Goal: Task Accomplishment & Management: Manage account settings

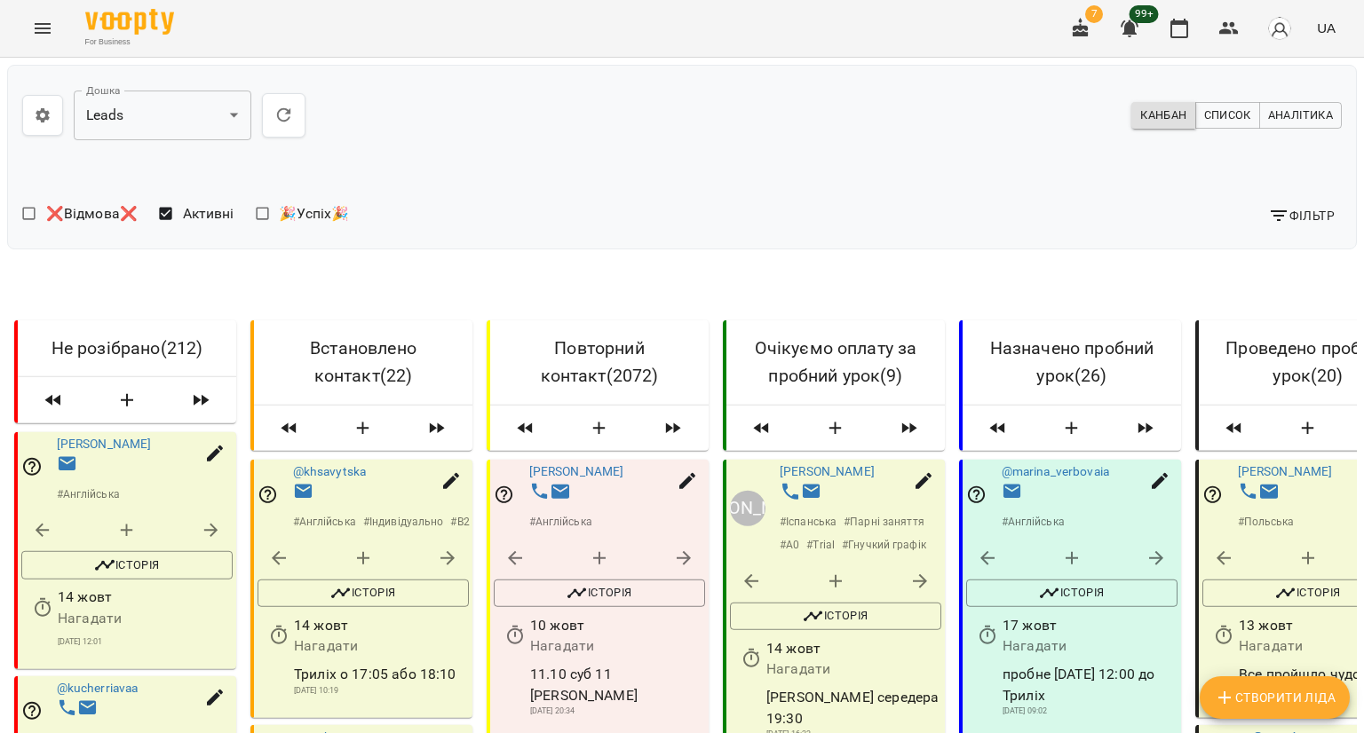
scroll to position [0, 450]
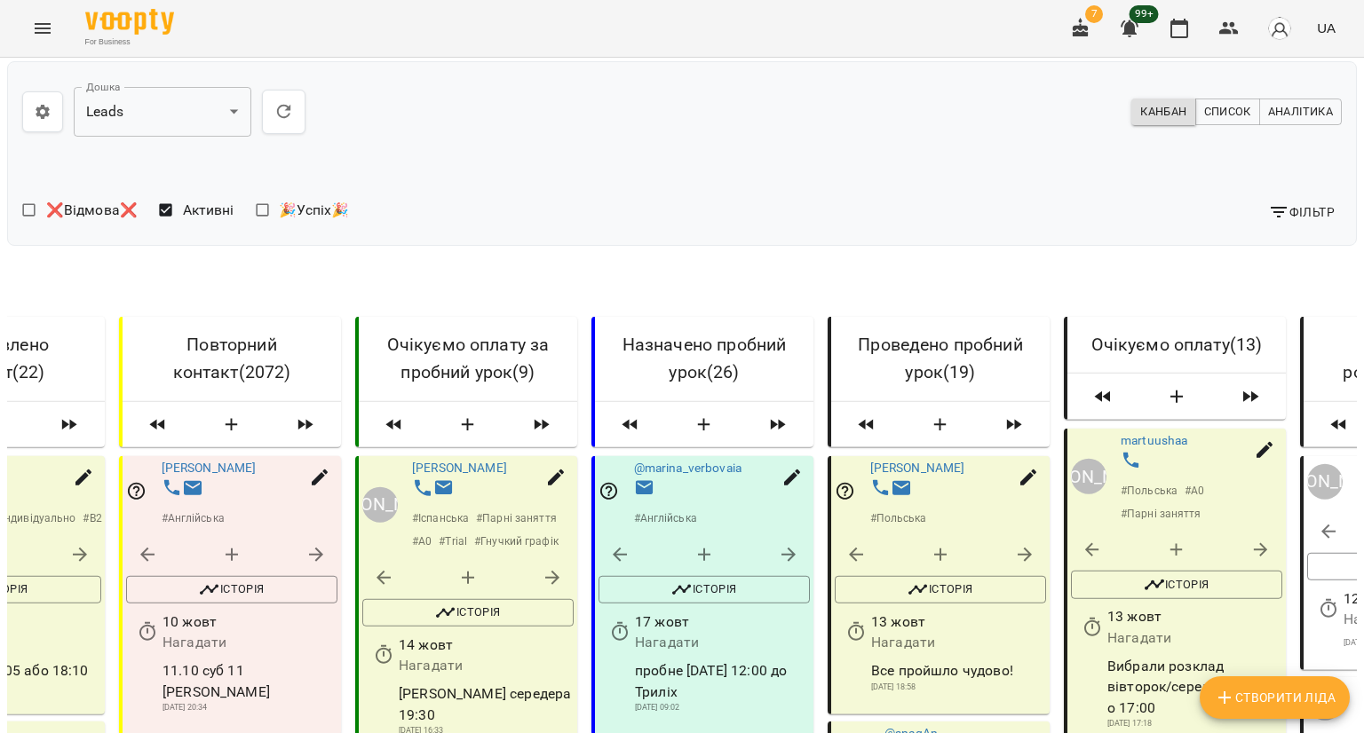
scroll to position [2841, 0]
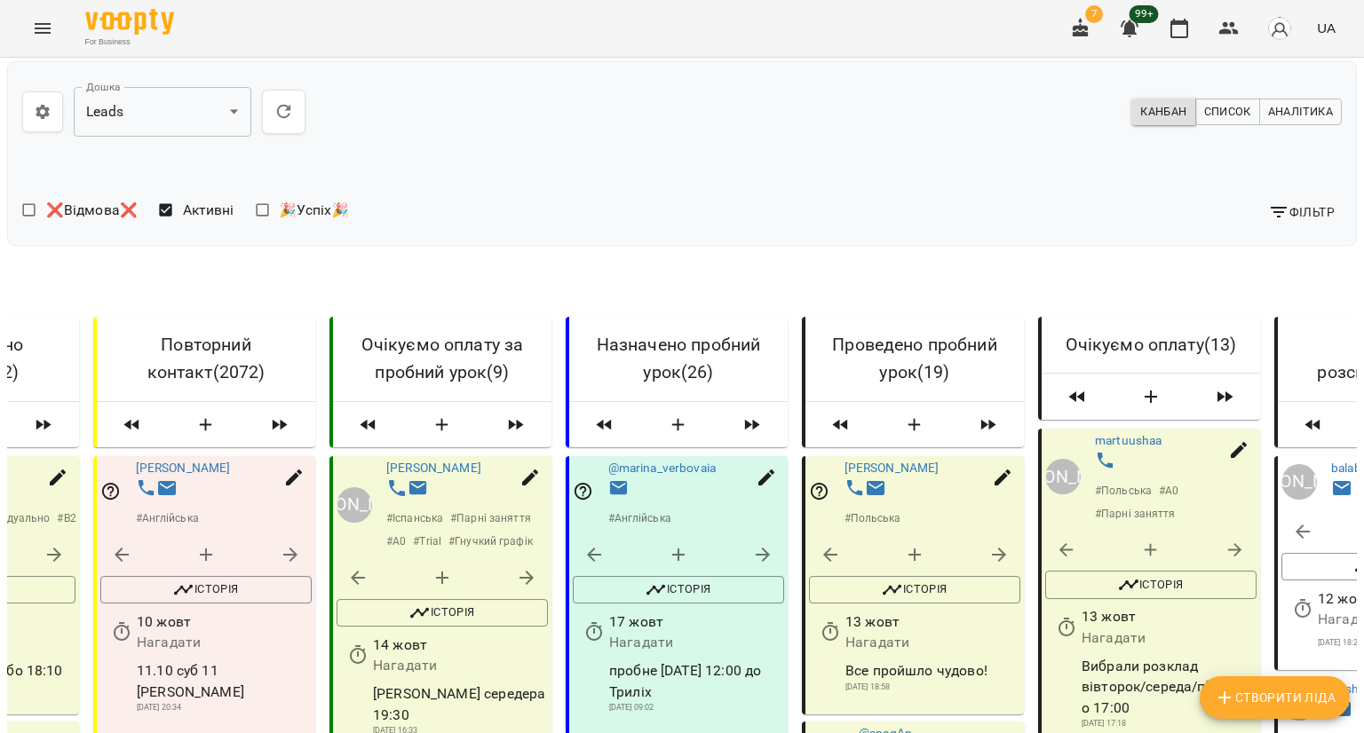
scroll to position [621, 0]
click at [445, 344] on input "**********" at bounding box center [436, 328] width 165 height 50
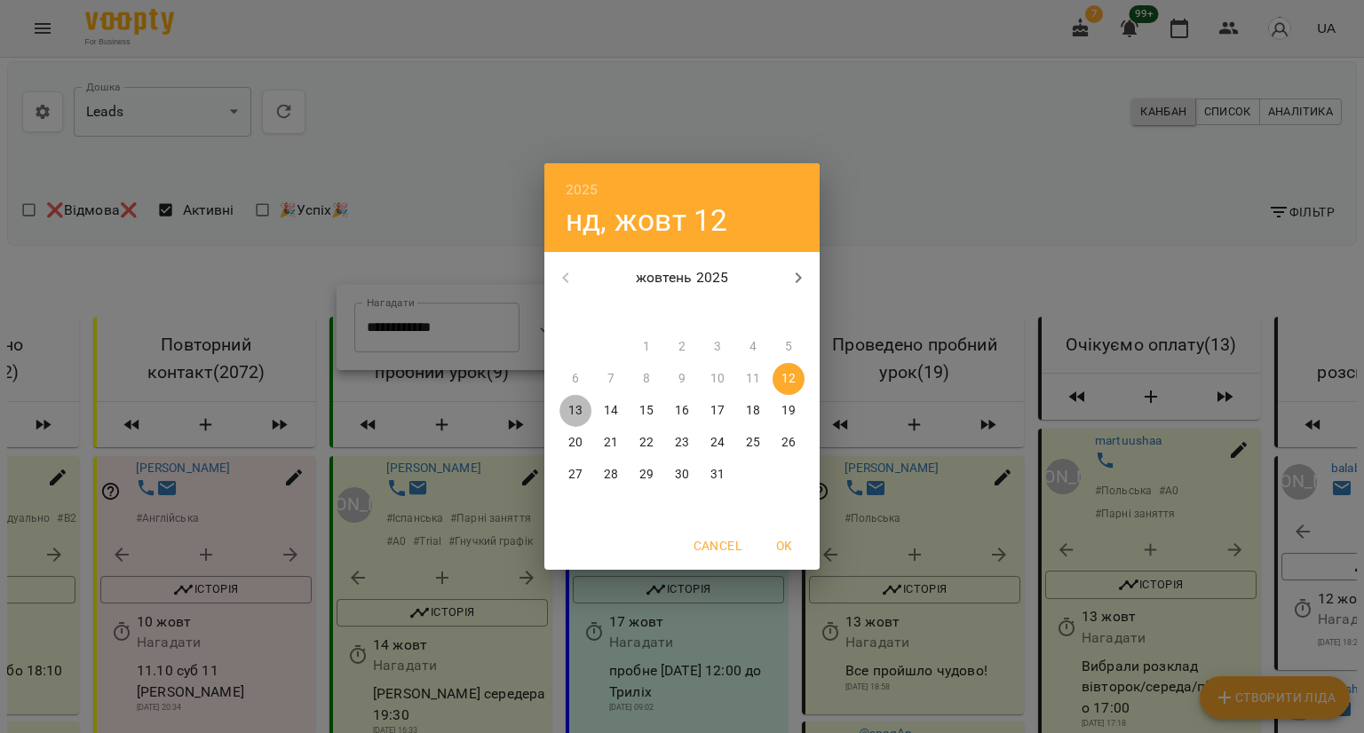
click at [576, 409] on p "13" at bounding box center [575, 411] width 14 height 18
type input "**********"
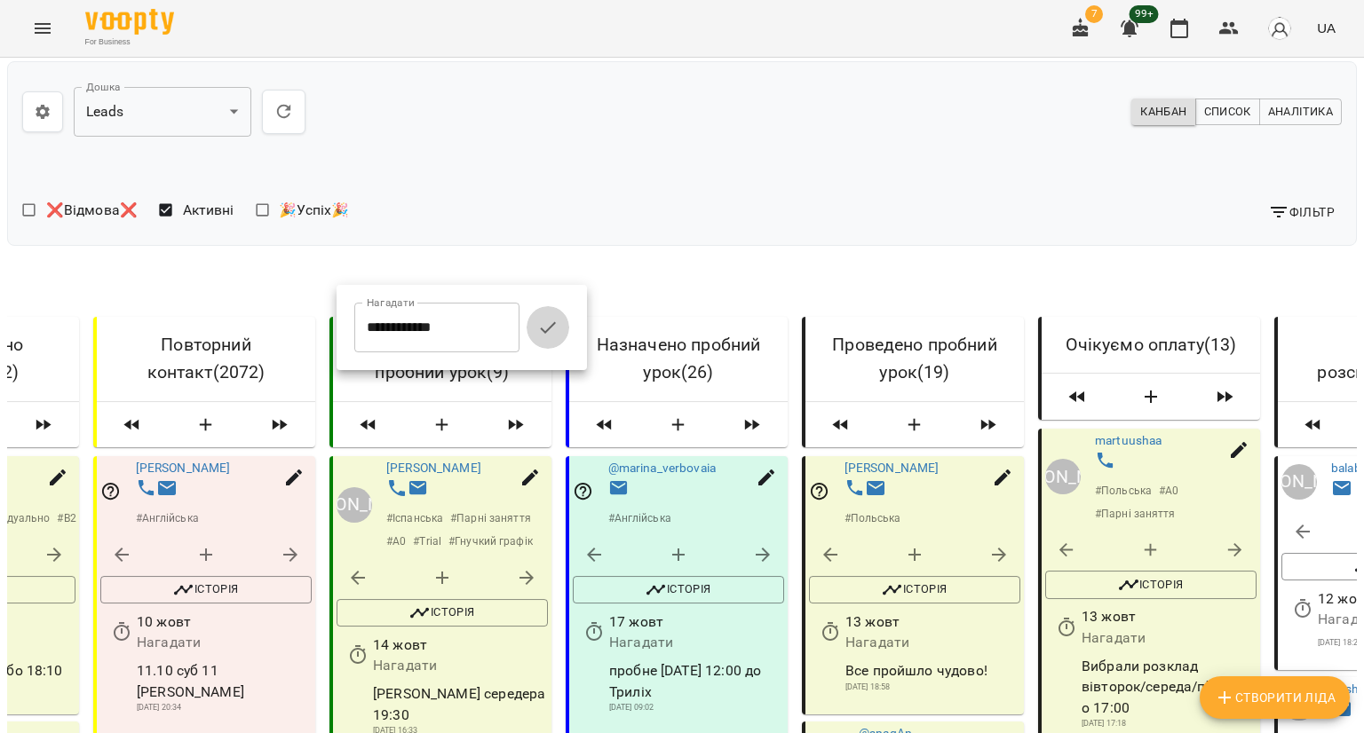
click at [554, 324] on icon "button" at bounding box center [547, 327] width 21 height 21
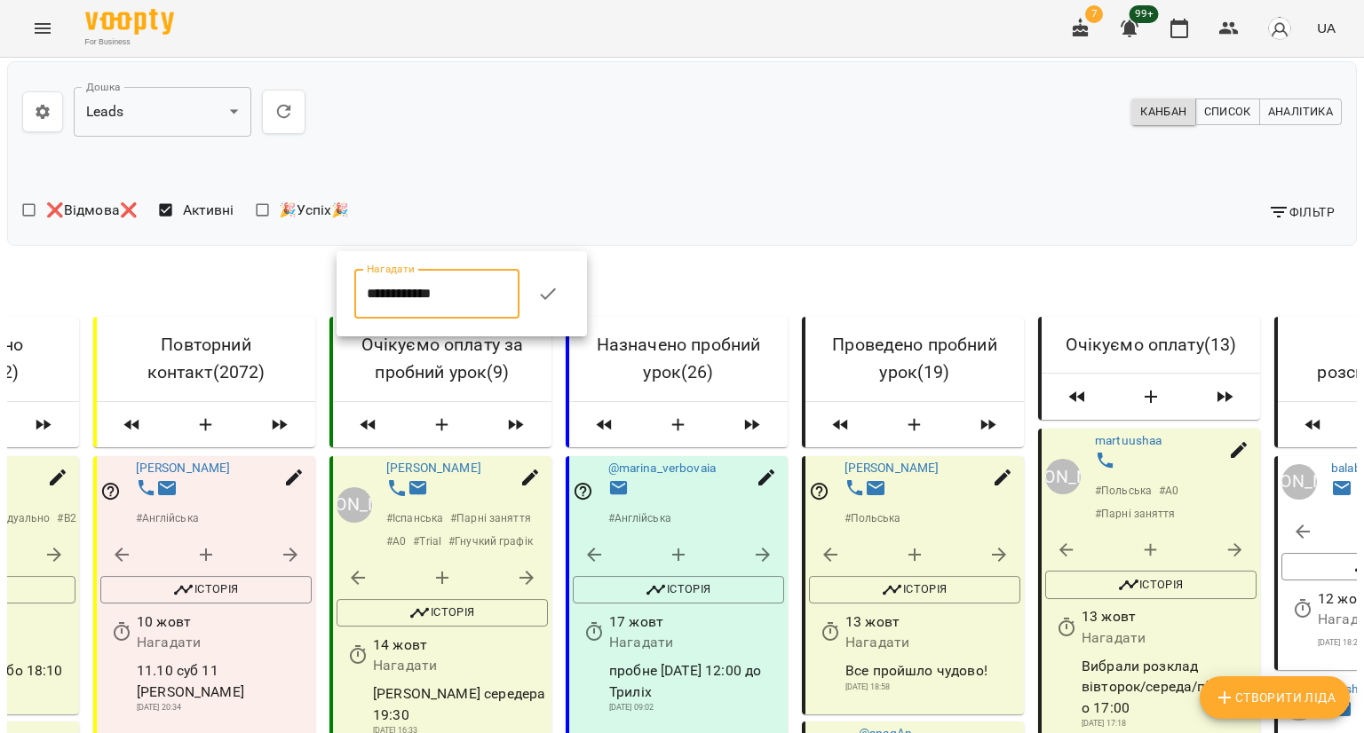
click at [430, 312] on input "**********" at bounding box center [436, 294] width 165 height 50
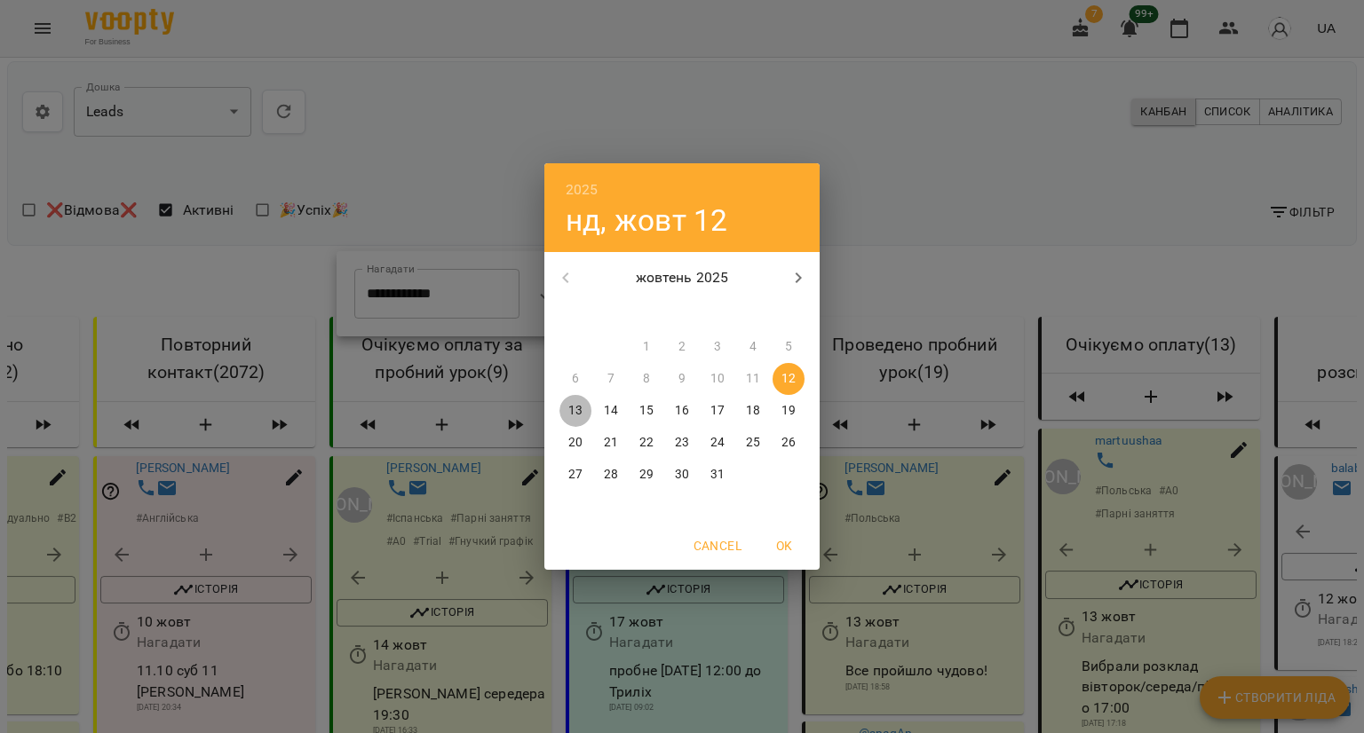
click at [568, 408] on p "13" at bounding box center [575, 411] width 14 height 18
type input "**********"
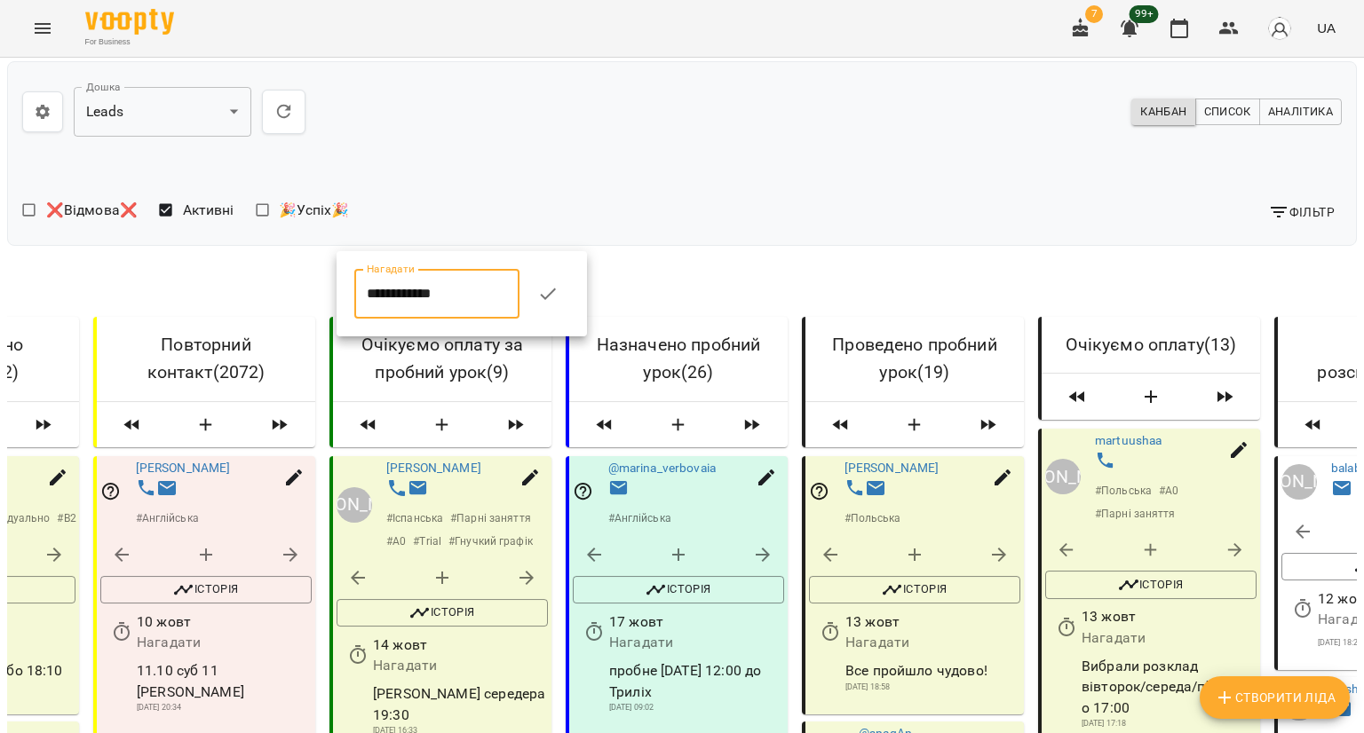
click at [565, 305] on button "button" at bounding box center [547, 294] width 43 height 43
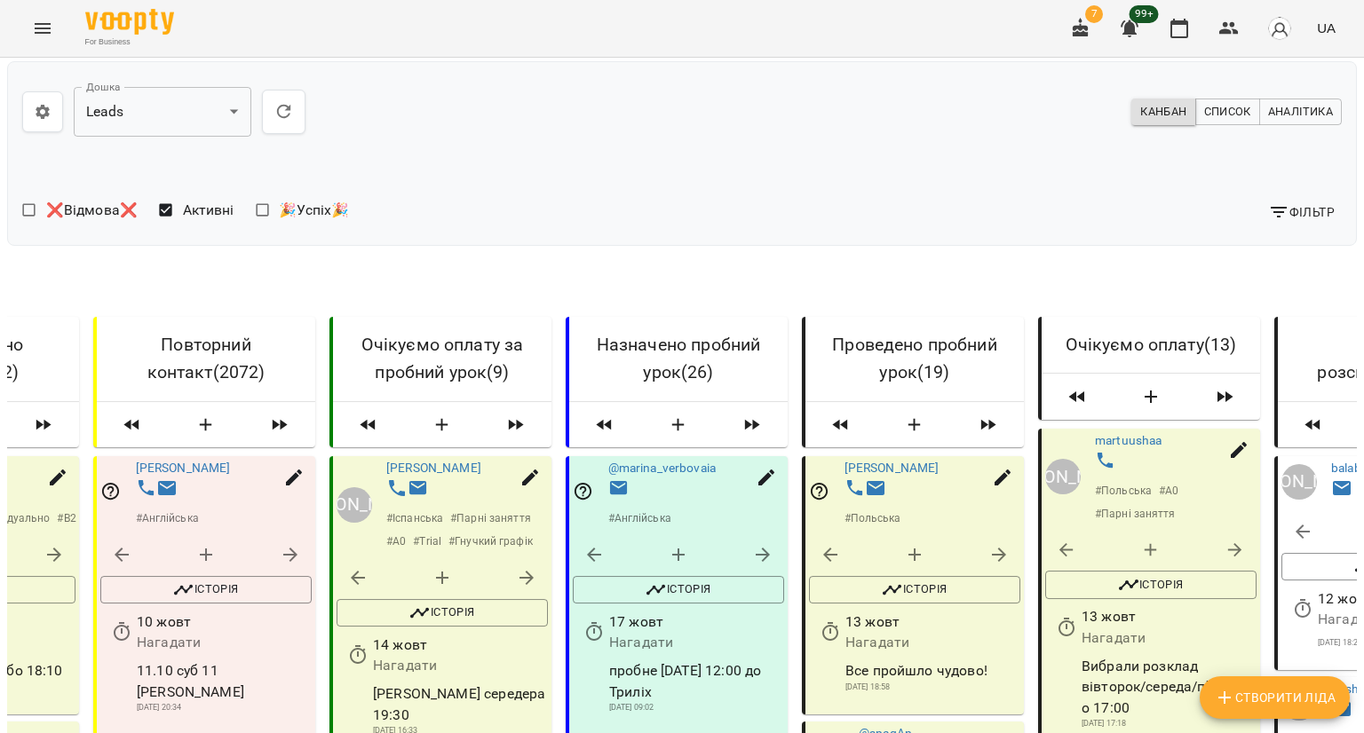
scroll to position [0, 0]
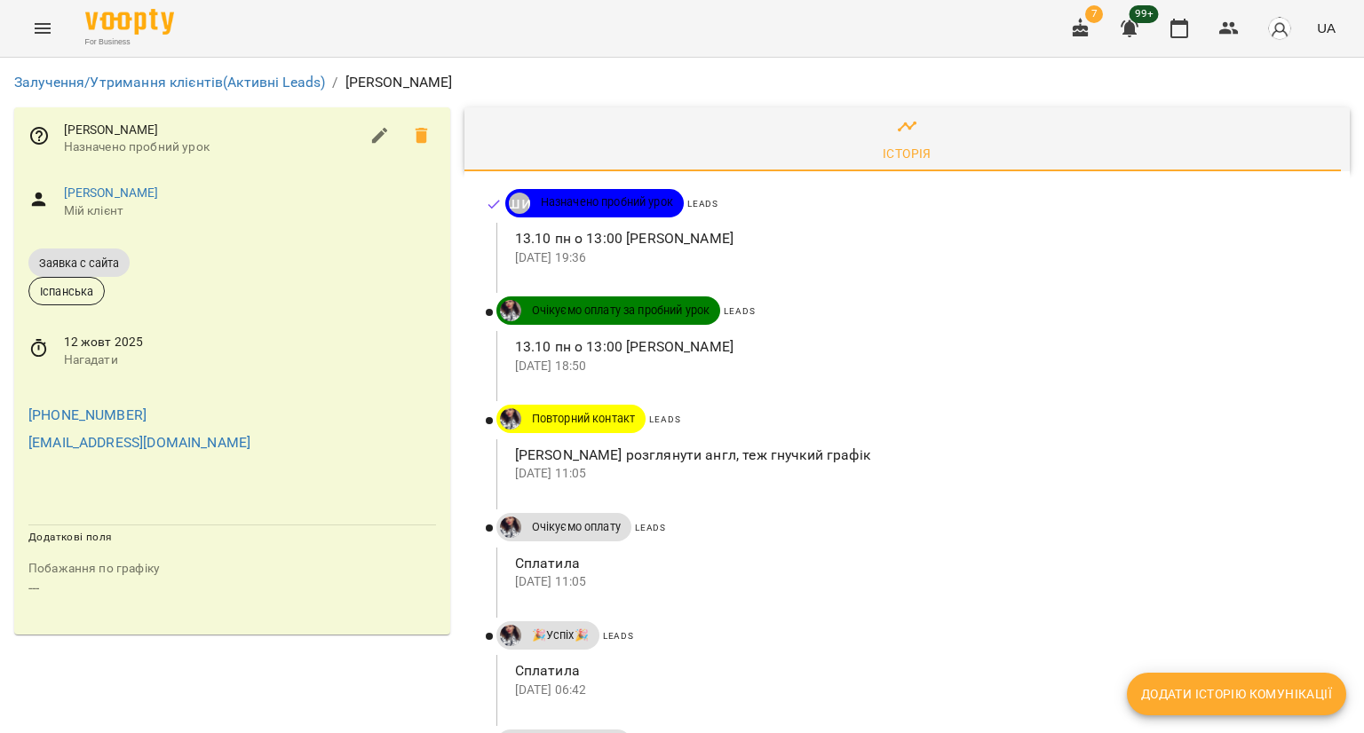
click at [83, 357] on span "Нагадати" at bounding box center [250, 361] width 372 height 18
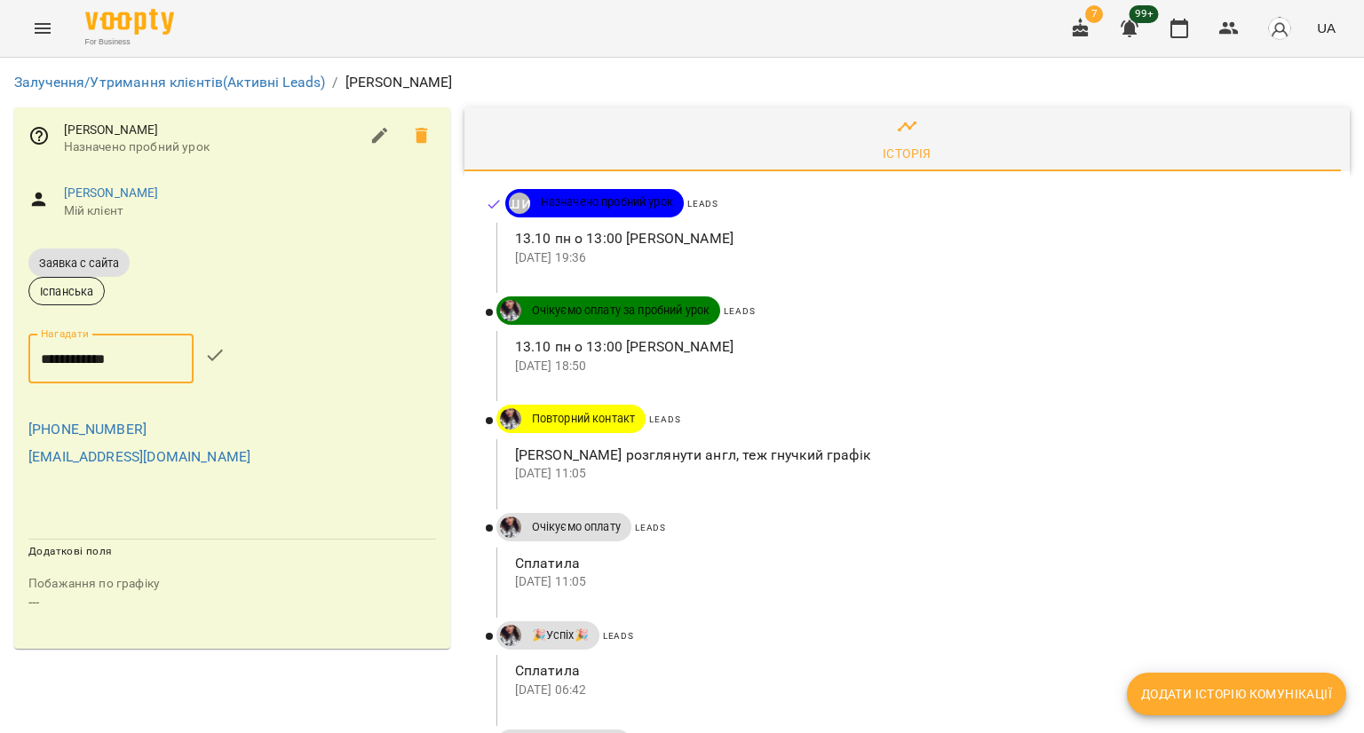
click at [83, 357] on input "**********" at bounding box center [110, 359] width 165 height 50
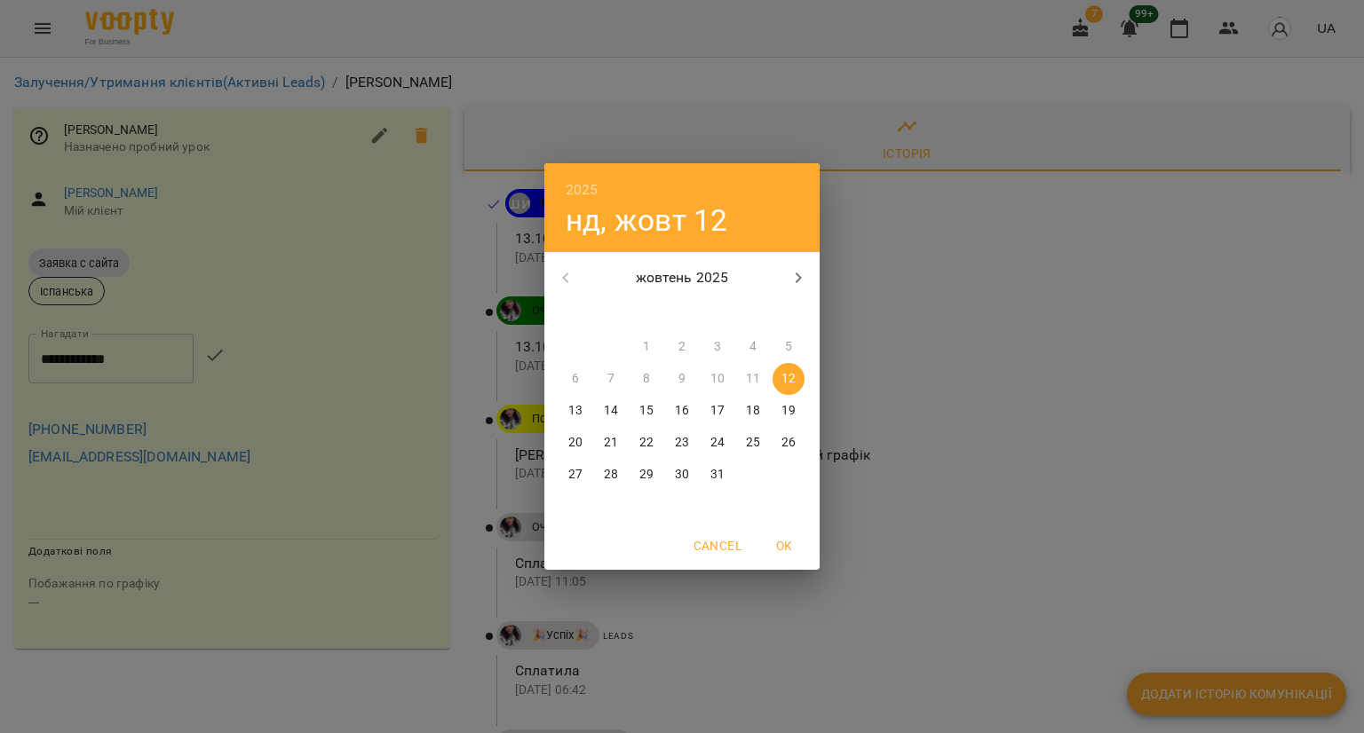
click at [566, 409] on span "13" at bounding box center [575, 411] width 32 height 18
type input "**********"
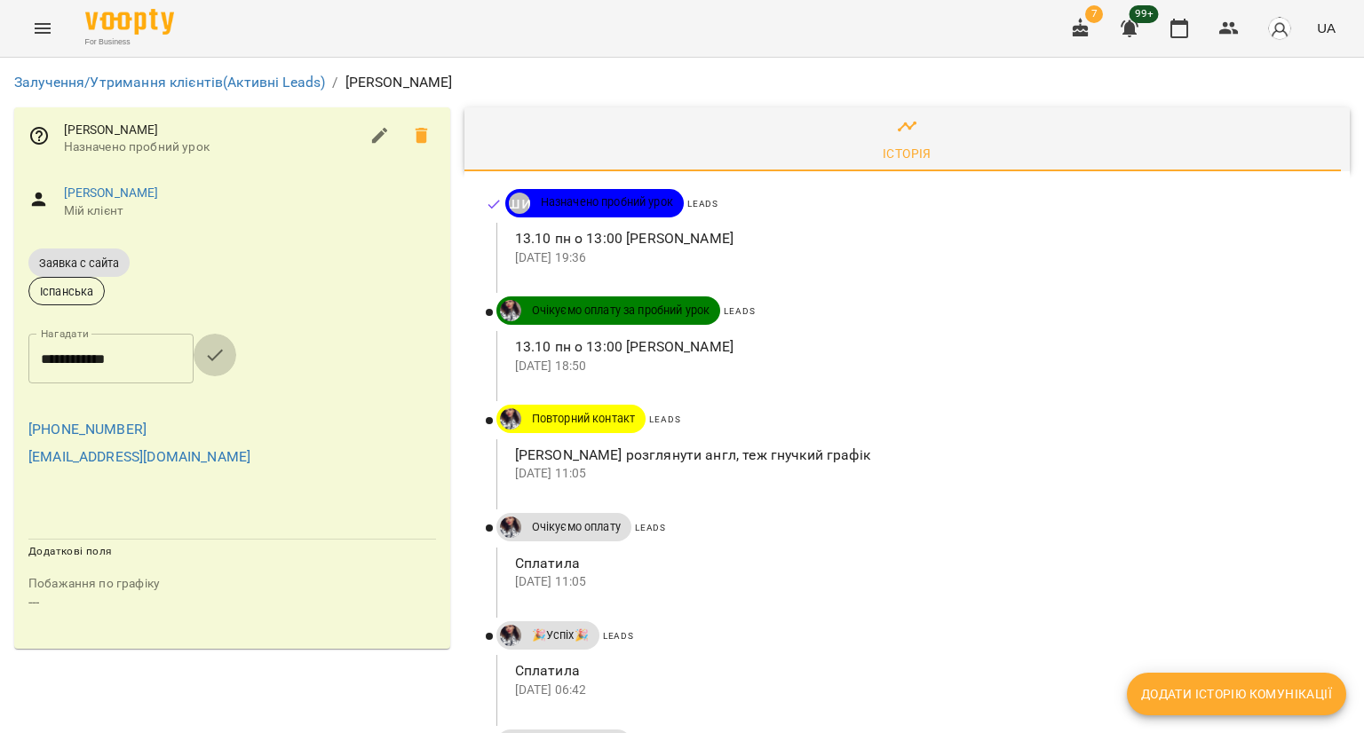
click at [221, 350] on icon "button" at bounding box center [214, 354] width 21 height 21
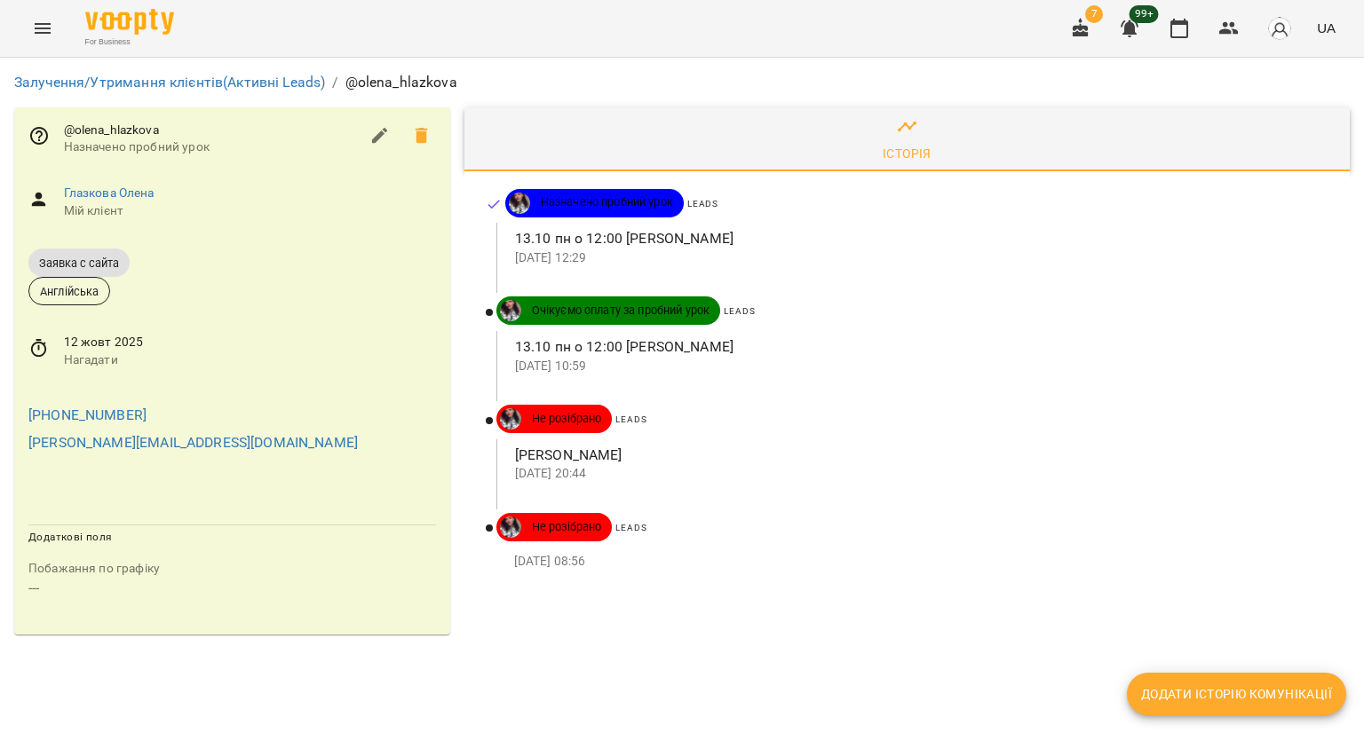
click at [94, 183] on div "Глазкова Олена Мій клієнт" at bounding box center [232, 201] width 436 height 63
click at [91, 189] on link "Глазкова Олена" at bounding box center [109, 193] width 91 height 14
click at [57, 342] on div "12 жовт 2025 Нагадати" at bounding box center [232, 351] width 436 height 63
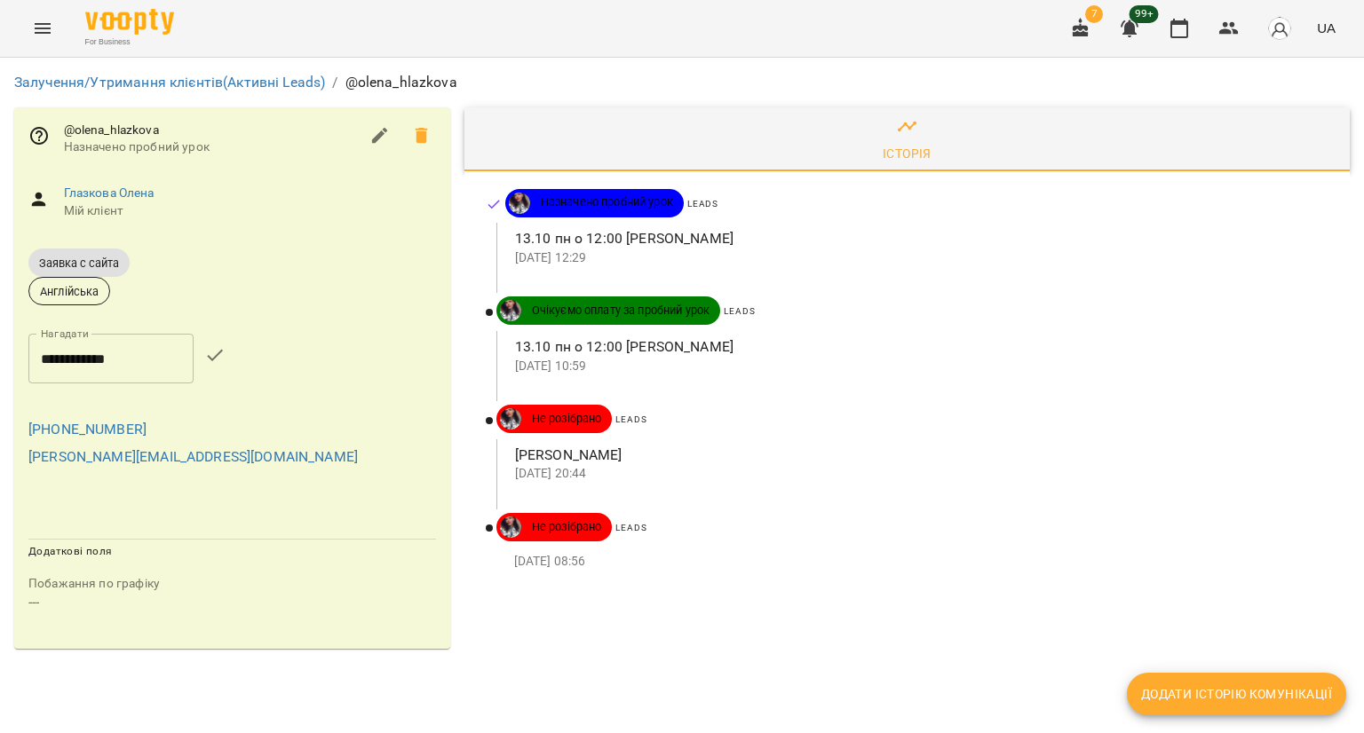
click at [57, 342] on input "**********" at bounding box center [110, 359] width 165 height 50
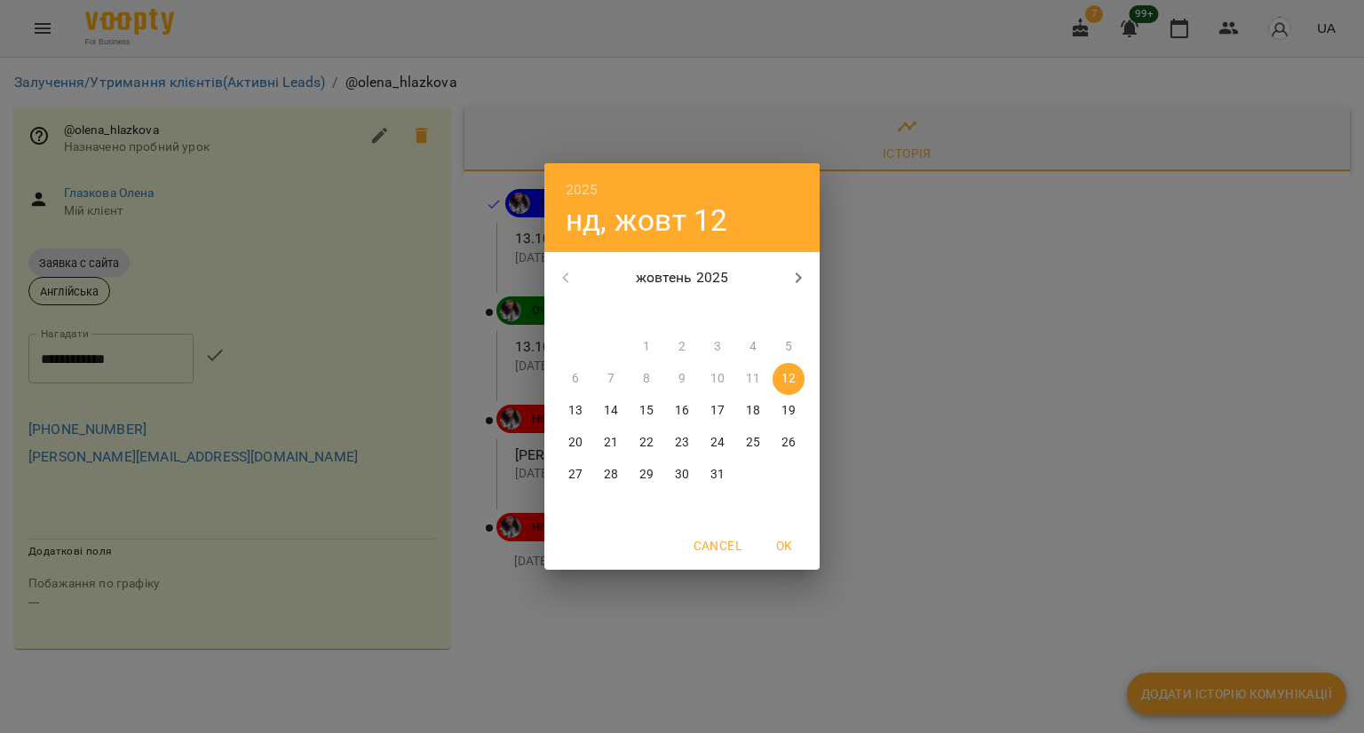
click at [566, 402] on span "13" at bounding box center [575, 411] width 32 height 18
type input "**********"
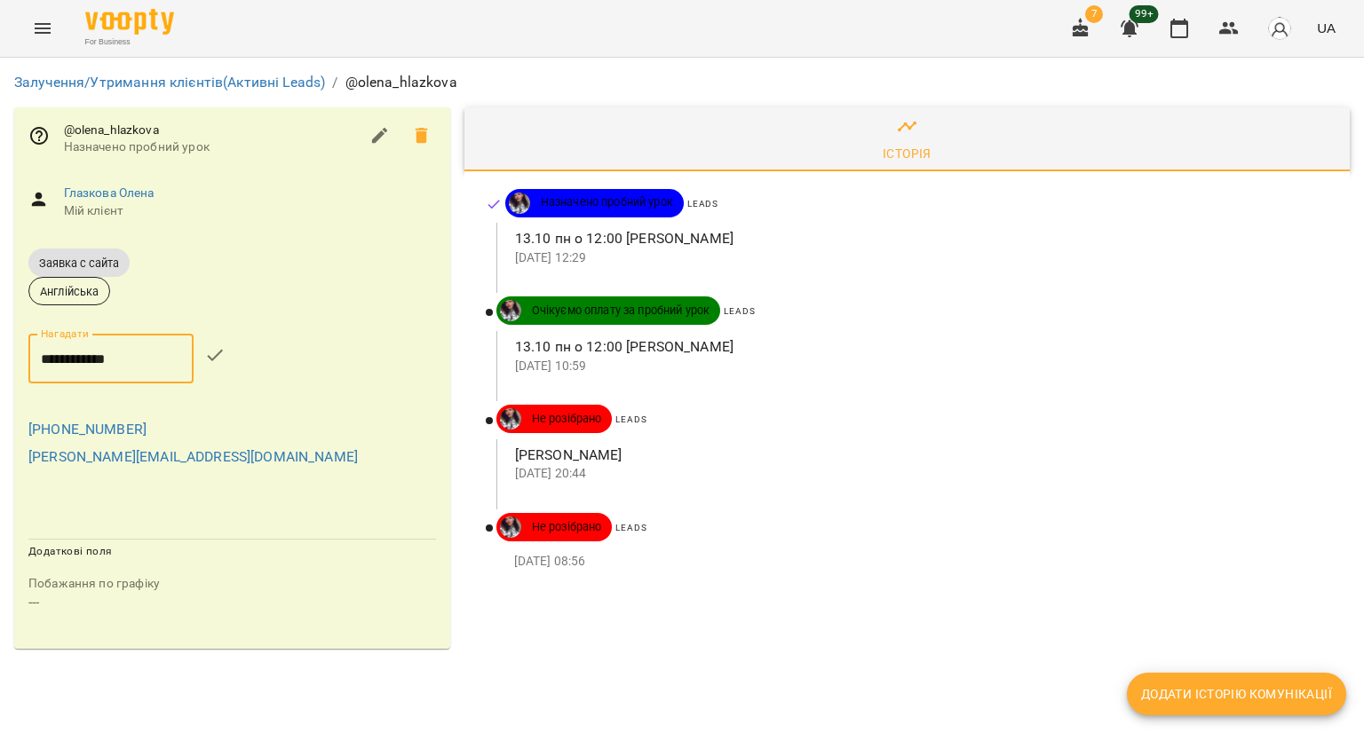
click at [194, 354] on input "**********" at bounding box center [110, 359] width 165 height 50
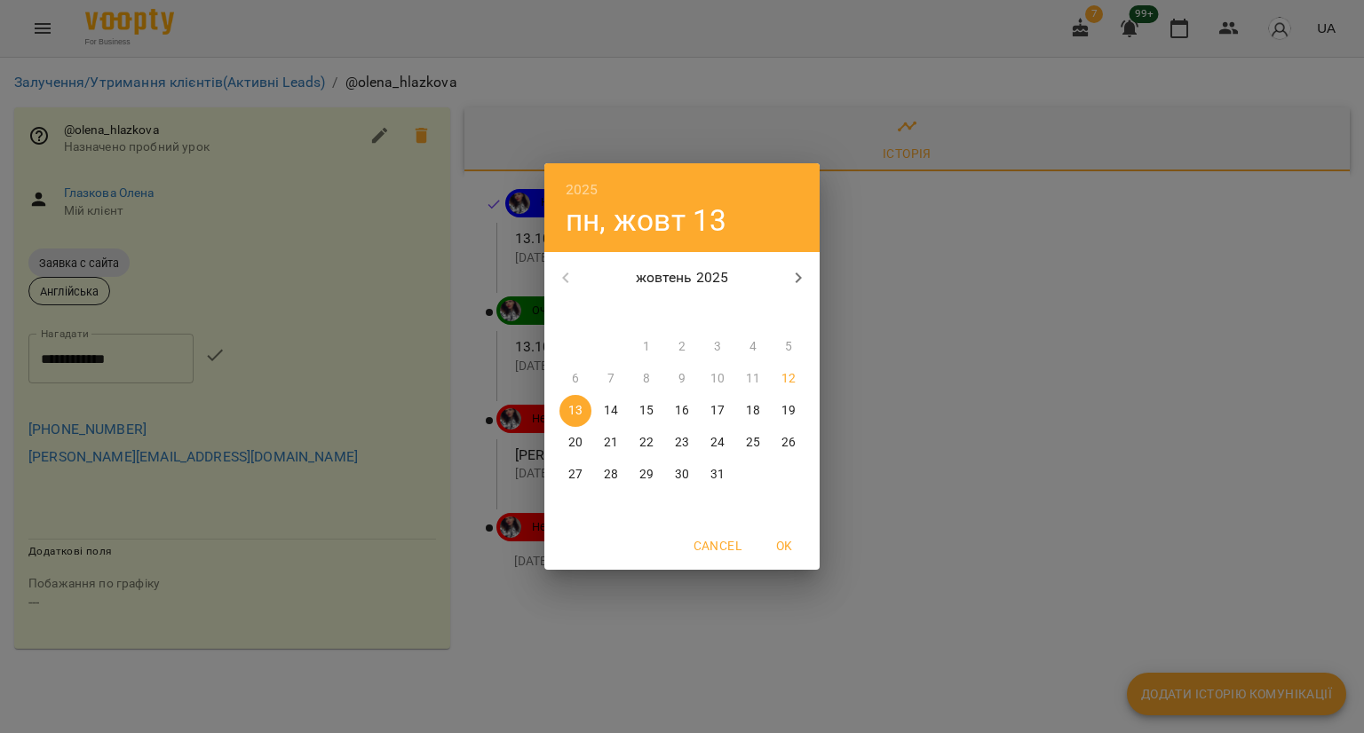
click at [327, 360] on div "2025 пн, жовт 13 жовтень 2025 пн вт ср чт пт сб нд 29 30 1 2 3 4 5 6 7 8 9 10 1…" at bounding box center [682, 366] width 1364 height 733
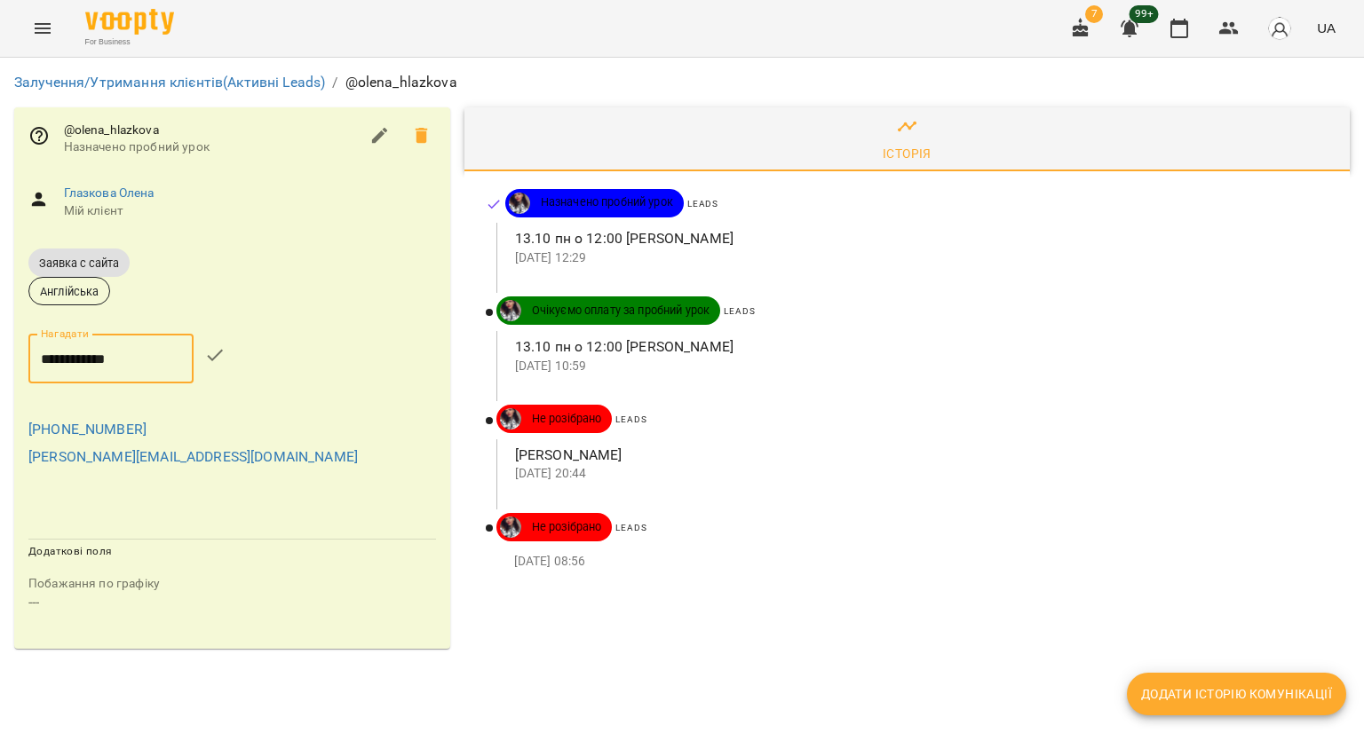
click at [225, 358] on icon "button" at bounding box center [214, 354] width 21 height 21
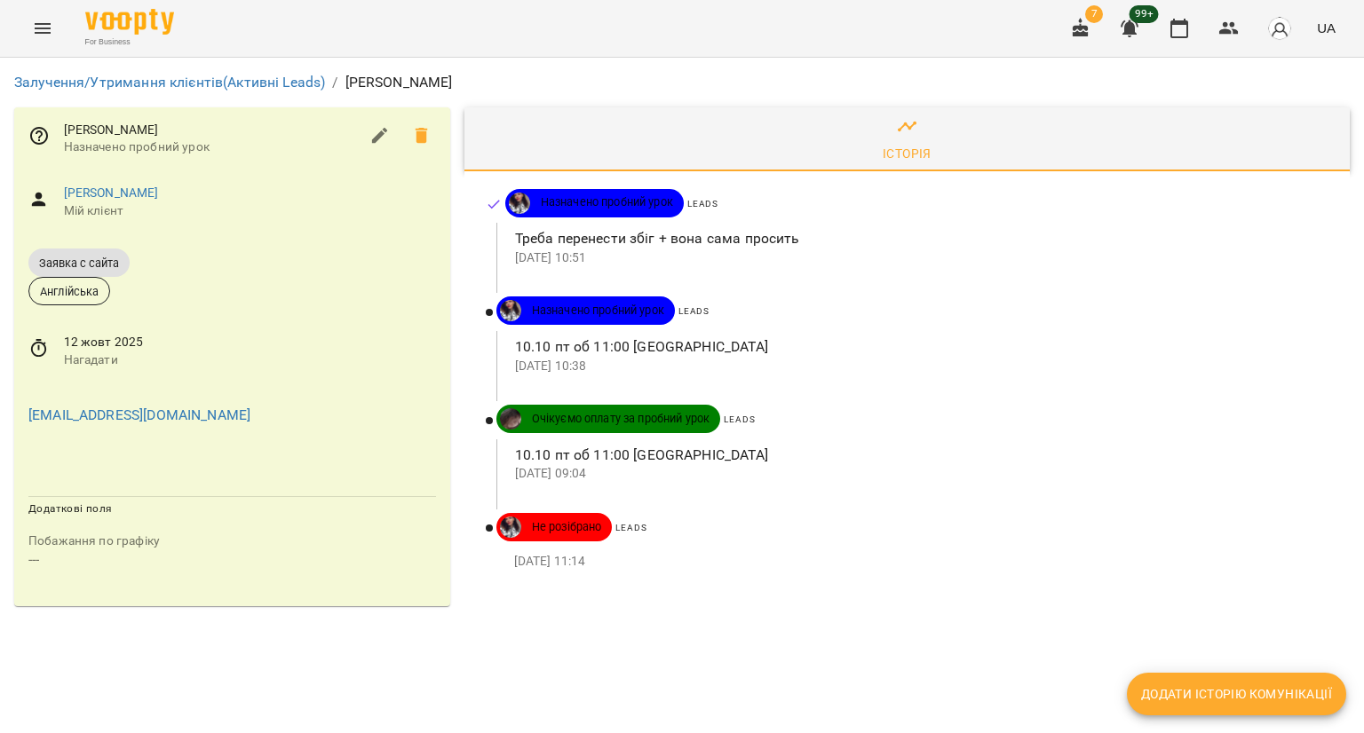
click at [1153, 706] on button "Додати історію комунікації" at bounding box center [1236, 694] width 219 height 43
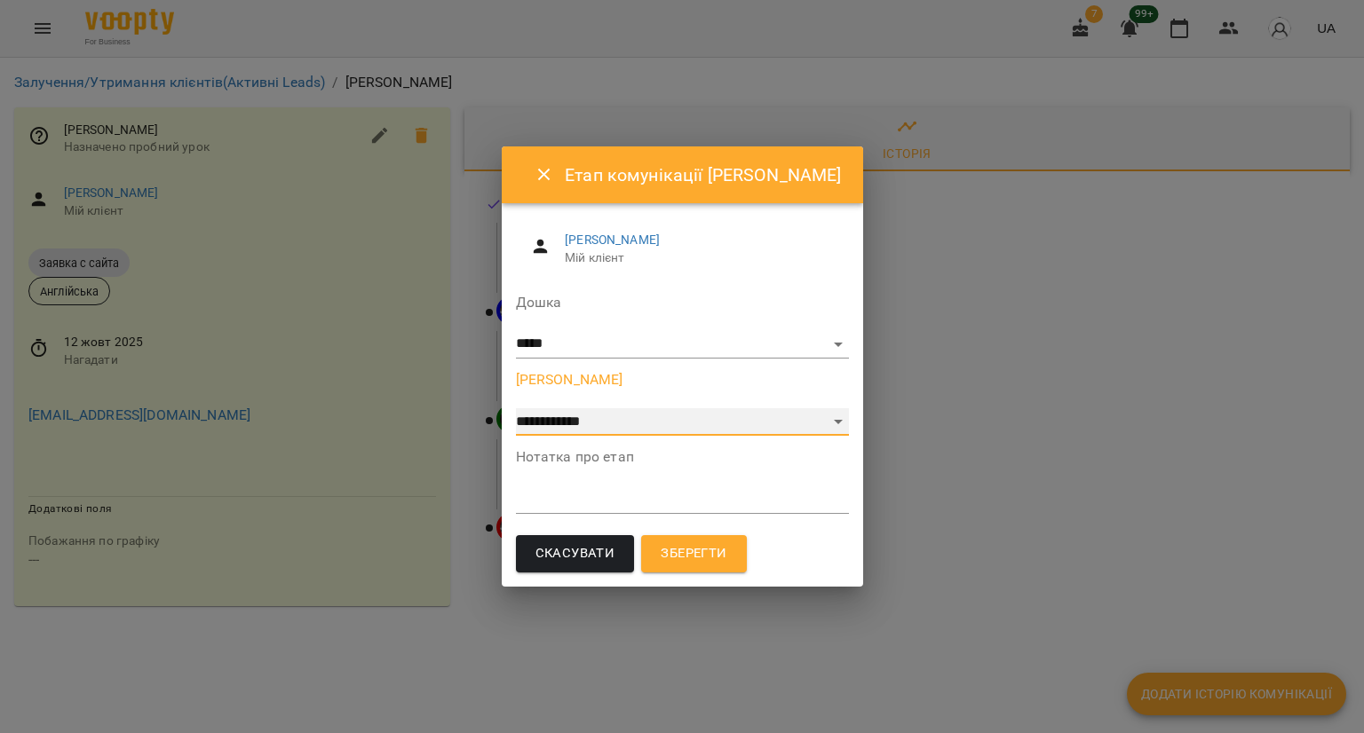
click at [714, 427] on select "**********" at bounding box center [682, 422] width 333 height 28
select select "*"
click at [516, 408] on select "**********" at bounding box center [682, 422] width 333 height 28
click at [663, 505] on textarea at bounding box center [682, 499] width 333 height 17
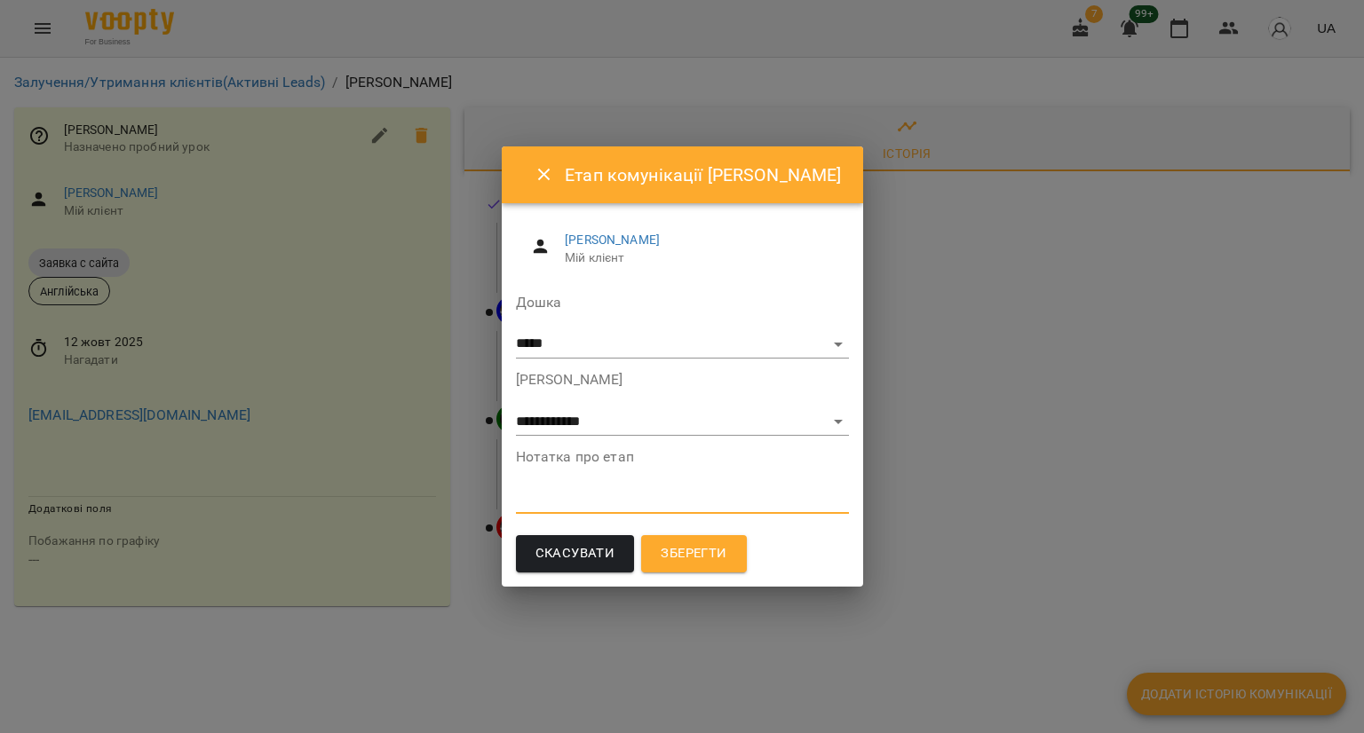
paste textarea "**********"
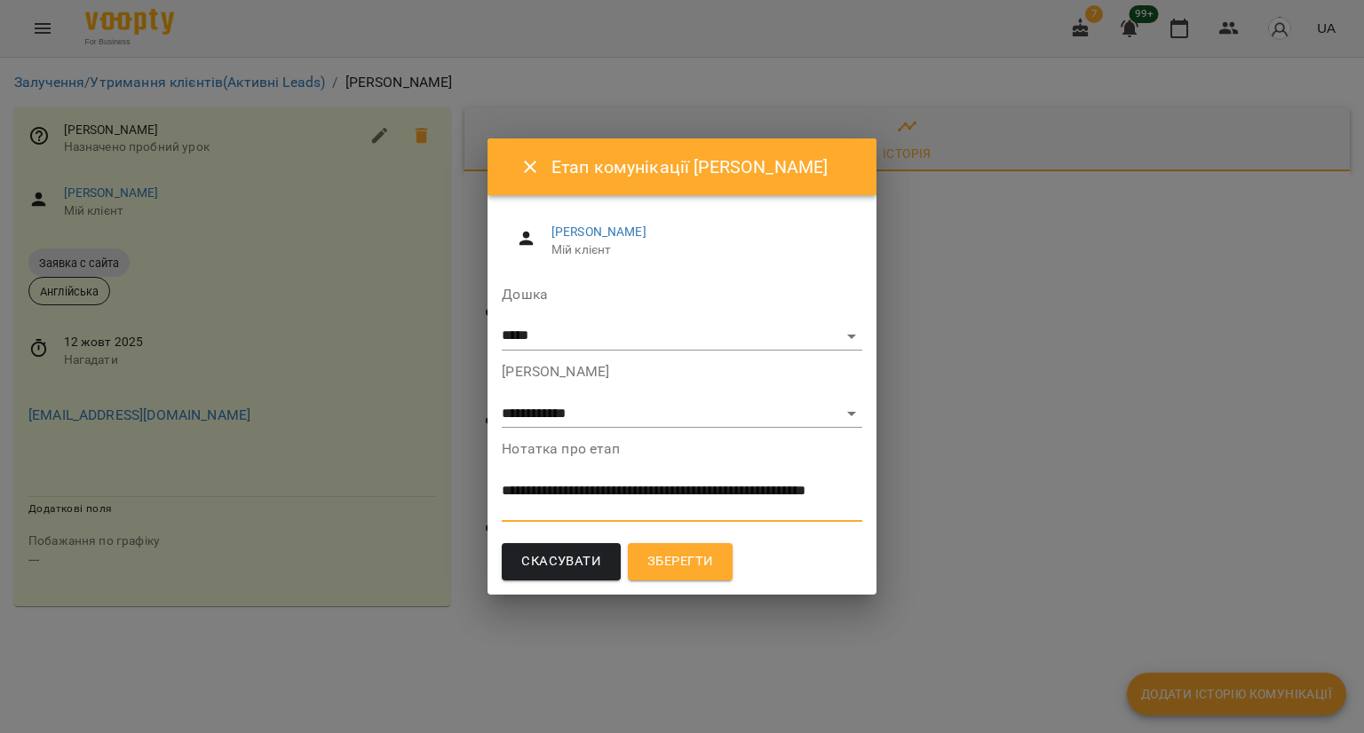
type textarea "**********"
click at [683, 567] on span "Зберегти" at bounding box center [680, 561] width 66 height 23
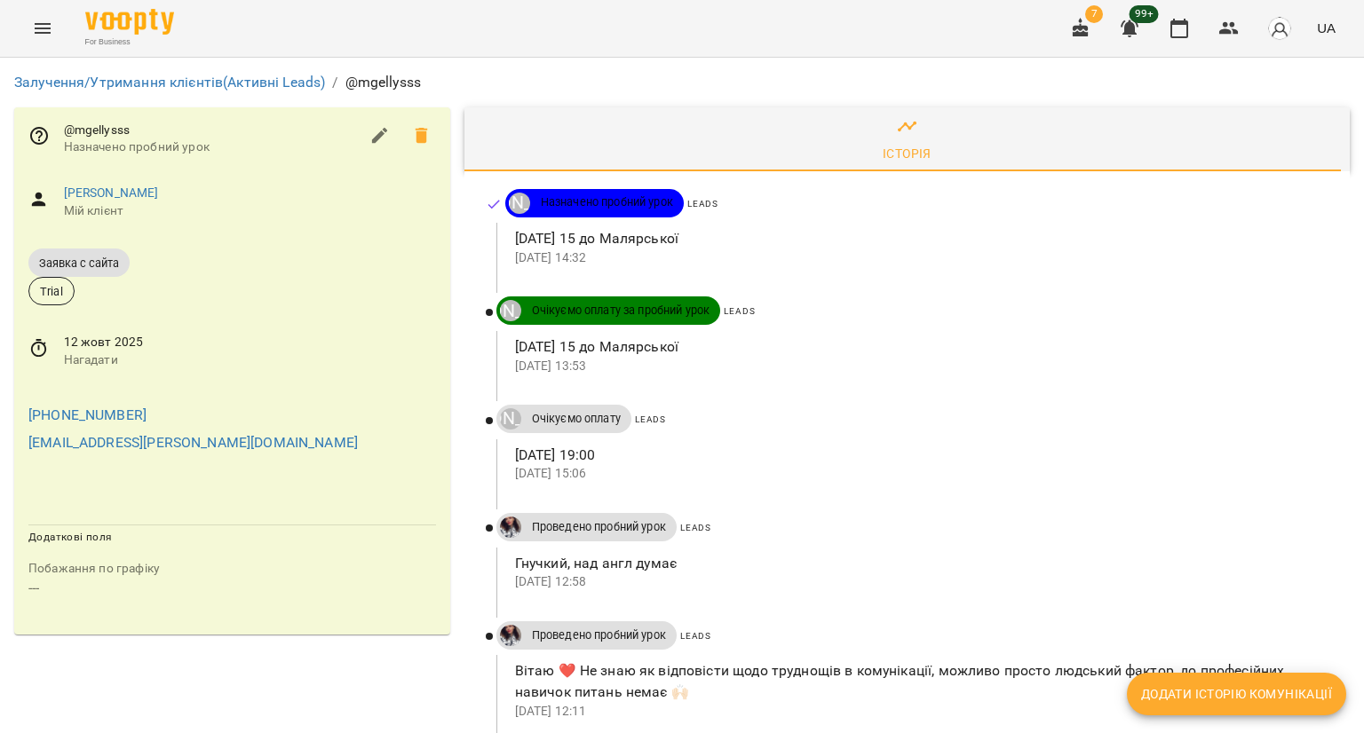
click at [64, 353] on span "Нагадати" at bounding box center [250, 361] width 372 height 18
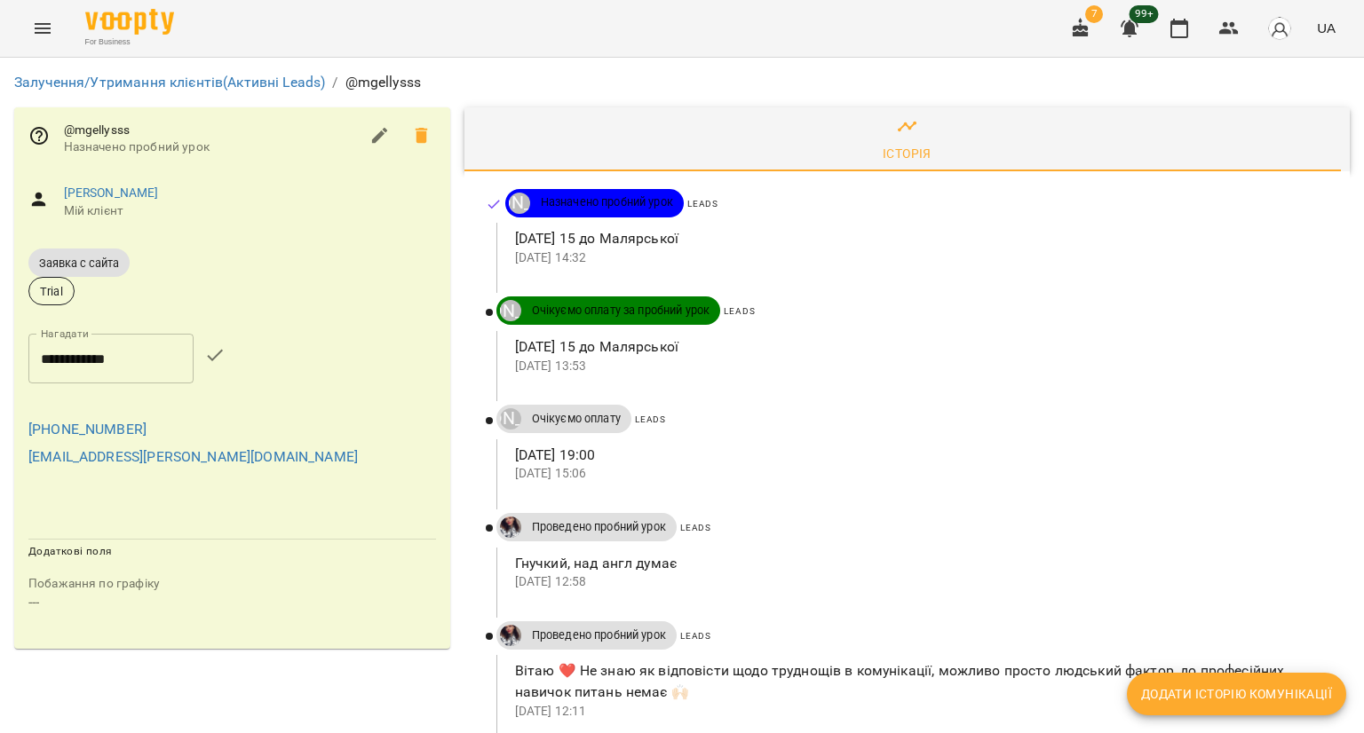
click at [63, 353] on input "**********" at bounding box center [110, 359] width 165 height 50
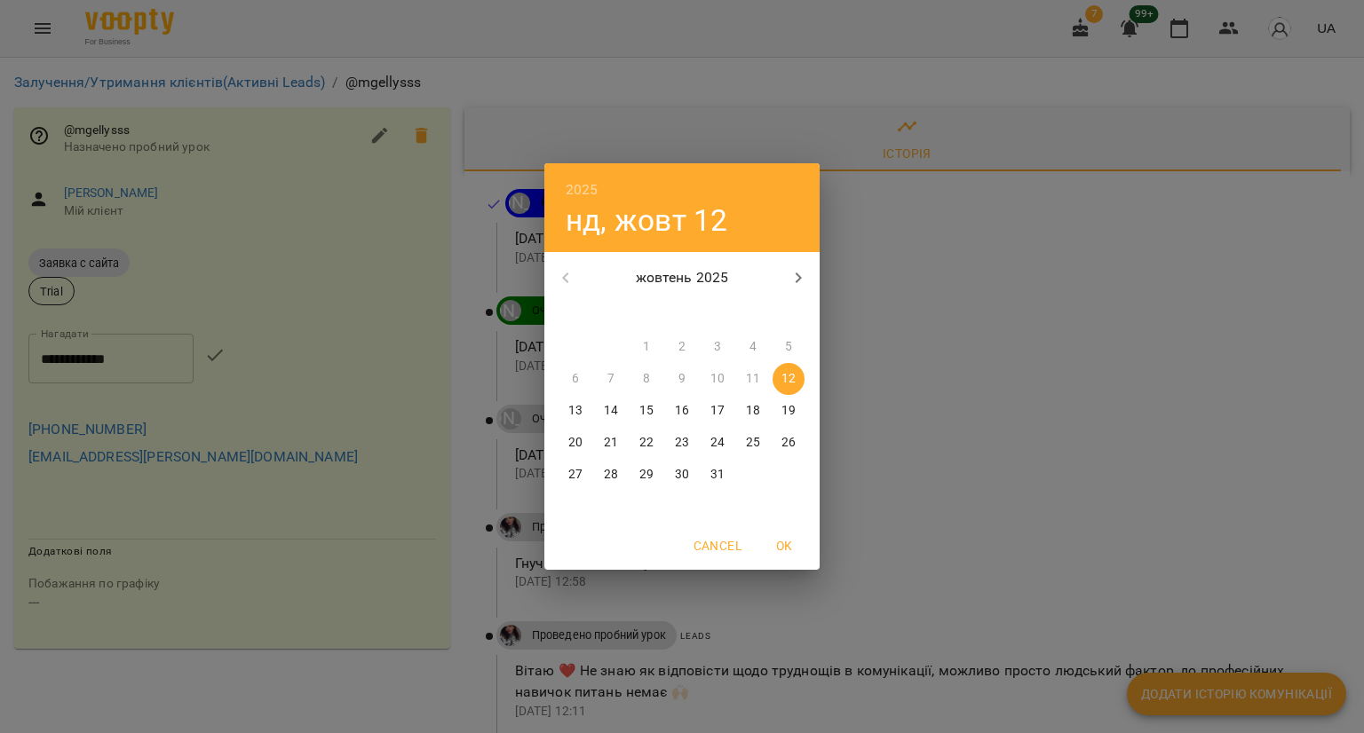
click at [569, 415] on p "13" at bounding box center [575, 411] width 14 height 18
type input "**********"
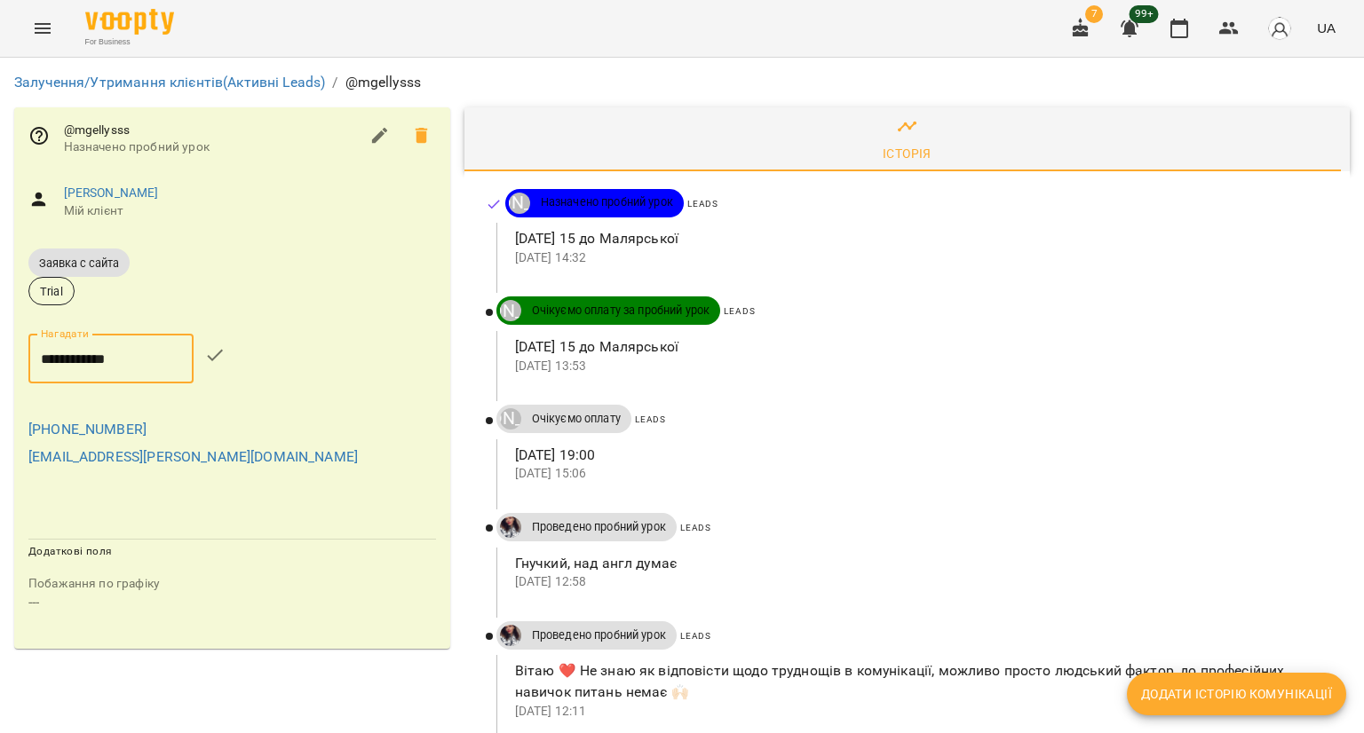
click at [225, 358] on icon "button" at bounding box center [214, 354] width 21 height 21
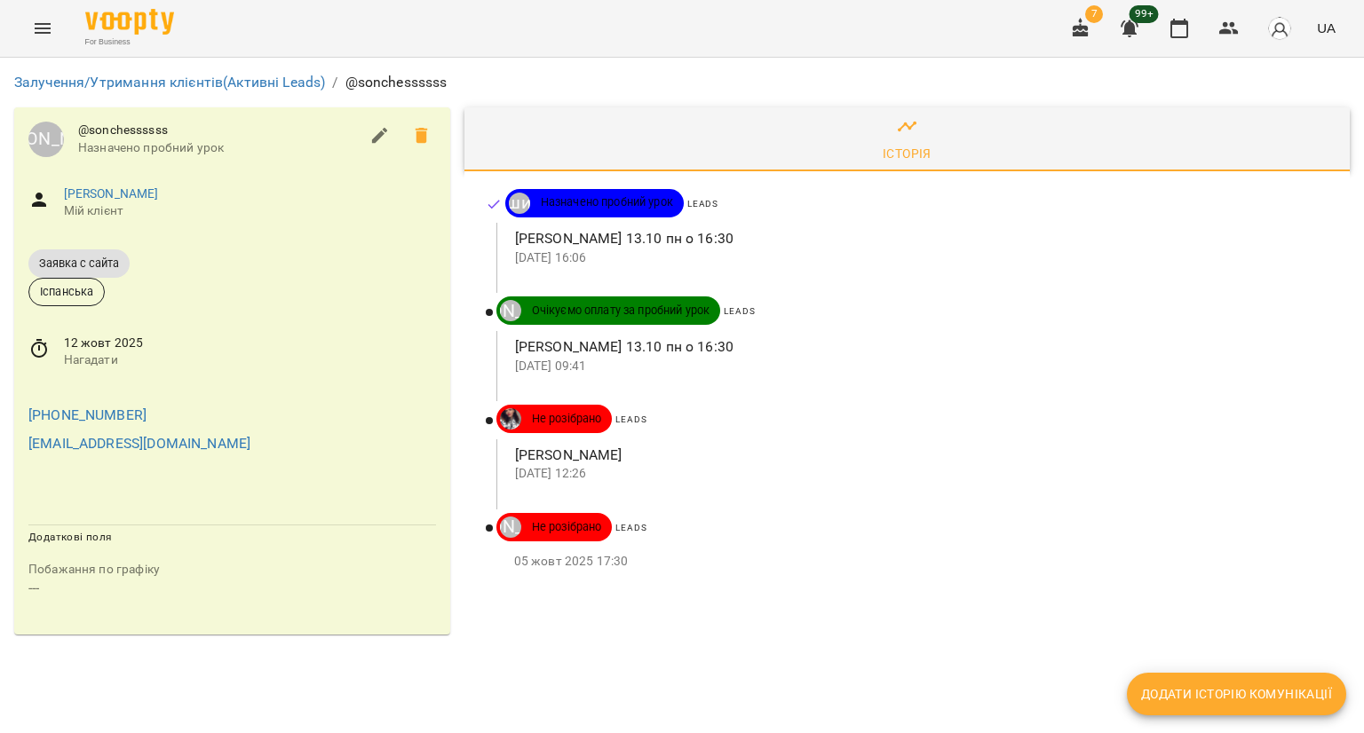
click at [51, 346] on div "[DATE] Нагадати" at bounding box center [232, 351] width 436 height 63
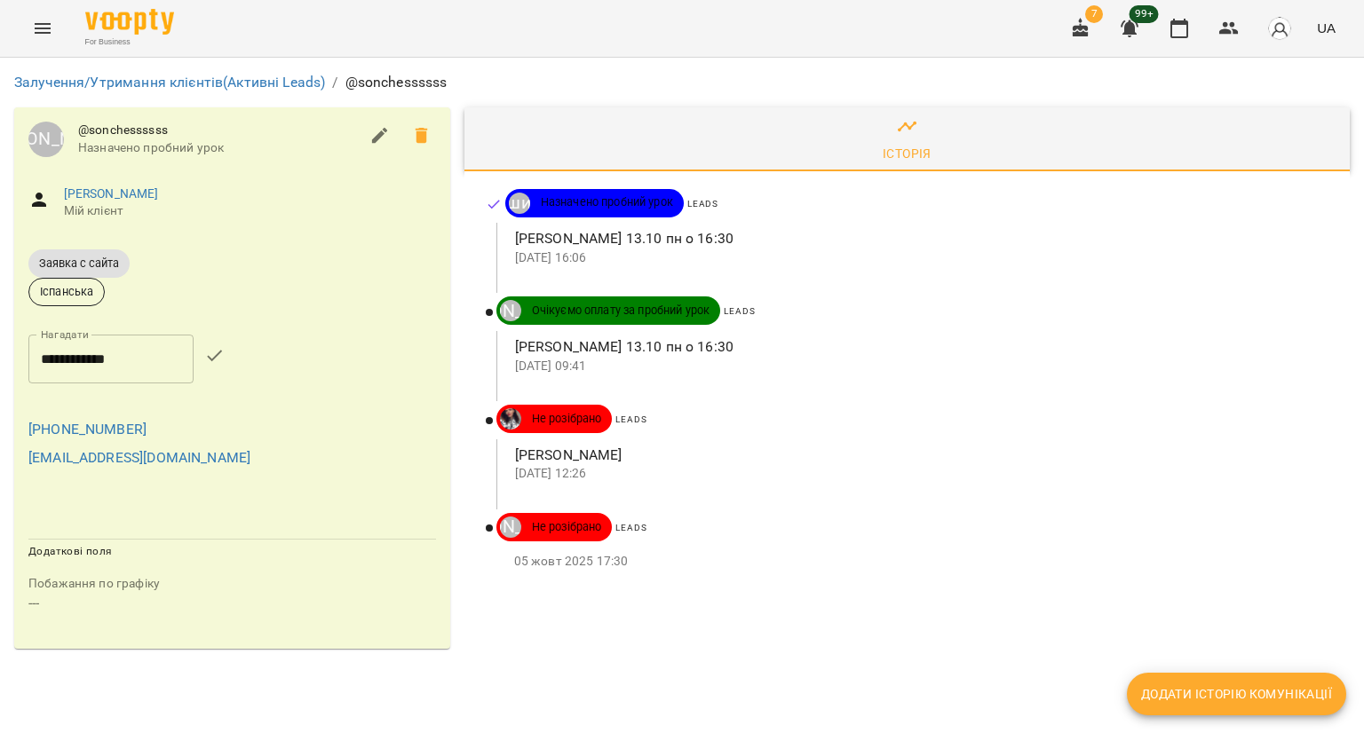
click at [51, 346] on input "**********" at bounding box center [110, 360] width 165 height 50
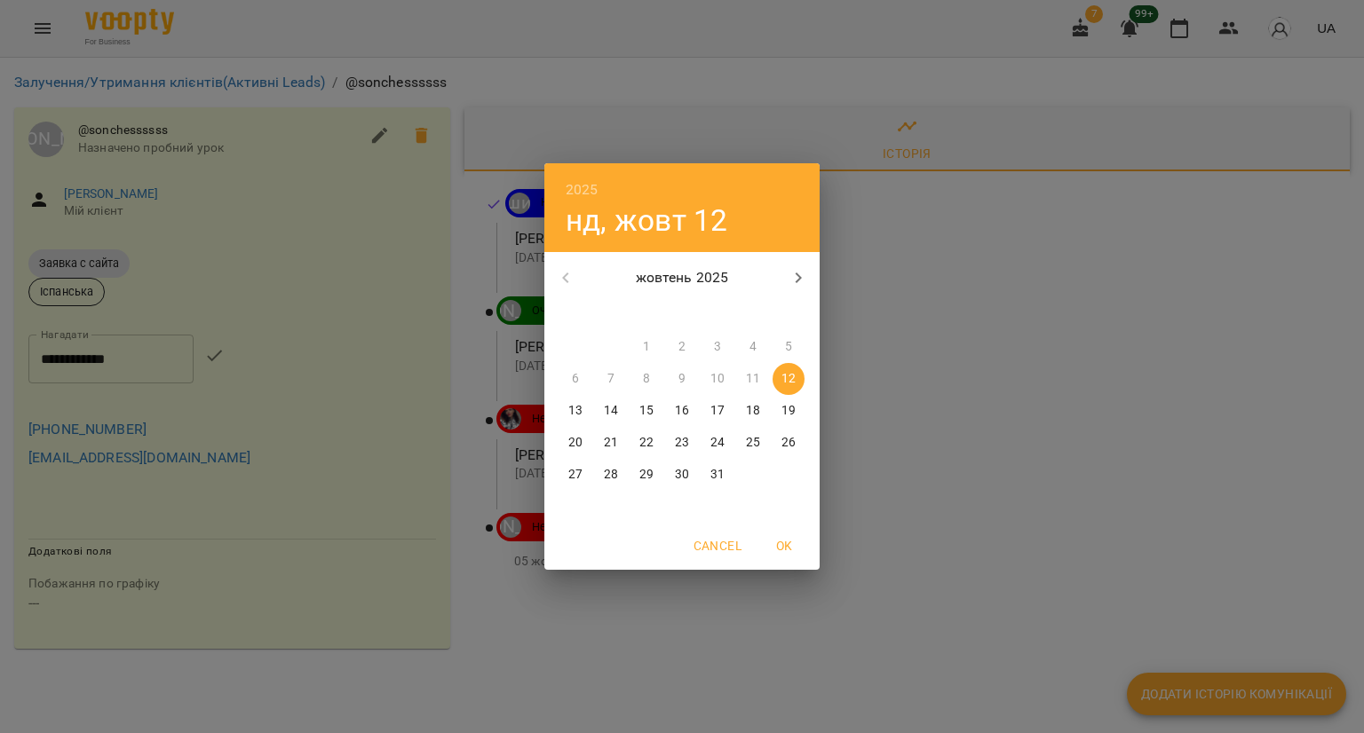
click at [579, 406] on p "13" at bounding box center [575, 411] width 14 height 18
type input "**********"
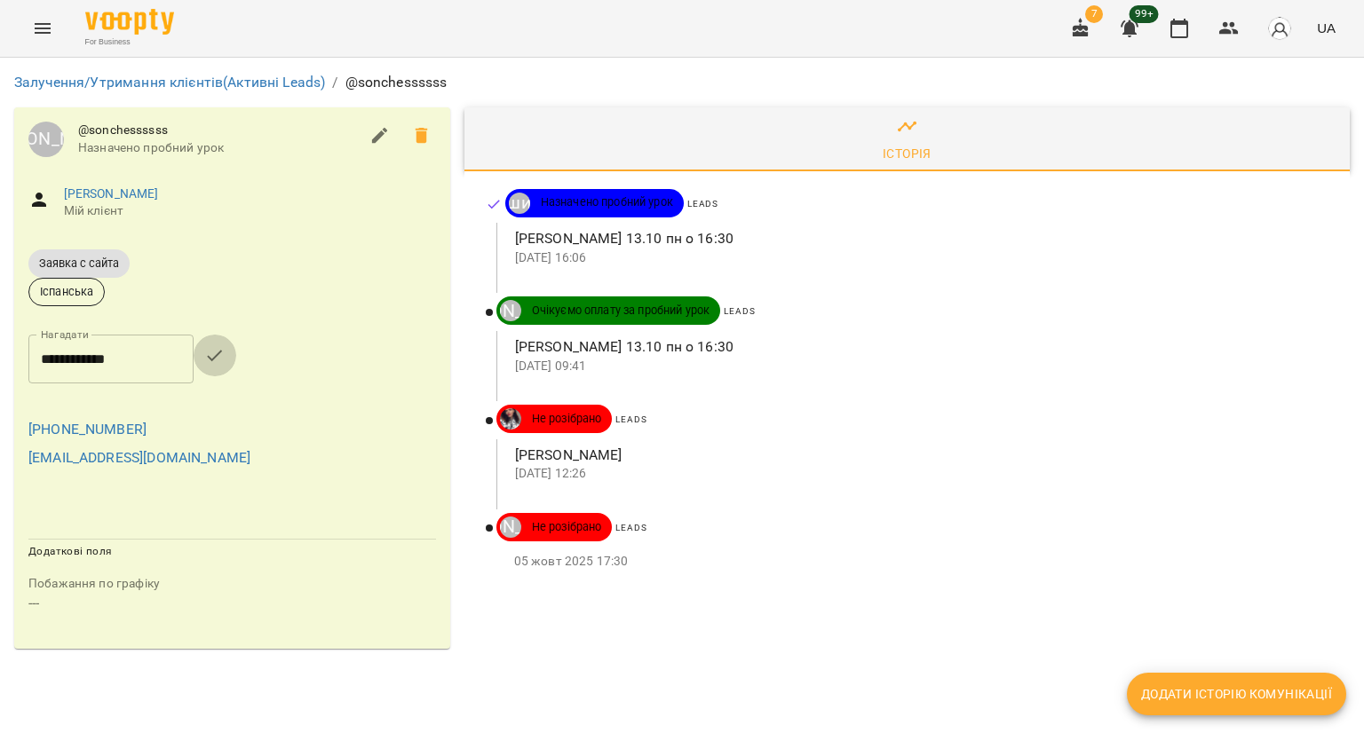
click at [224, 360] on icon "button" at bounding box center [214, 355] width 21 height 21
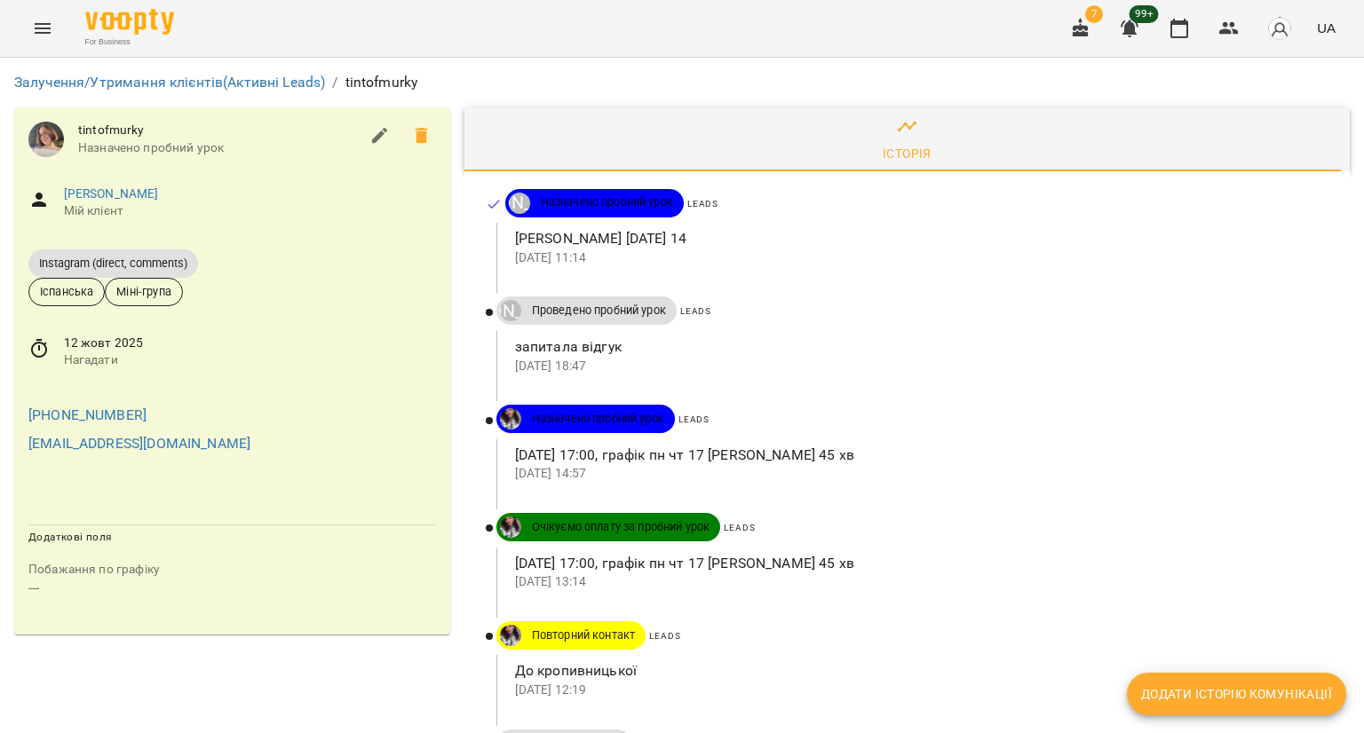
click at [118, 354] on span "Нагадати" at bounding box center [250, 361] width 372 height 18
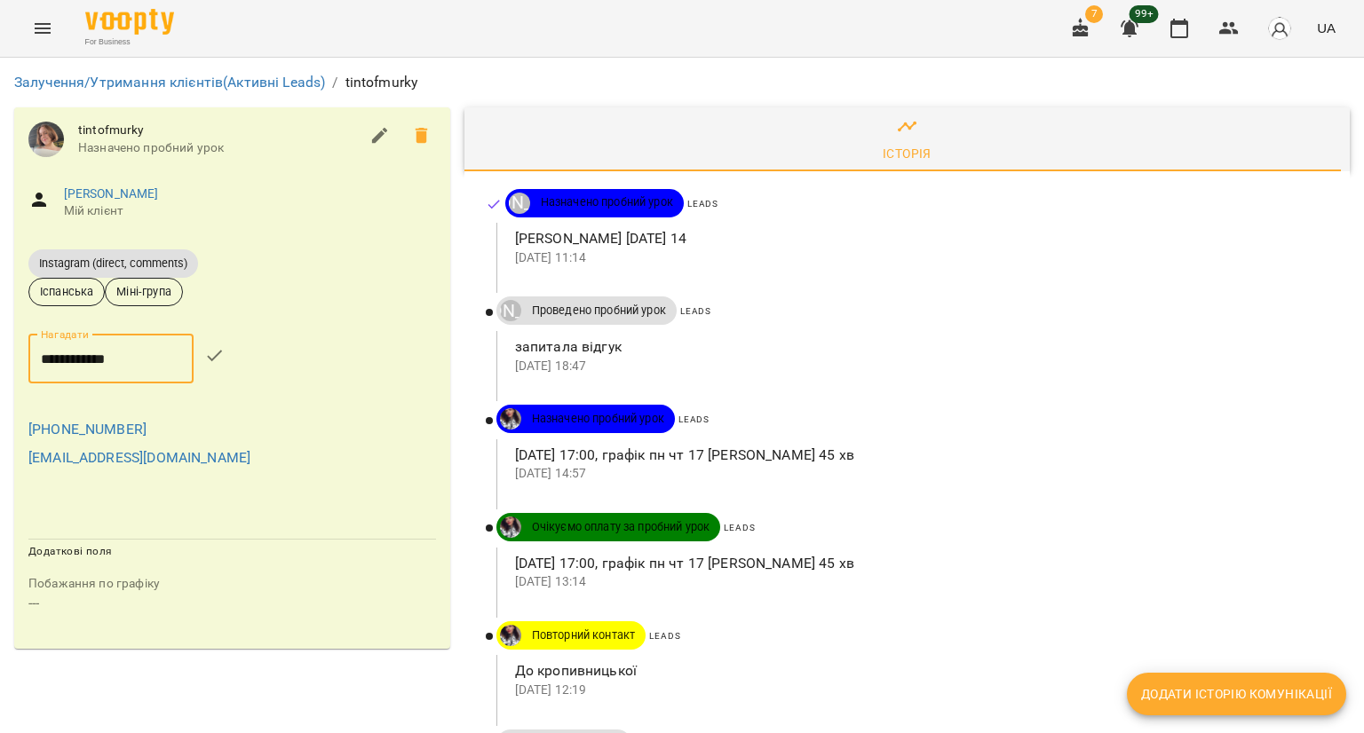
click at [118, 354] on input "**********" at bounding box center [110, 360] width 165 height 50
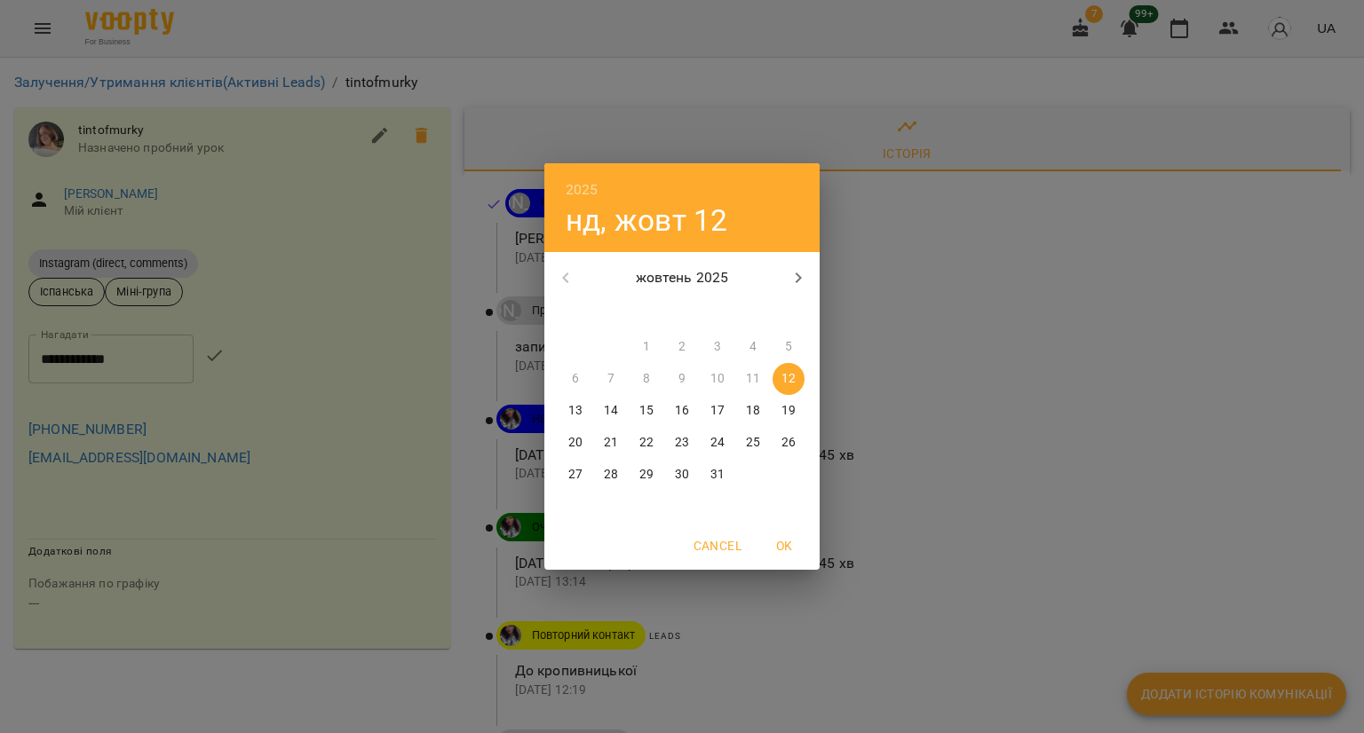
click at [572, 400] on button "13" at bounding box center [575, 411] width 32 height 32
type input "**********"
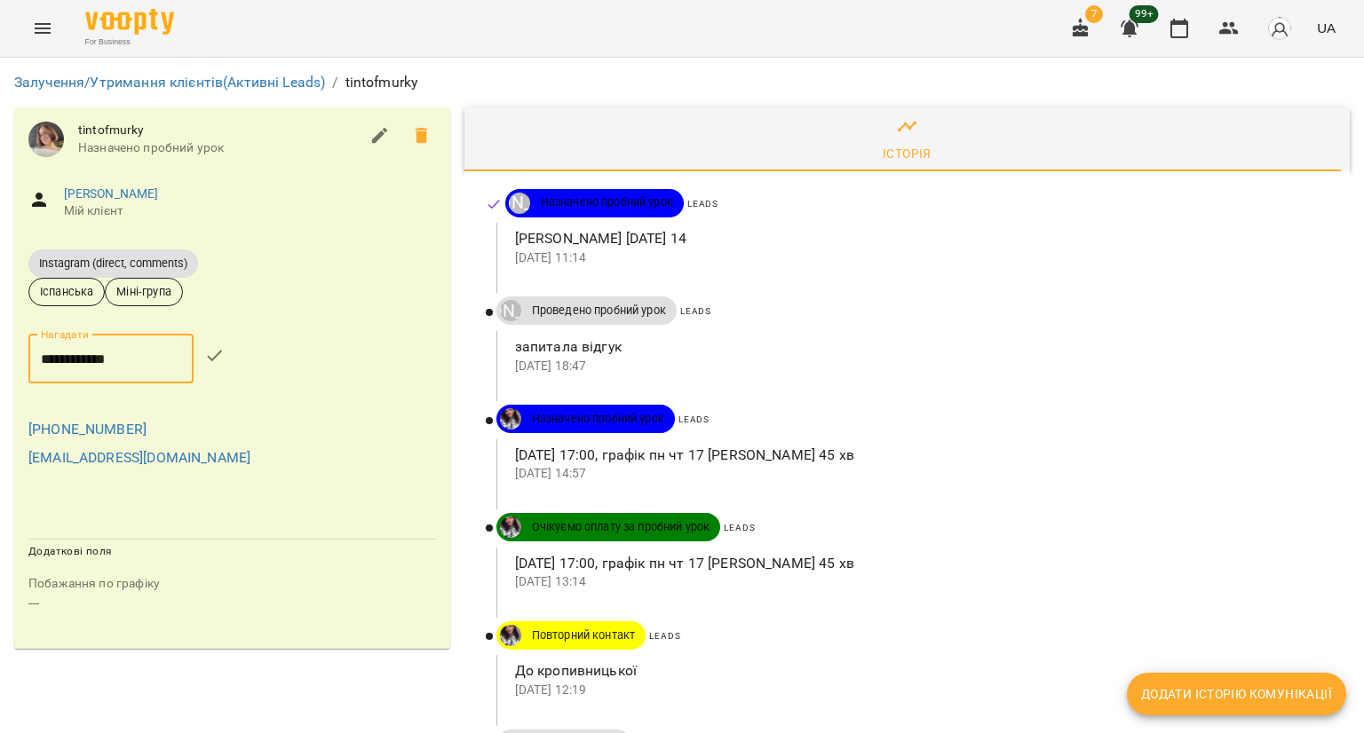
click at [222, 352] on icon "button" at bounding box center [214, 356] width 15 height 12
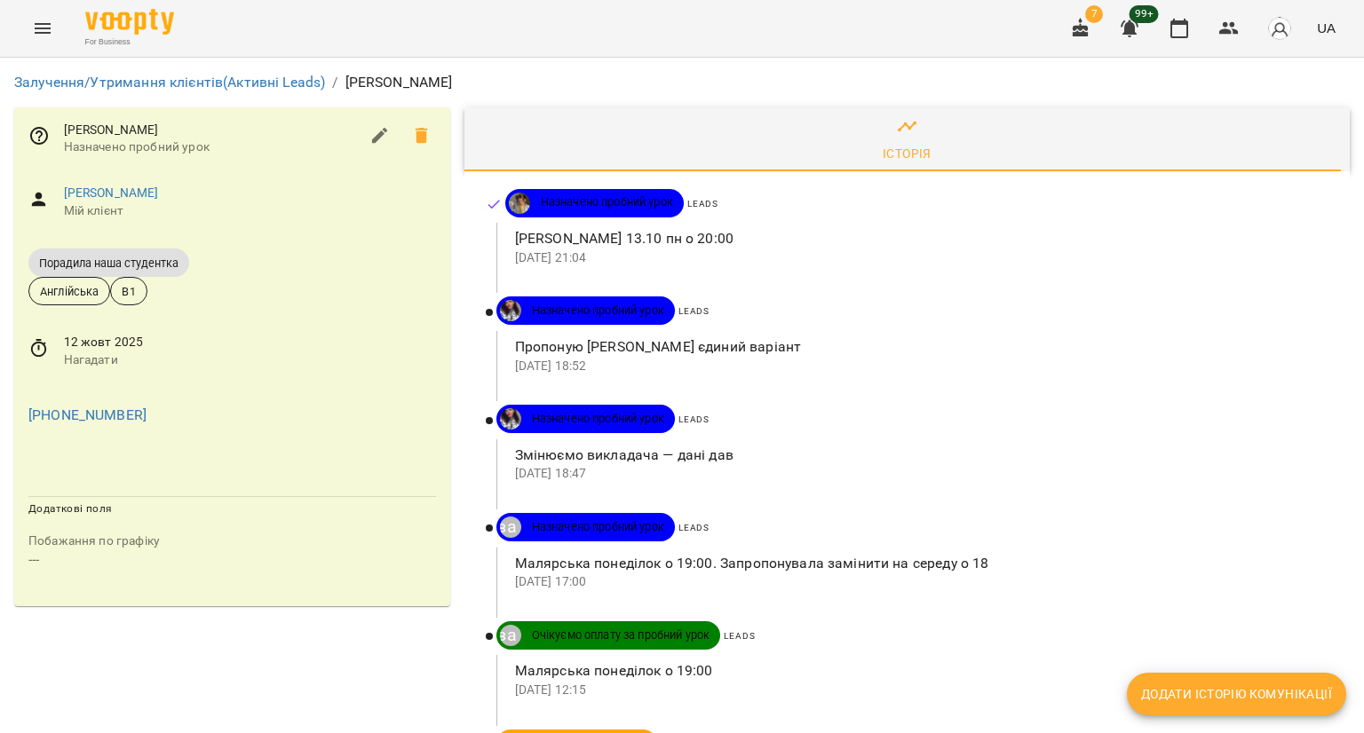
click at [82, 336] on span "12 жовт 2025" at bounding box center [250, 343] width 372 height 18
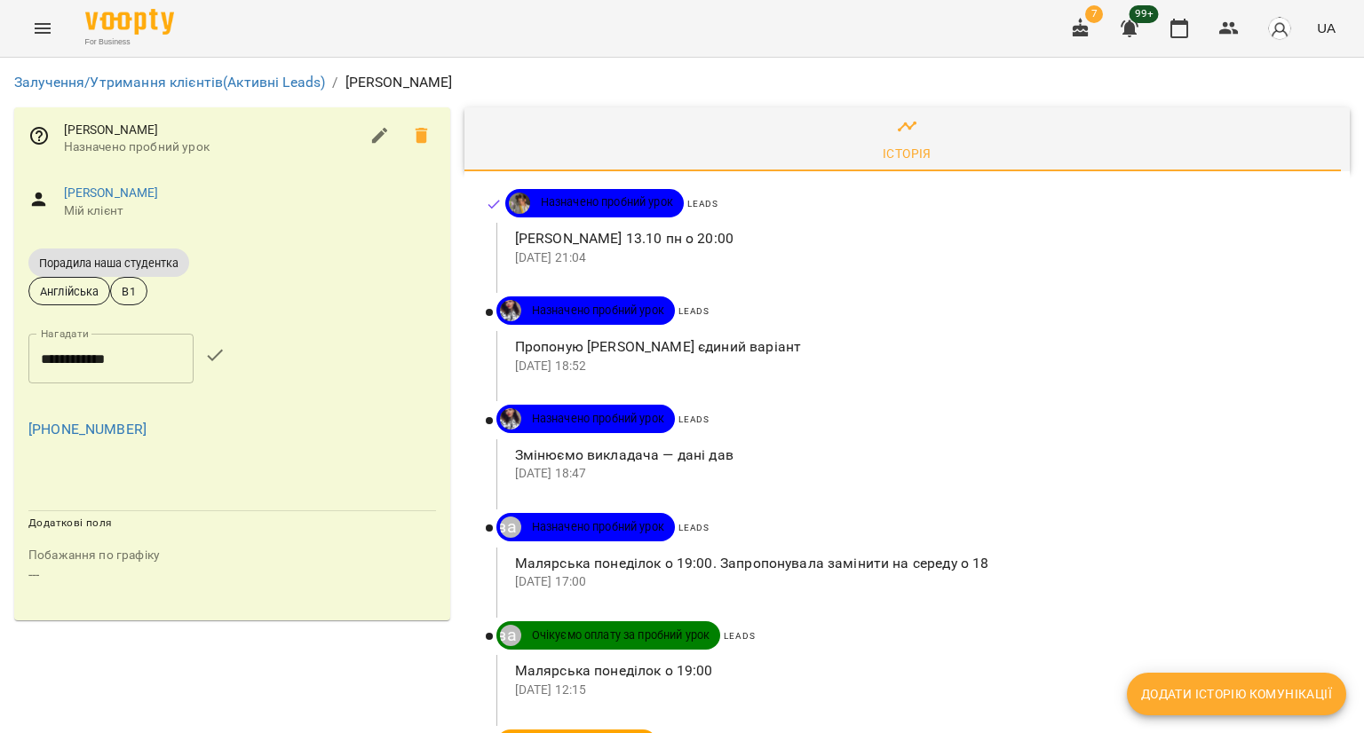
click at [83, 337] on input "**********" at bounding box center [110, 359] width 165 height 50
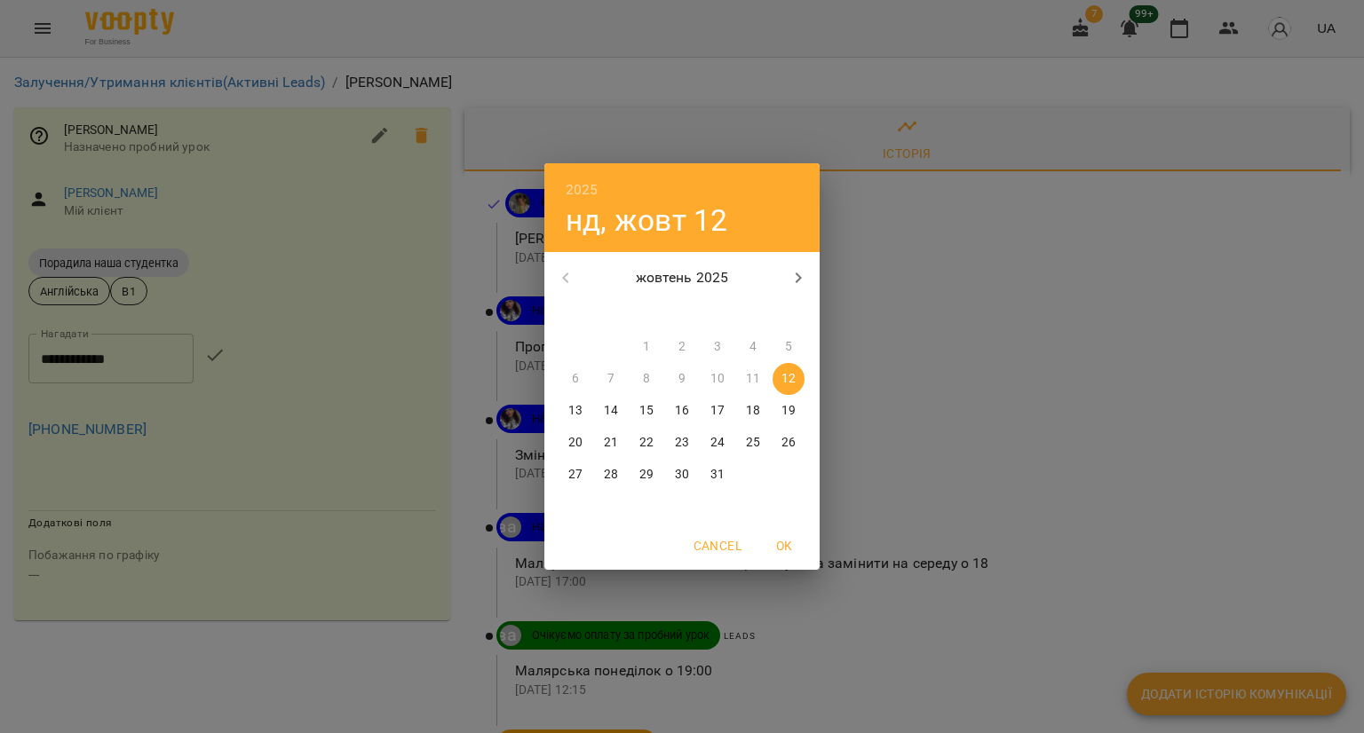
click at [579, 414] on p "13" at bounding box center [575, 411] width 14 height 18
type input "**********"
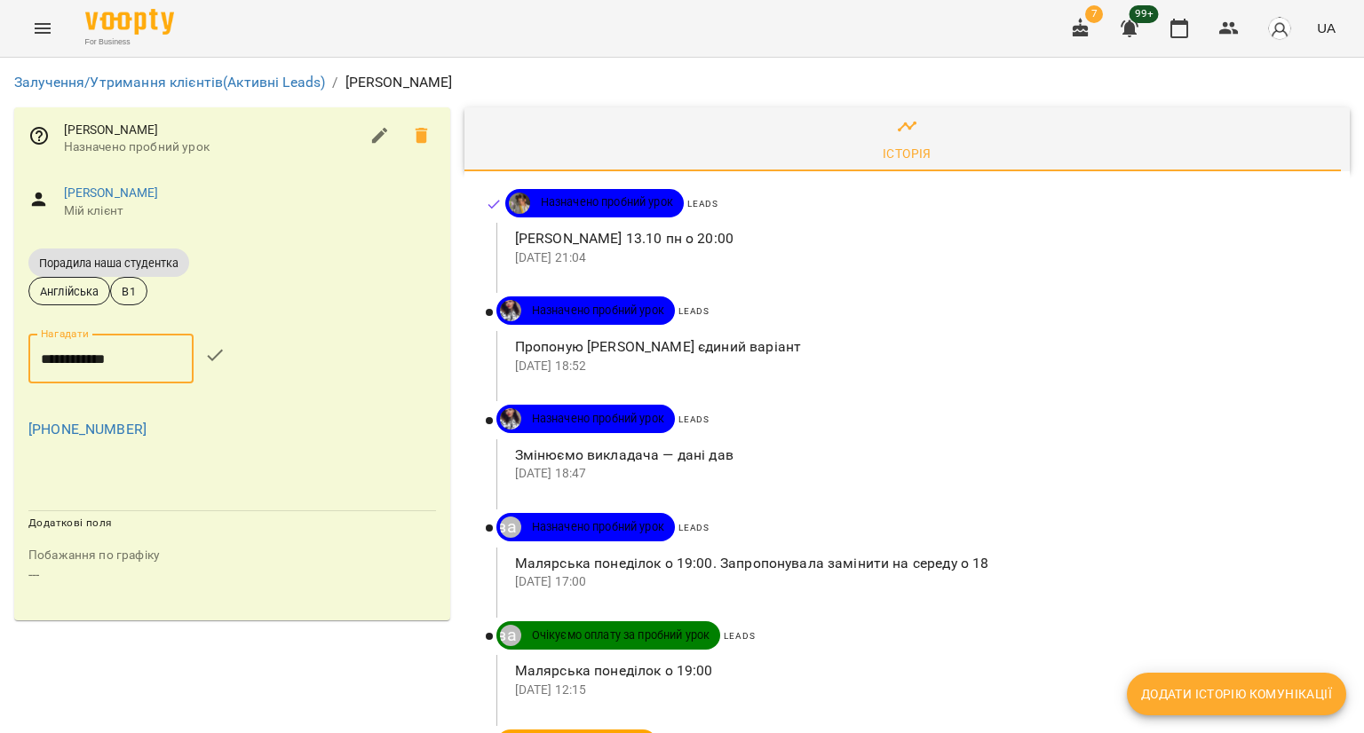
click at [233, 369] on button "button" at bounding box center [215, 355] width 43 height 43
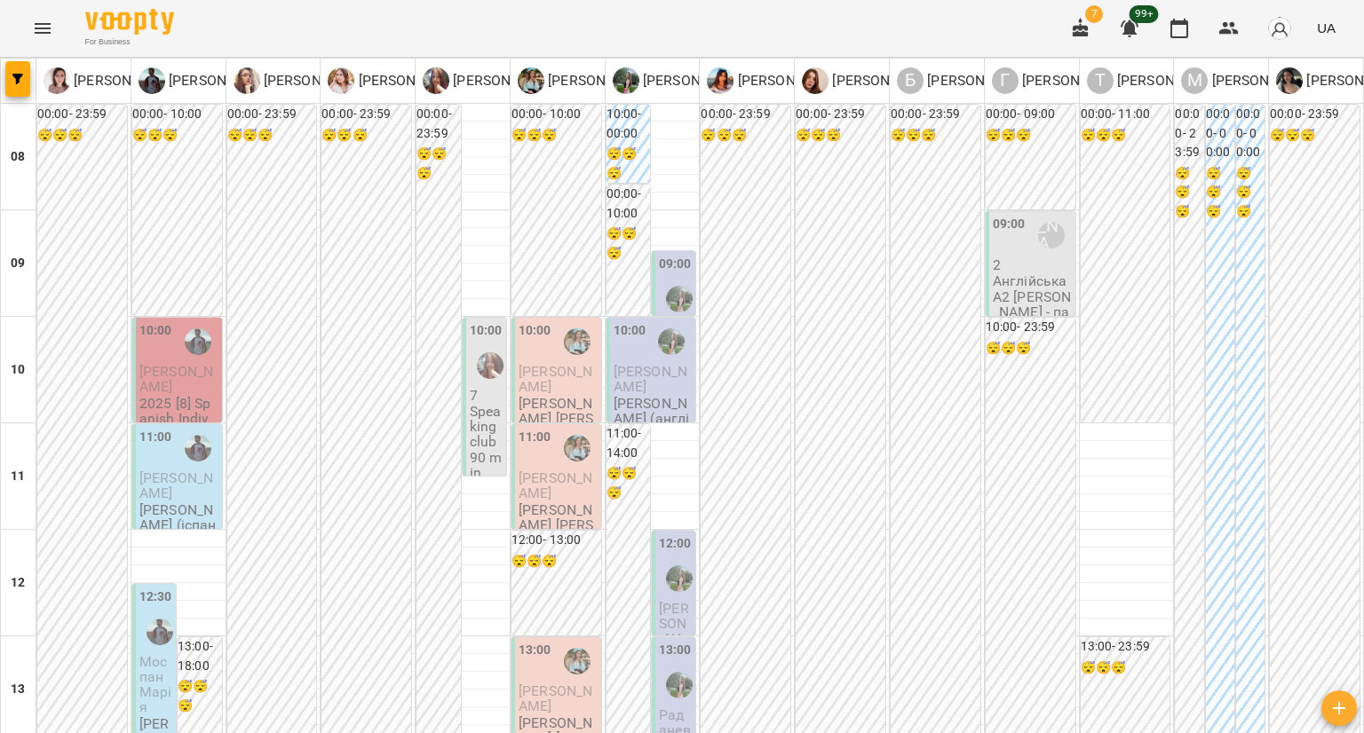
scroll to position [266, 0]
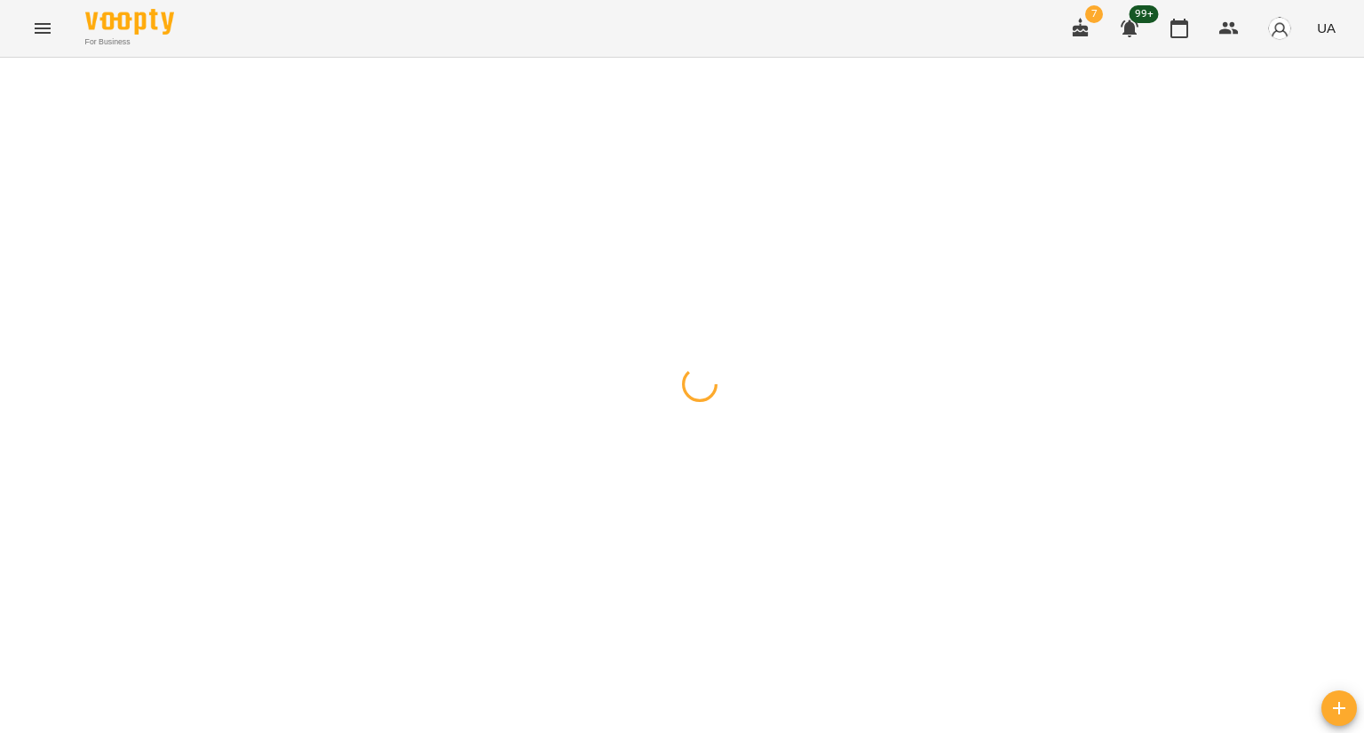
click at [7, 75] on span "button" at bounding box center [17, 79] width 25 height 11
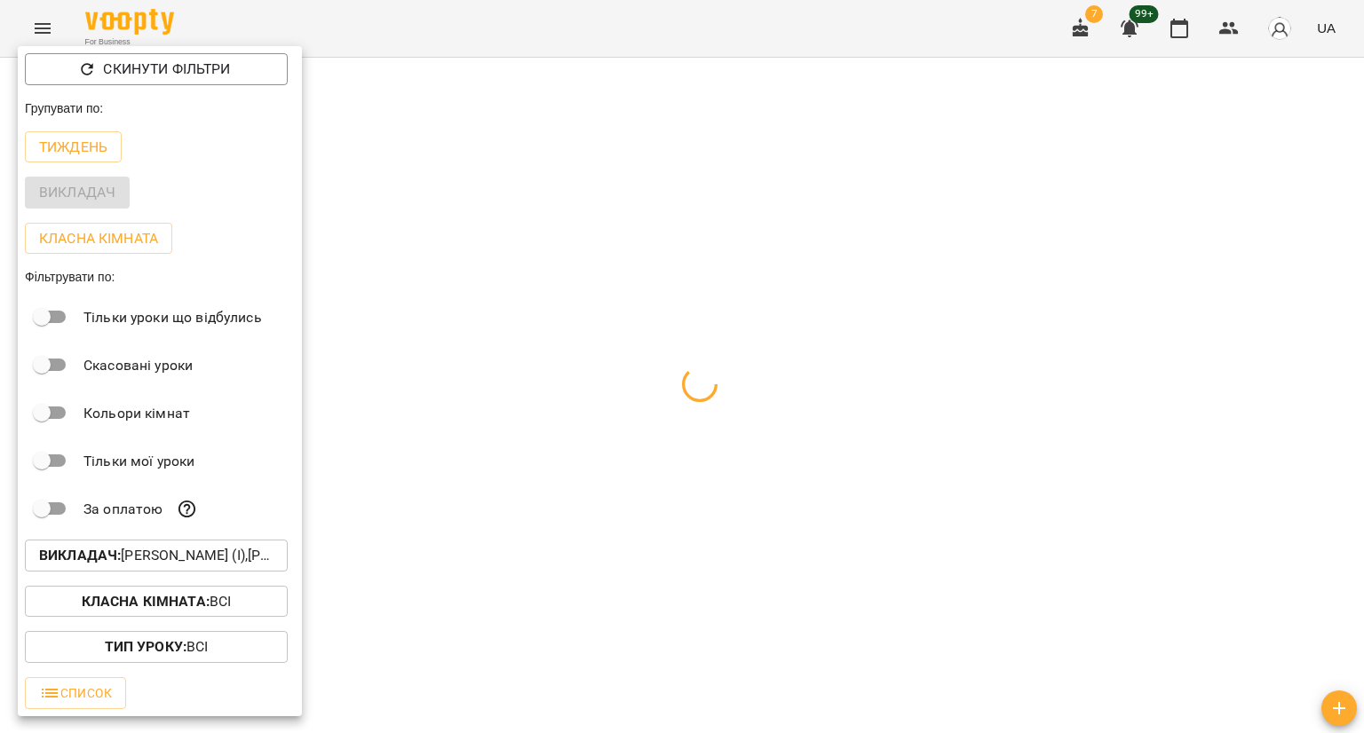
click at [139, 570] on button "Викладач : Івашура Анна Вікторівна (і),Ілля Закіров (і),Боднар Вікторія (а),Біл…" at bounding box center [156, 556] width 263 height 32
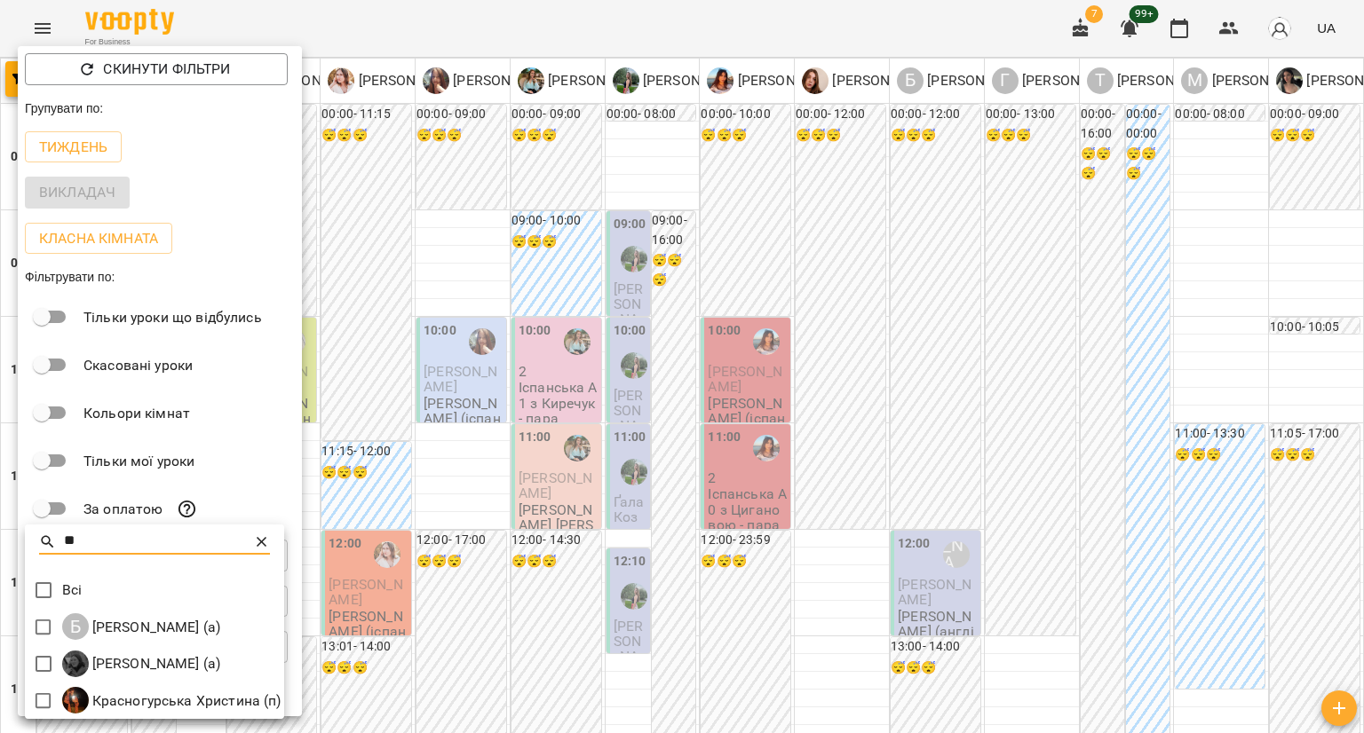
type input "**"
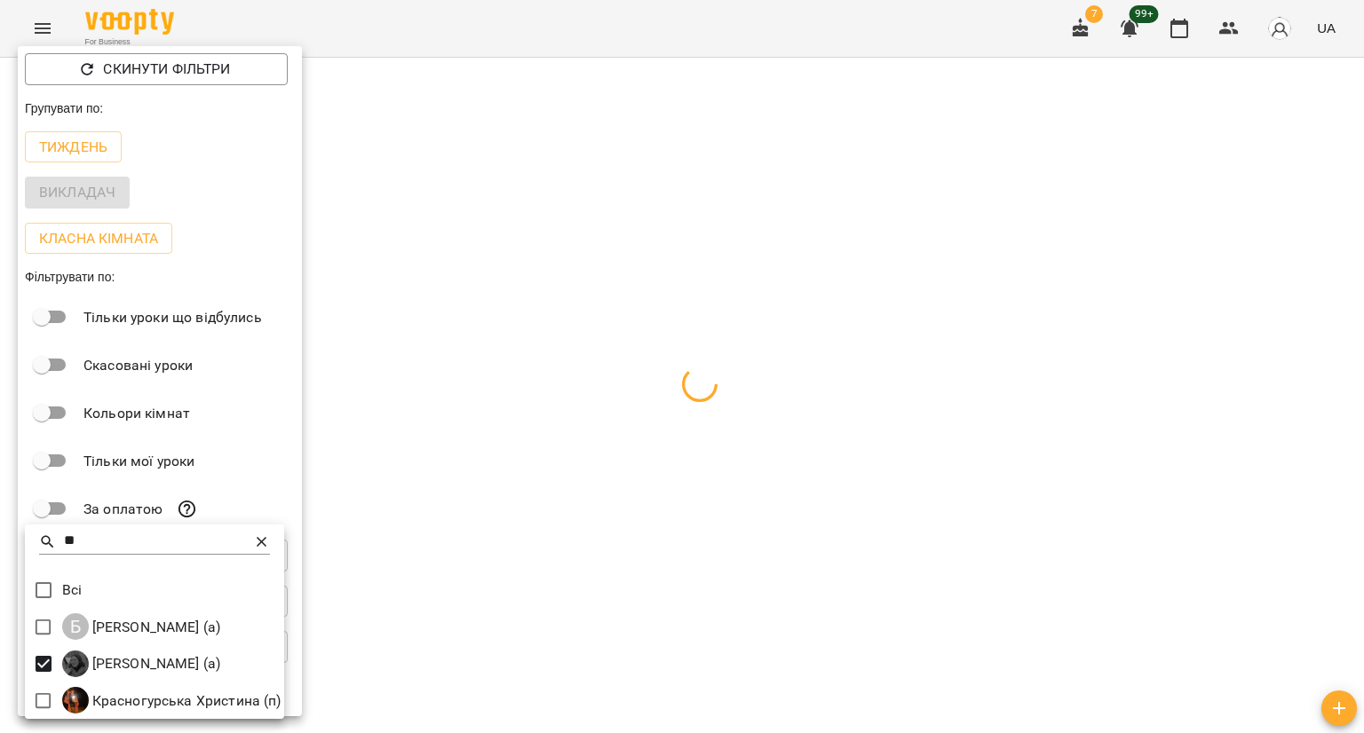
click at [566, 47] on div at bounding box center [682, 366] width 1364 height 733
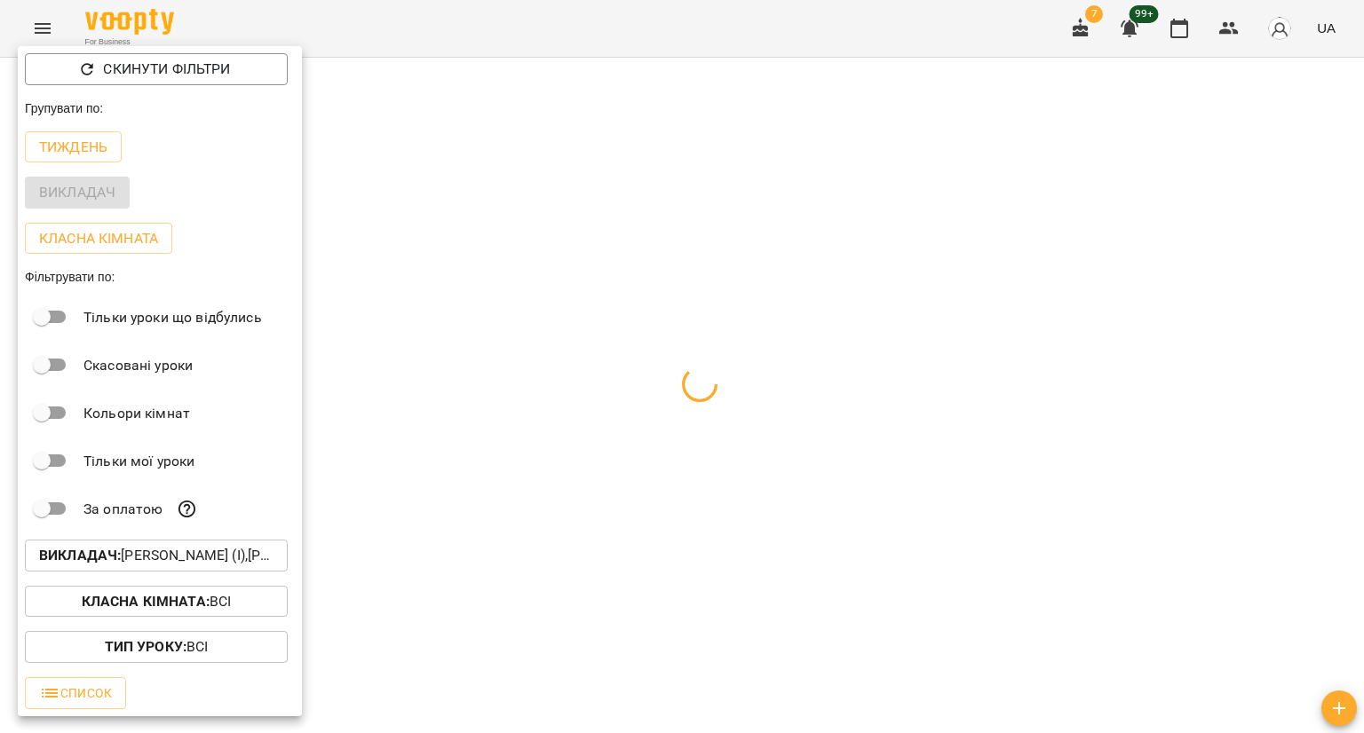
click at [566, 47] on div at bounding box center [682, 366] width 1364 height 733
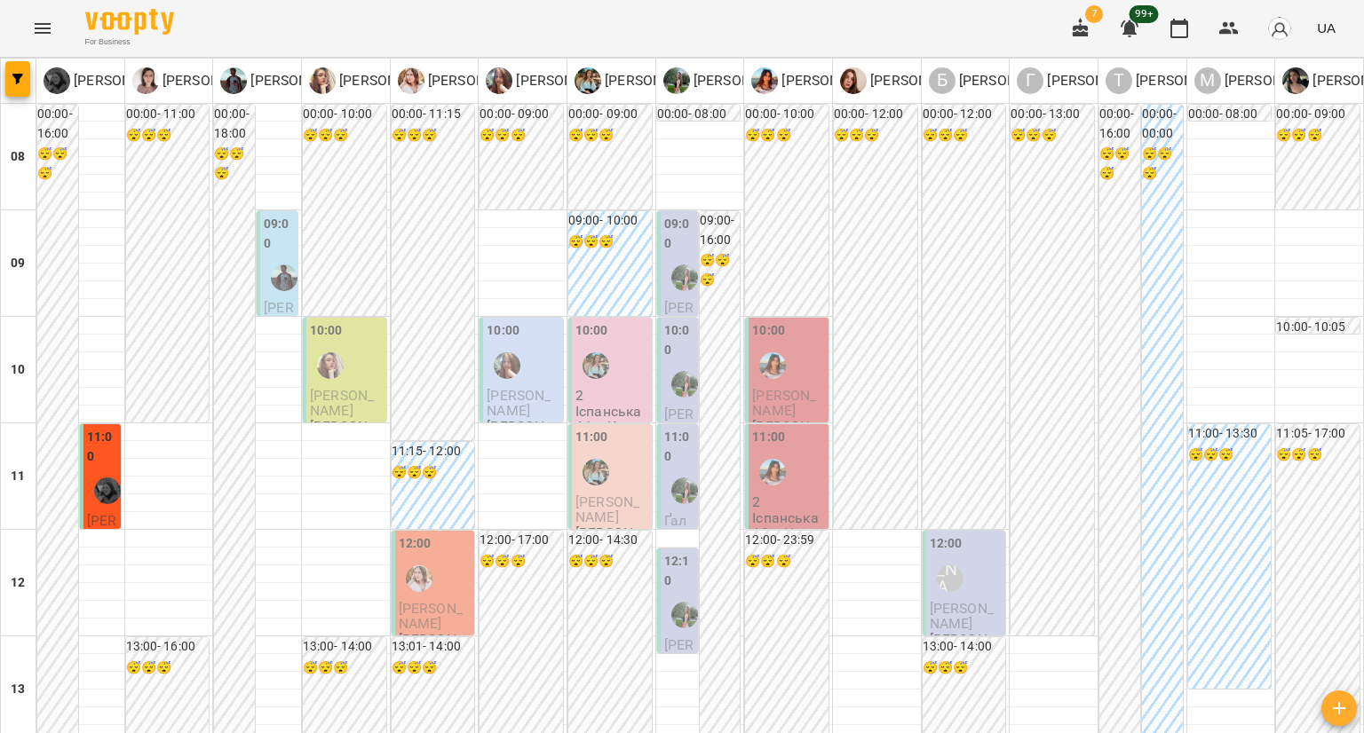
scroll to position [0, 0]
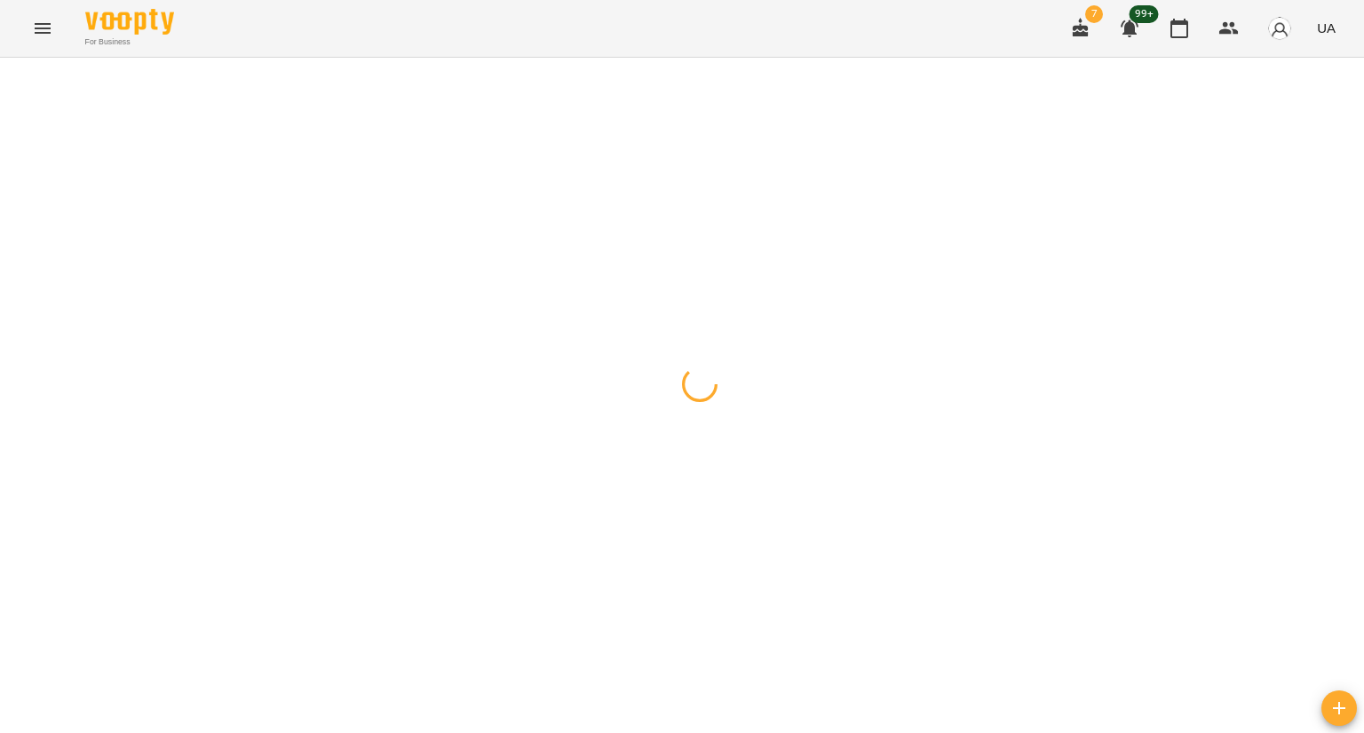
click at [22, 71] on button "button" at bounding box center [17, 79] width 25 height 36
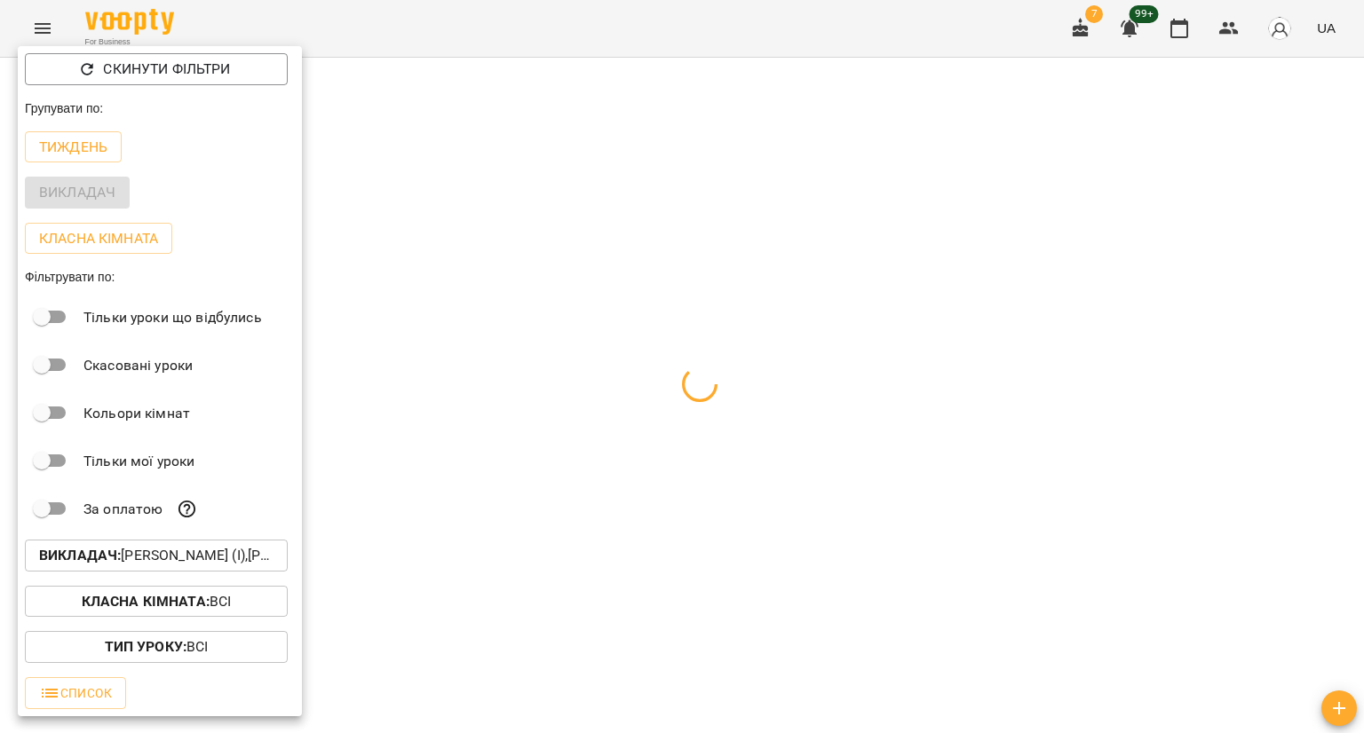
click at [135, 564] on p "Викладач : Івашура Анна Вікторівна (і),Ілля Закіров (і),Боднар Вікторія (а),Біл…" at bounding box center [156, 555] width 234 height 21
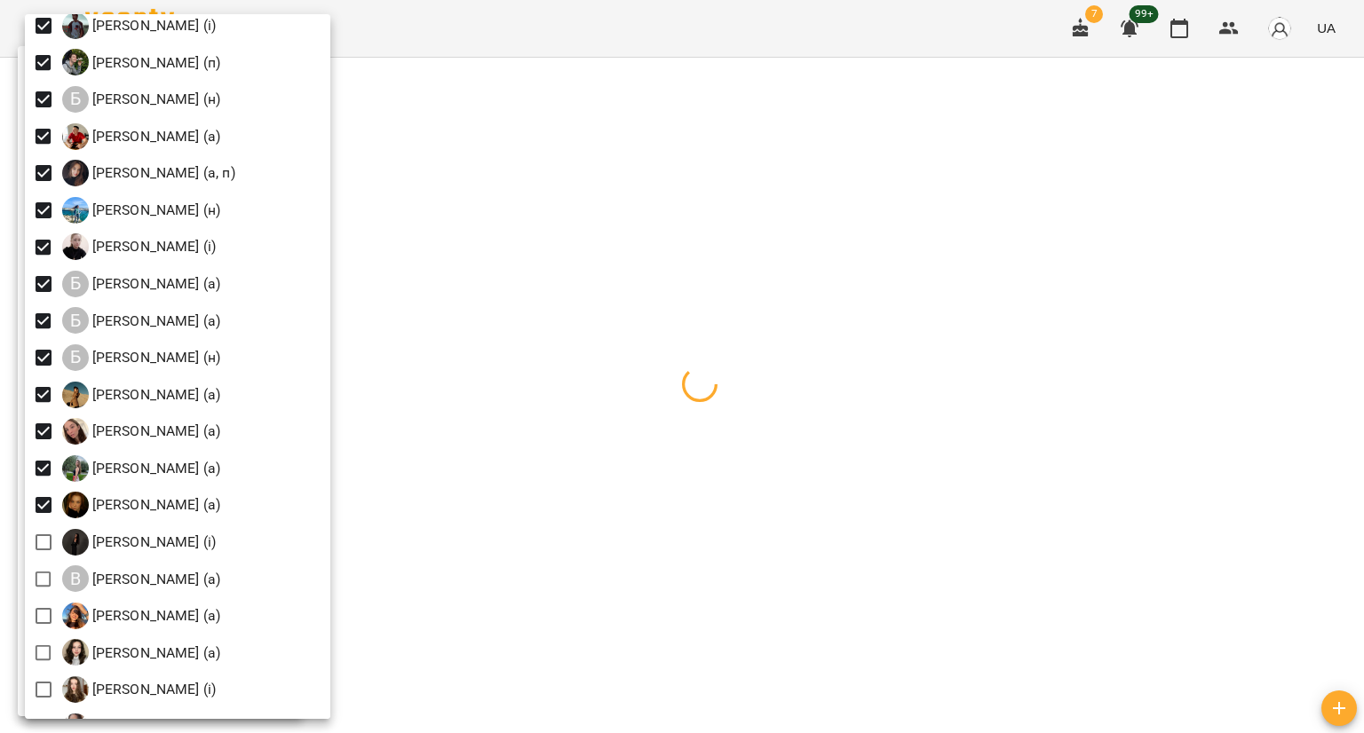
scroll to position [178, 0]
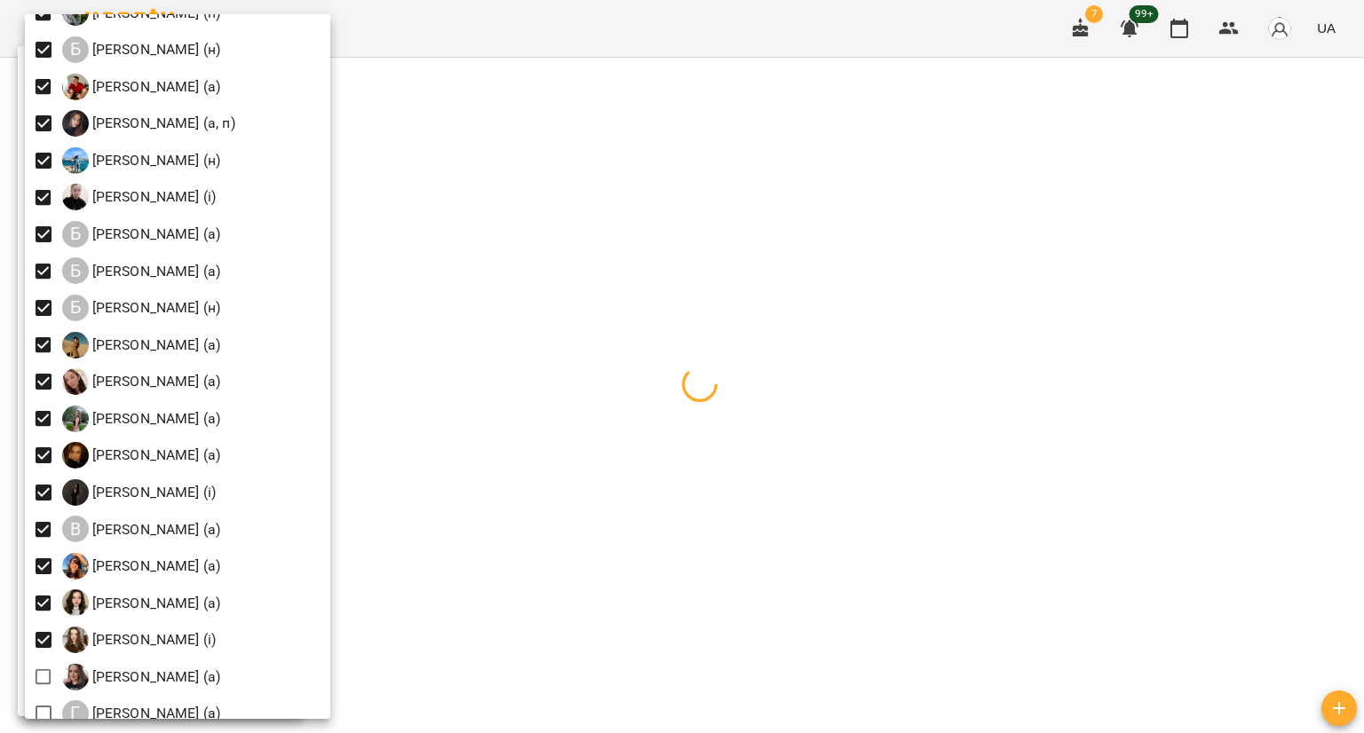
click at [504, 14] on div at bounding box center [682, 366] width 1364 height 733
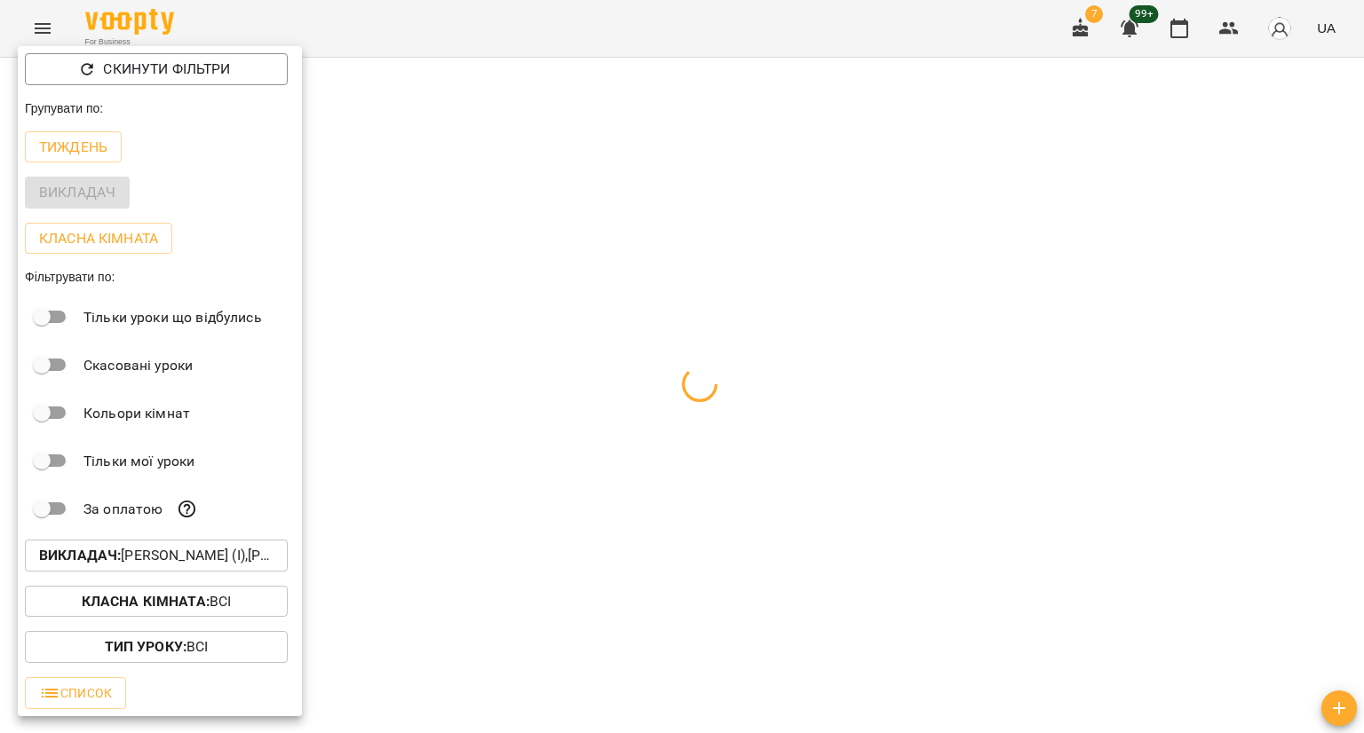
click at [504, 13] on div at bounding box center [682, 366] width 1364 height 733
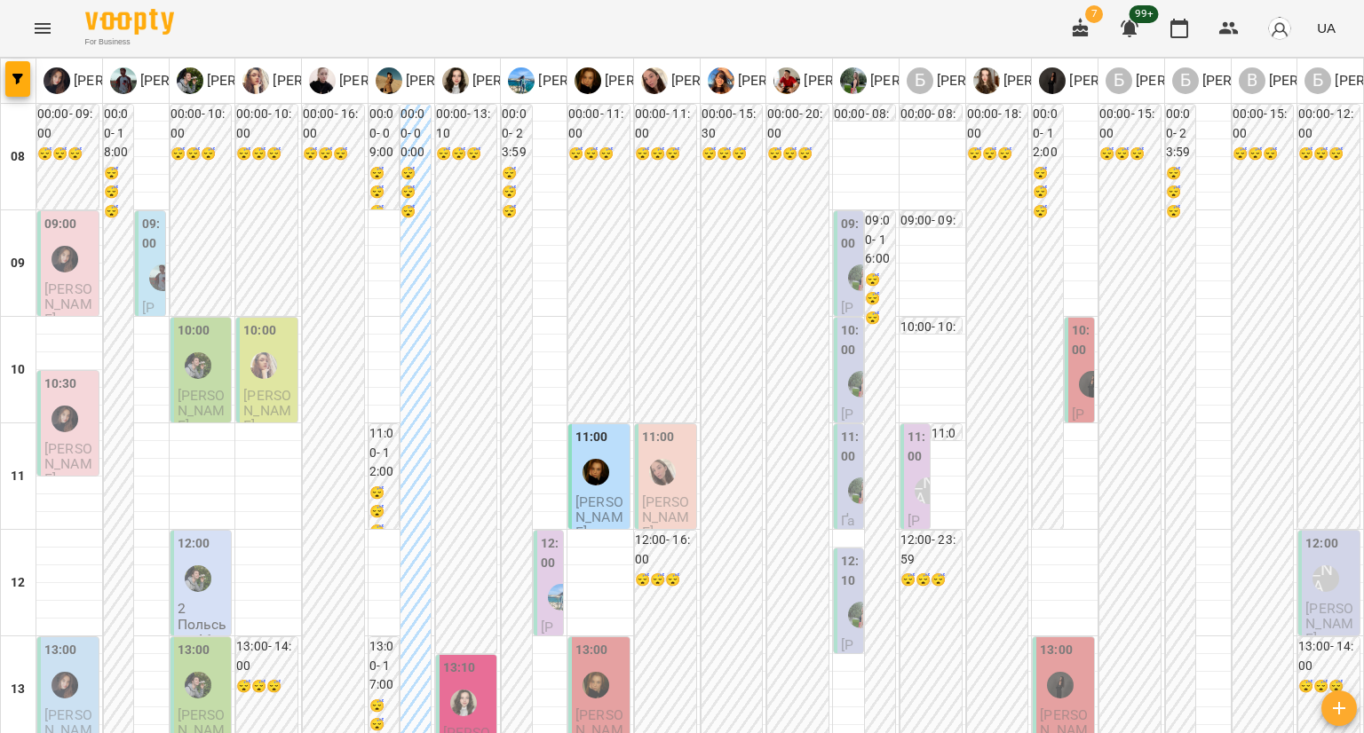
click at [82, 261] on div at bounding box center [64, 259] width 41 height 41
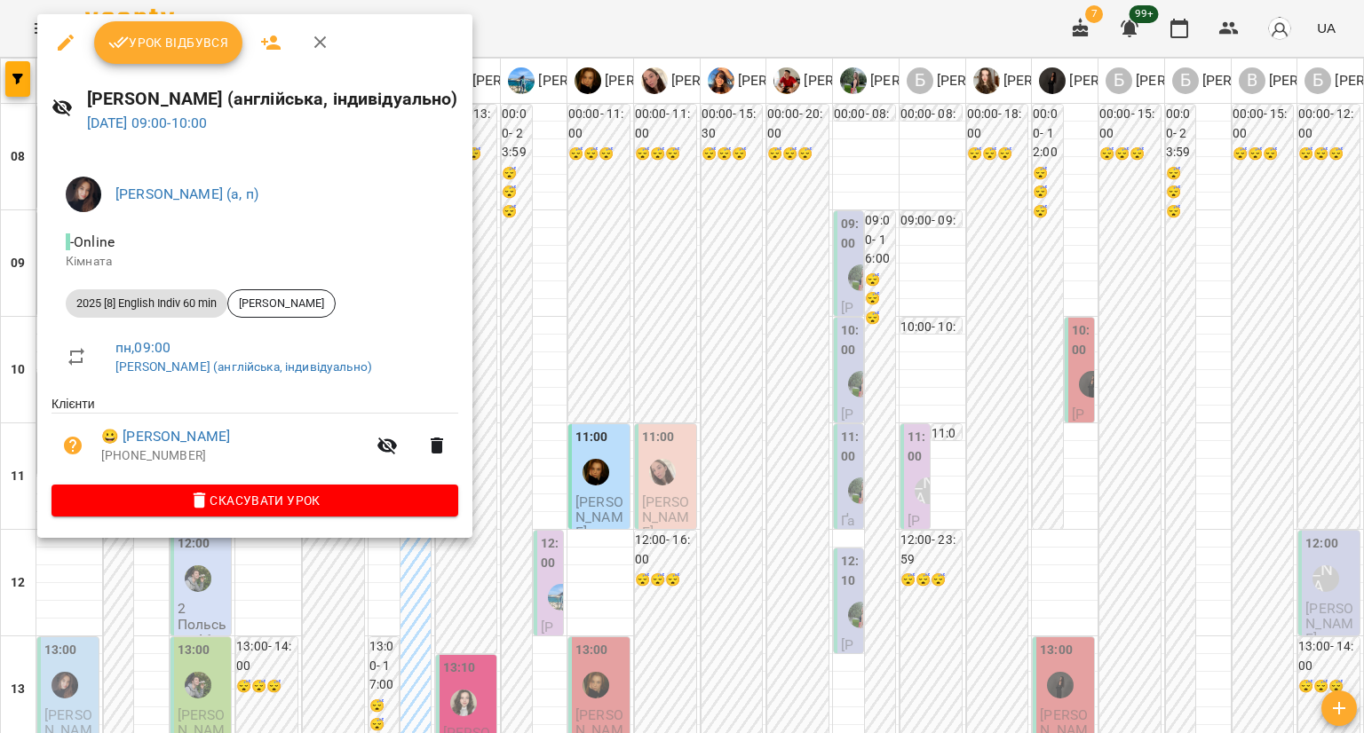
click at [479, 296] on div at bounding box center [682, 366] width 1364 height 733
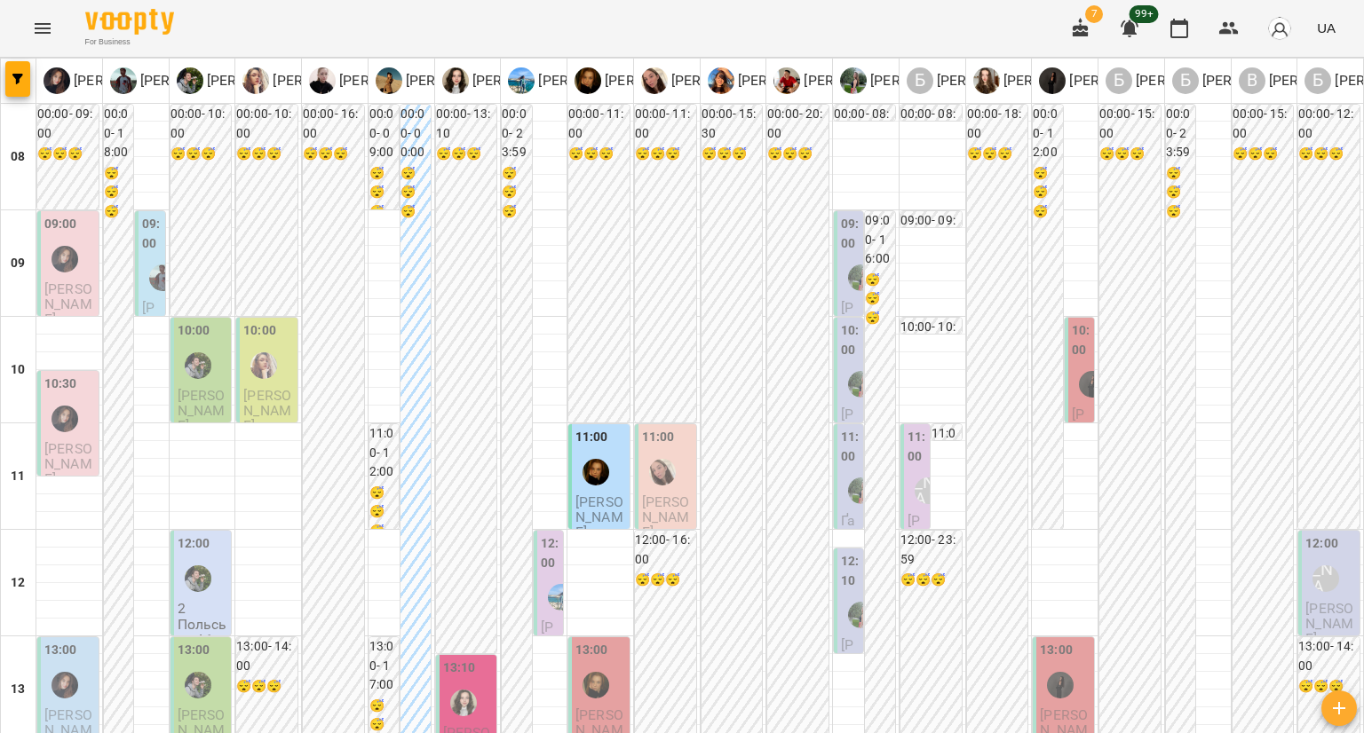
click at [87, 407] on div "10:30" at bounding box center [69, 407] width 51 height 65
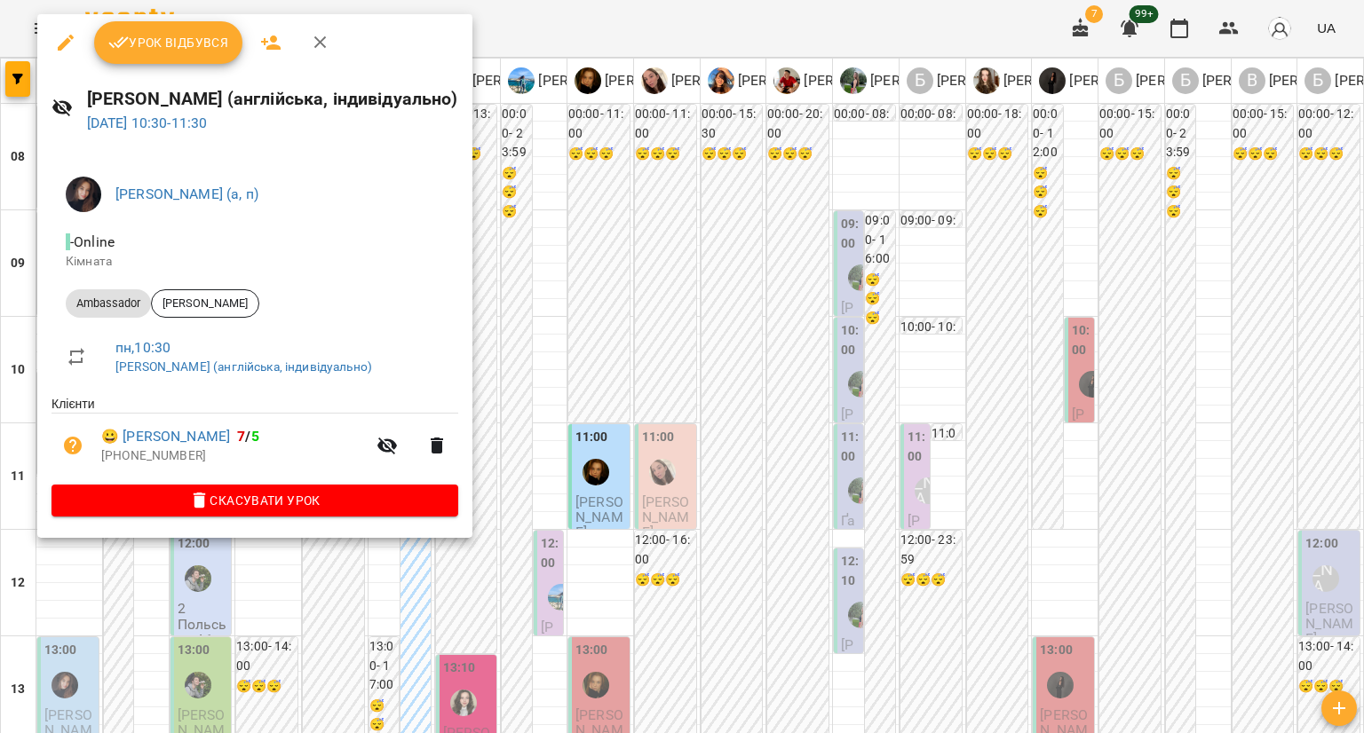
click at [467, 337] on div at bounding box center [682, 366] width 1364 height 733
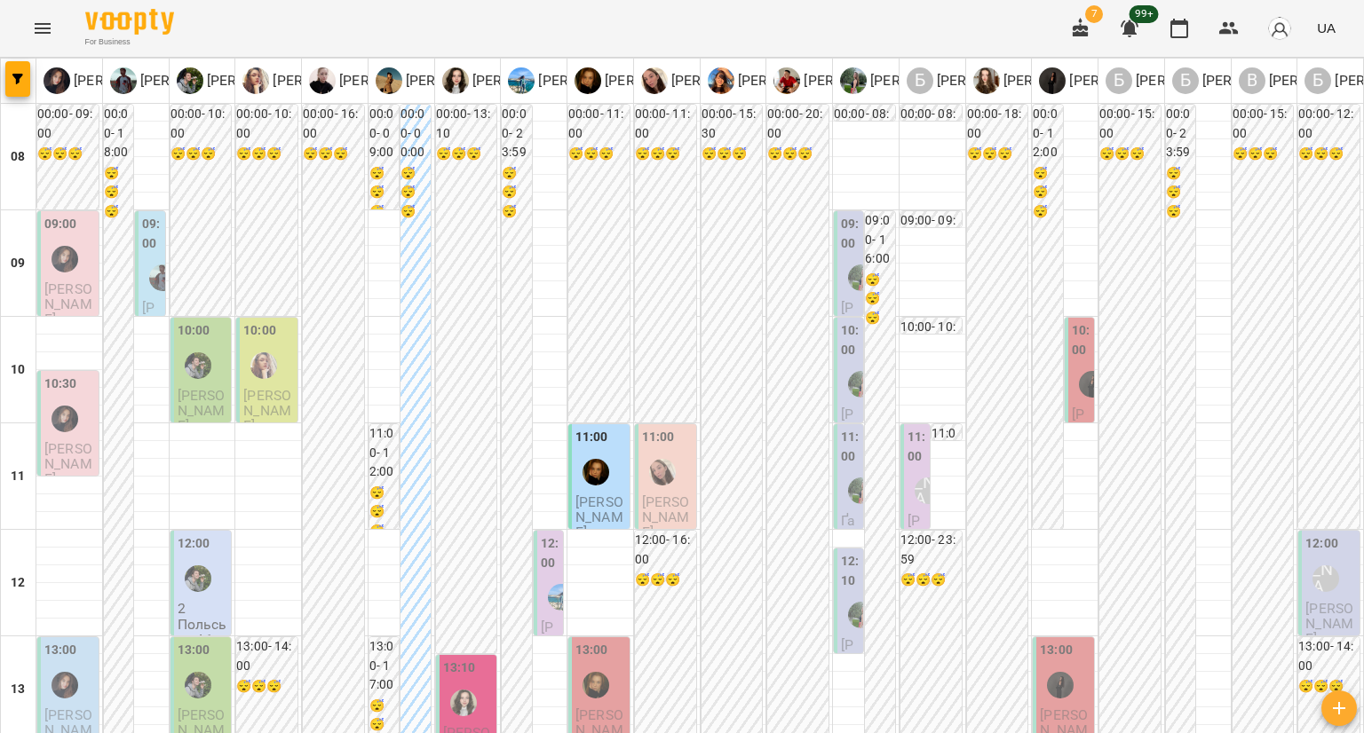
scroll to position [355, 0]
click at [85, 707] on span "[PERSON_NAME]" at bounding box center [68, 731] width 48 height 48
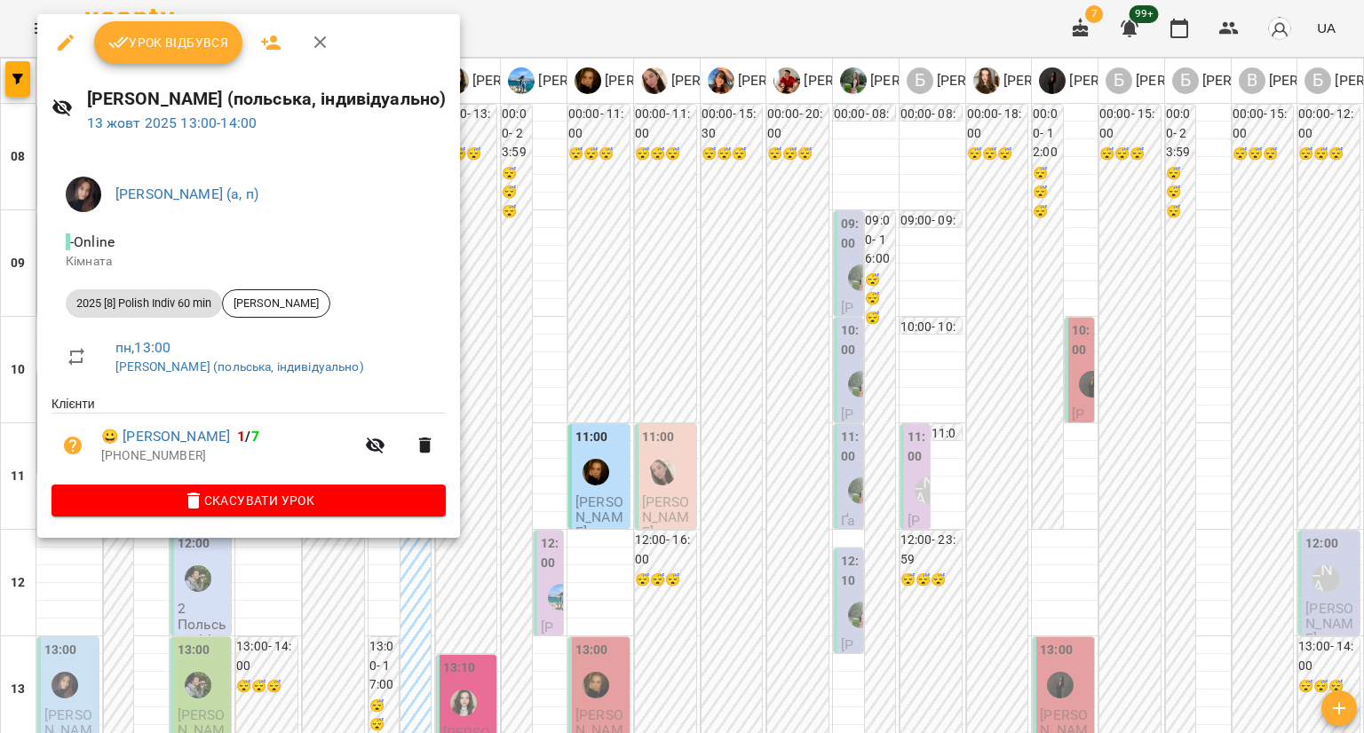
click at [457, 277] on div at bounding box center [682, 366] width 1364 height 733
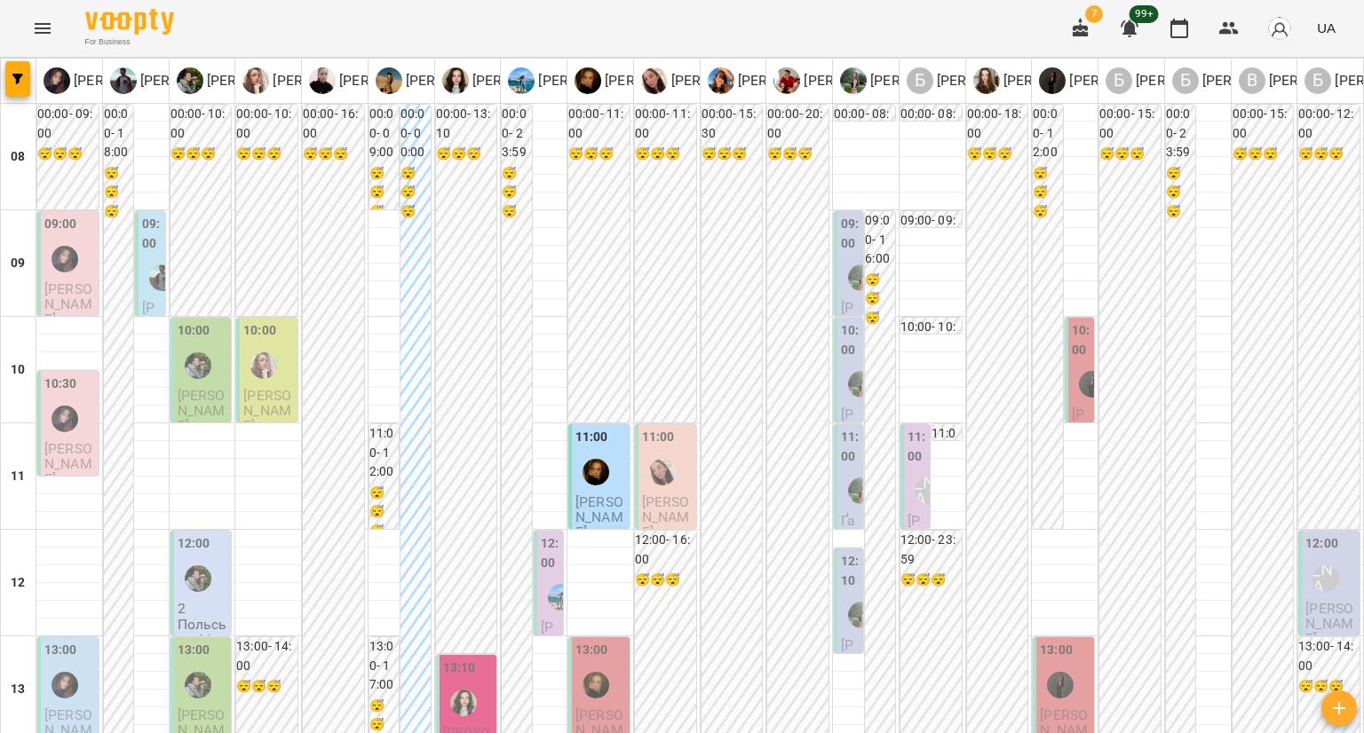
scroll to position [1087, 0]
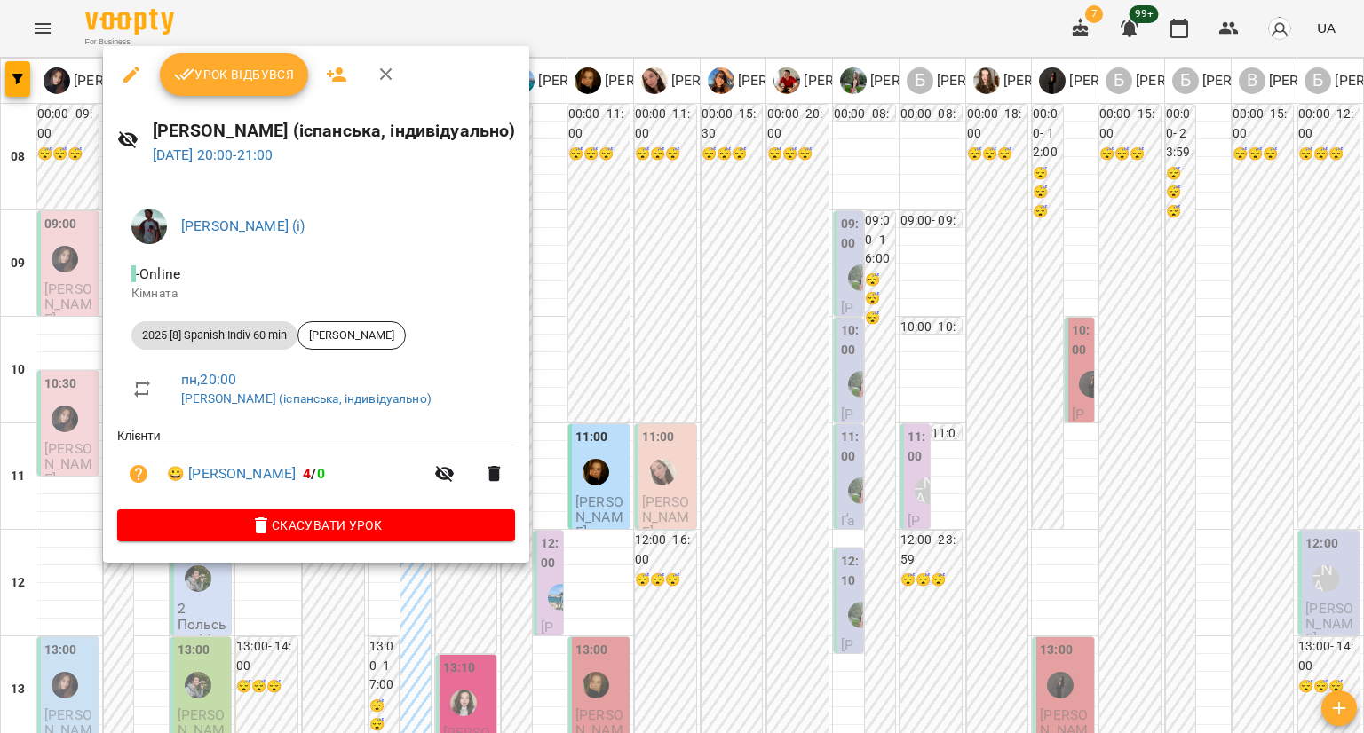
click at [36, 363] on div at bounding box center [682, 366] width 1364 height 733
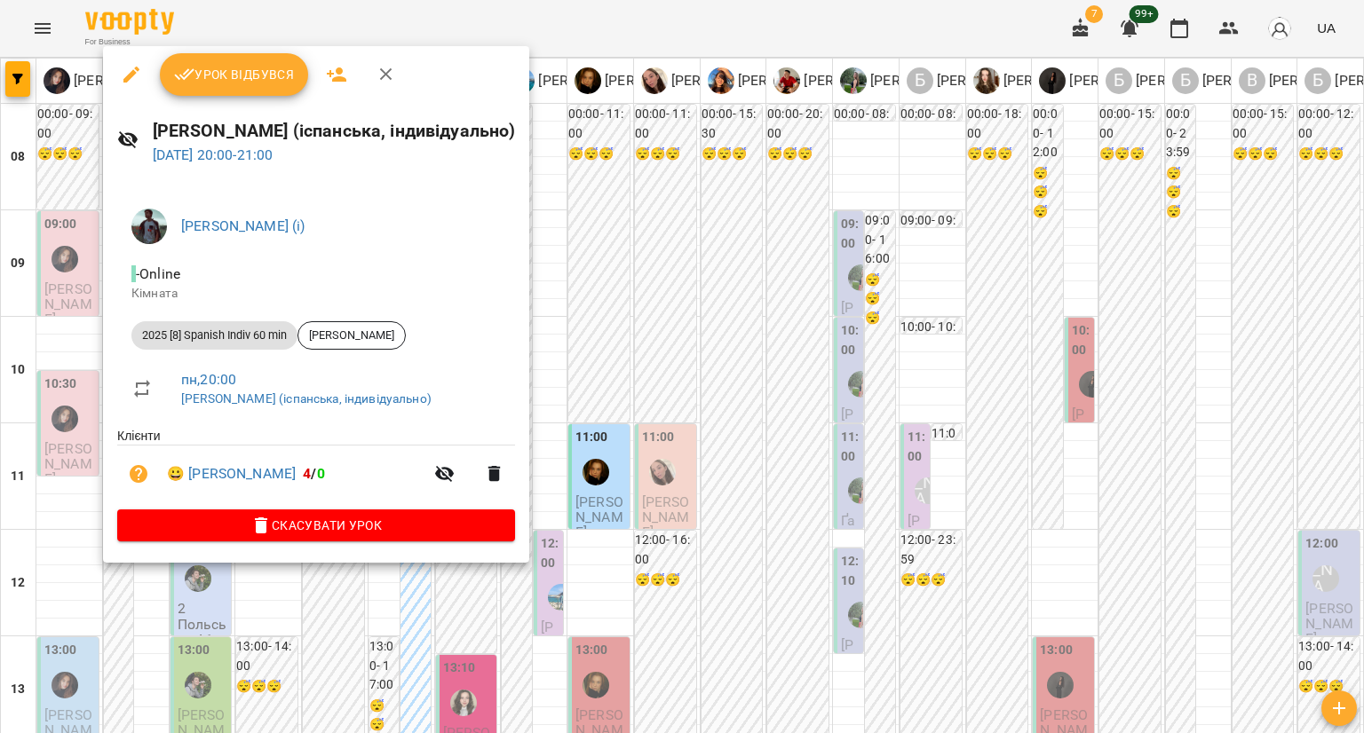
click at [60, 361] on div at bounding box center [682, 366] width 1364 height 733
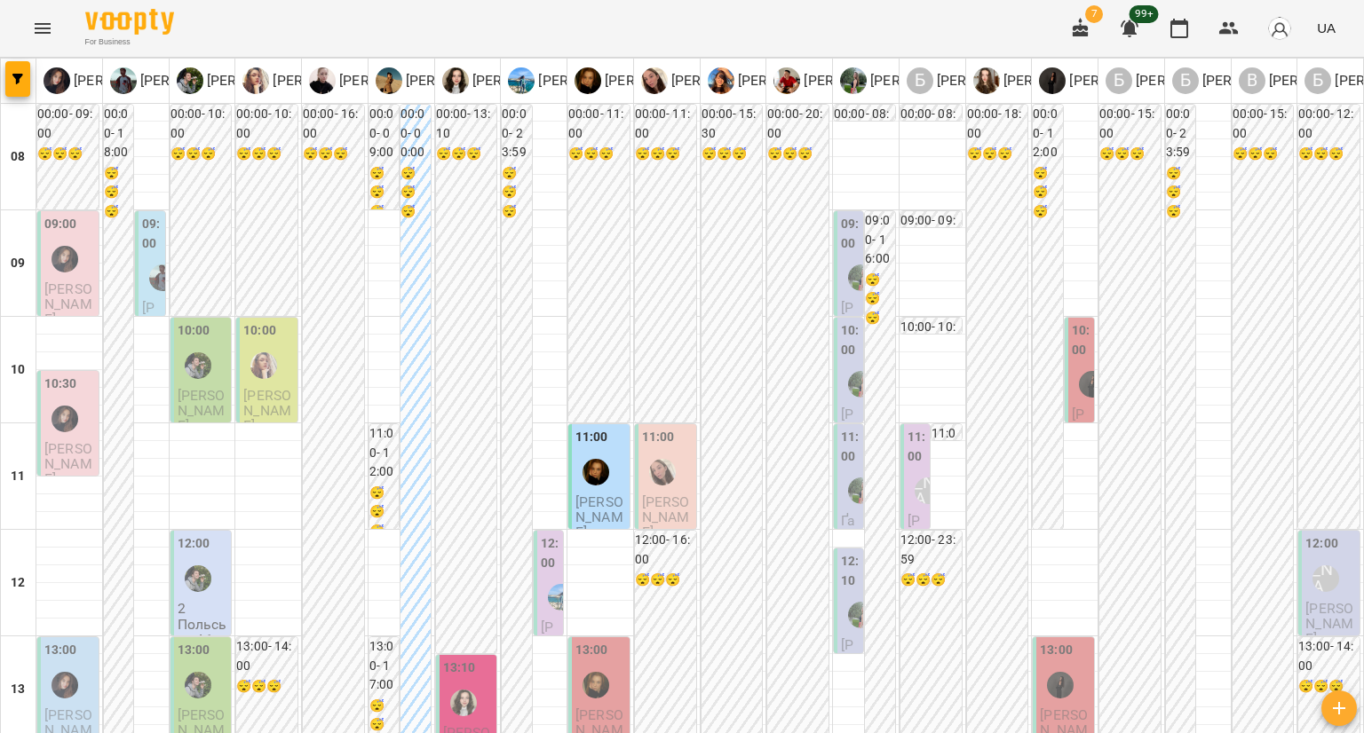
drag, startPoint x: 112, startPoint y: 326, endPoint x: 92, endPoint y: 405, distance: 81.4
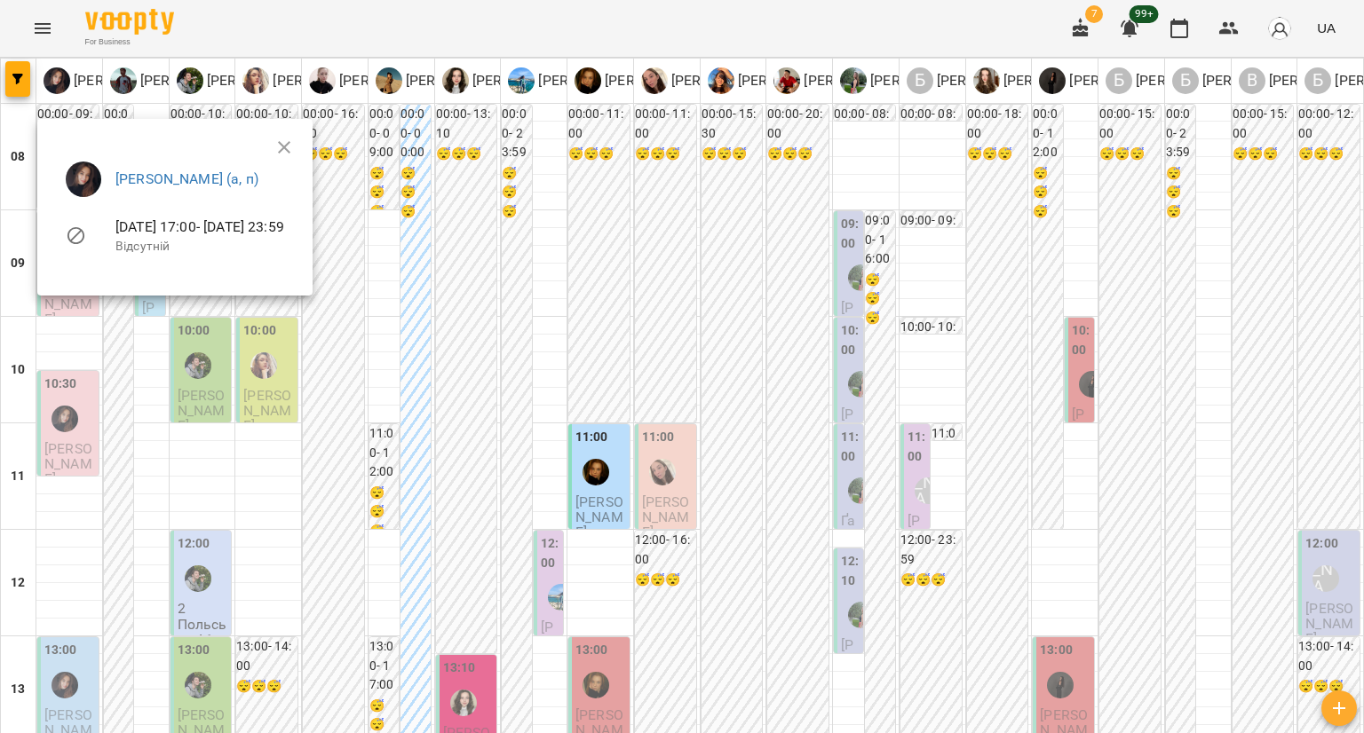
click at [74, 366] on div at bounding box center [682, 366] width 1364 height 733
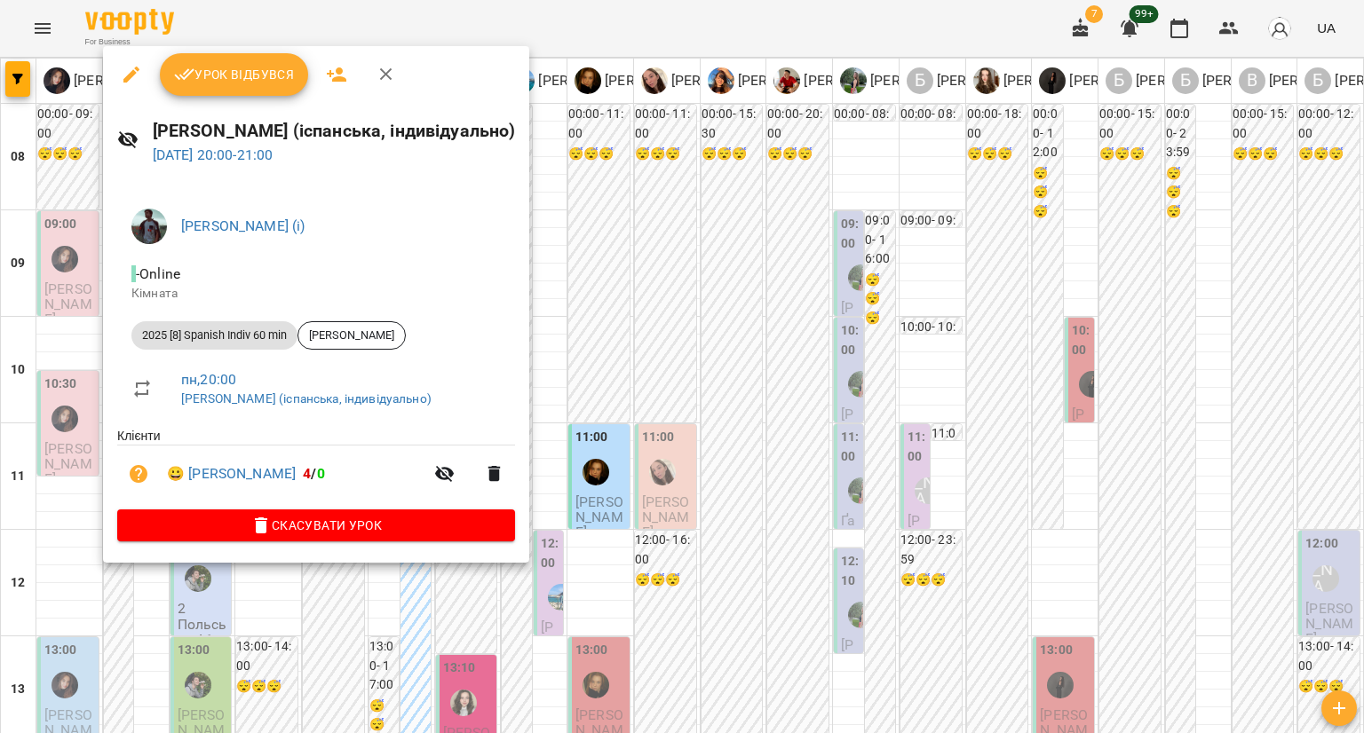
click at [67, 313] on div at bounding box center [682, 366] width 1364 height 733
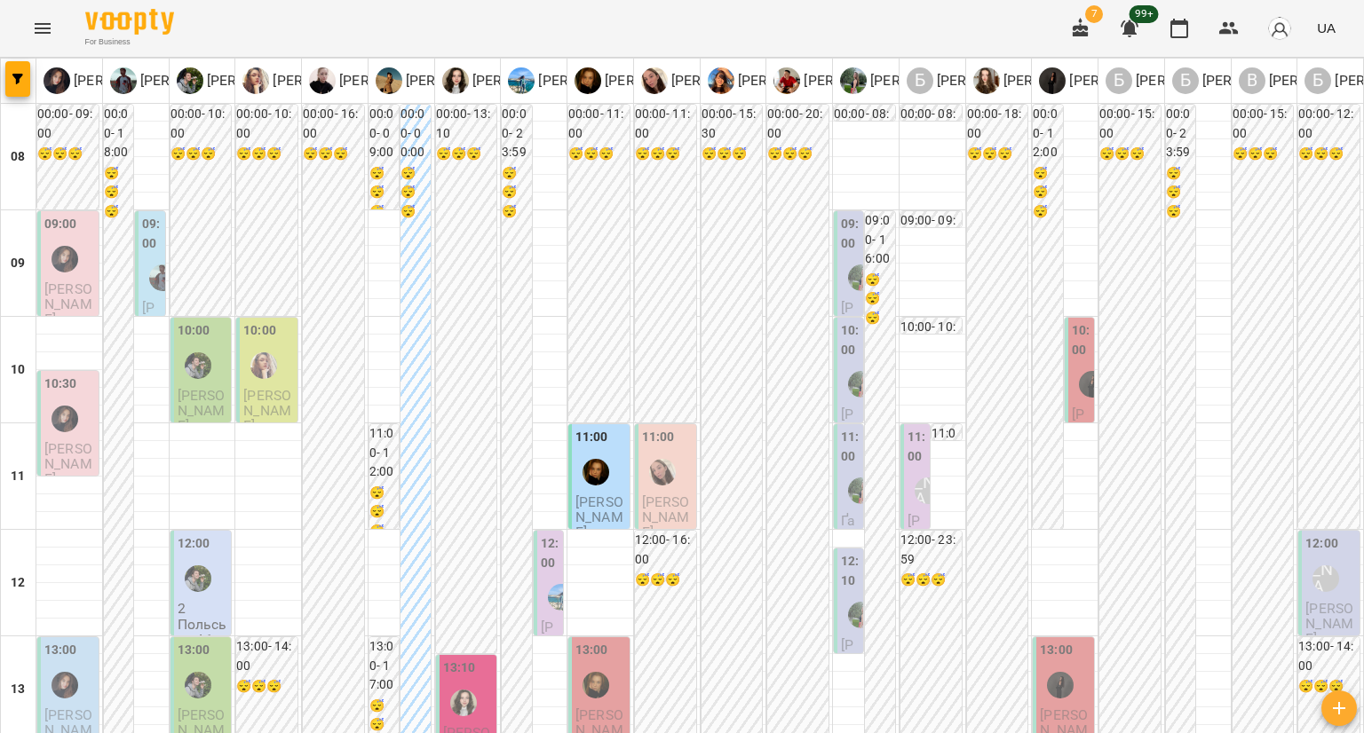
scroll to position [0, 0]
click at [146, 290] on div at bounding box center [162, 277] width 41 height 41
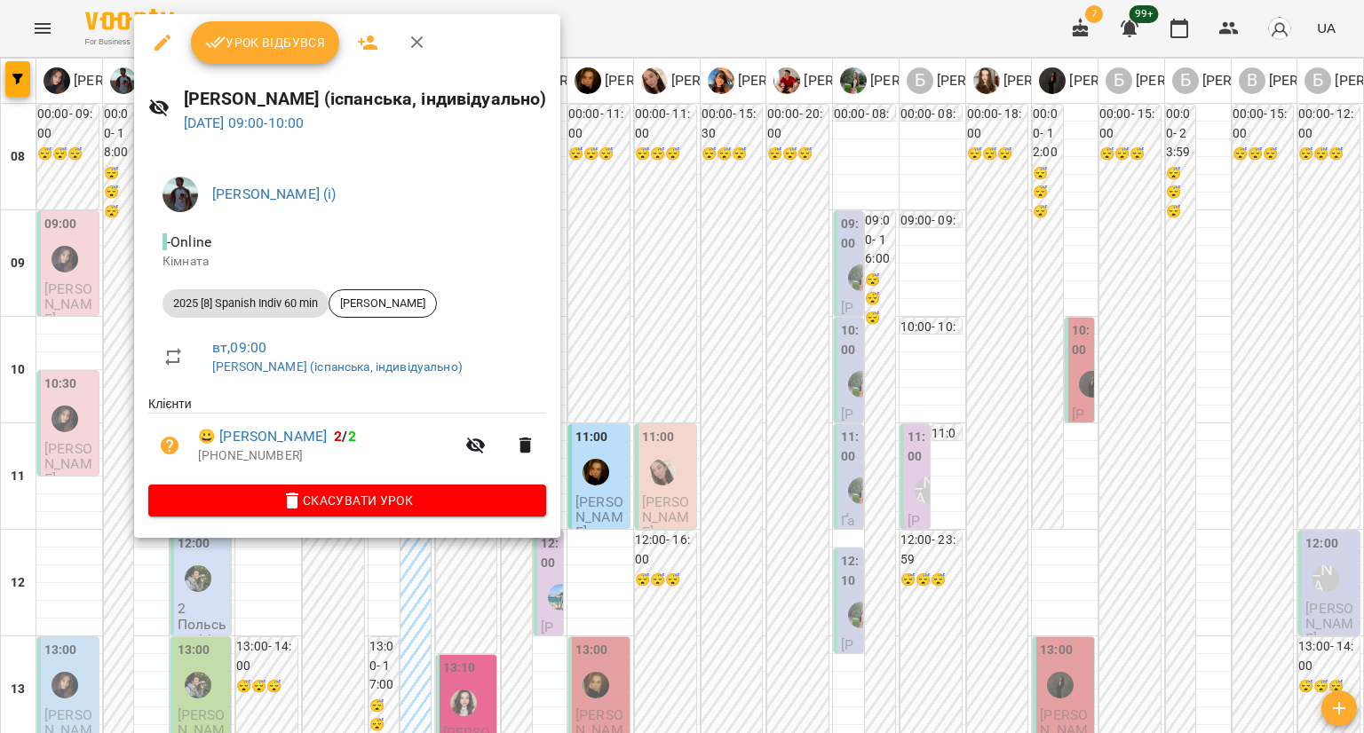
click at [116, 281] on div at bounding box center [682, 366] width 1364 height 733
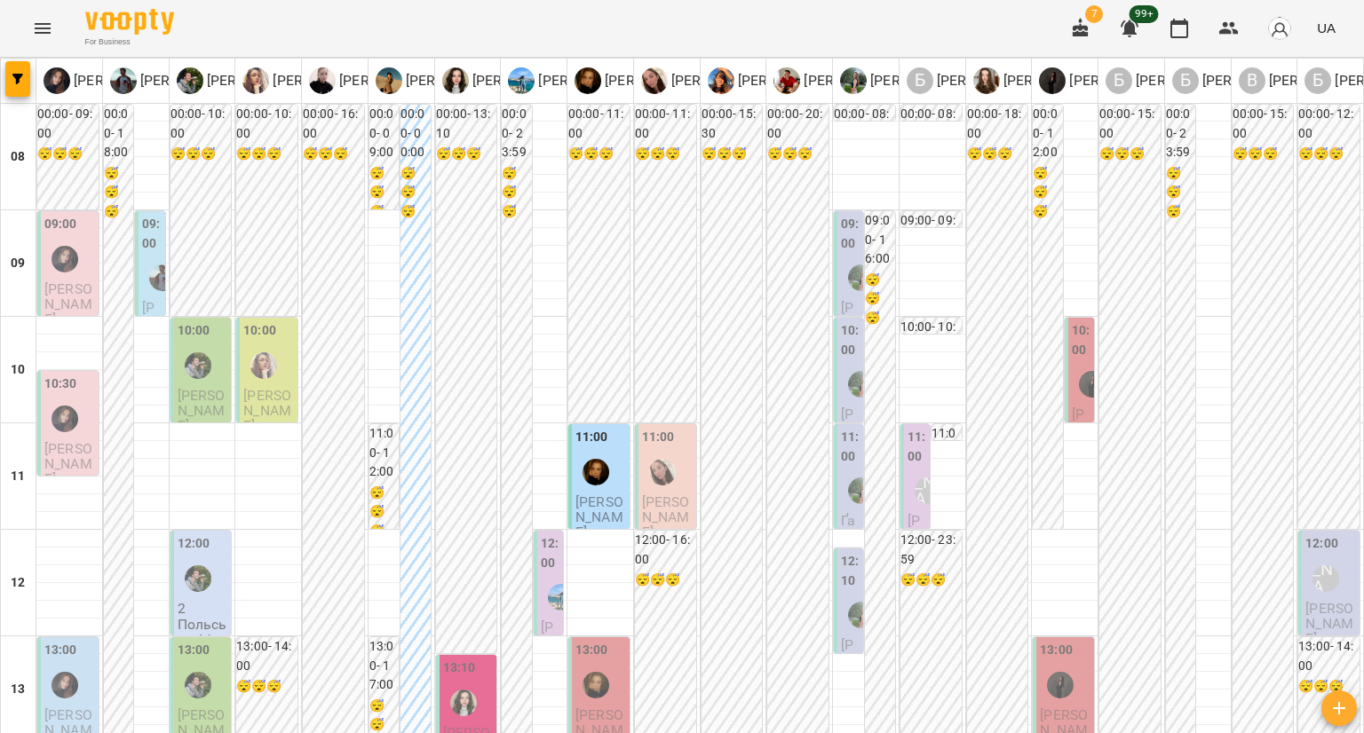
scroll to position [178, 0]
click at [206, 387] on span "Карина Сметанюк" at bounding box center [202, 411] width 48 height 48
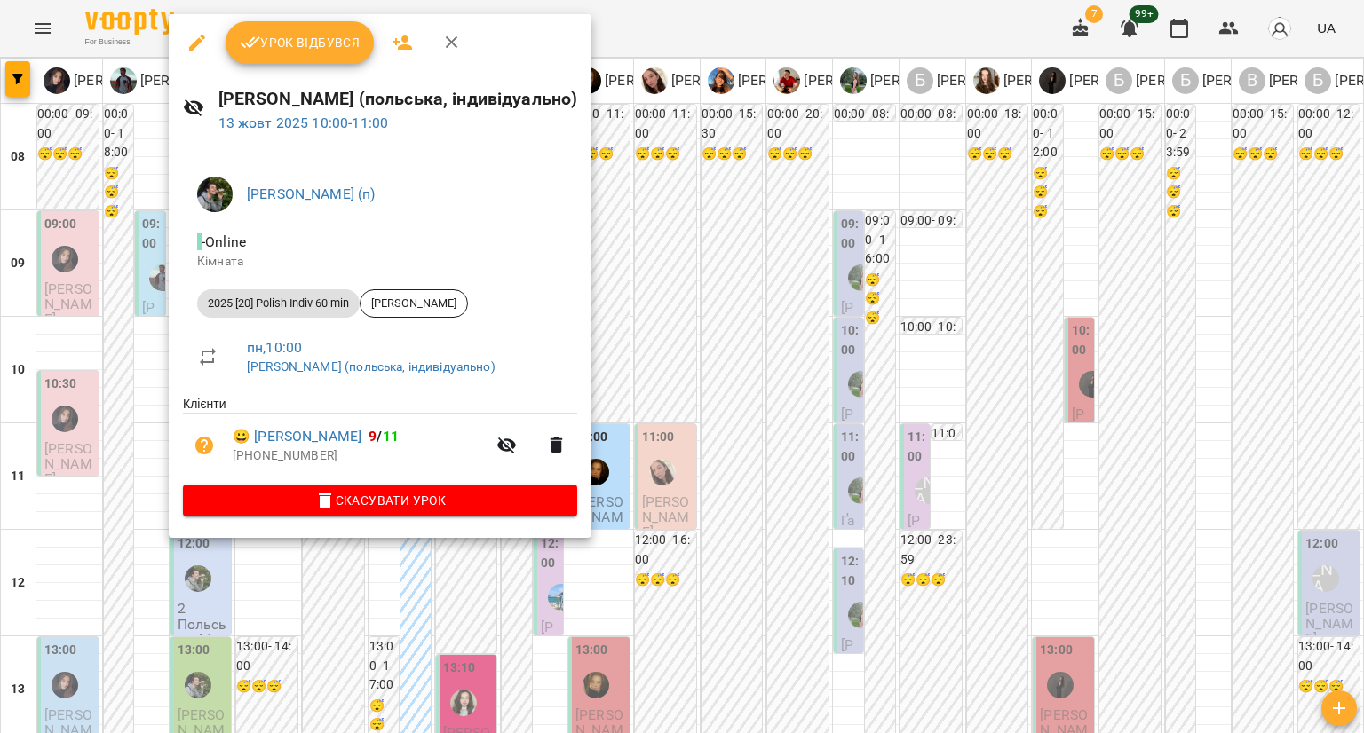
click at [696, 145] on div at bounding box center [682, 366] width 1364 height 733
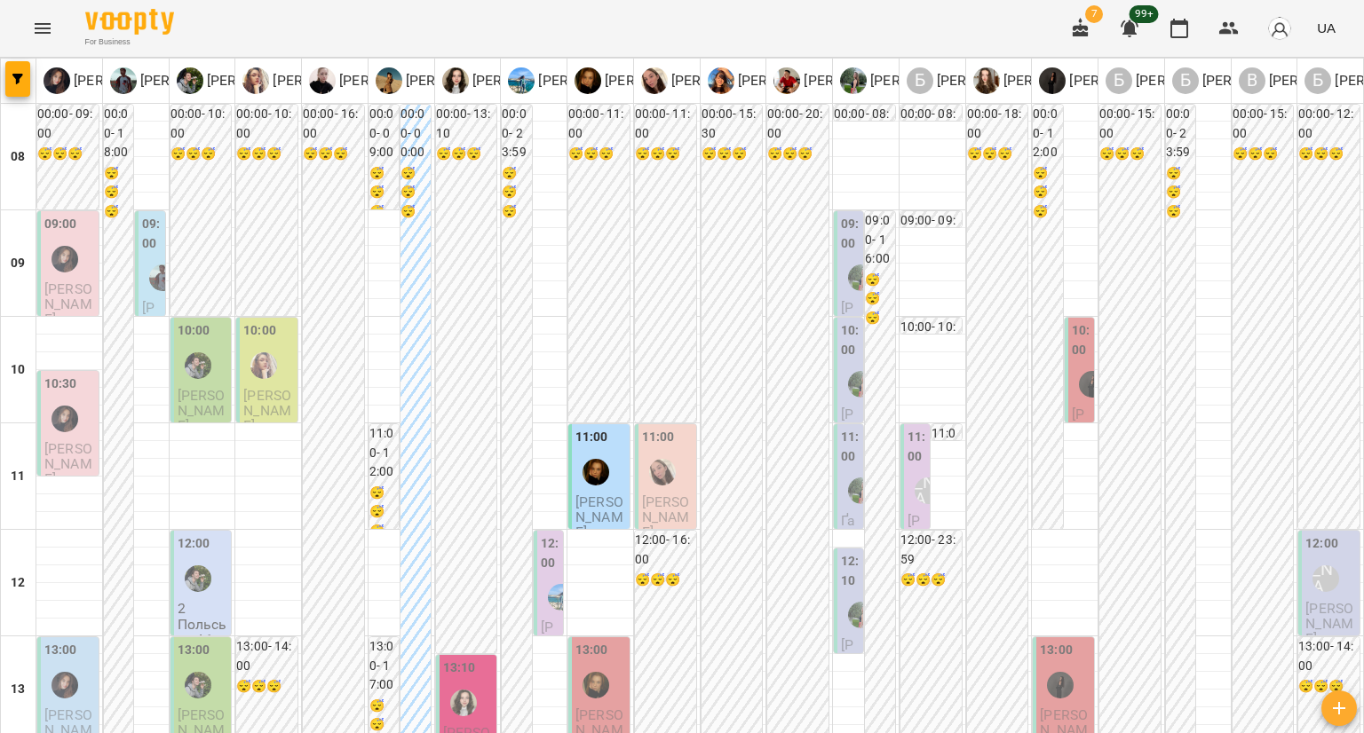
click at [281, 321] on div "10:00" at bounding box center [268, 353] width 51 height 65
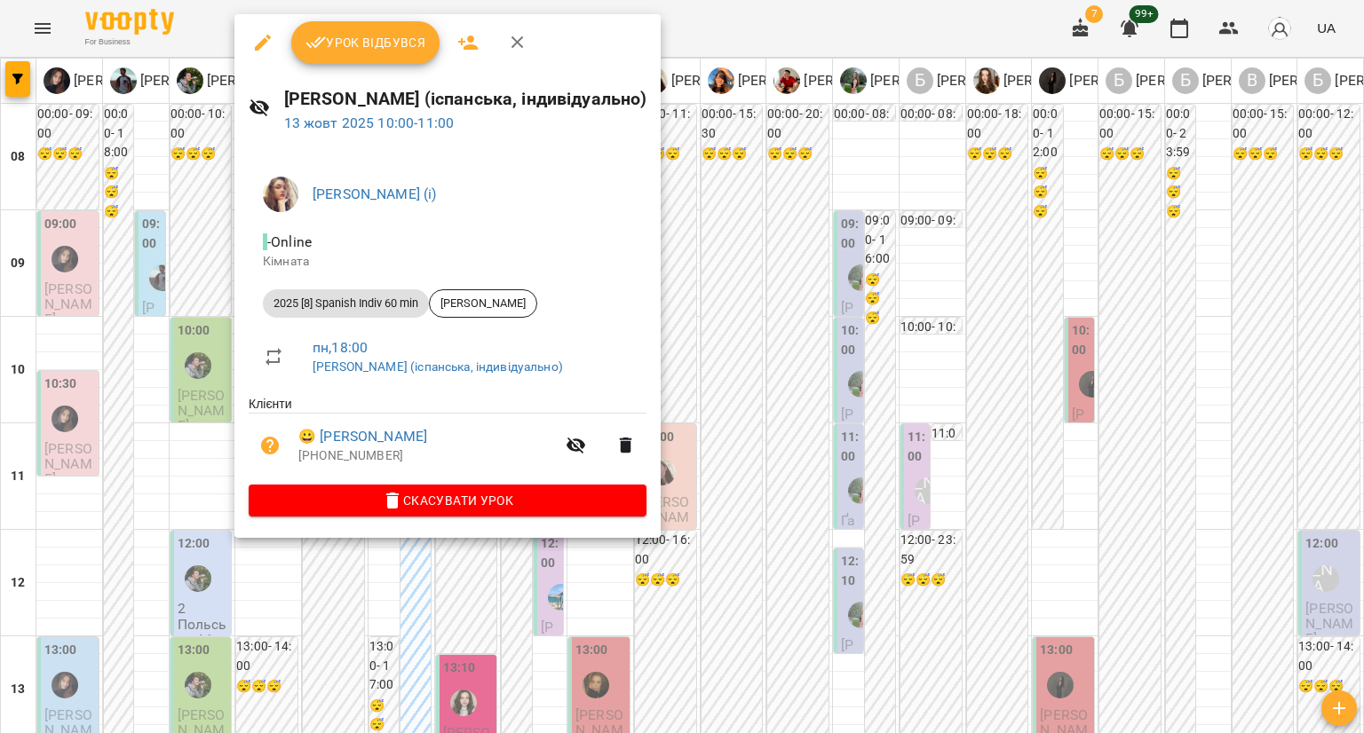
click at [702, 176] on div at bounding box center [682, 366] width 1364 height 733
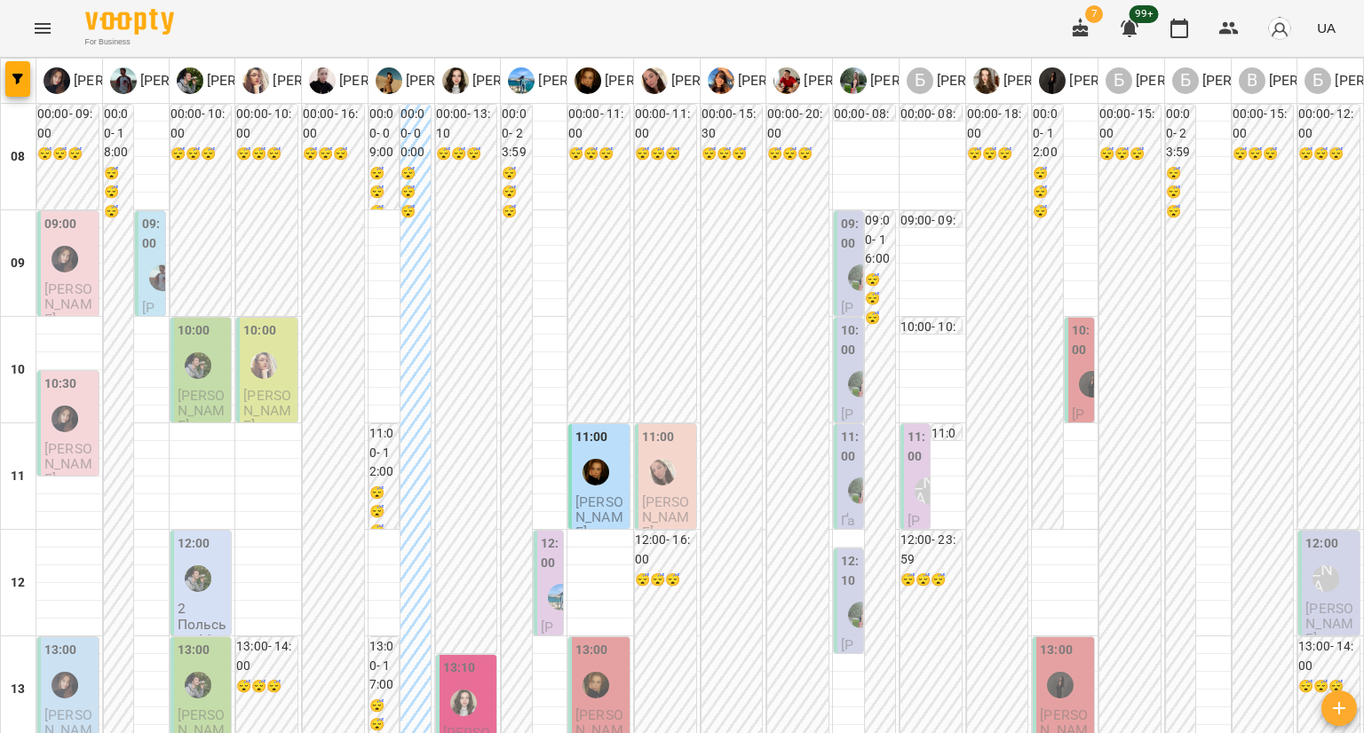
click at [188, 601] on p "2" at bounding box center [203, 608] width 51 height 15
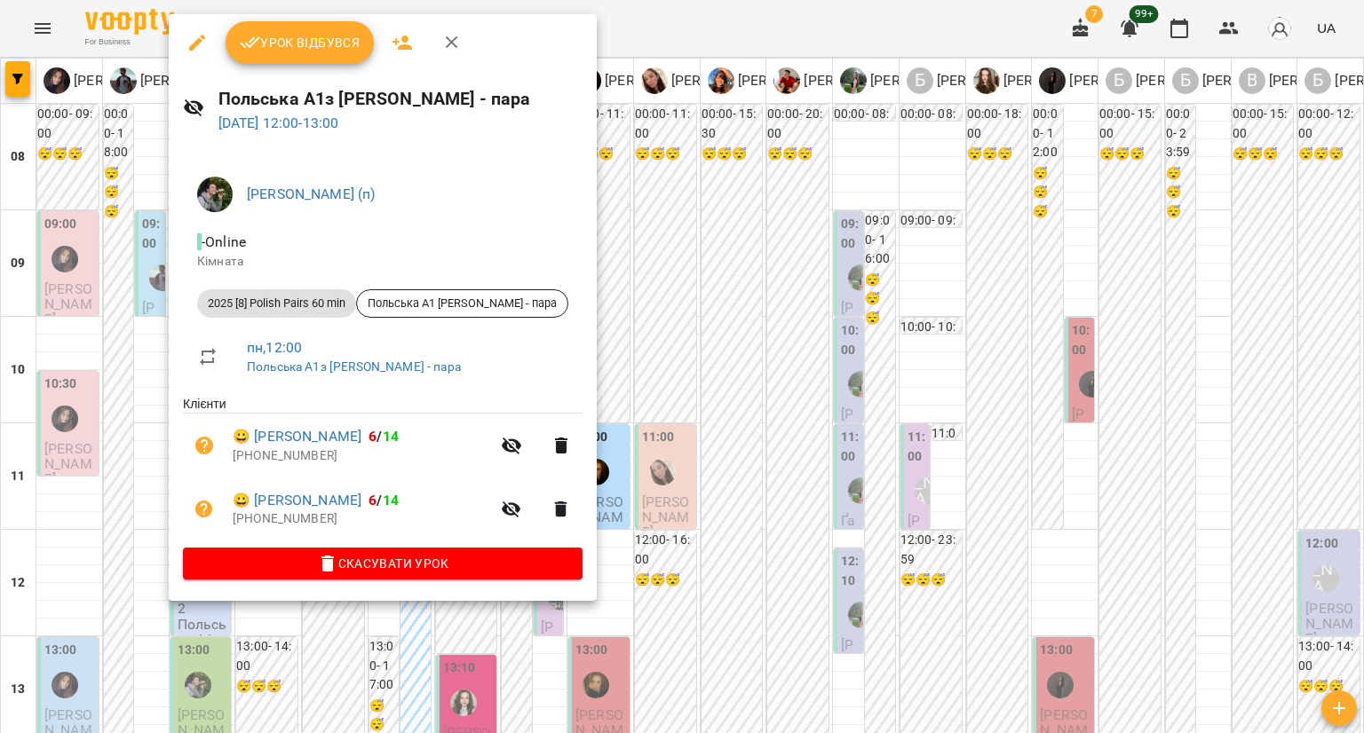
click at [661, 392] on div at bounding box center [682, 366] width 1364 height 733
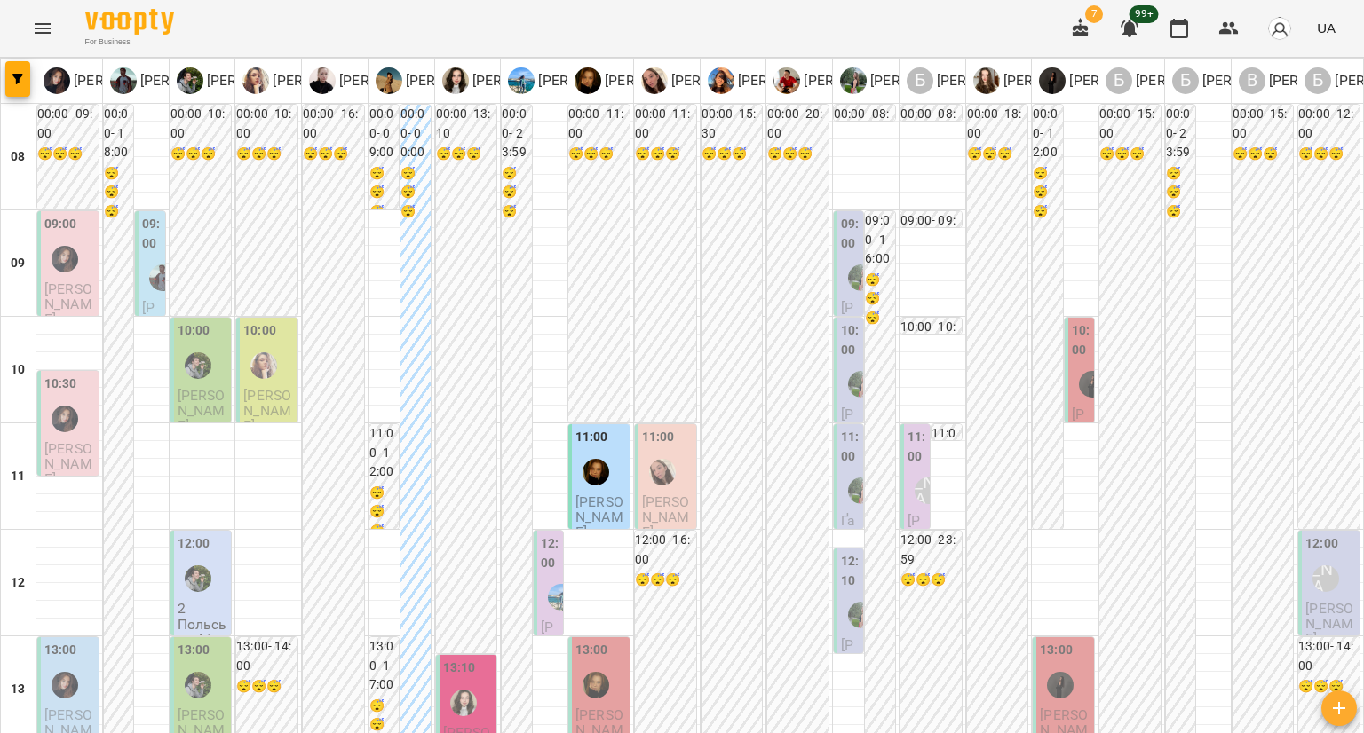
click at [199, 665] on div at bounding box center [198, 685] width 41 height 41
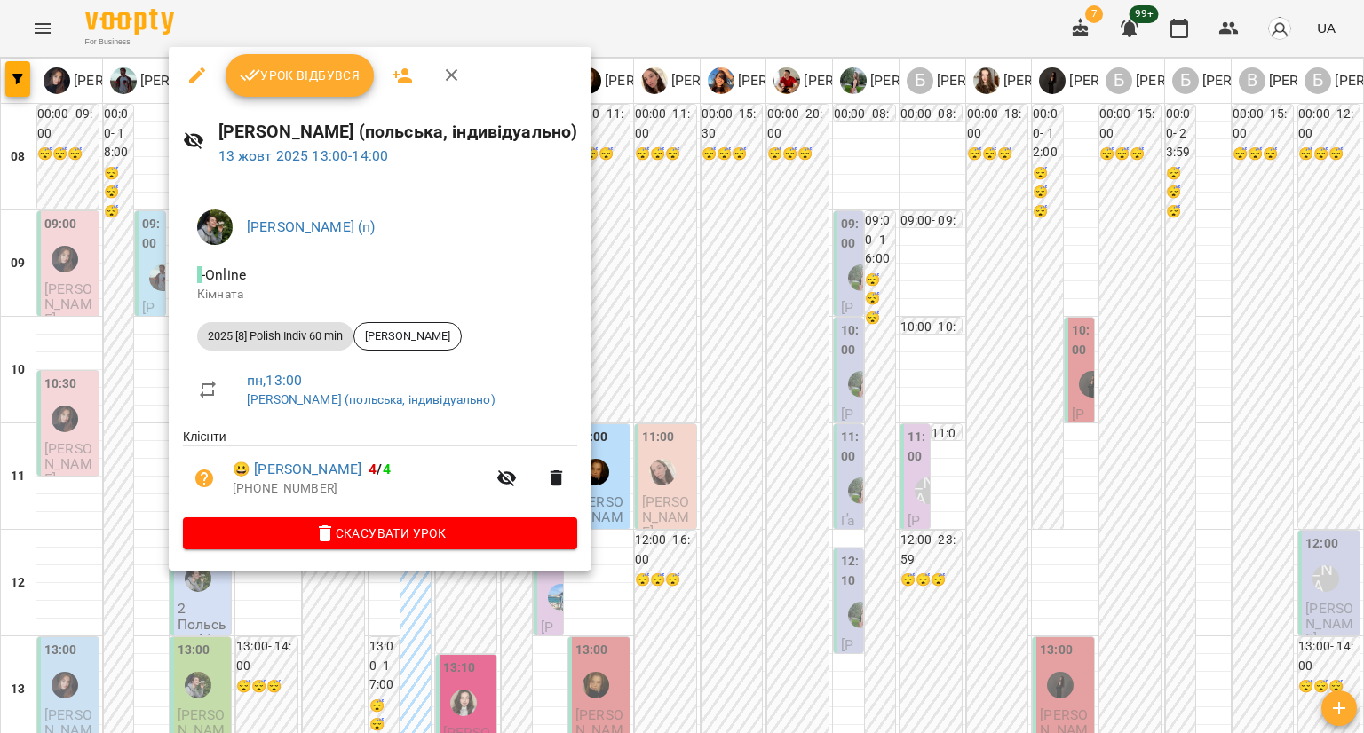
click at [671, 423] on div at bounding box center [682, 366] width 1364 height 733
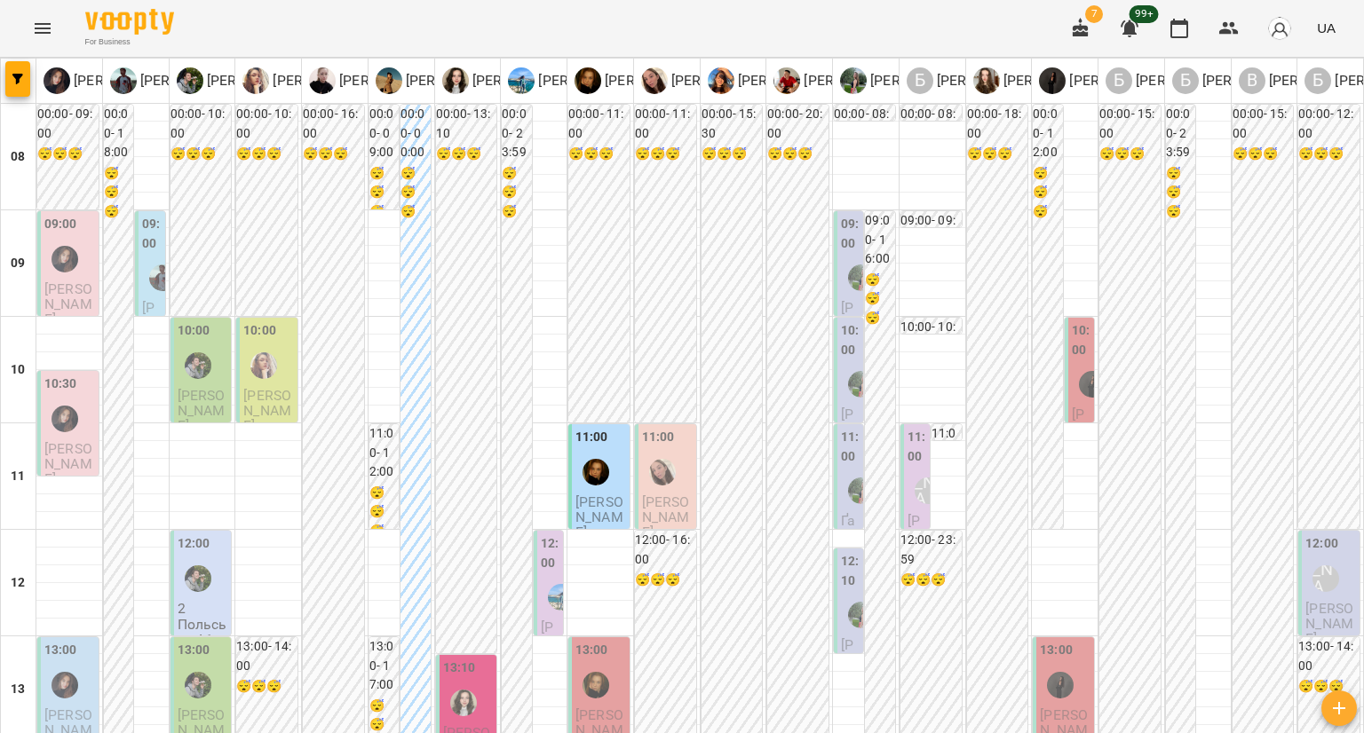
scroll to position [355, 0]
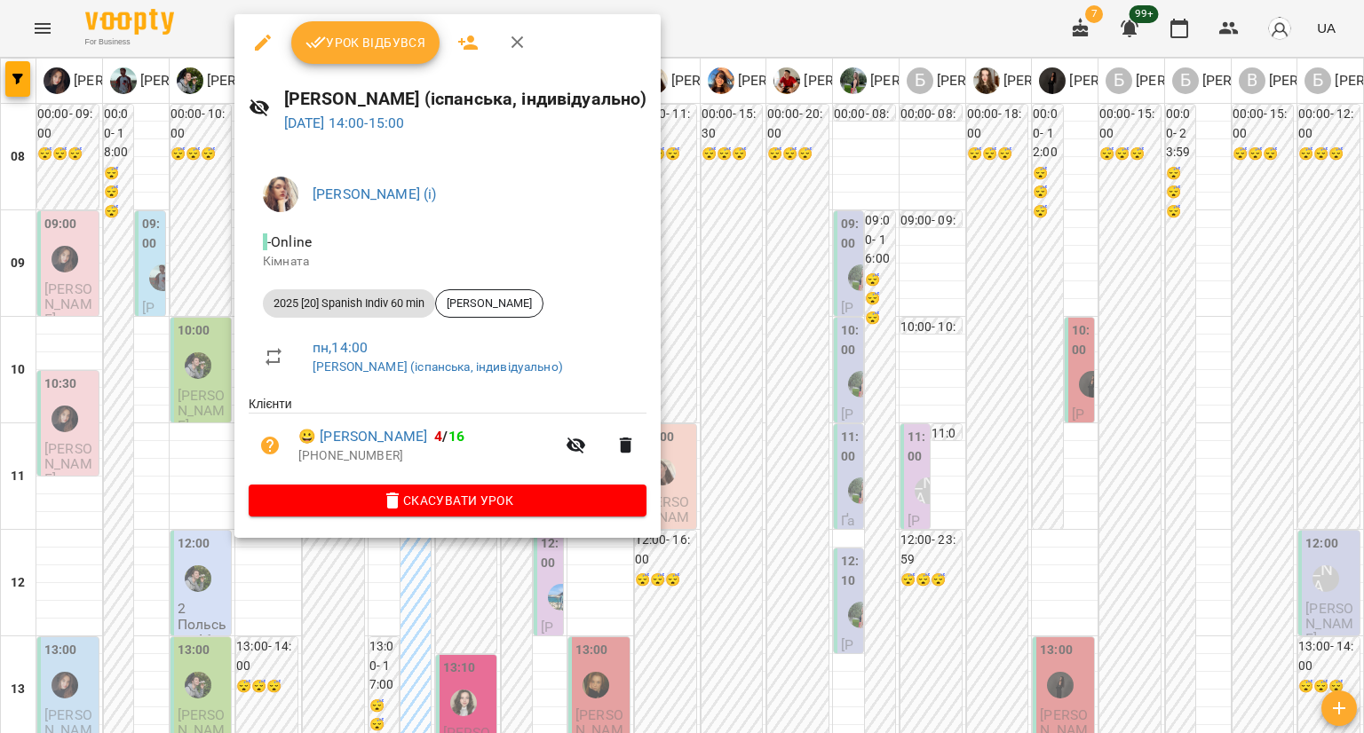
click at [113, 431] on div at bounding box center [682, 366] width 1364 height 733
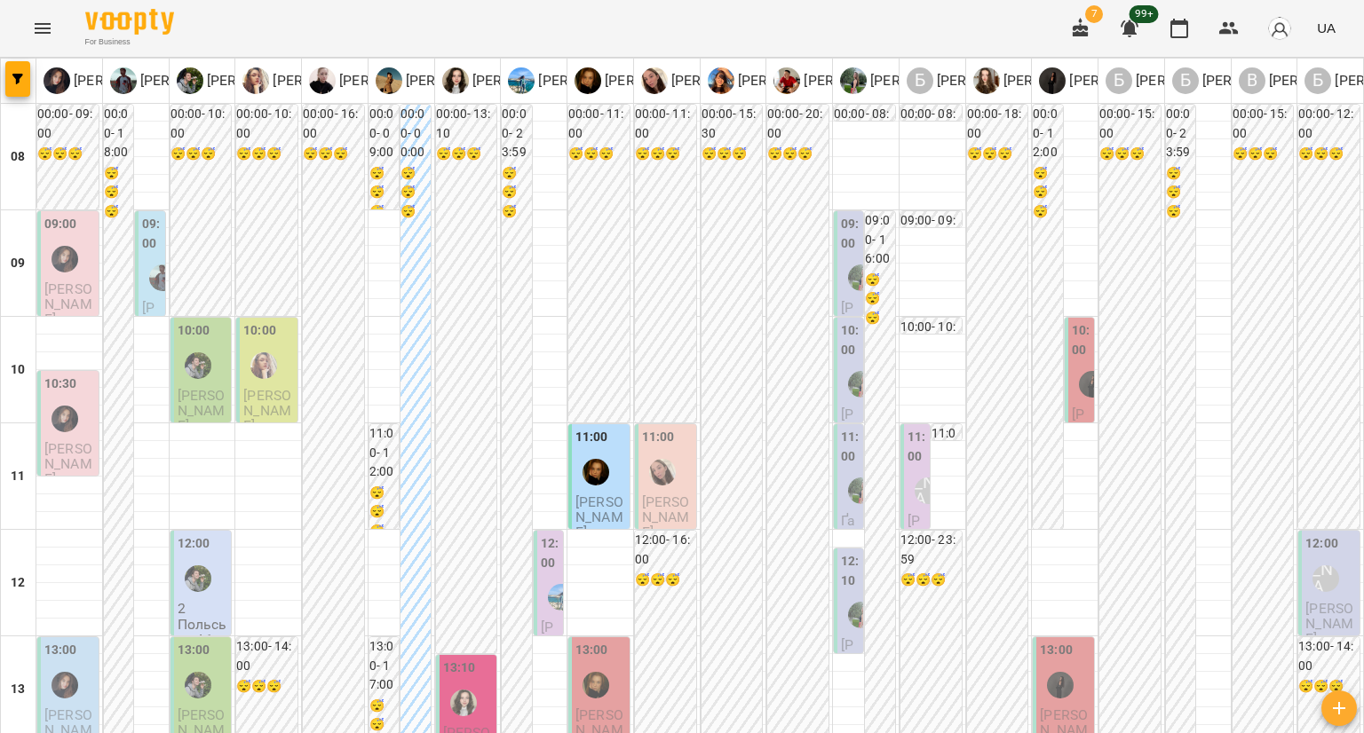
scroll to position [621, 0]
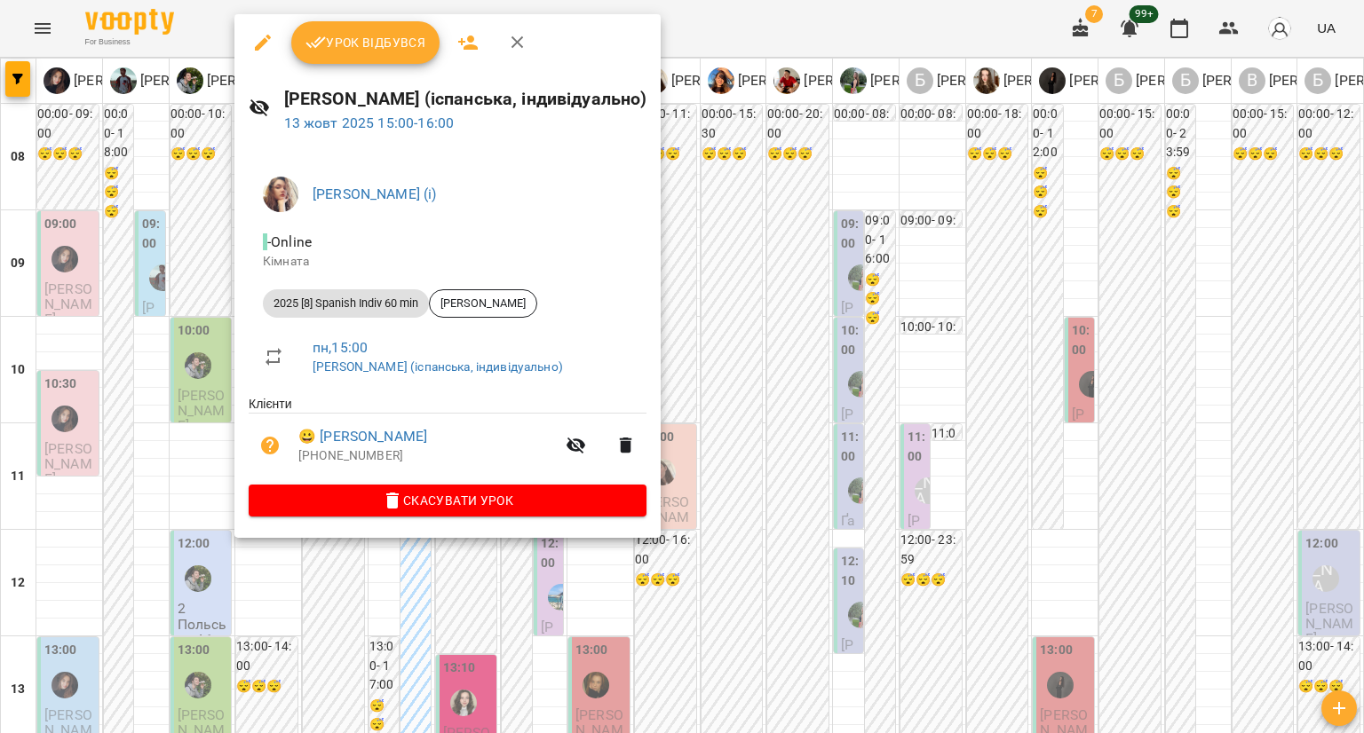
click at [110, 368] on div at bounding box center [682, 366] width 1364 height 733
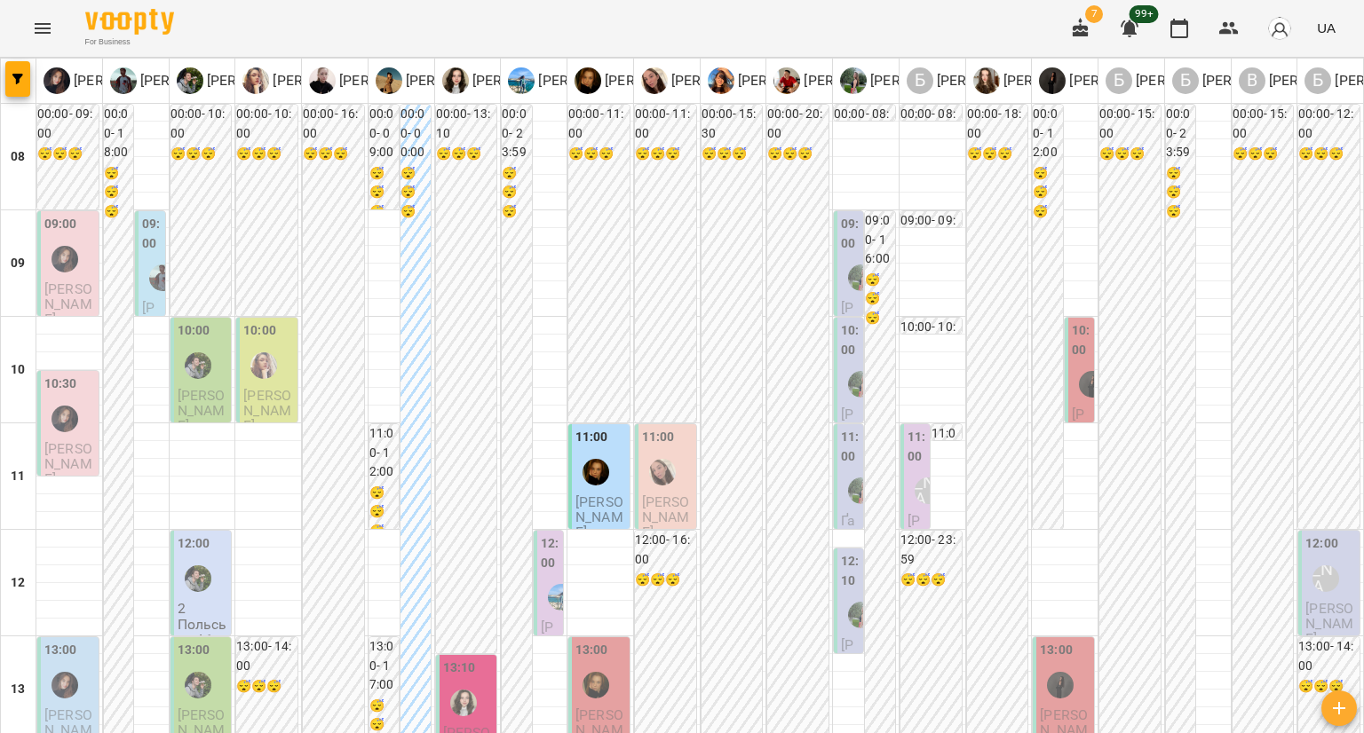
scroll to position [799, 0]
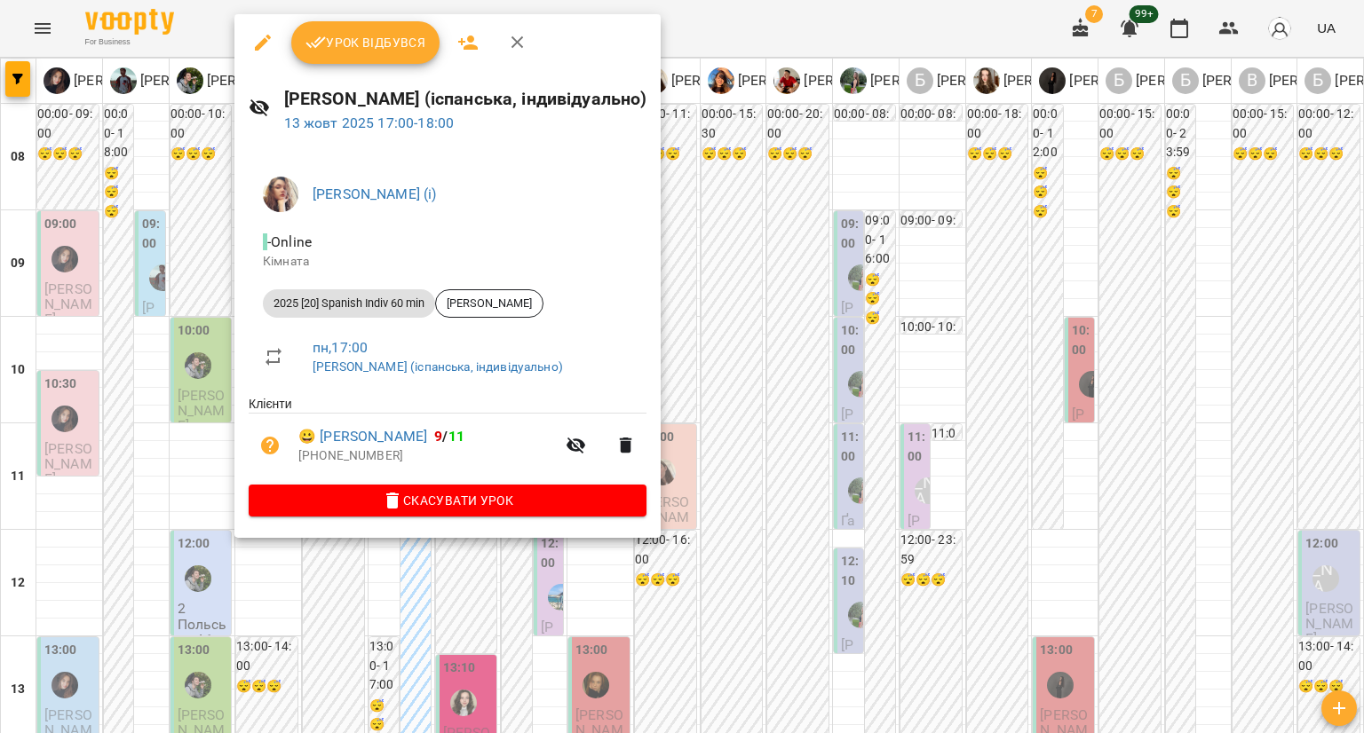
click at [229, 569] on div at bounding box center [682, 366] width 1364 height 733
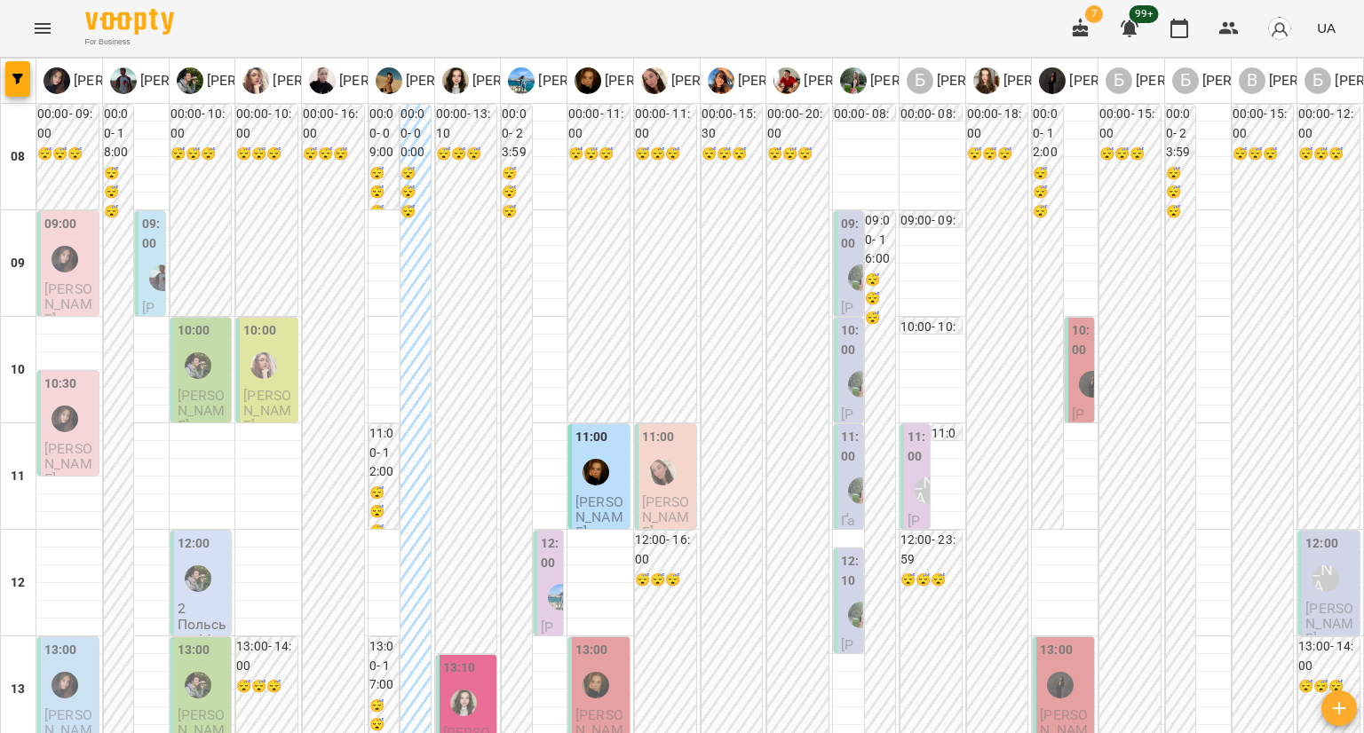
scroll to position [643, 0]
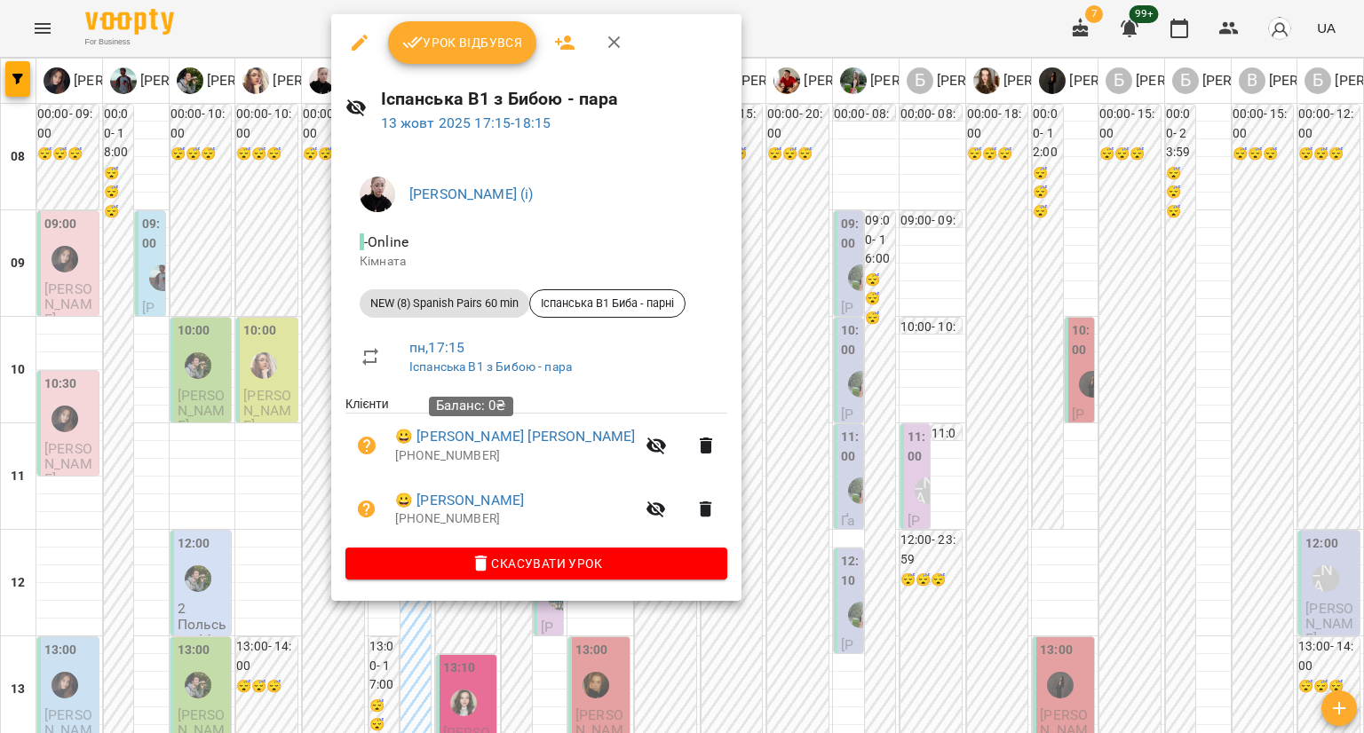
drag, startPoint x: 508, startPoint y: 439, endPoint x: 650, endPoint y: 349, distance: 168.0
click at [795, 225] on div at bounding box center [682, 366] width 1364 height 733
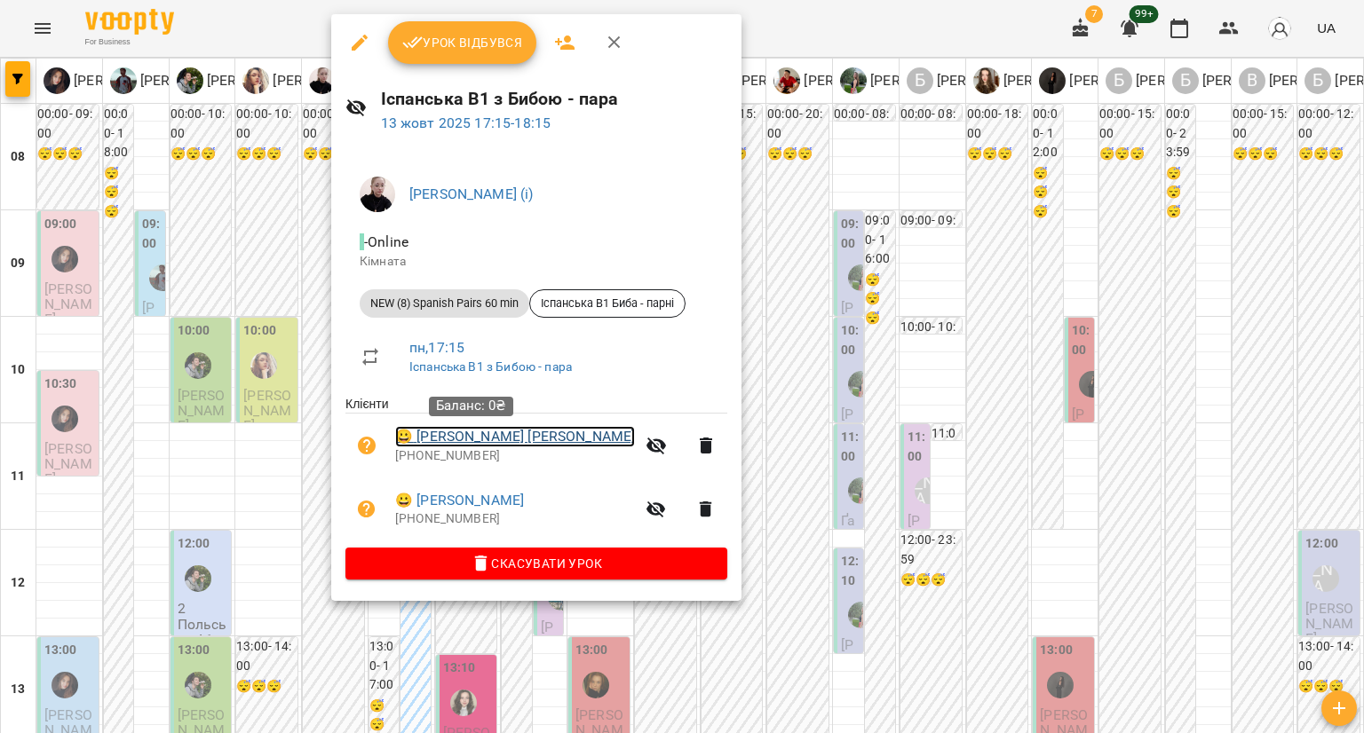
click at [473, 438] on link "😀 Ральченкова Ірина" at bounding box center [515, 436] width 240 height 21
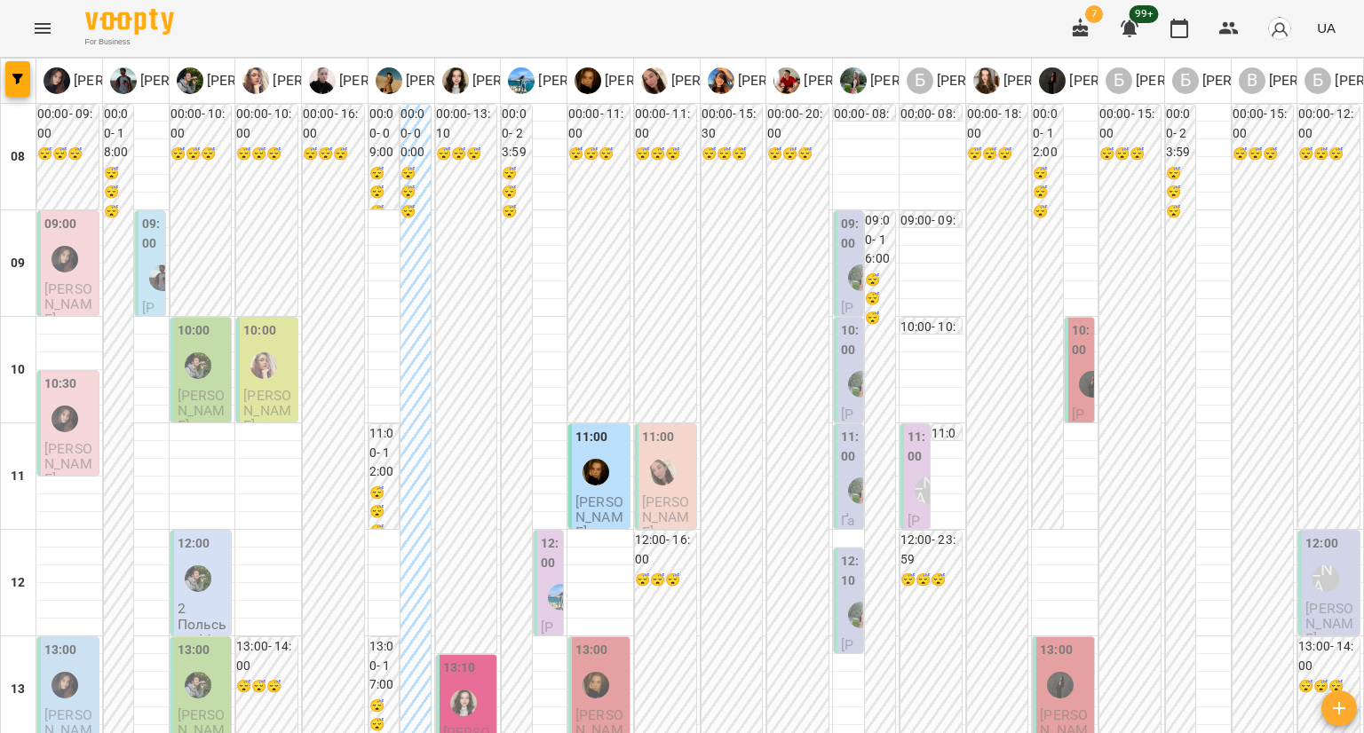
scroll to position [799, 0]
drag, startPoint x: 337, startPoint y: 339, endPoint x: 312, endPoint y: 392, distance: 58.4
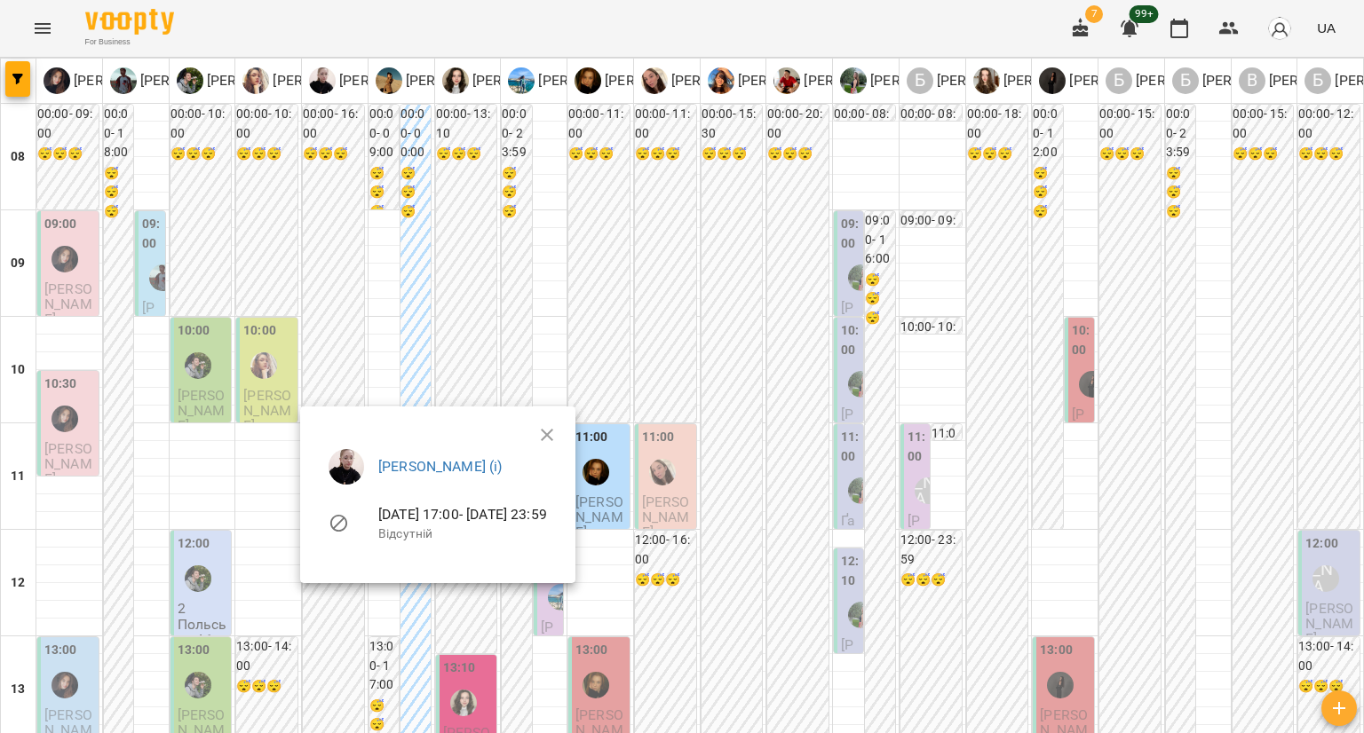
click at [341, 360] on div at bounding box center [682, 366] width 1364 height 733
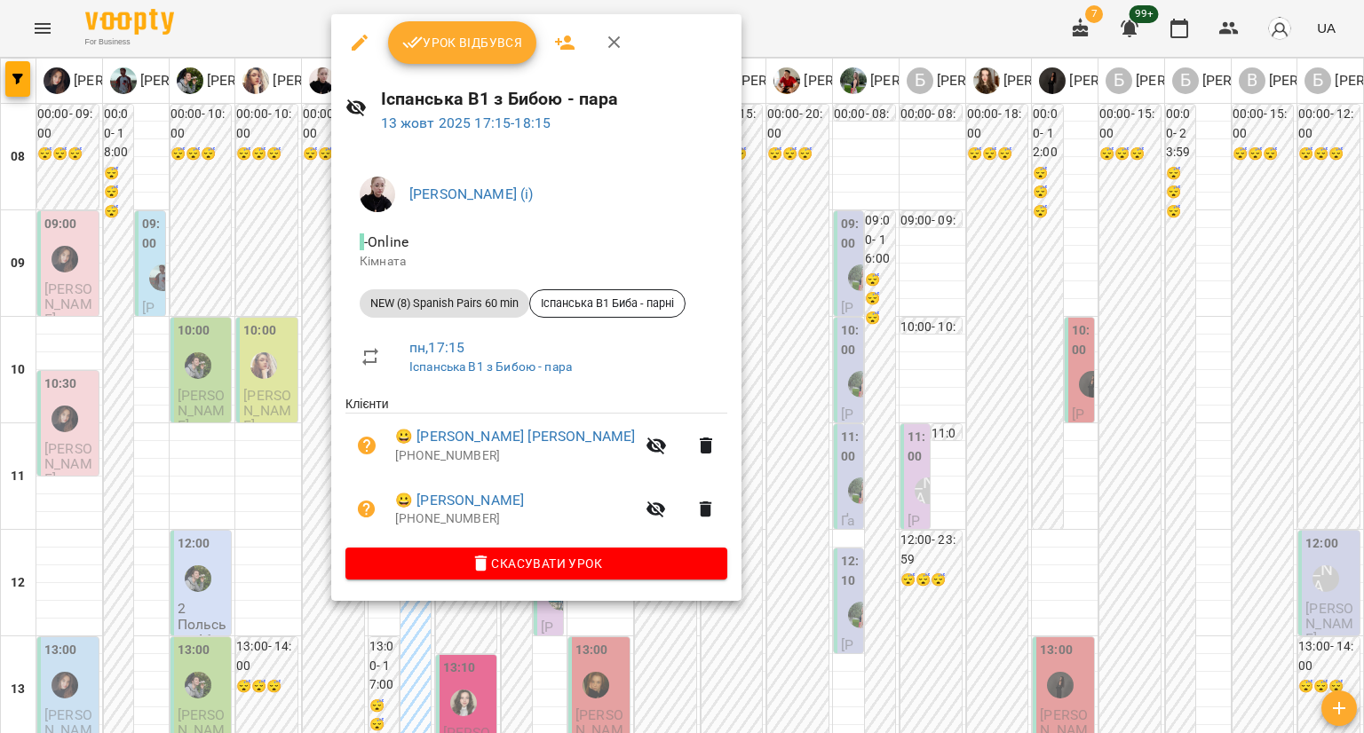
click at [313, 421] on div at bounding box center [682, 366] width 1364 height 733
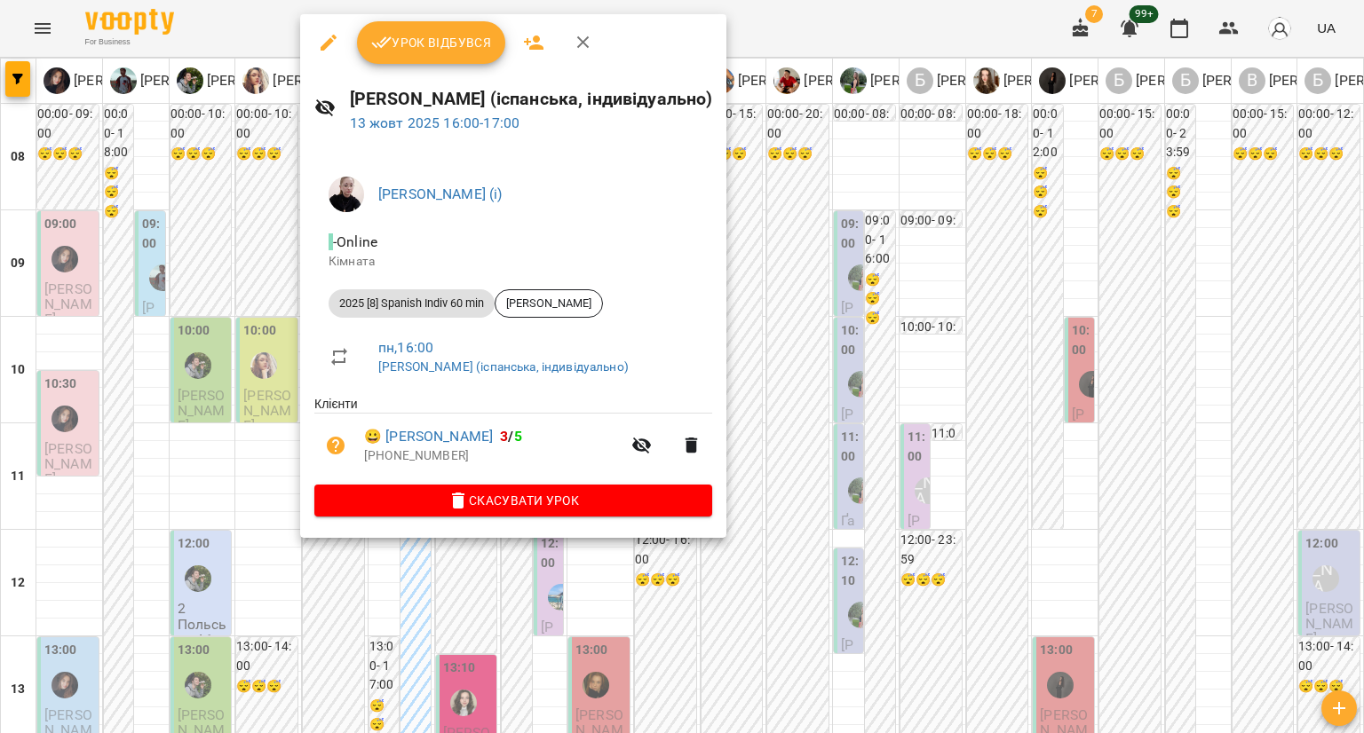
click at [276, 562] on div at bounding box center [682, 366] width 1364 height 733
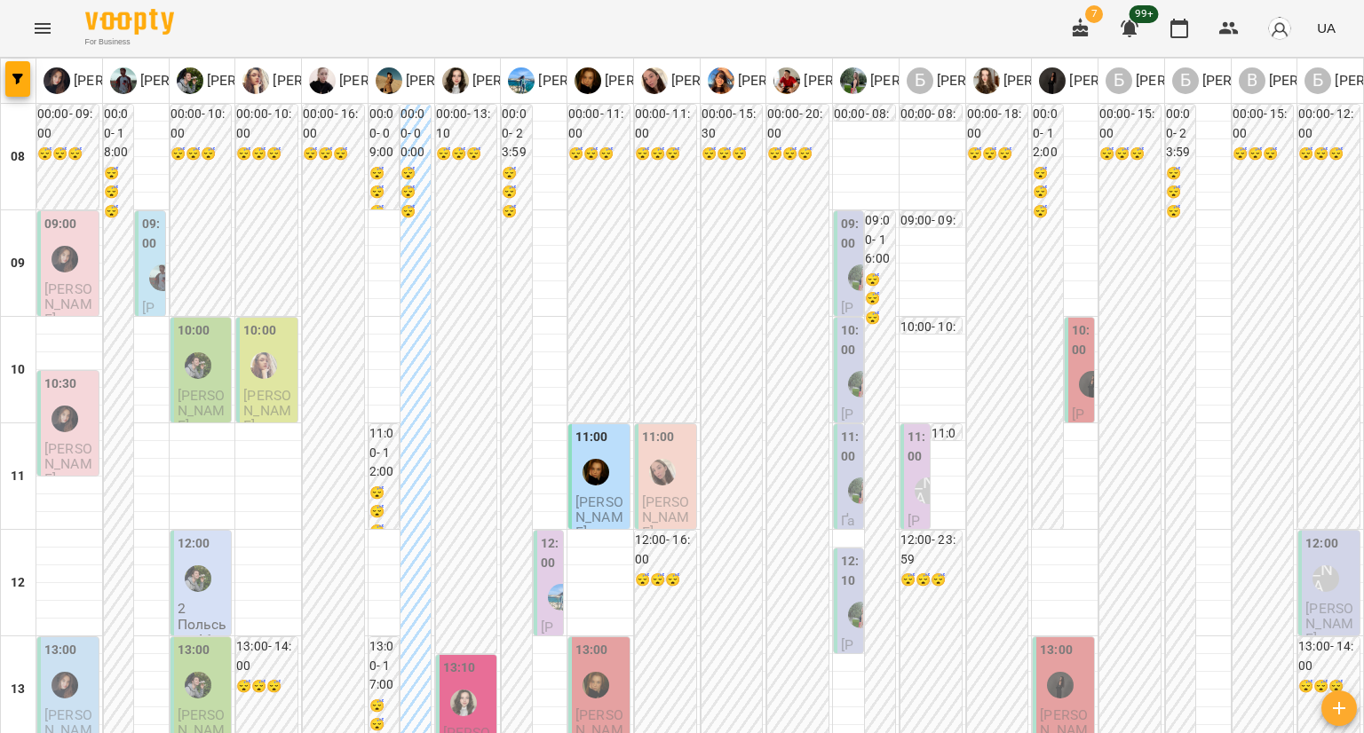
scroll to position [1065, 0]
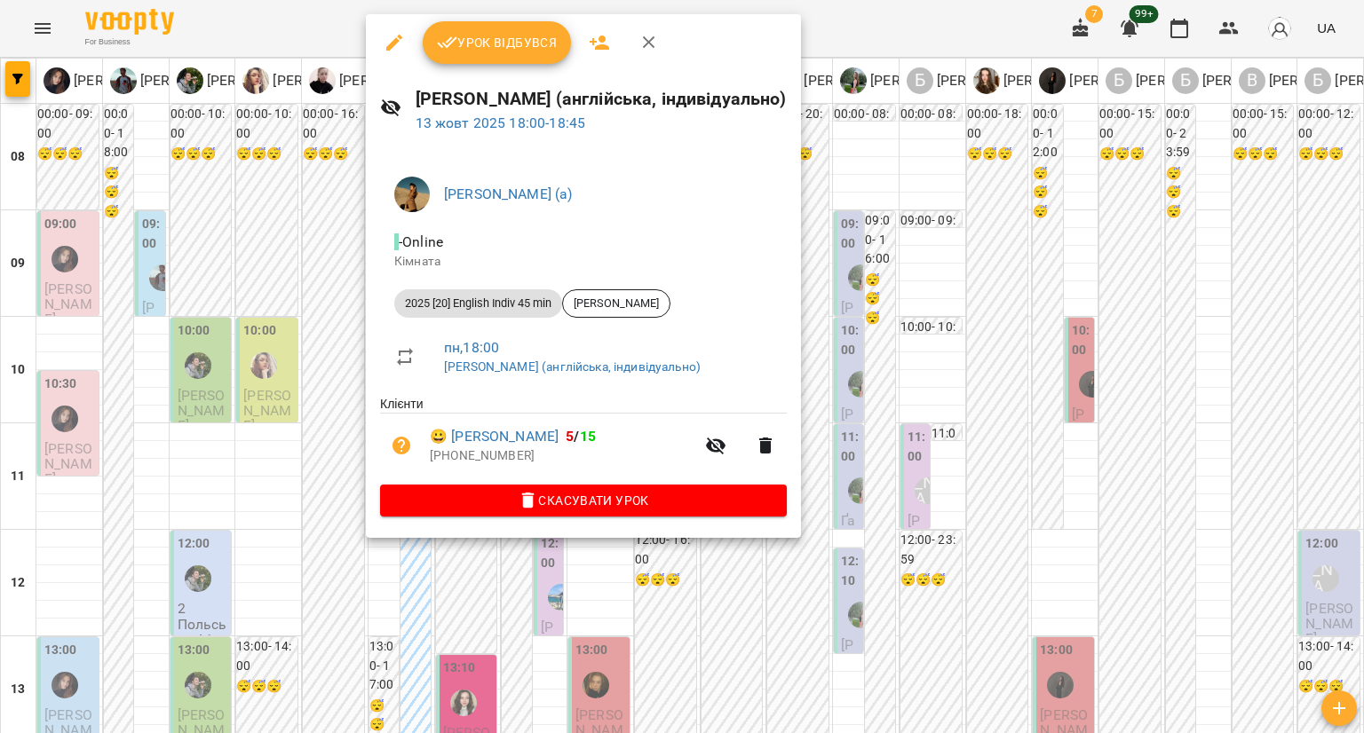
click at [243, 352] on div at bounding box center [682, 366] width 1364 height 733
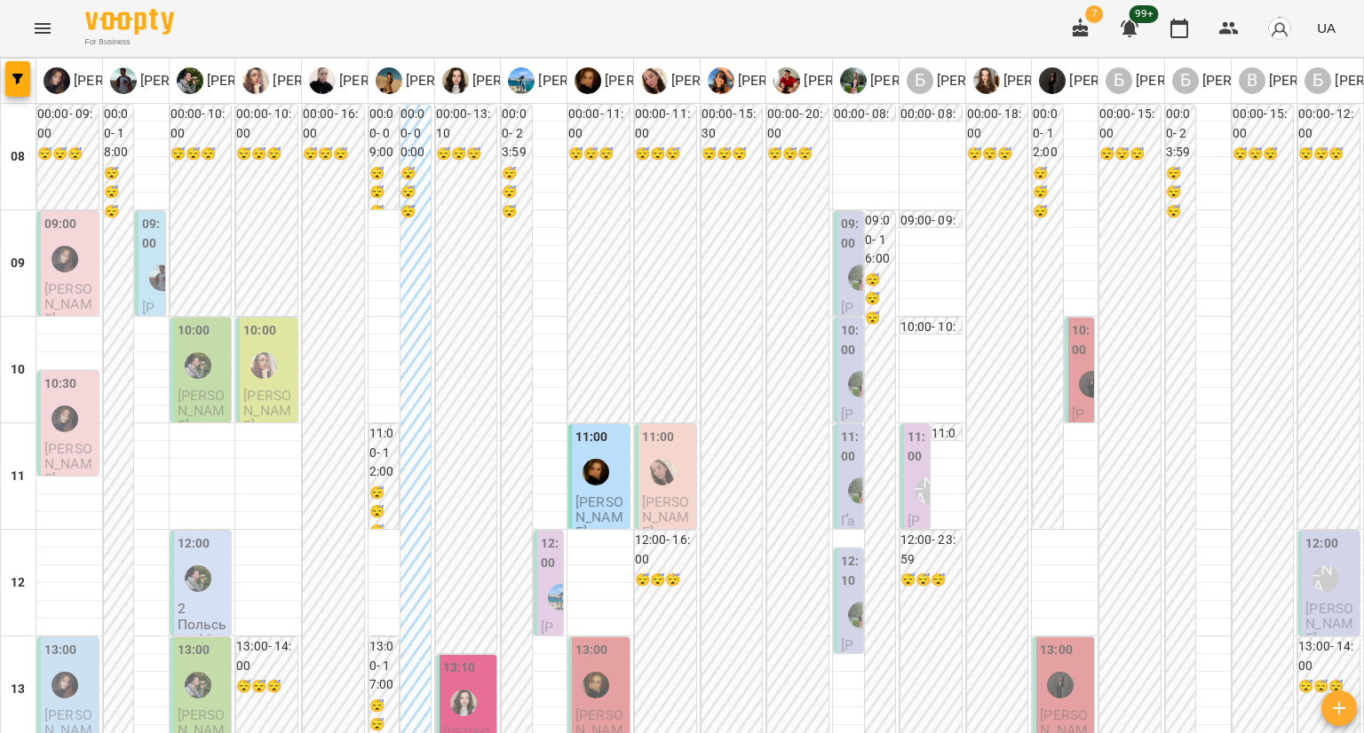
scroll to position [178, 0]
click at [479, 659] on div "13:10" at bounding box center [468, 691] width 51 height 65
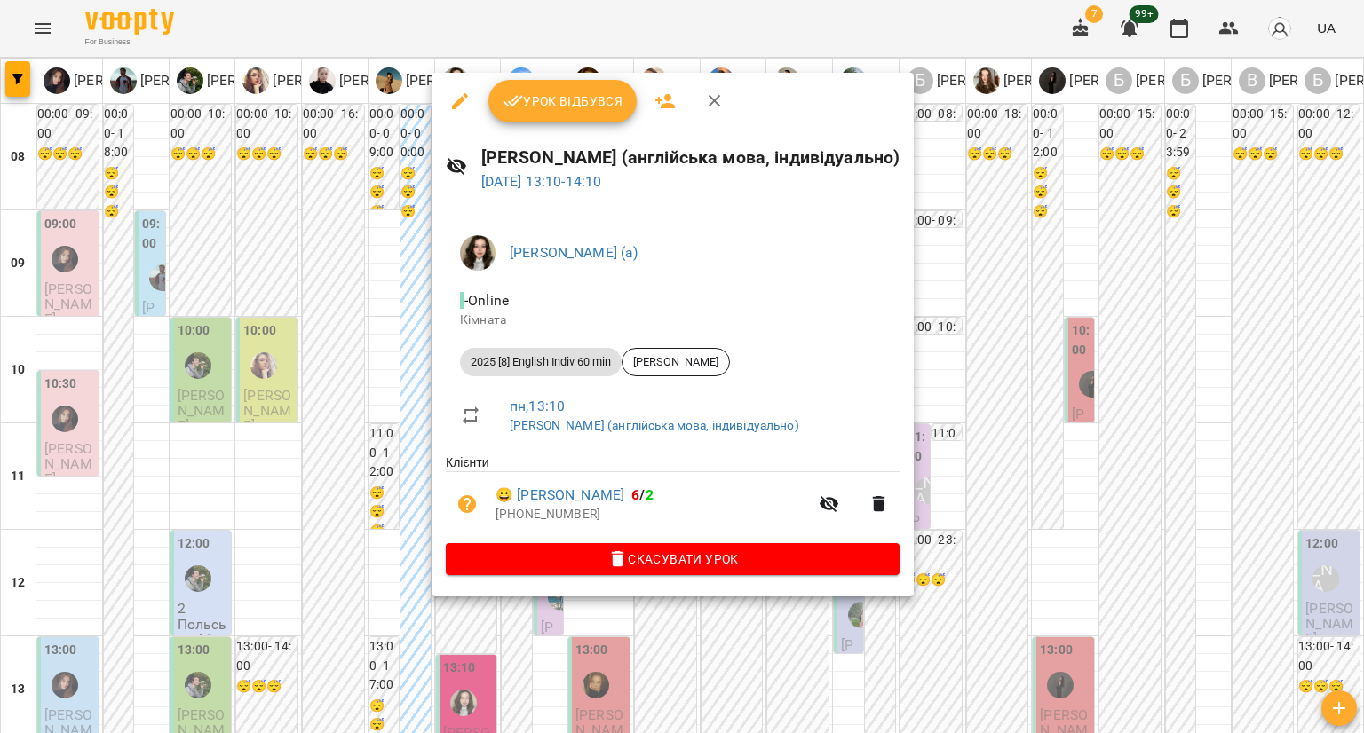
click at [362, 420] on div at bounding box center [682, 366] width 1364 height 733
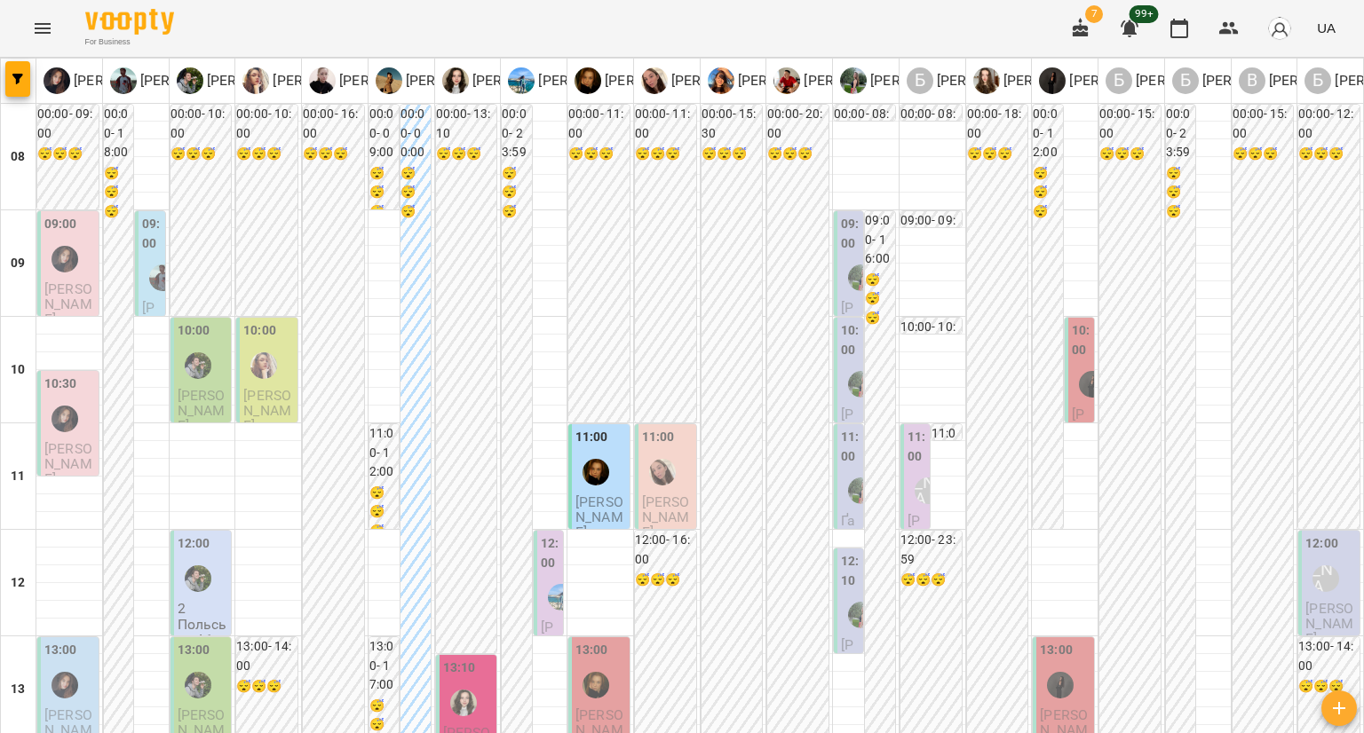
click at [603, 428] on div "11:00" at bounding box center [600, 460] width 51 height 65
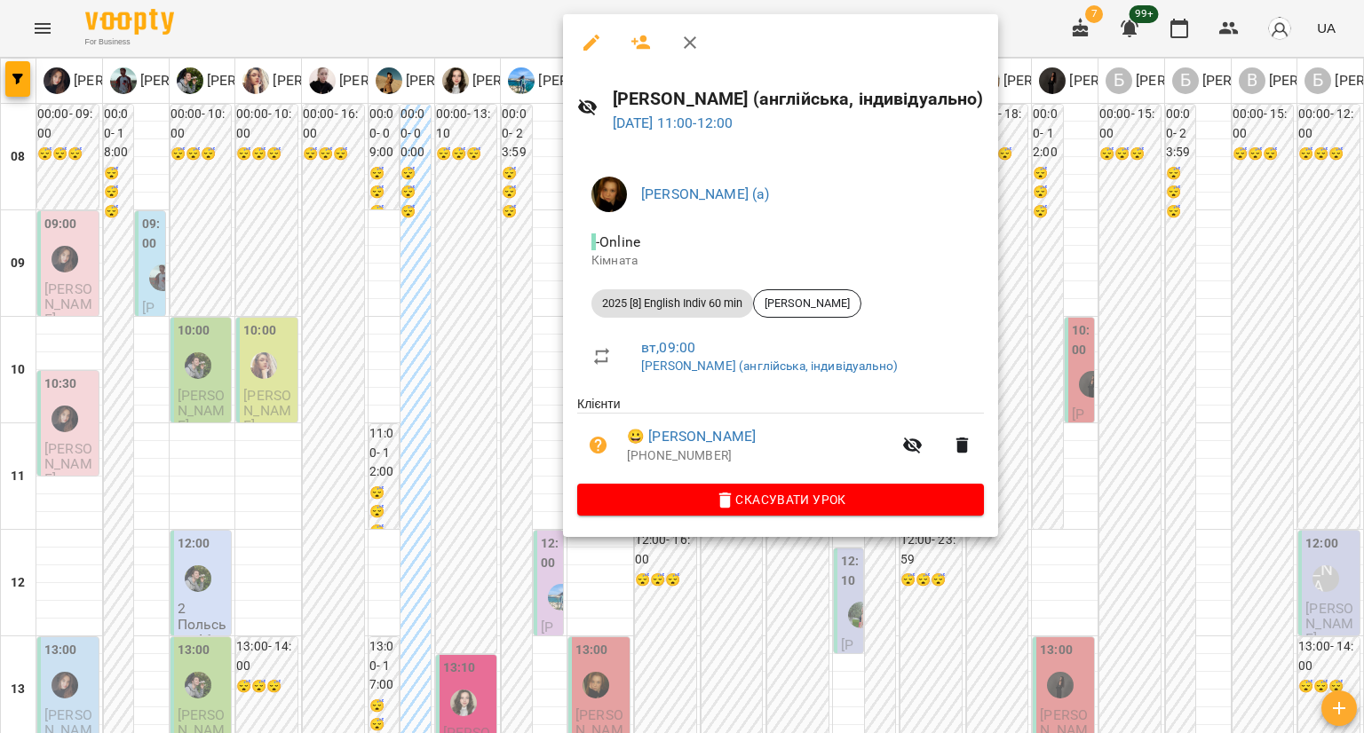
click at [453, 226] on div at bounding box center [682, 366] width 1364 height 733
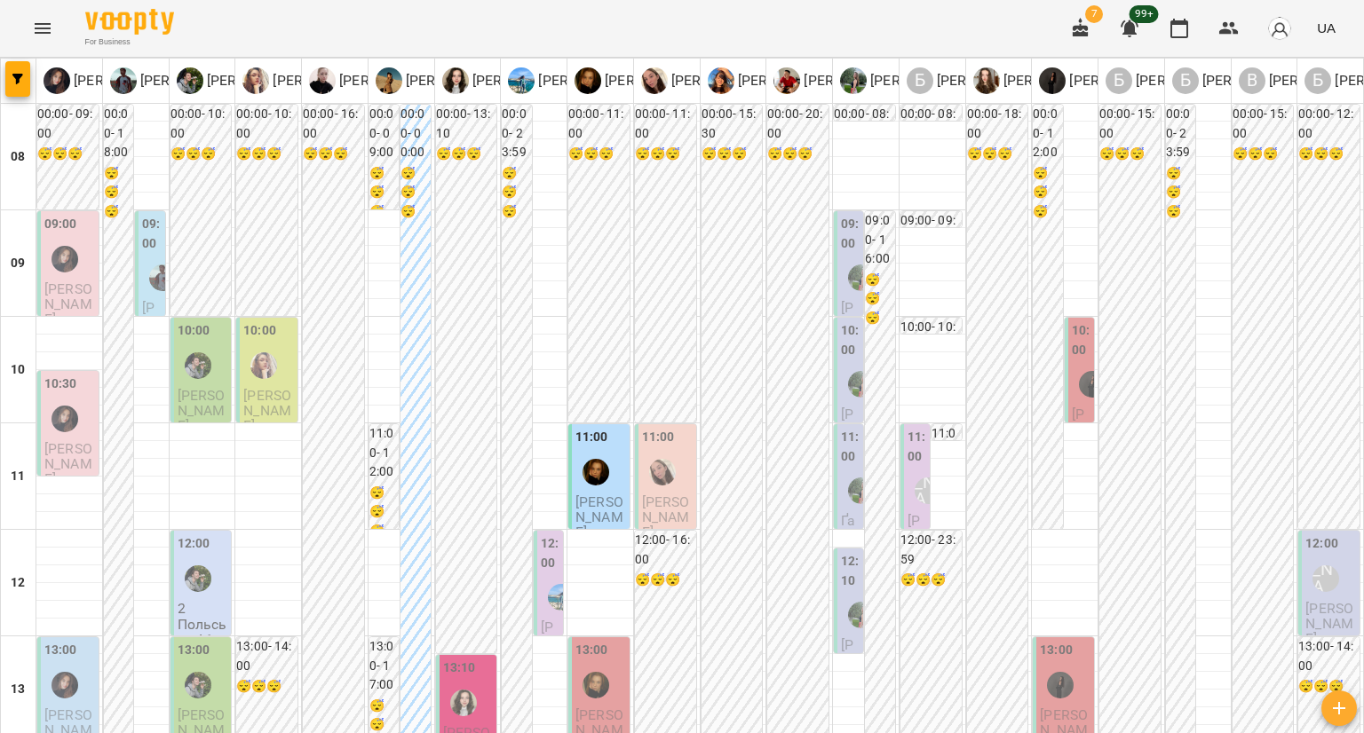
scroll to position [355, 0]
click at [541, 534] on label "12:00" at bounding box center [550, 553] width 19 height 38
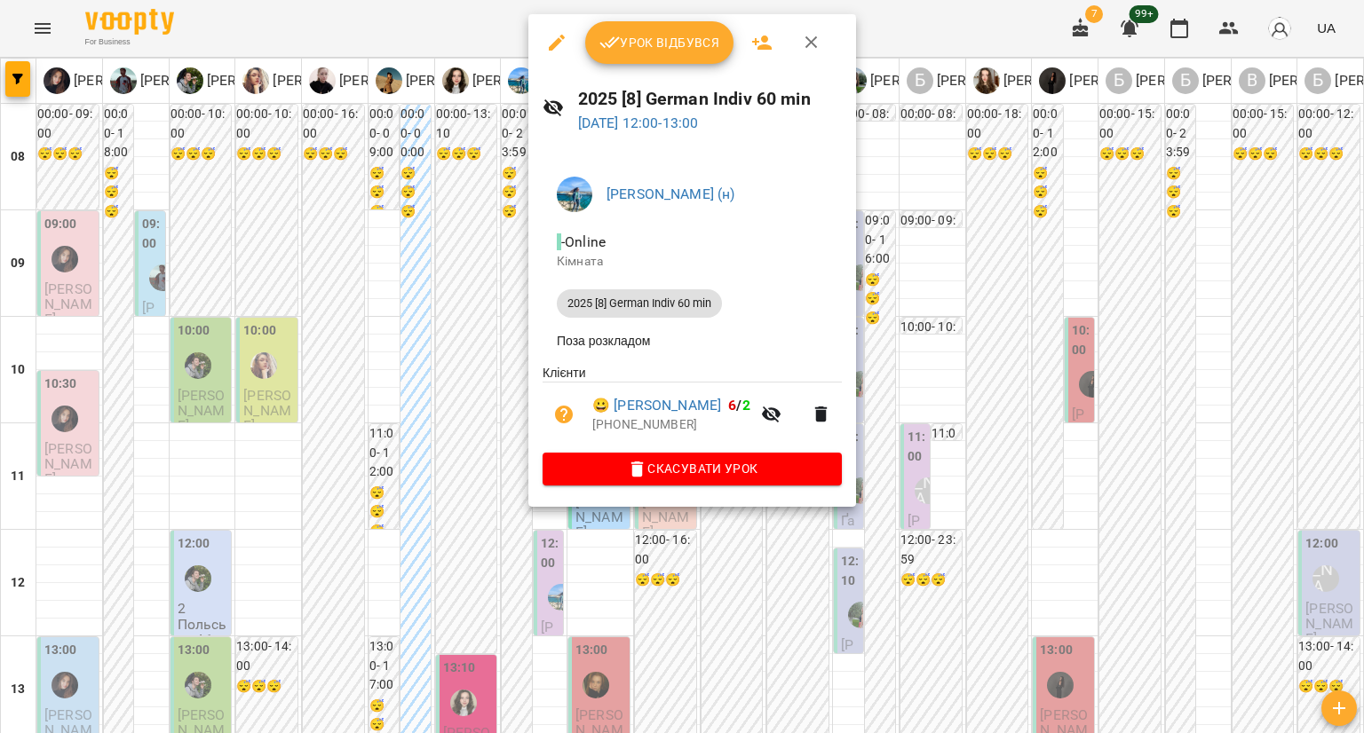
click at [479, 220] on div at bounding box center [682, 366] width 1364 height 733
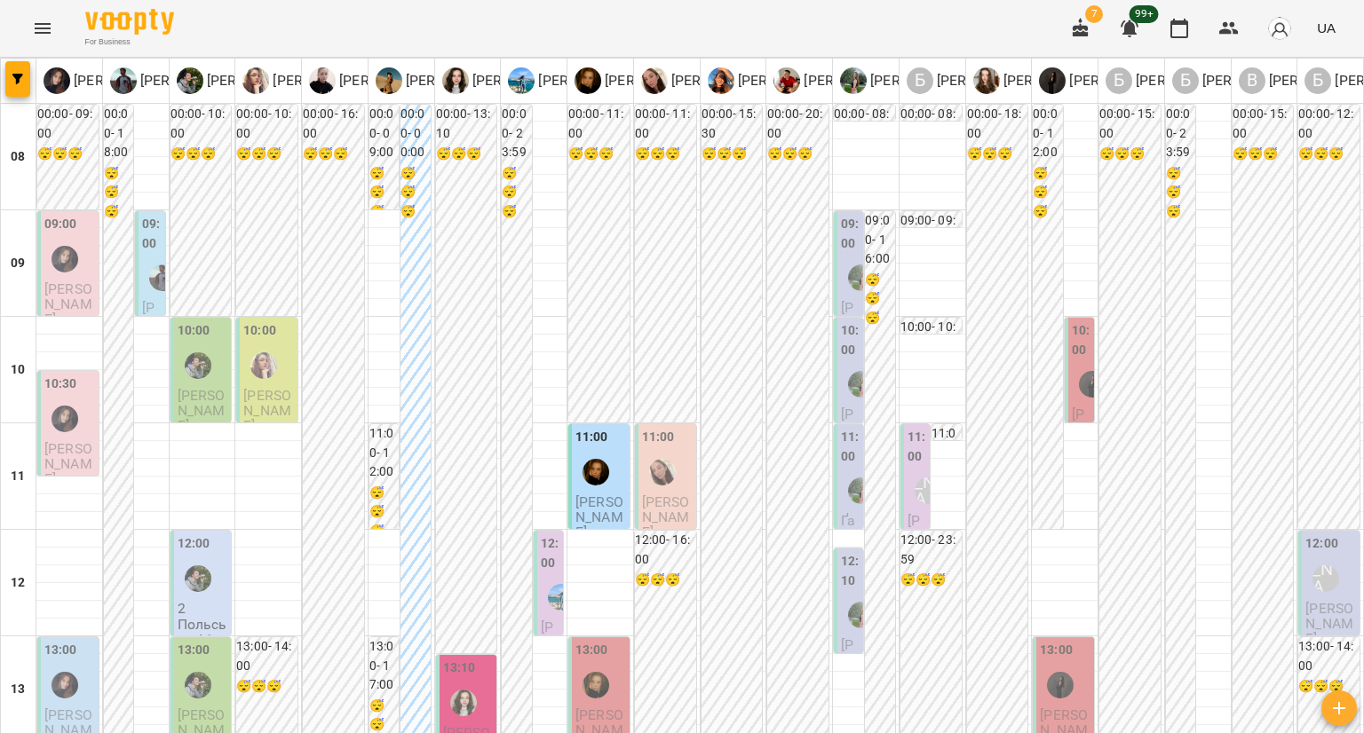
scroll to position [266, 0]
click at [618, 641] on div "13:00" at bounding box center [600, 673] width 51 height 65
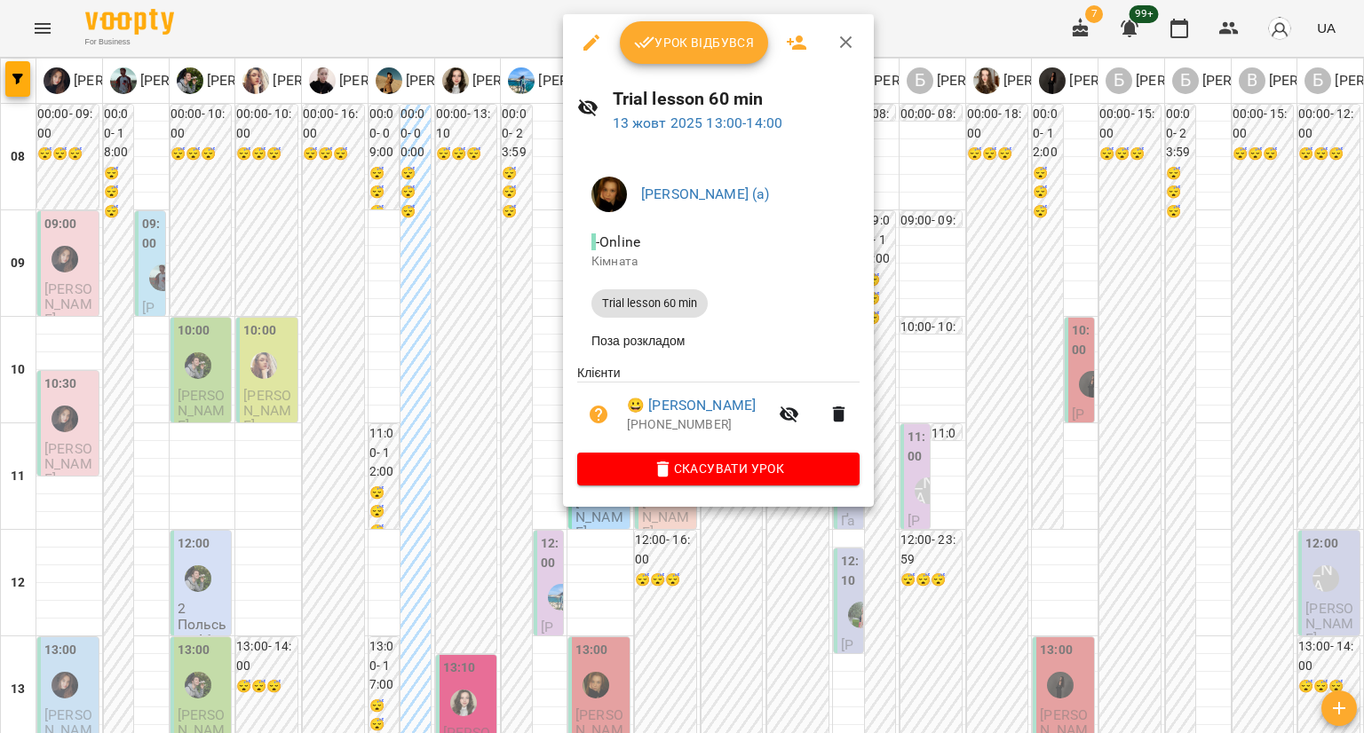
drag, startPoint x: 465, startPoint y: 310, endPoint x: 479, endPoint y: 297, distance: 19.5
click at [465, 310] on div at bounding box center [682, 366] width 1364 height 733
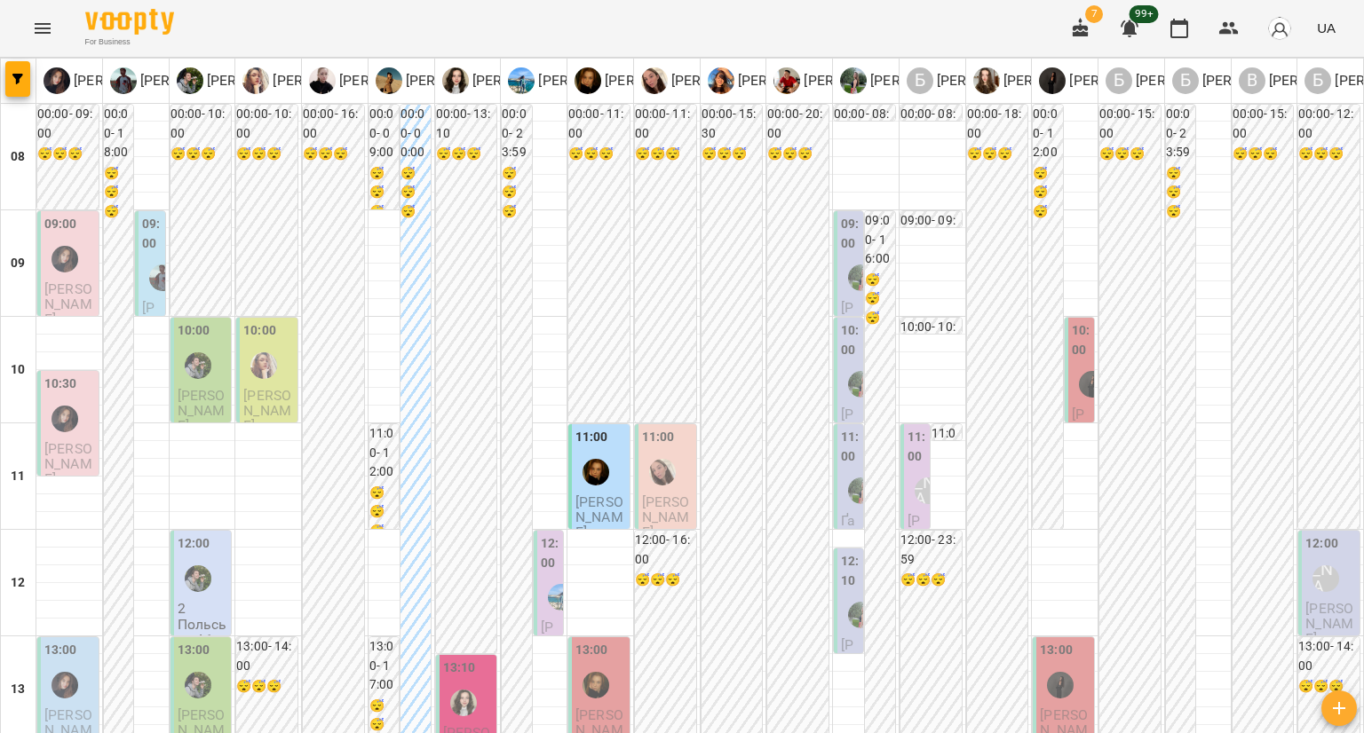
scroll to position [1065, 0]
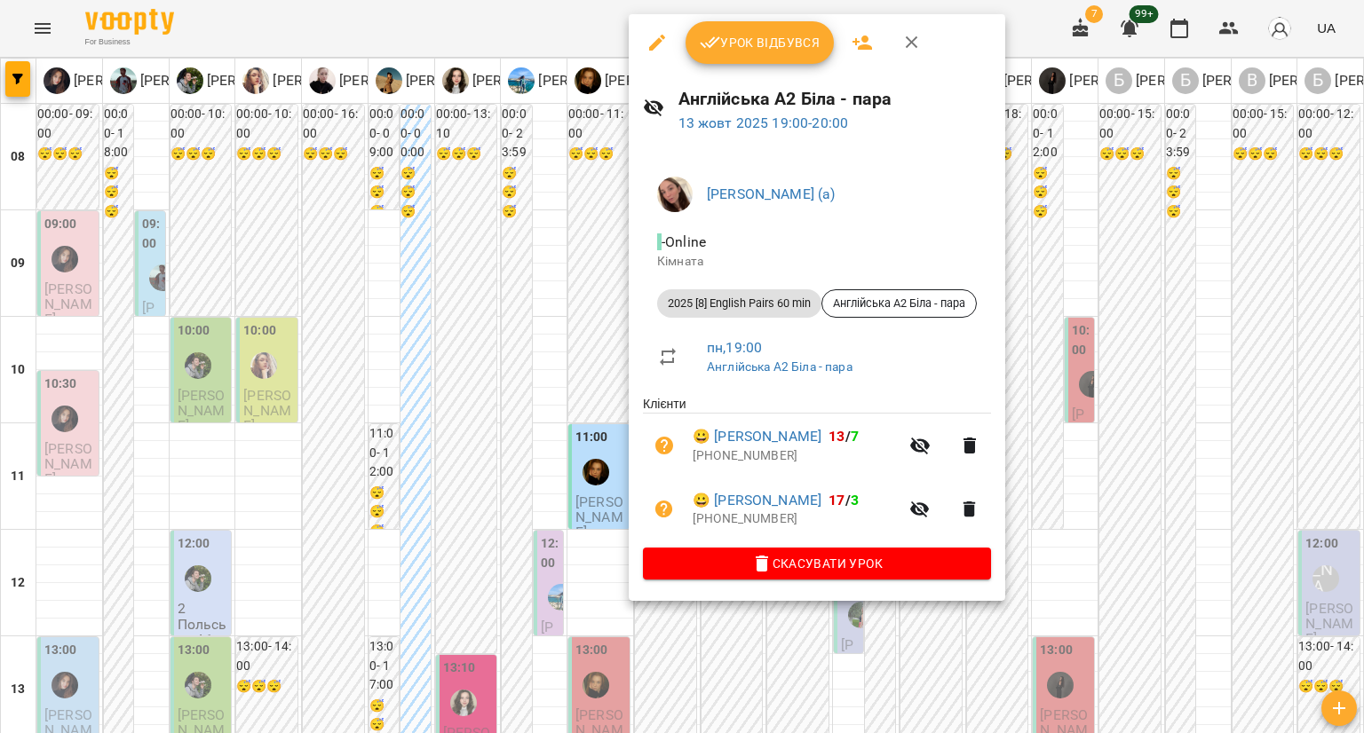
click at [592, 318] on div at bounding box center [682, 366] width 1364 height 733
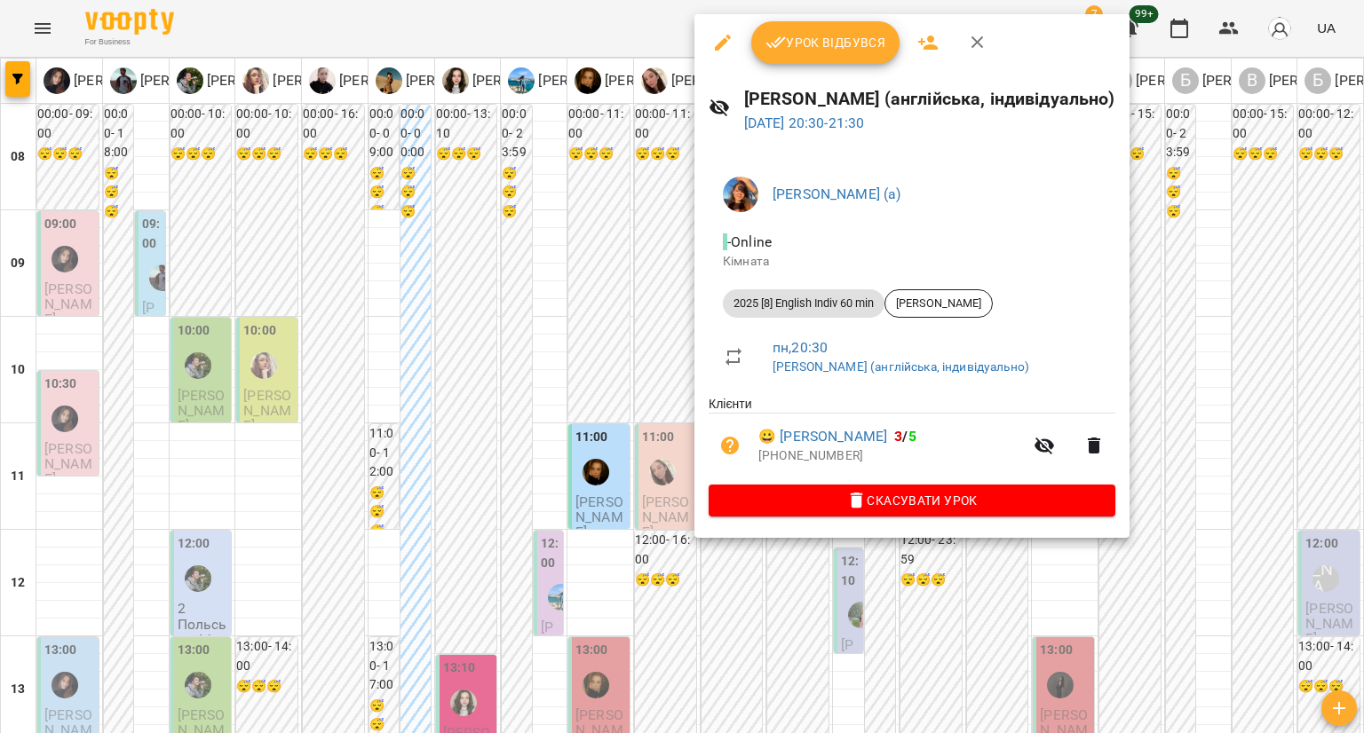
click at [607, 412] on div at bounding box center [682, 366] width 1364 height 733
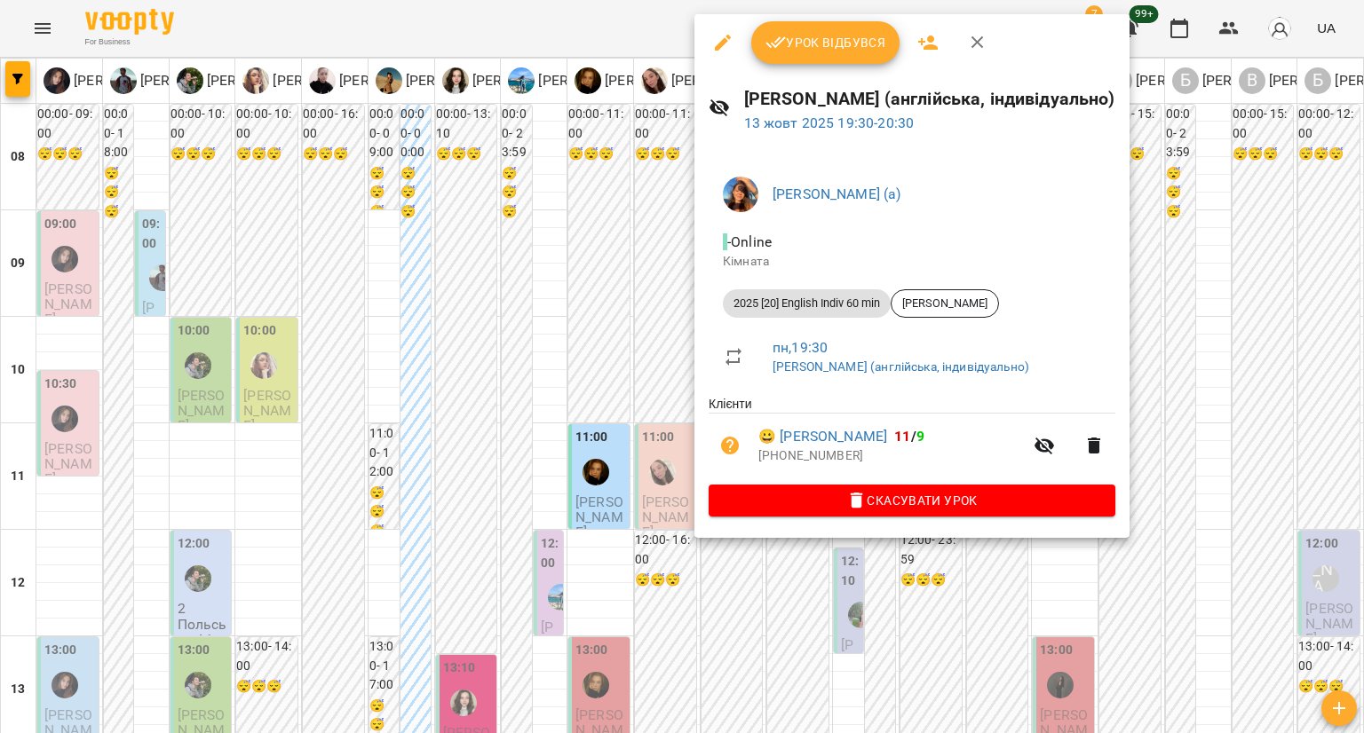
click at [597, 400] on div at bounding box center [682, 366] width 1364 height 733
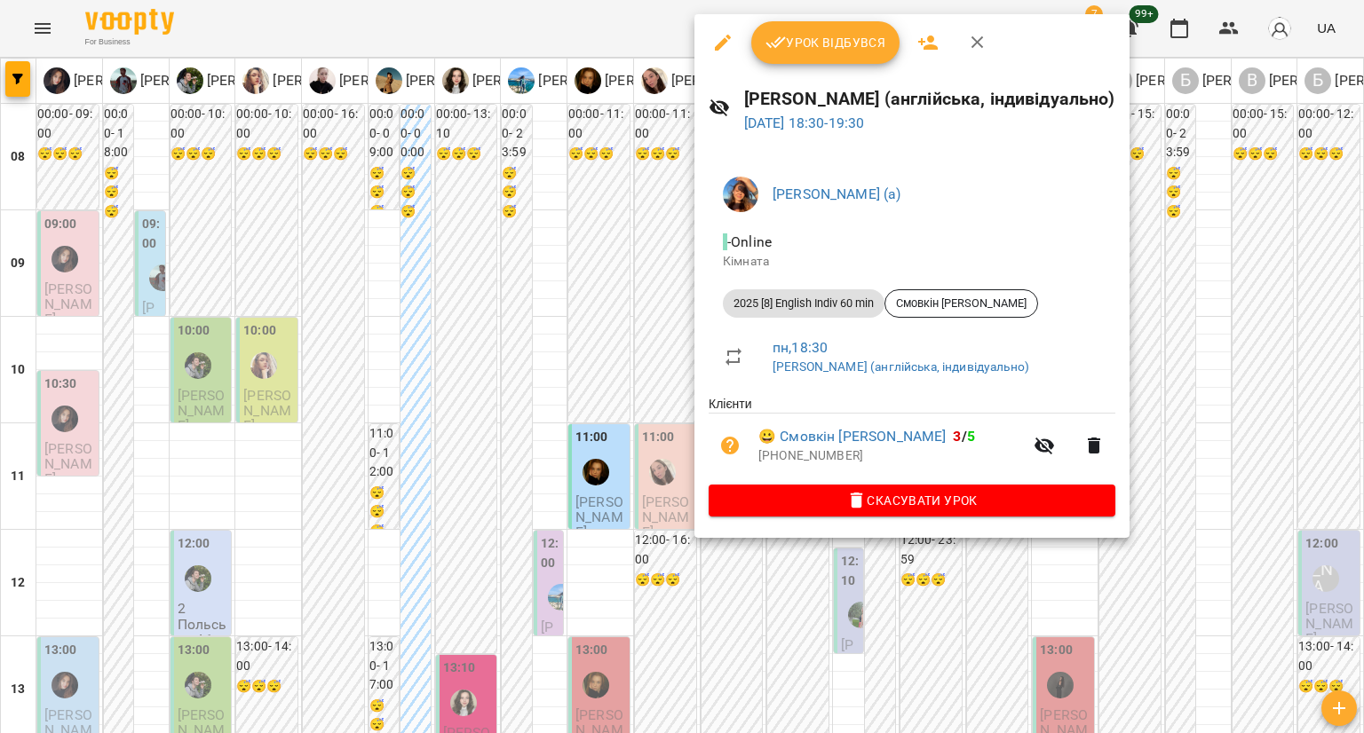
click at [589, 425] on div at bounding box center [682, 366] width 1364 height 733
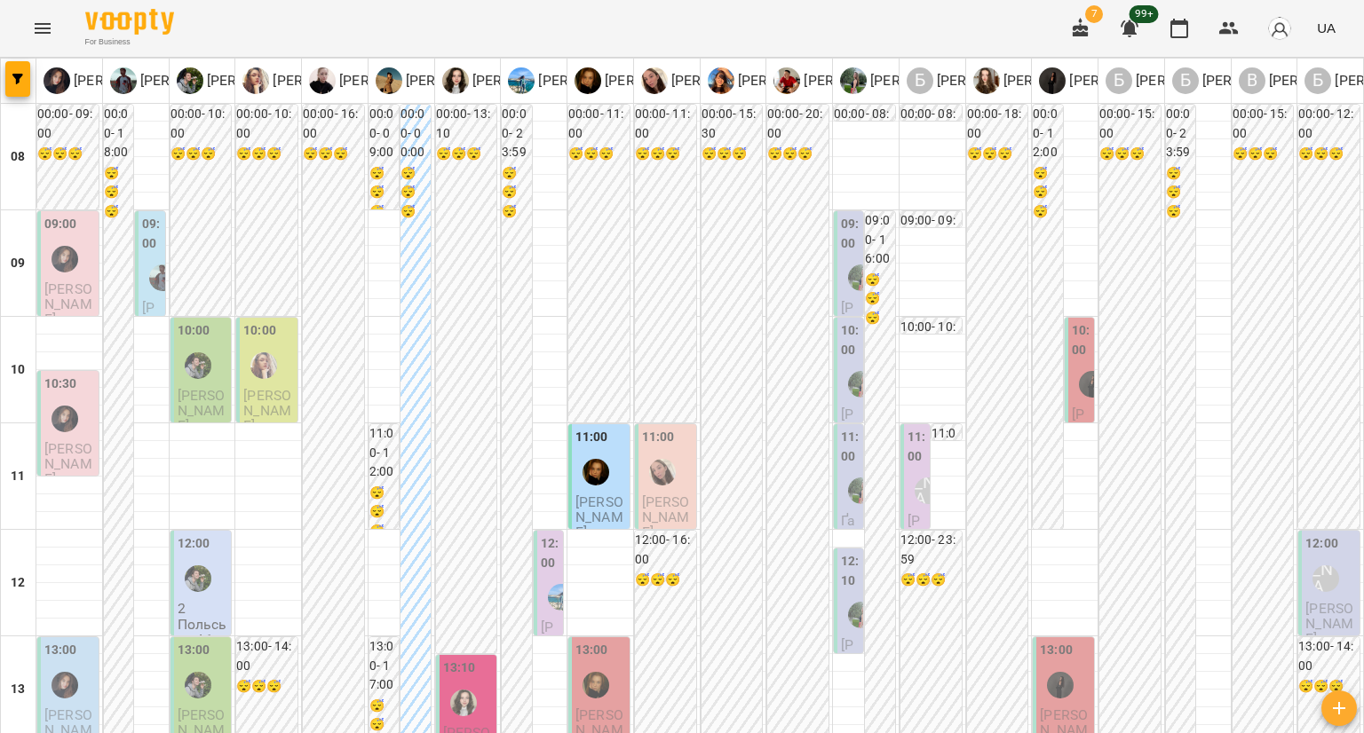
scroll to position [888, 0]
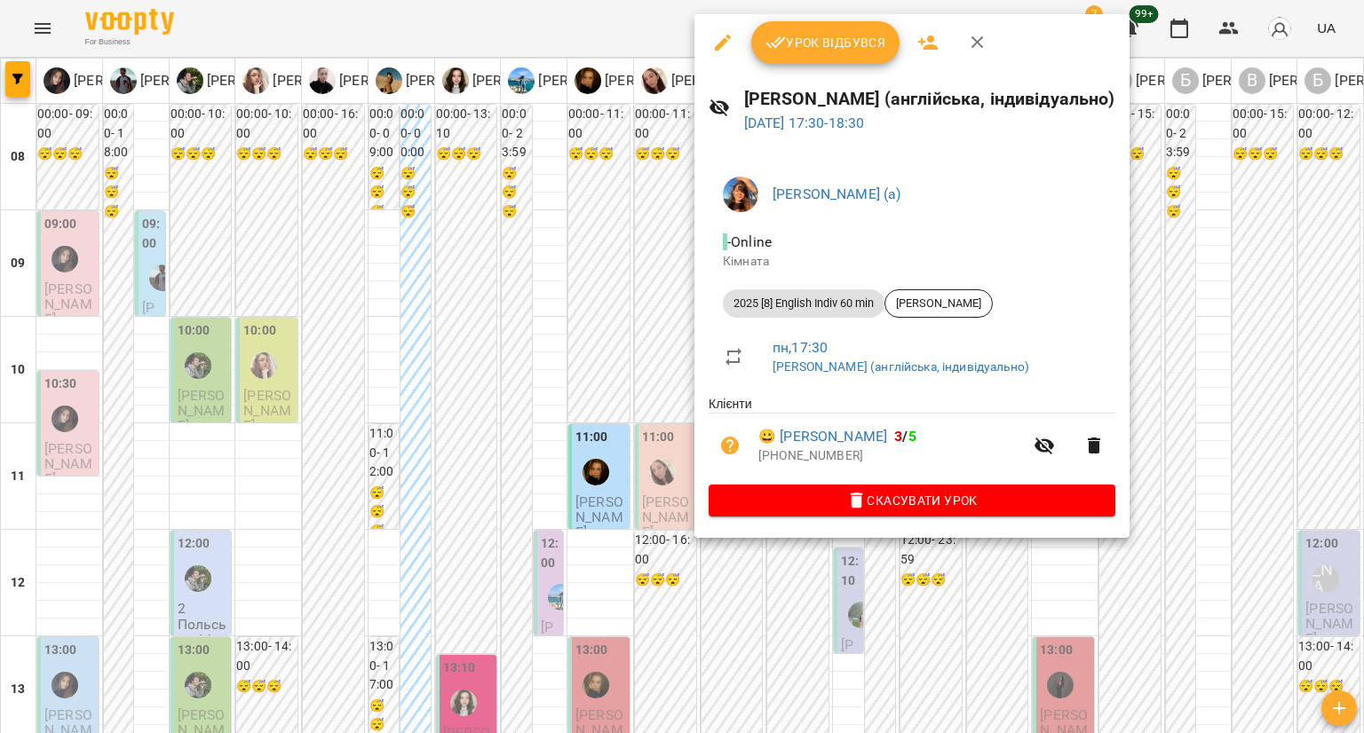
click at [597, 324] on div at bounding box center [682, 366] width 1364 height 733
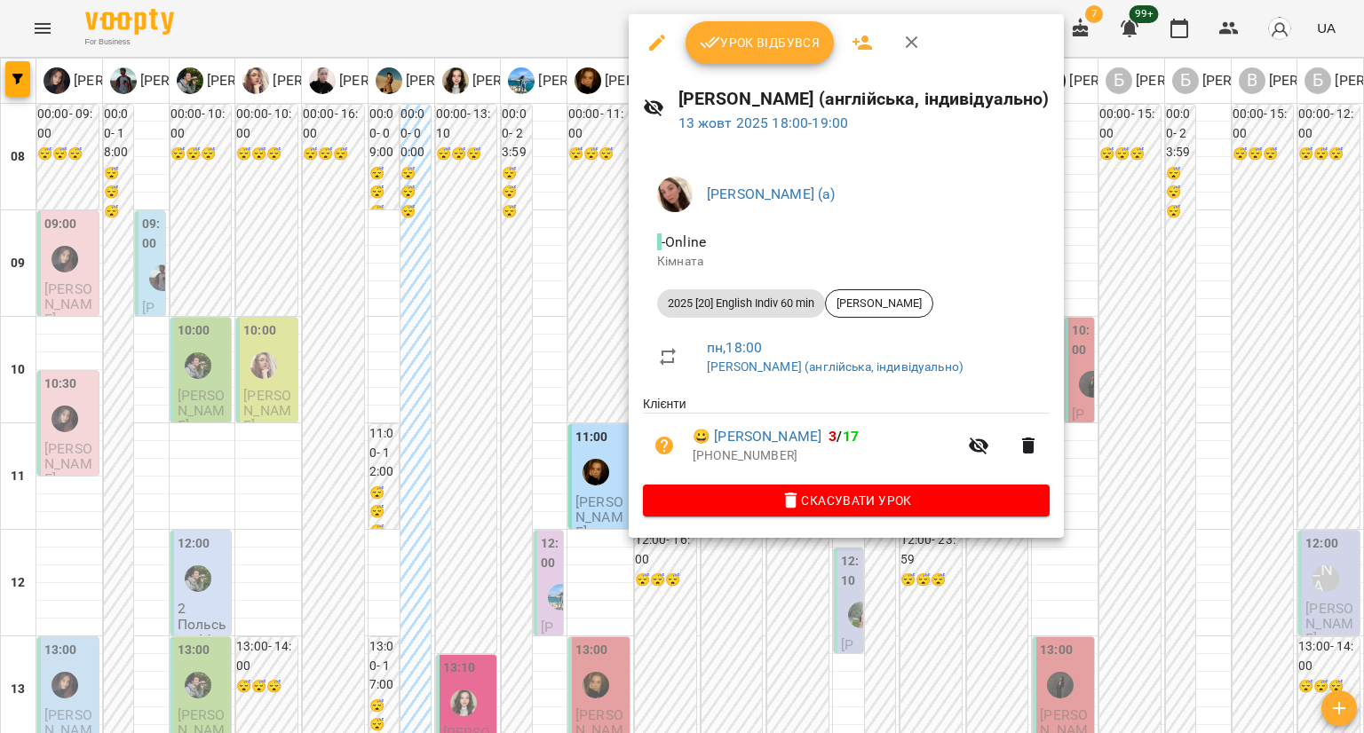
click at [589, 342] on div at bounding box center [682, 366] width 1364 height 733
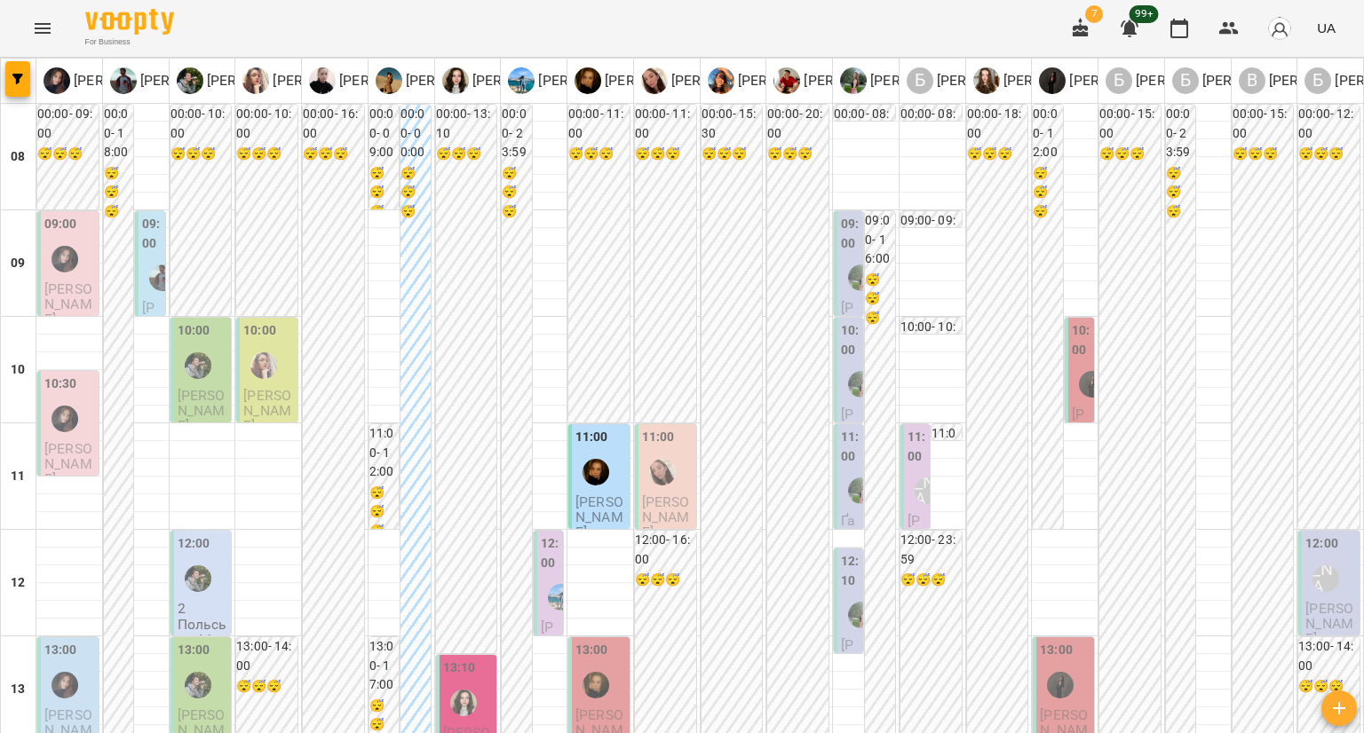
scroll to position [710, 0]
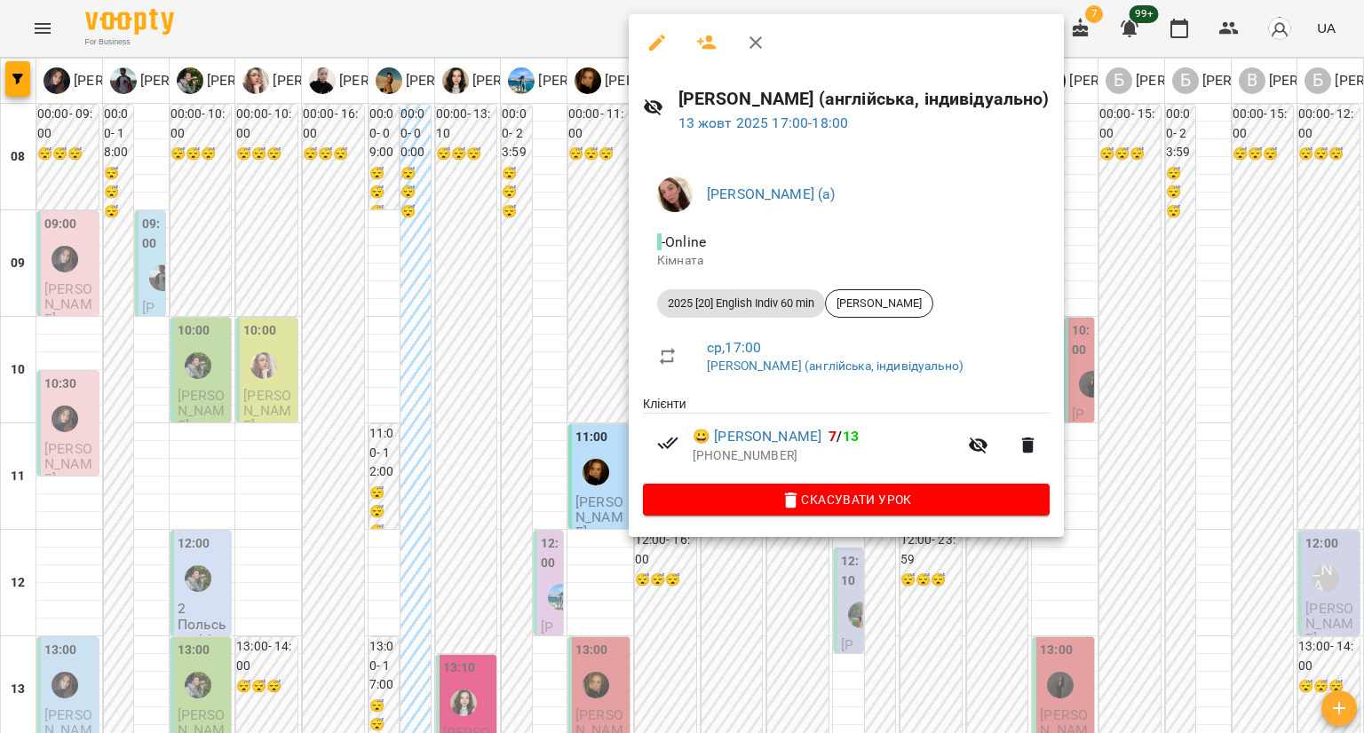
drag, startPoint x: 568, startPoint y: 375, endPoint x: 627, endPoint y: 346, distance: 65.1
click at [569, 375] on div at bounding box center [682, 366] width 1364 height 733
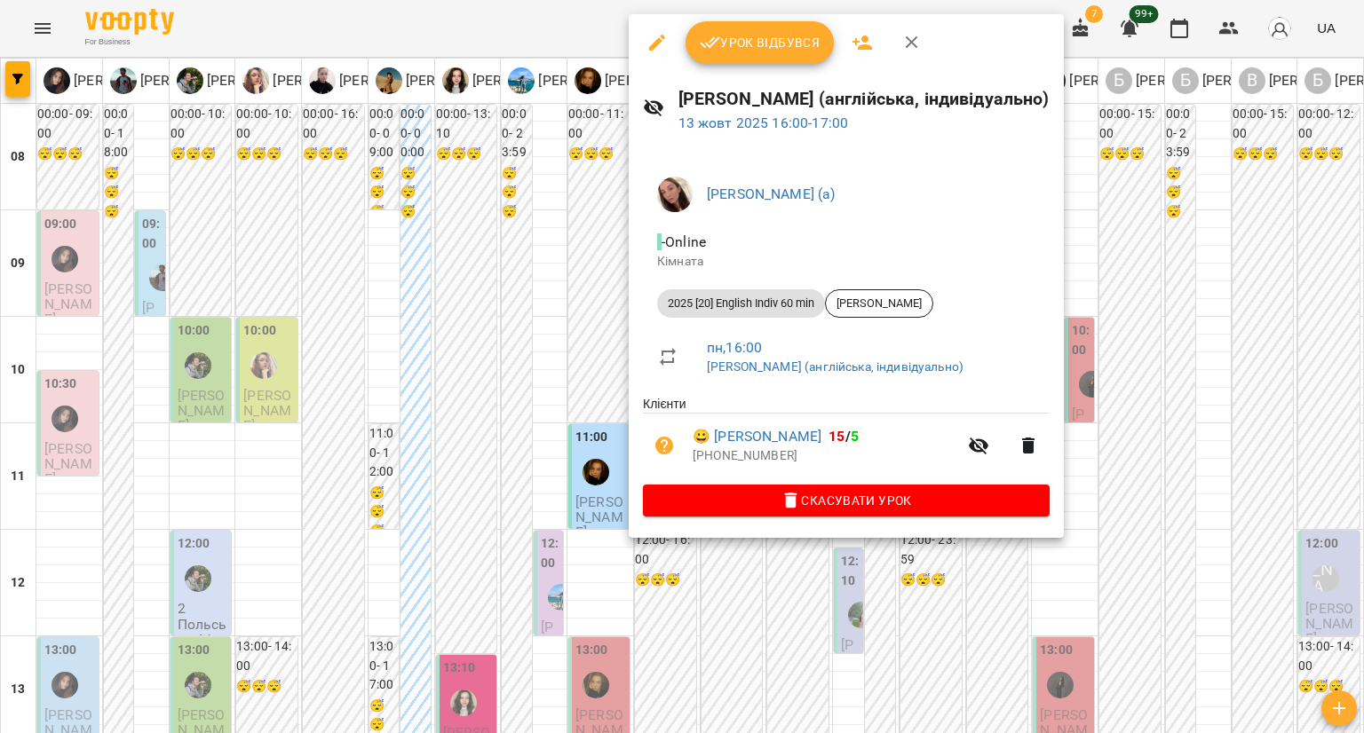
click at [571, 335] on div at bounding box center [682, 366] width 1364 height 733
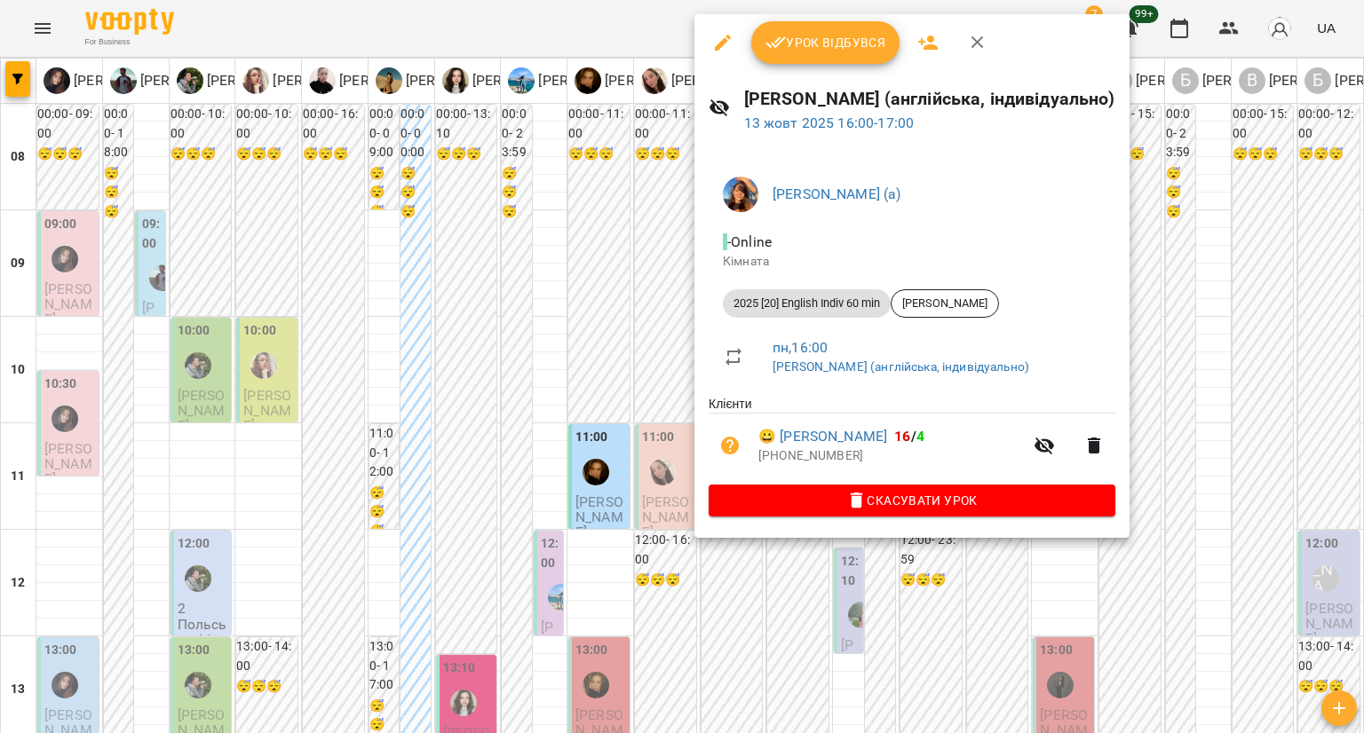
click at [579, 334] on div at bounding box center [682, 366] width 1364 height 733
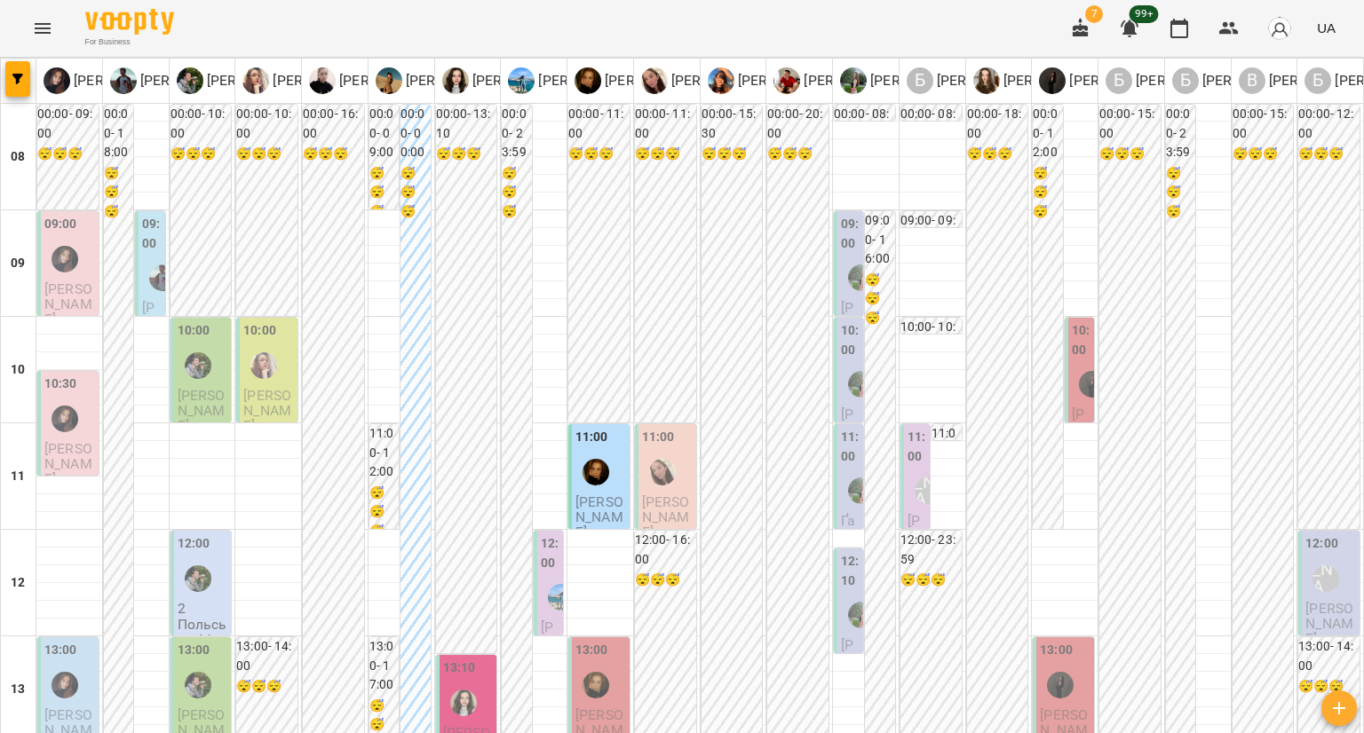
scroll to position [178, 0]
click at [661, 494] on span "Петриняк Анна Михайлівна" at bounding box center [666, 518] width 48 height 48
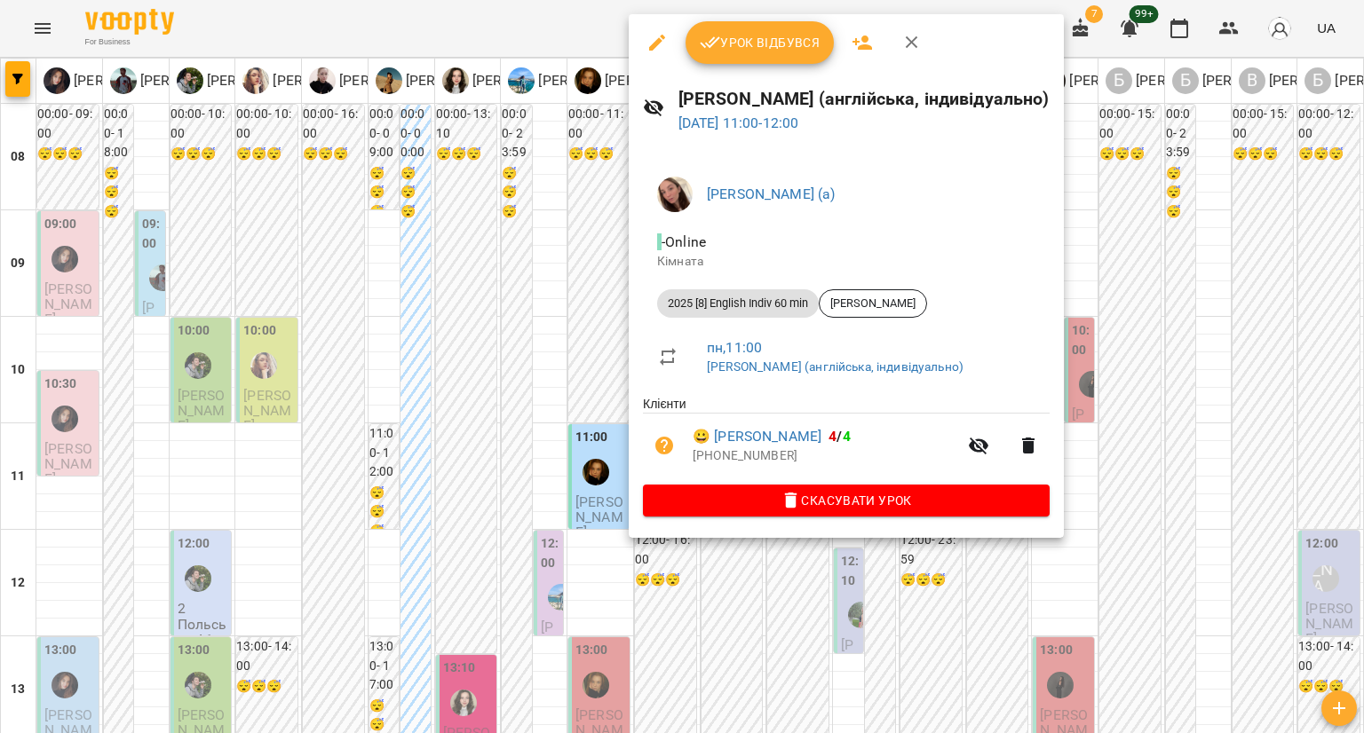
click at [692, 564] on div at bounding box center [682, 366] width 1364 height 733
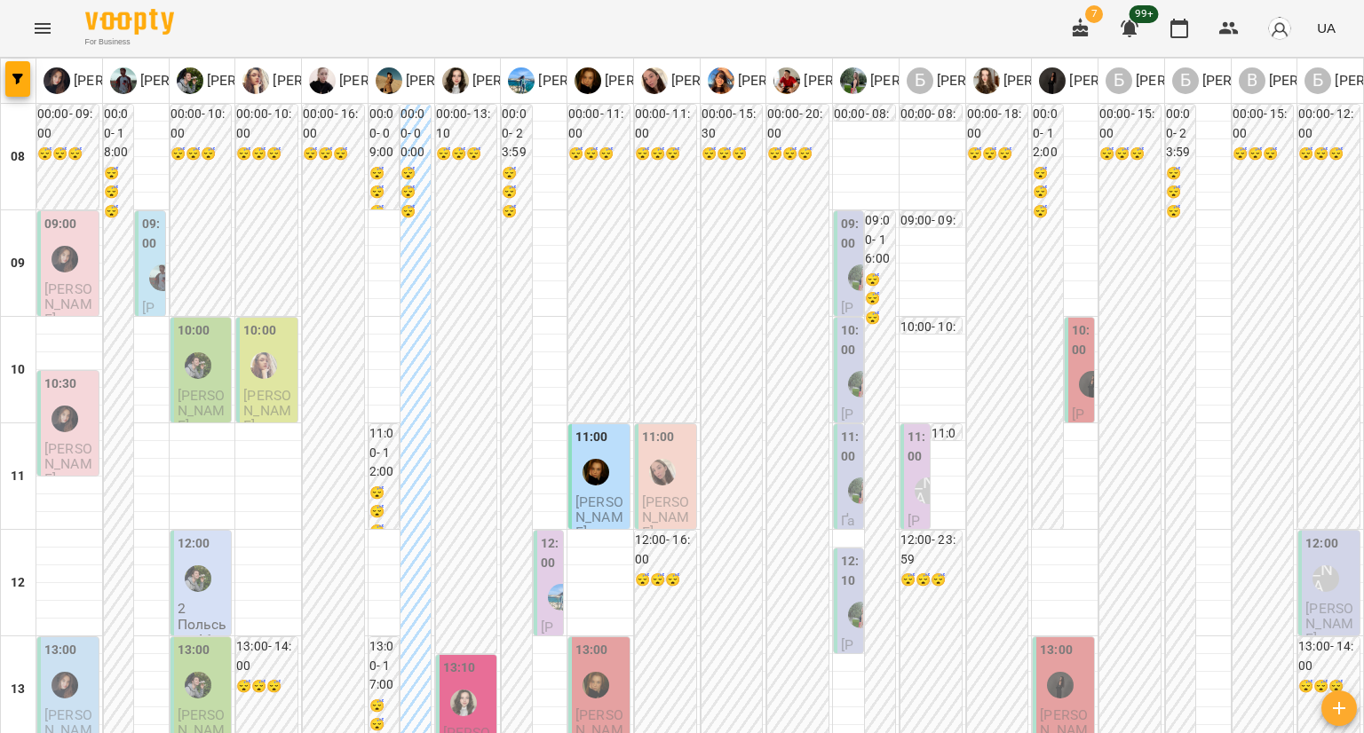
scroll to position [0, 0]
click at [841, 276] on div at bounding box center [861, 277] width 41 height 41
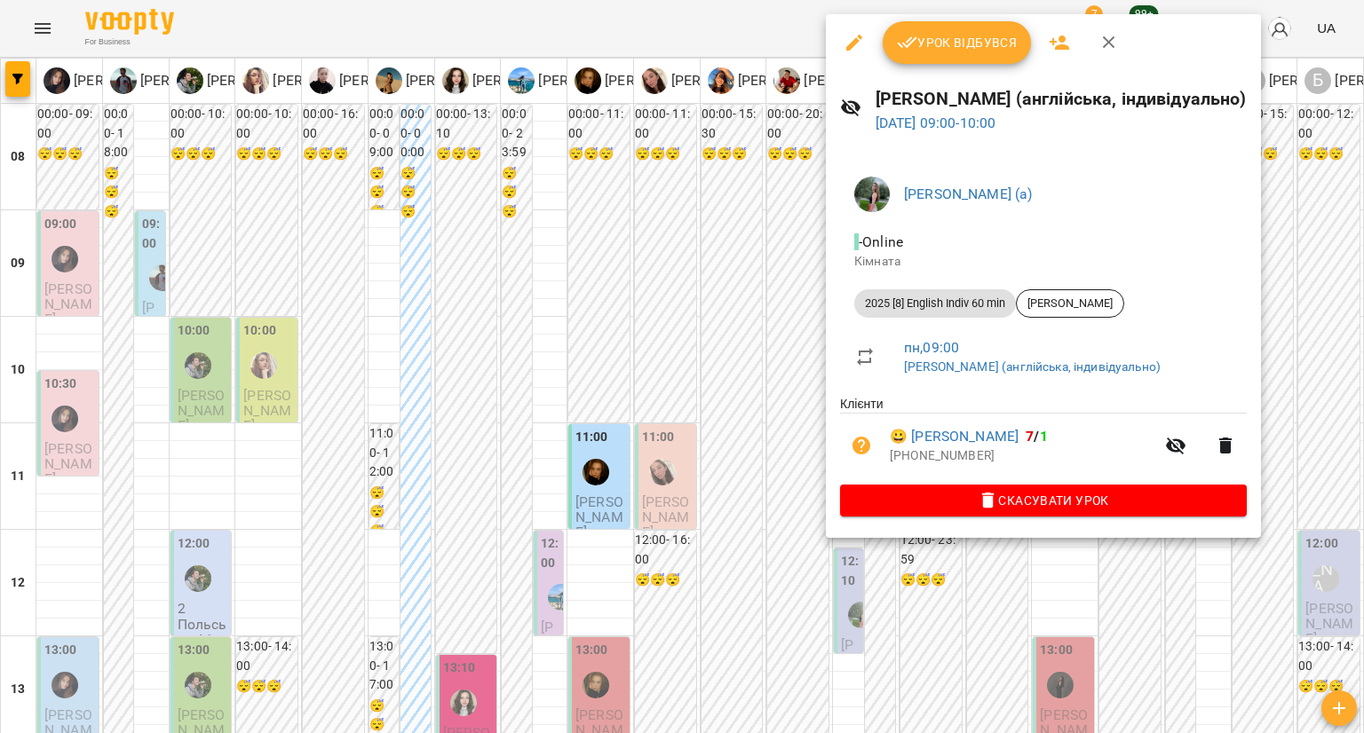
click at [717, 320] on div at bounding box center [682, 366] width 1364 height 733
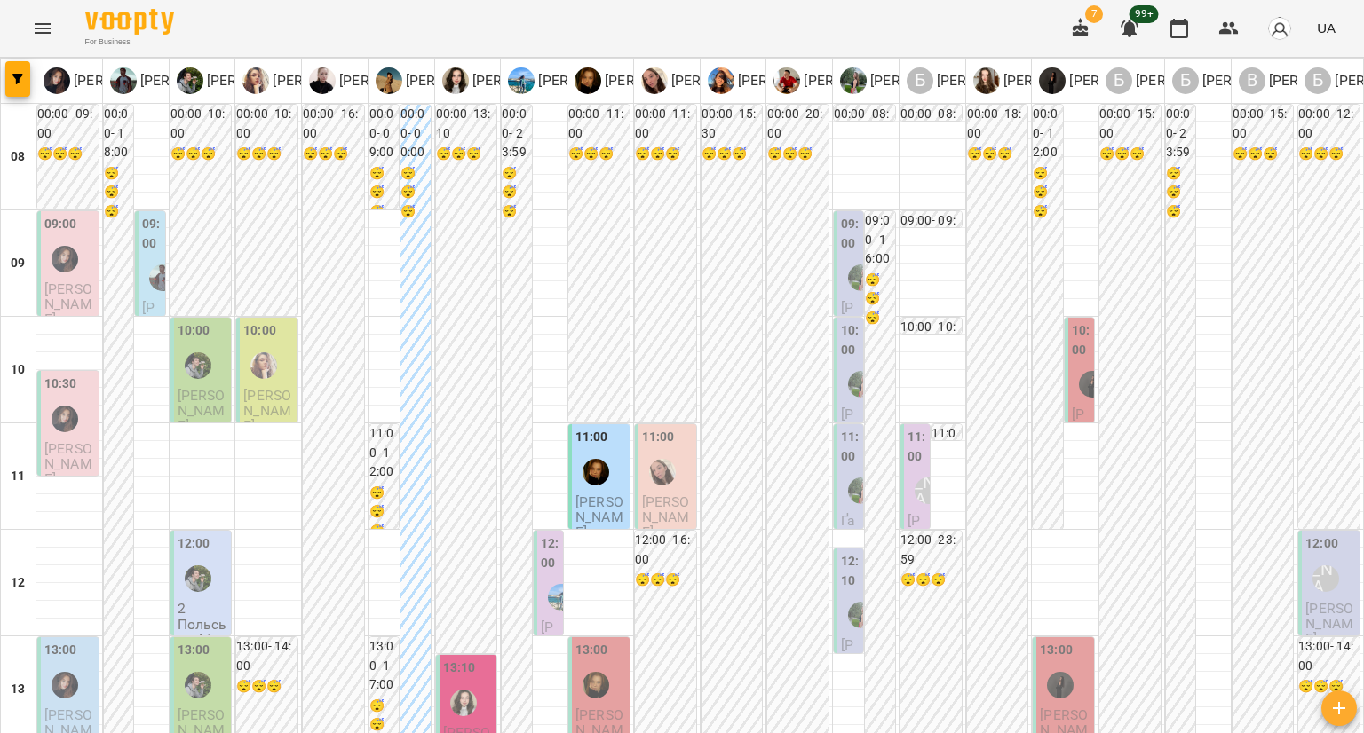
click at [841, 378] on div at bounding box center [861, 384] width 41 height 41
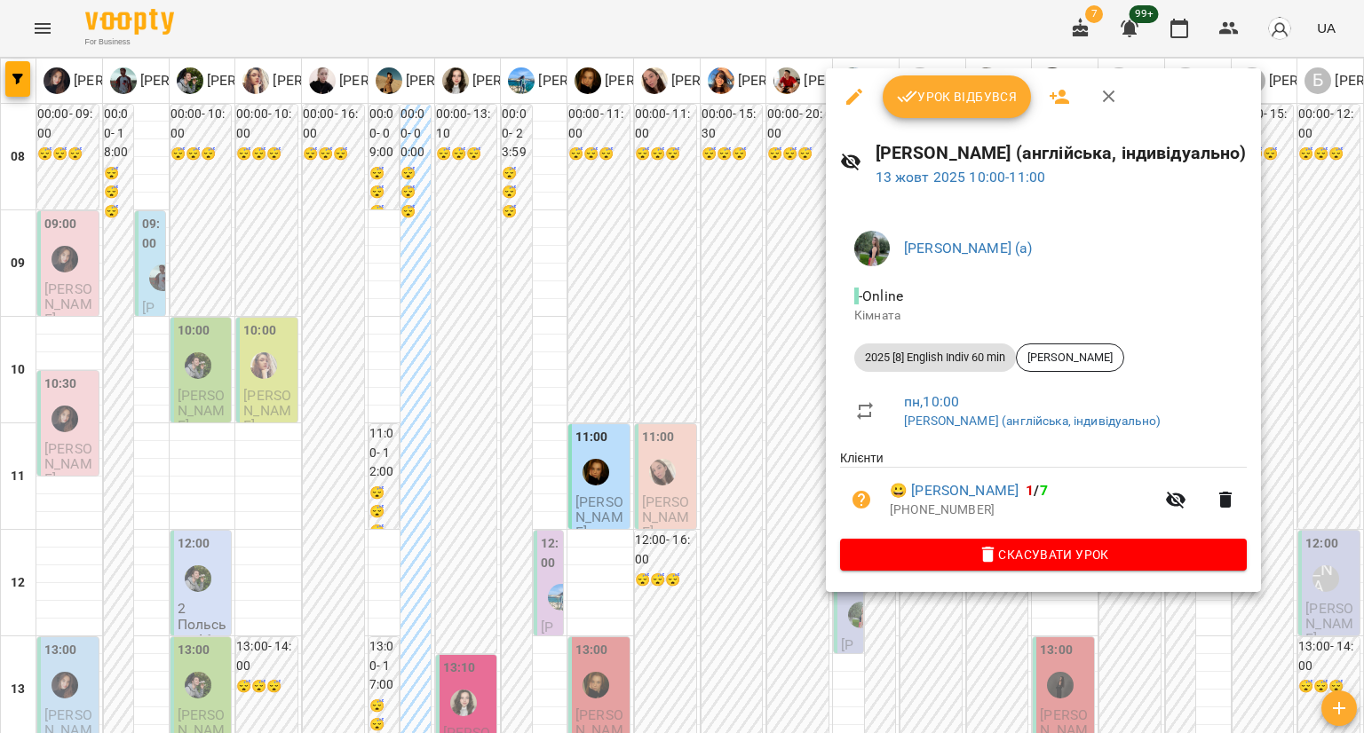
click at [728, 354] on div at bounding box center [682, 366] width 1364 height 733
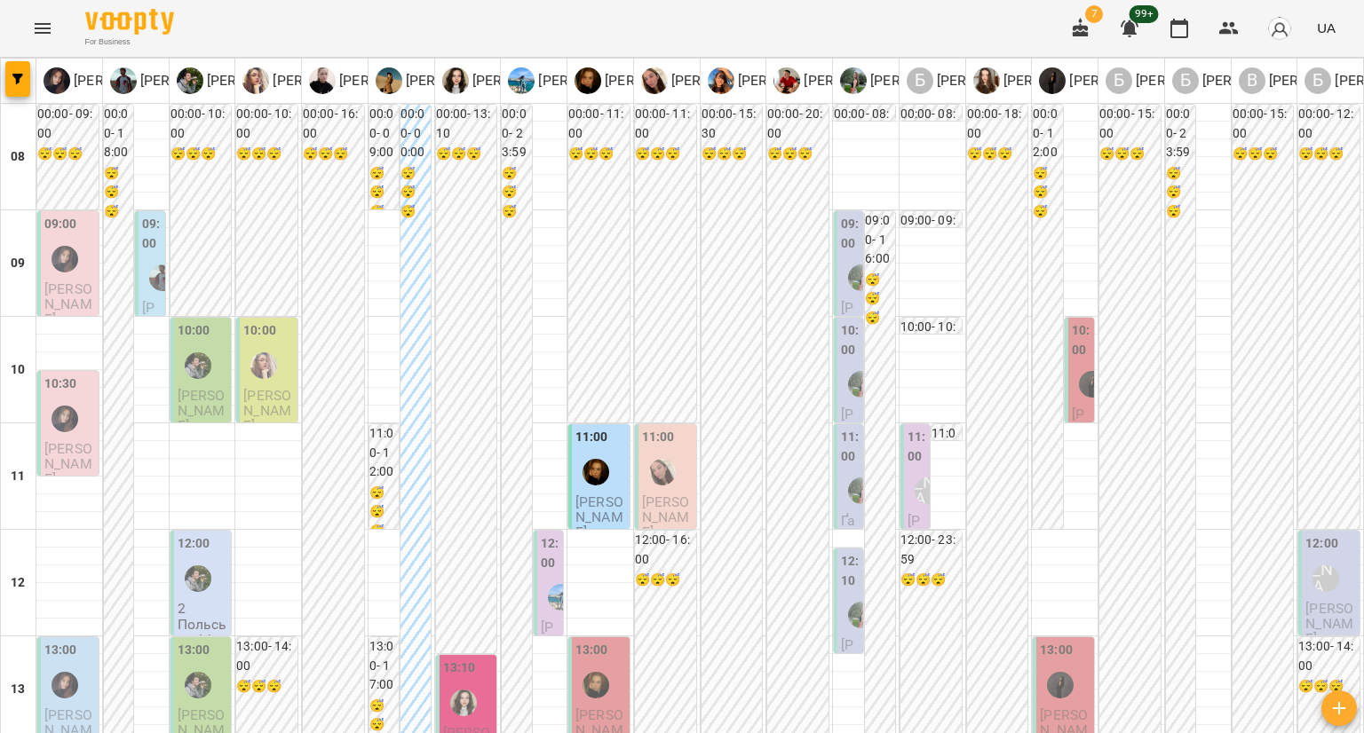
click at [834, 455] on div "11:00 Ґала Козютинська Білокур Катерина (англійська, індивідуально)" at bounding box center [848, 678] width 29 height 509
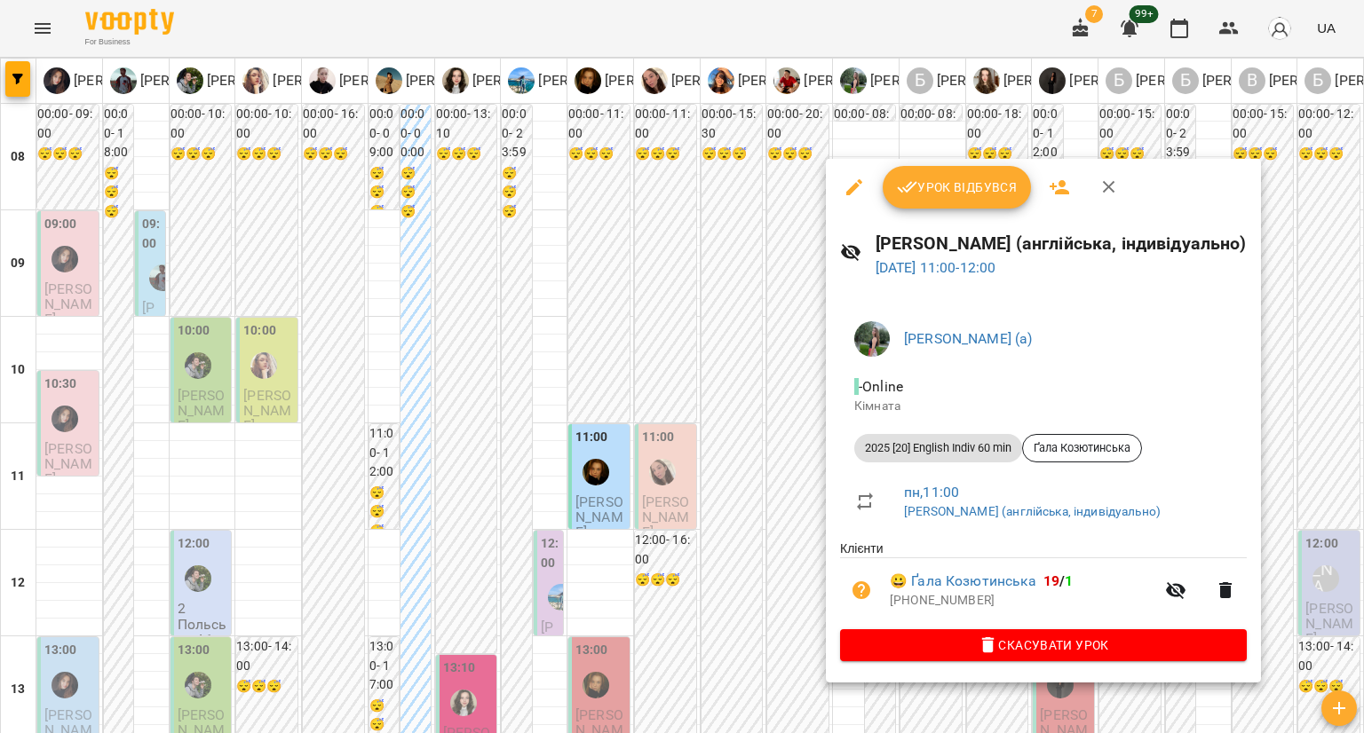
click at [740, 423] on div at bounding box center [682, 366] width 1364 height 733
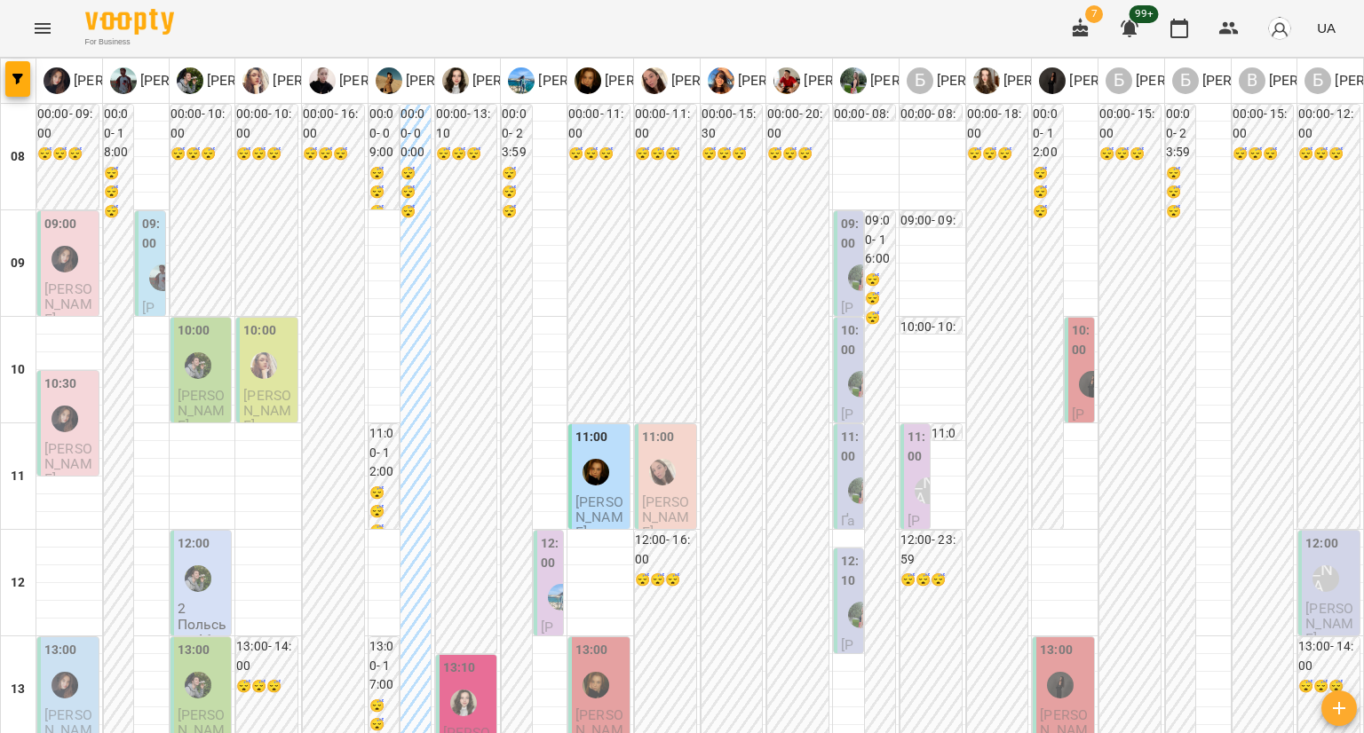
scroll to position [266, 0]
click at [845, 552] on label "12:10" at bounding box center [850, 571] width 19 height 38
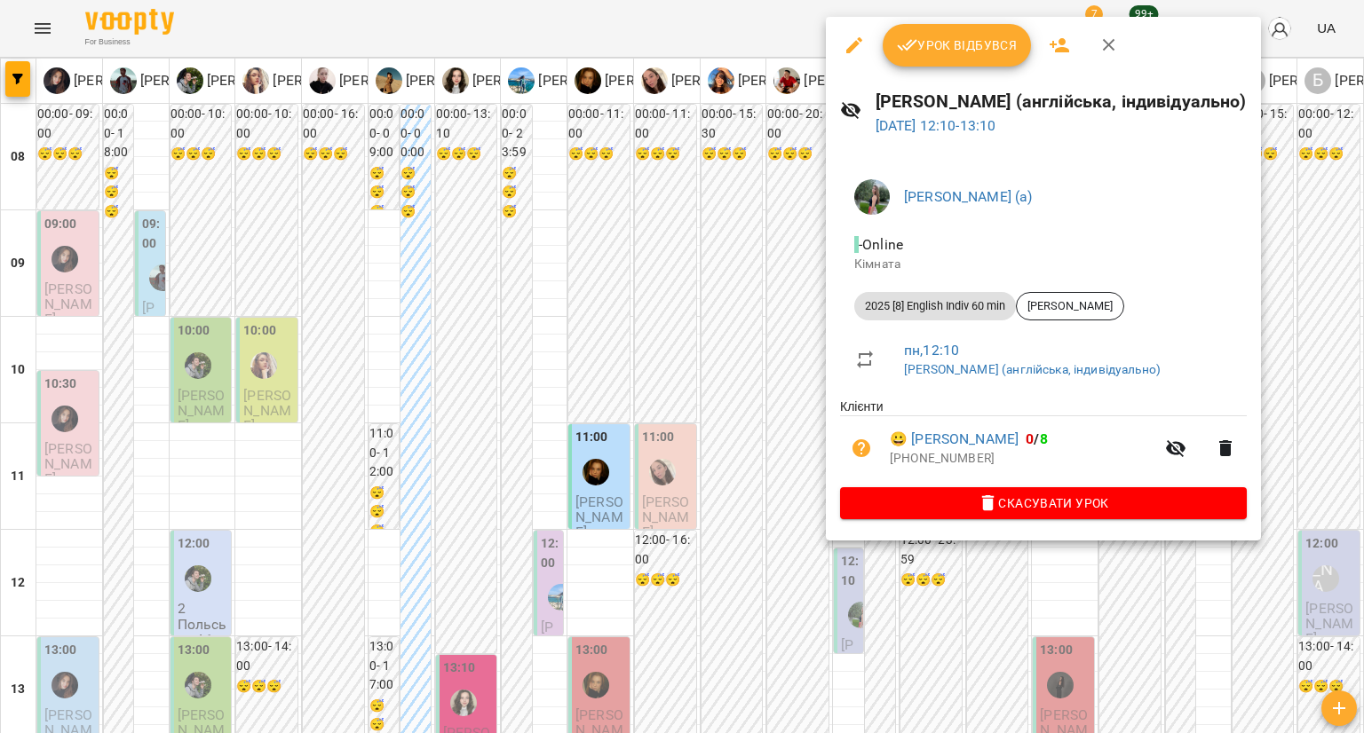
click at [737, 336] on div at bounding box center [682, 366] width 1364 height 733
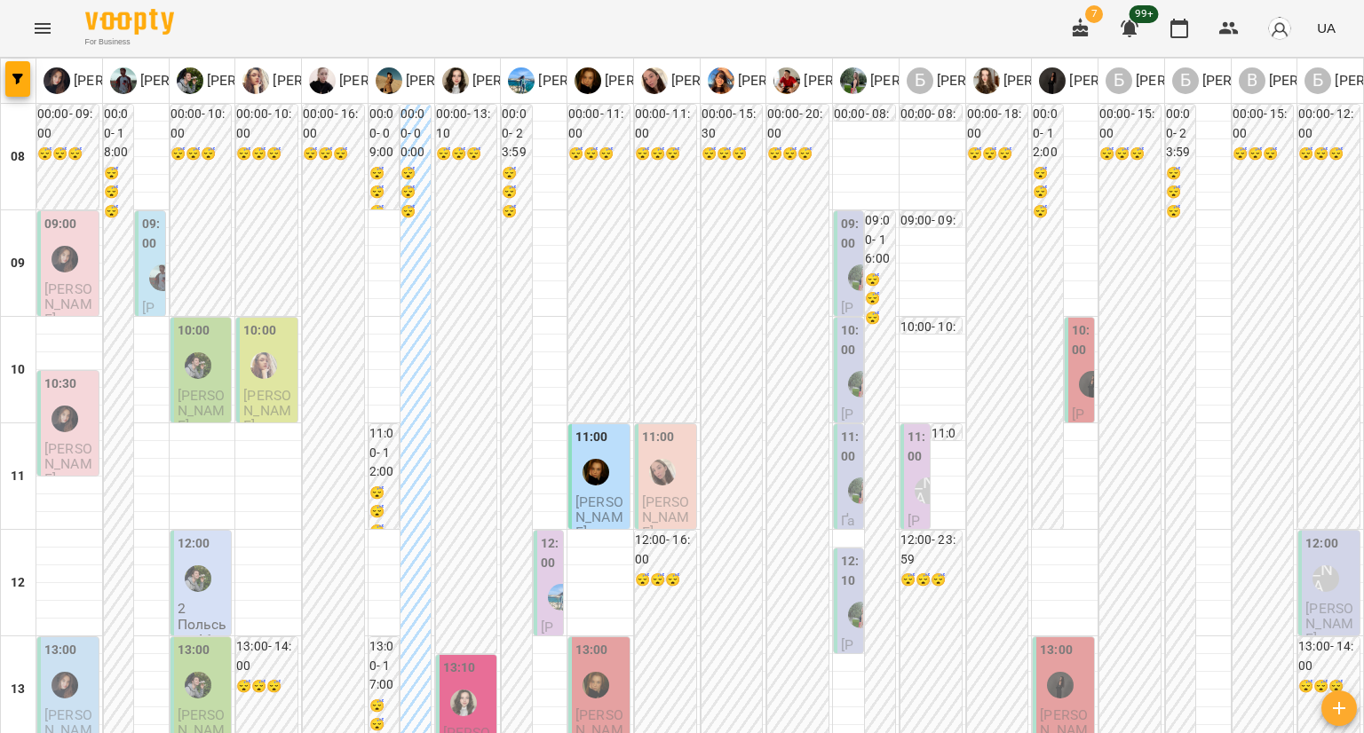
click at [907, 471] on div "Бондаренко Катерина Сергіївна (н)" at bounding box center [927, 491] width 41 height 41
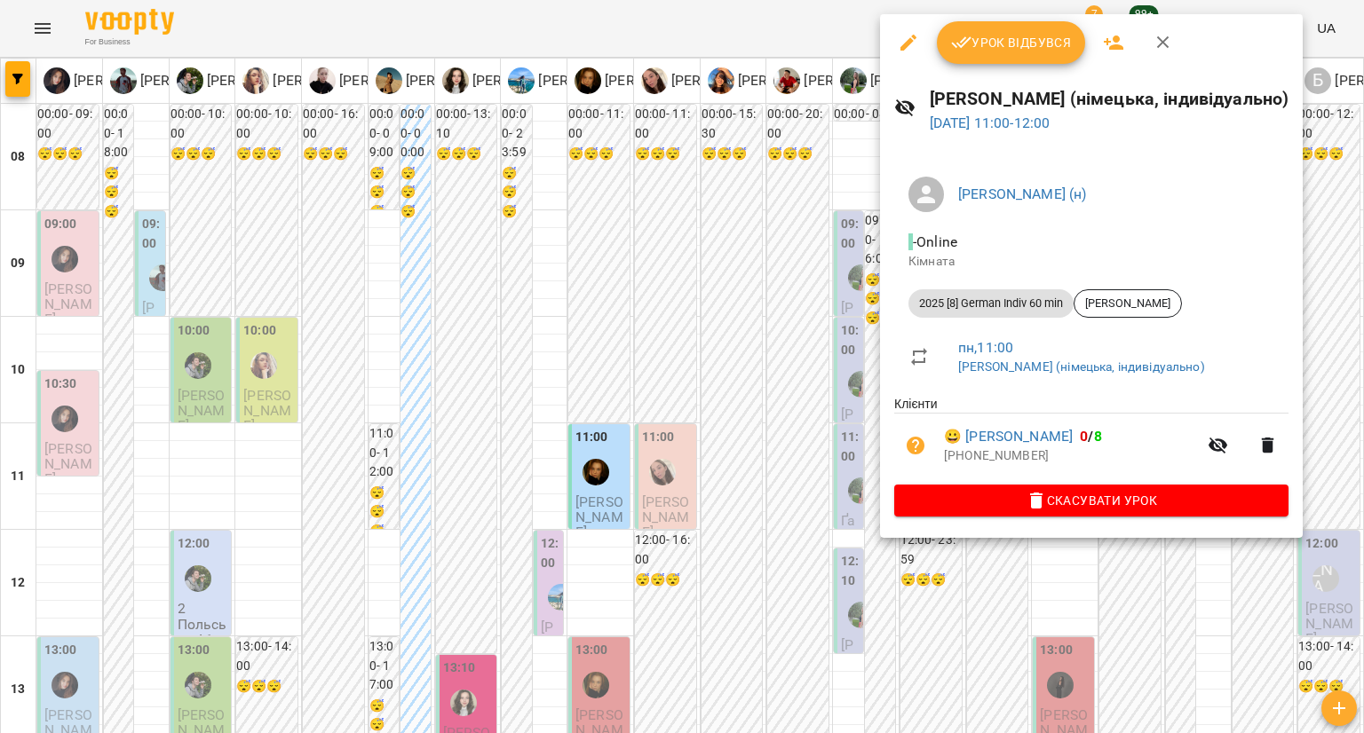
click at [745, 332] on div at bounding box center [682, 366] width 1364 height 733
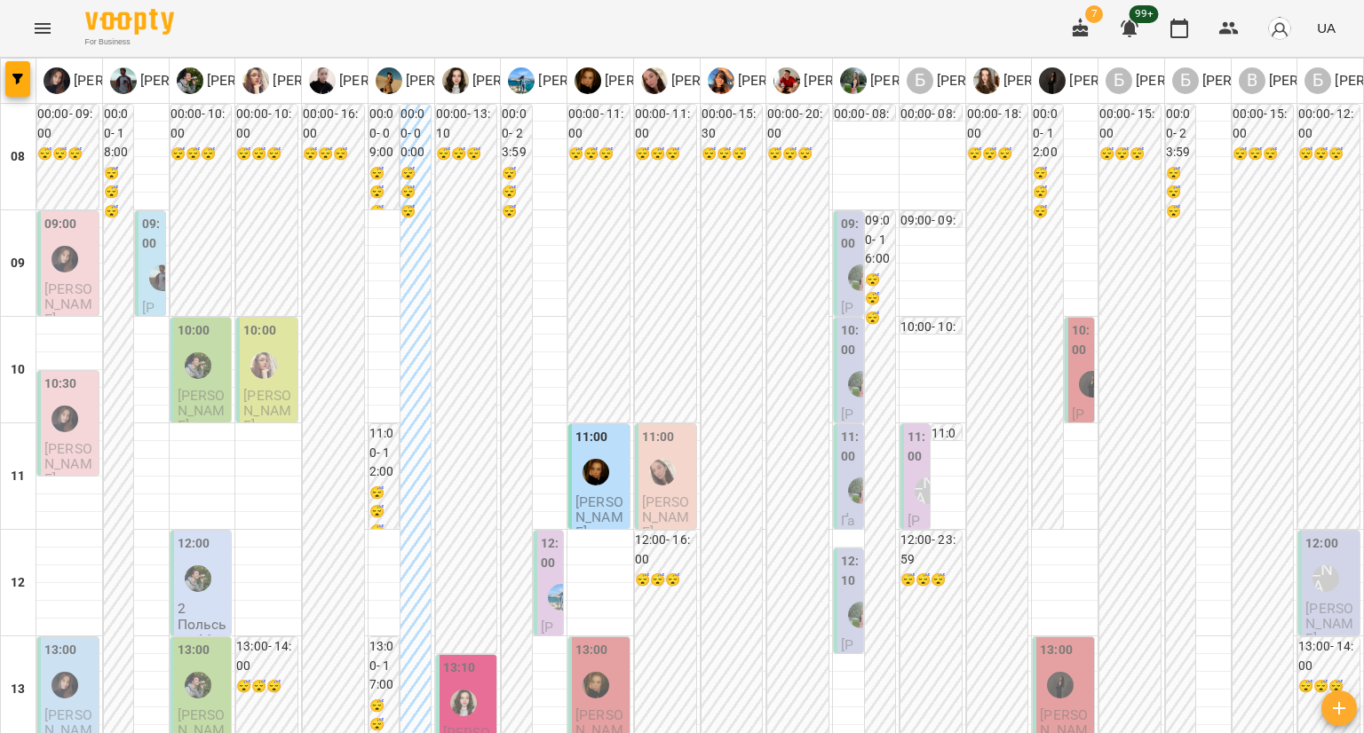
scroll to position [710, 0]
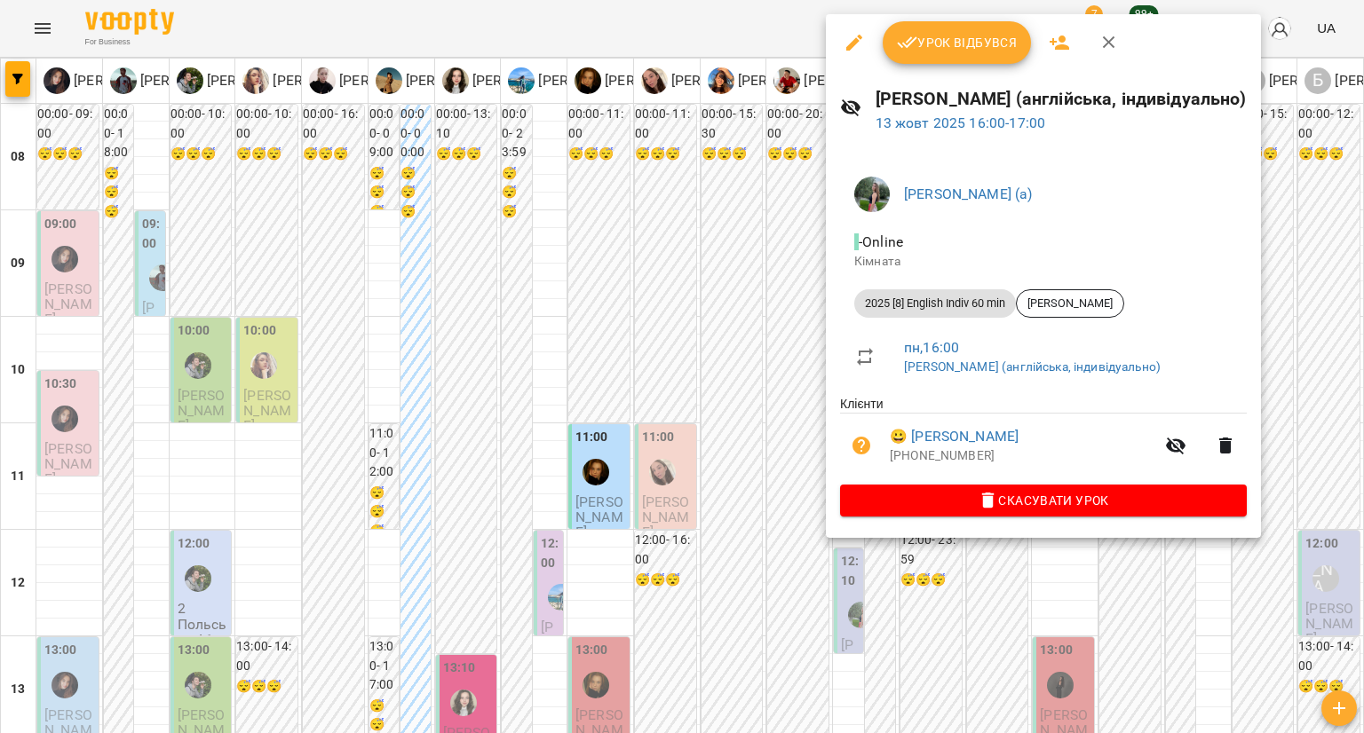
click at [592, 392] on div at bounding box center [682, 366] width 1364 height 733
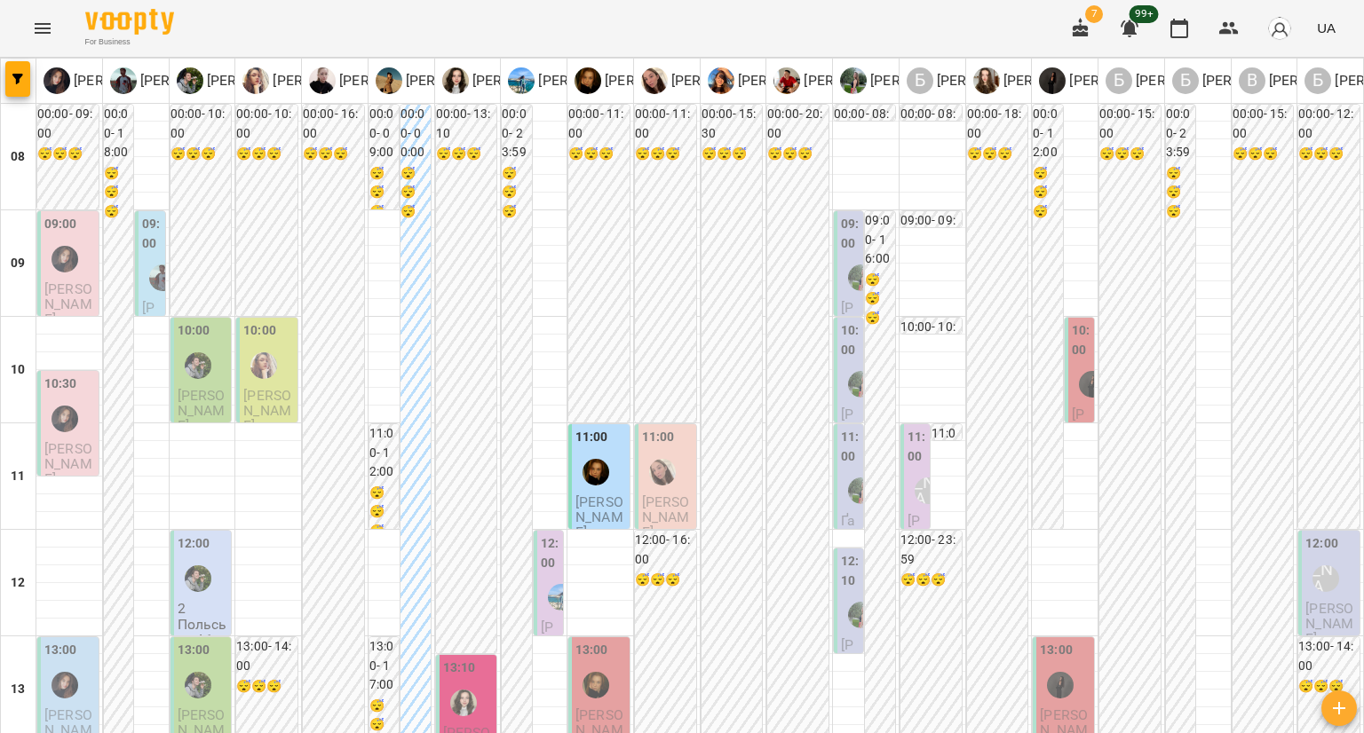
scroll to position [1087, 0]
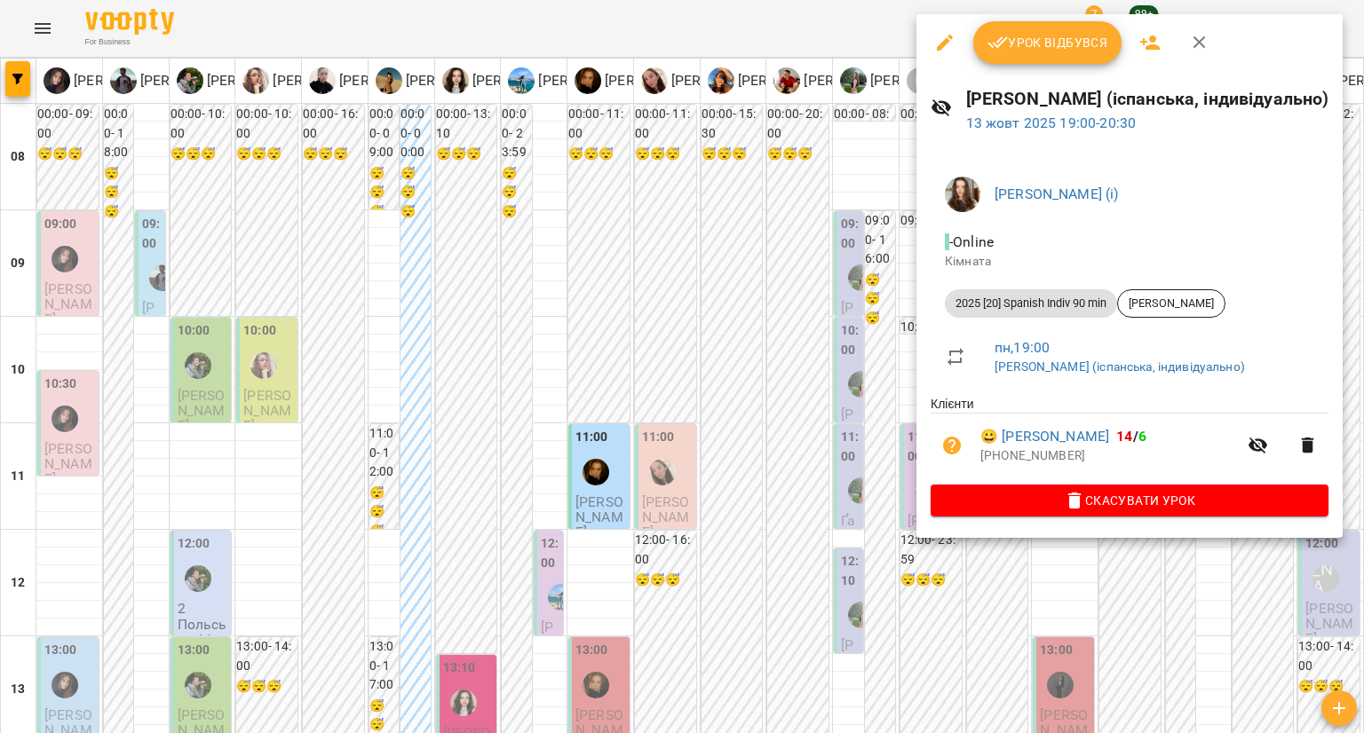
click at [863, 294] on div at bounding box center [682, 366] width 1364 height 733
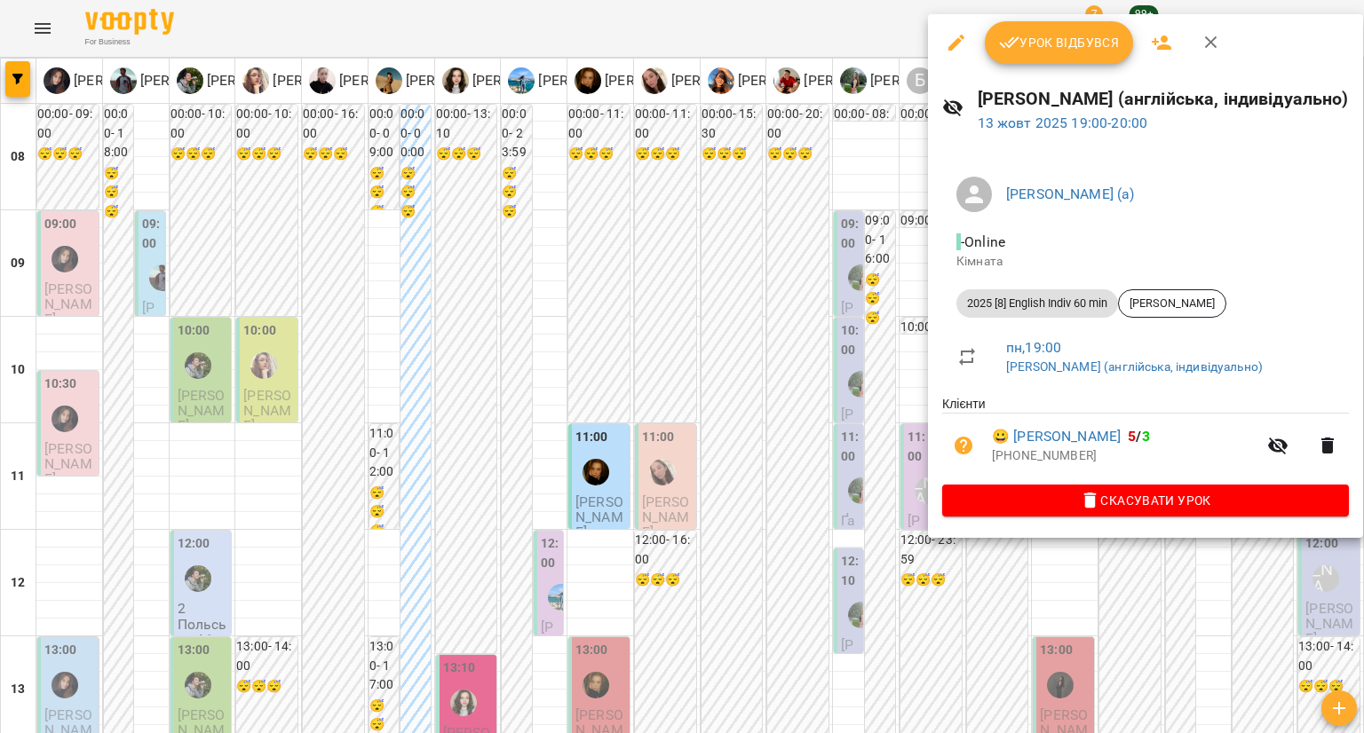
click at [874, 384] on div at bounding box center [682, 366] width 1364 height 733
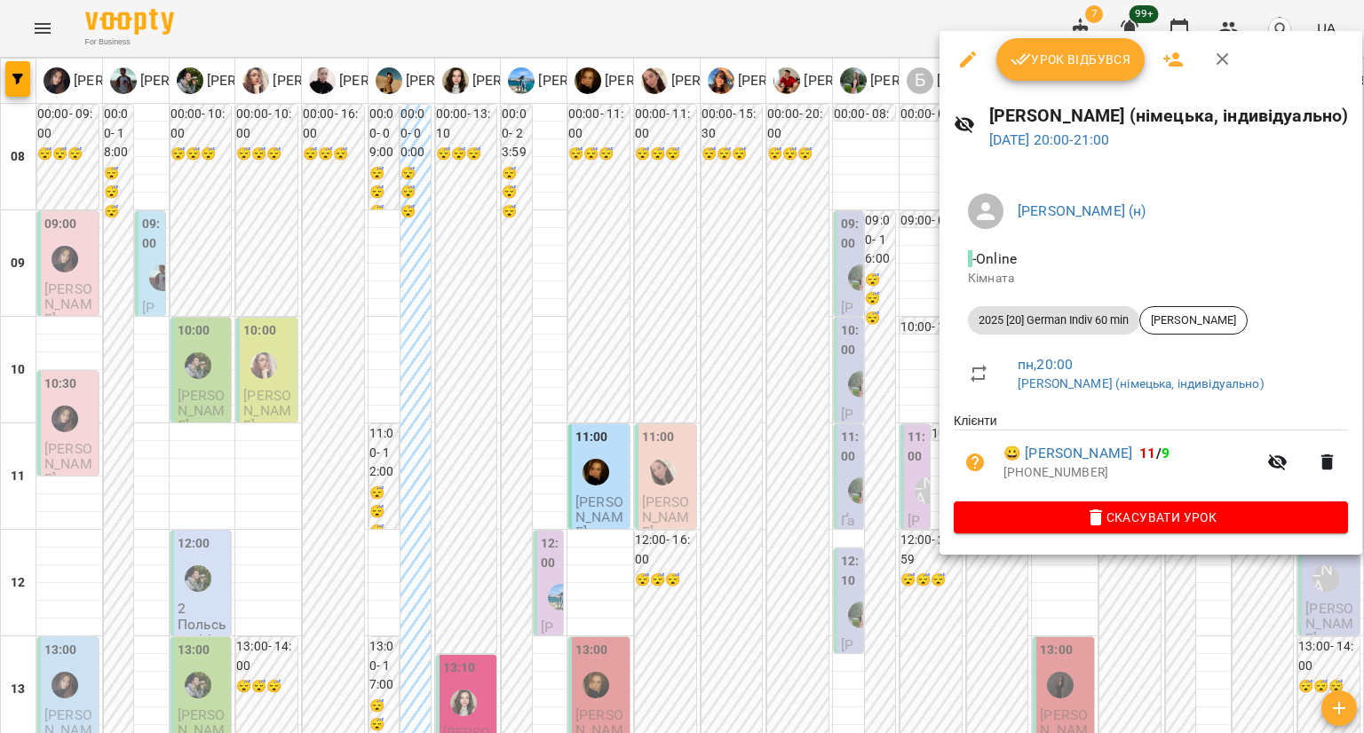
click at [1117, 584] on div at bounding box center [682, 366] width 1364 height 733
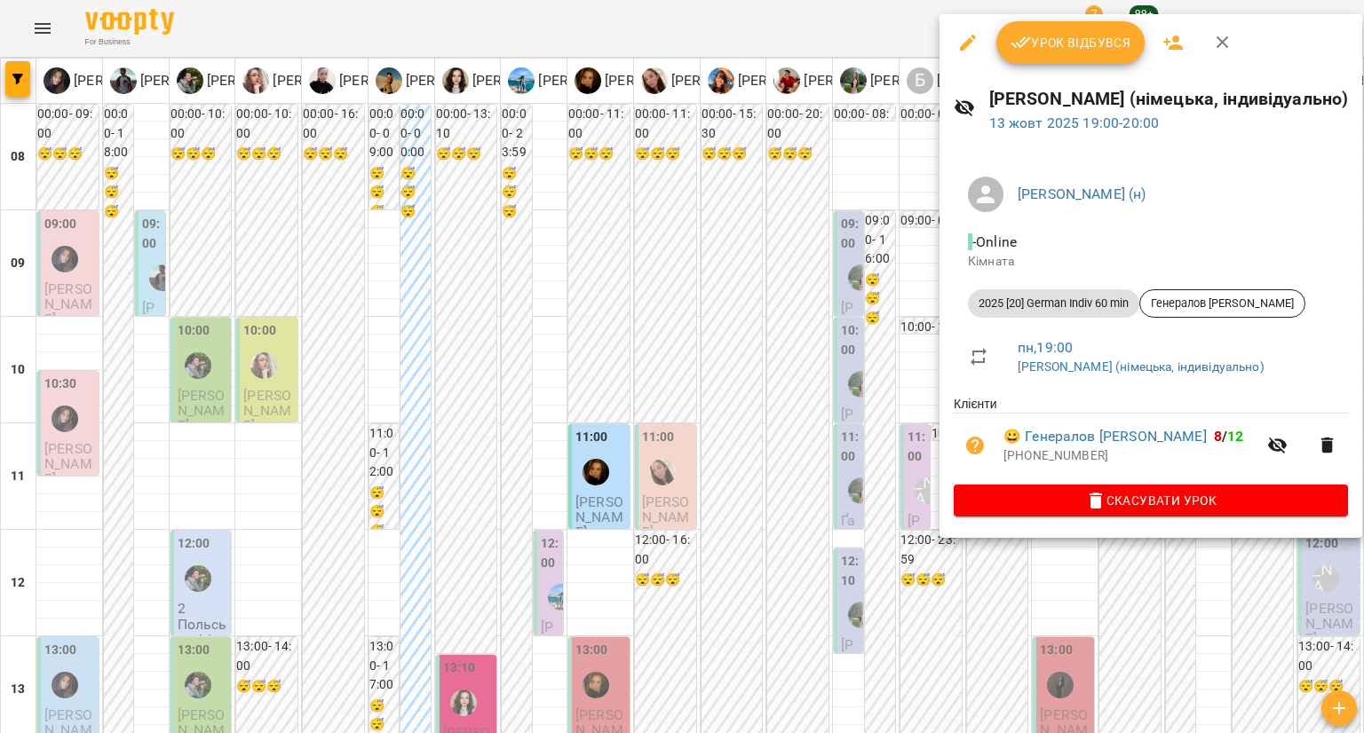
click at [1118, 554] on div at bounding box center [682, 366] width 1364 height 733
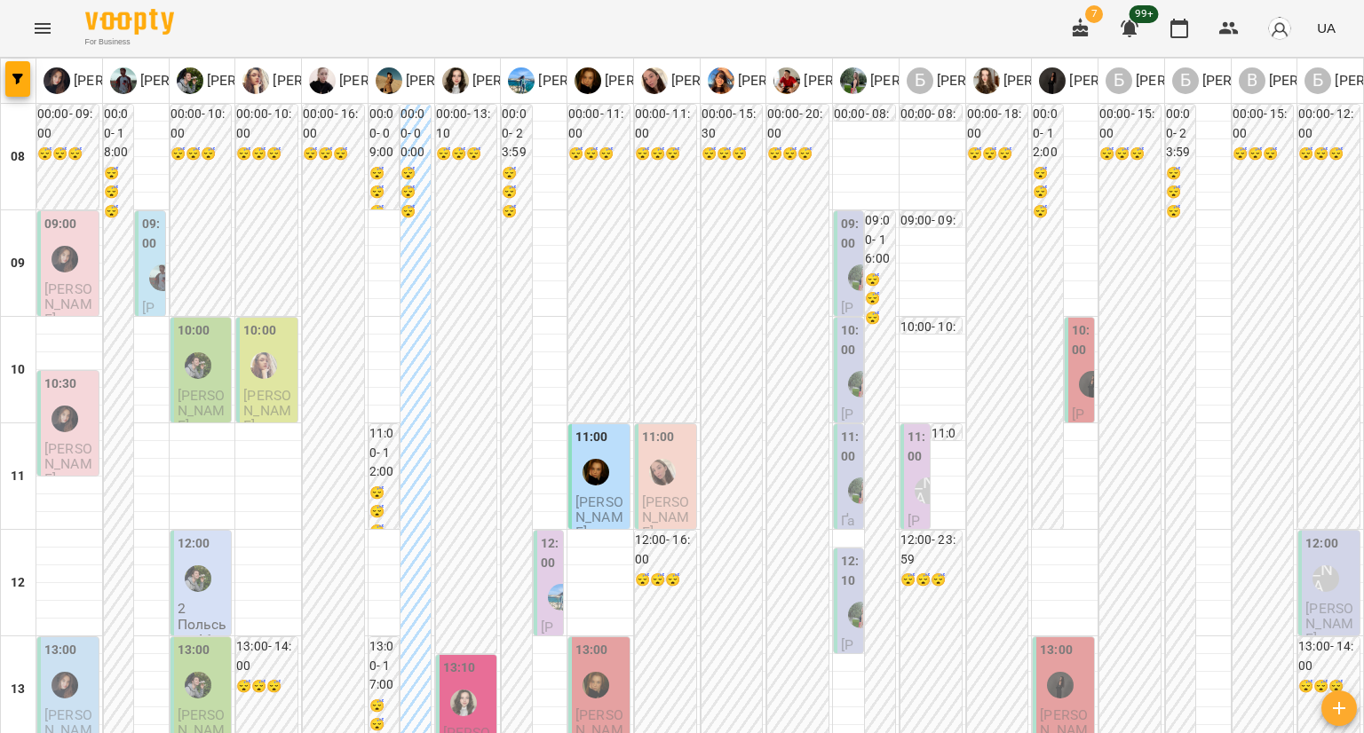
scroll to position [909, 0]
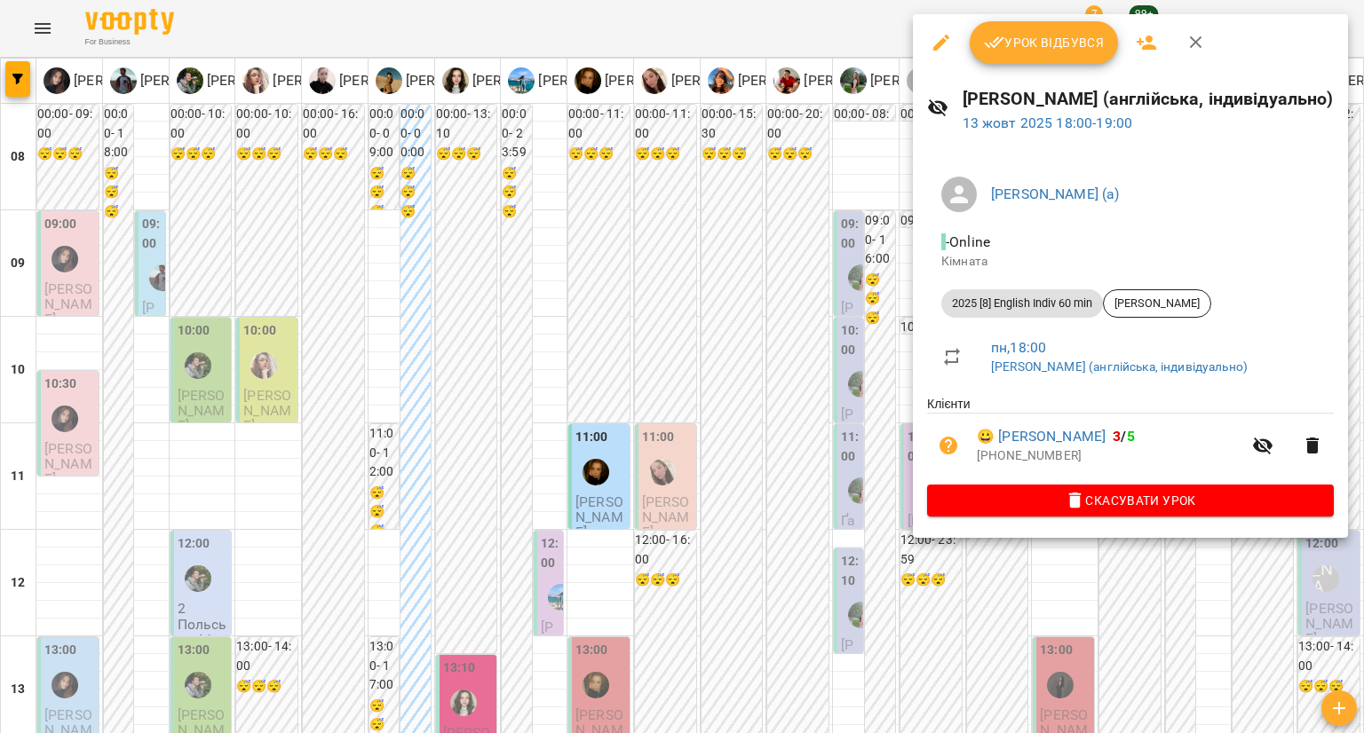
click at [829, 306] on div at bounding box center [682, 366] width 1364 height 733
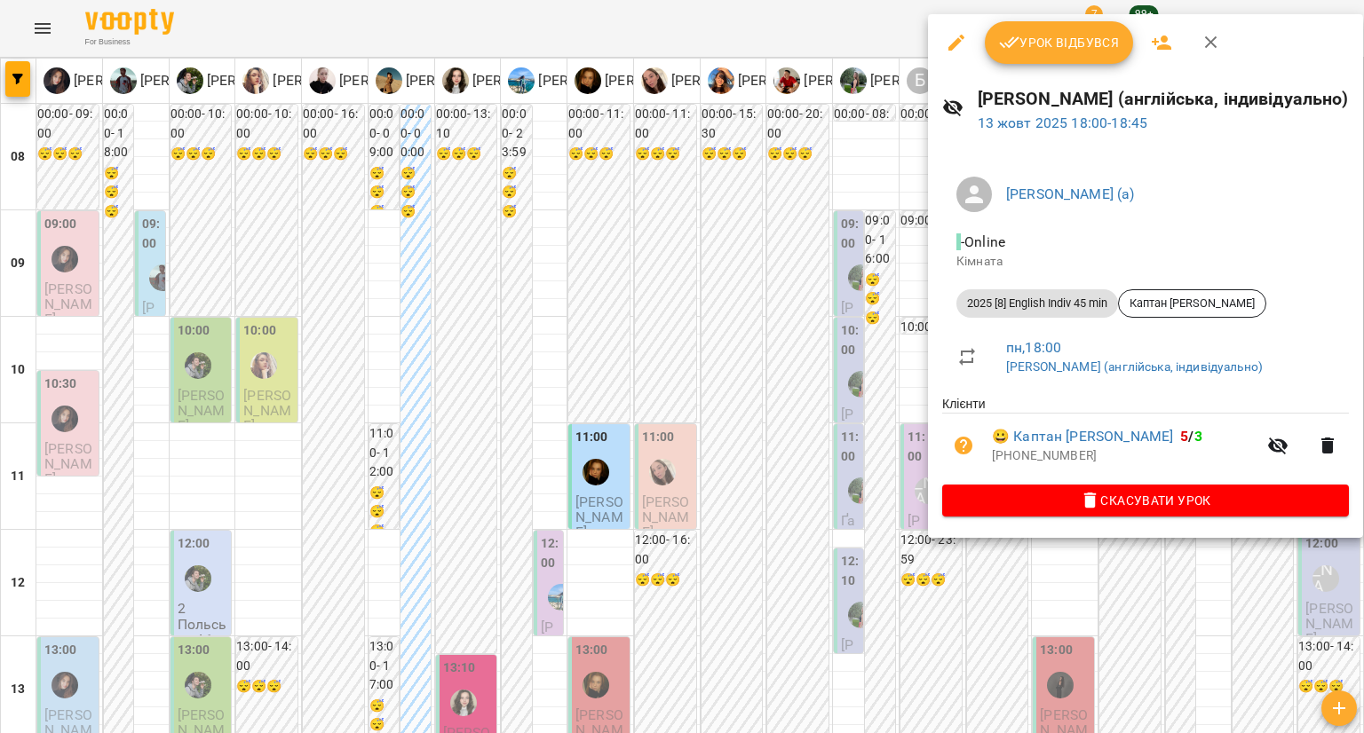
click at [870, 305] on div at bounding box center [682, 366] width 1364 height 733
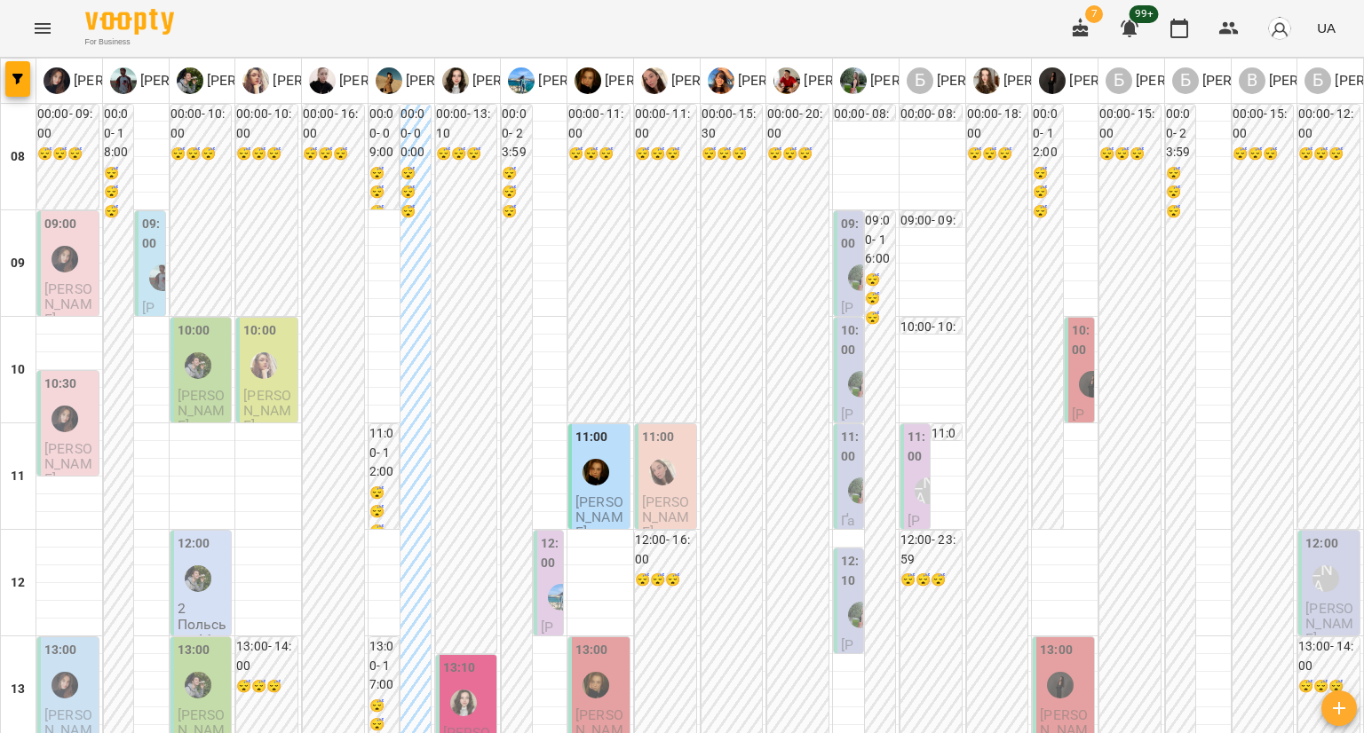
scroll to position [732, 0]
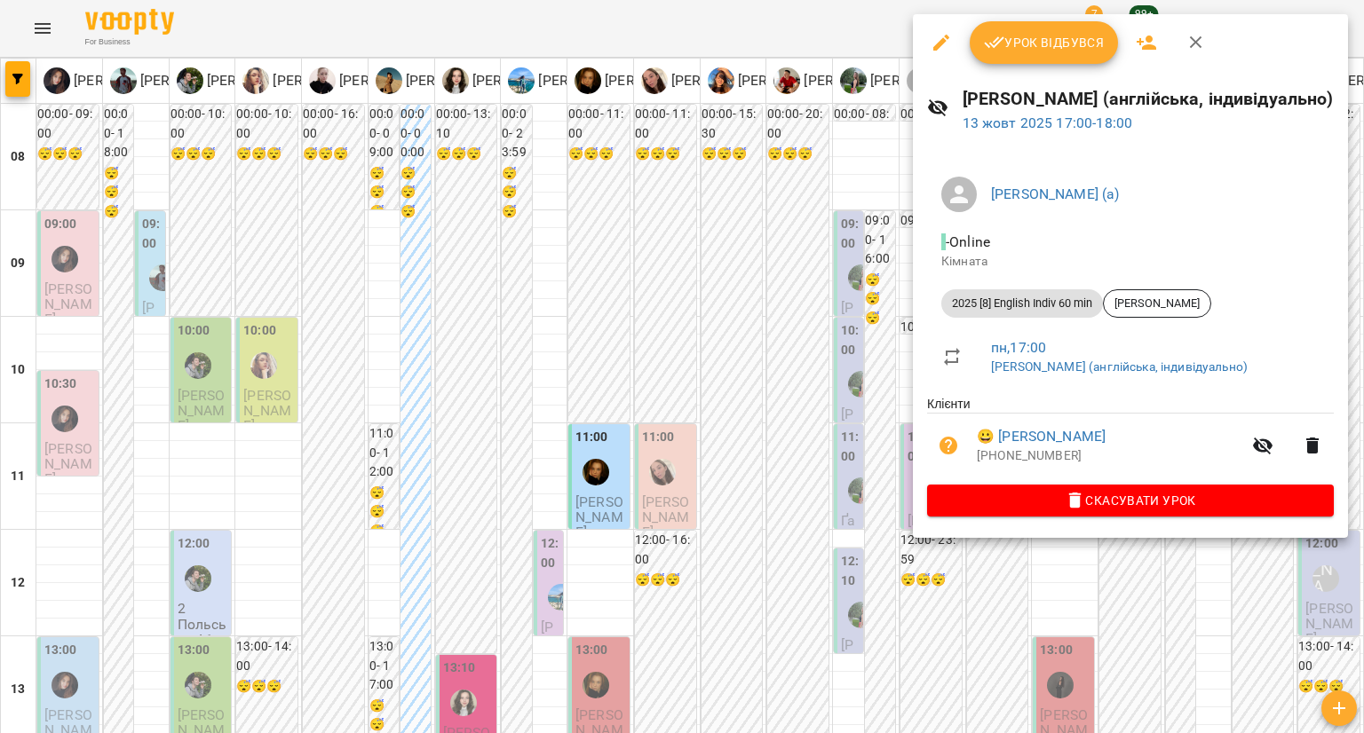
click at [835, 410] on div at bounding box center [682, 366] width 1364 height 733
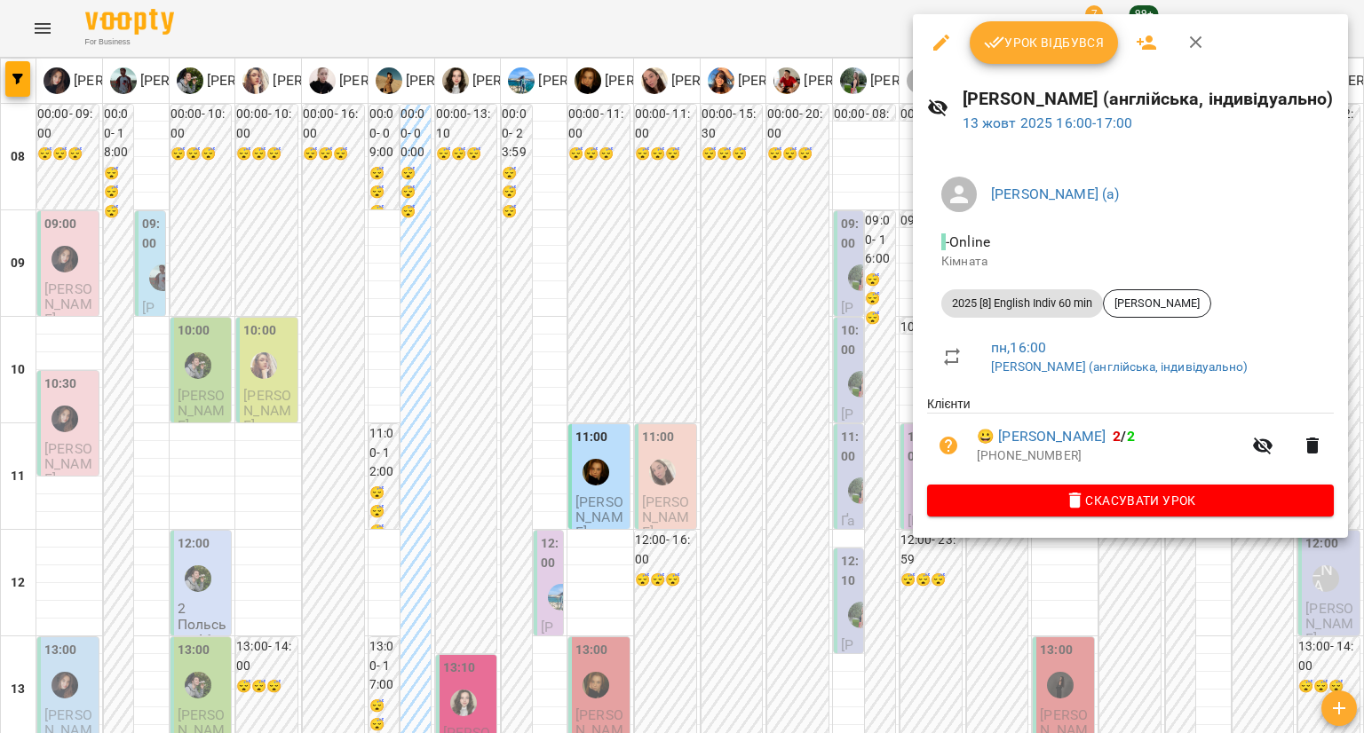
click at [902, 338] on div at bounding box center [682, 366] width 1364 height 733
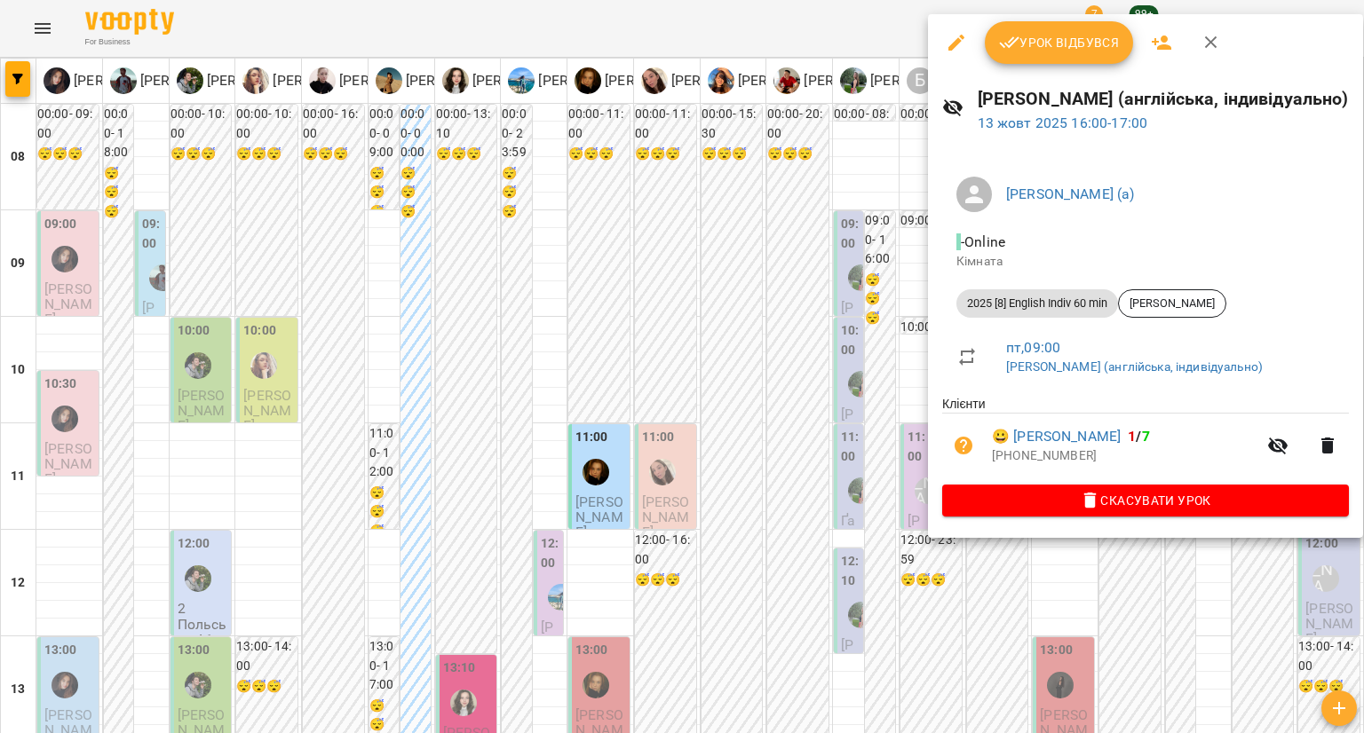
click at [895, 328] on div at bounding box center [682, 366] width 1364 height 733
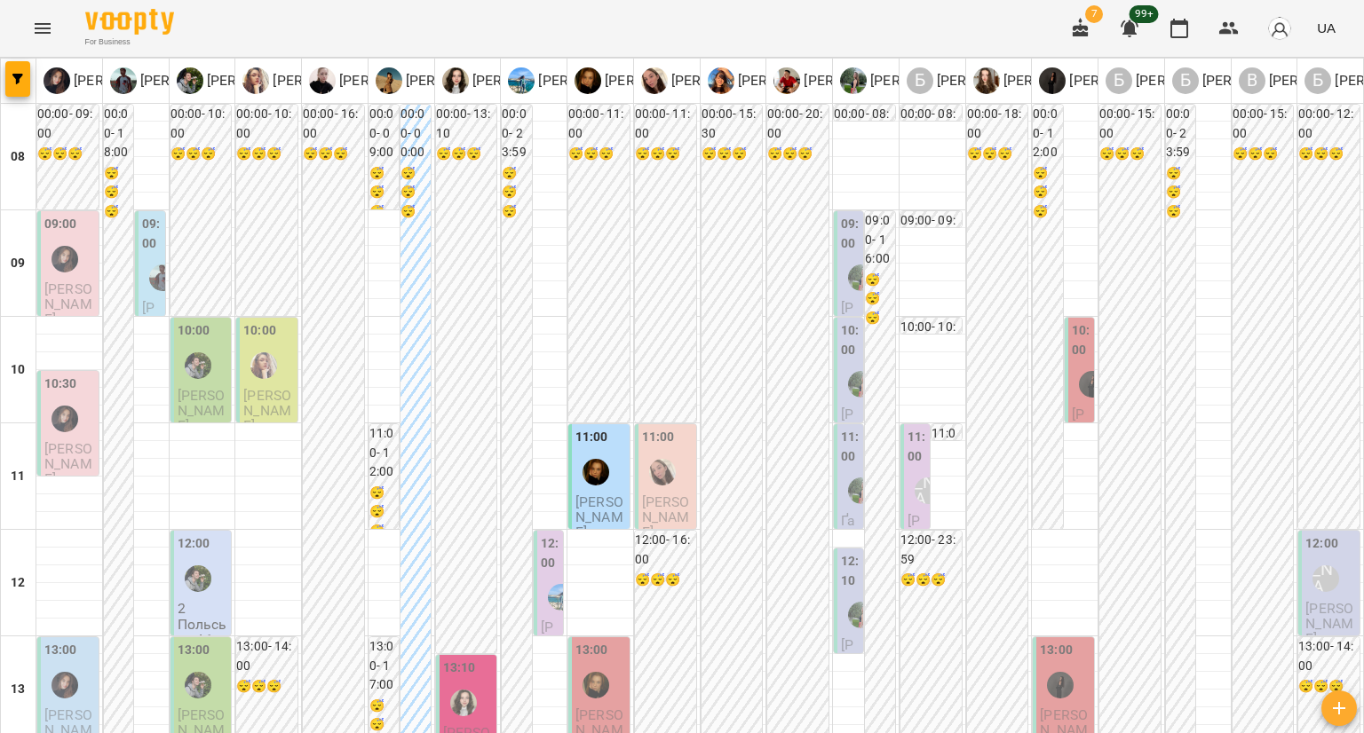
scroll to position [643, 0]
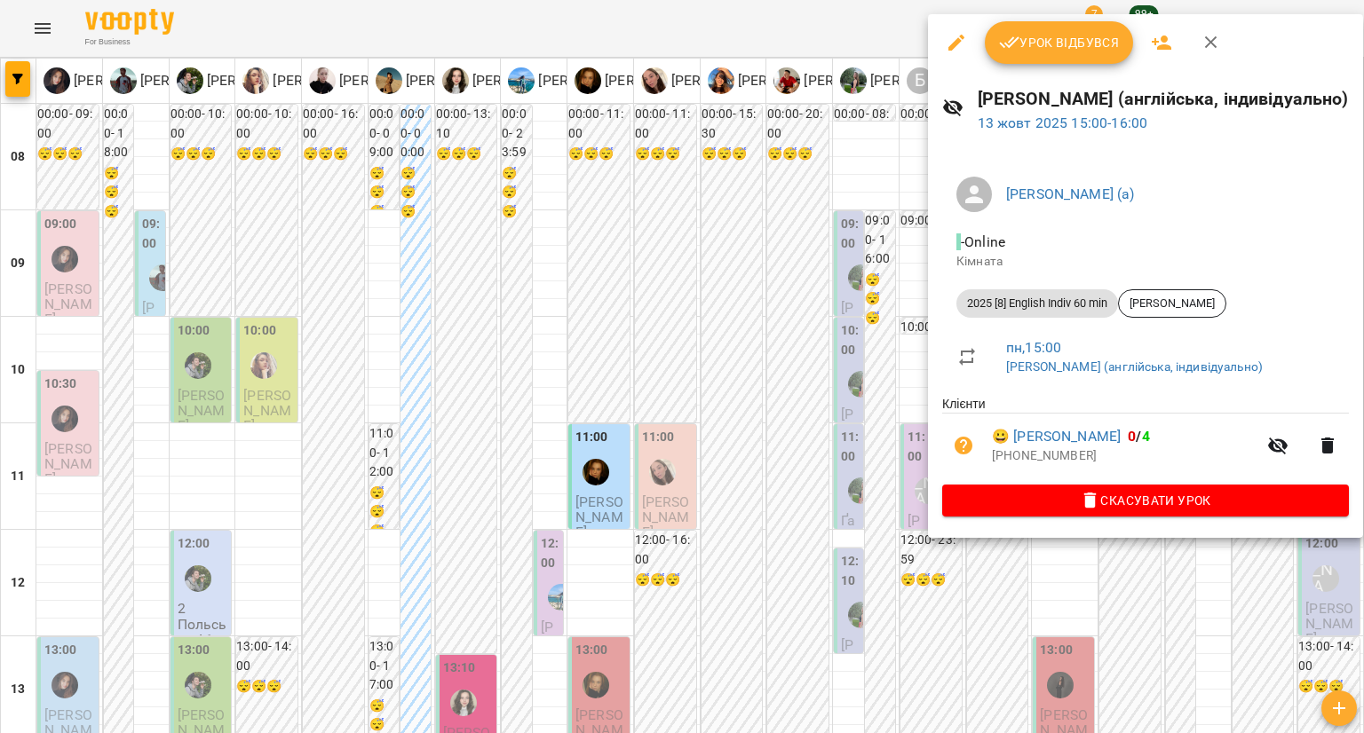
click at [911, 289] on div at bounding box center [682, 366] width 1364 height 733
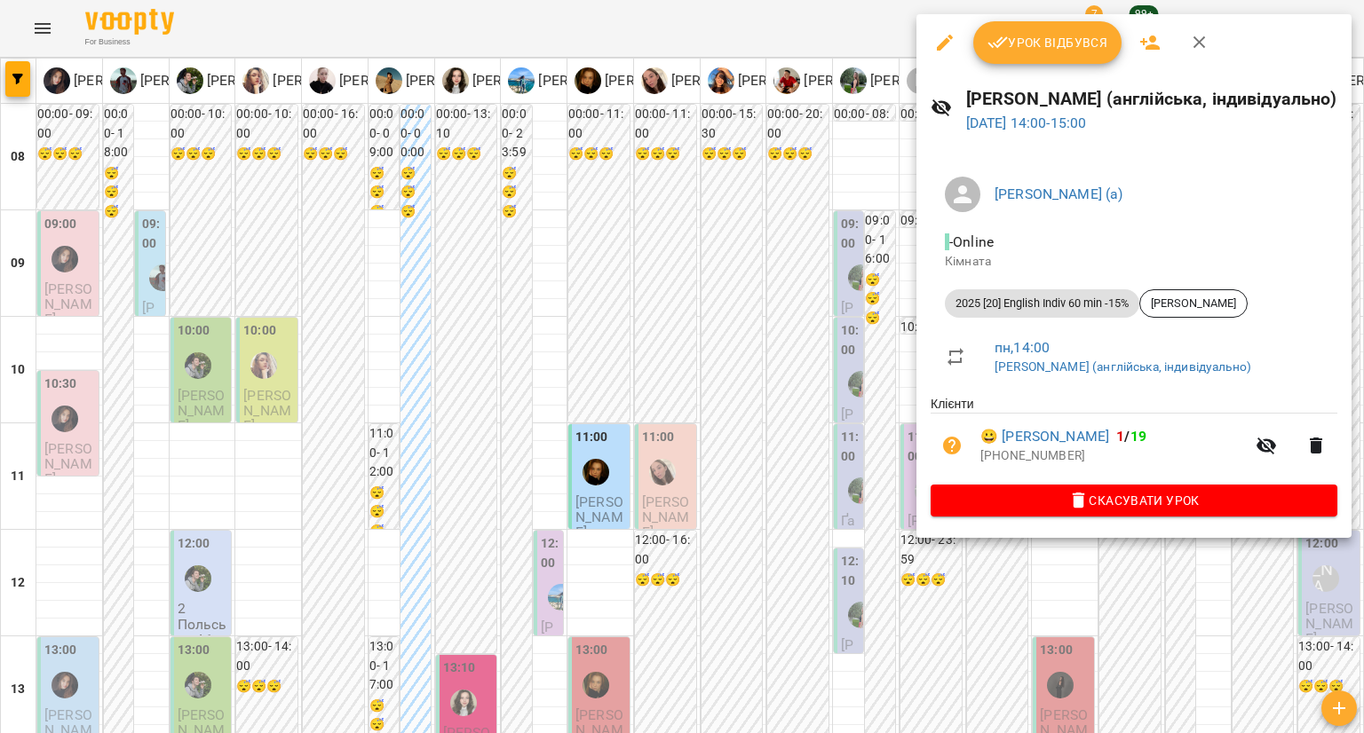
click at [898, 284] on div at bounding box center [682, 366] width 1364 height 733
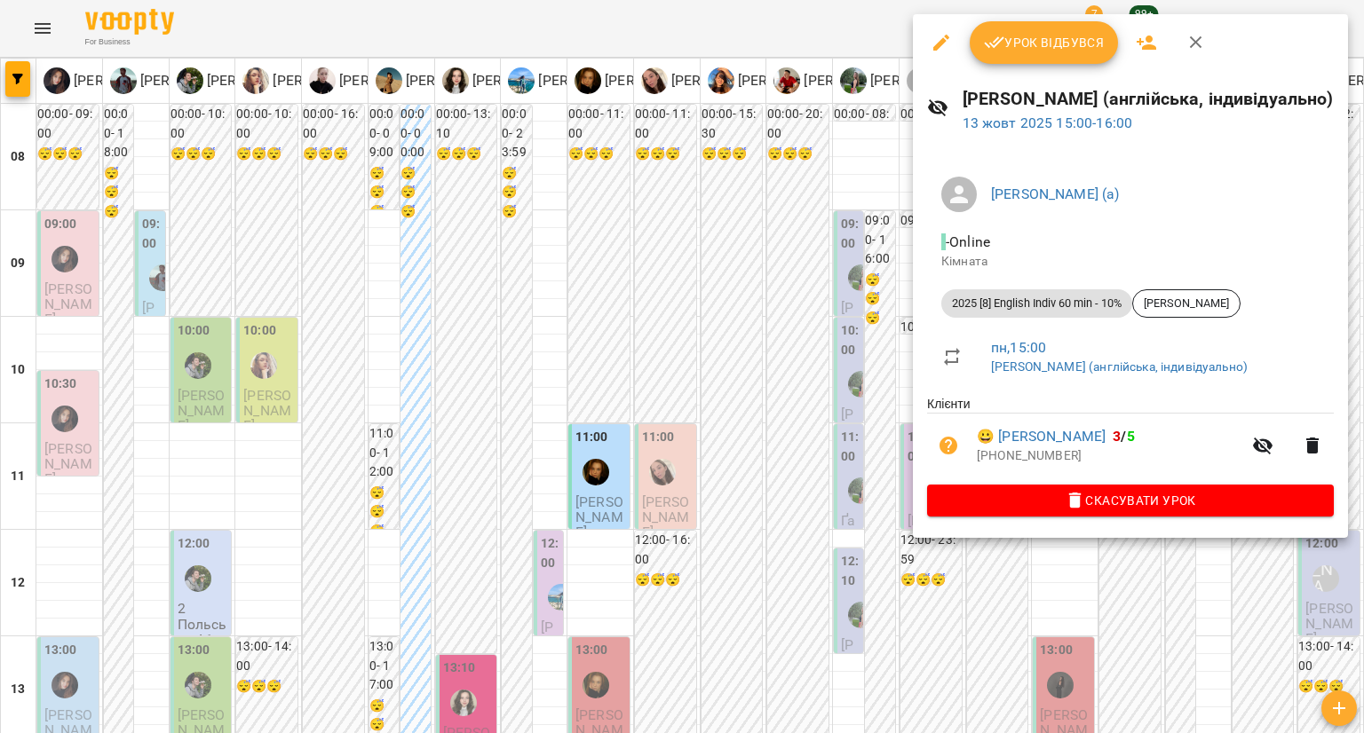
click at [900, 288] on div at bounding box center [682, 366] width 1364 height 733
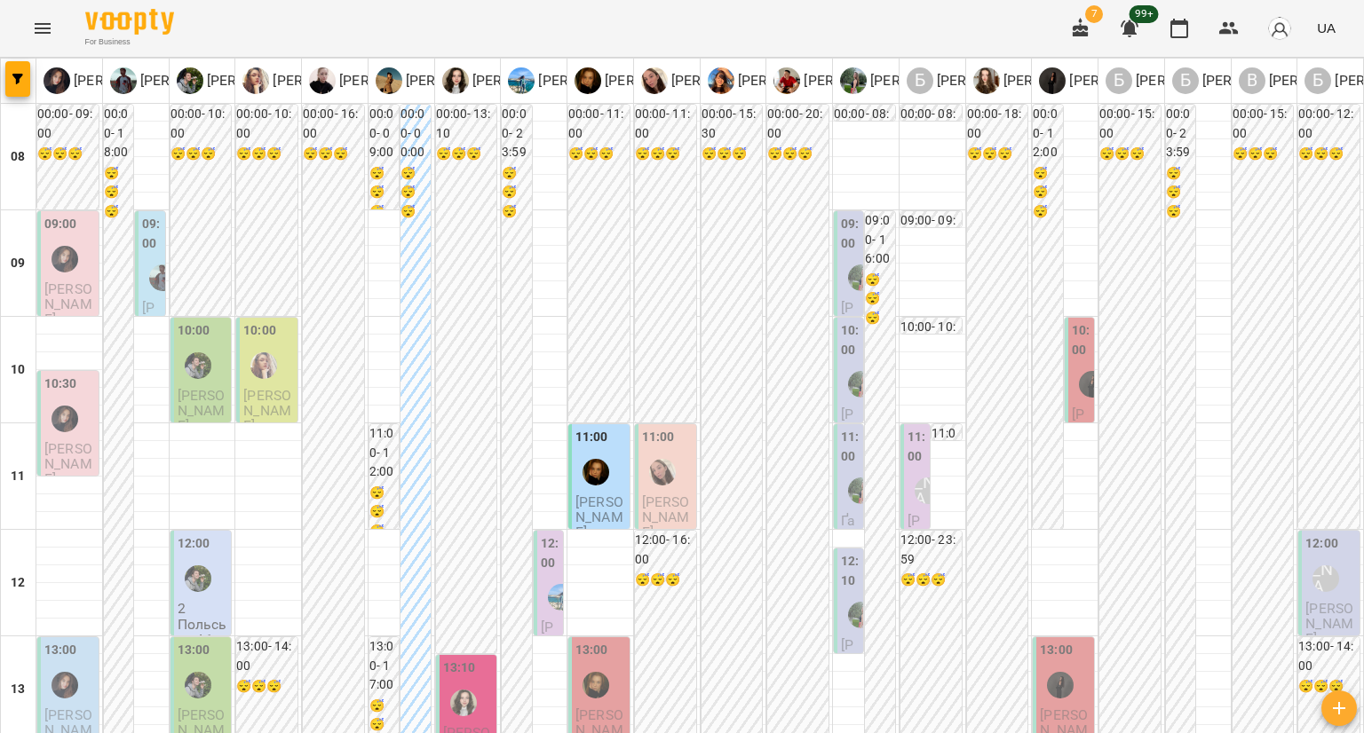
scroll to position [376, 0]
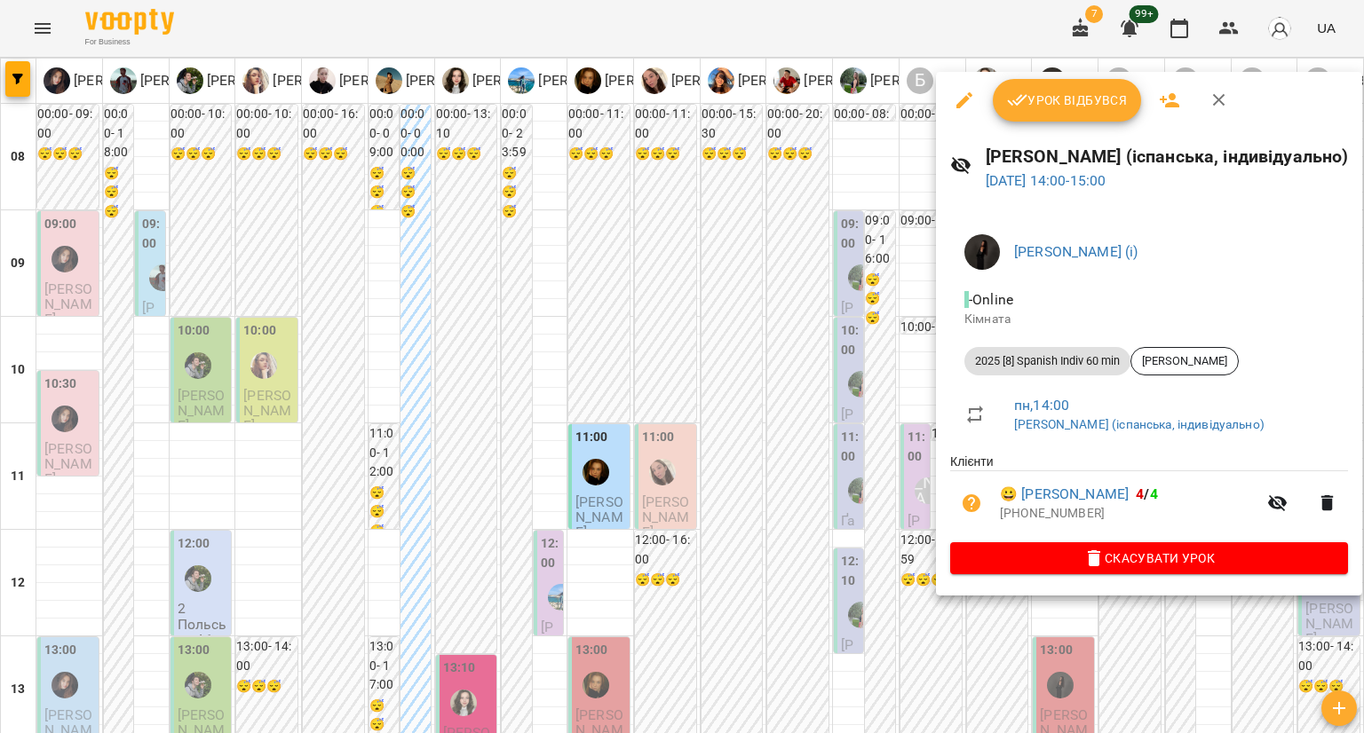
drag, startPoint x: 894, startPoint y: 381, endPoint x: 952, endPoint y: 350, distance: 65.5
click at [894, 381] on div at bounding box center [682, 366] width 1364 height 733
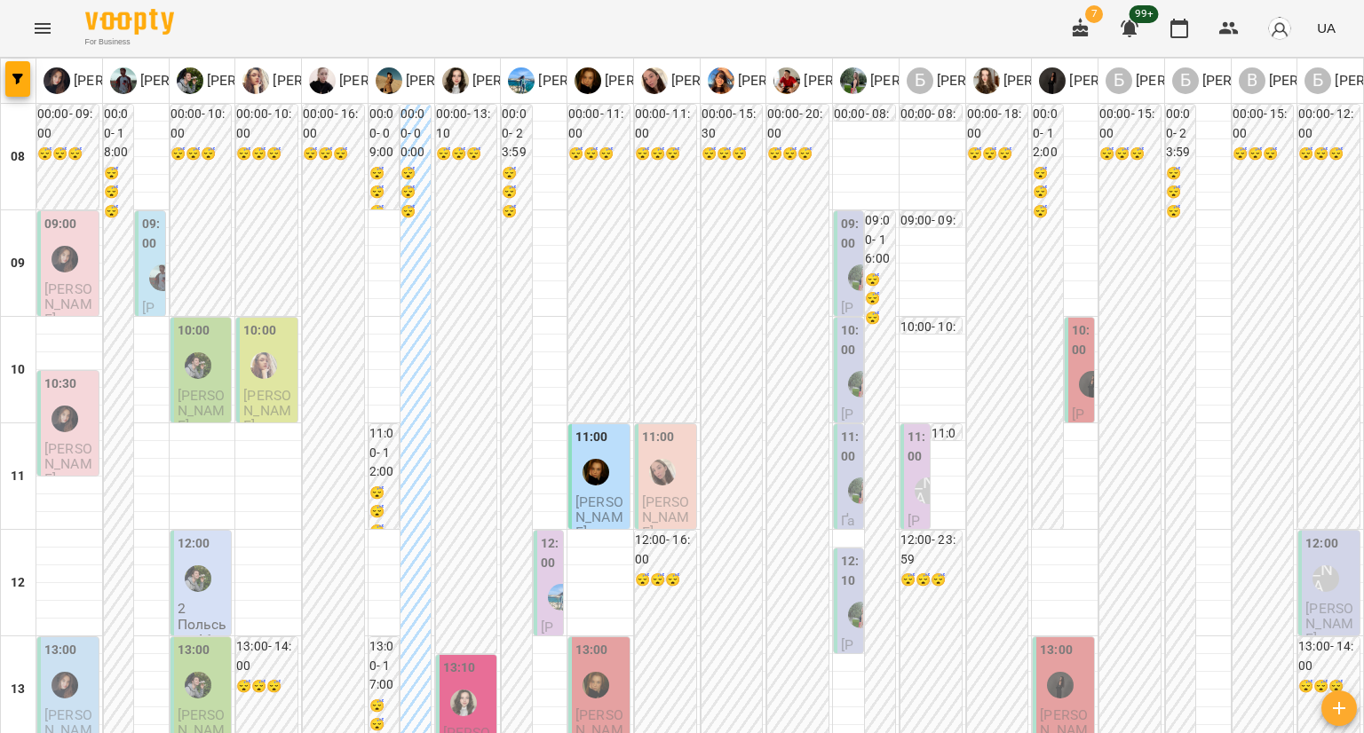
click at [1040, 665] on div at bounding box center [1060, 685] width 41 height 41
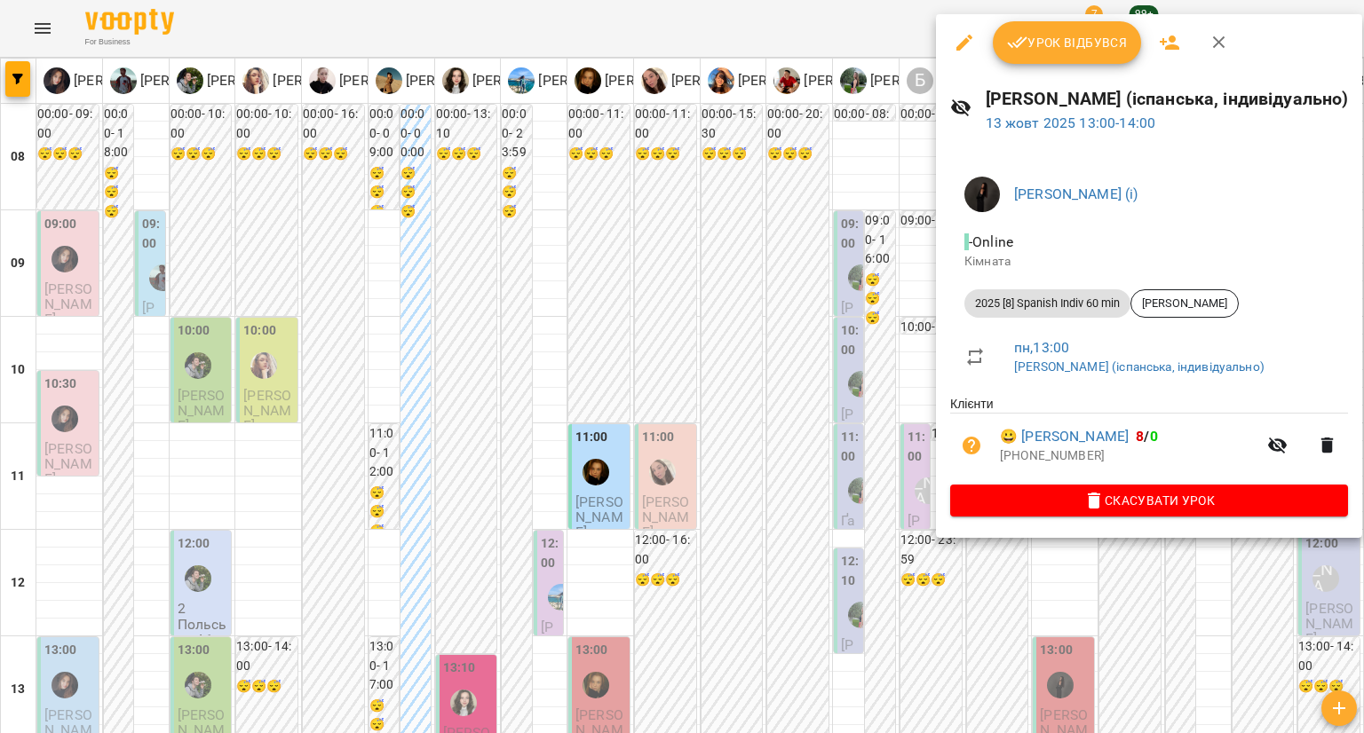
click at [872, 328] on div at bounding box center [682, 366] width 1364 height 733
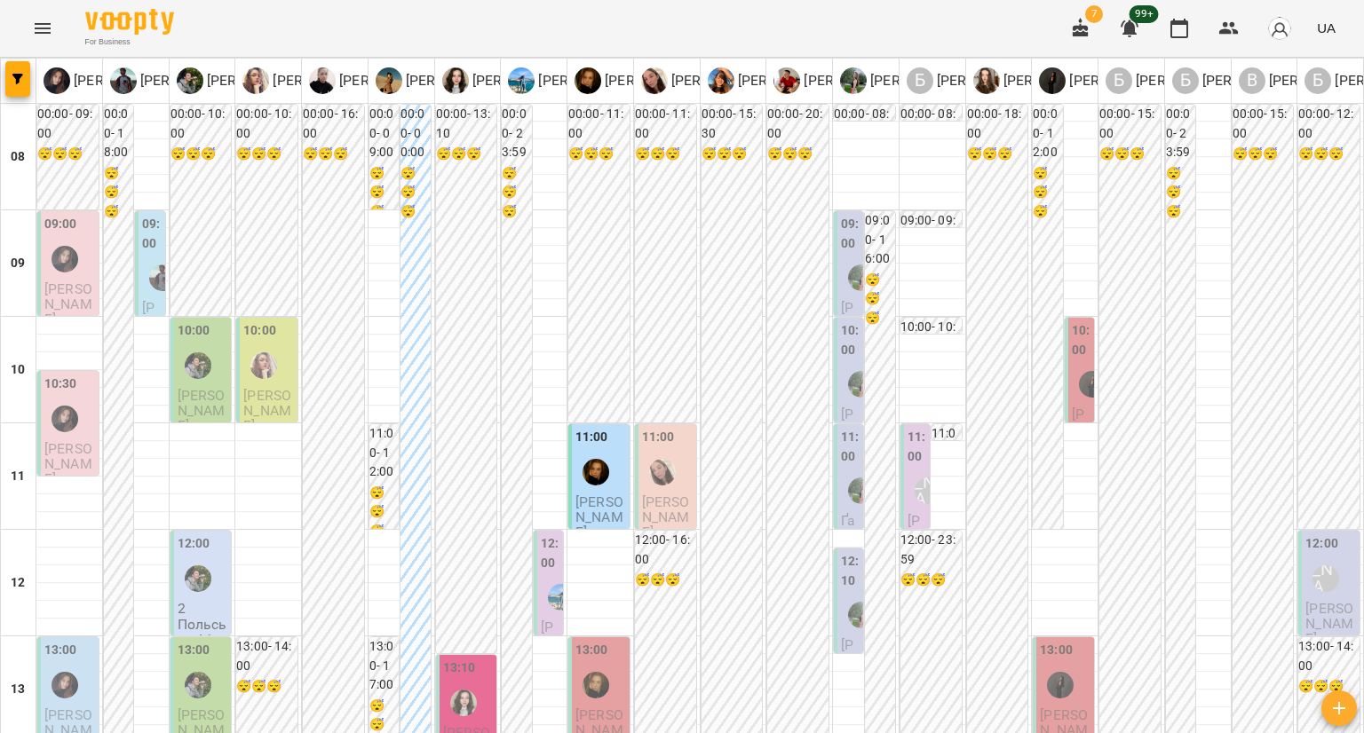
drag, startPoint x: 1032, startPoint y: 335, endPoint x: 1090, endPoint y: 331, distance: 57.8
click at [1099, 331] on div "00:00 - 15:00 😴😴😴" at bounding box center [1129, 477] width 61 height 744
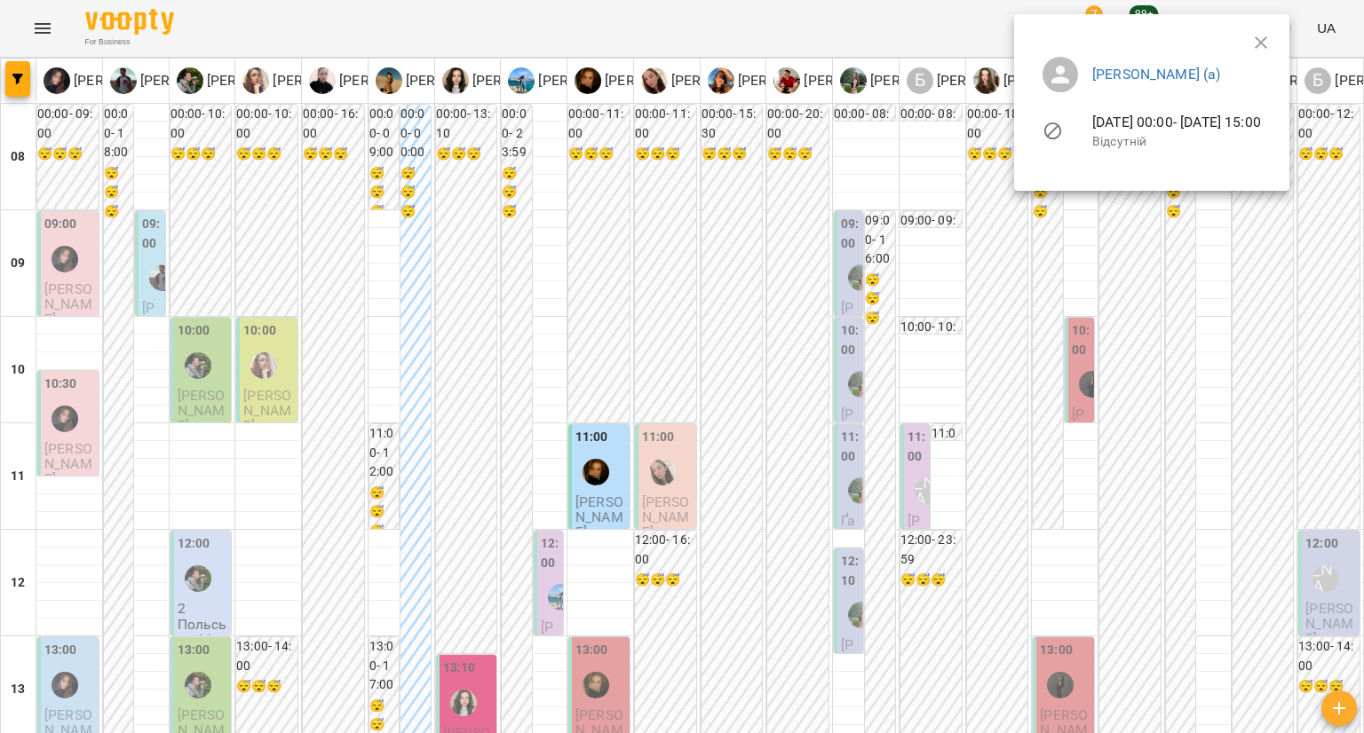
click at [1119, 308] on div at bounding box center [682, 366] width 1364 height 733
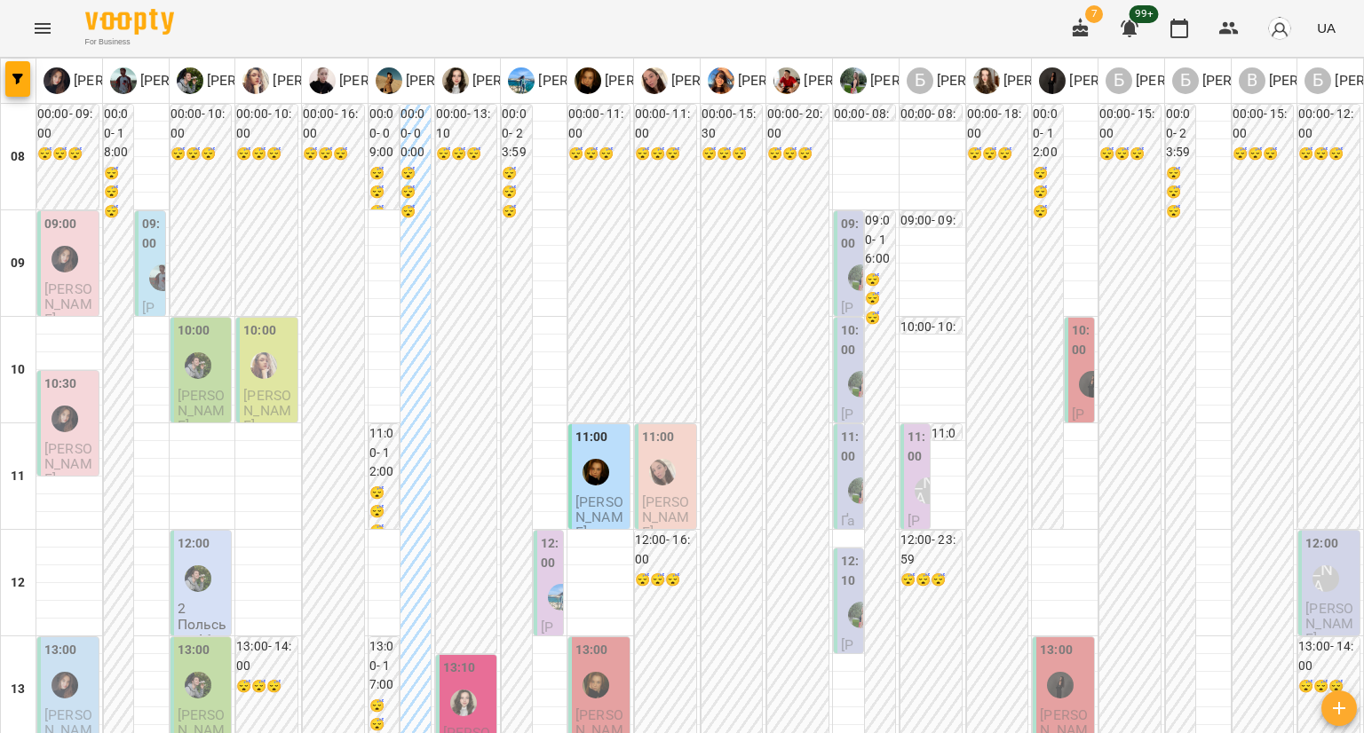
scroll to position [21, 0]
click at [1072, 377] on div at bounding box center [1092, 384] width 41 height 41
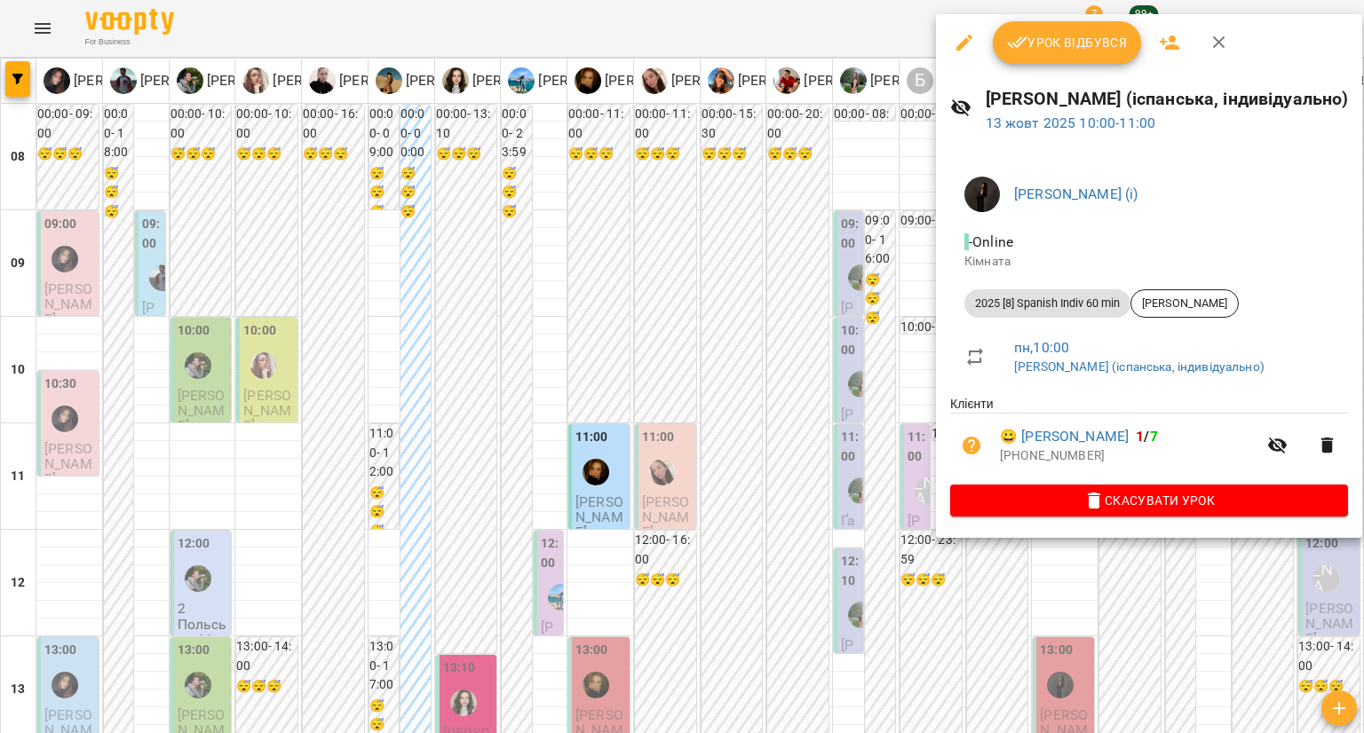
click at [753, 407] on div at bounding box center [682, 366] width 1364 height 733
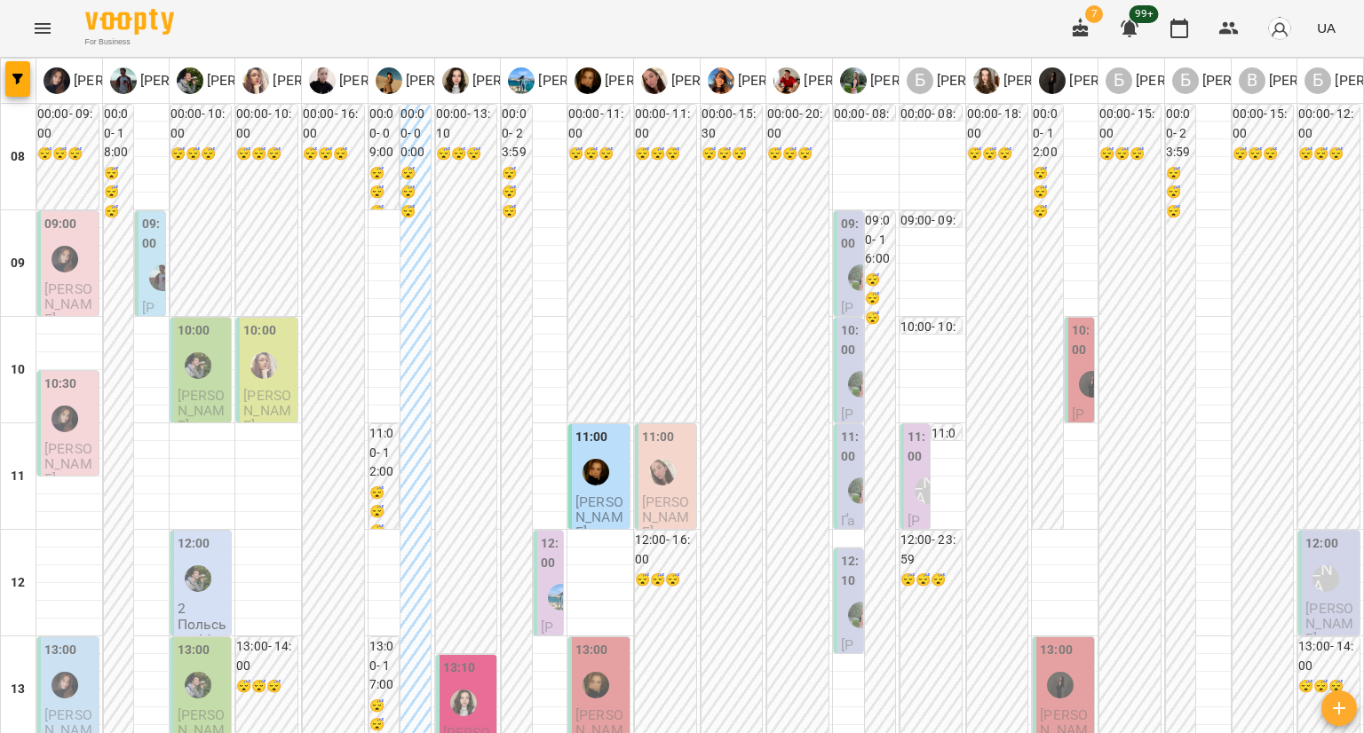
scroll to position [266, 0]
click at [1327, 534] on div "12:00 Боднар Вікторія (а)" at bounding box center [1330, 566] width 51 height 65
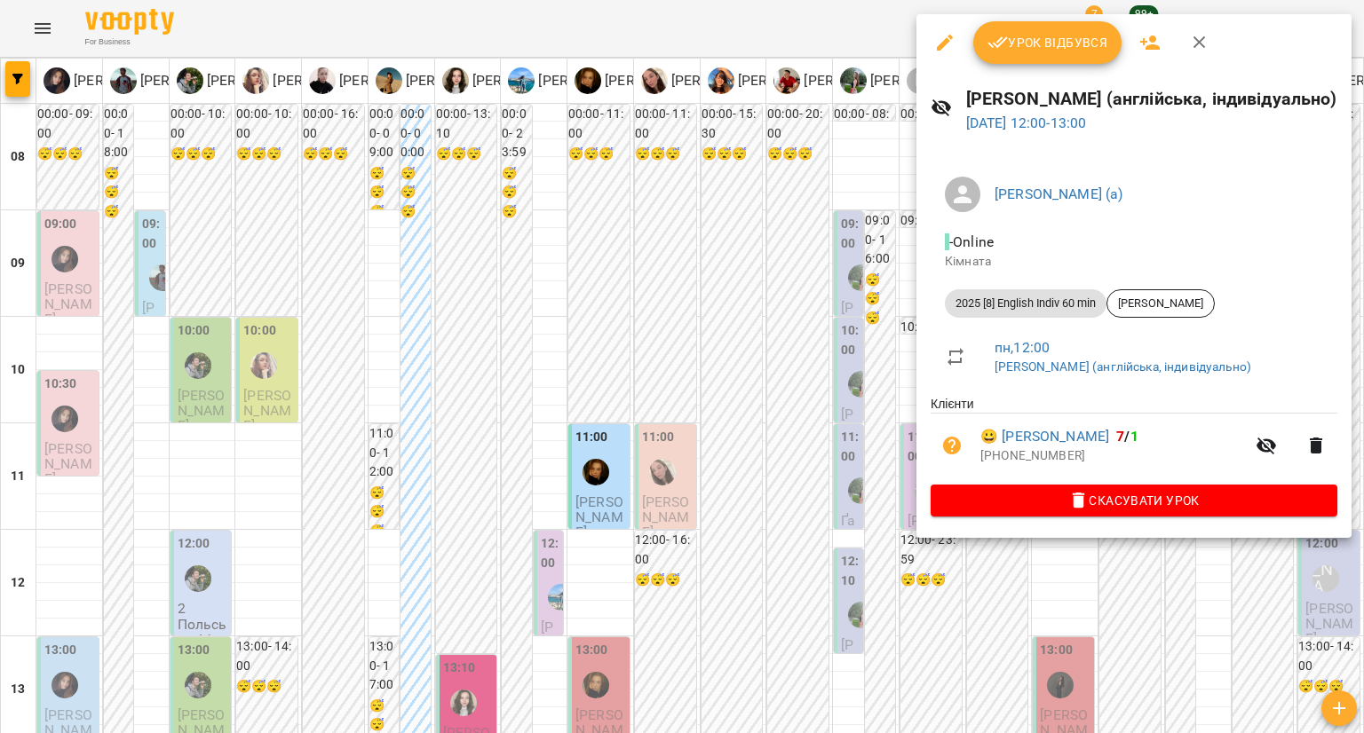
click at [750, 405] on div at bounding box center [682, 366] width 1364 height 733
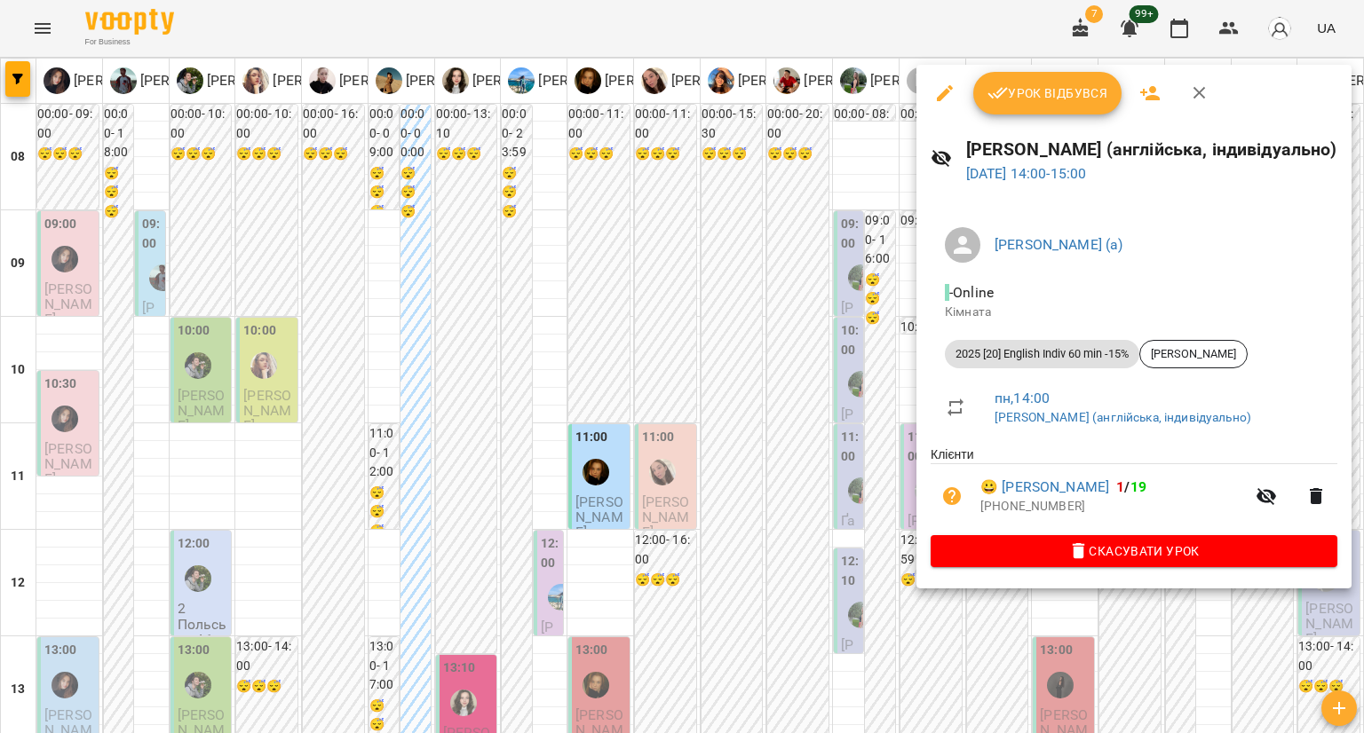
click at [756, 455] on div at bounding box center [682, 366] width 1364 height 733
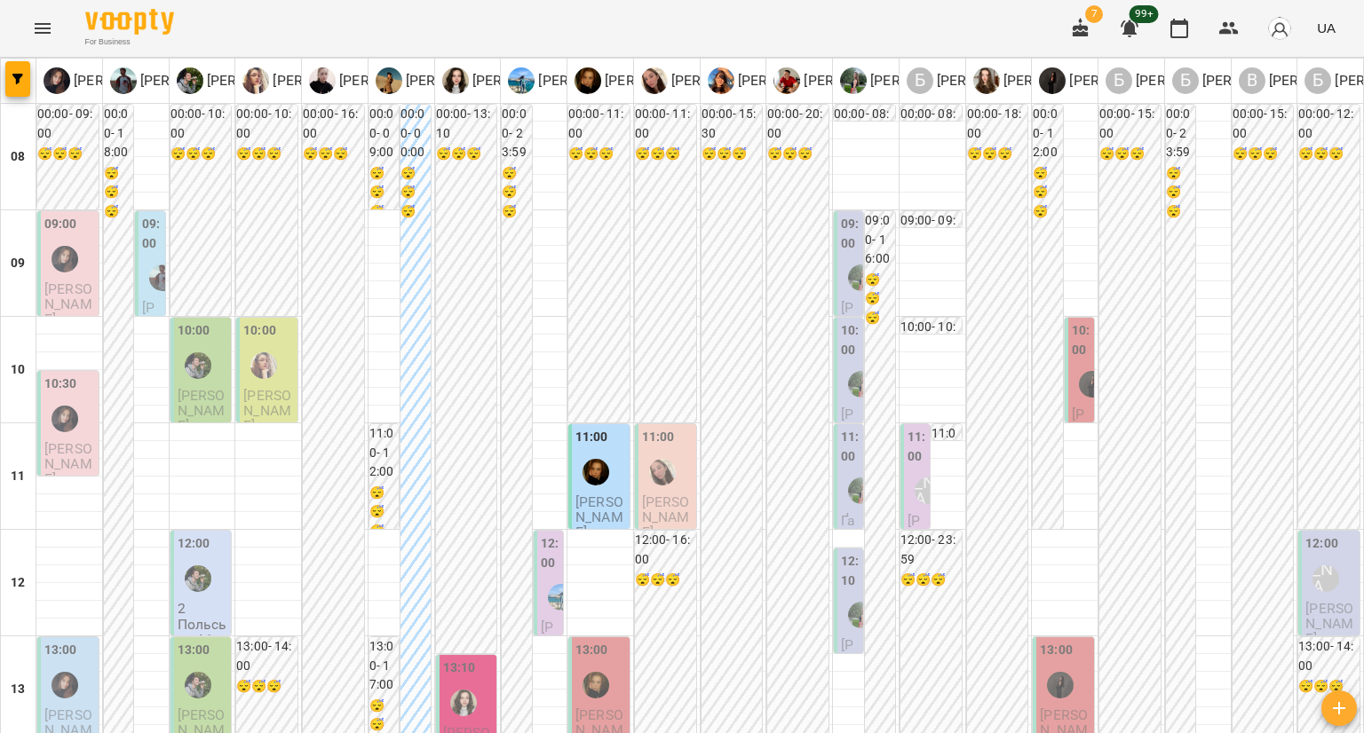
scroll to position [0, 0]
click at [28, 90] on button "button" at bounding box center [17, 79] width 25 height 36
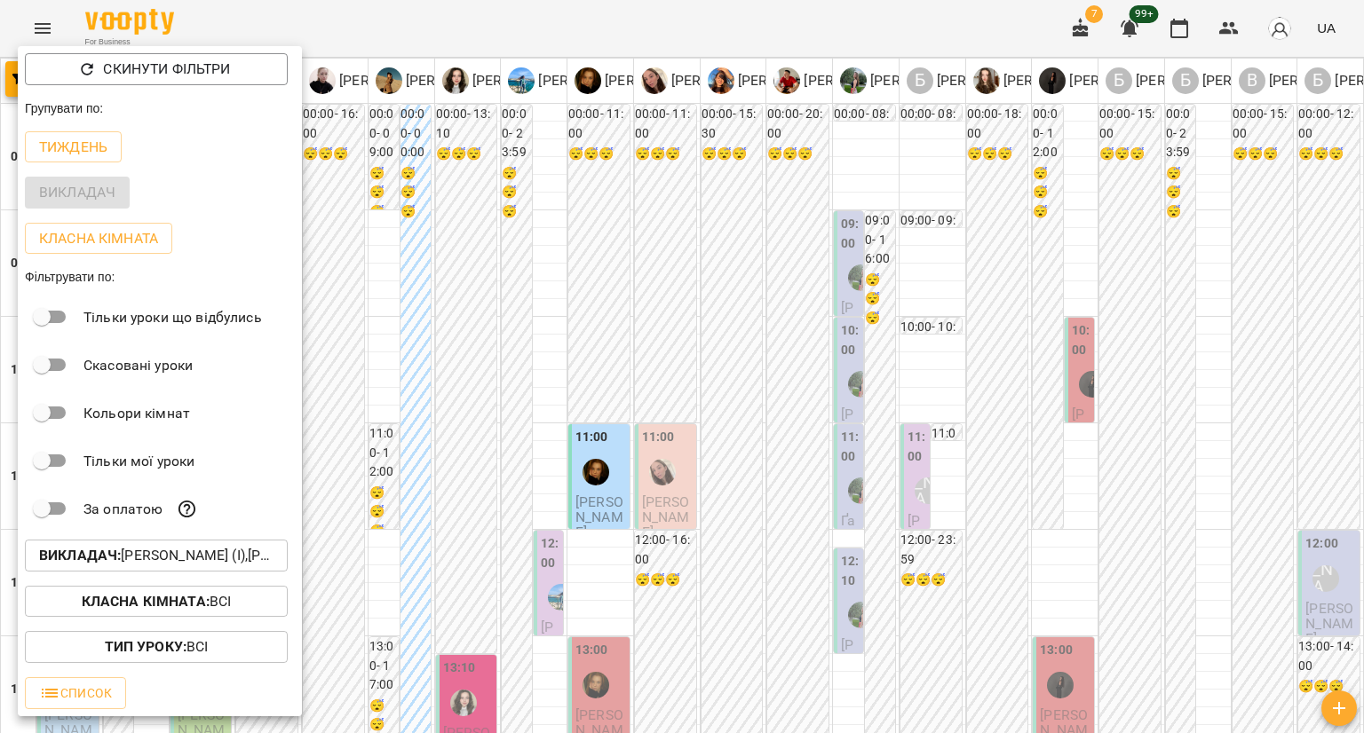
click at [190, 565] on p "Викладач : Івашура Анна Вікторівна (і),Ілля Закіров (і),Бабійчук Володимир Дмит…" at bounding box center [156, 555] width 234 height 21
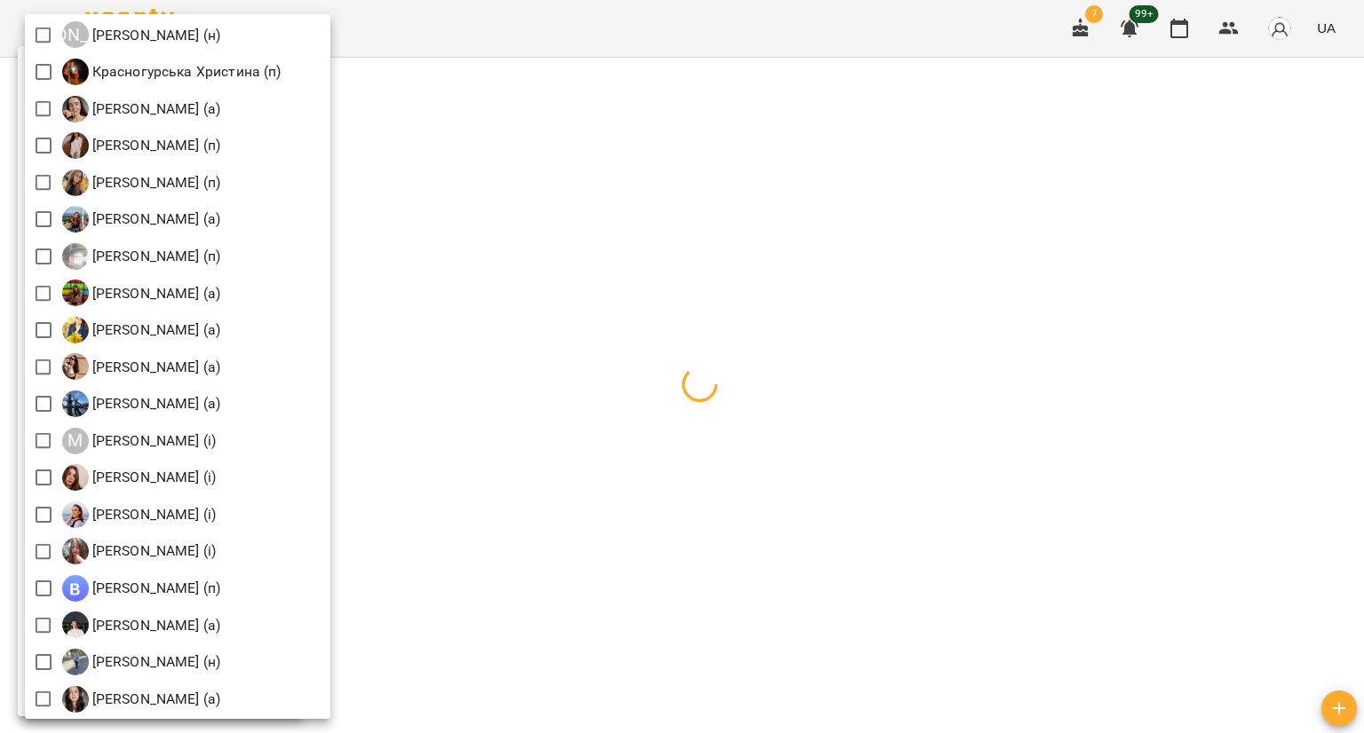
scroll to position [1598, 0]
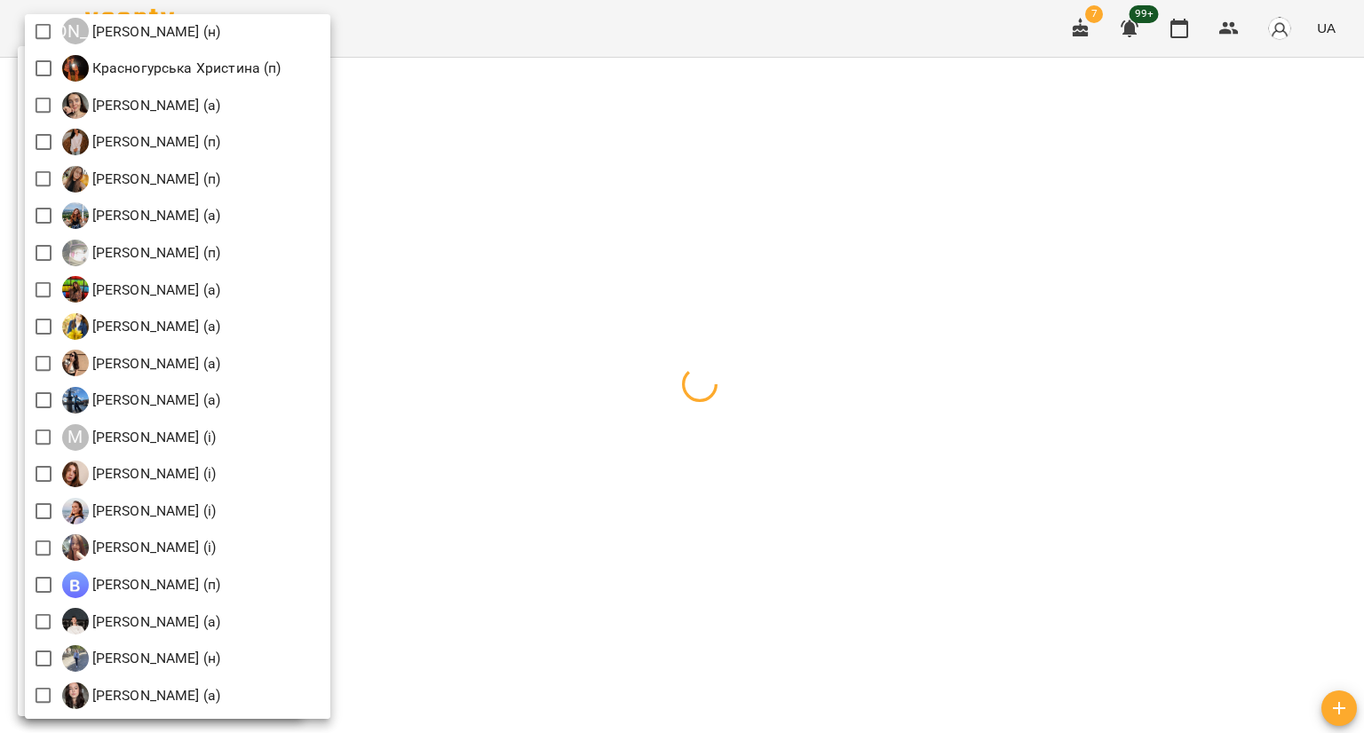
click at [567, 31] on div at bounding box center [682, 366] width 1364 height 733
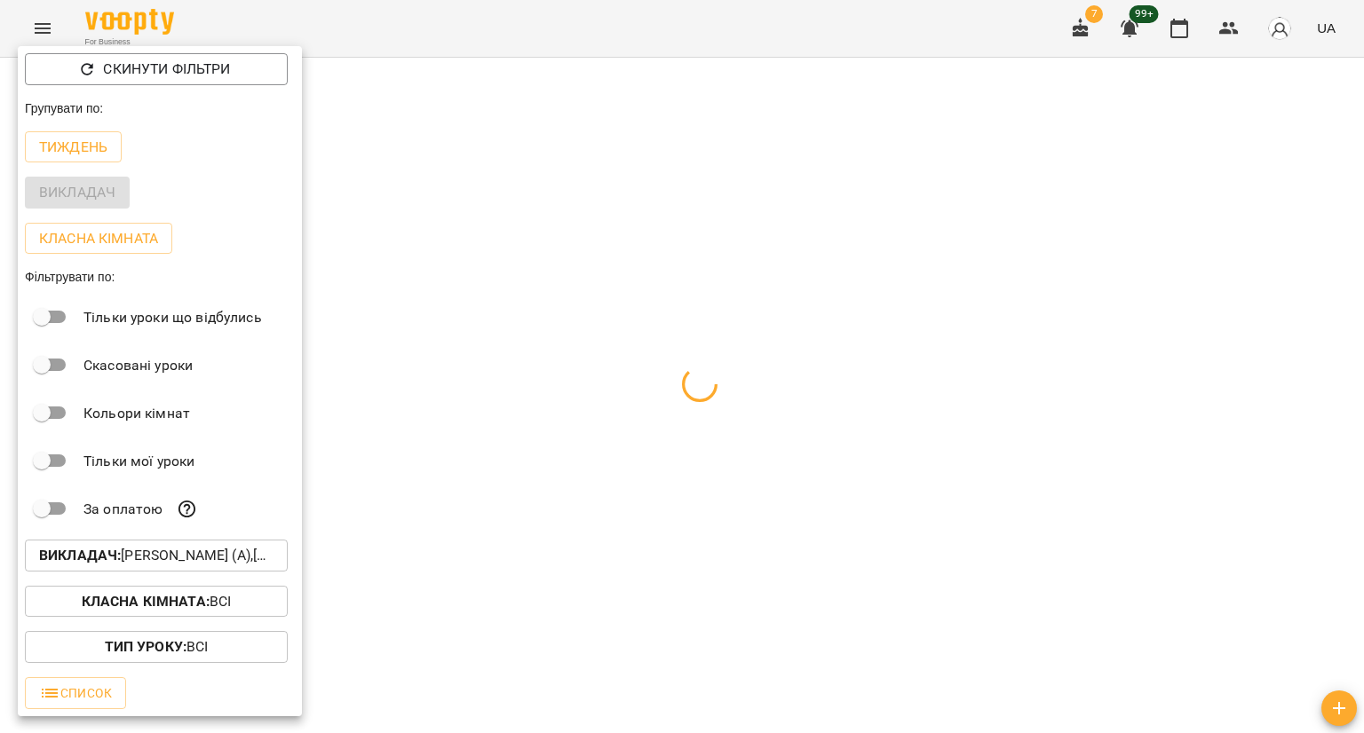
click at [567, 31] on div at bounding box center [682, 366] width 1364 height 733
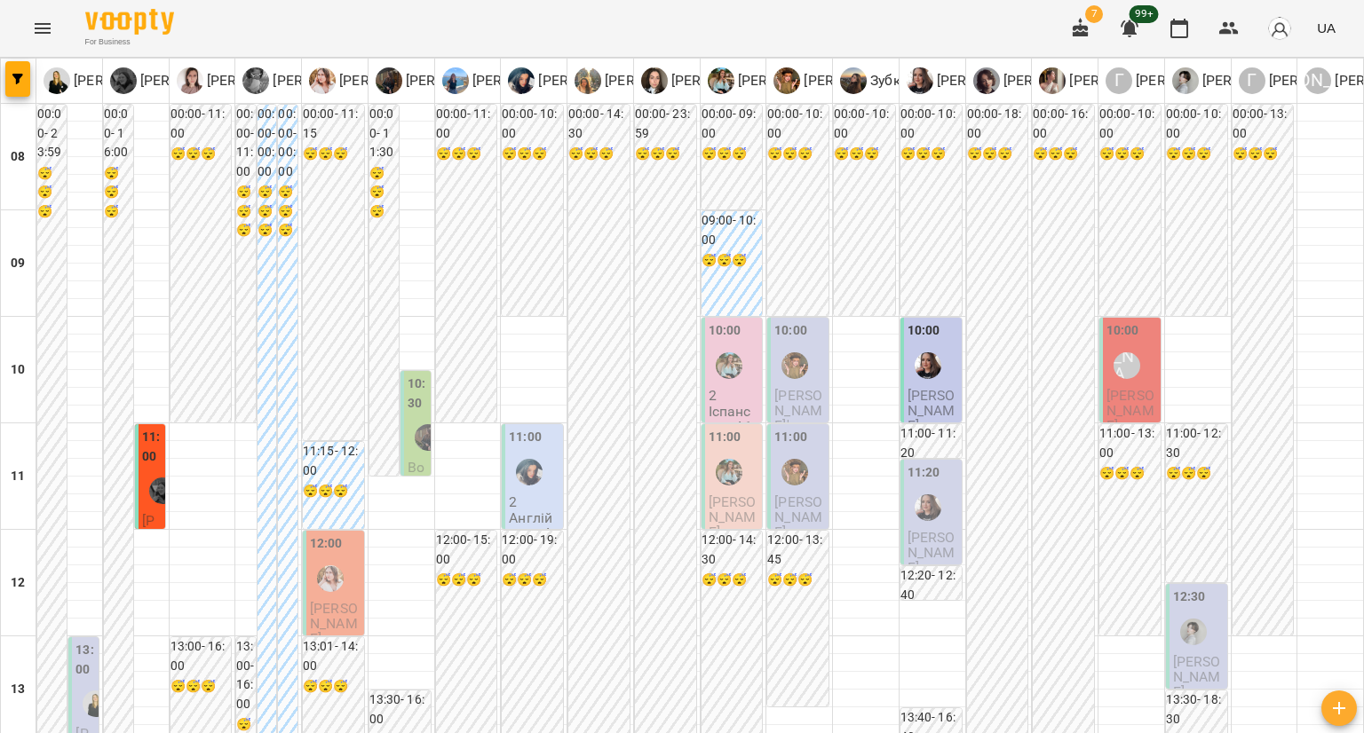
scroll to position [444, 0]
click at [80, 684] on div at bounding box center [95, 704] width 41 height 41
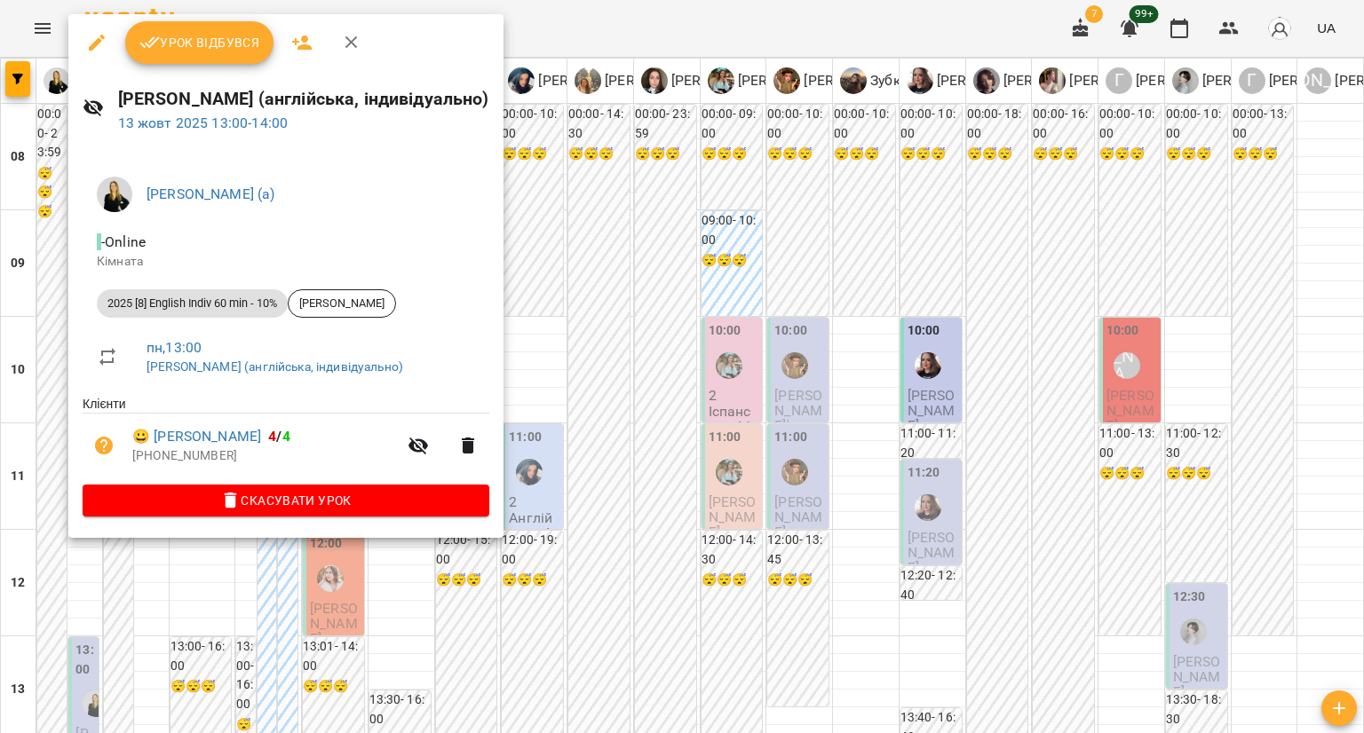
click at [51, 312] on div at bounding box center [682, 366] width 1364 height 733
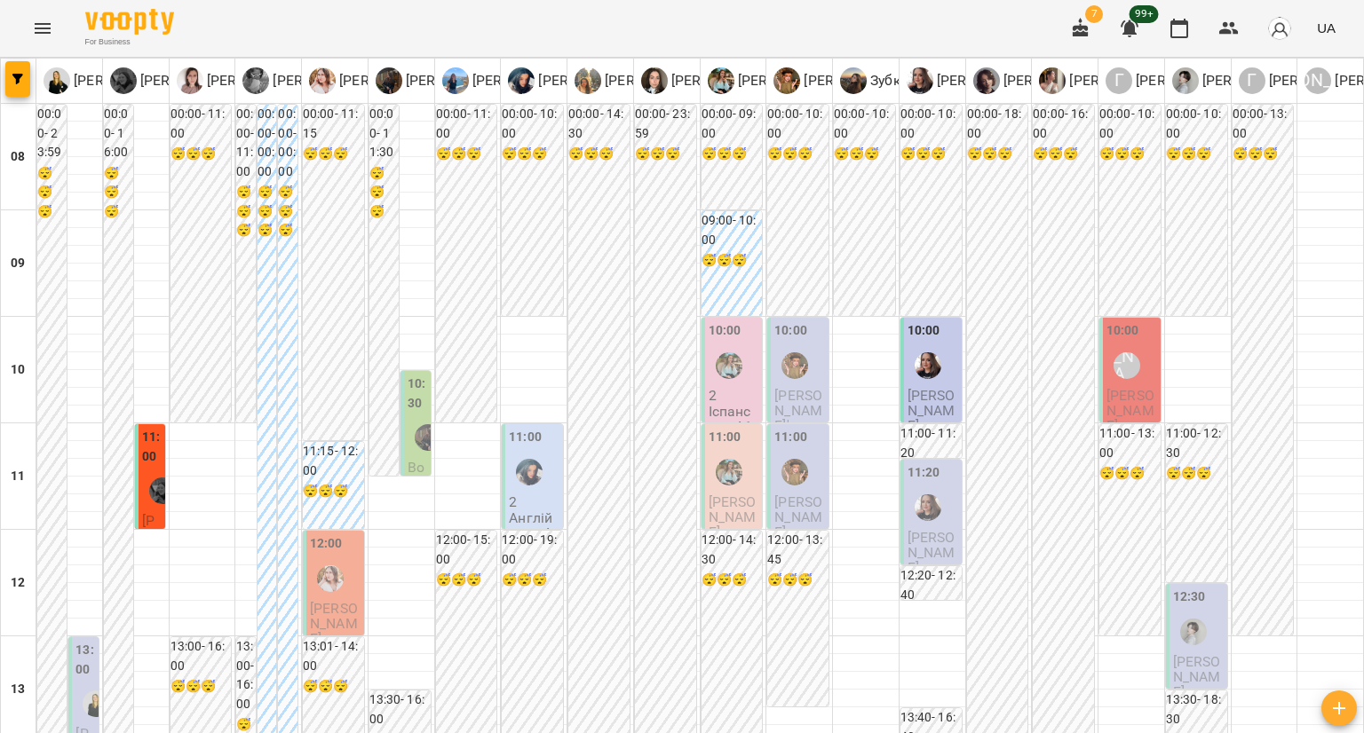
scroll to position [1087, 0]
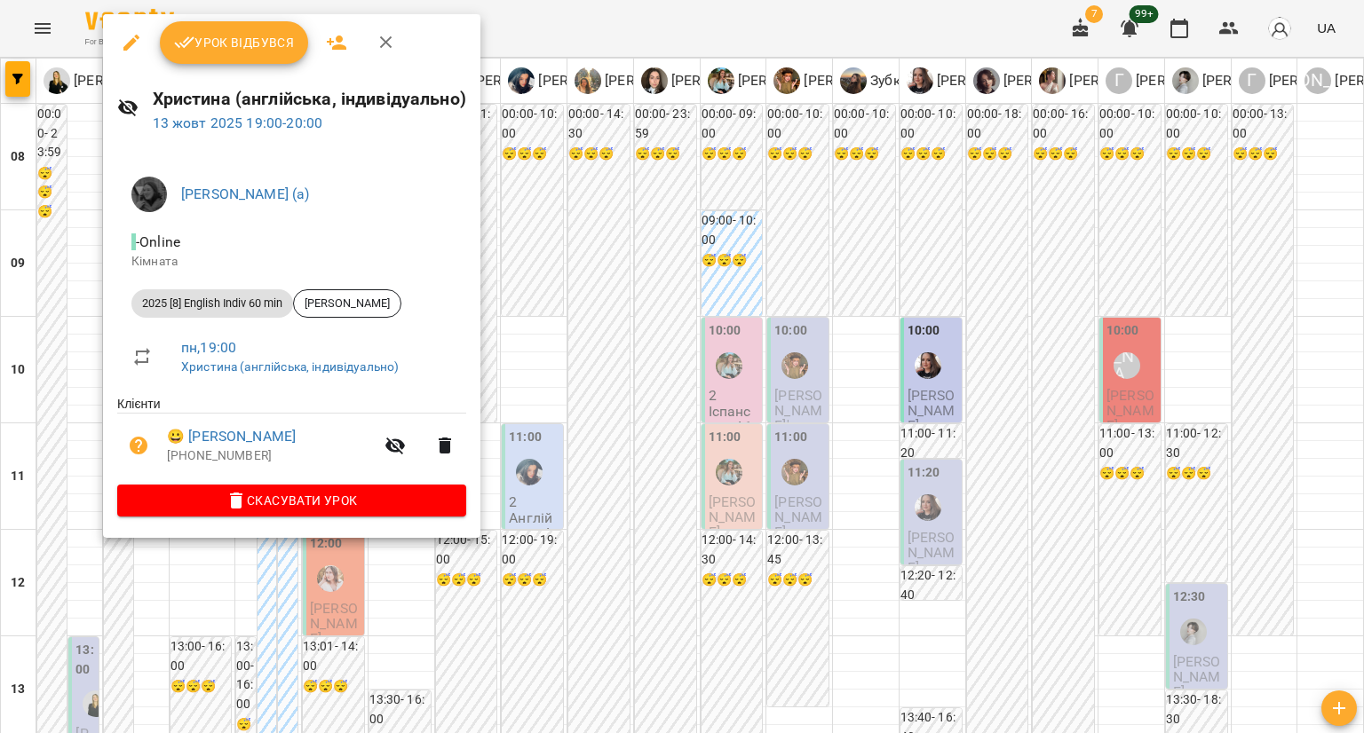
click at [220, 578] on div at bounding box center [682, 366] width 1364 height 733
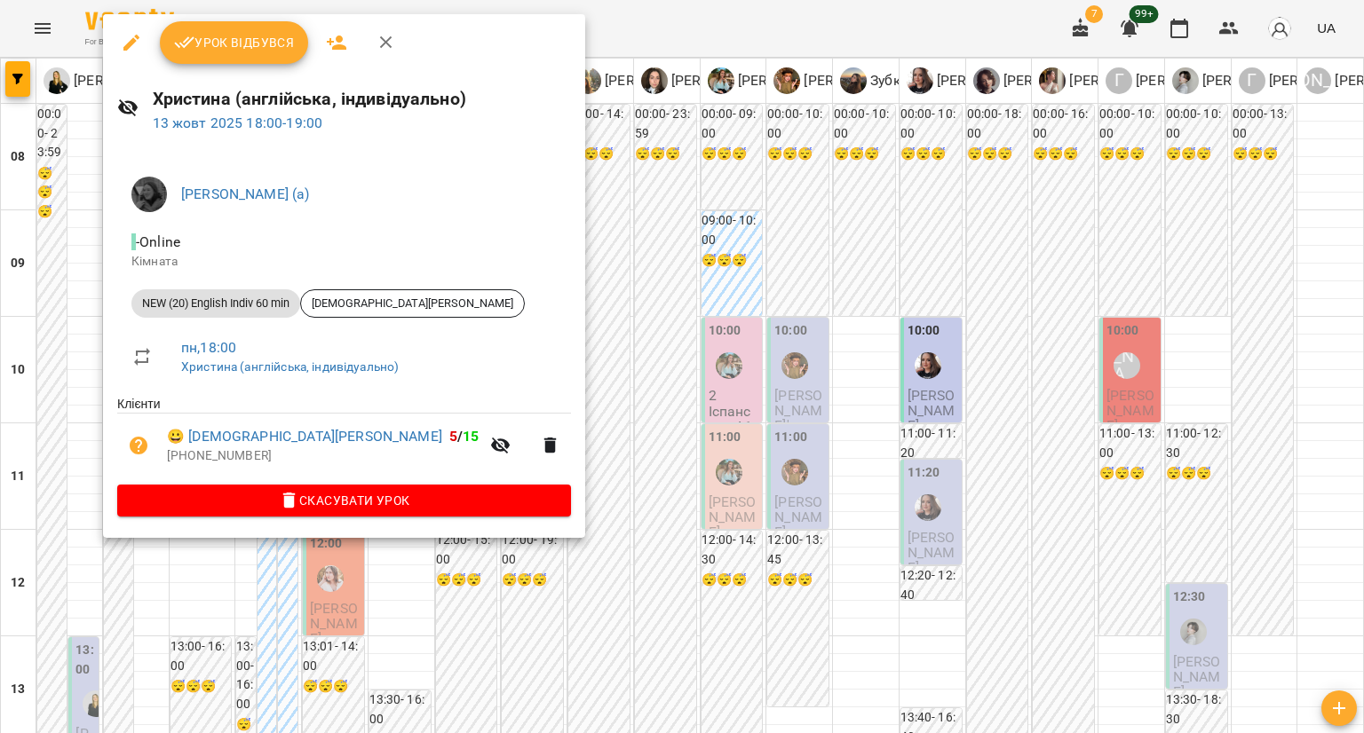
click at [164, 593] on div at bounding box center [682, 366] width 1364 height 733
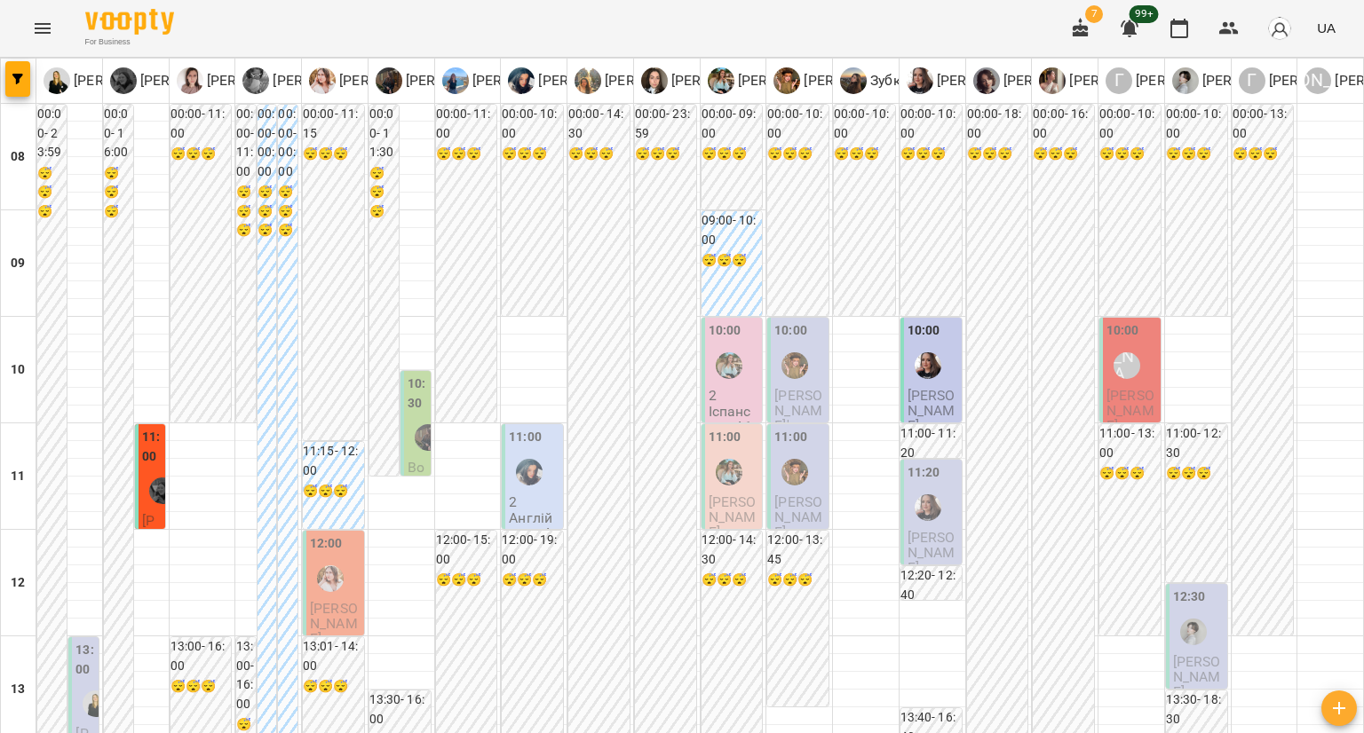
scroll to position [199, 0]
click at [143, 471] on div at bounding box center [162, 491] width 41 height 41
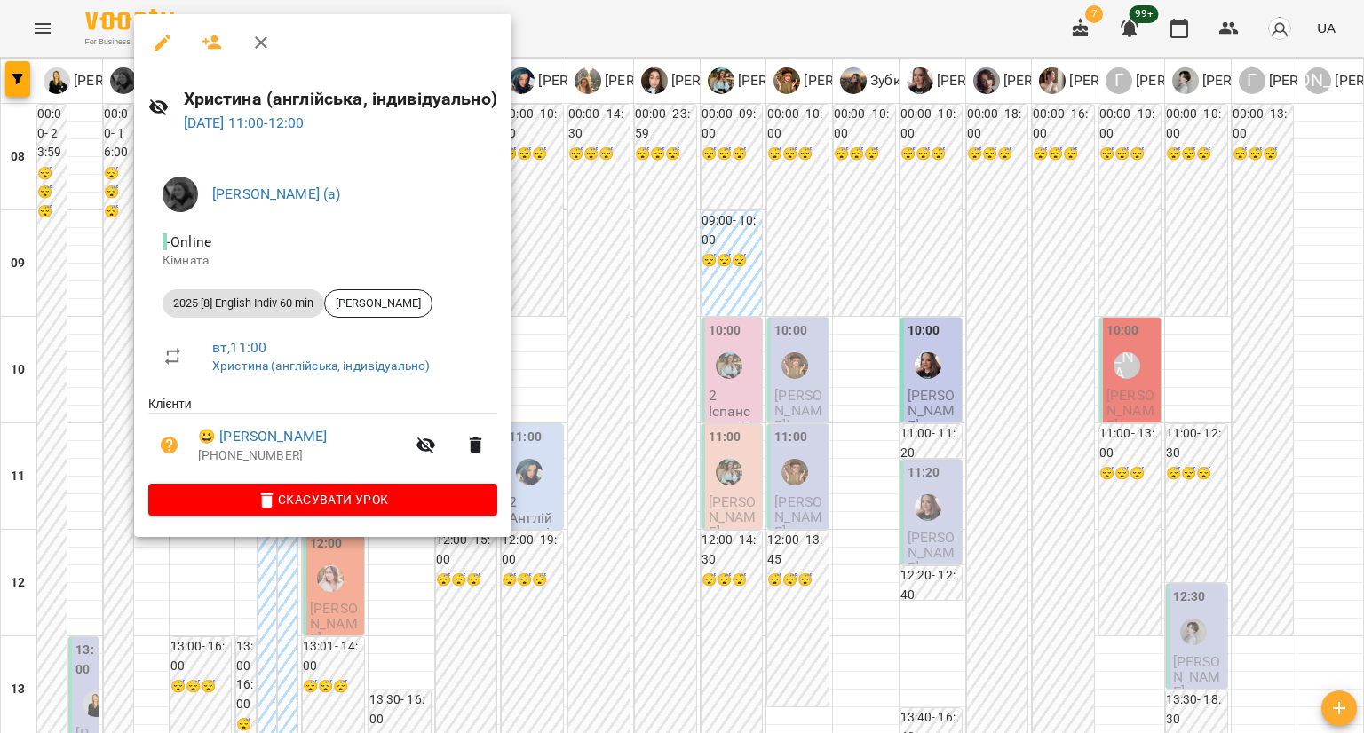
click at [589, 209] on div at bounding box center [682, 366] width 1364 height 733
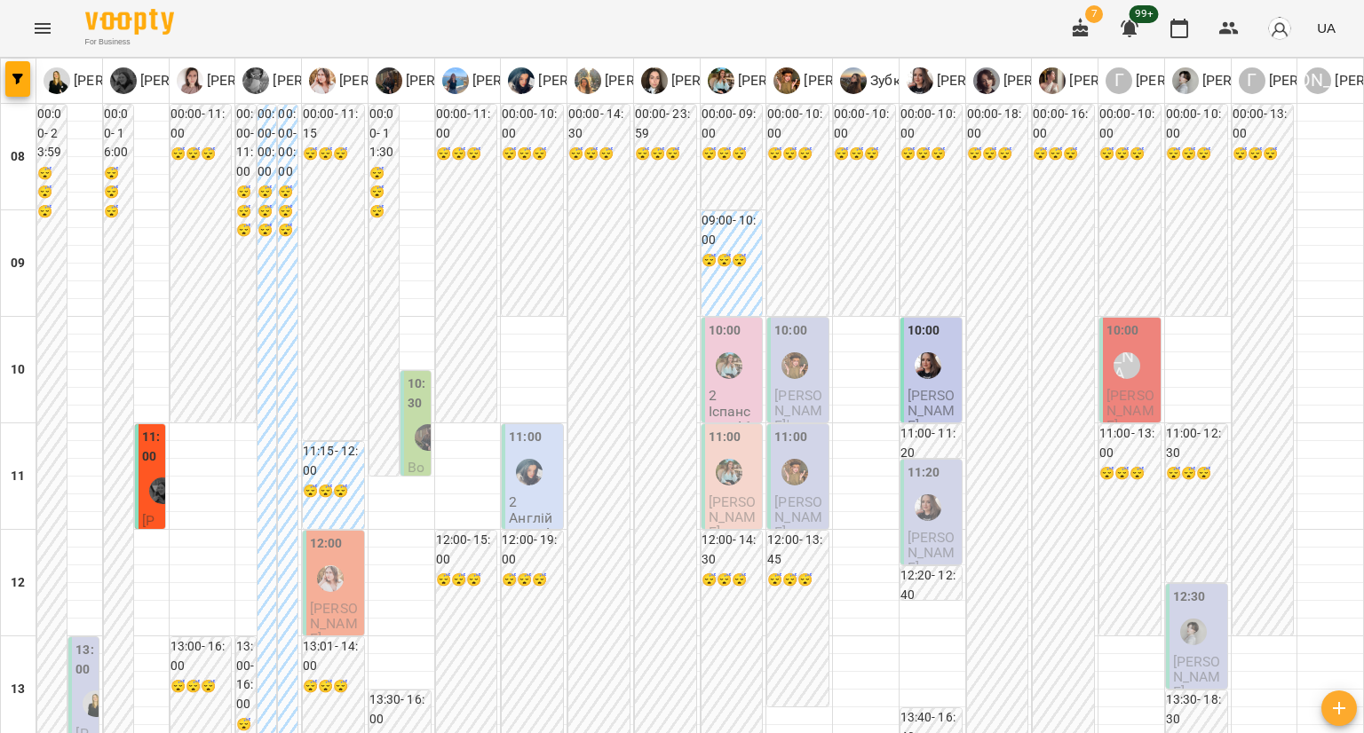
scroll to position [799, 0]
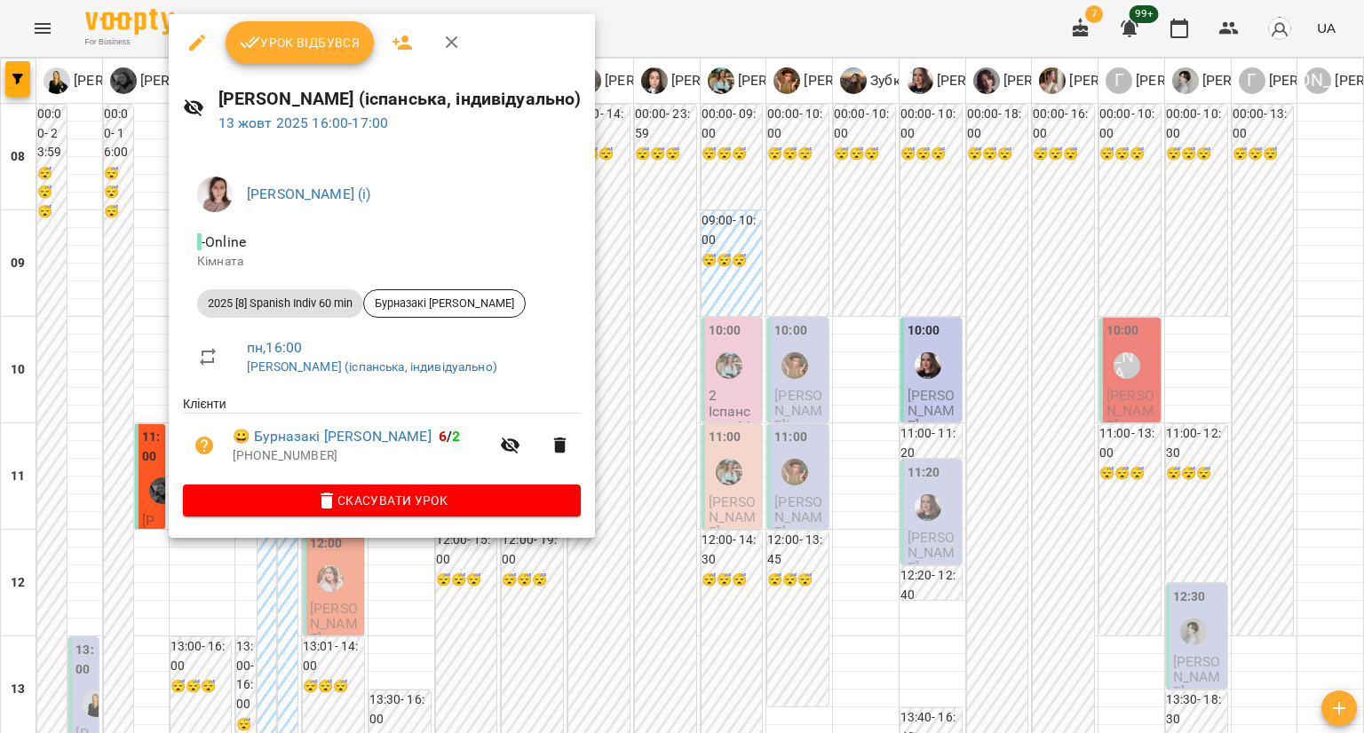
click at [205, 573] on div at bounding box center [682, 366] width 1364 height 733
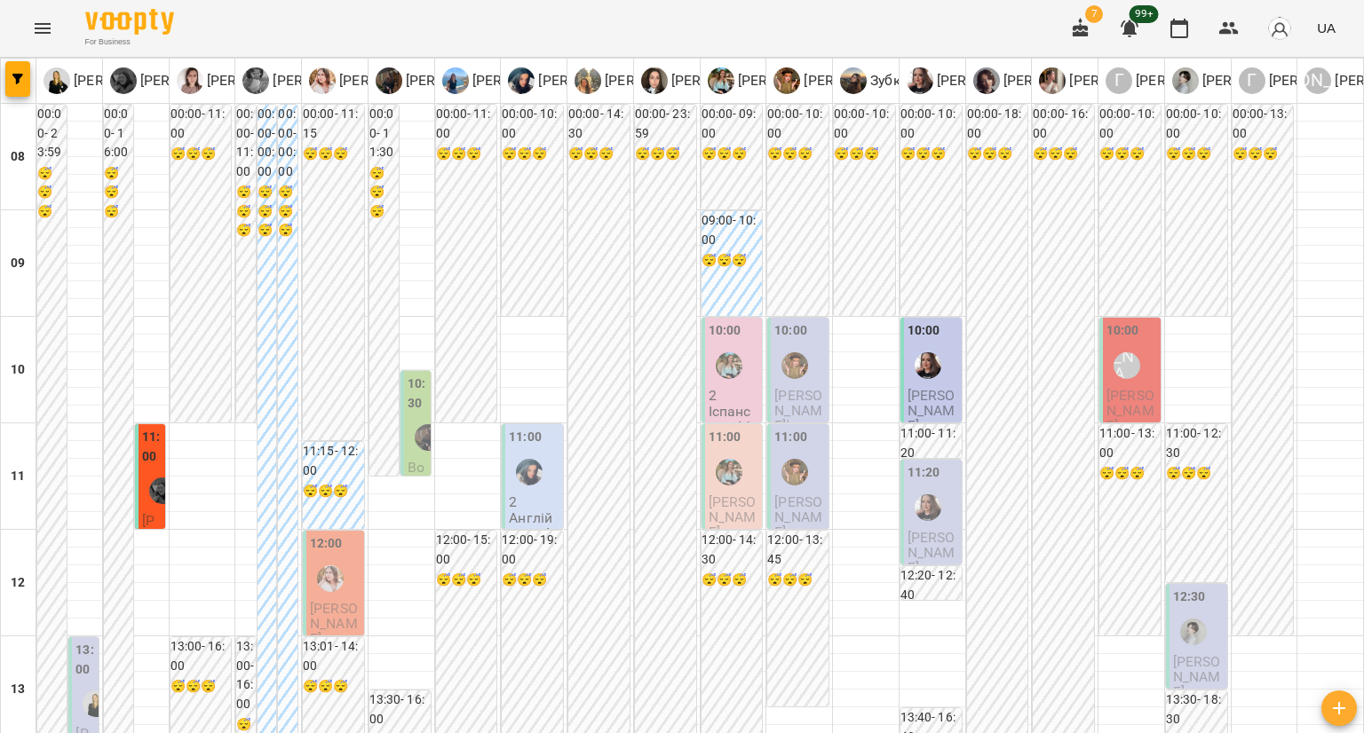
scroll to position [732, 0]
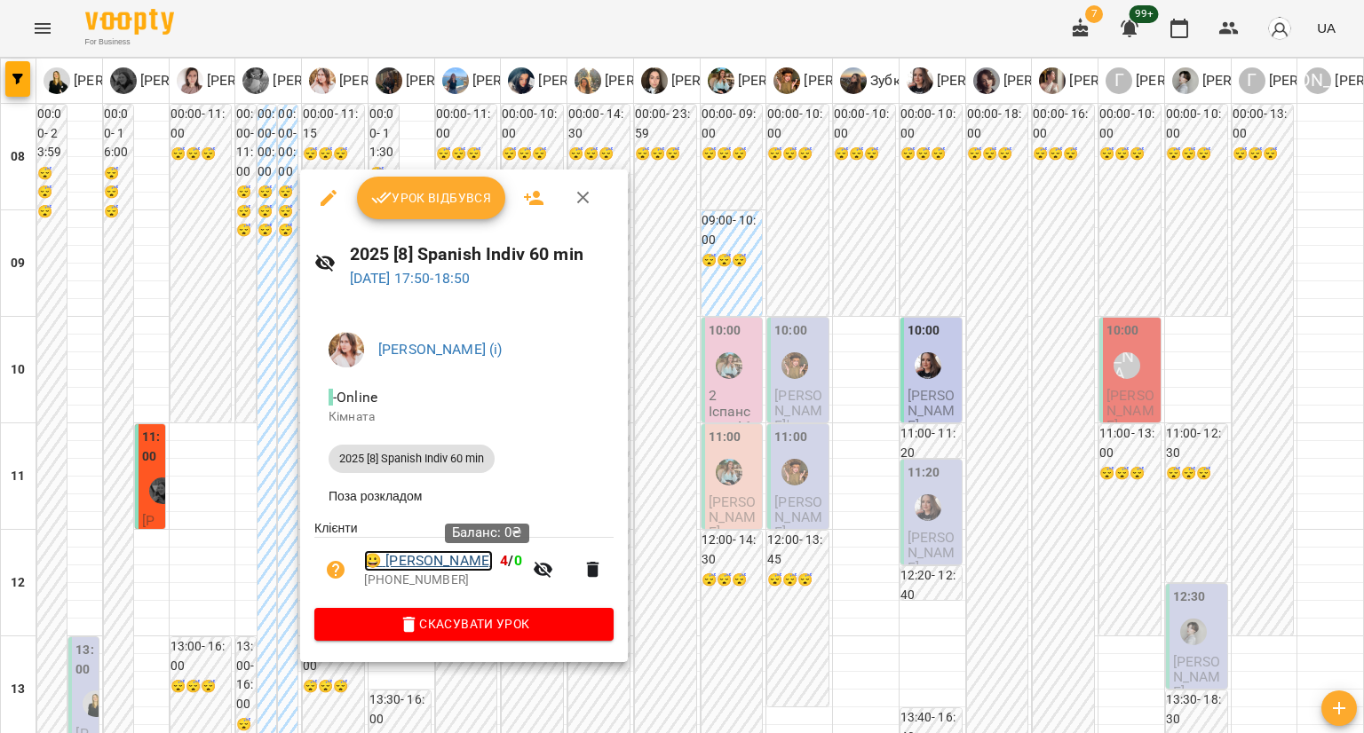
click at [417, 559] on link "😀 Халітова Євгенія Володимирівна" at bounding box center [428, 560] width 129 height 21
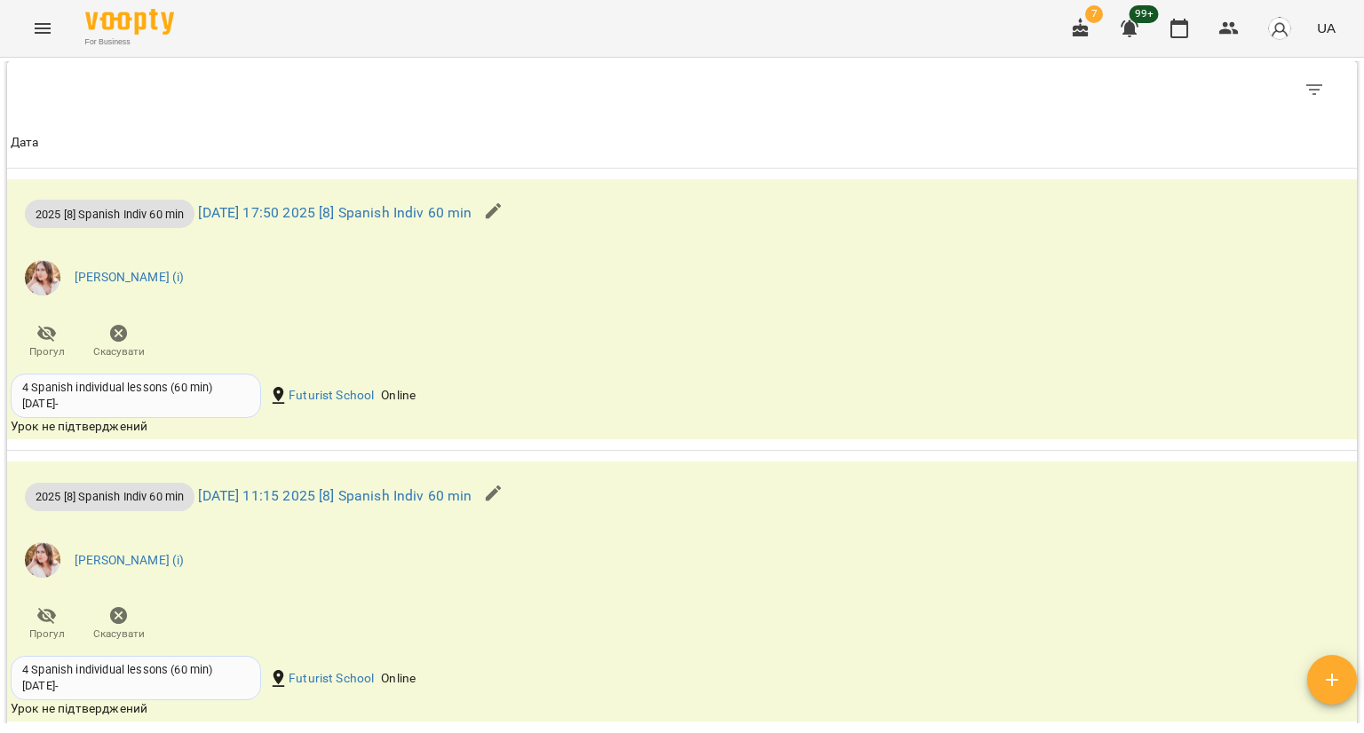
scroll to position [1065, 0]
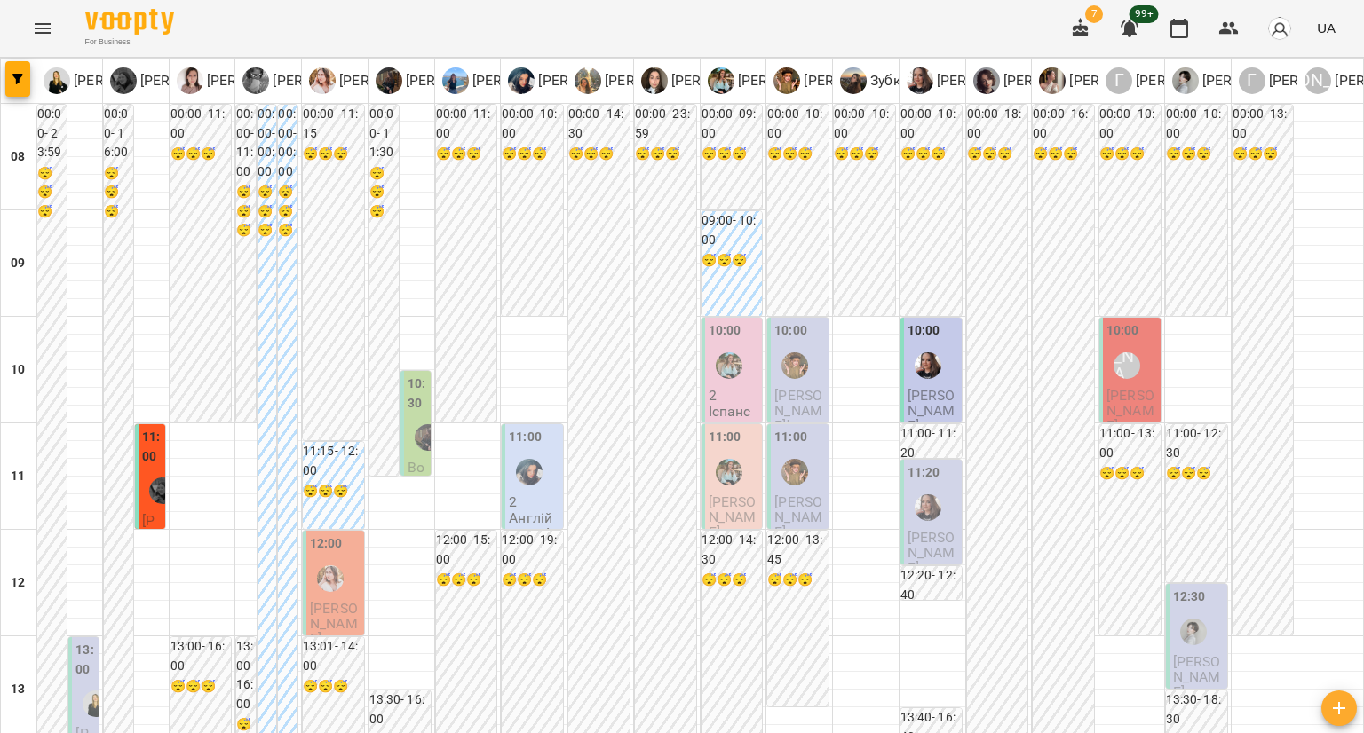
scroll to position [977, 0]
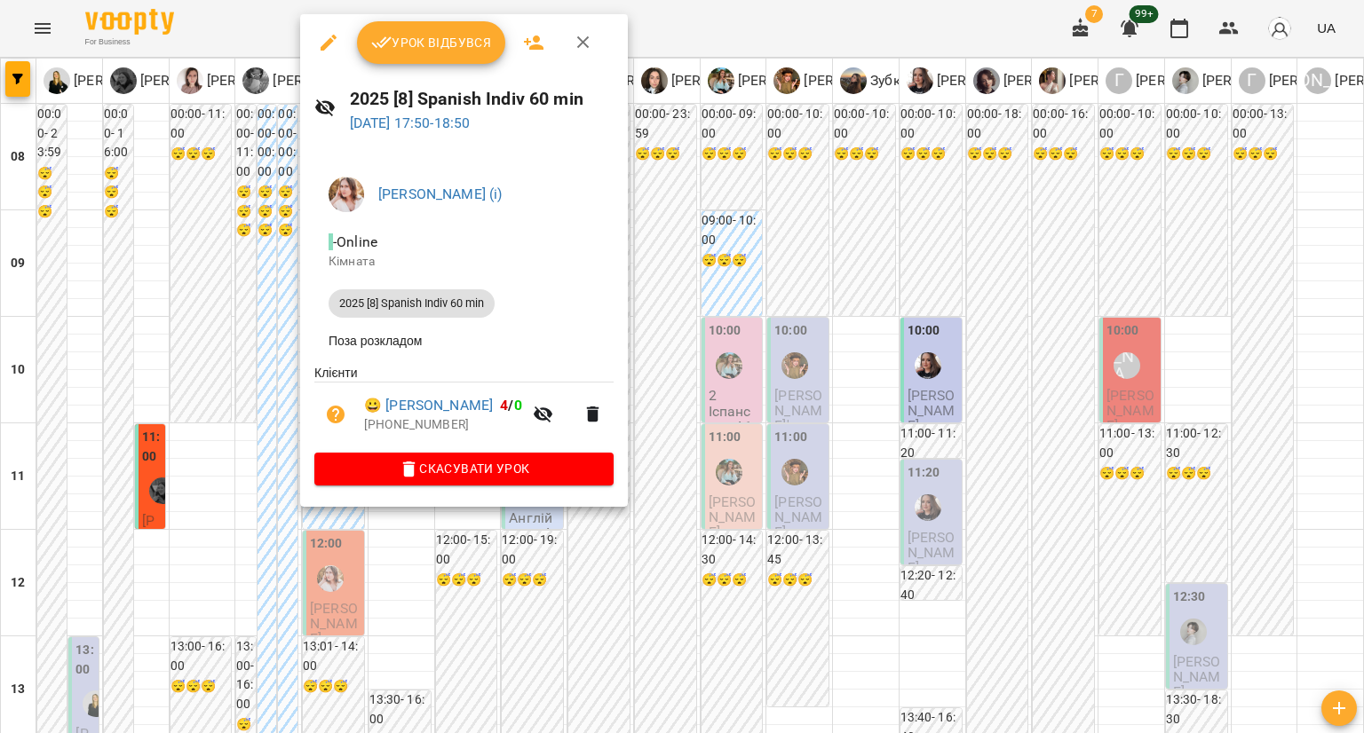
click at [214, 547] on div at bounding box center [682, 366] width 1364 height 733
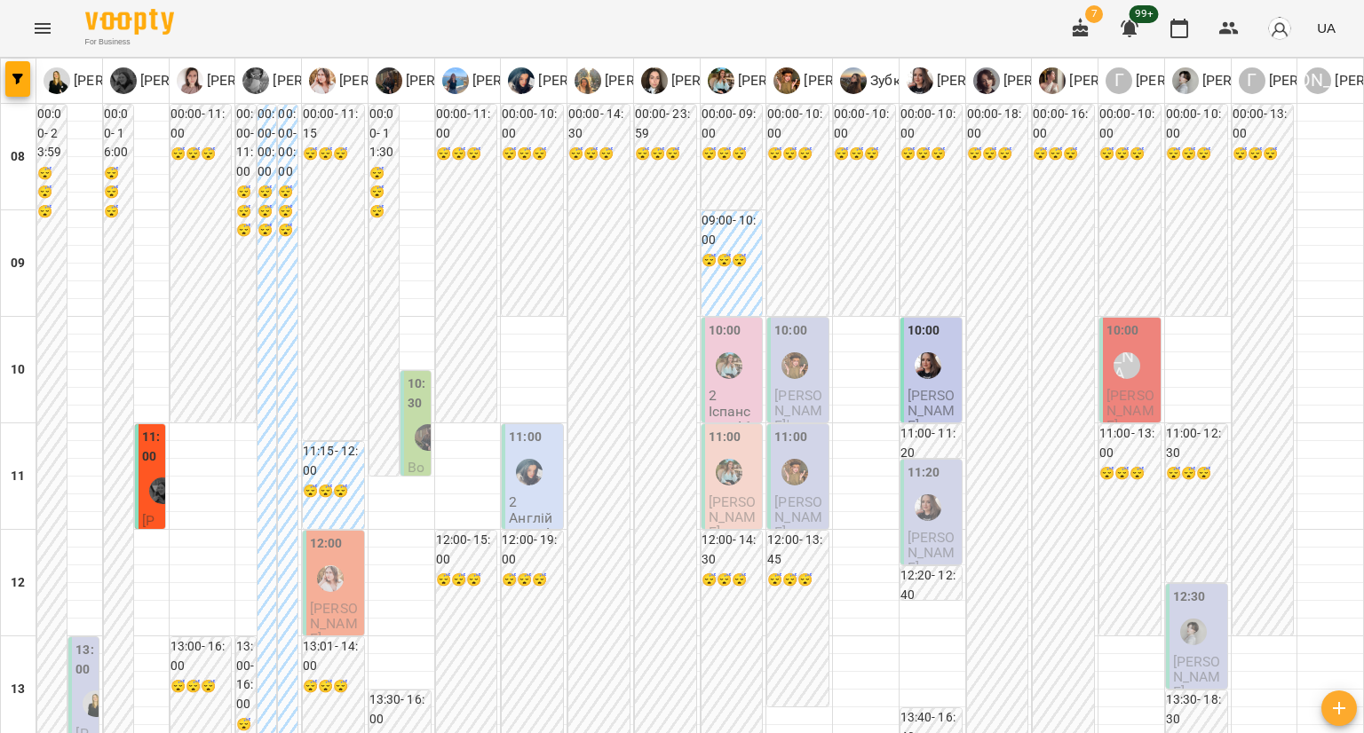
scroll to position [621, 0]
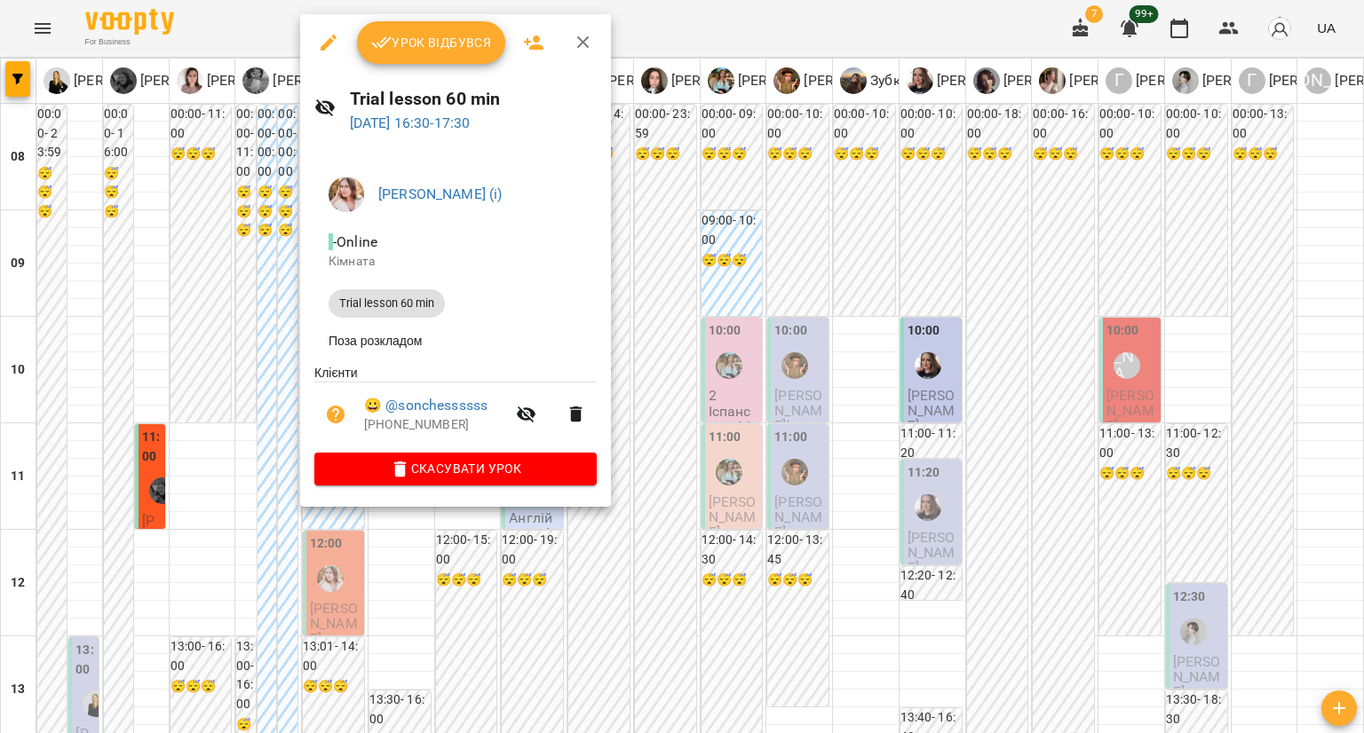
click at [472, 581] on div at bounding box center [682, 366] width 1364 height 733
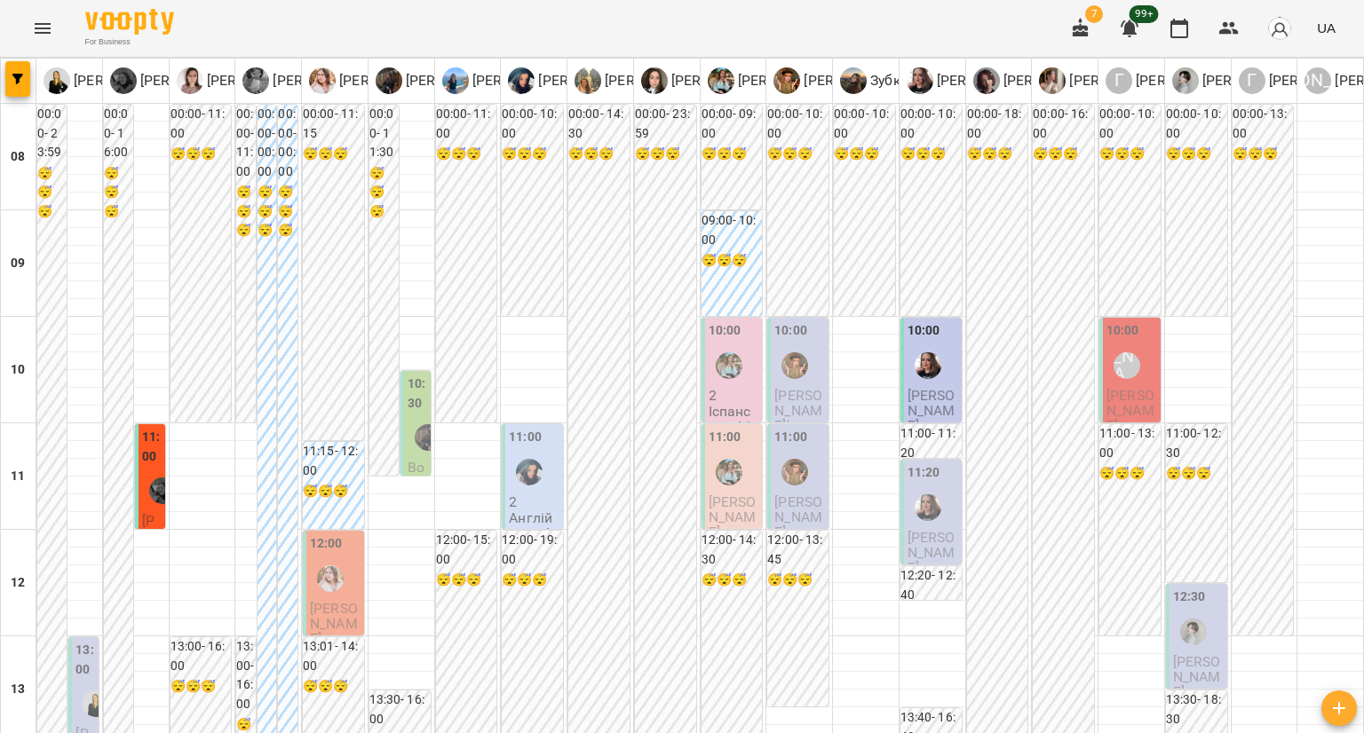
scroll to position [355, 0]
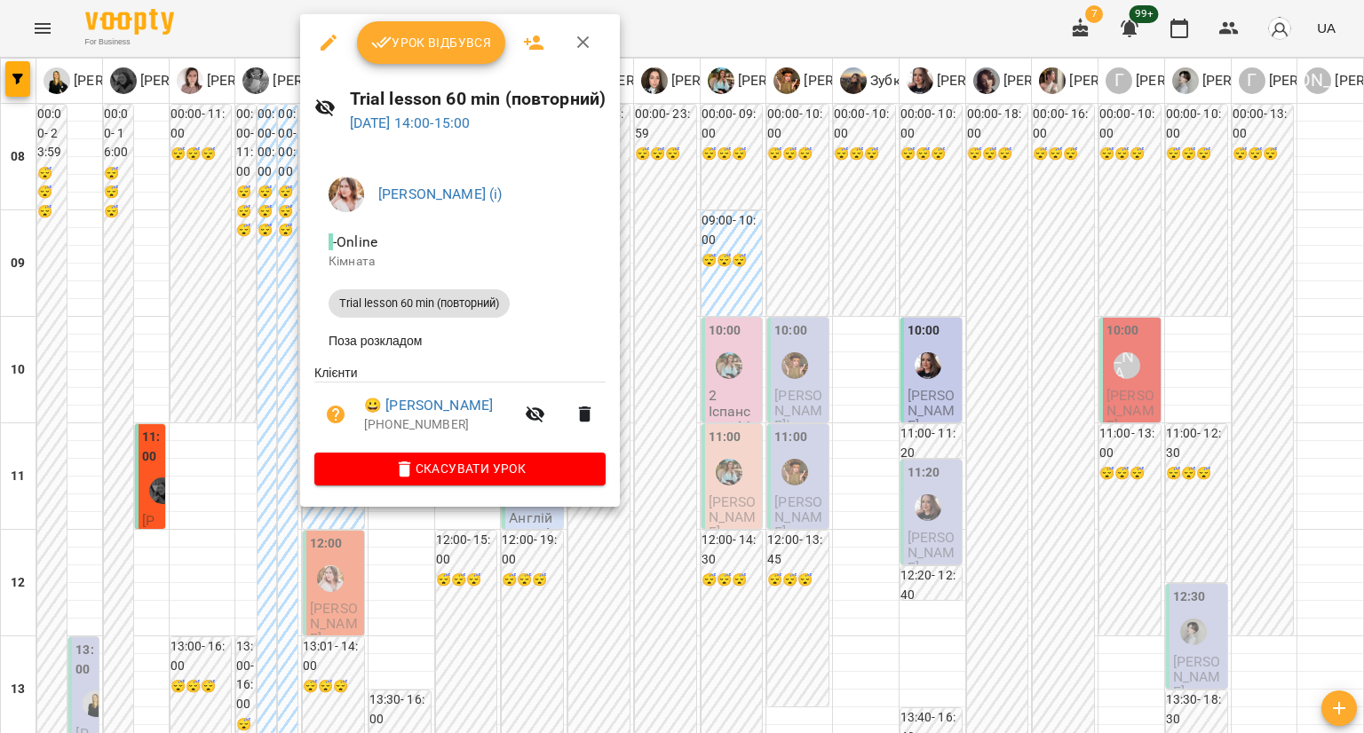
click at [217, 402] on div at bounding box center [682, 366] width 1364 height 733
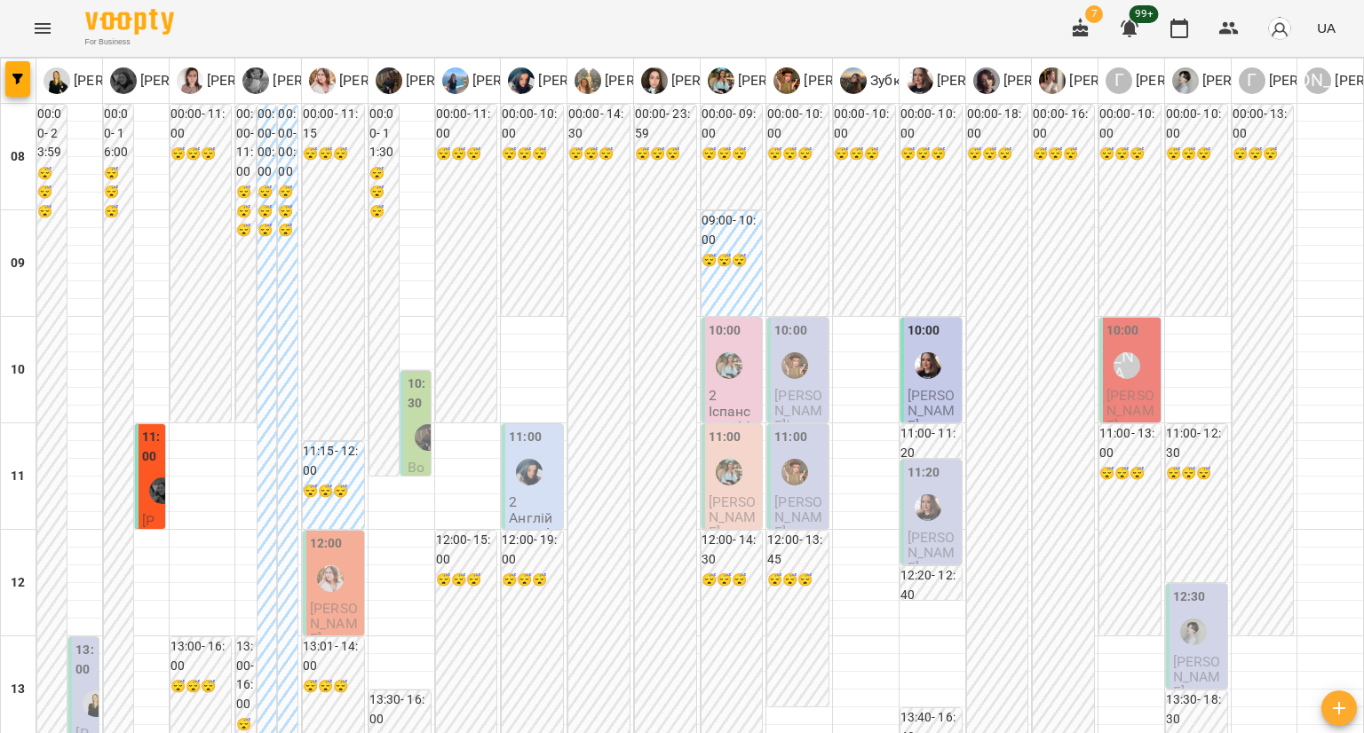
click at [332, 600] on span "Цвєткова Анастасія" at bounding box center [334, 624] width 48 height 48
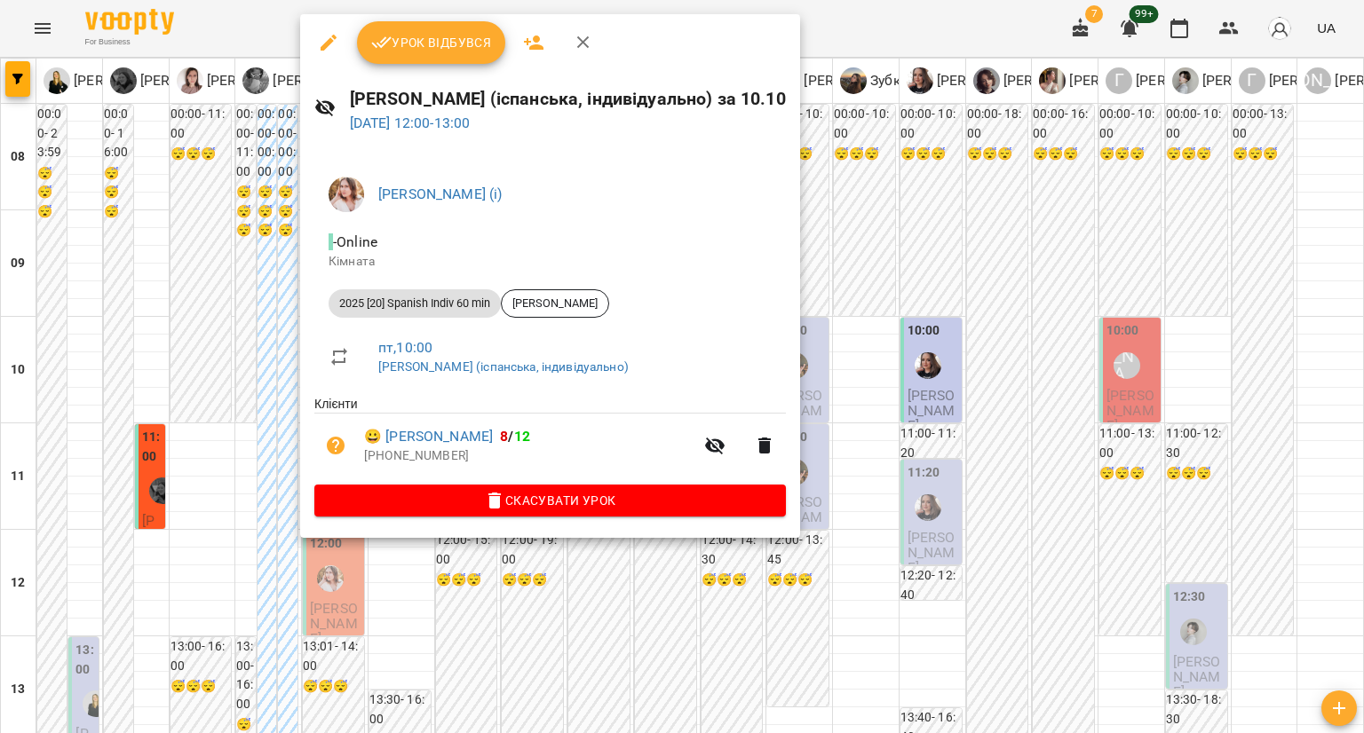
click at [204, 422] on div at bounding box center [682, 366] width 1364 height 733
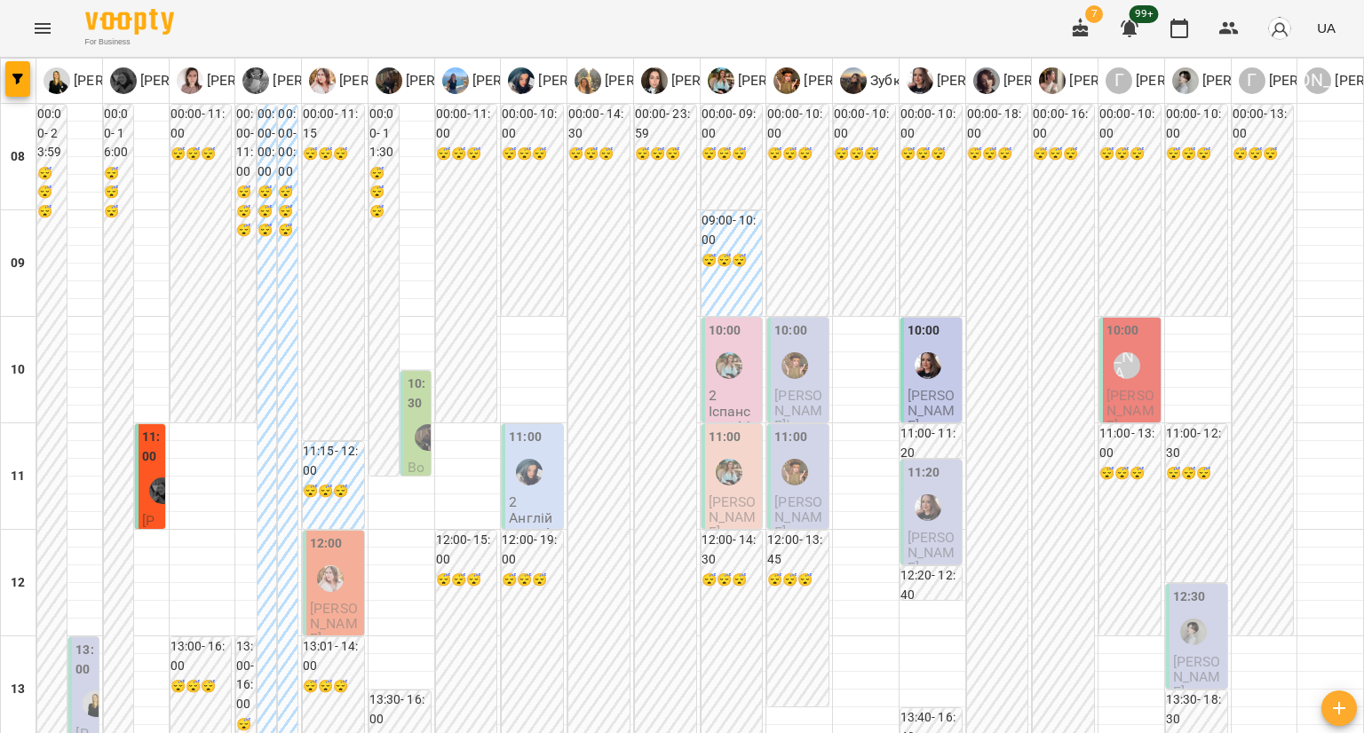
scroll to position [0, 0]
click at [412, 412] on label "10:30" at bounding box center [416, 394] width 19 height 38
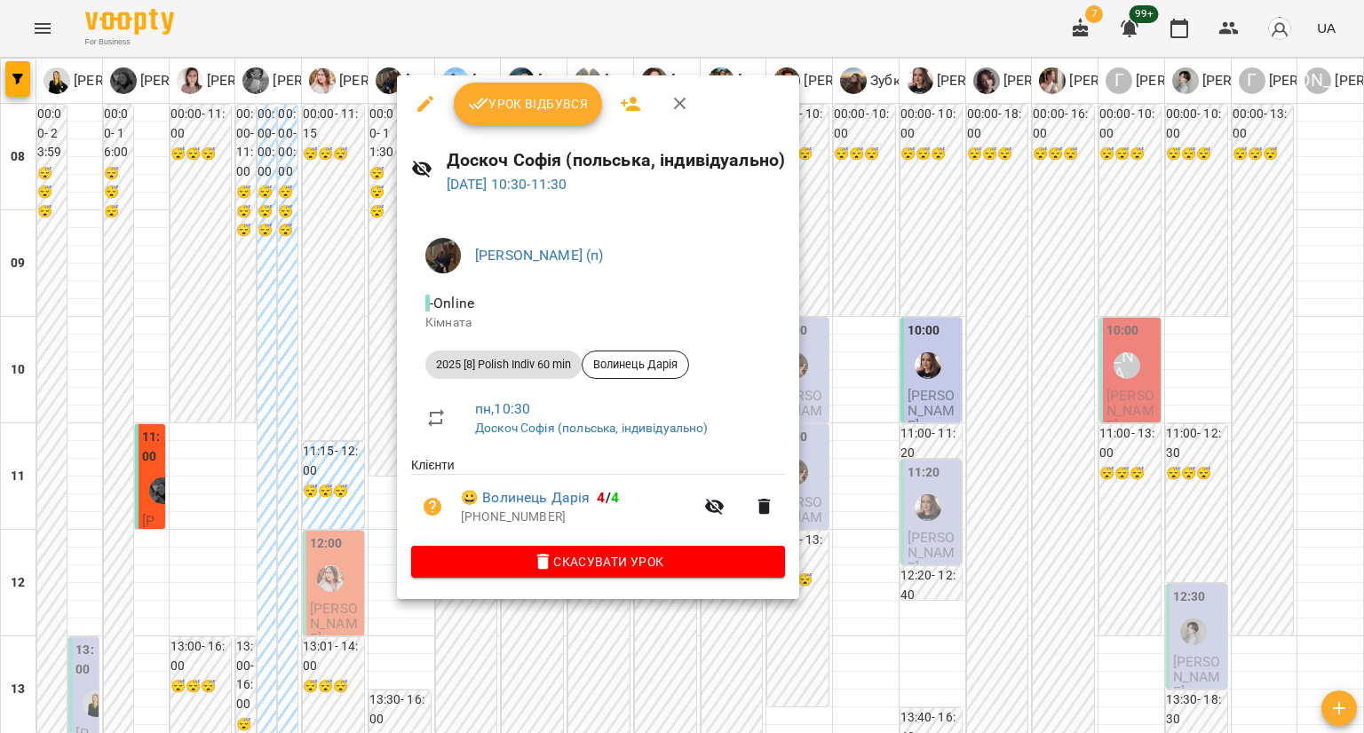
click at [324, 345] on div at bounding box center [682, 366] width 1364 height 733
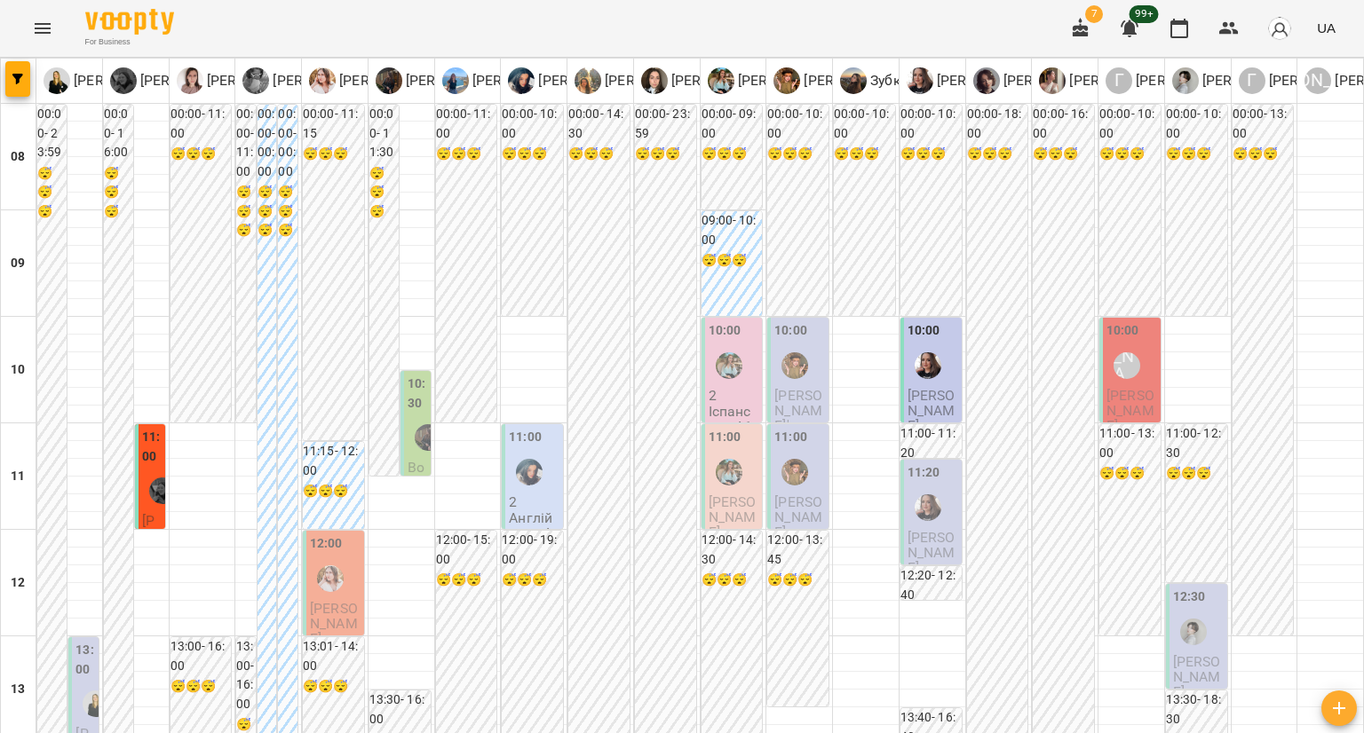
scroll to position [799, 0]
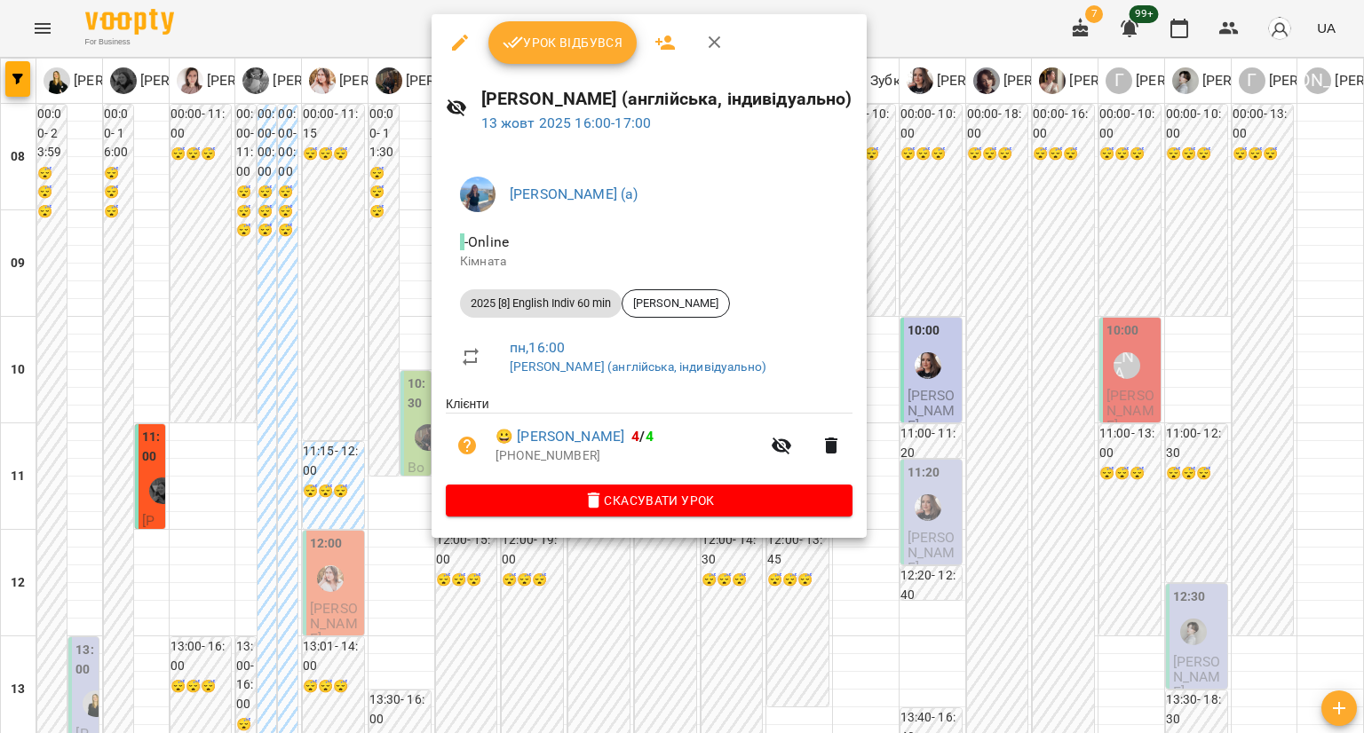
click at [379, 431] on div at bounding box center [682, 366] width 1364 height 733
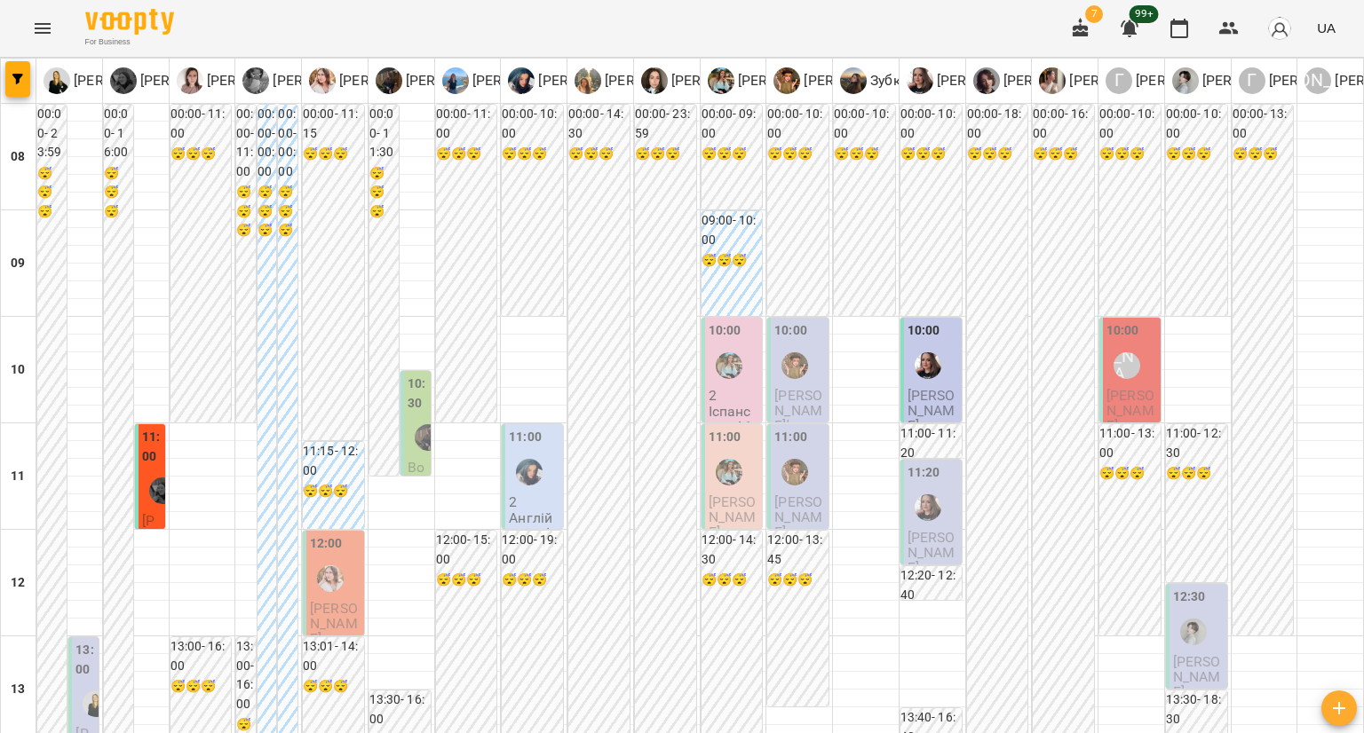
scroll to position [533, 0]
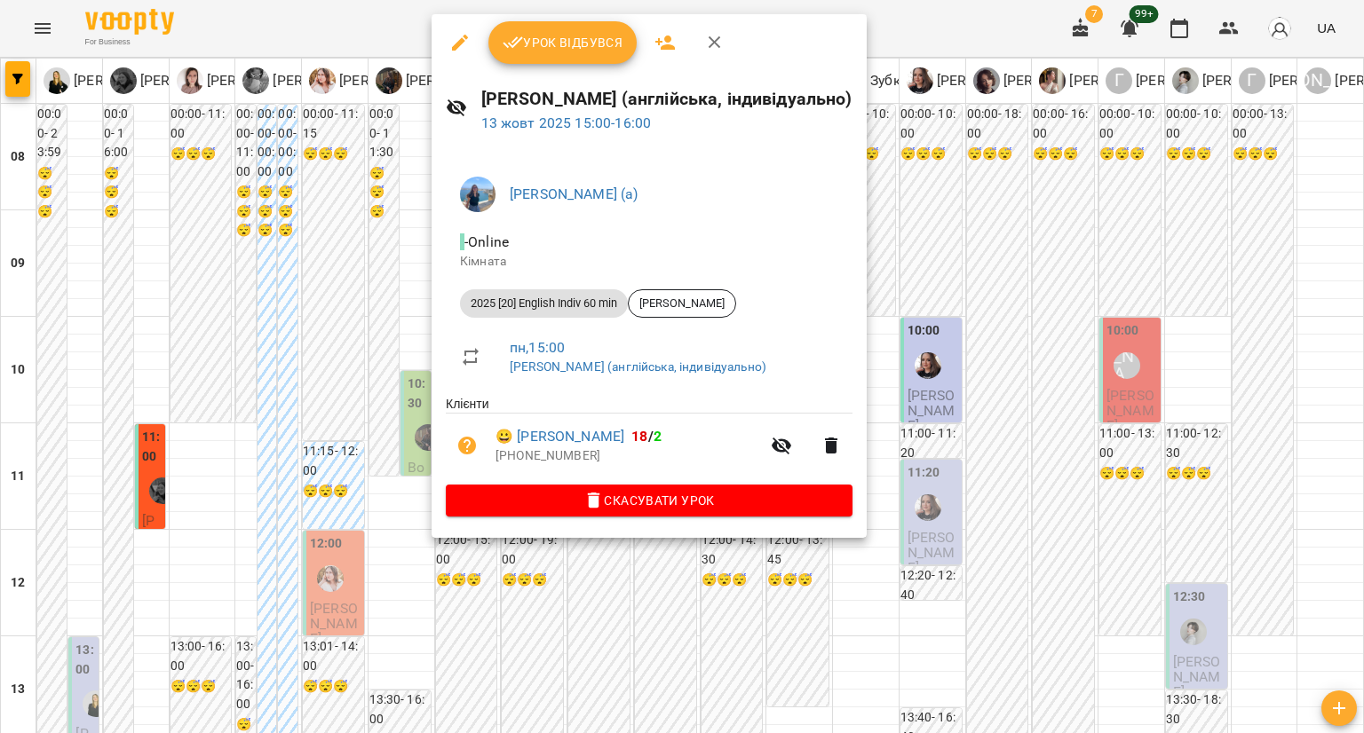
click at [395, 328] on div at bounding box center [682, 366] width 1364 height 733
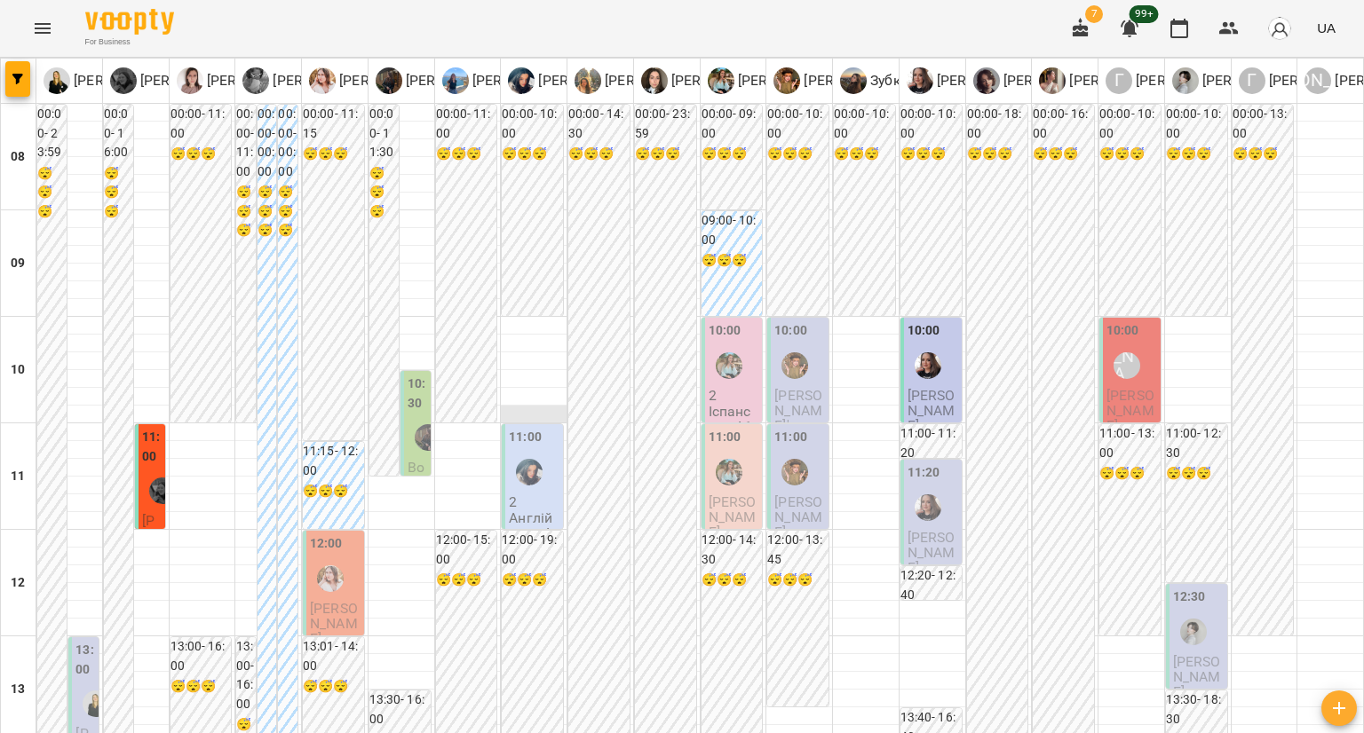
scroll to position [0, 0]
click at [546, 455] on div "11:00" at bounding box center [534, 460] width 51 height 65
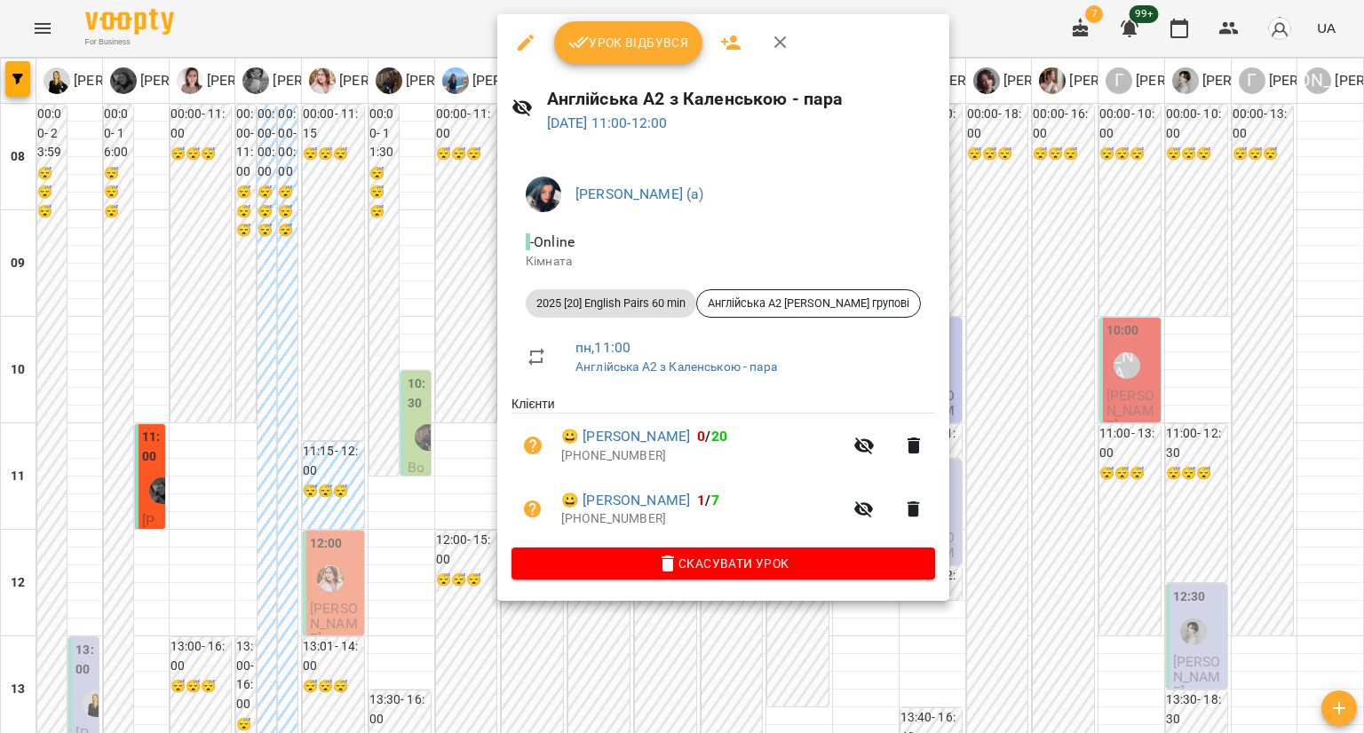
click at [405, 431] on div at bounding box center [682, 366] width 1364 height 733
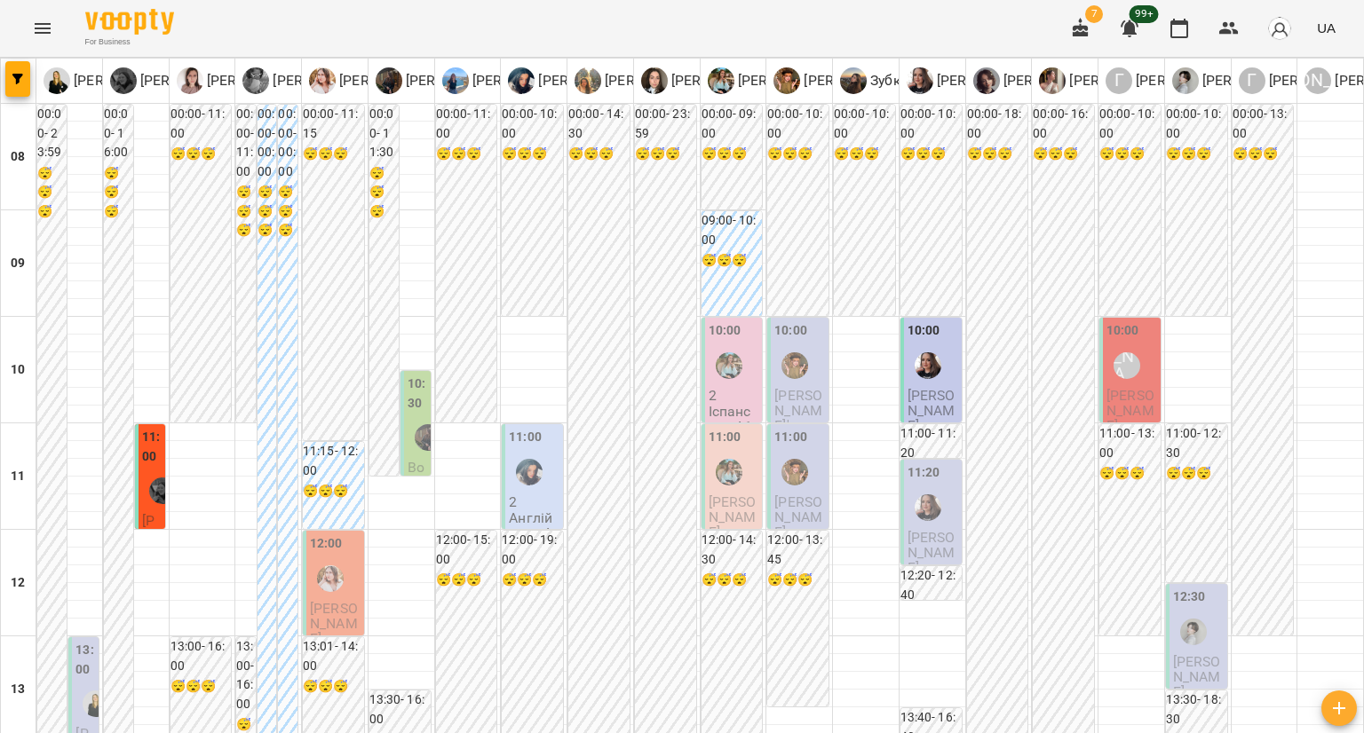
click at [407, 407] on label "10:30" at bounding box center [416, 394] width 19 height 38
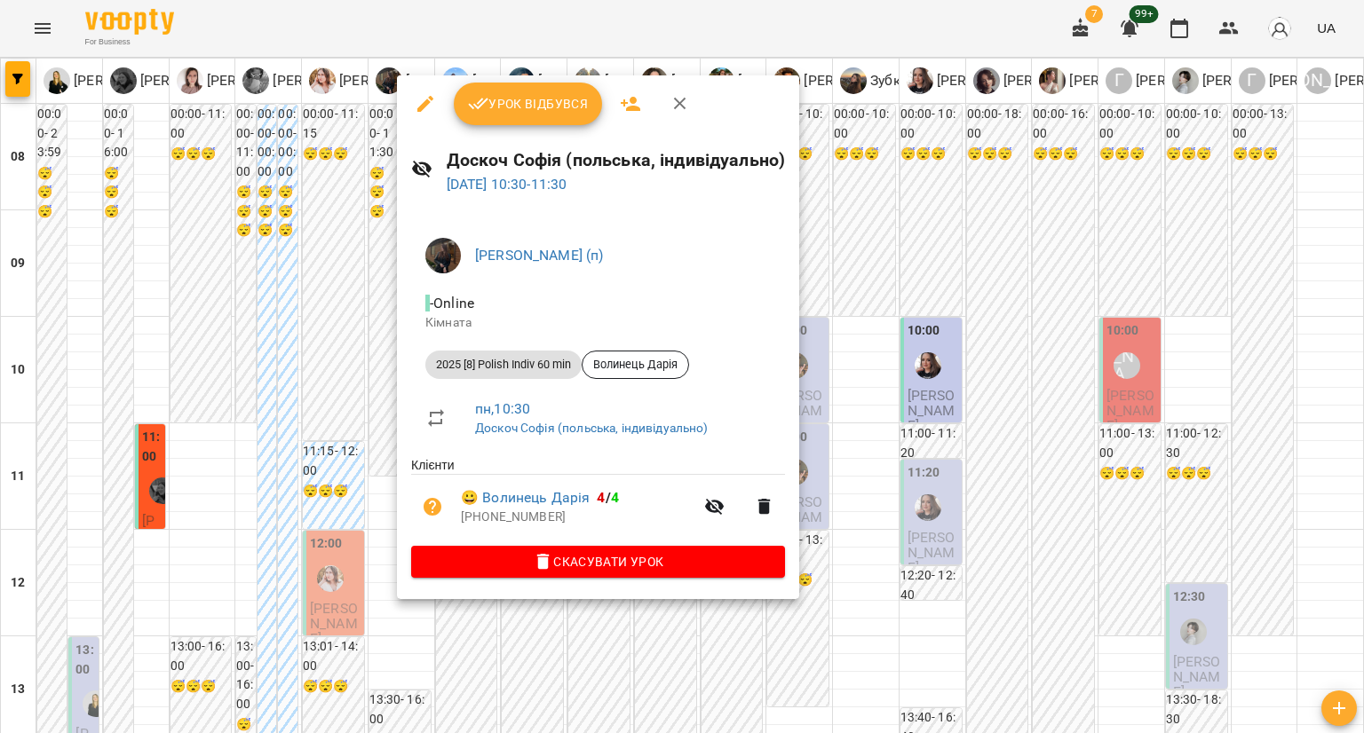
click at [341, 352] on div at bounding box center [682, 366] width 1364 height 733
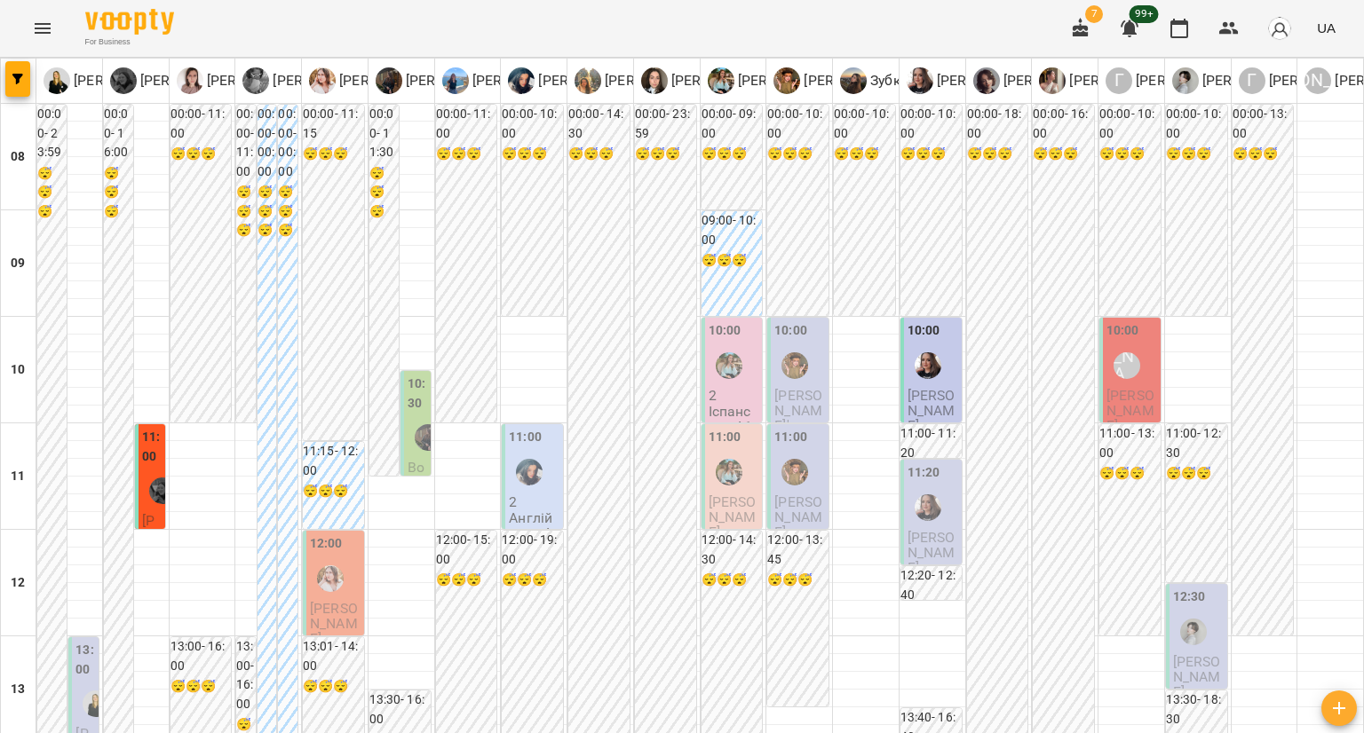
scroll to position [1065, 0]
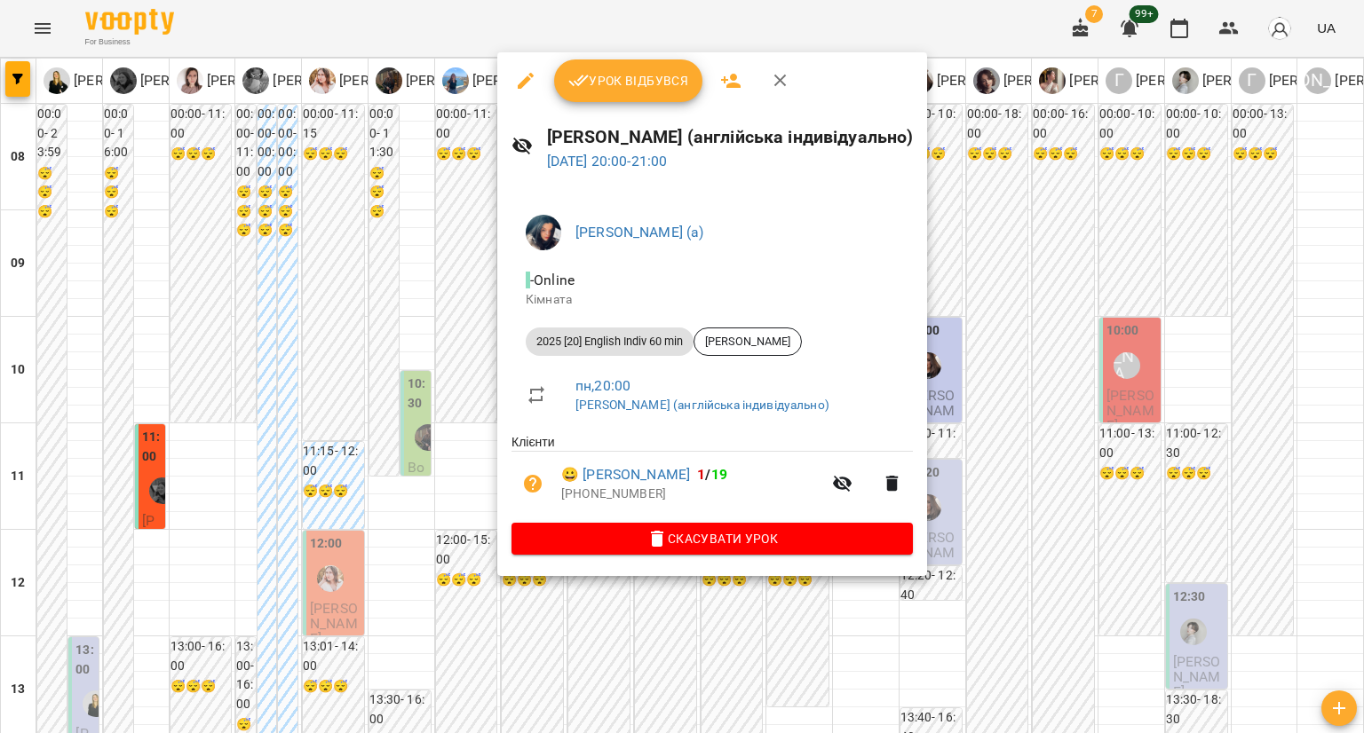
click at [417, 359] on div at bounding box center [682, 366] width 1364 height 733
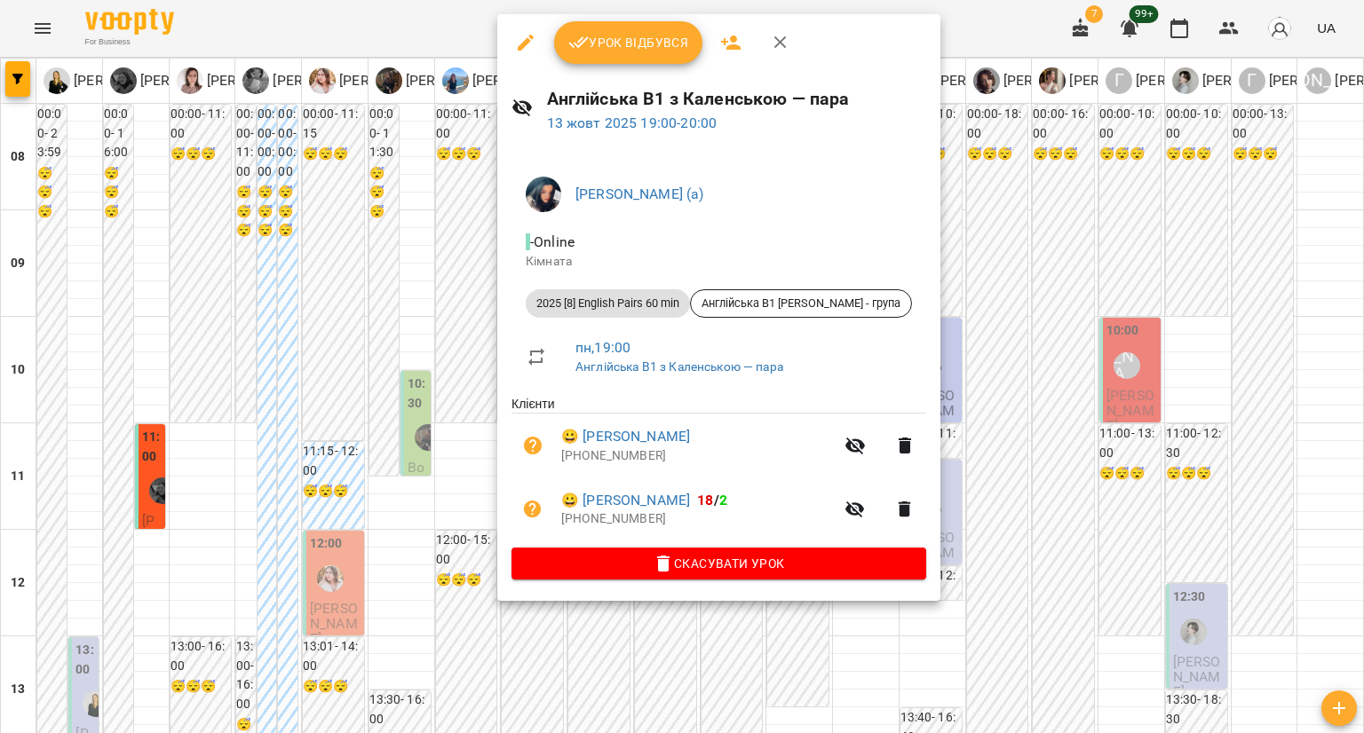
click at [447, 393] on div at bounding box center [682, 366] width 1364 height 733
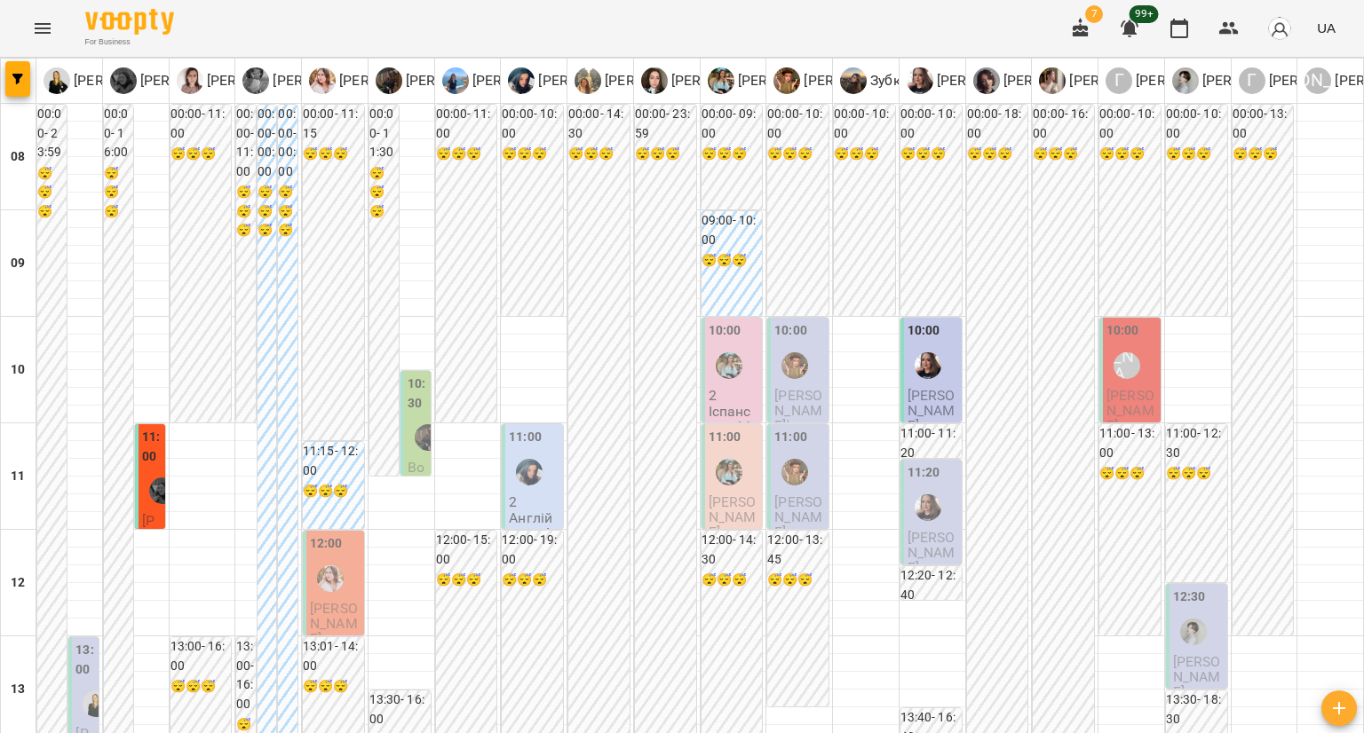
scroll to position [1087, 0]
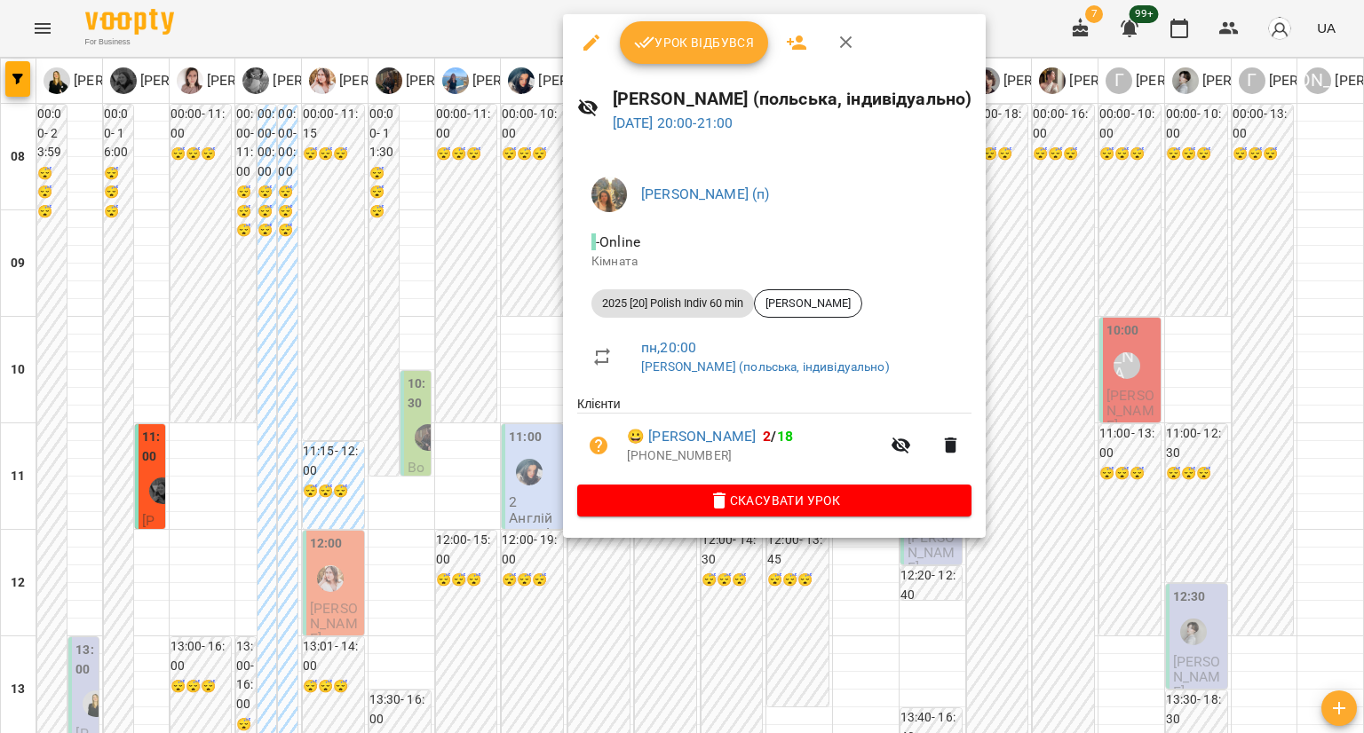
click at [334, 365] on div at bounding box center [682, 366] width 1364 height 733
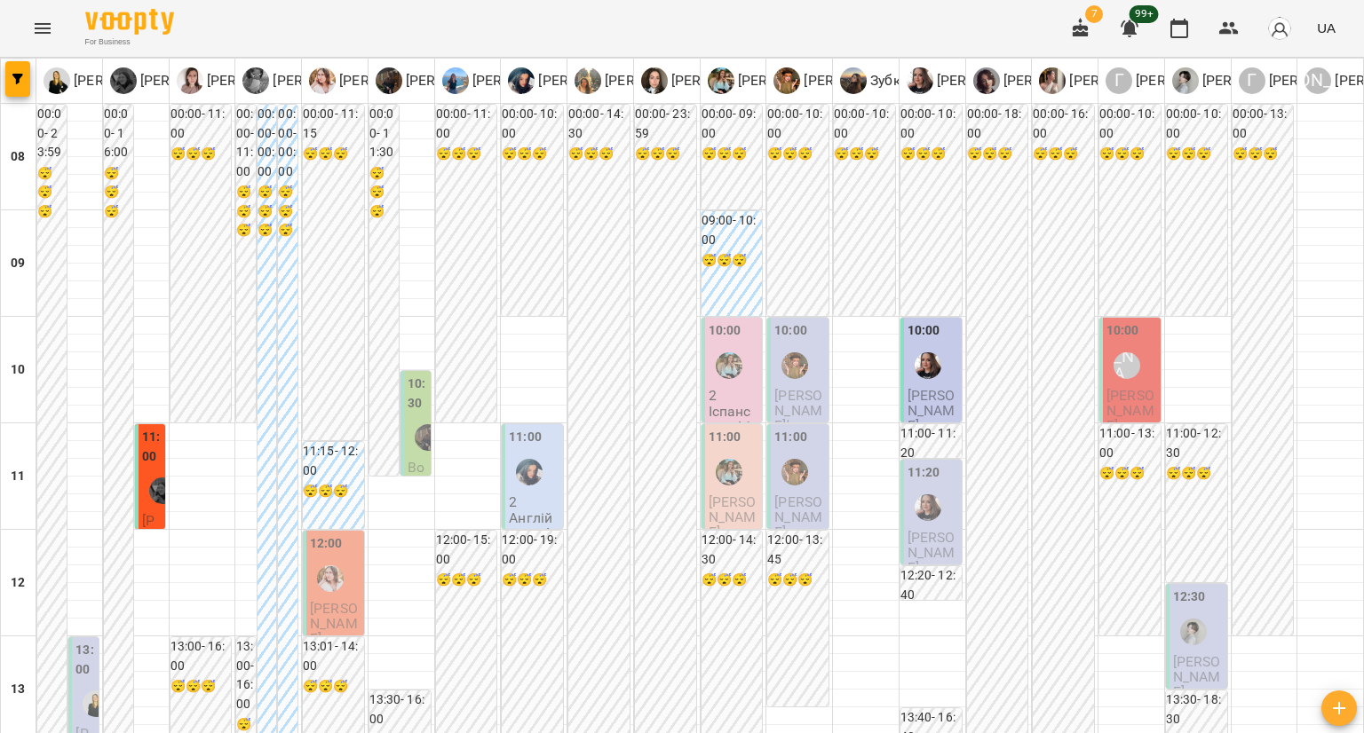
scroll to position [909, 0]
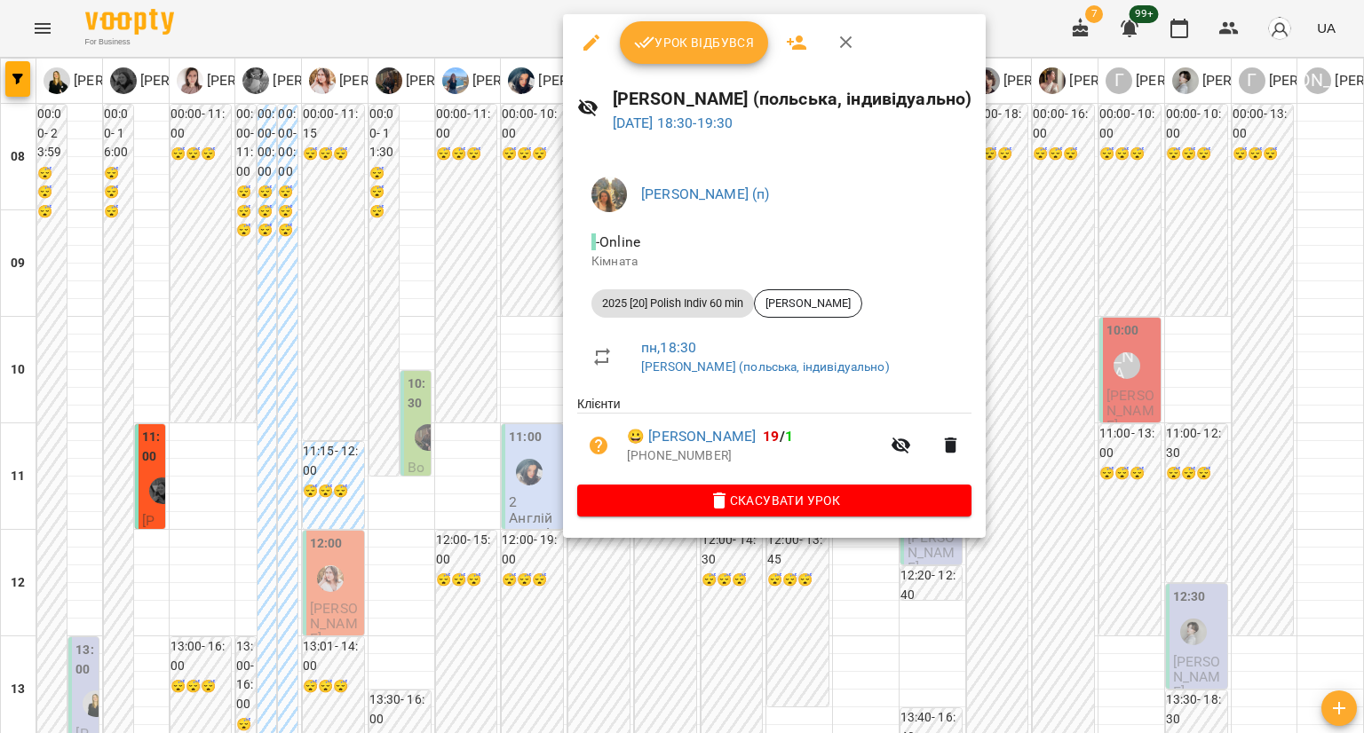
click at [361, 373] on div at bounding box center [682, 366] width 1364 height 733
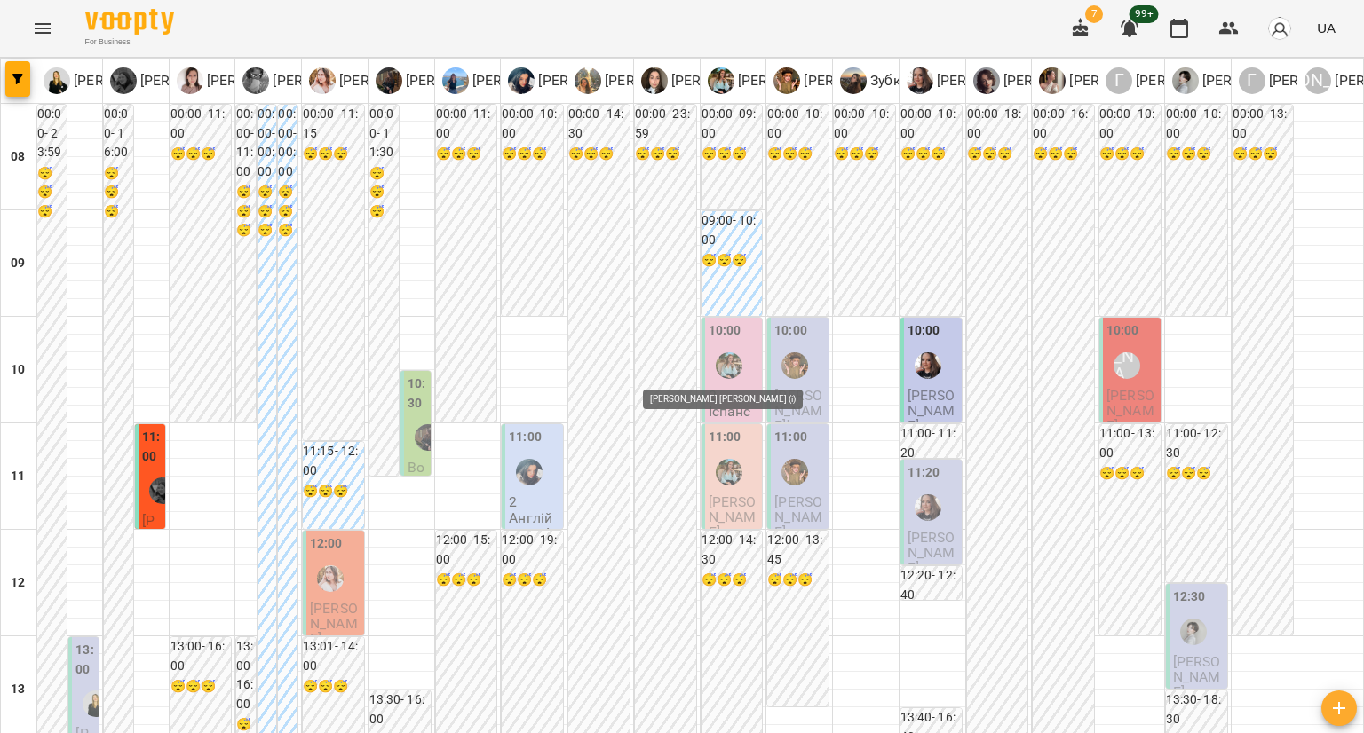
scroll to position [0, 0]
click at [740, 341] on div "10:00" at bounding box center [733, 353] width 51 height 65
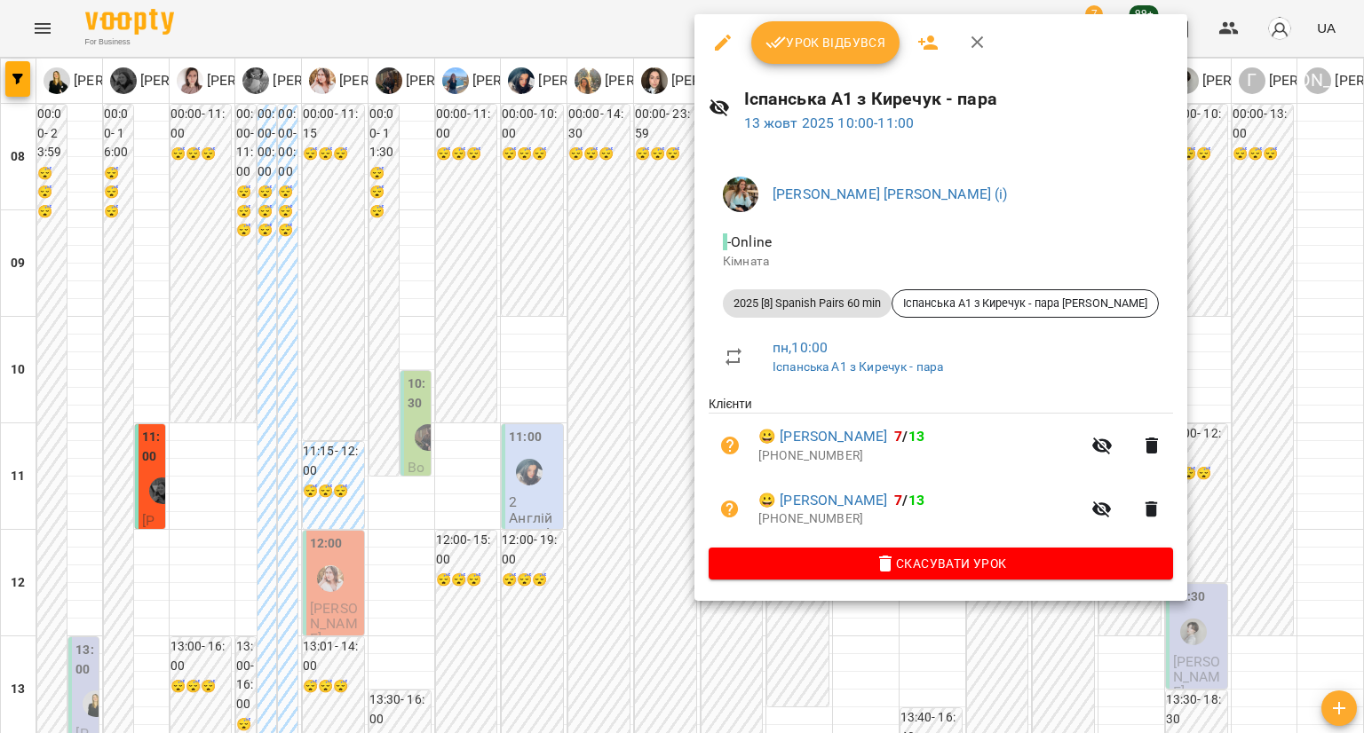
click at [630, 362] on div at bounding box center [682, 366] width 1364 height 733
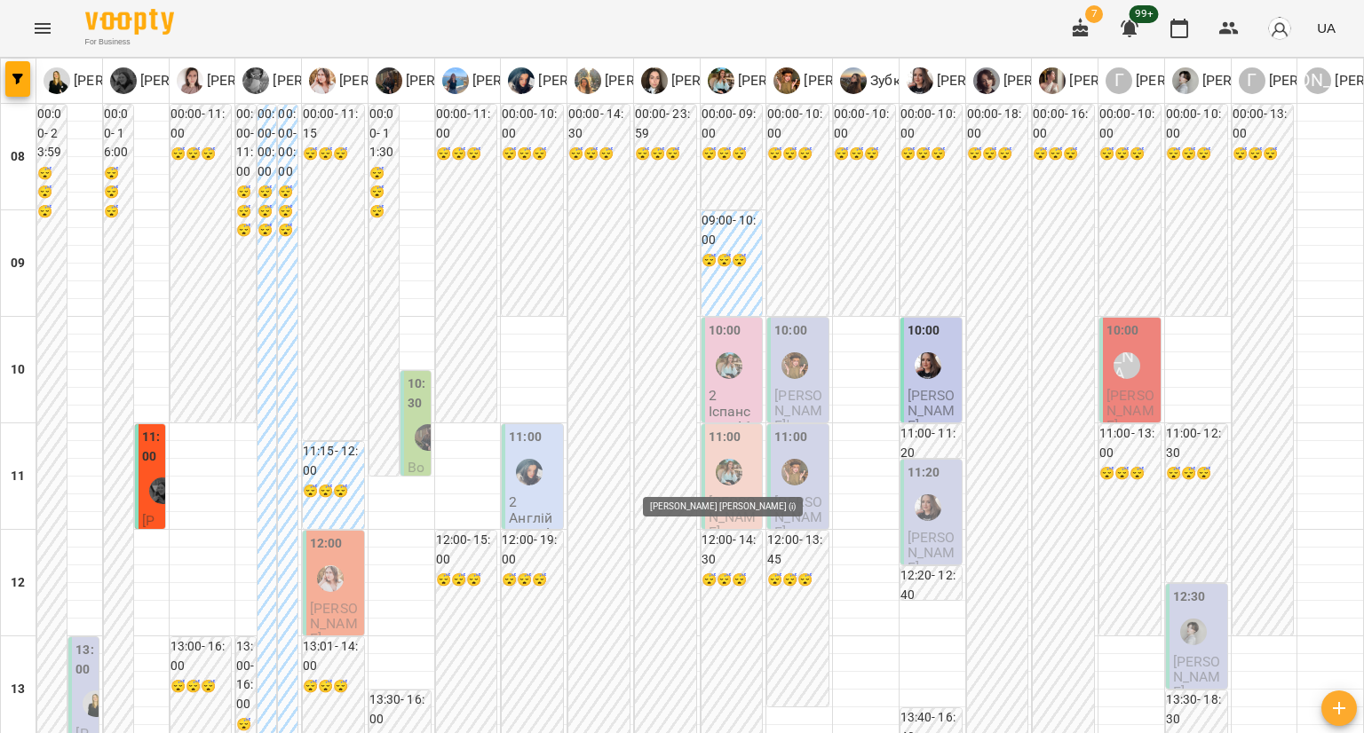
click at [728, 477] on img "Киречук Валерія Володимирівна (і)" at bounding box center [729, 472] width 27 height 27
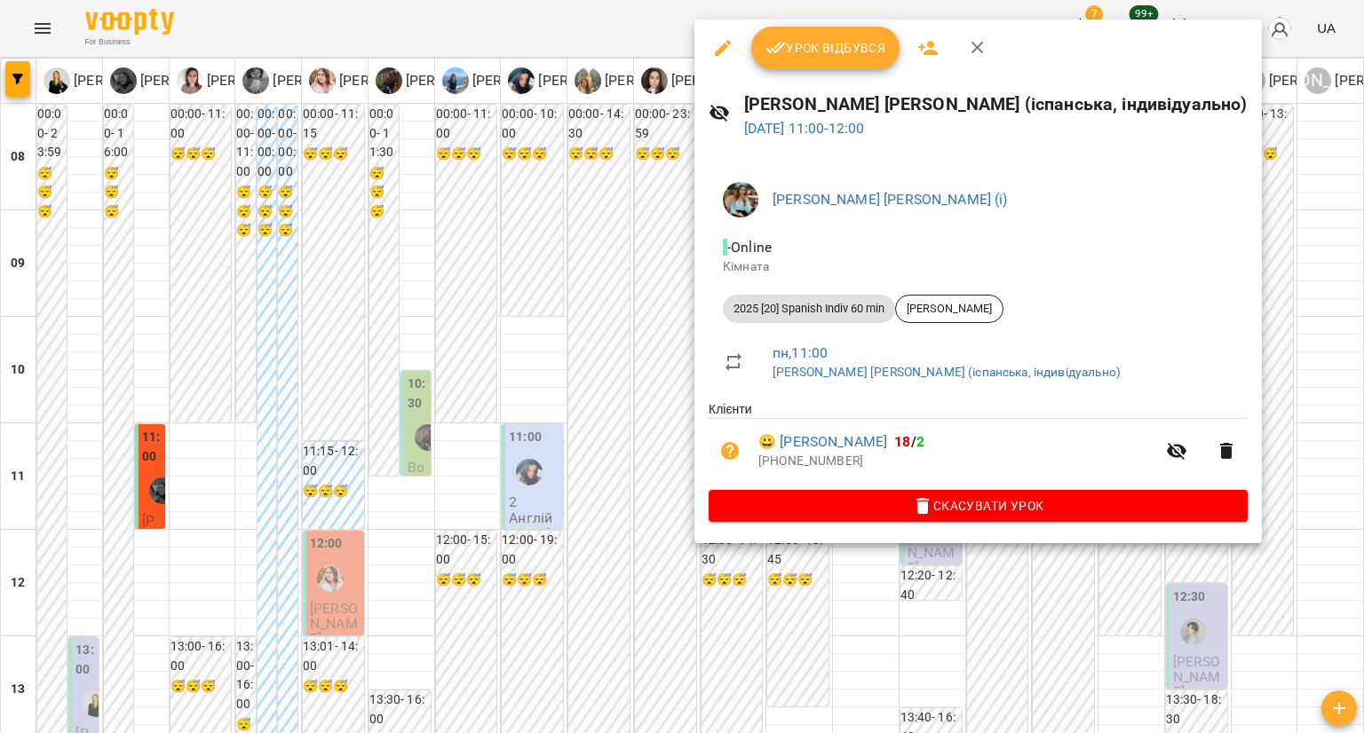
click at [608, 430] on div at bounding box center [682, 366] width 1364 height 733
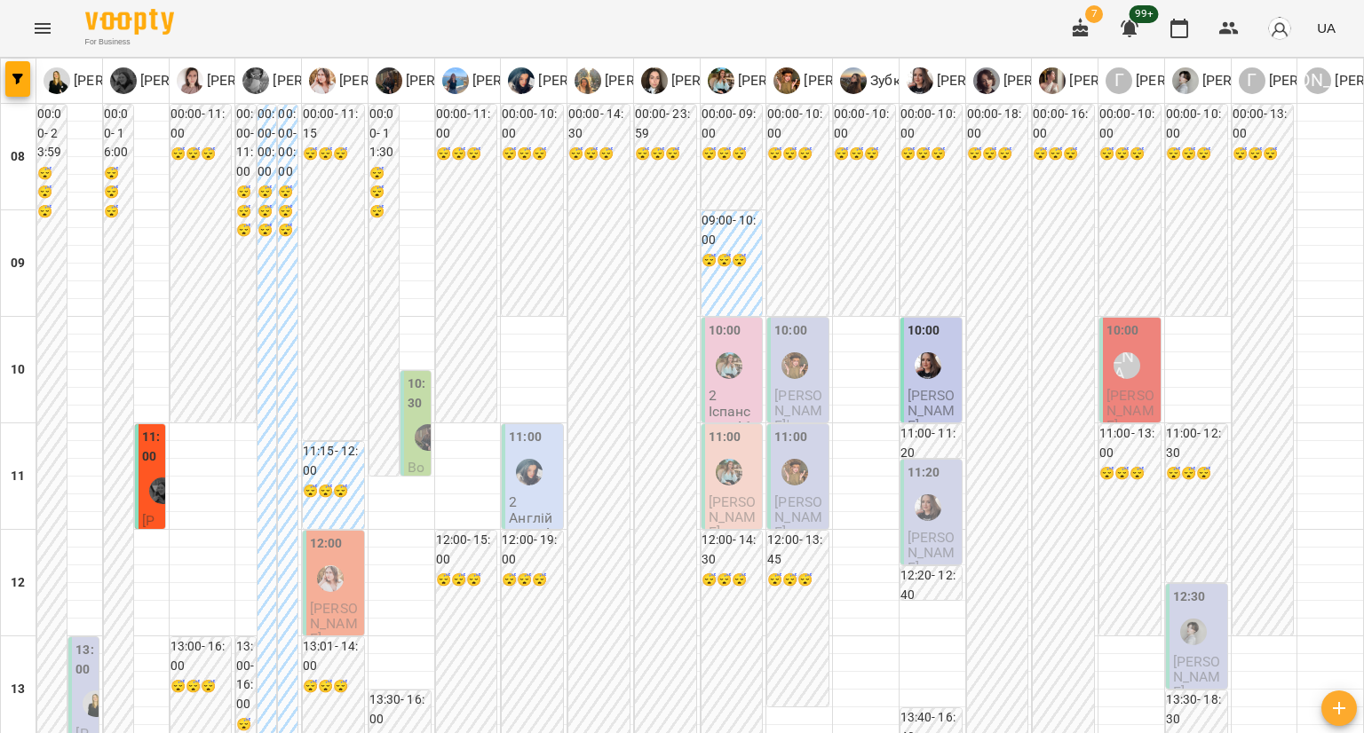
scroll to position [533, 0]
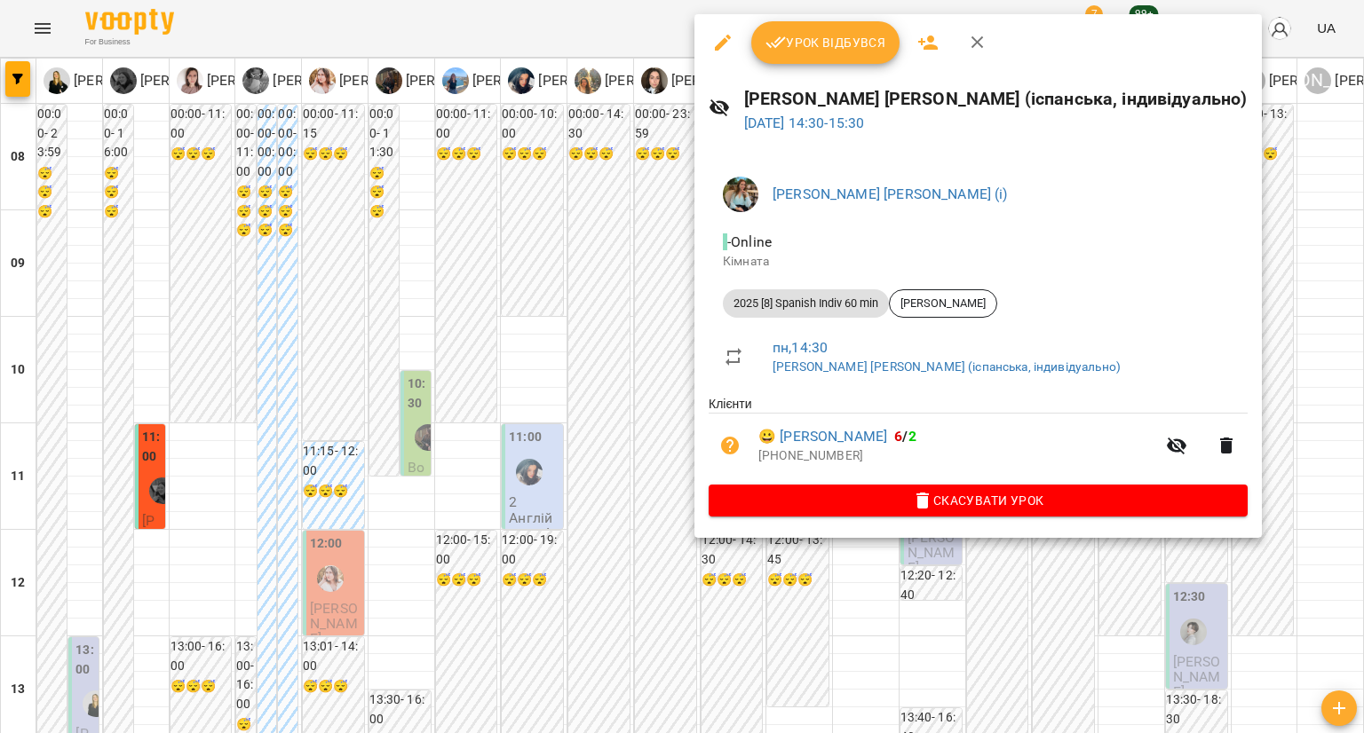
click at [621, 356] on div at bounding box center [682, 366] width 1364 height 733
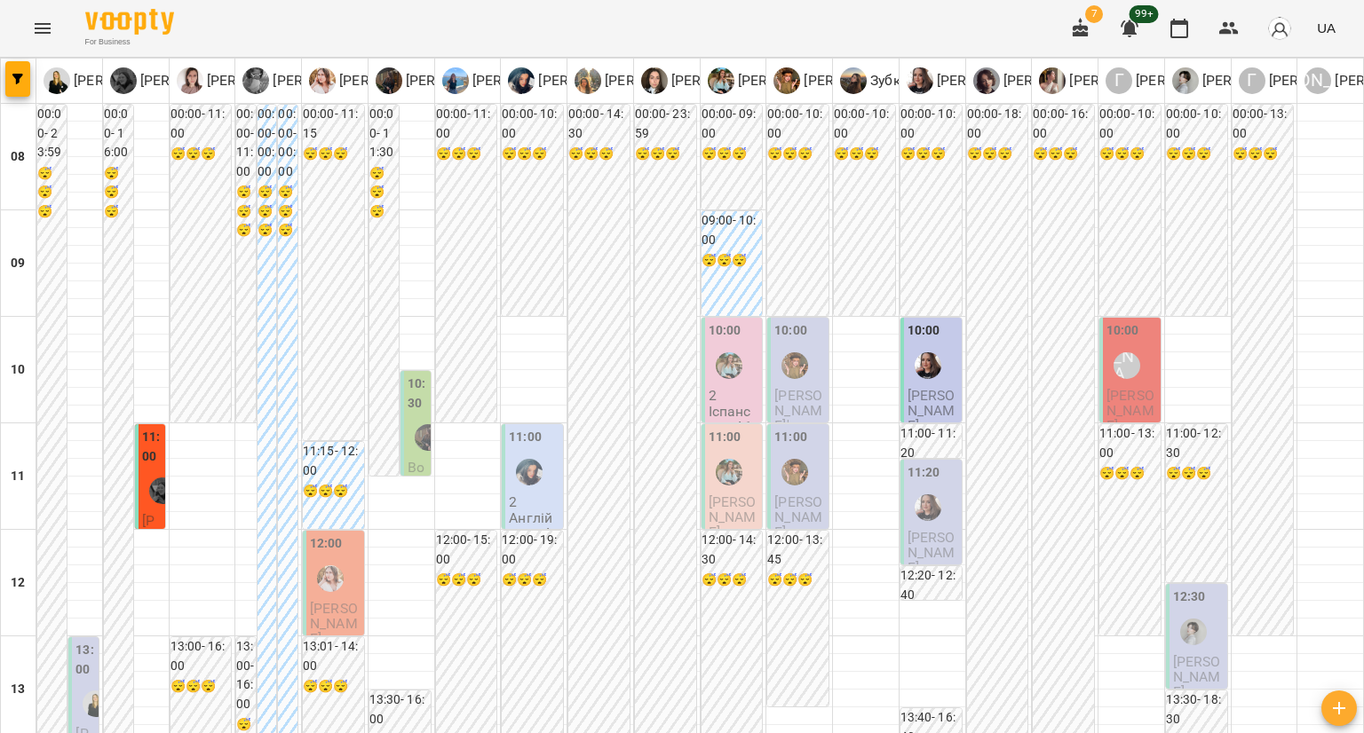
scroll to position [710, 0]
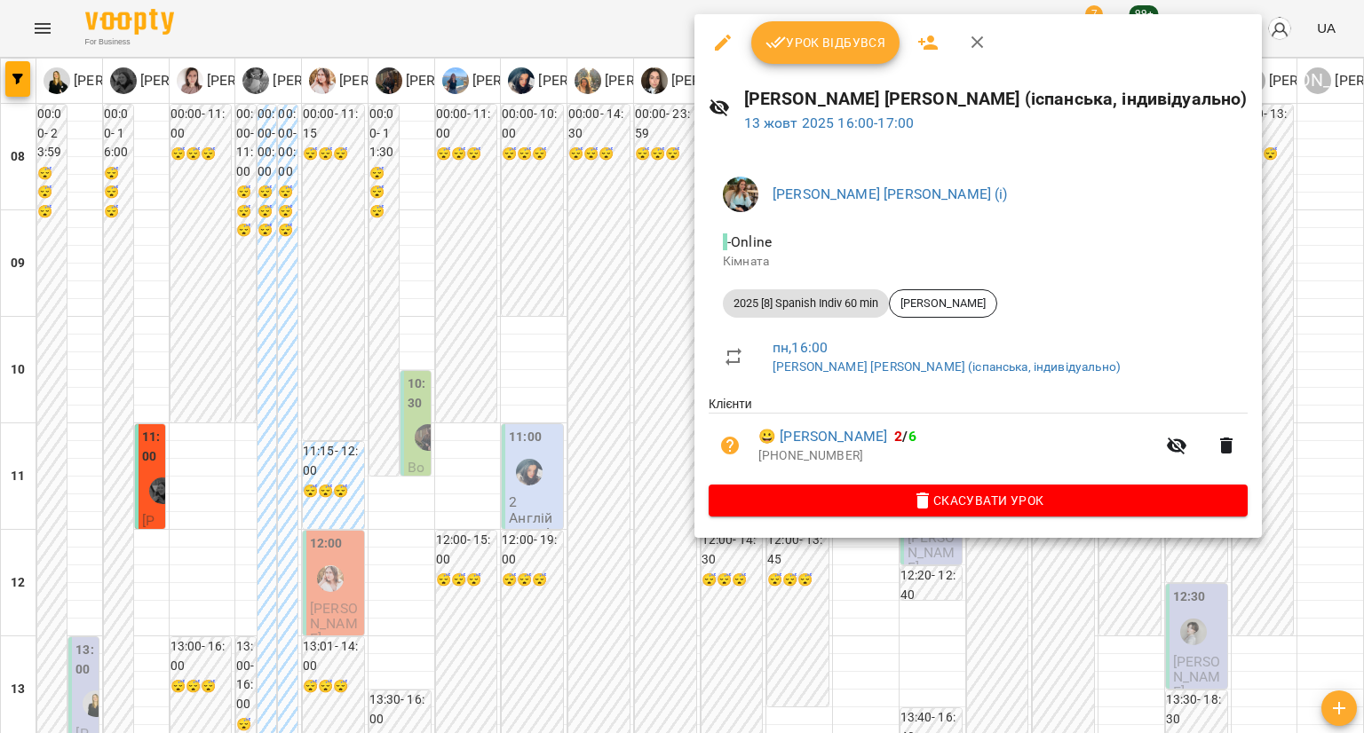
click at [622, 336] on div at bounding box center [682, 366] width 1364 height 733
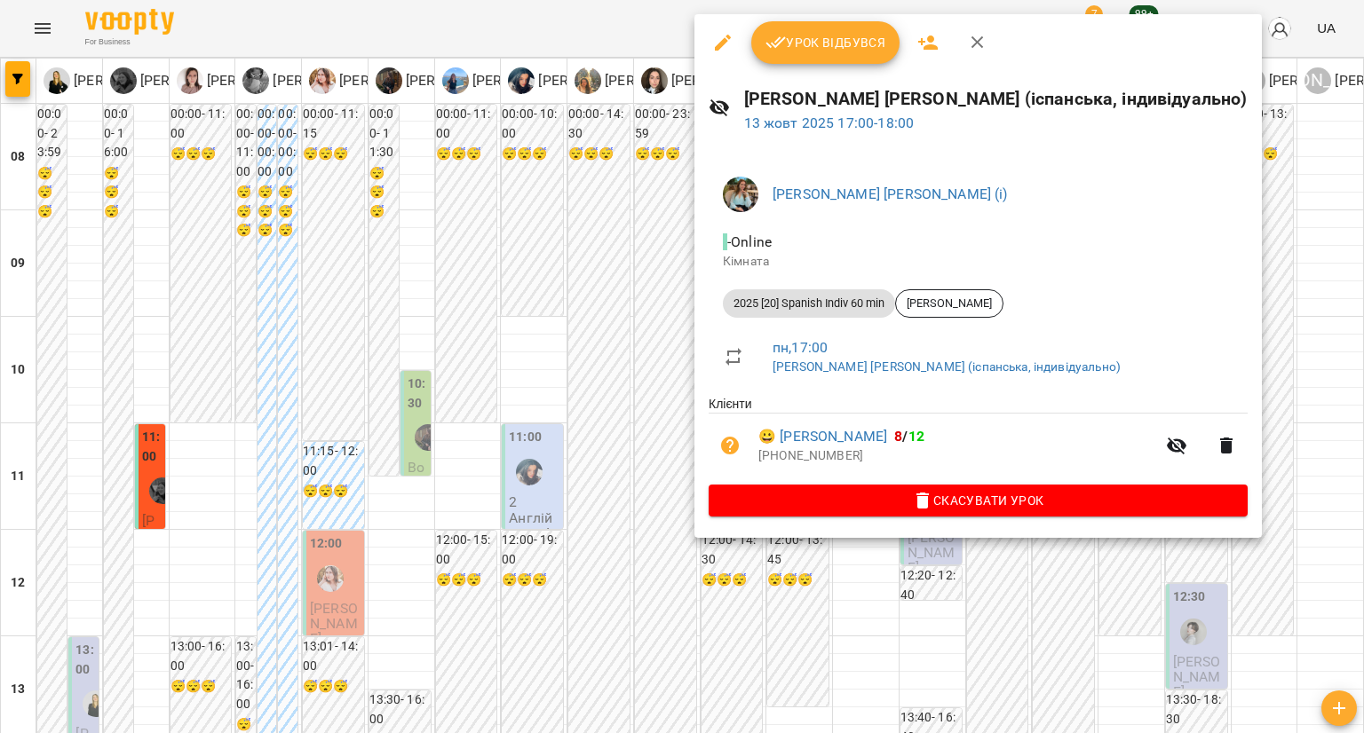
click at [620, 429] on div at bounding box center [682, 366] width 1364 height 733
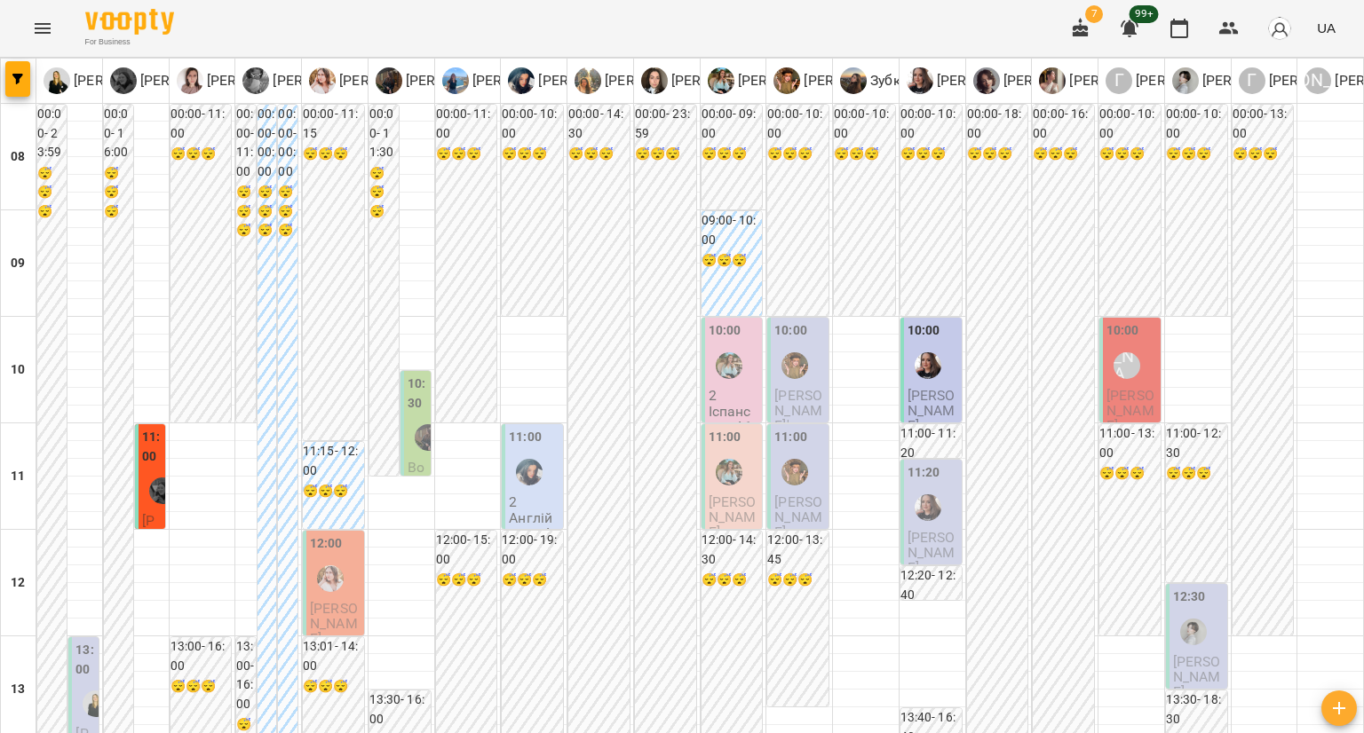
scroll to position [1087, 0]
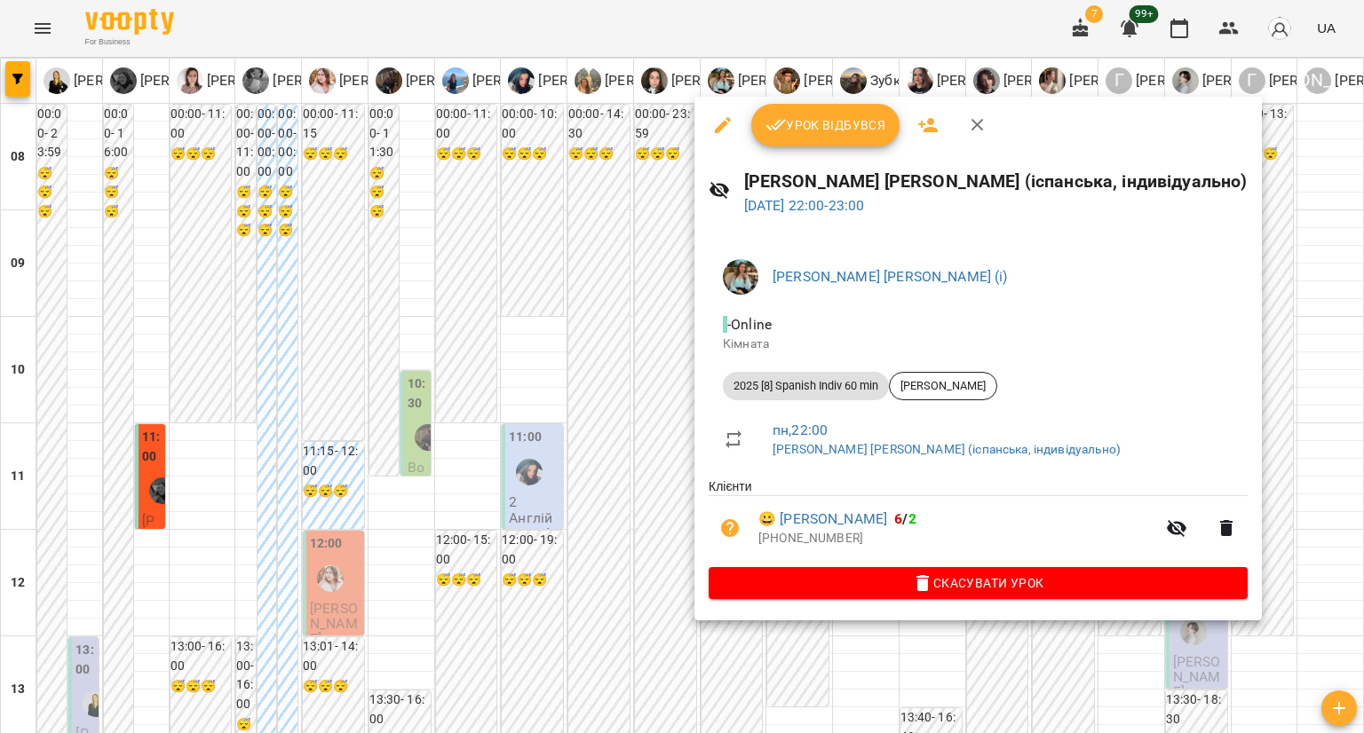
click at [628, 528] on div at bounding box center [682, 366] width 1364 height 733
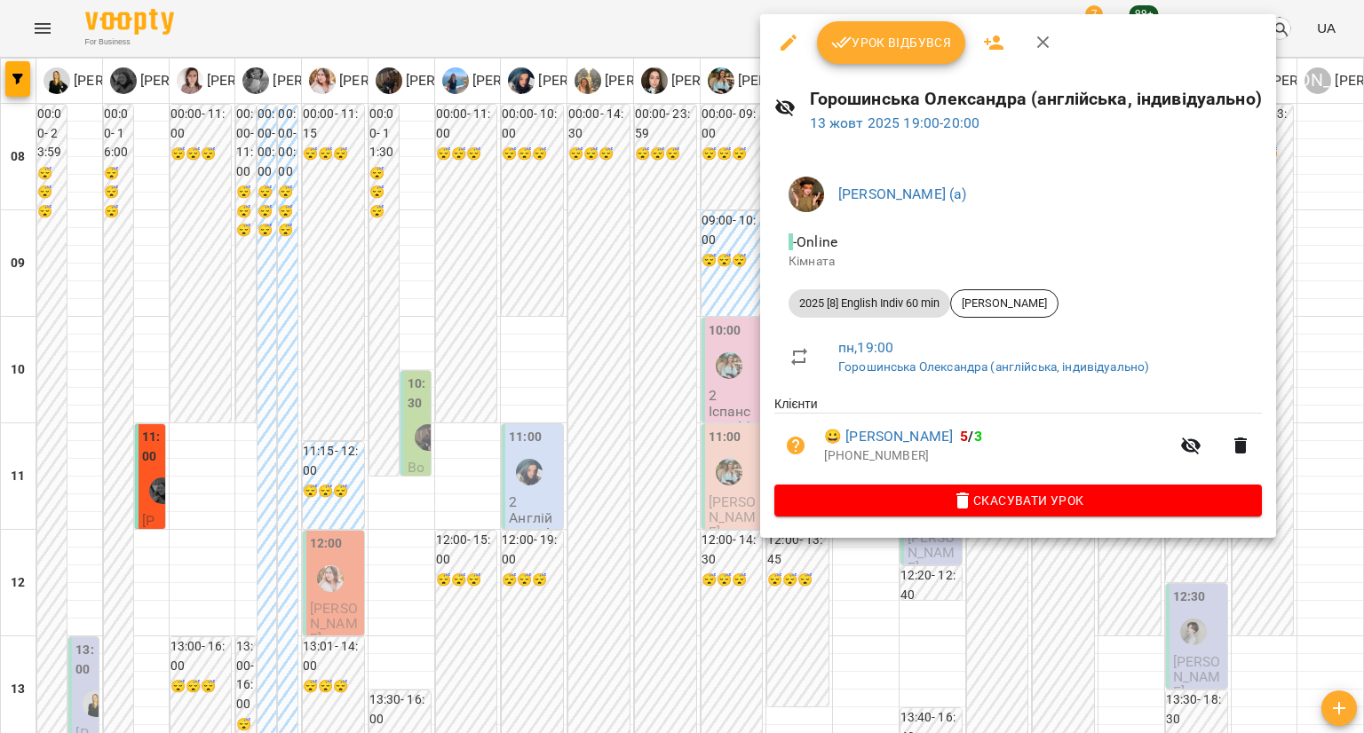
click at [685, 225] on div at bounding box center [682, 366] width 1364 height 733
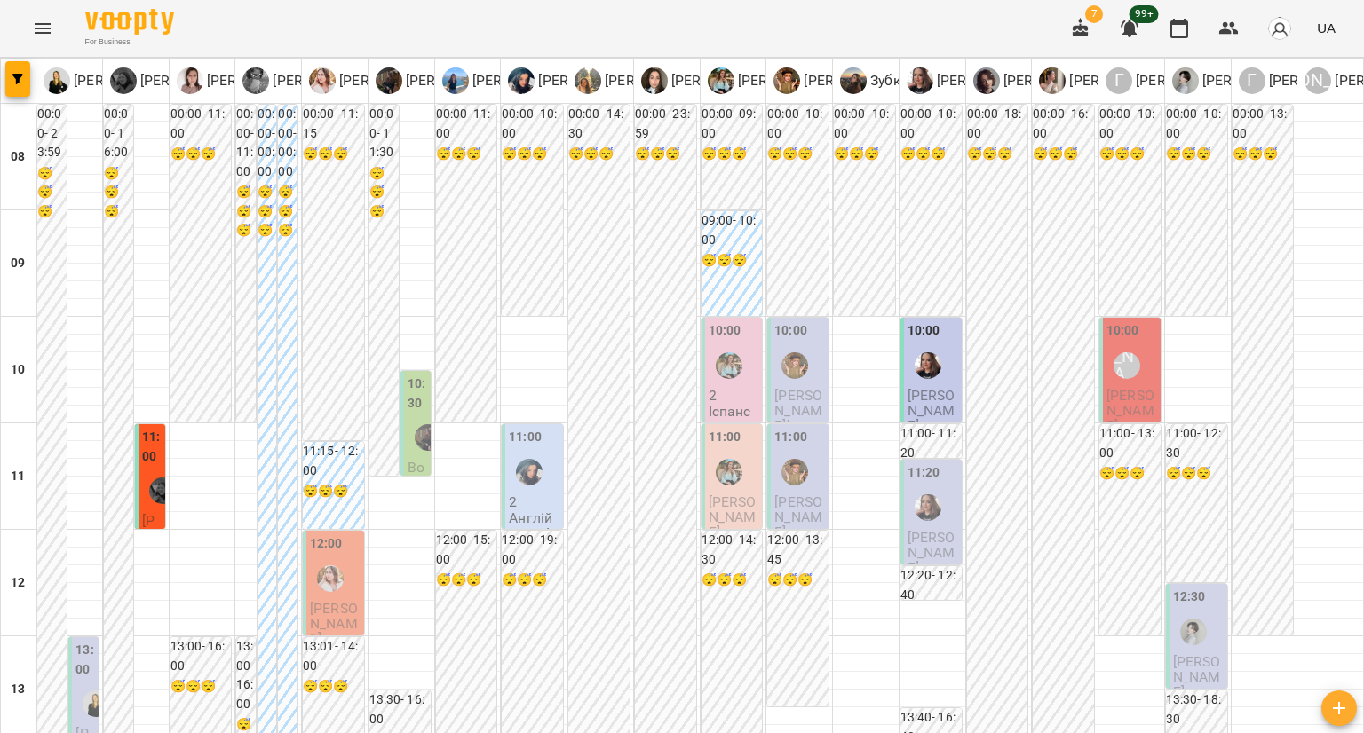
scroll to position [21, 0]
click at [800, 363] on div at bounding box center [794, 365] width 41 height 41
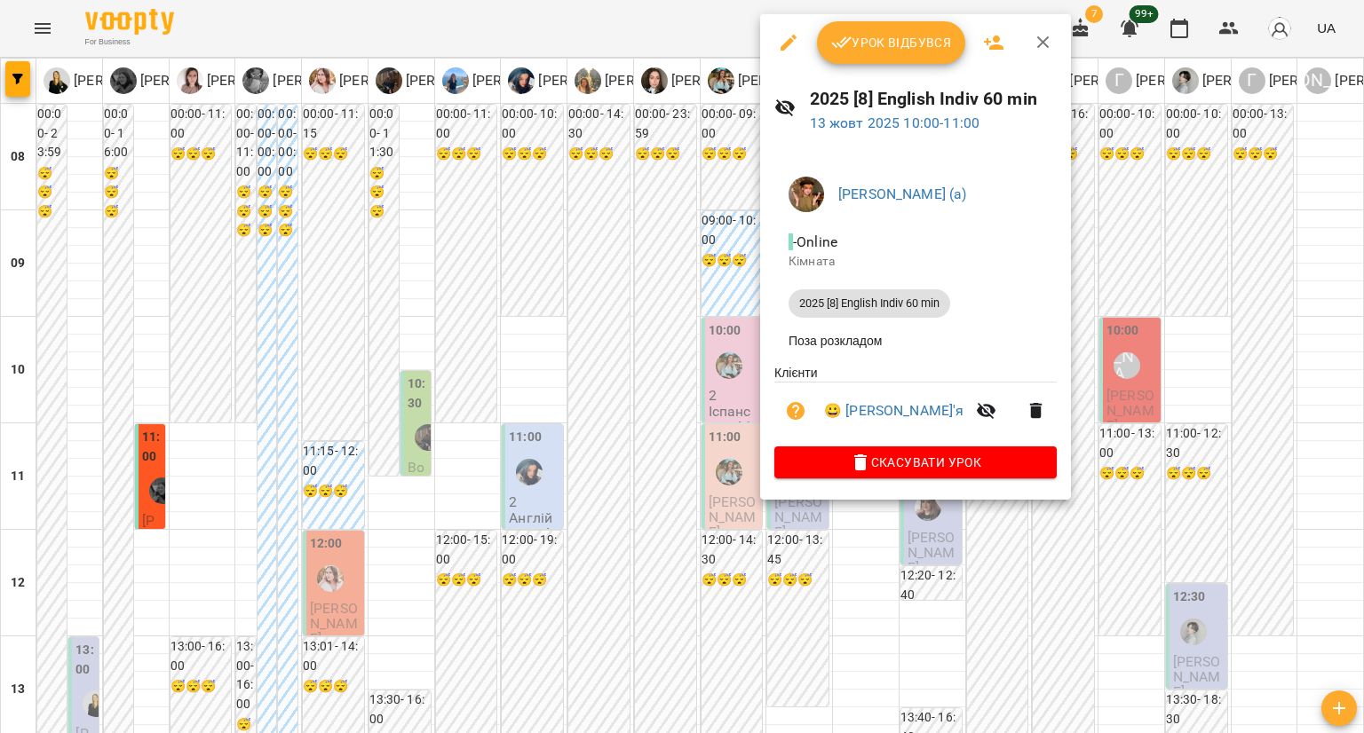
drag, startPoint x: 634, startPoint y: 345, endPoint x: 737, endPoint y: 379, distance: 108.4
click at [634, 345] on div at bounding box center [682, 366] width 1364 height 733
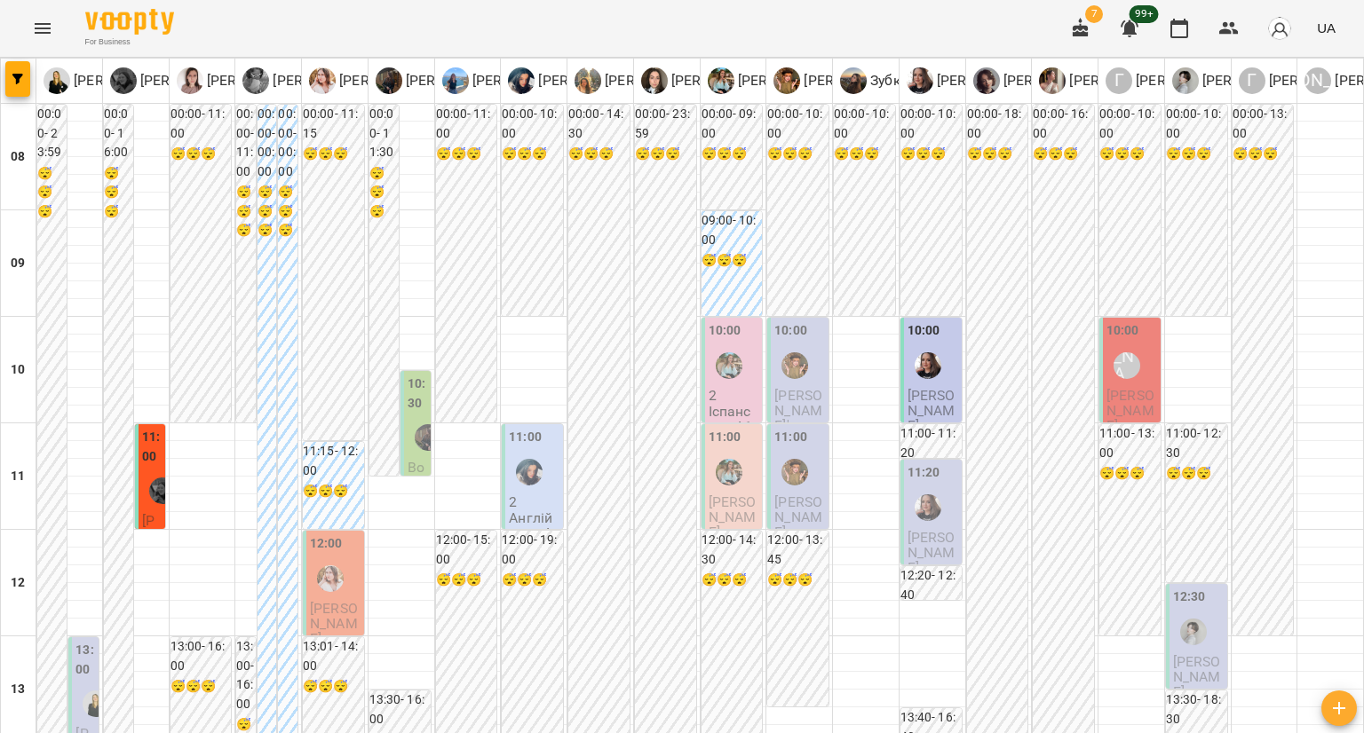
click at [795, 452] on div at bounding box center [794, 472] width 41 height 41
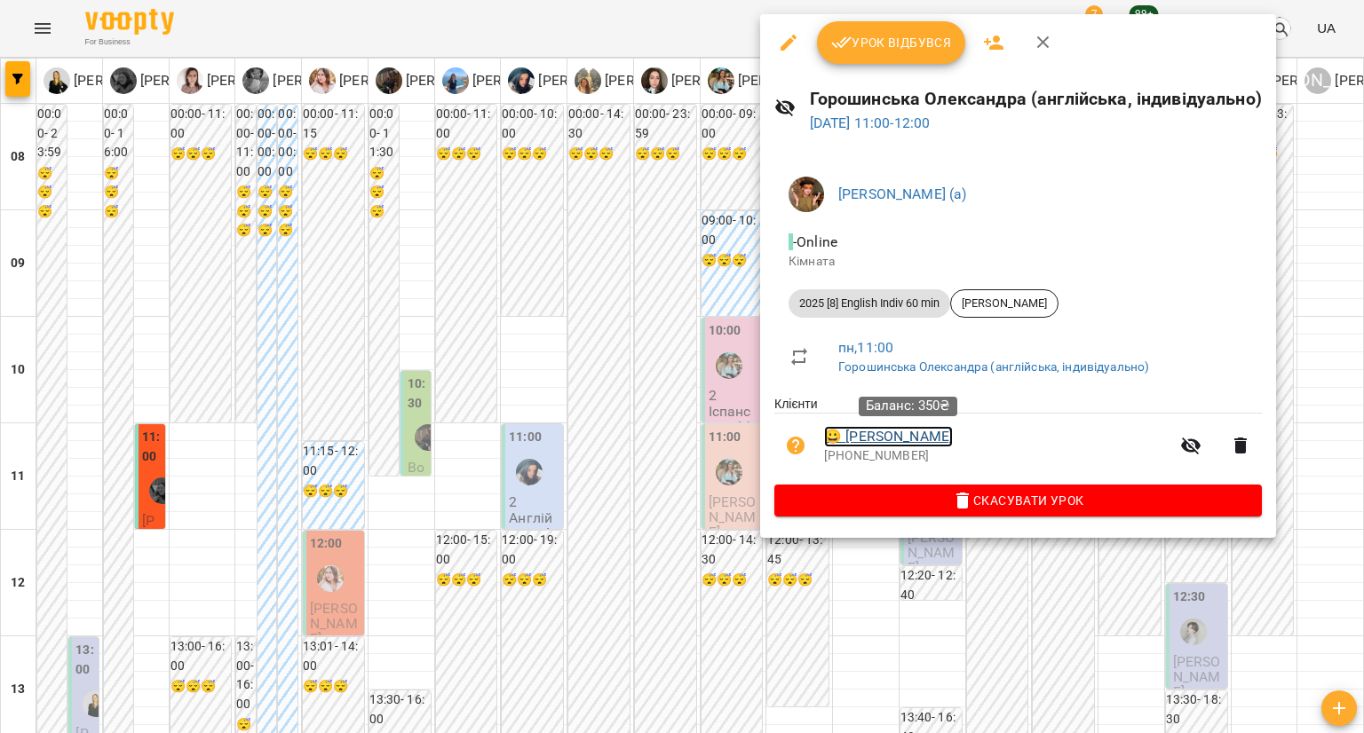
click at [927, 433] on link "😀 Єлизавета Бугаренко" at bounding box center [888, 436] width 129 height 21
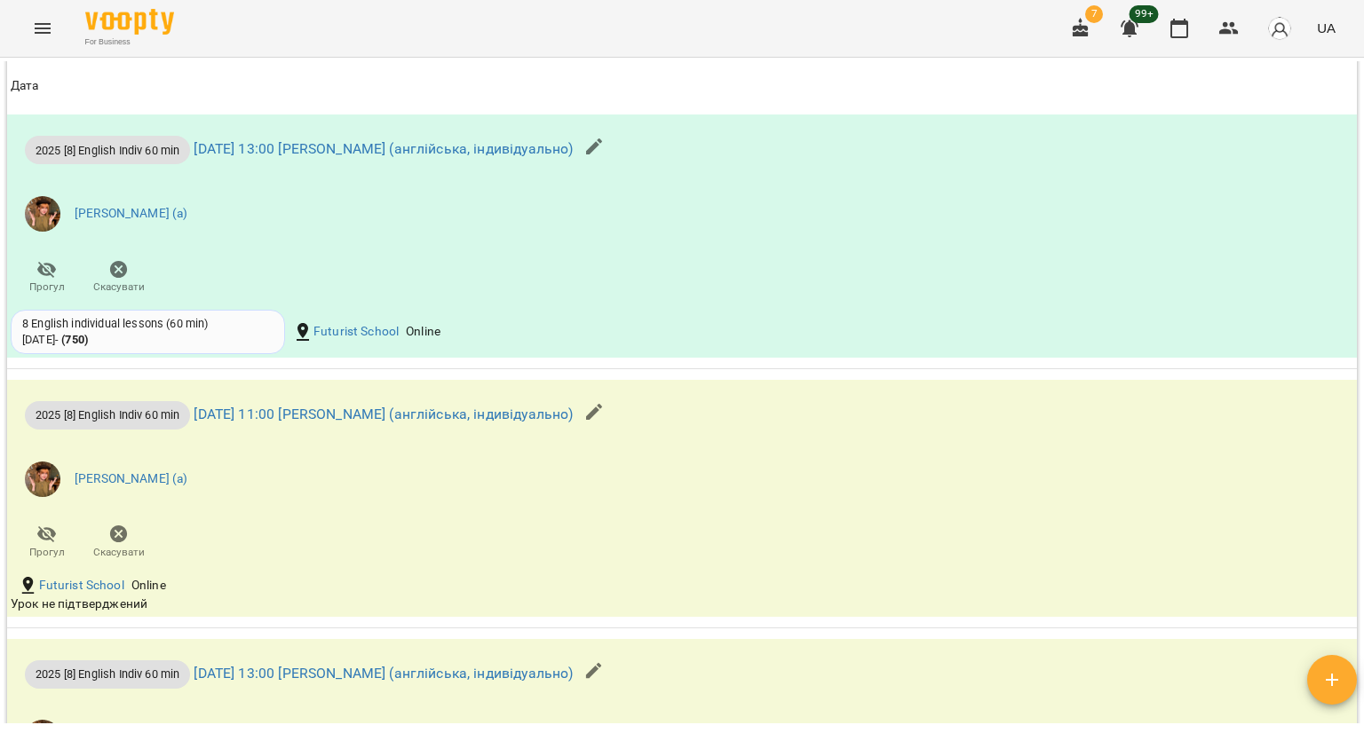
scroll to position [2131, 0]
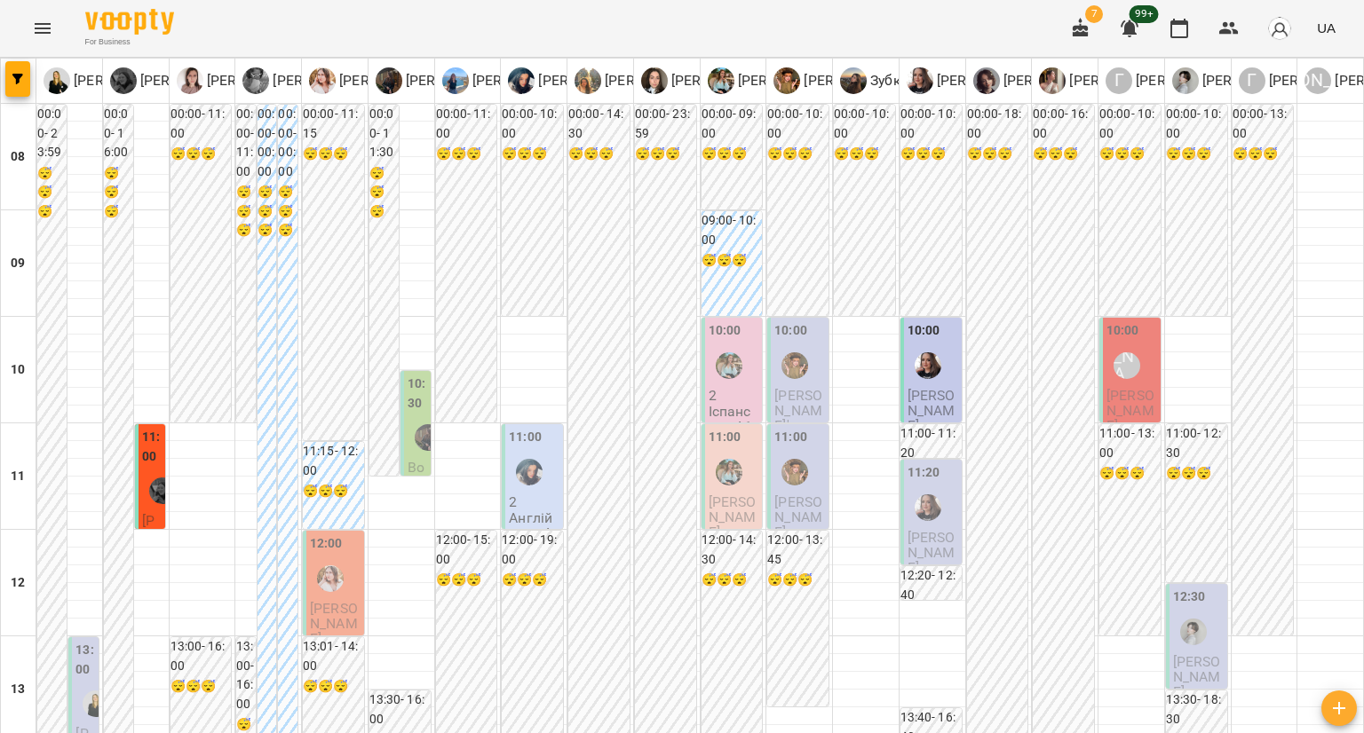
scroll to position [178, 0]
click at [792, 387] on span "Бесєдіна Дар'я" at bounding box center [798, 411] width 48 height 48
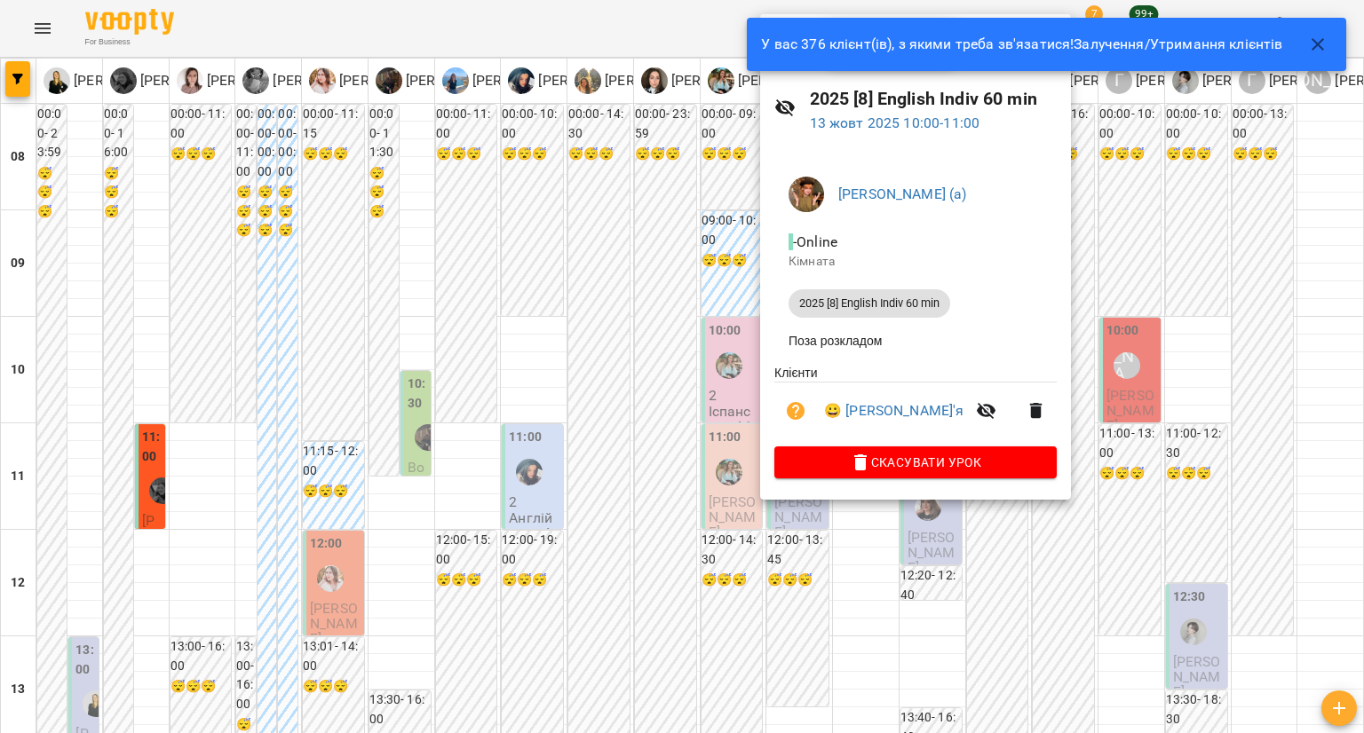
click at [575, 313] on div at bounding box center [682, 366] width 1364 height 733
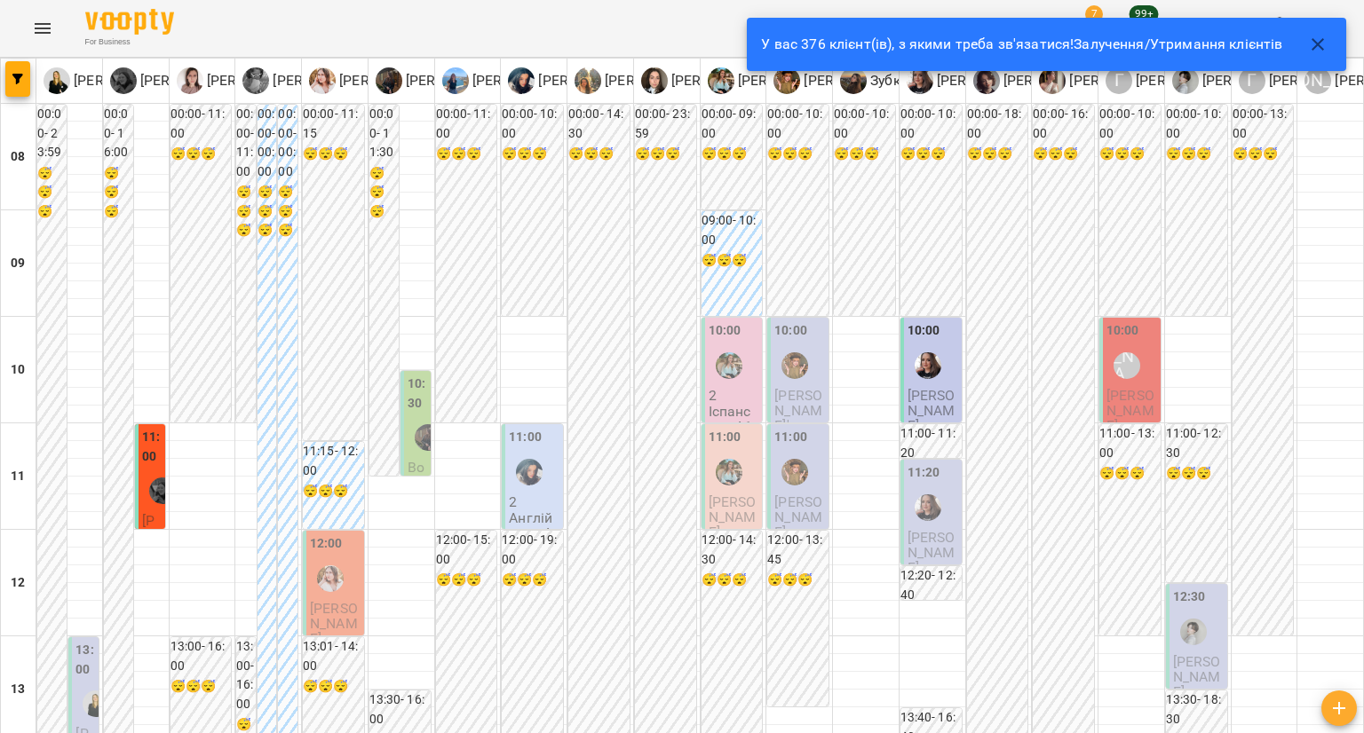
scroll to position [0, 0]
click at [944, 374] on div "10:00" at bounding box center [932, 353] width 51 height 65
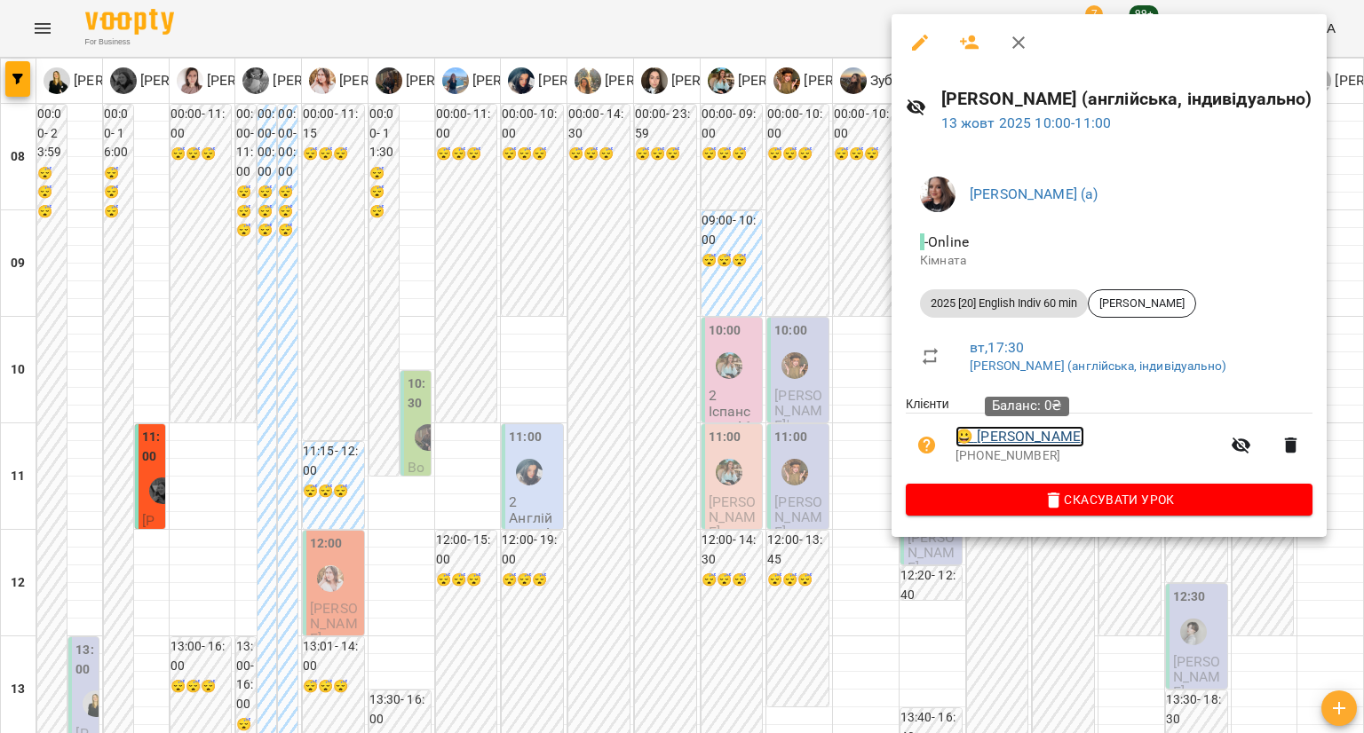
click at [990, 439] on link "😀 Аня Коциловська" at bounding box center [1019, 436] width 129 height 21
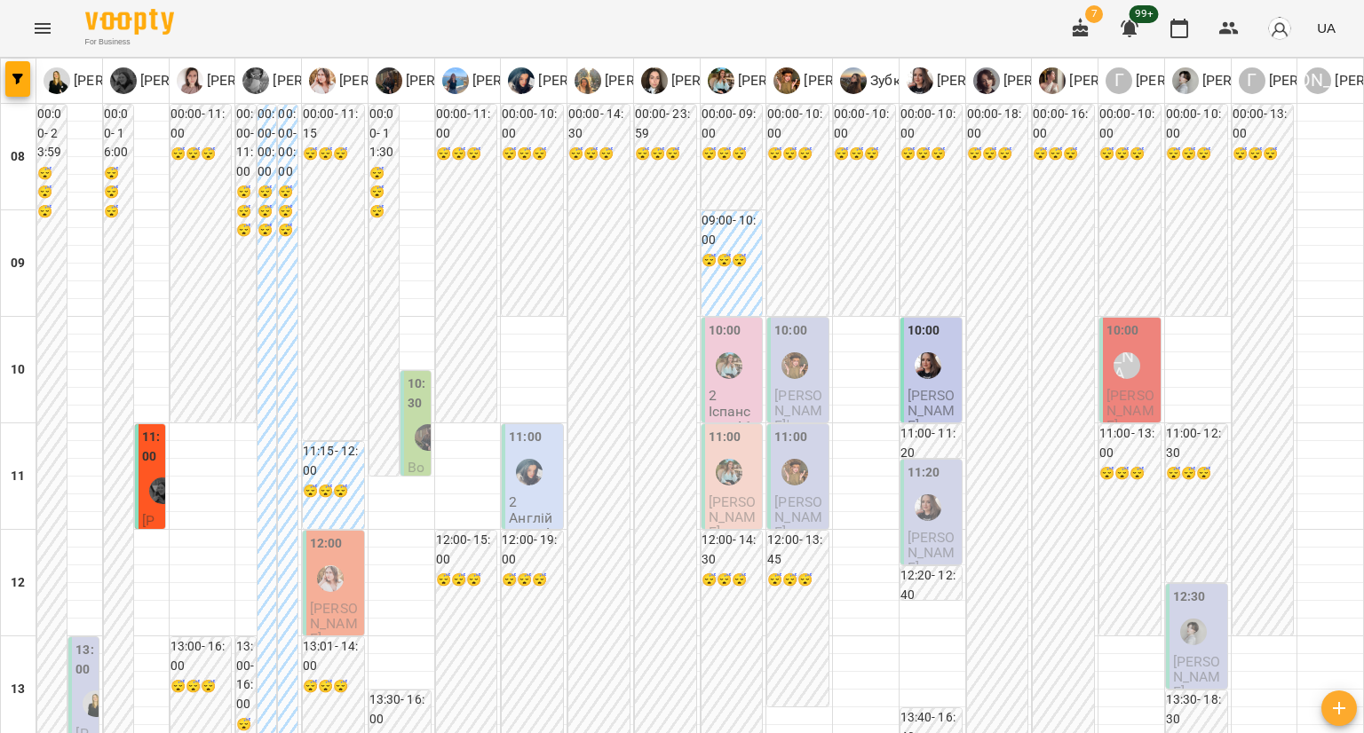
scroll to position [355, 0]
click at [916, 529] on span "Таїсія Дем'яненко" at bounding box center [931, 553] width 48 height 48
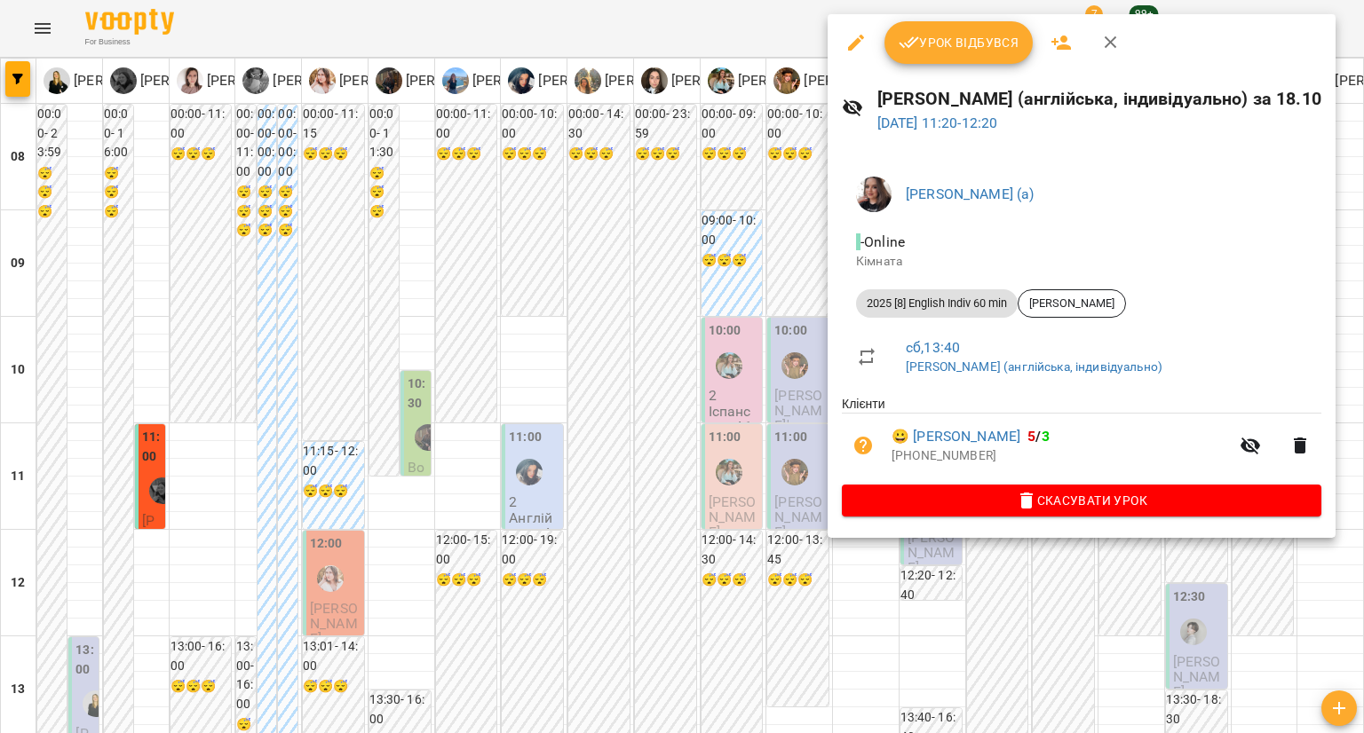
click at [660, 297] on div at bounding box center [682, 366] width 1364 height 733
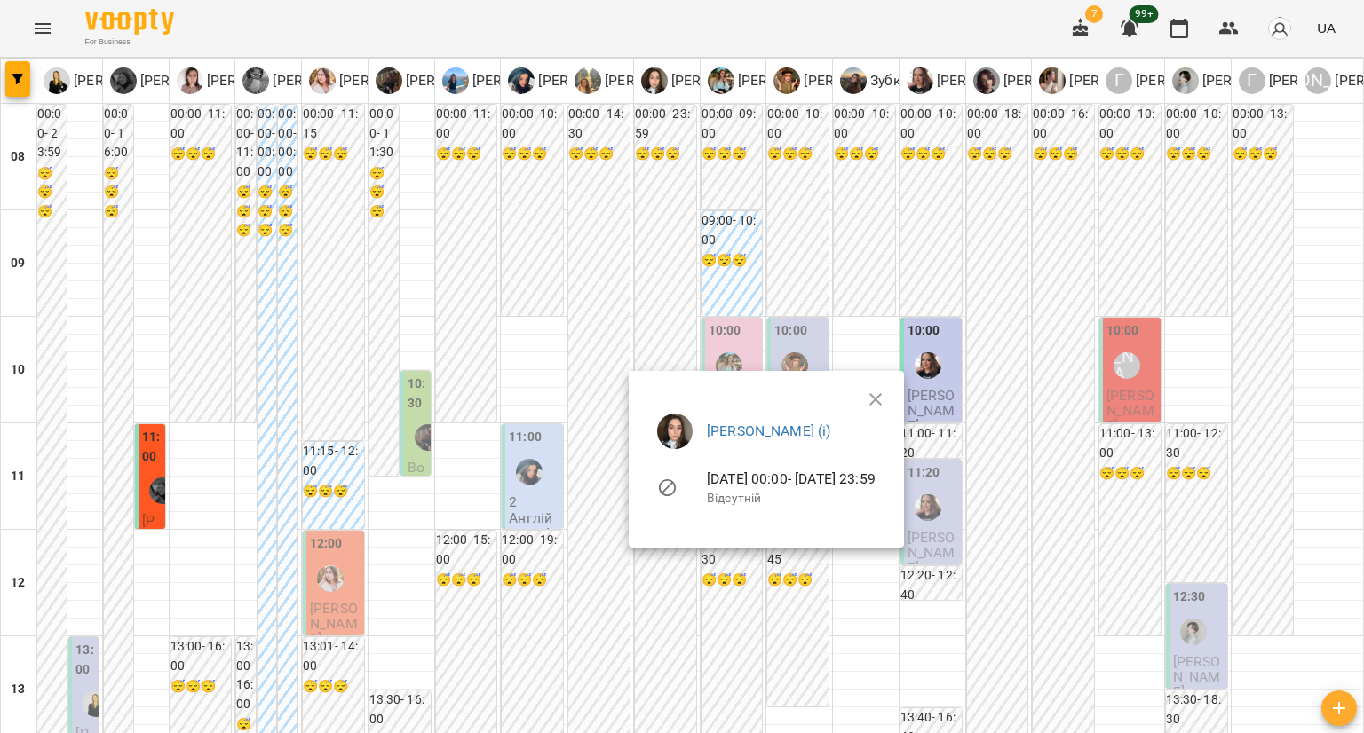
click at [1012, 313] on div at bounding box center [682, 366] width 1364 height 733
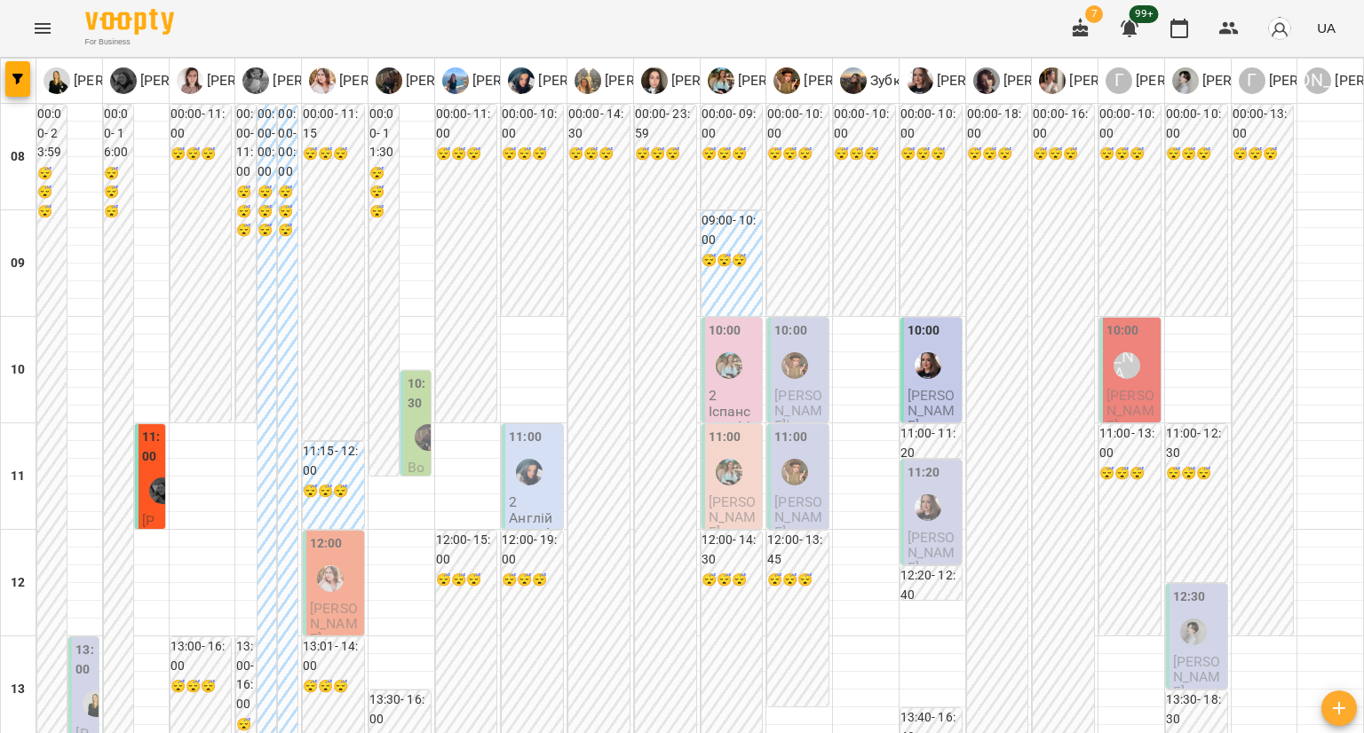
scroll to position [799, 0]
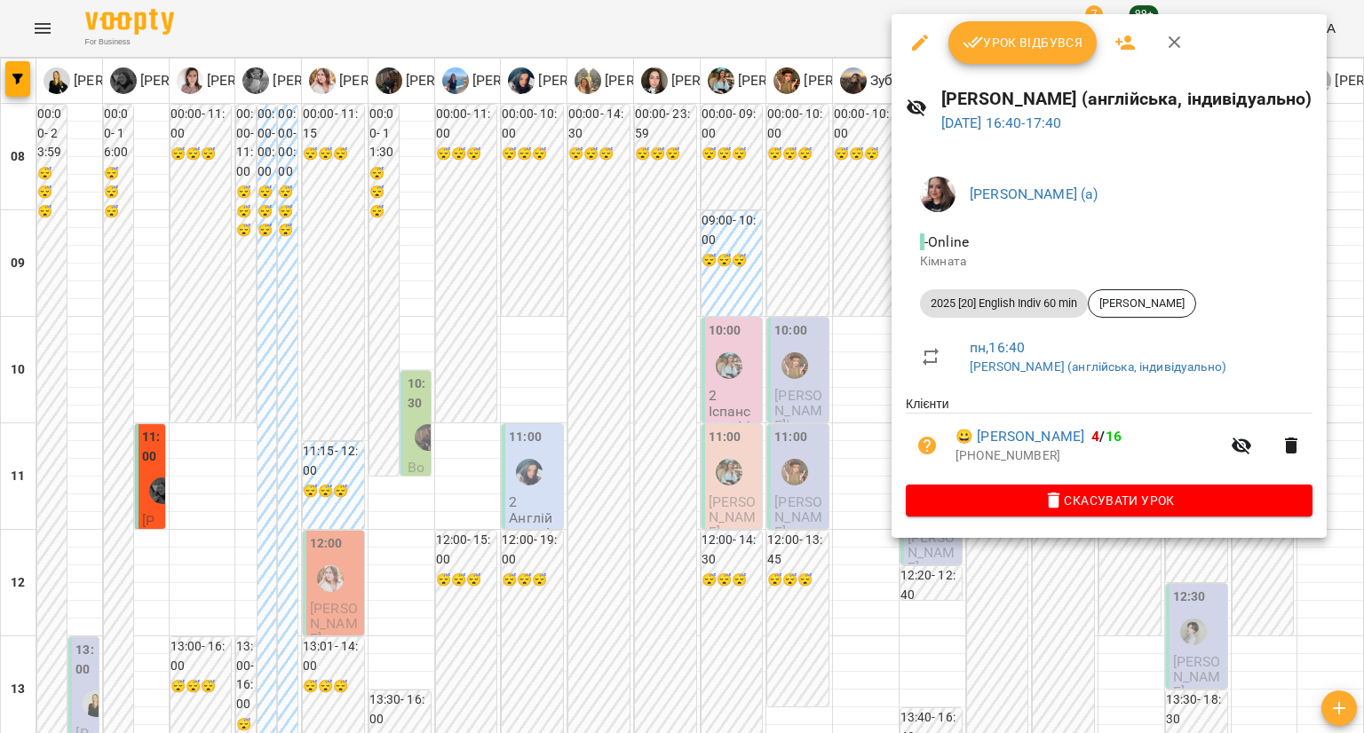
click at [843, 443] on div at bounding box center [682, 366] width 1364 height 733
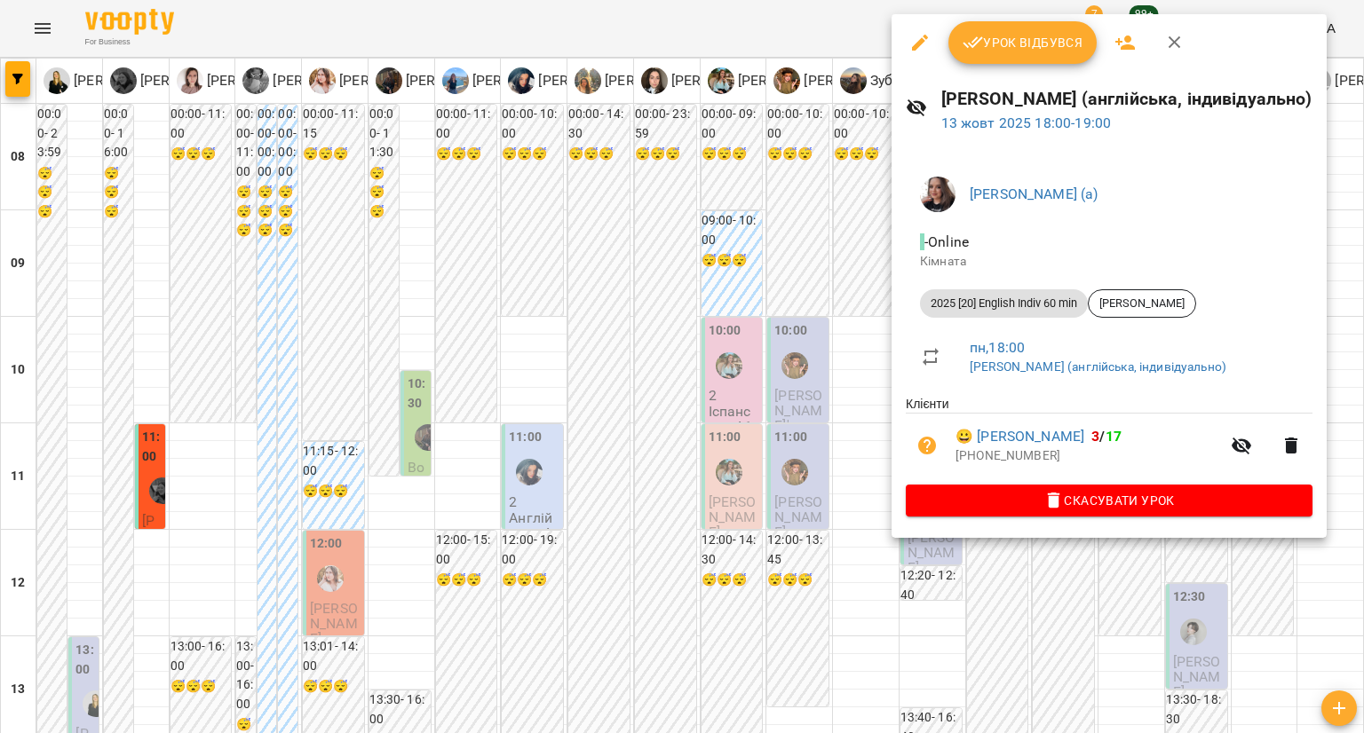
click at [811, 425] on div at bounding box center [682, 366] width 1364 height 733
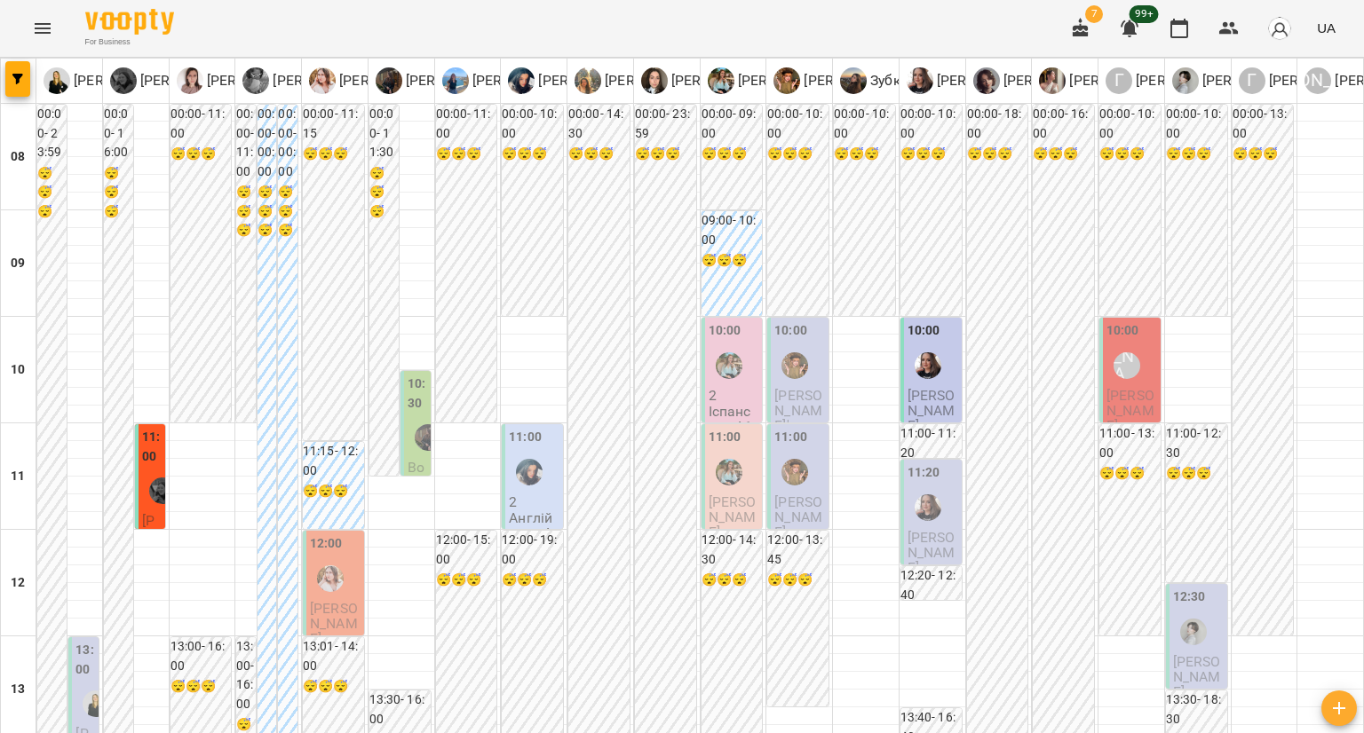
scroll to position [977, 0]
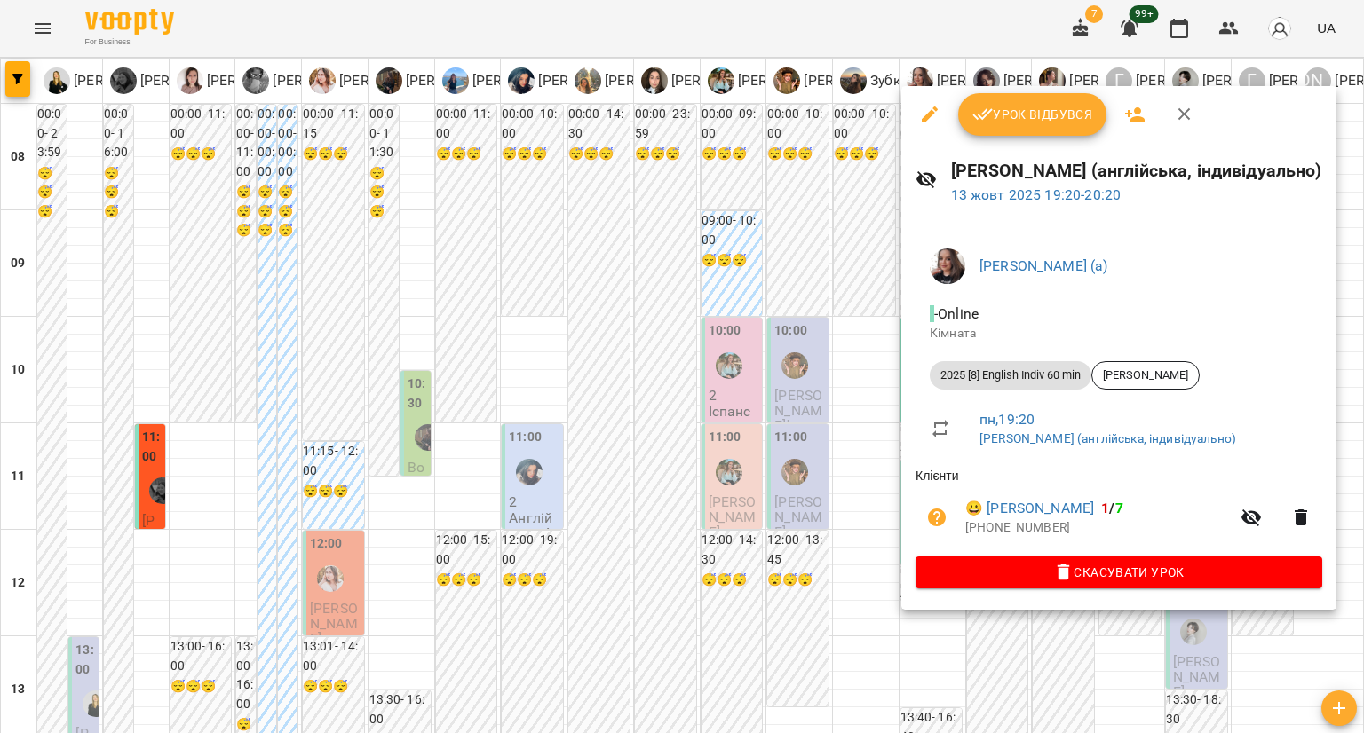
click at [858, 381] on div at bounding box center [682, 366] width 1364 height 733
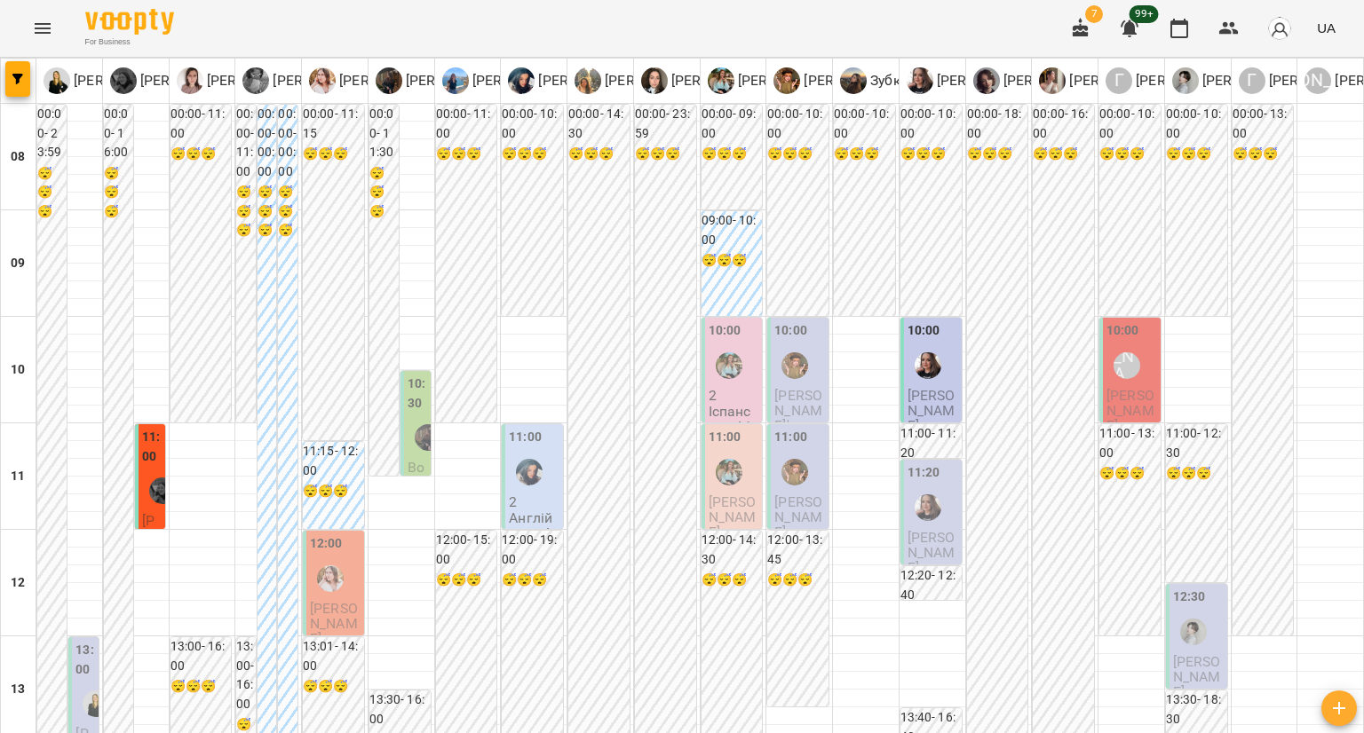
scroll to position [1087, 0]
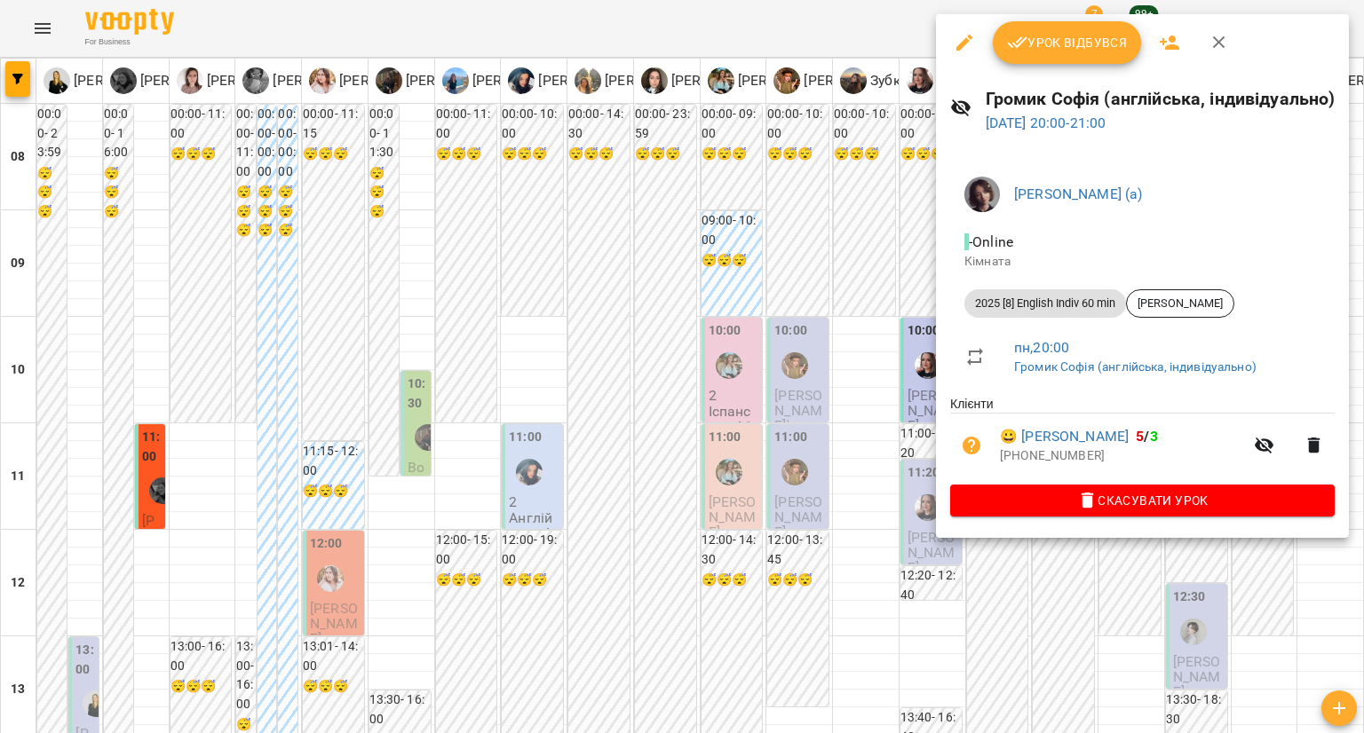
click at [857, 370] on div at bounding box center [682, 366] width 1364 height 733
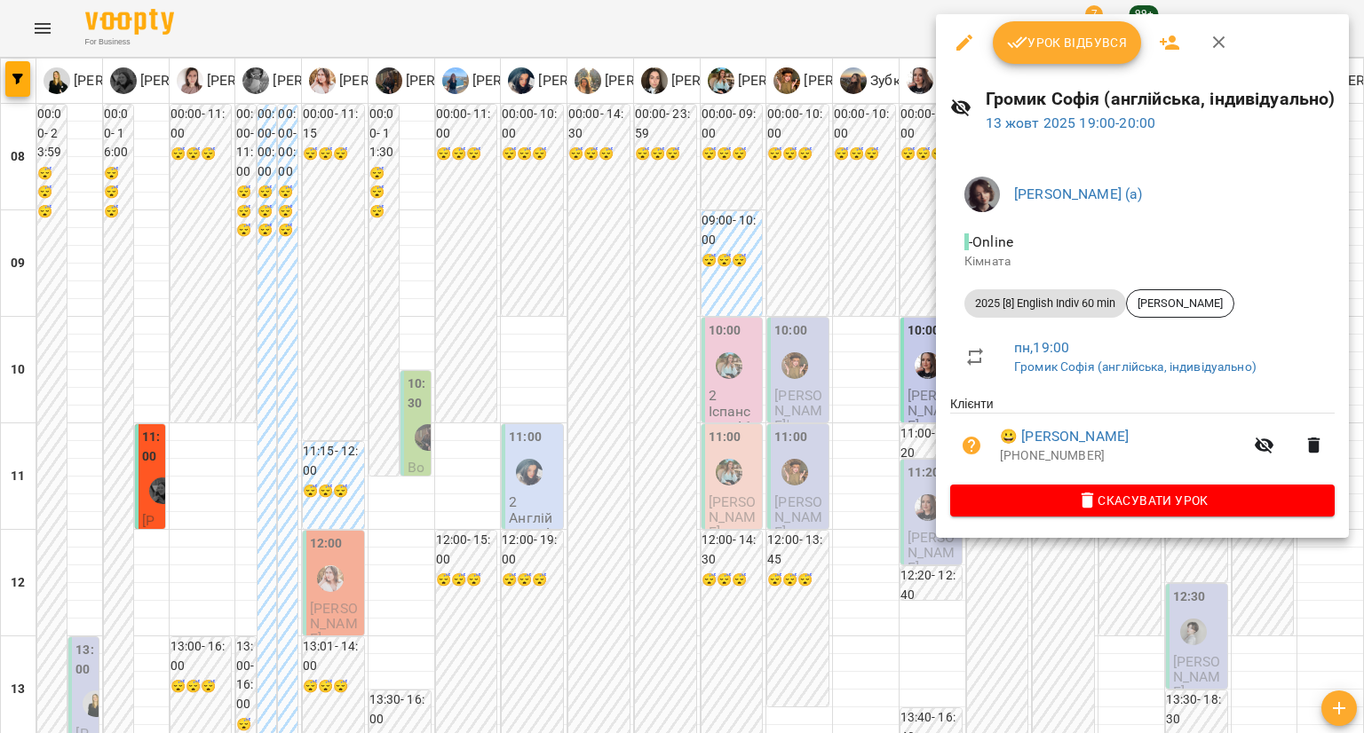
click at [827, 285] on div at bounding box center [682, 366] width 1364 height 733
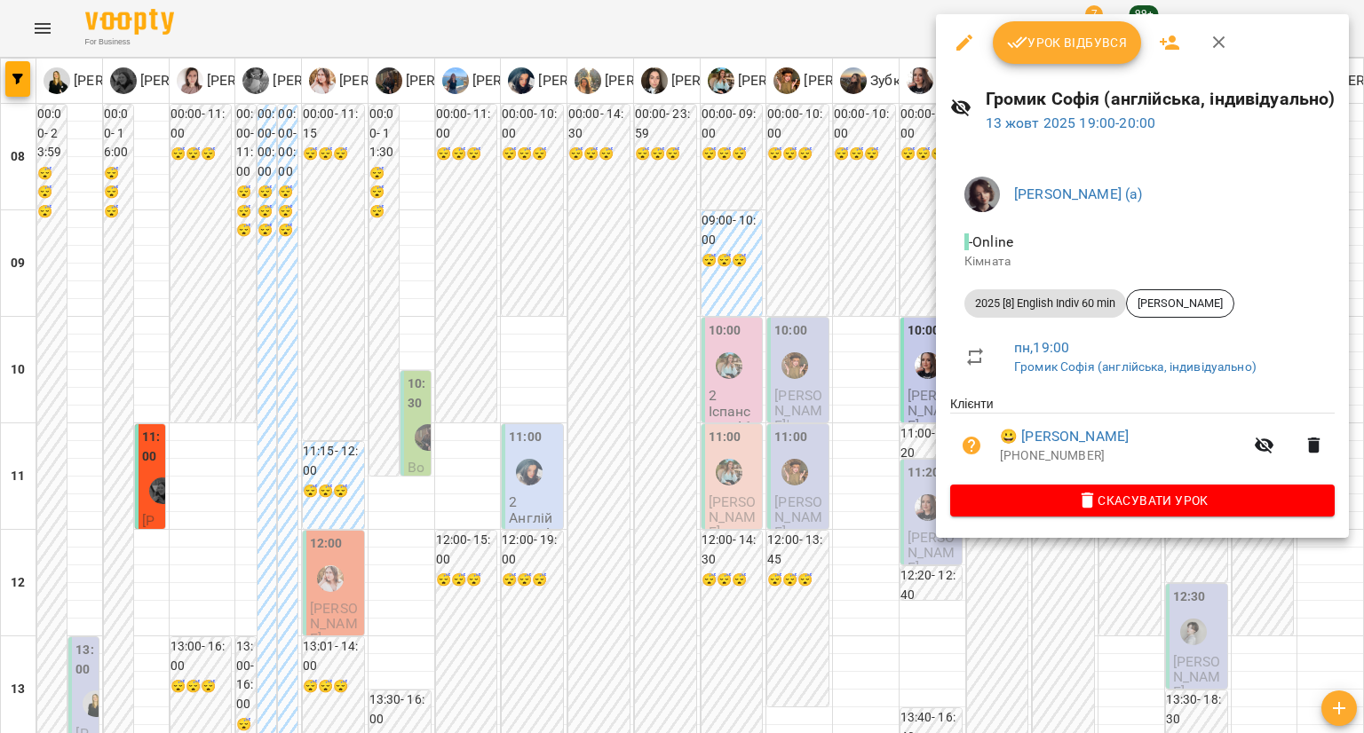
click at [841, 328] on div at bounding box center [682, 366] width 1364 height 733
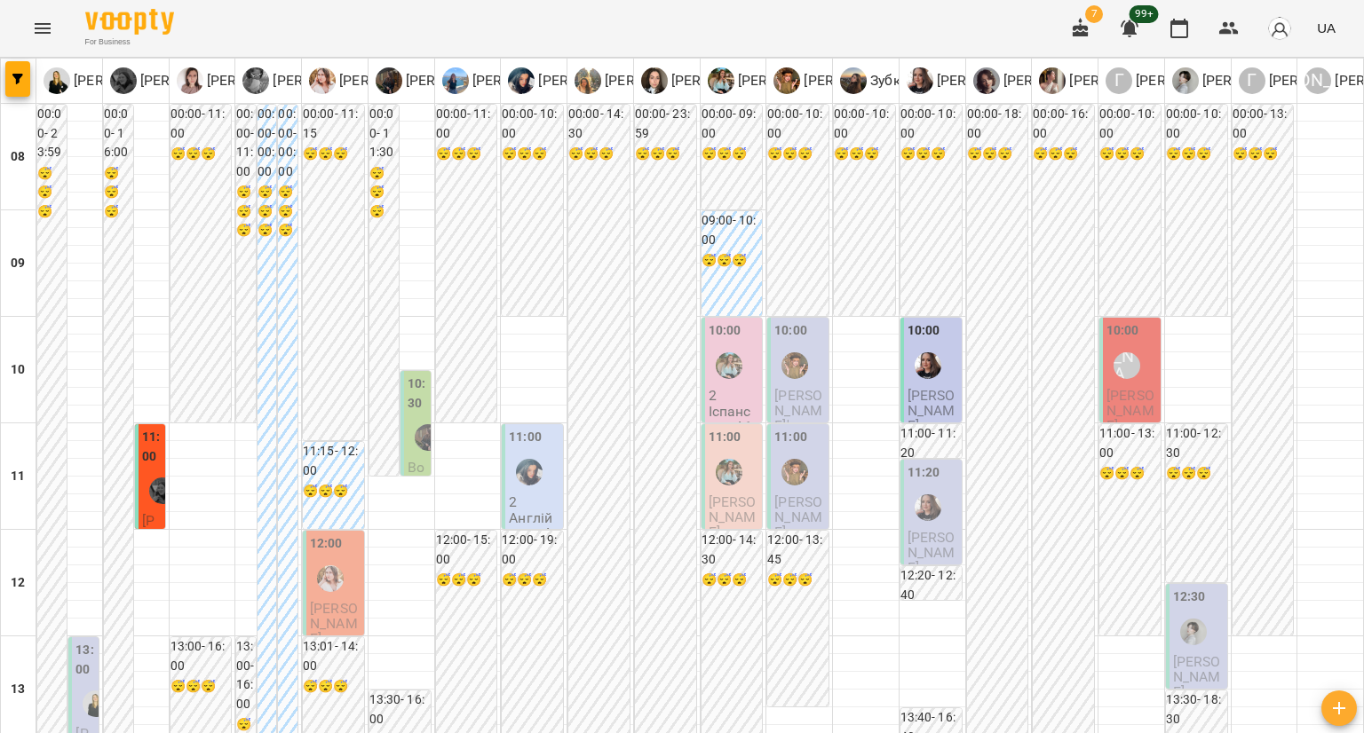
scroll to position [998, 0]
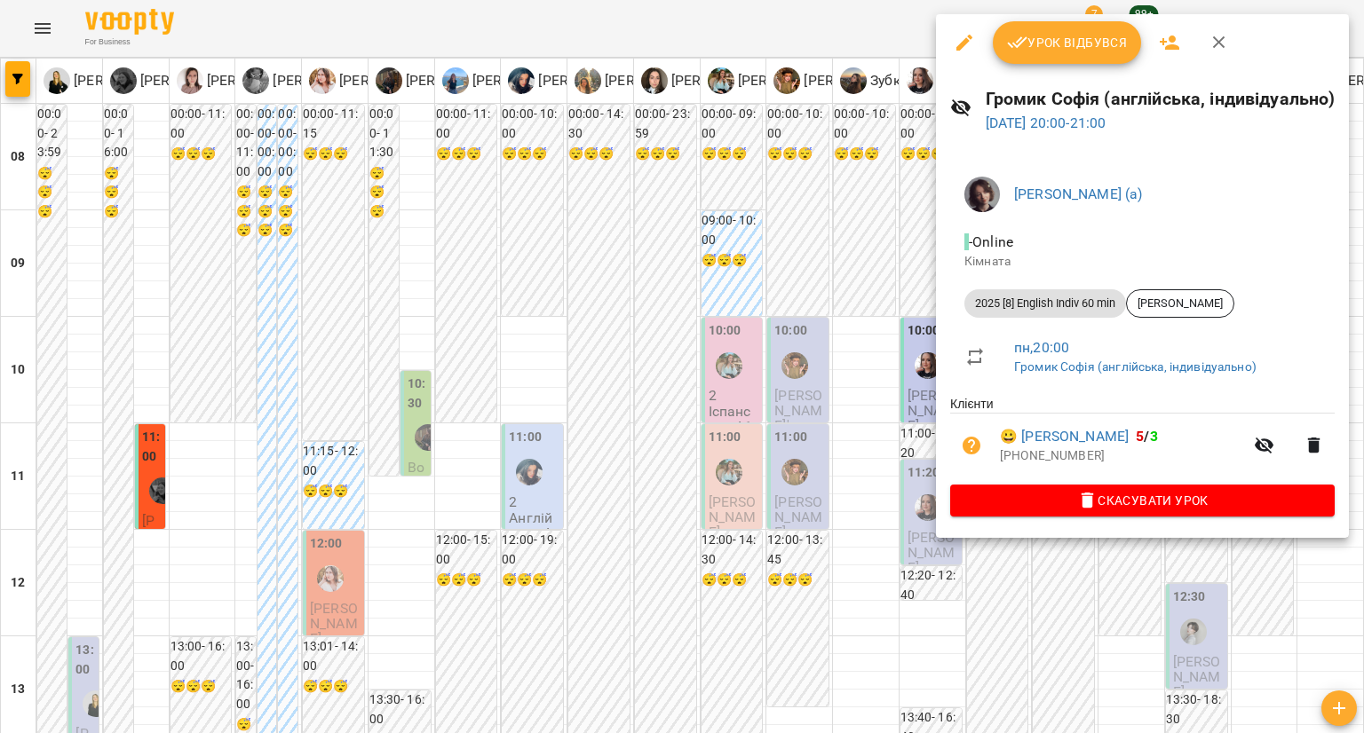
click at [807, 400] on div at bounding box center [682, 366] width 1364 height 733
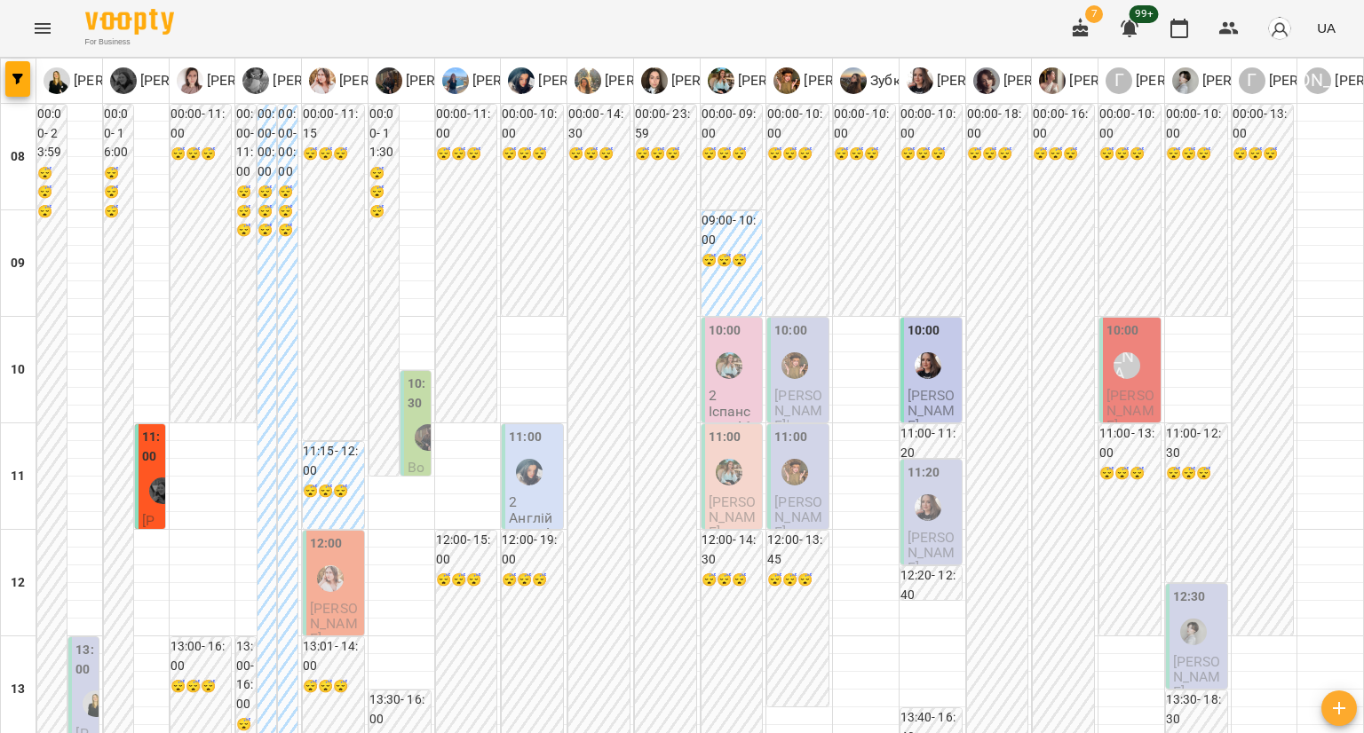
scroll to position [0, 0]
click at [1126, 368] on div "Гирич Кароліна (а)" at bounding box center [1126, 365] width 27 height 27
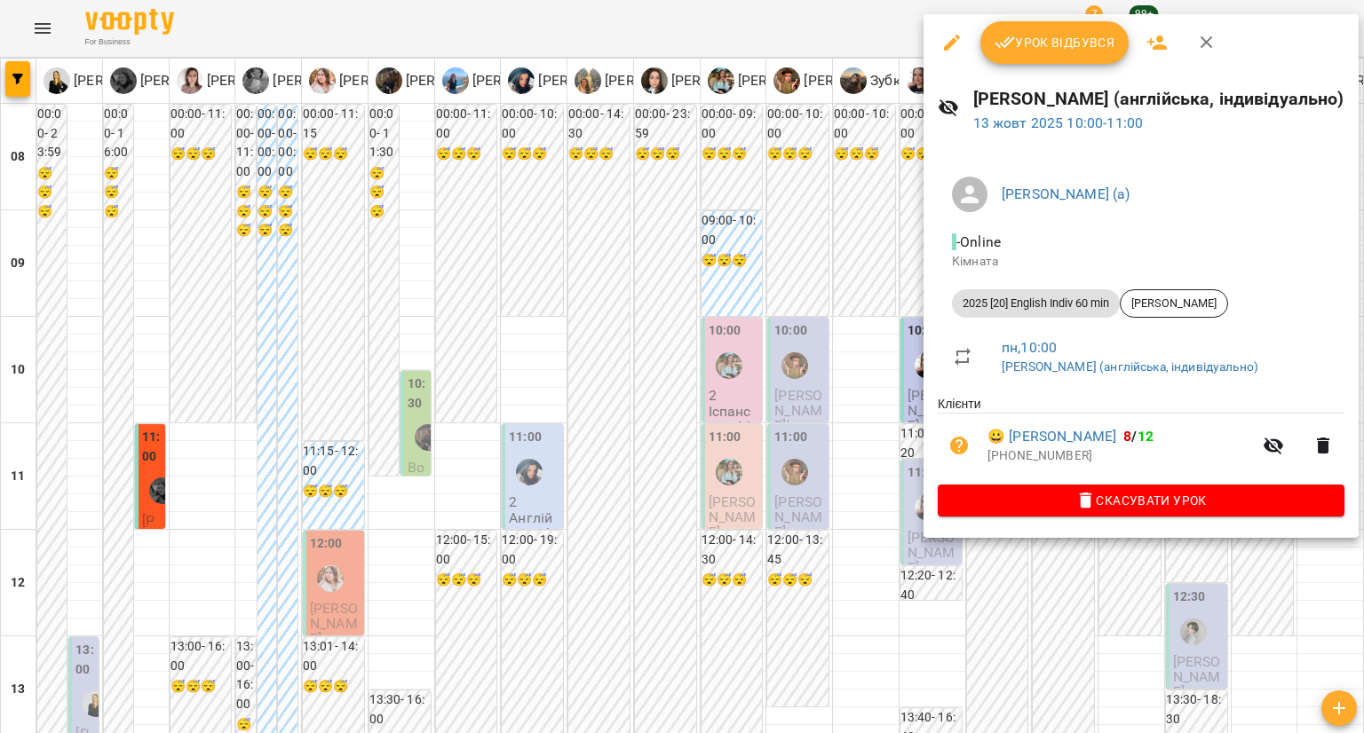
drag, startPoint x: 1055, startPoint y: 573, endPoint x: 1158, endPoint y: 465, distance: 148.8
click at [1055, 573] on div at bounding box center [682, 366] width 1364 height 733
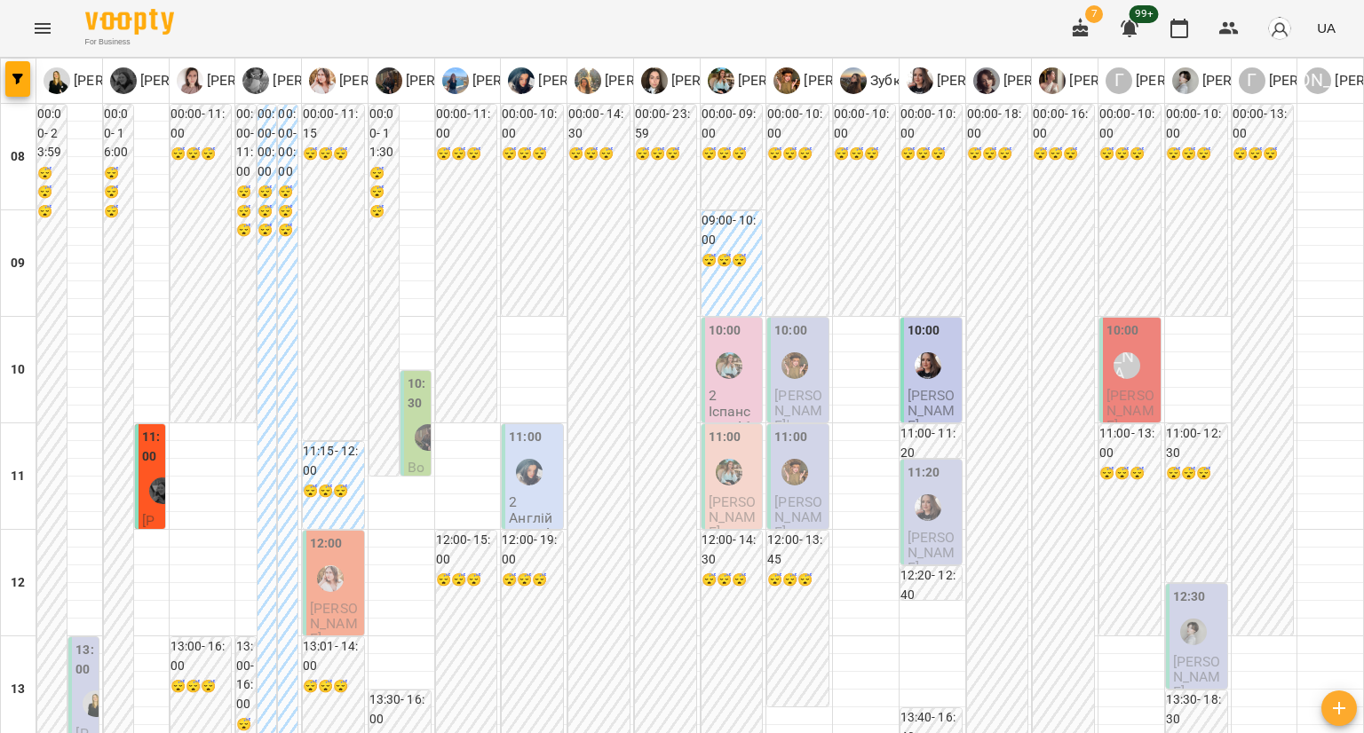
scroll to position [355, 0]
click at [1199, 654] on p "Марія Авдєєва" at bounding box center [1198, 677] width 51 height 46
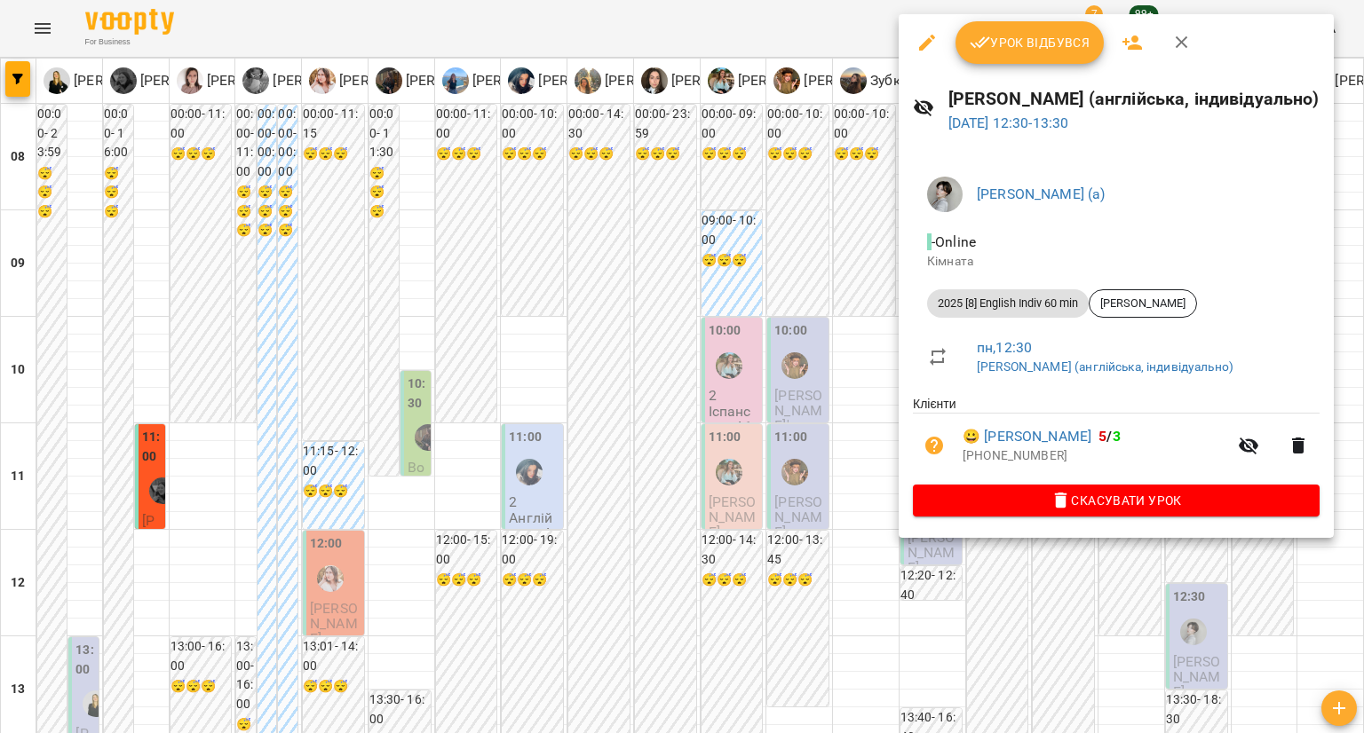
click at [1009, 568] on div at bounding box center [682, 366] width 1364 height 733
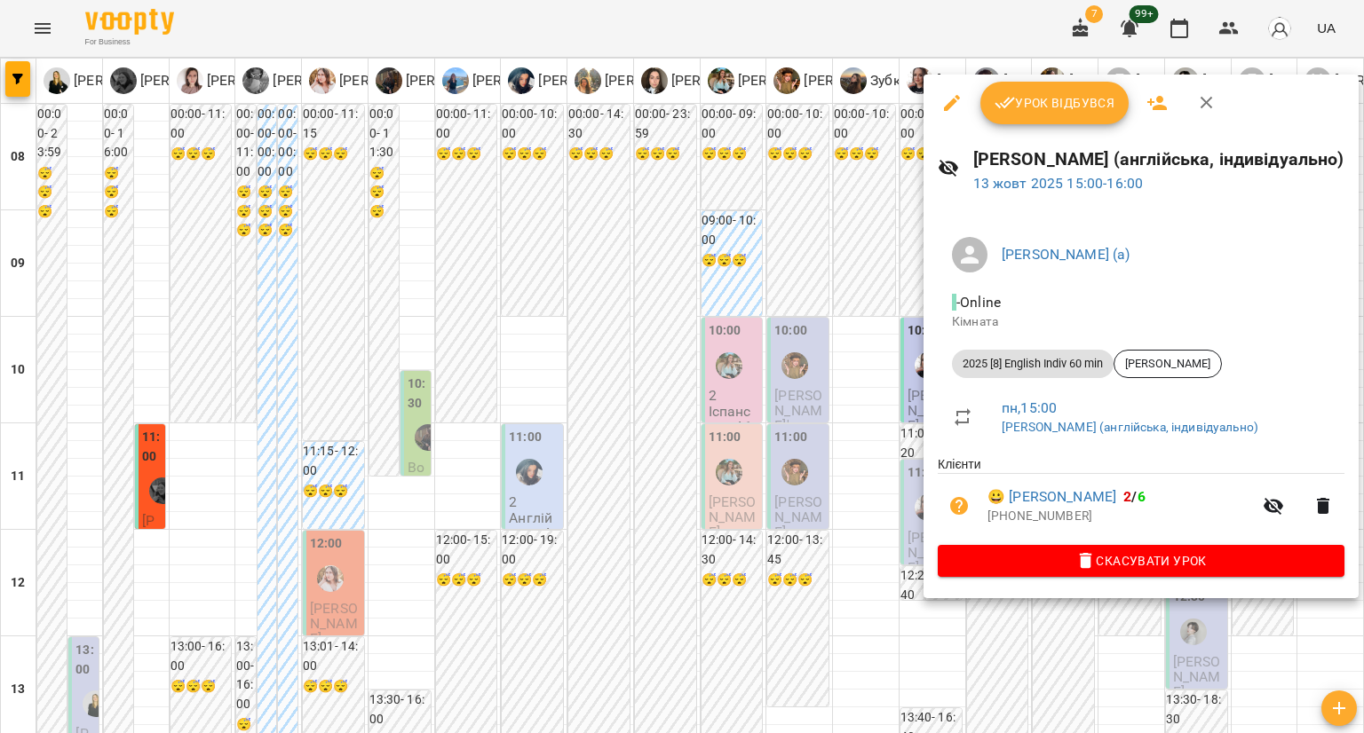
click at [902, 454] on div at bounding box center [682, 366] width 1364 height 733
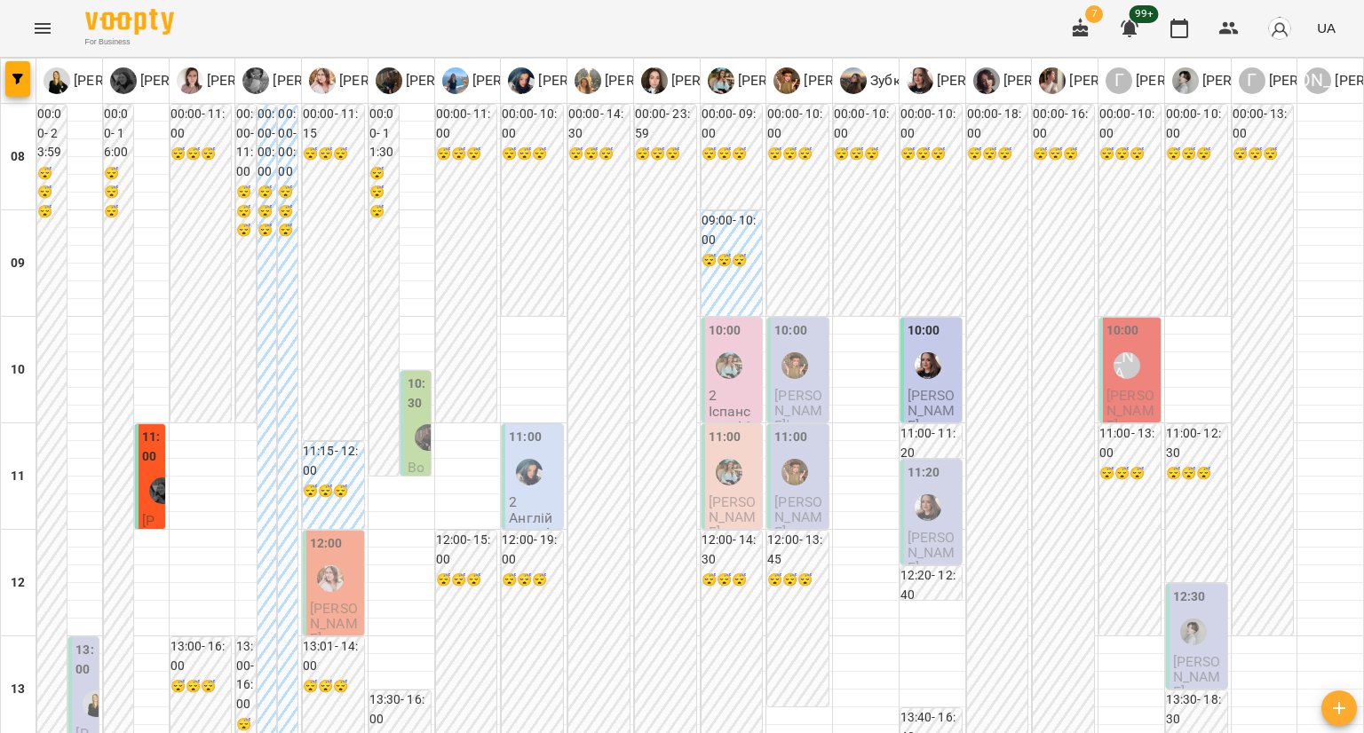
scroll to position [977, 0]
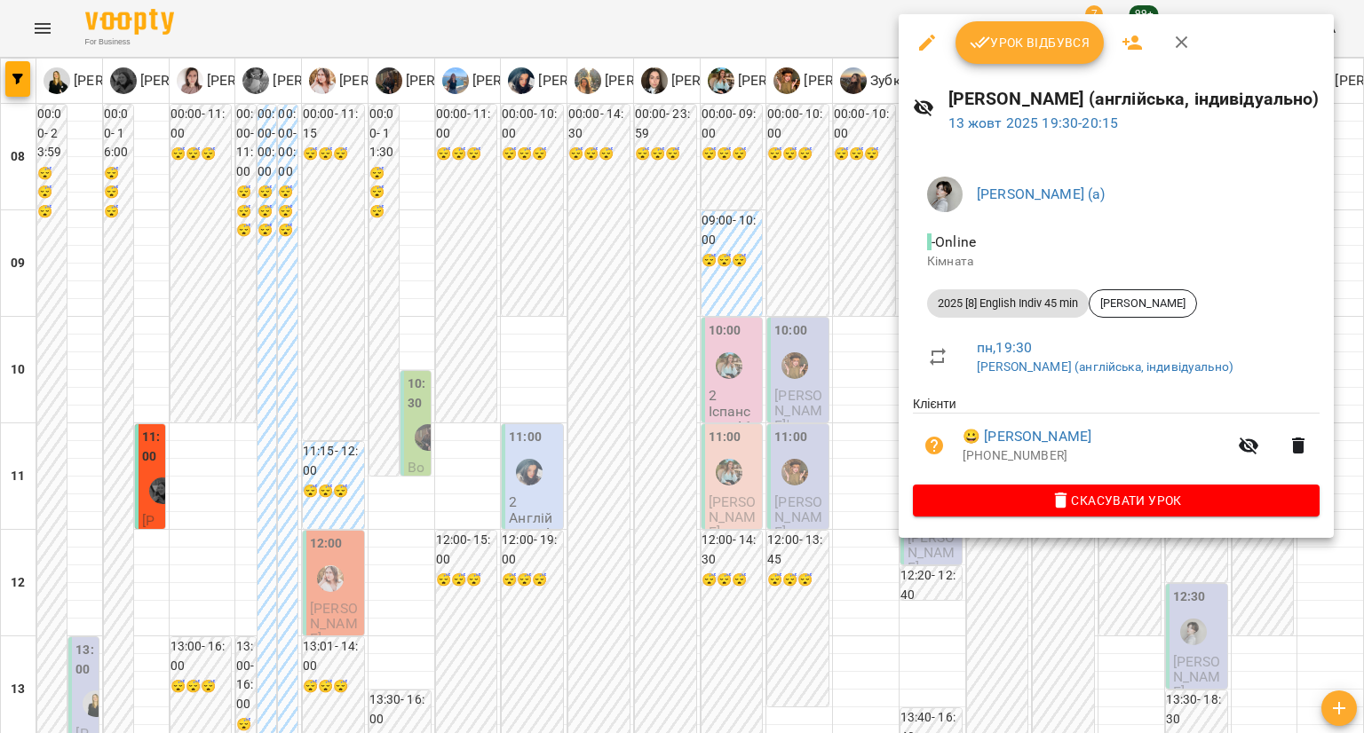
click at [1126, 564] on div at bounding box center [682, 366] width 1364 height 733
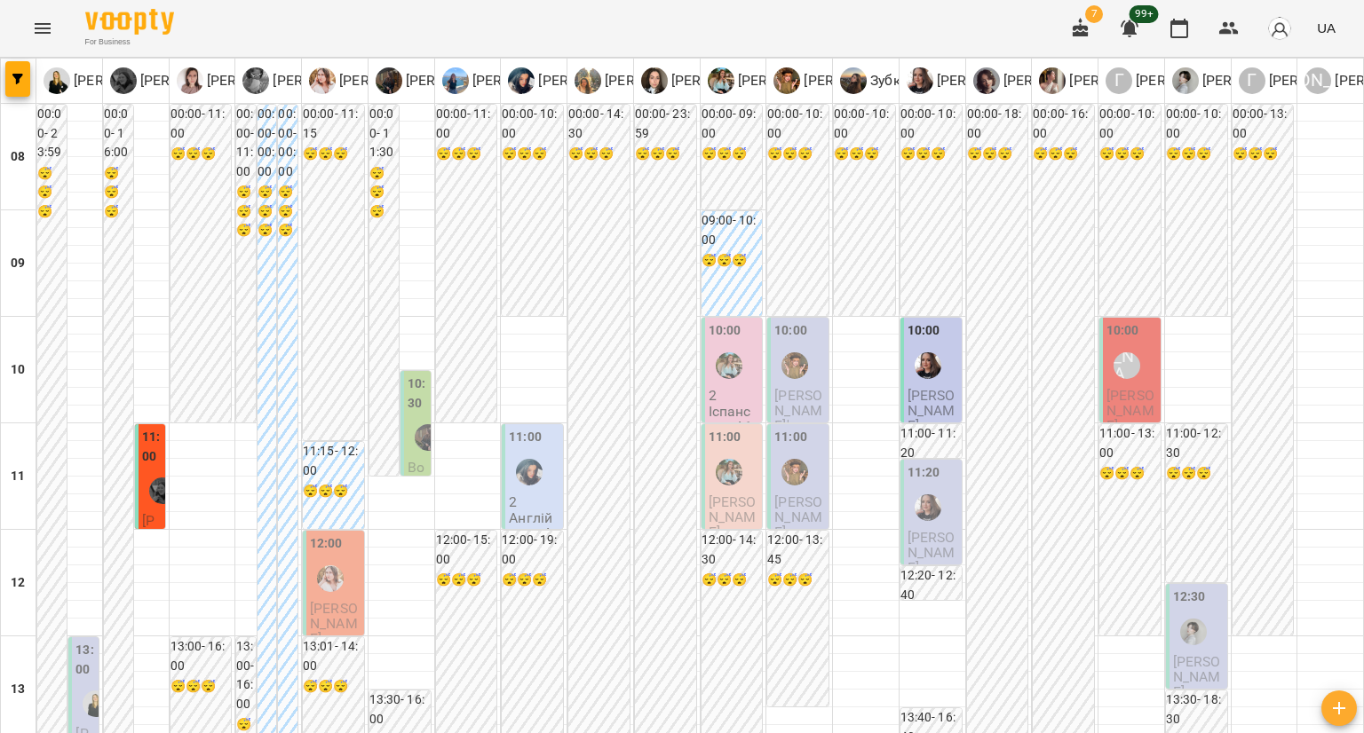
scroll to position [888, 0]
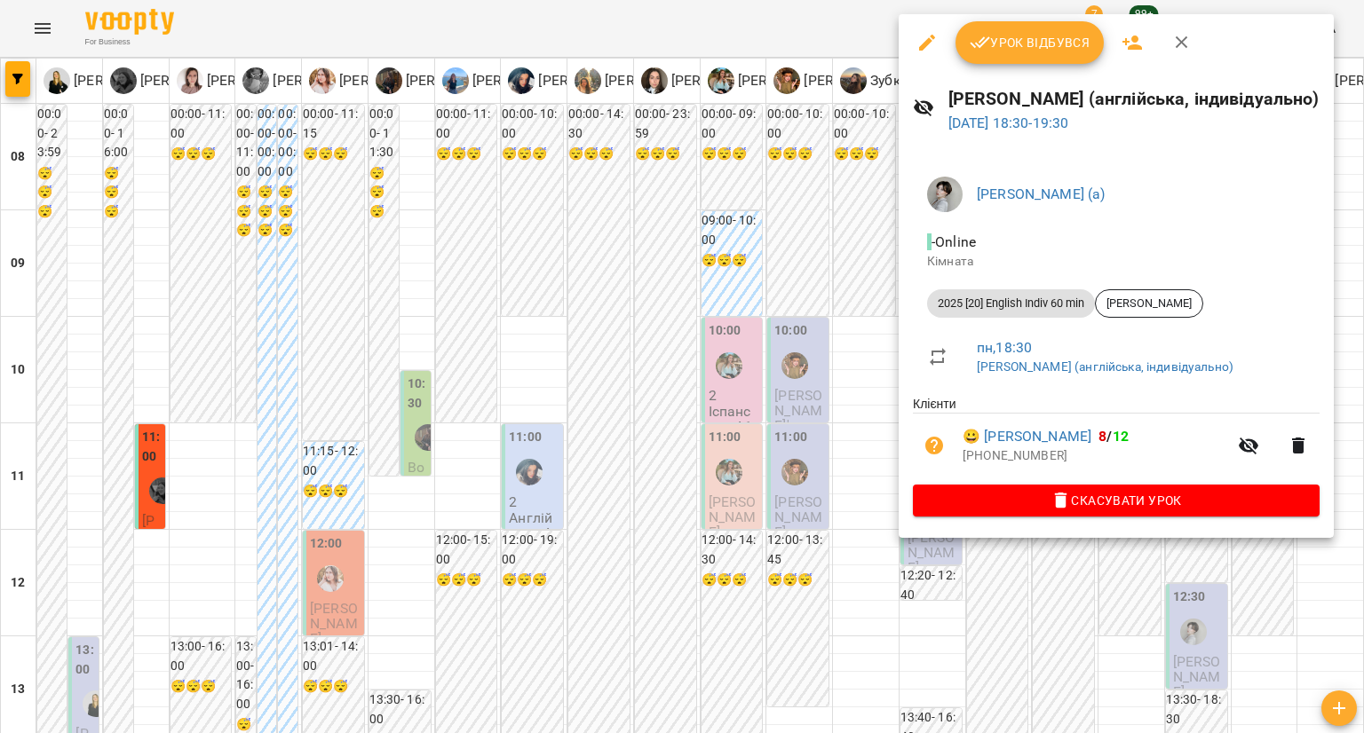
click at [1111, 583] on div at bounding box center [682, 366] width 1364 height 733
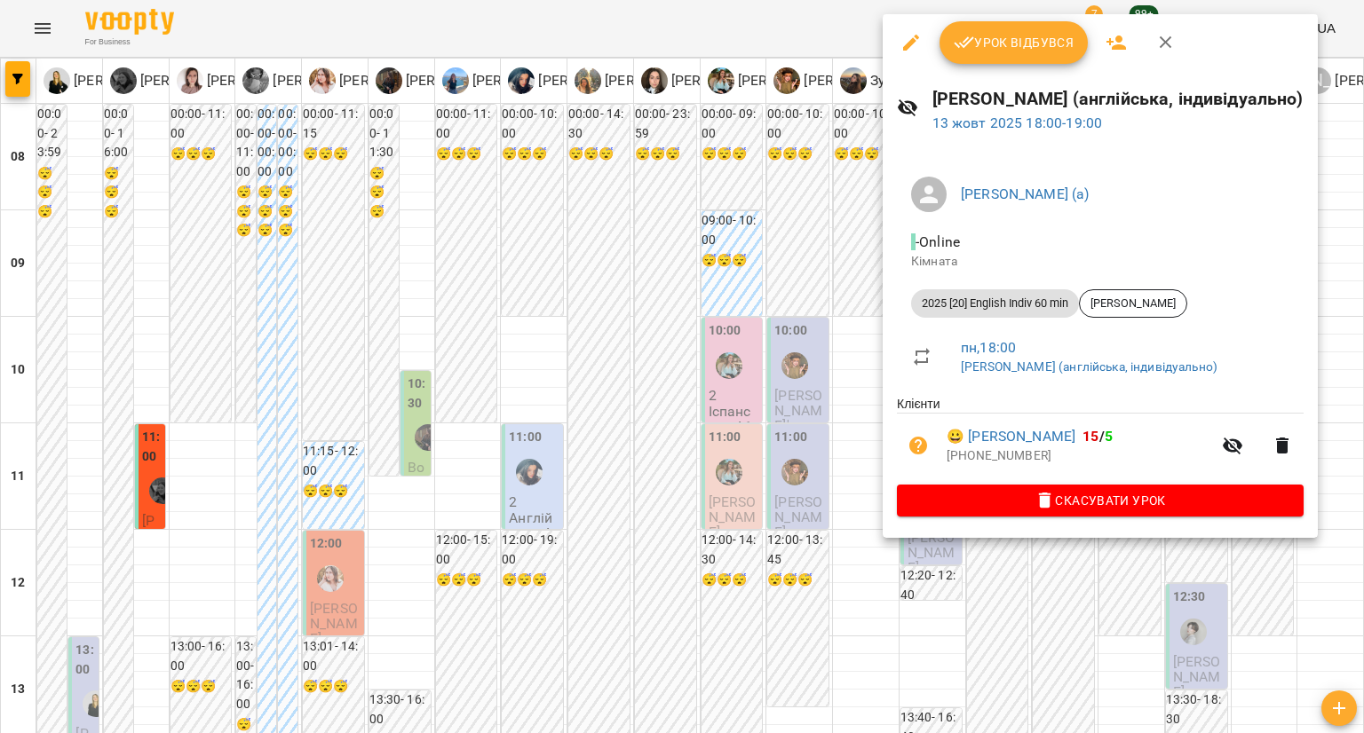
click at [1182, 572] on div at bounding box center [682, 366] width 1364 height 733
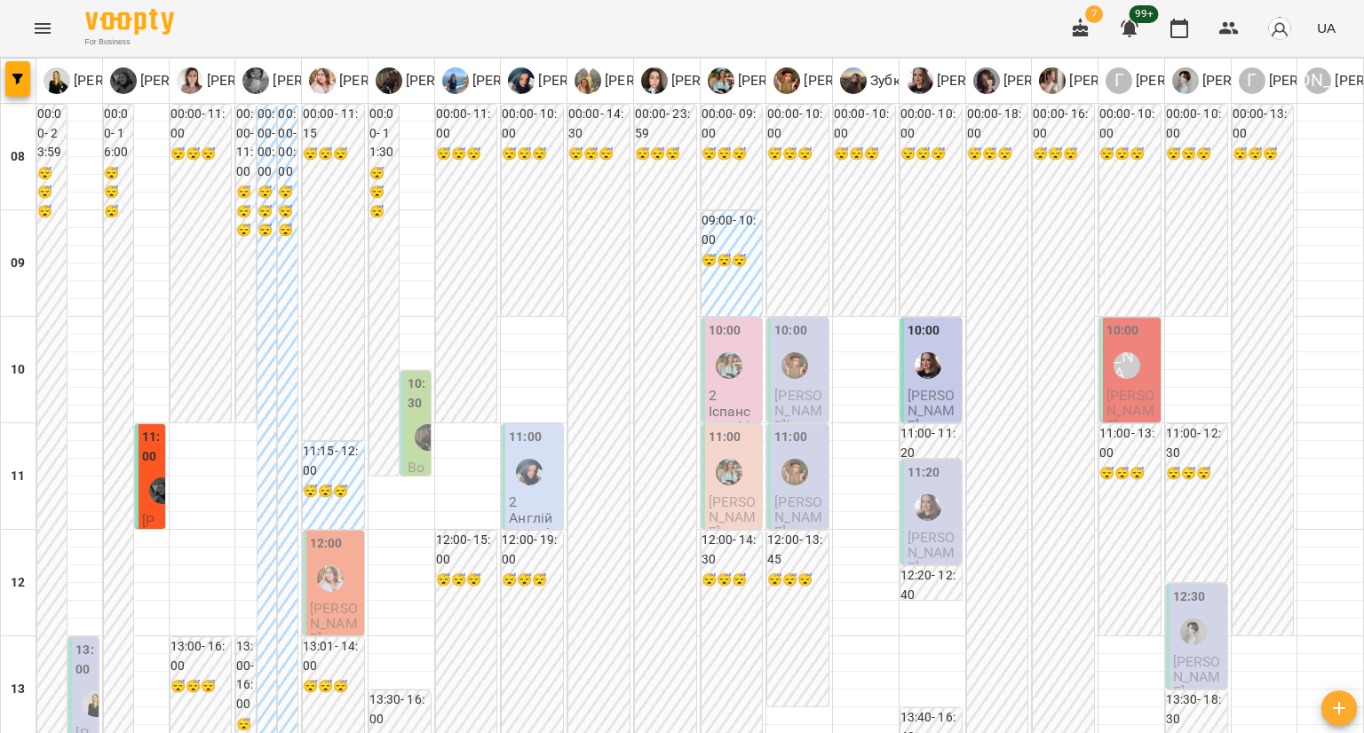
scroll to position [0, 0]
click at [39, 74] on div "Даша Запорожець (а)" at bounding box center [69, 80] width 66 height 41
click at [19, 75] on icon "button" at bounding box center [17, 79] width 11 height 11
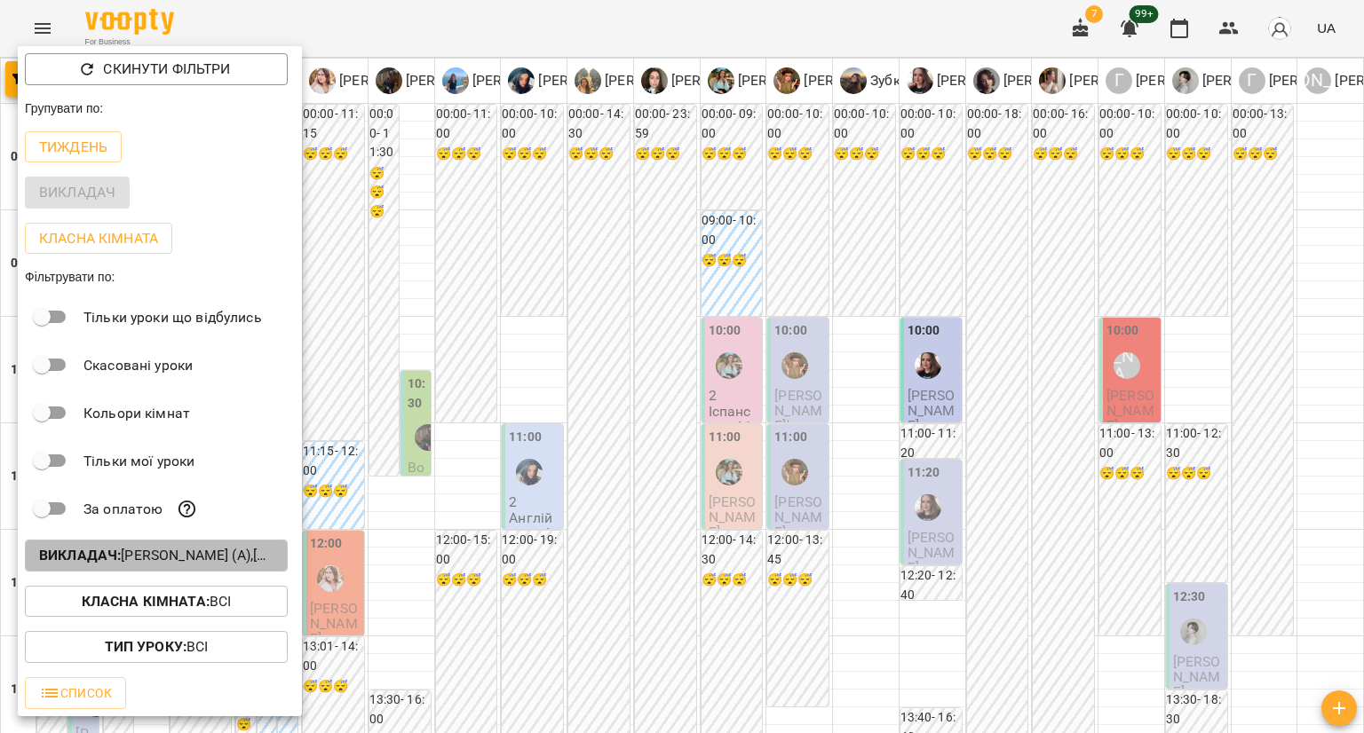
click at [134, 565] on p "Викладач : Гастінґс Катерина (а),Гирич Кароліна (а),Гомзяк Юлія Максимівна (а),…" at bounding box center [156, 555] width 234 height 21
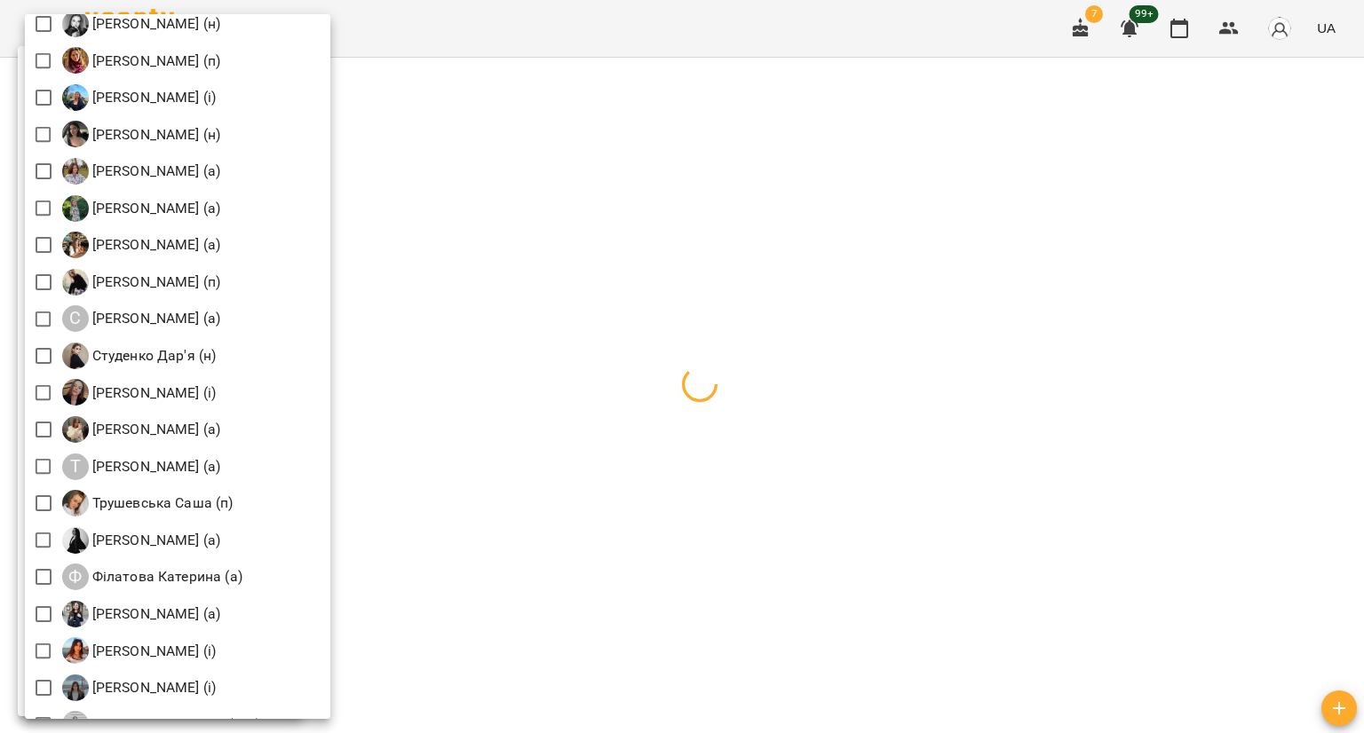
scroll to position [2556, 0]
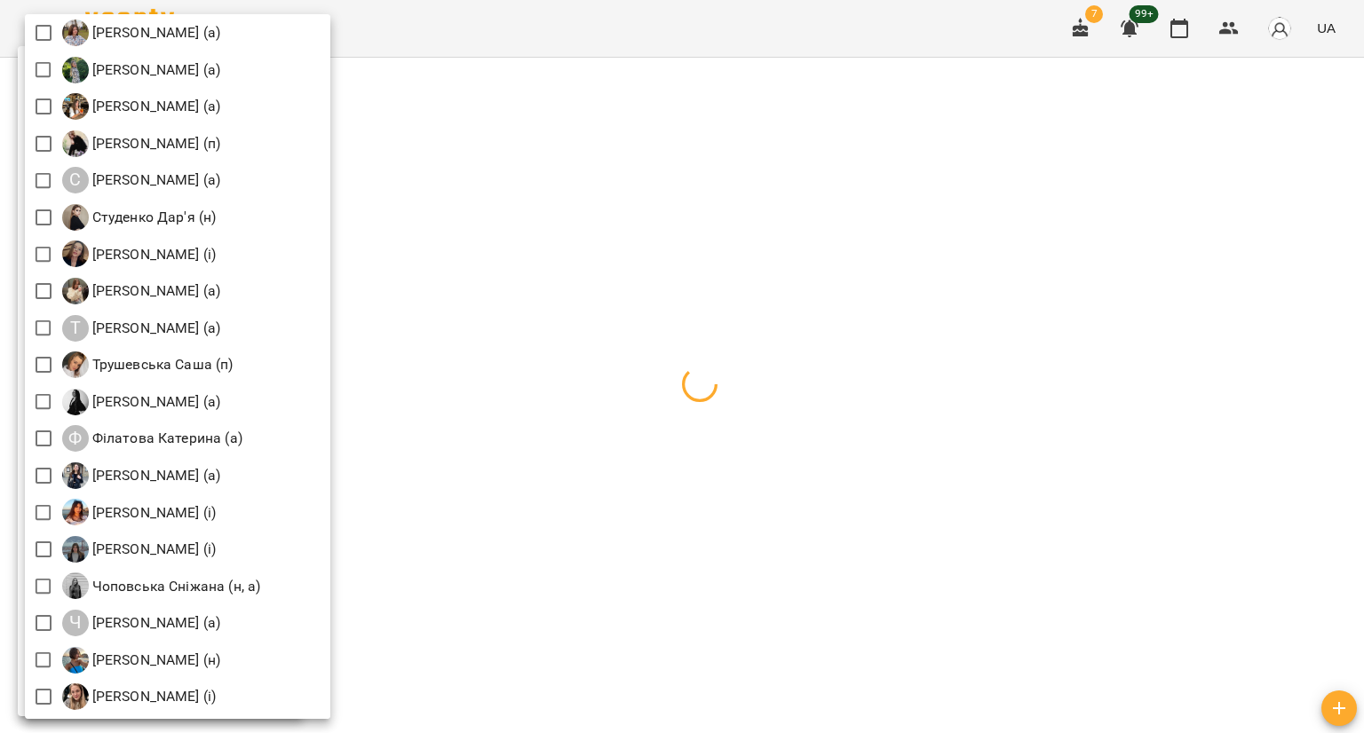
click at [550, 29] on div at bounding box center [682, 366] width 1364 height 733
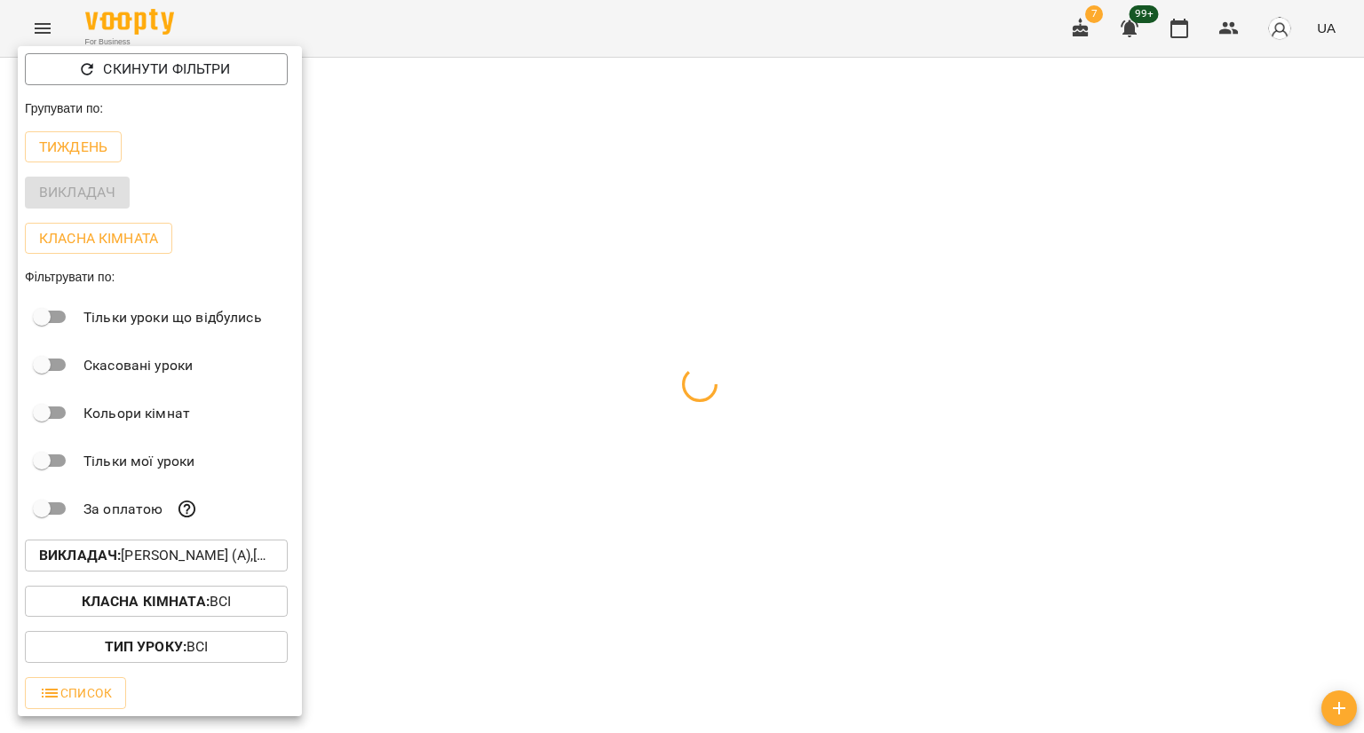
click at [550, 29] on div "Всі Івашура Анна Вікторівна (і) Ілля Закіров (і) Бабійчук Володимир Дмитрович (…" at bounding box center [682, 366] width 1364 height 733
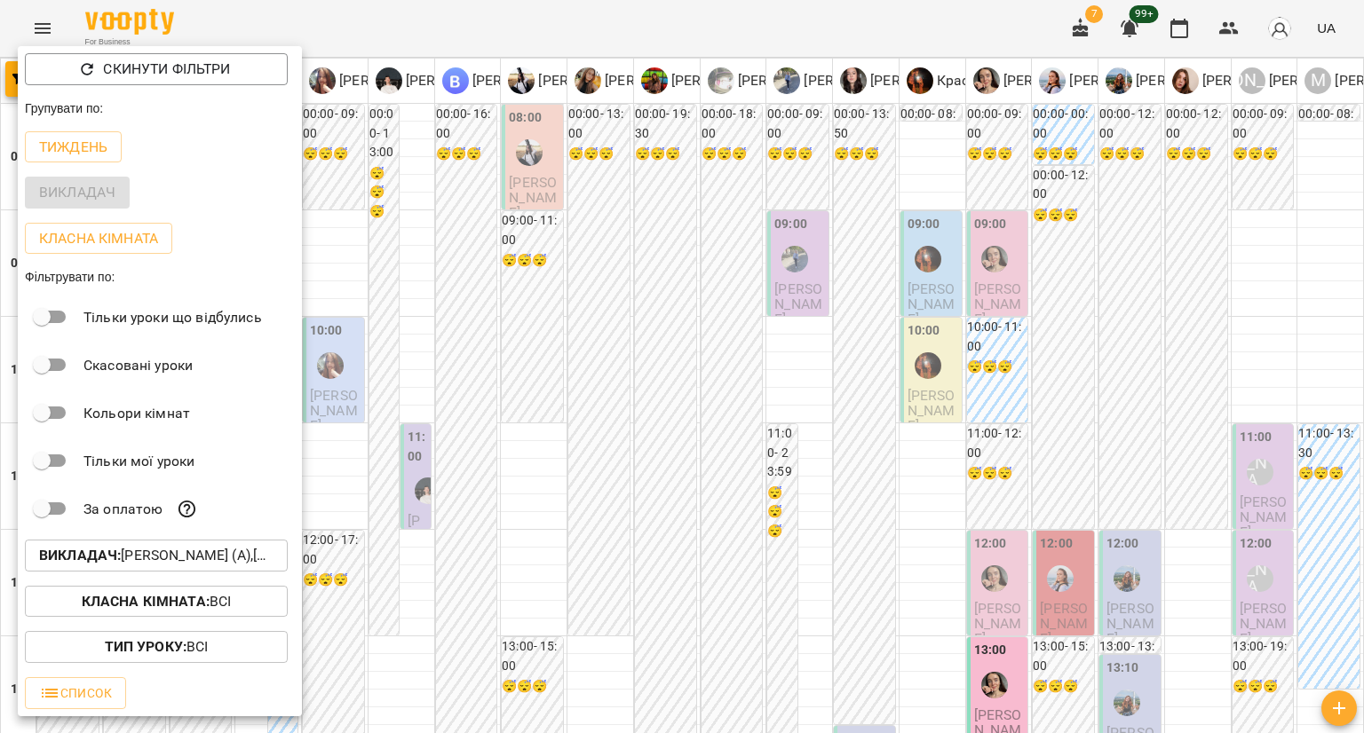
click at [554, 34] on div at bounding box center [682, 366] width 1364 height 733
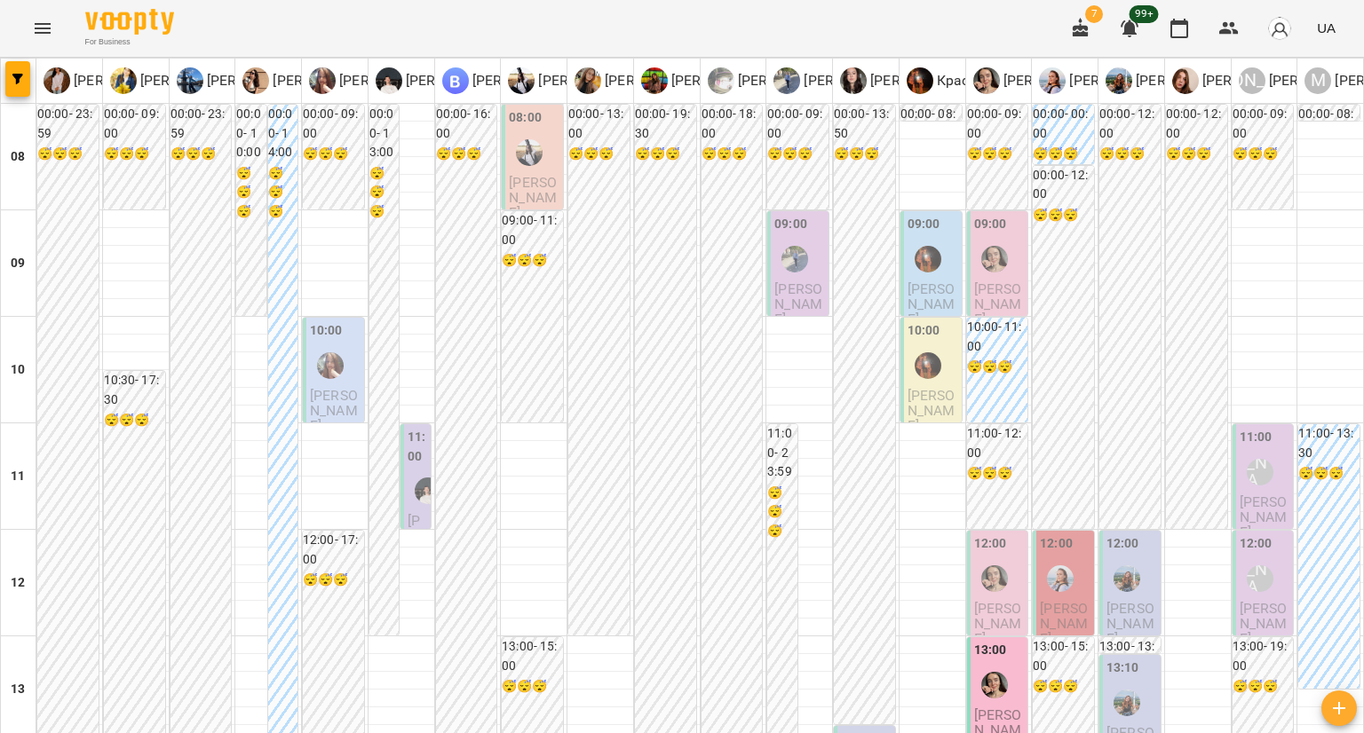
scroll to position [1087, 0]
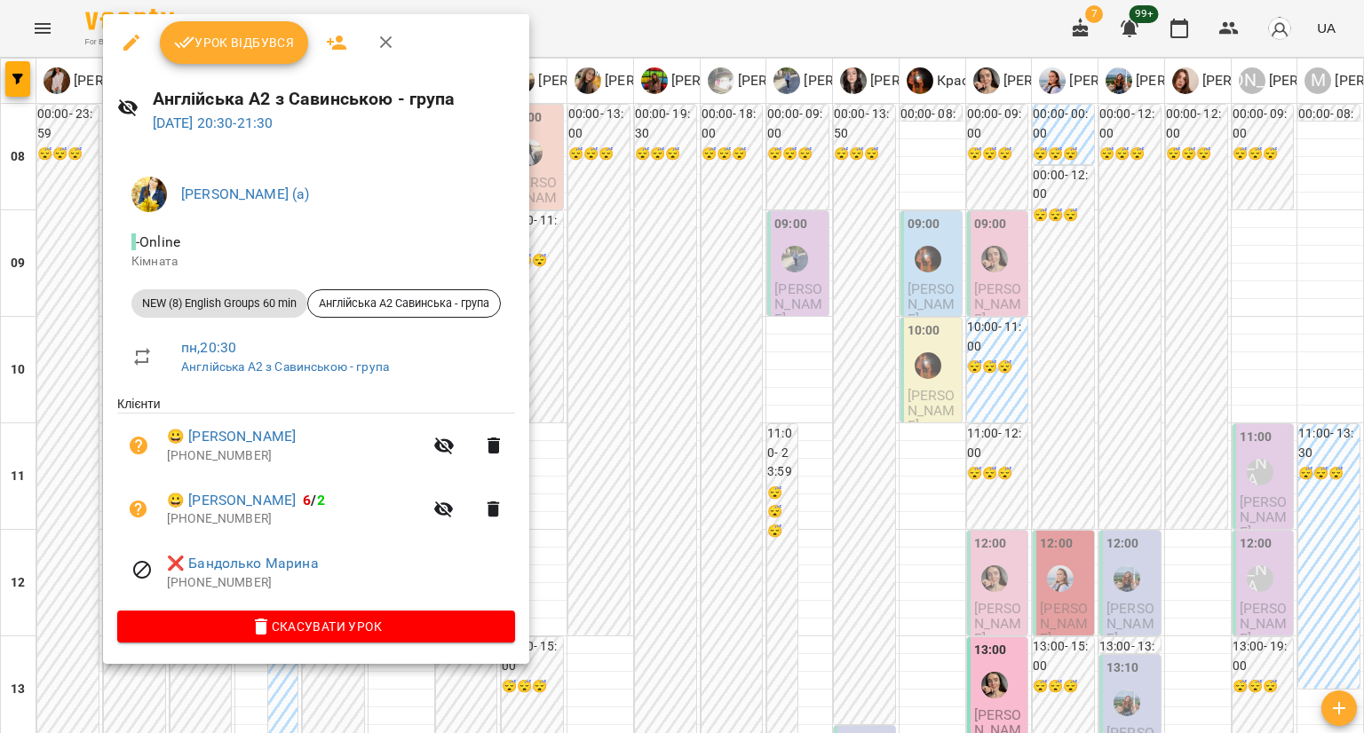
click at [59, 384] on div at bounding box center [682, 366] width 1364 height 733
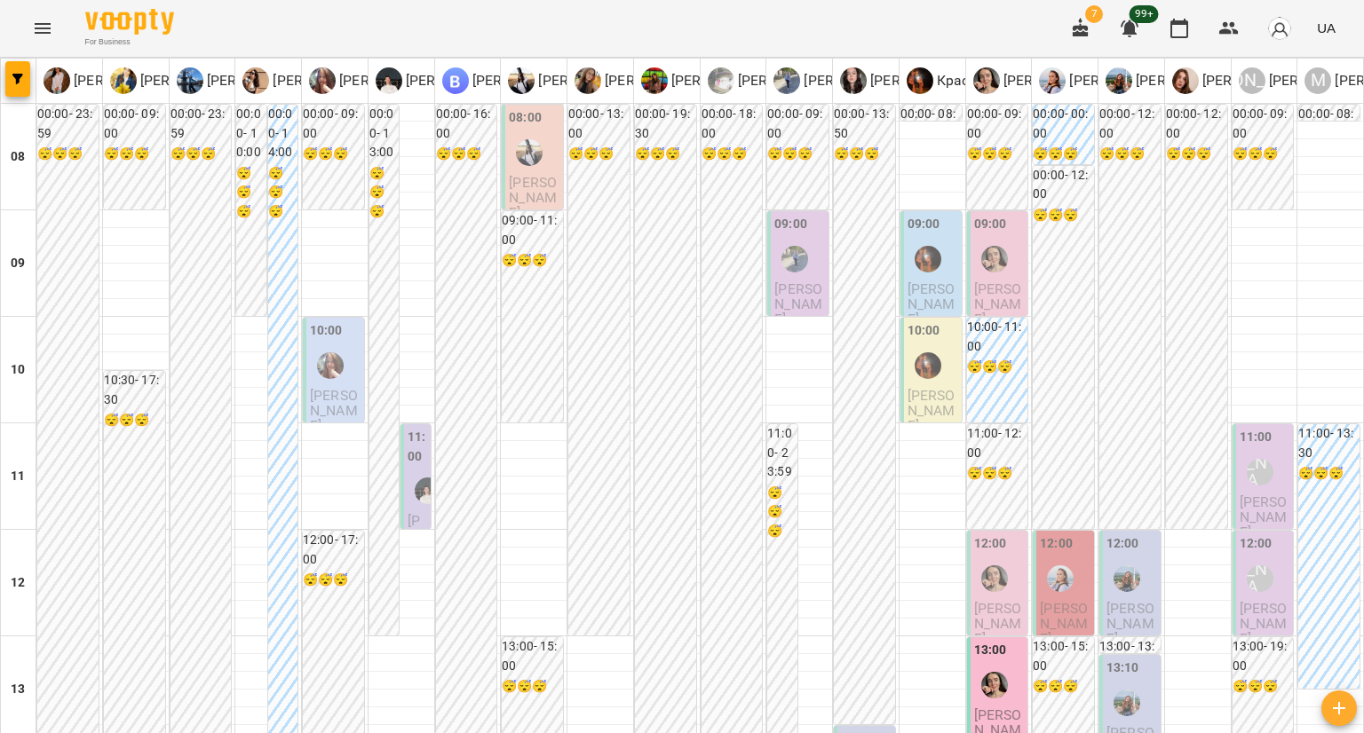
scroll to position [998, 0]
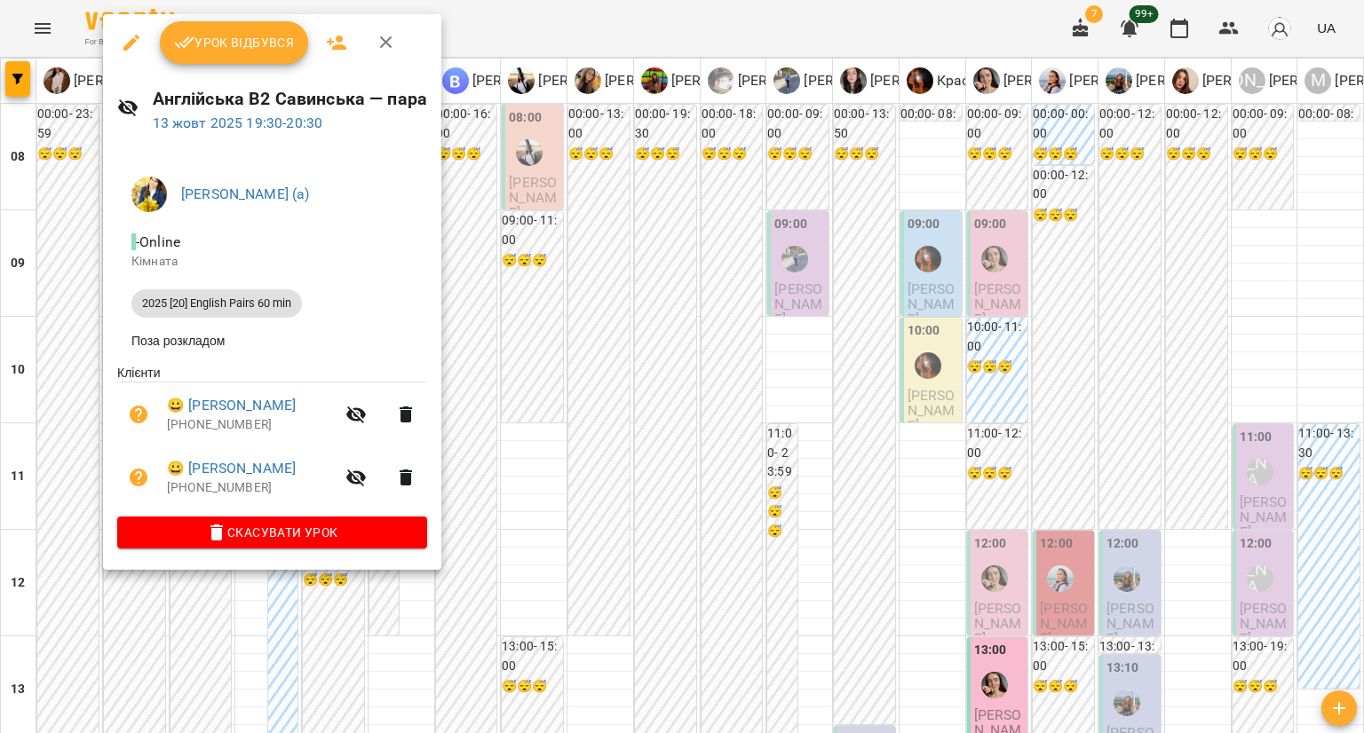
drag, startPoint x: 57, startPoint y: 398, endPoint x: 72, endPoint y: 385, distance: 19.6
click at [57, 398] on div at bounding box center [682, 366] width 1364 height 733
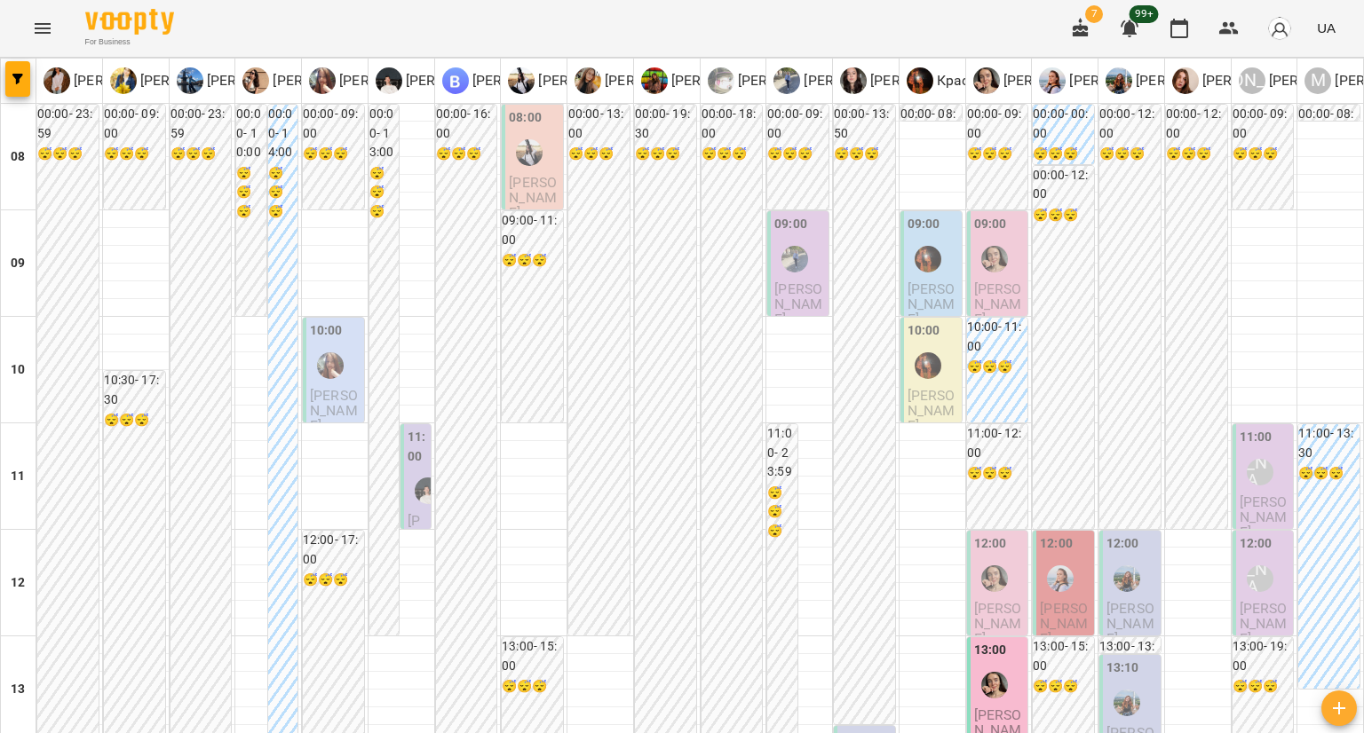
scroll to position [820, 0]
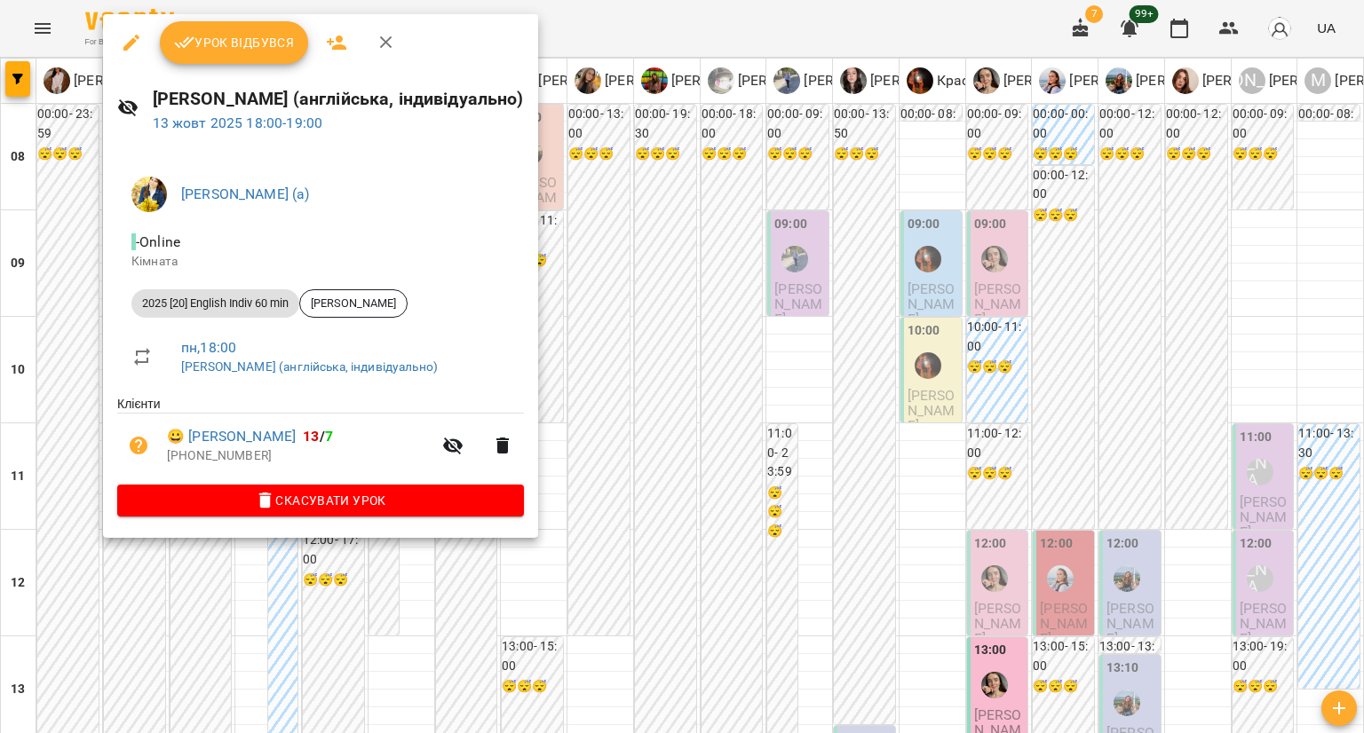
click at [51, 367] on div at bounding box center [682, 366] width 1364 height 733
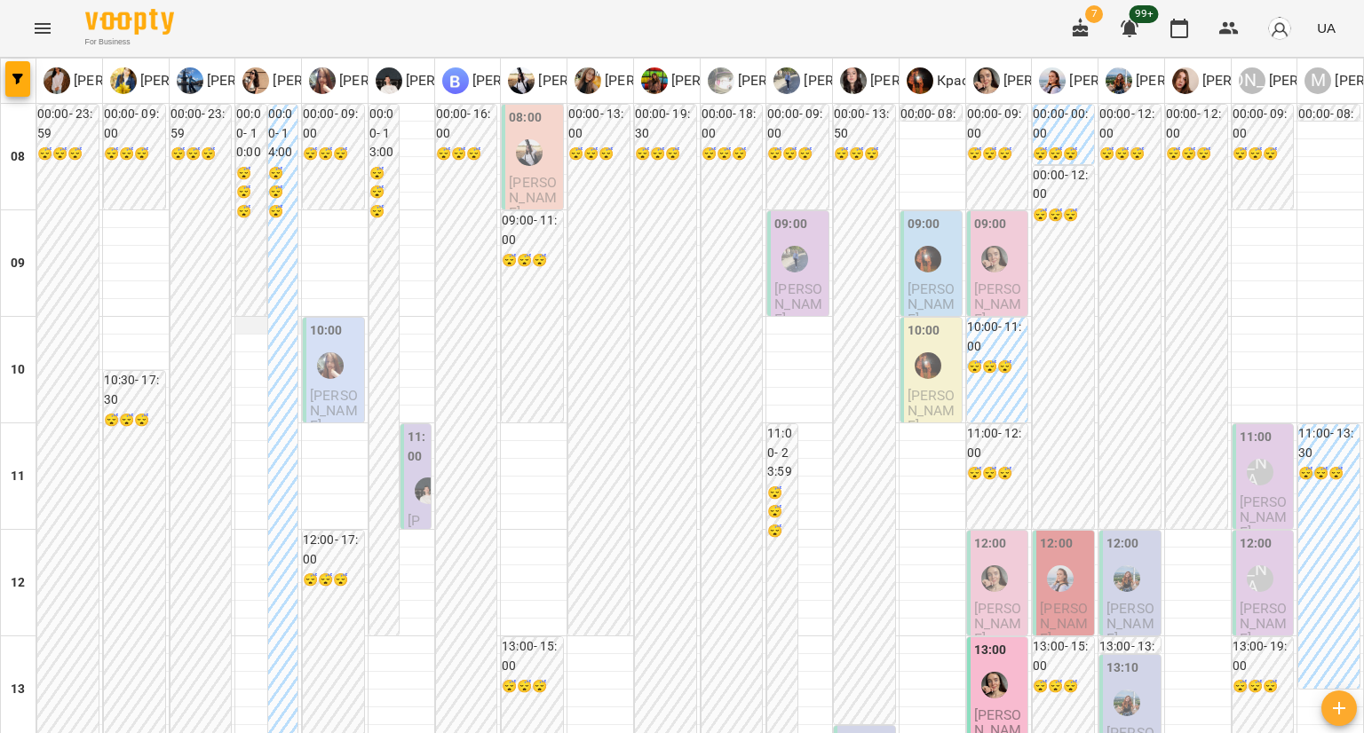
scroll to position [533, 0]
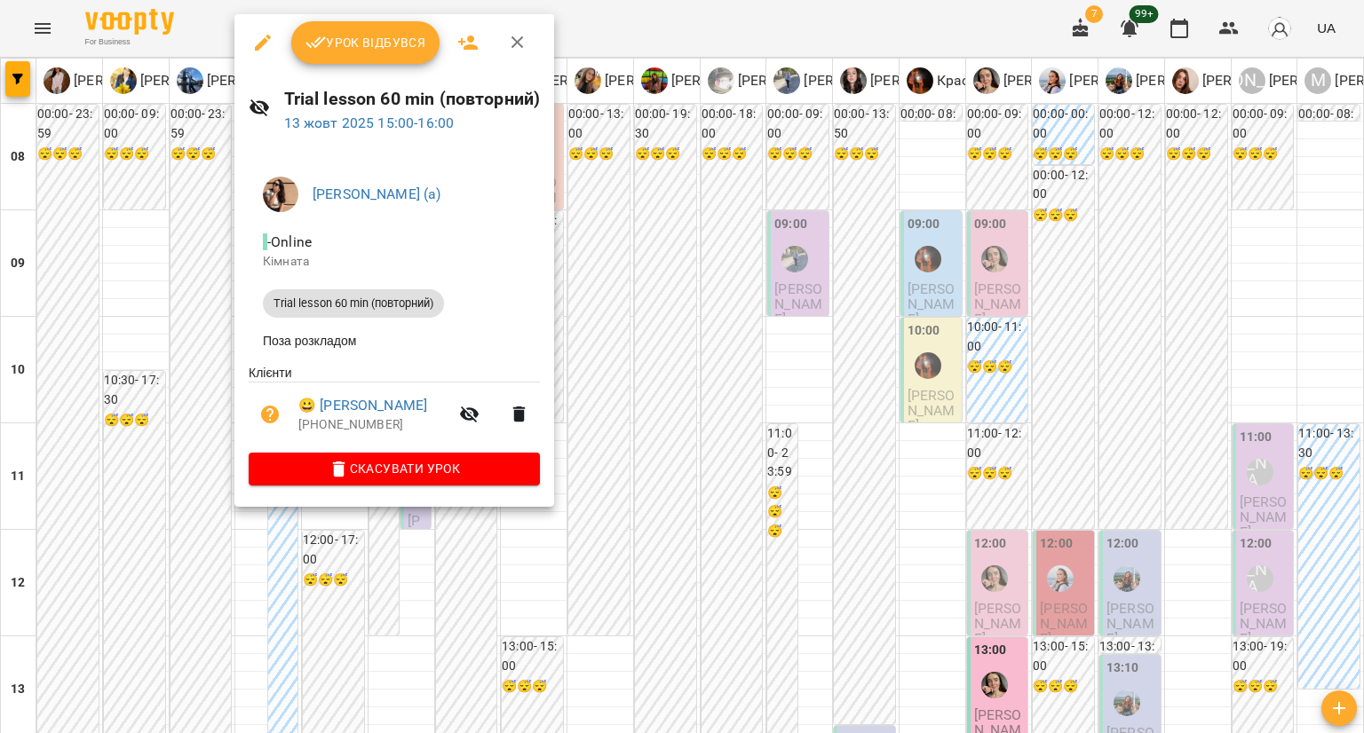
click at [146, 374] on div at bounding box center [682, 366] width 1364 height 733
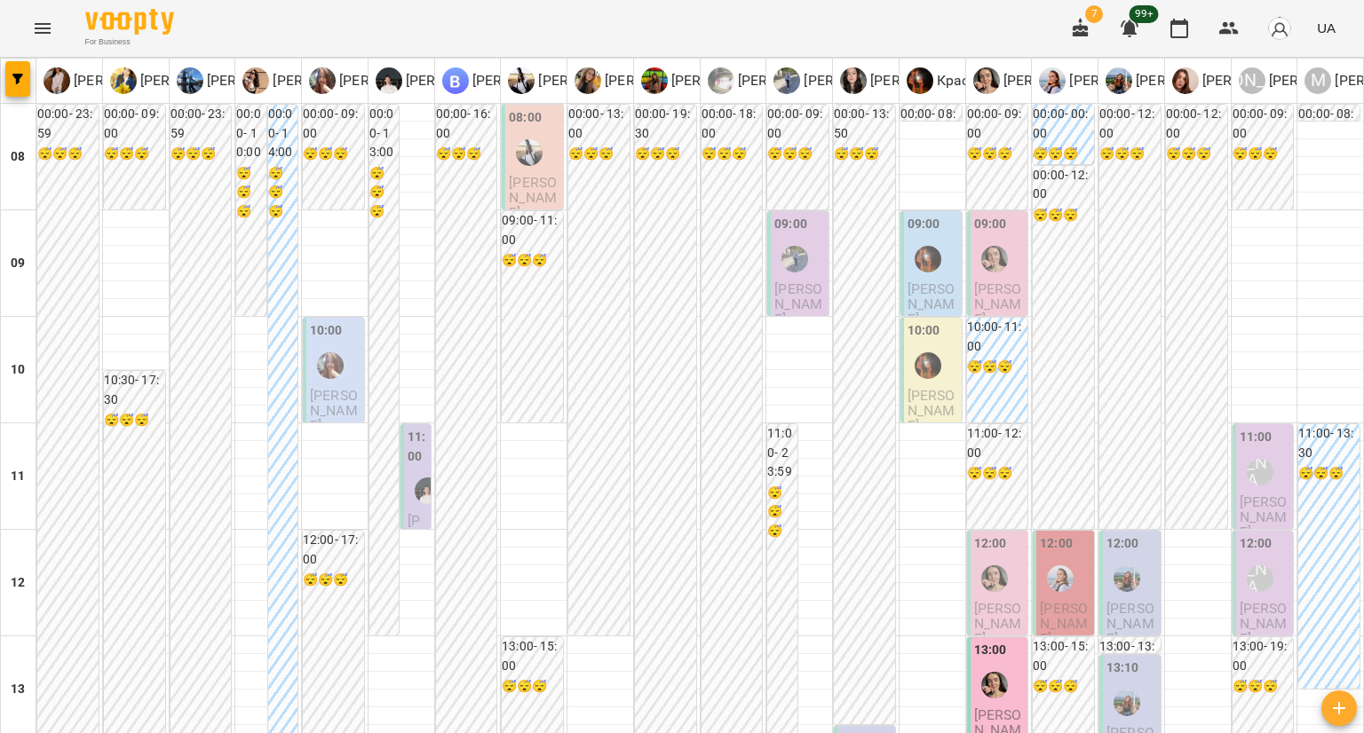
scroll to position [1065, 0]
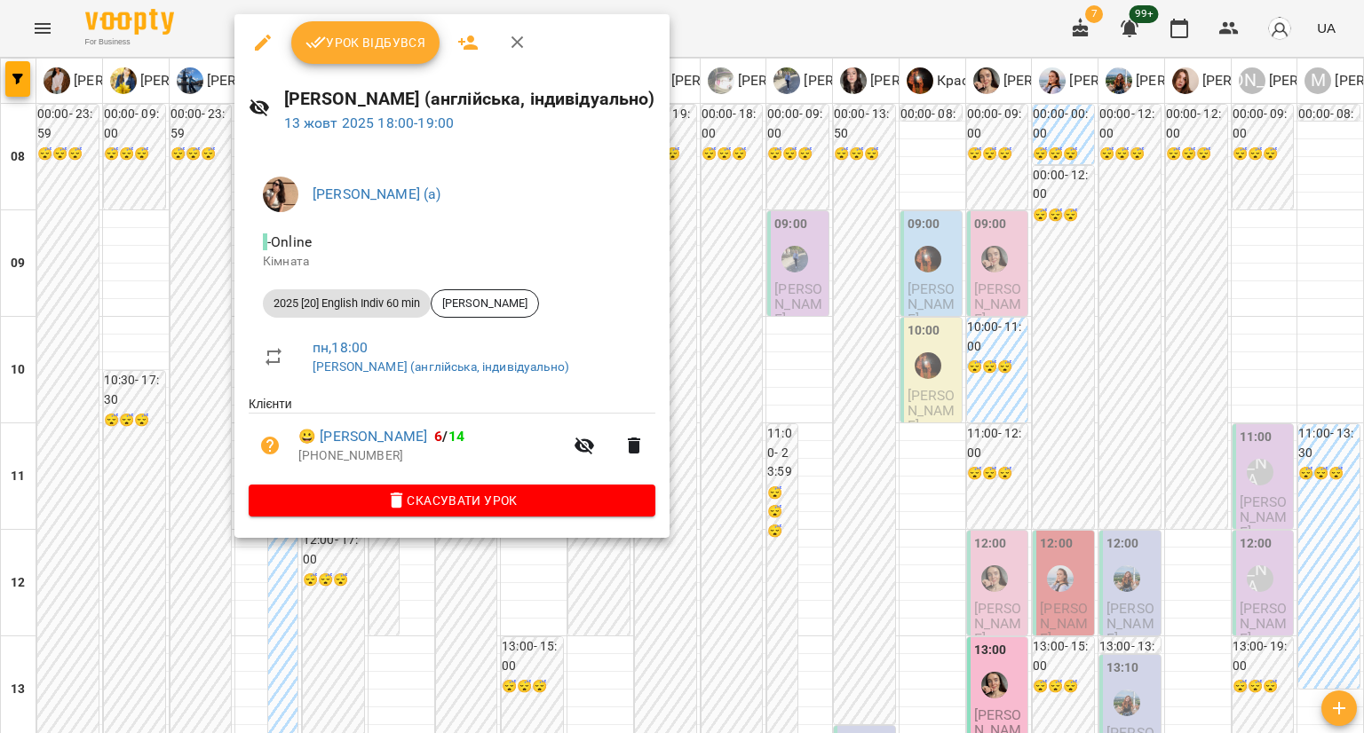
click at [186, 299] on div at bounding box center [682, 366] width 1364 height 733
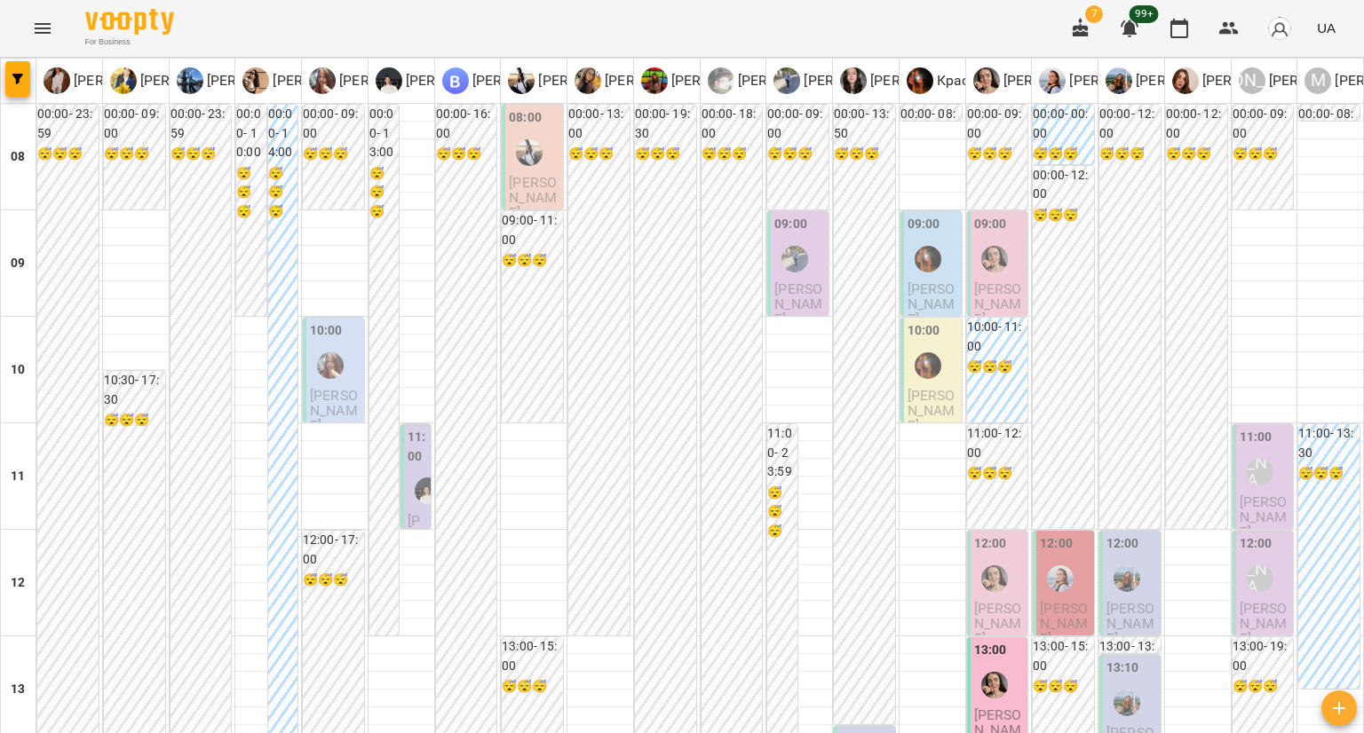
scroll to position [1087, 0]
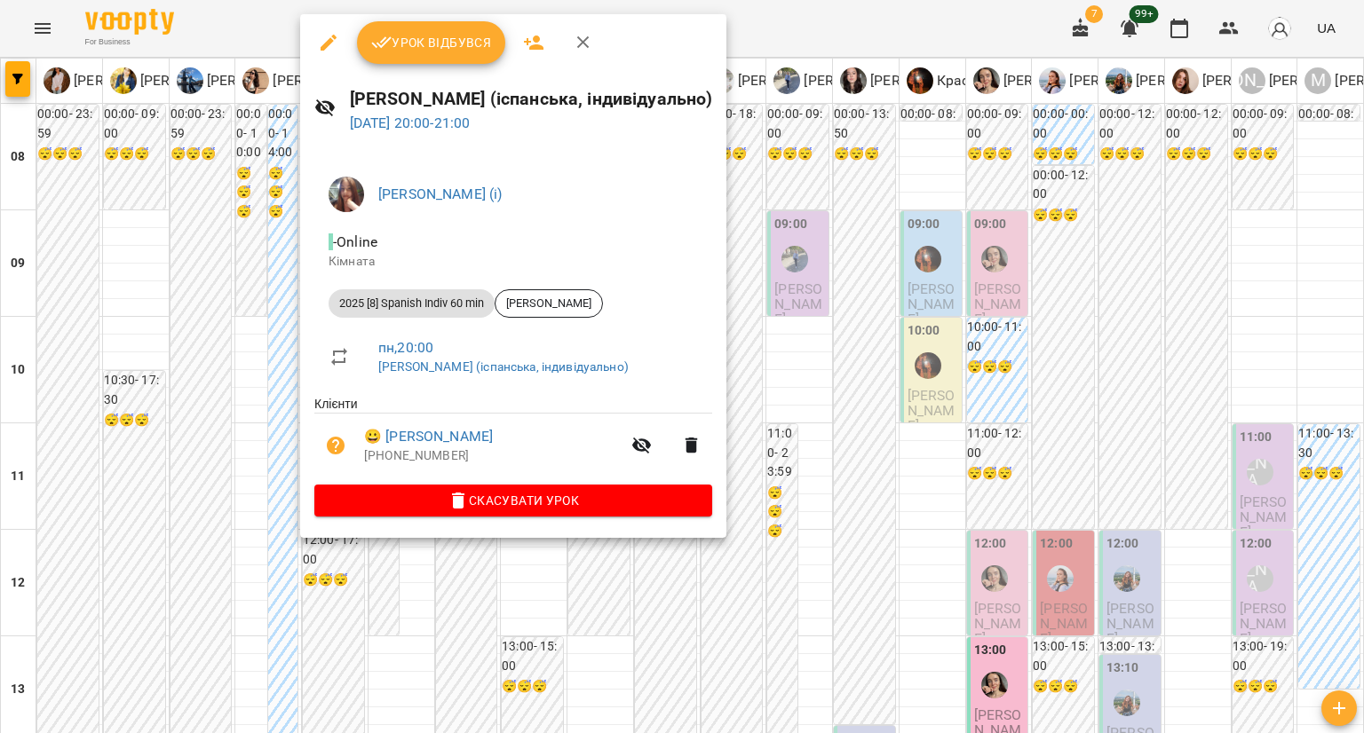
click at [265, 299] on div at bounding box center [682, 366] width 1364 height 733
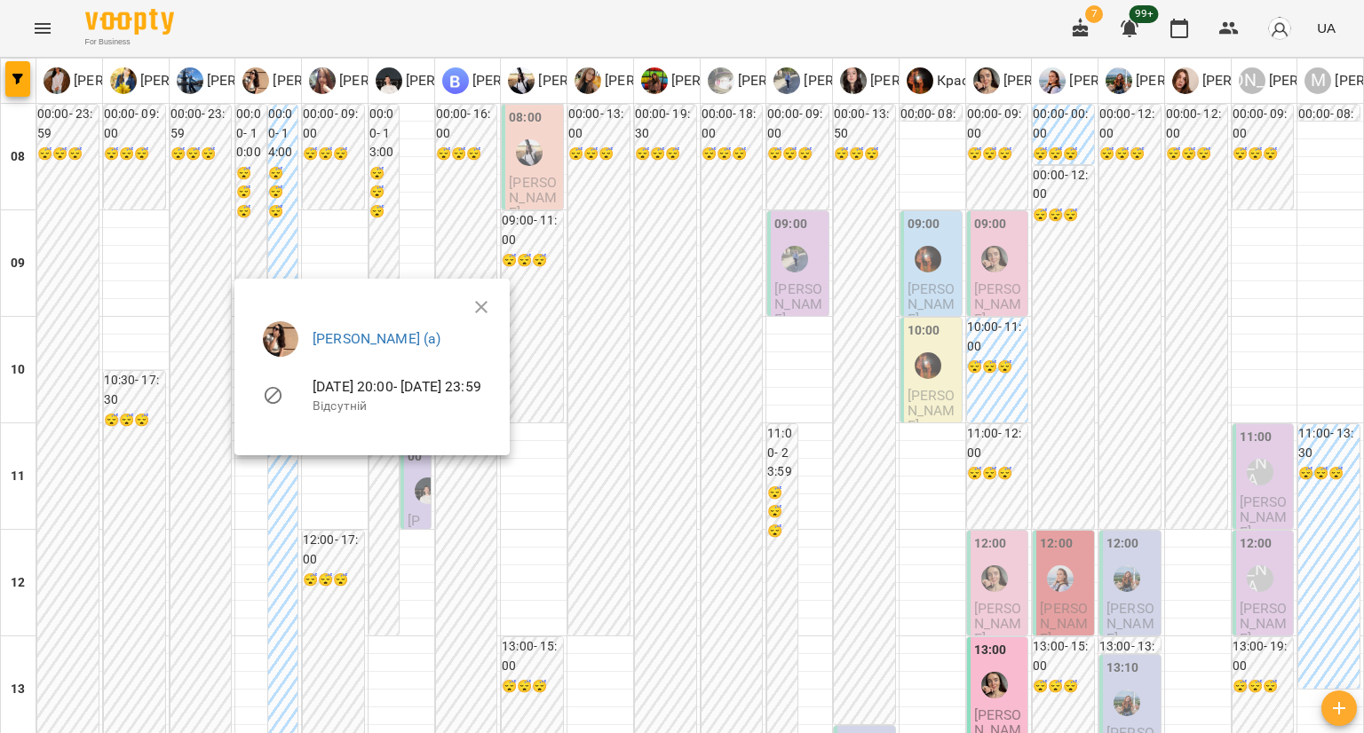
click at [349, 246] on div at bounding box center [682, 366] width 1364 height 733
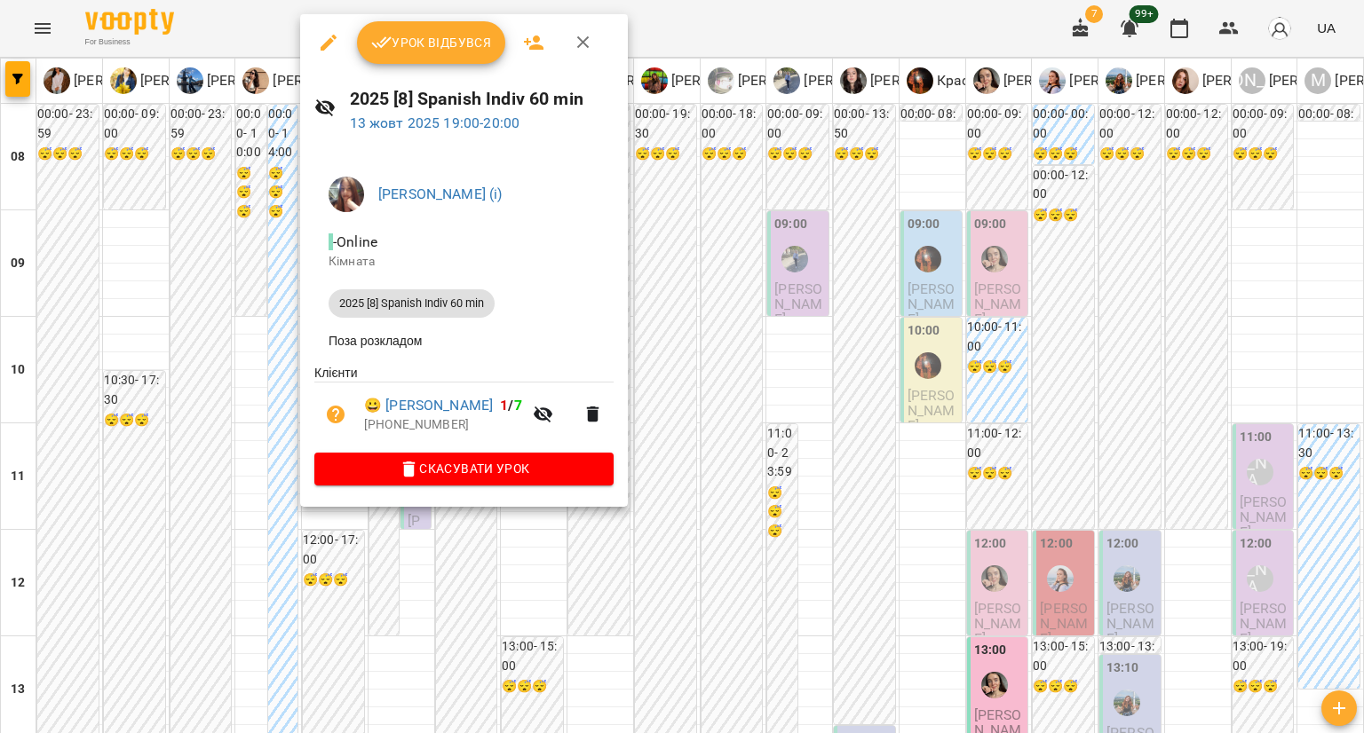
click at [206, 360] on div at bounding box center [682, 366] width 1364 height 733
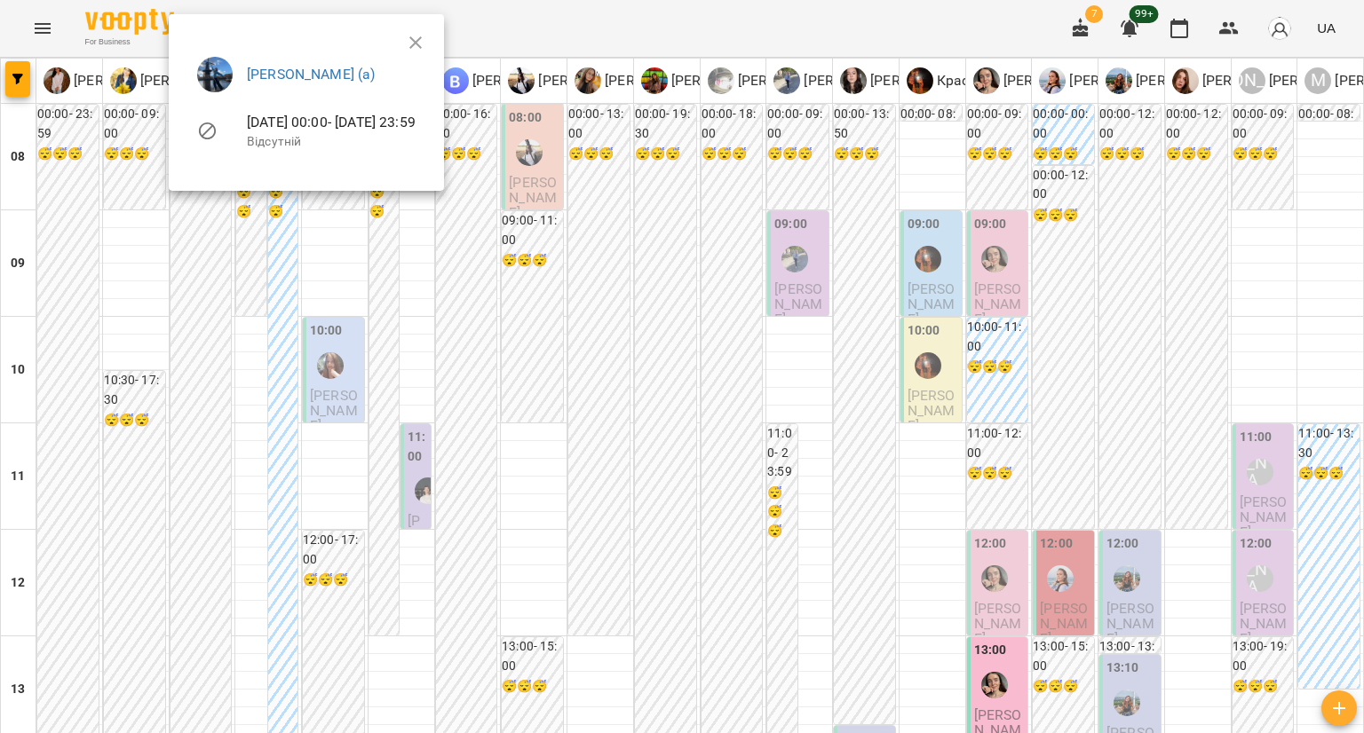
click at [213, 324] on div at bounding box center [682, 366] width 1364 height 733
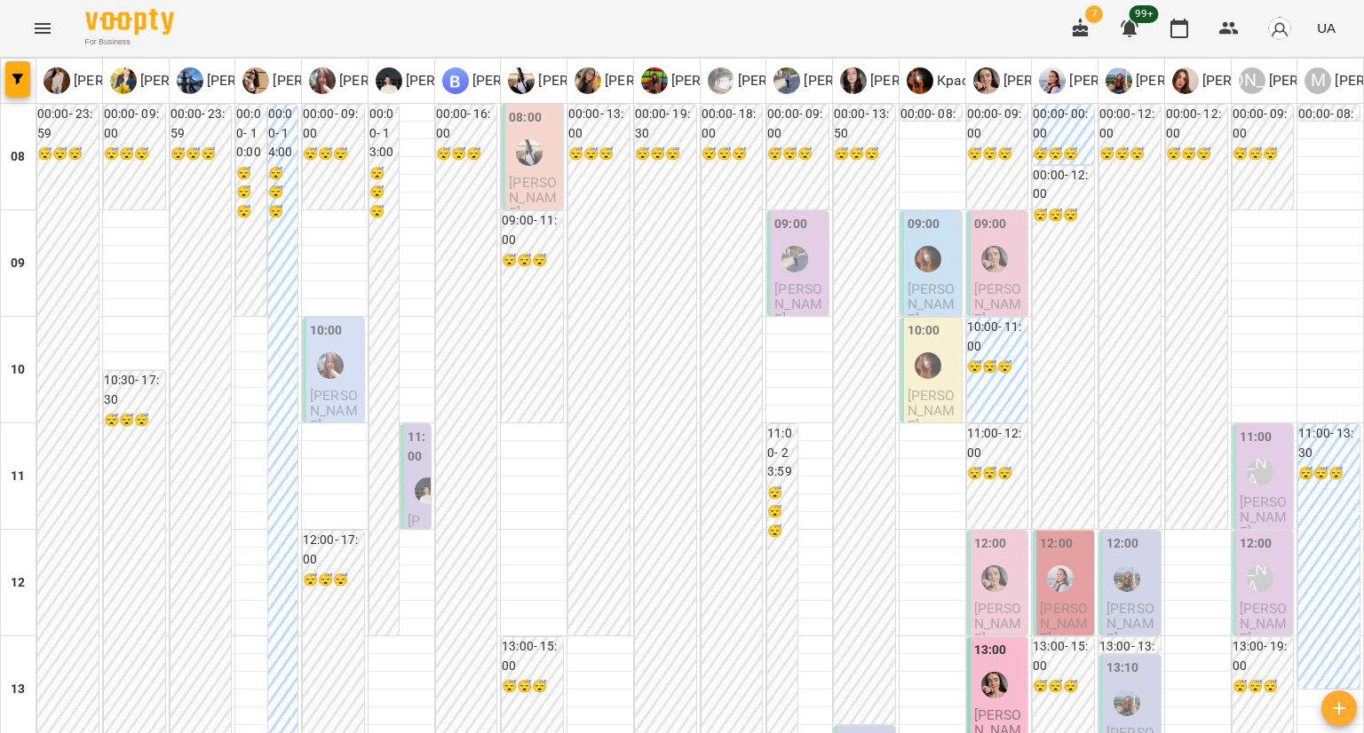
scroll to position [820, 0]
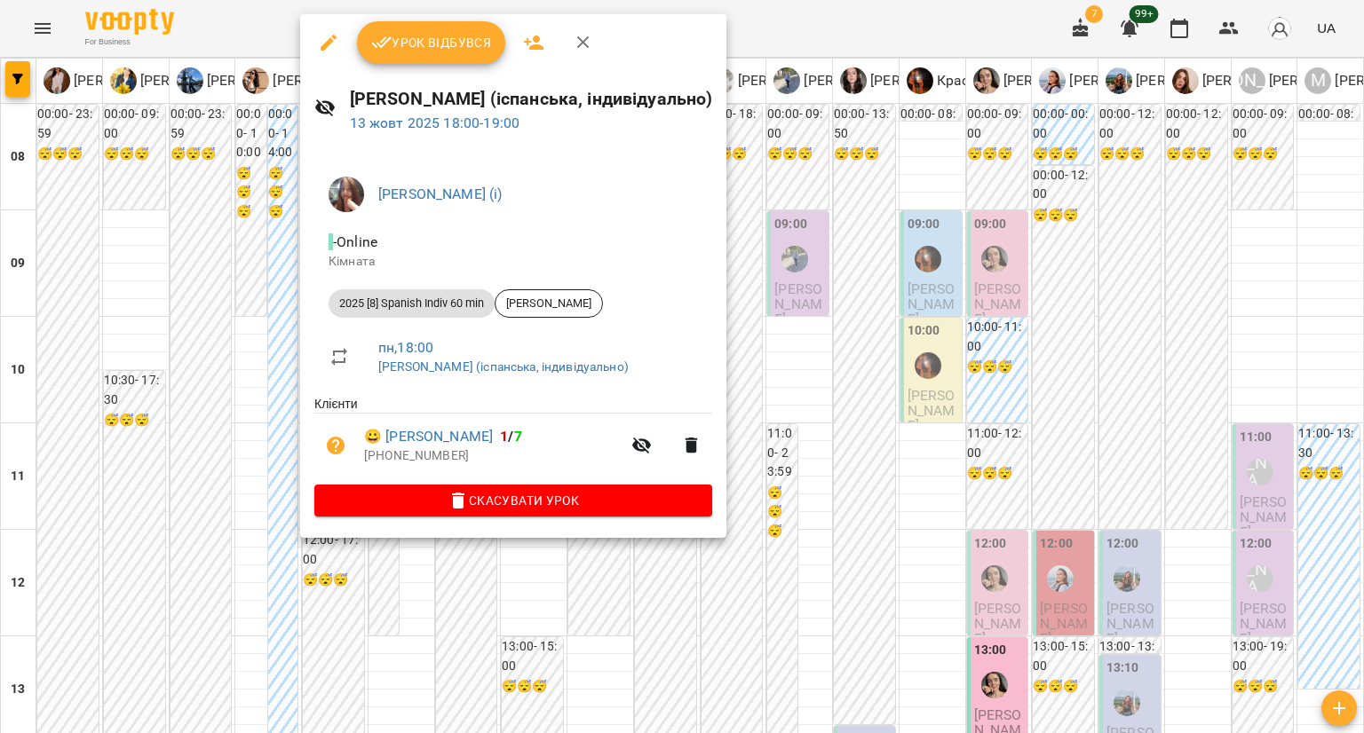
click at [217, 321] on div at bounding box center [682, 366] width 1364 height 733
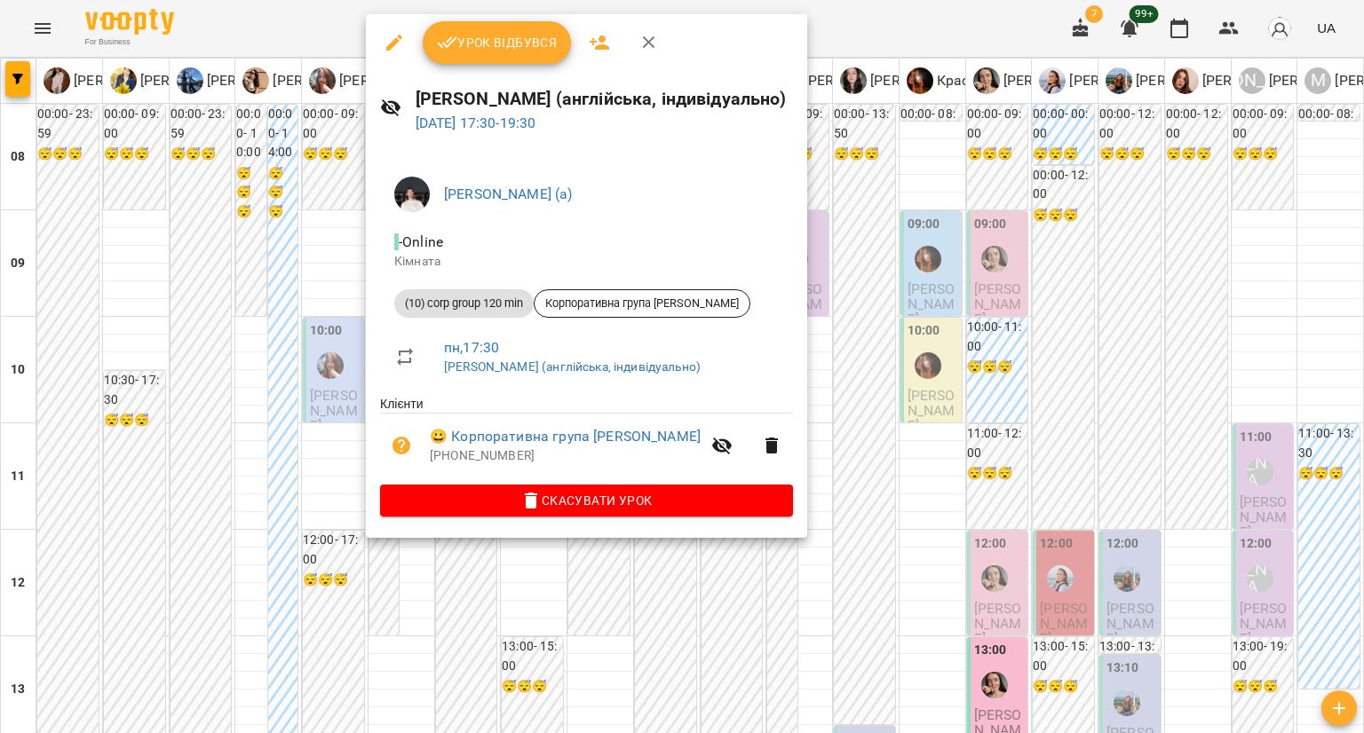
click at [186, 267] on div at bounding box center [682, 366] width 1364 height 733
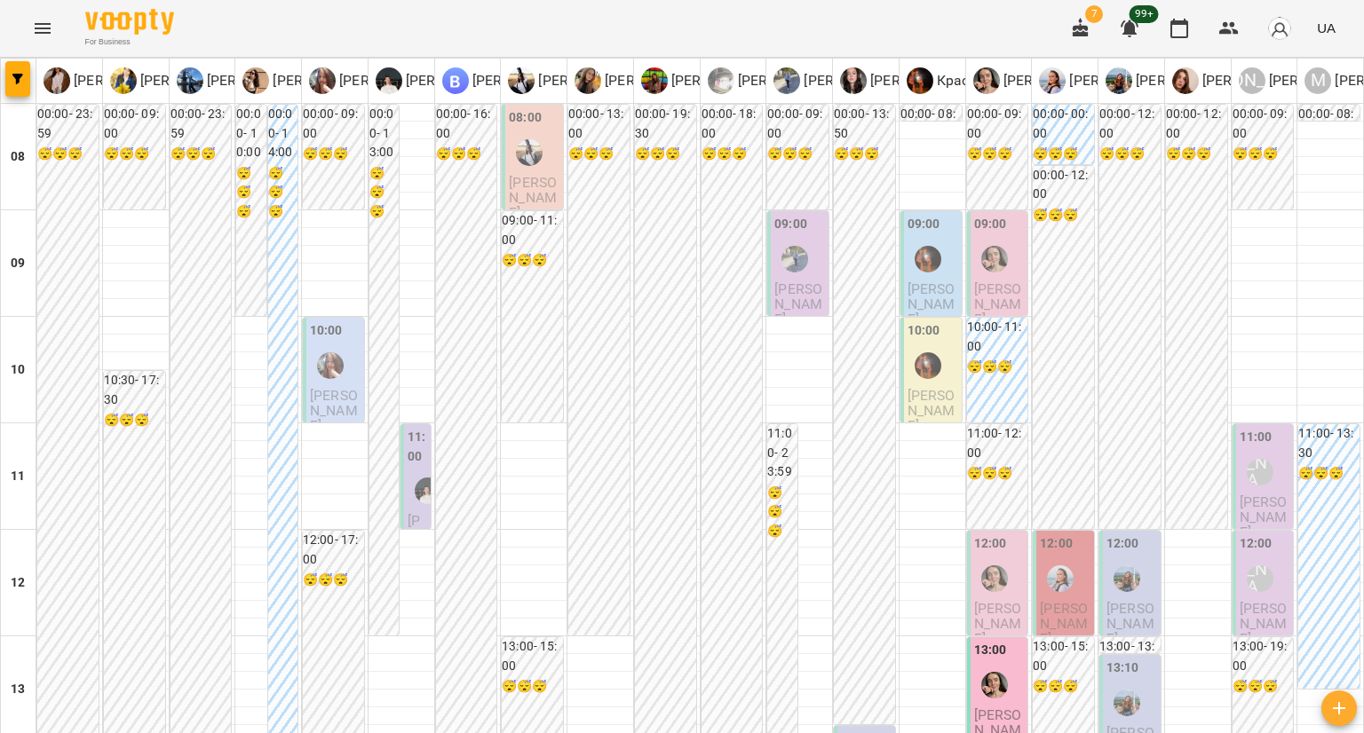
scroll to position [0, 0]
click at [353, 366] on div "10:00" at bounding box center [335, 353] width 51 height 65
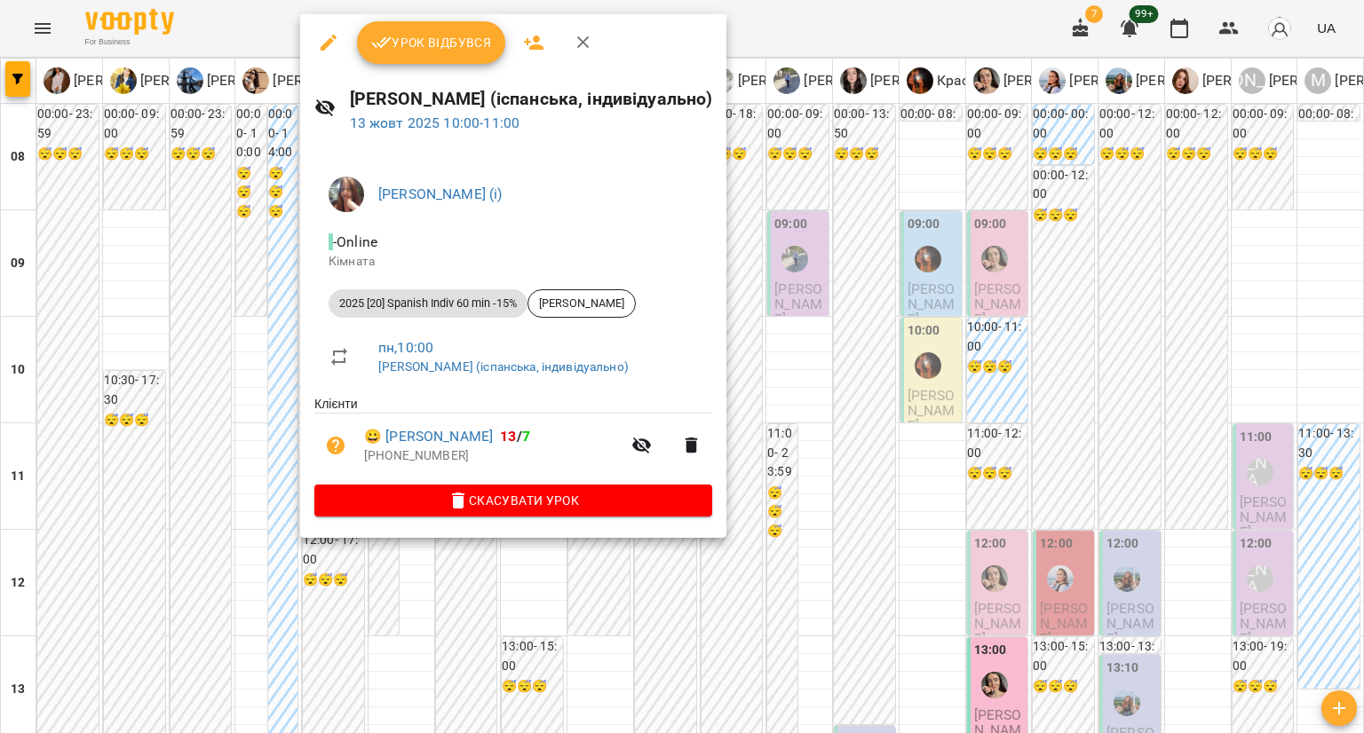
click at [246, 348] on div at bounding box center [682, 366] width 1364 height 733
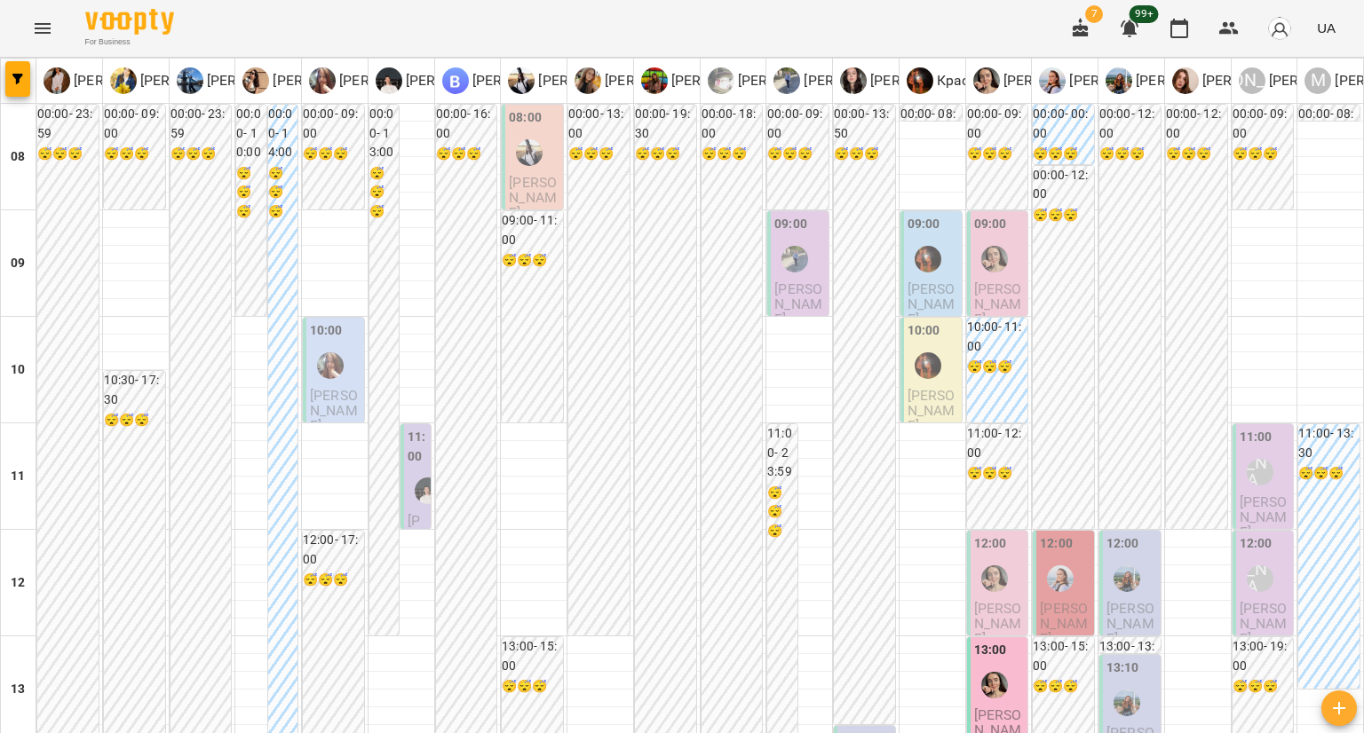
click at [421, 439] on label "11:00" at bounding box center [416, 447] width 19 height 38
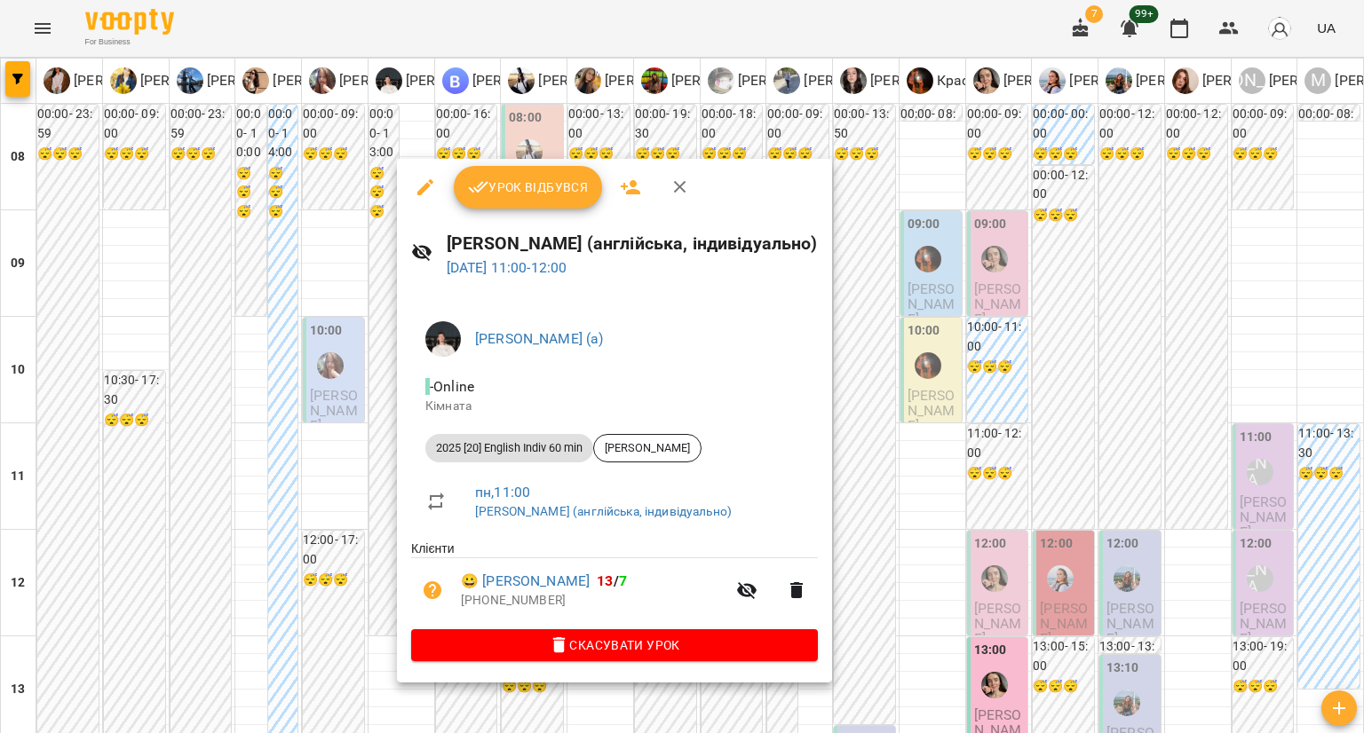
click at [275, 438] on div at bounding box center [682, 366] width 1364 height 733
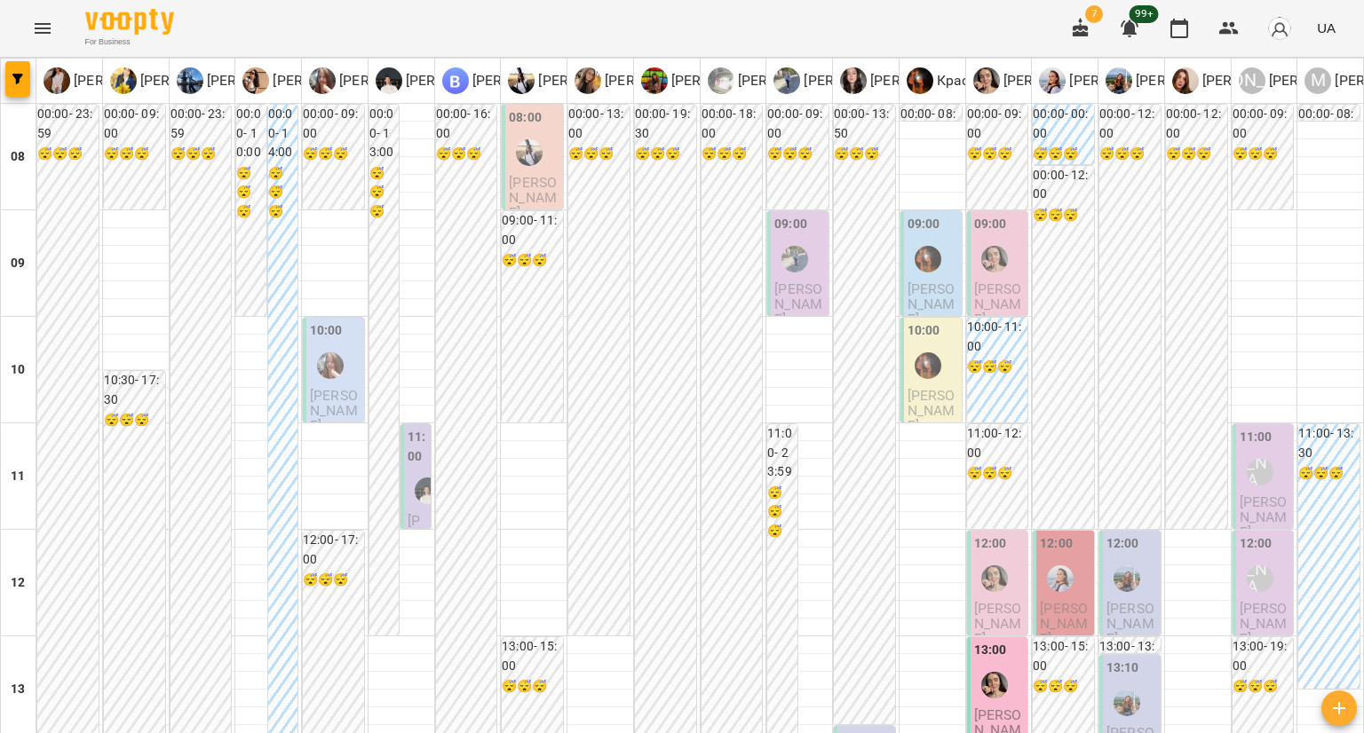
click at [550, 186] on p "Валерія Ніколайчук" at bounding box center [534, 198] width 51 height 46
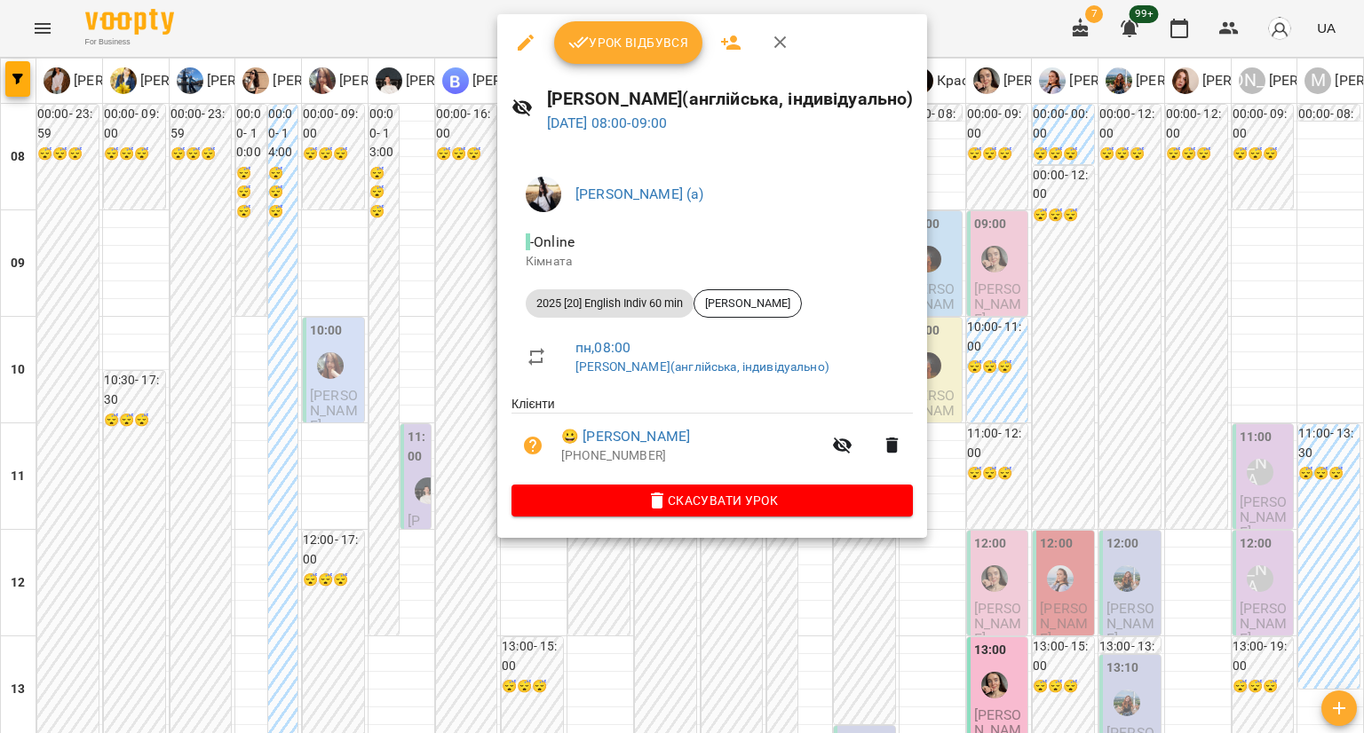
click at [460, 209] on div at bounding box center [682, 366] width 1364 height 733
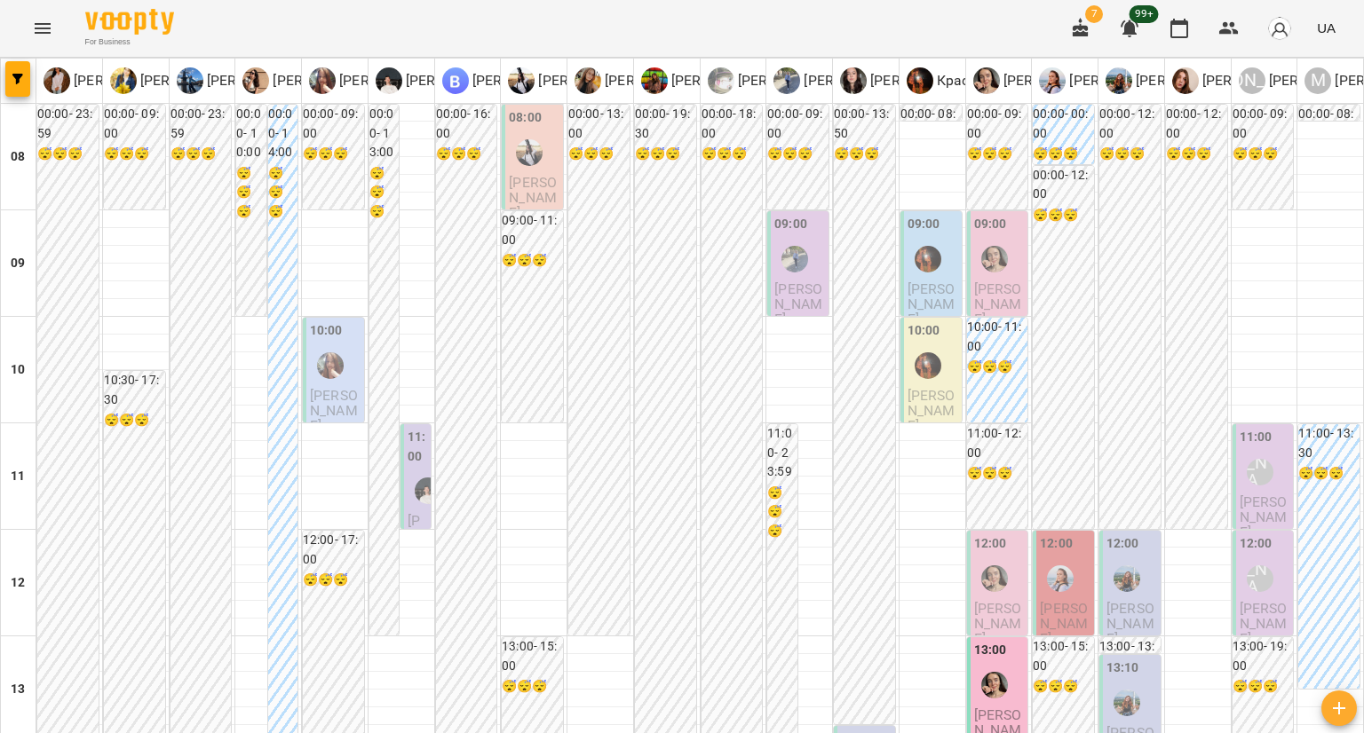
scroll to position [621, 0]
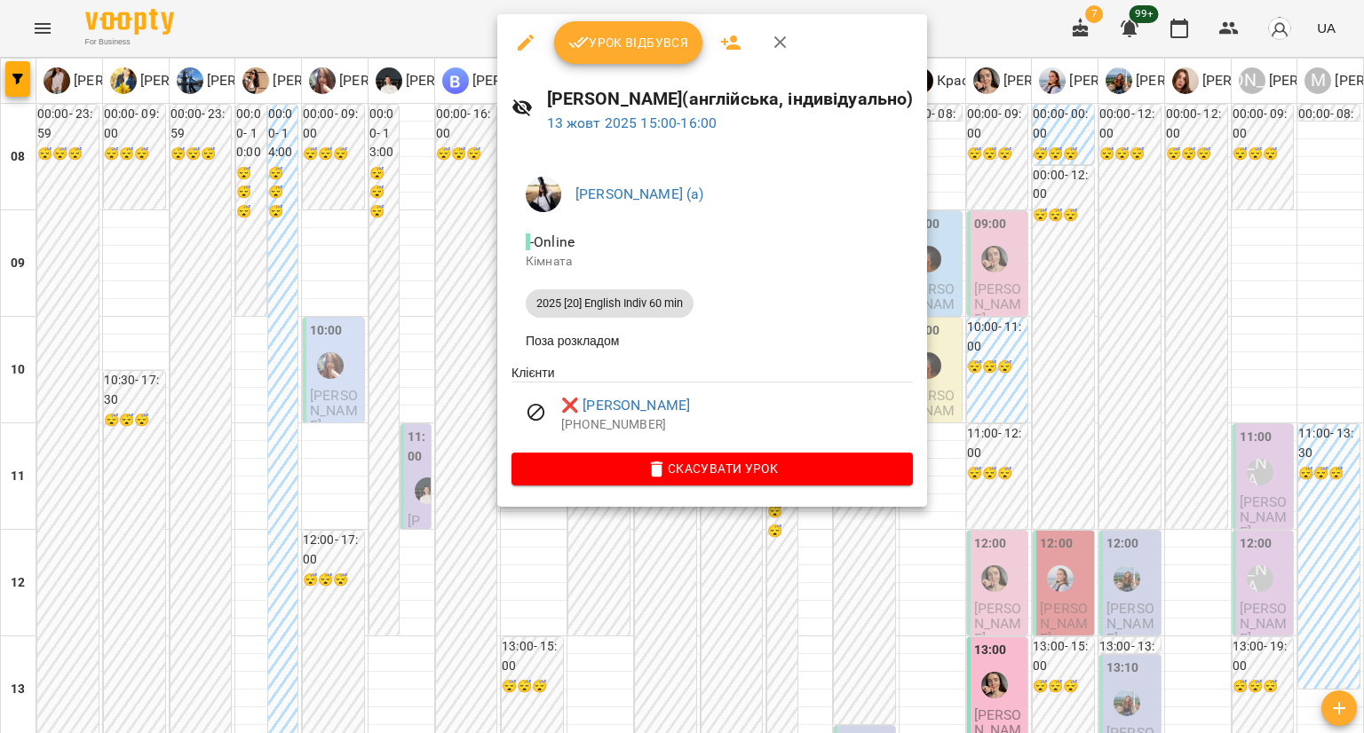
click at [443, 273] on div at bounding box center [682, 366] width 1364 height 733
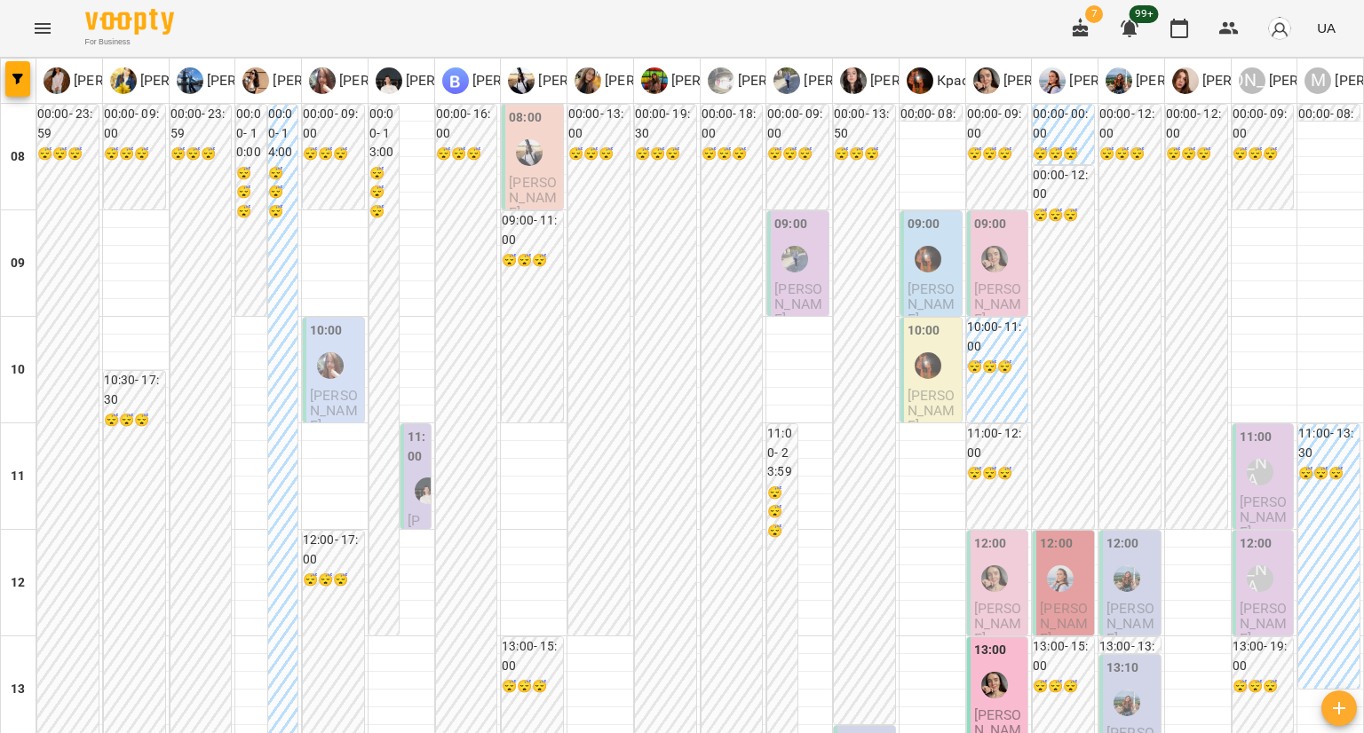
scroll to position [799, 0]
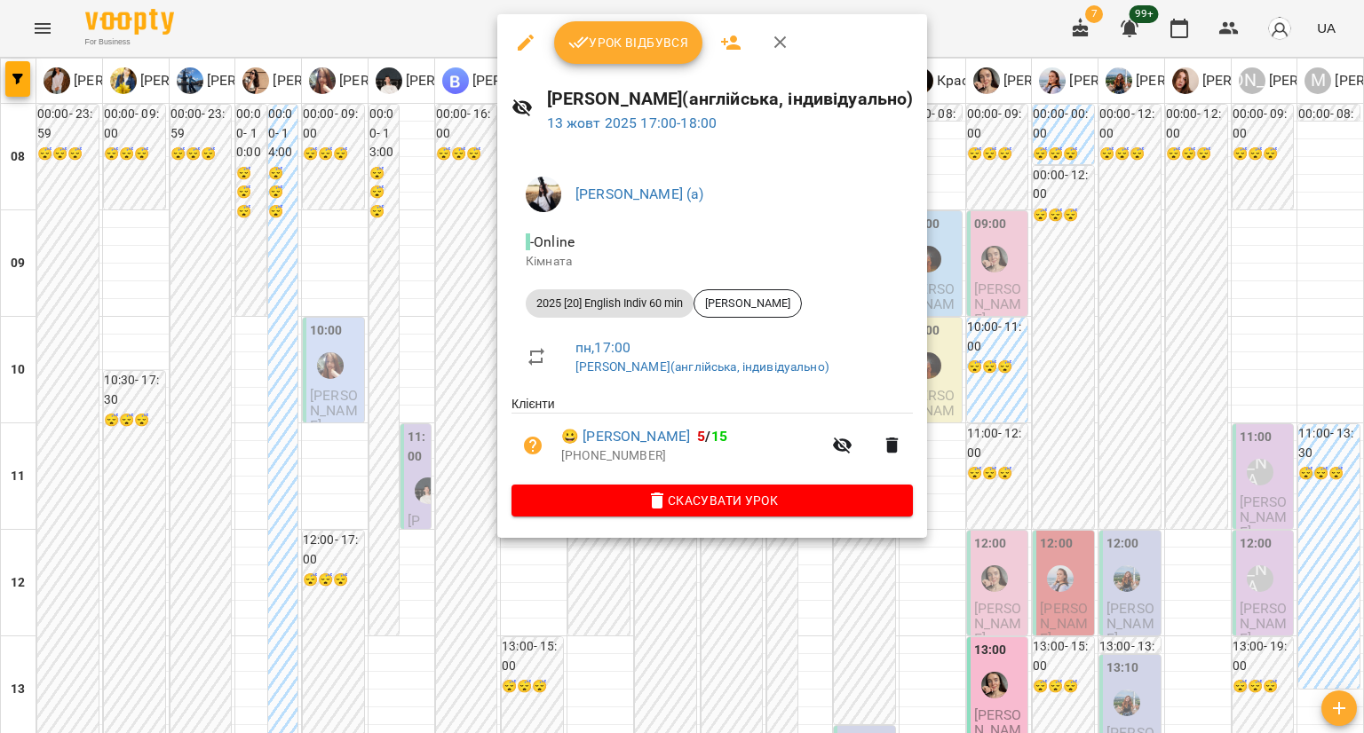
click at [393, 260] on div at bounding box center [682, 366] width 1364 height 733
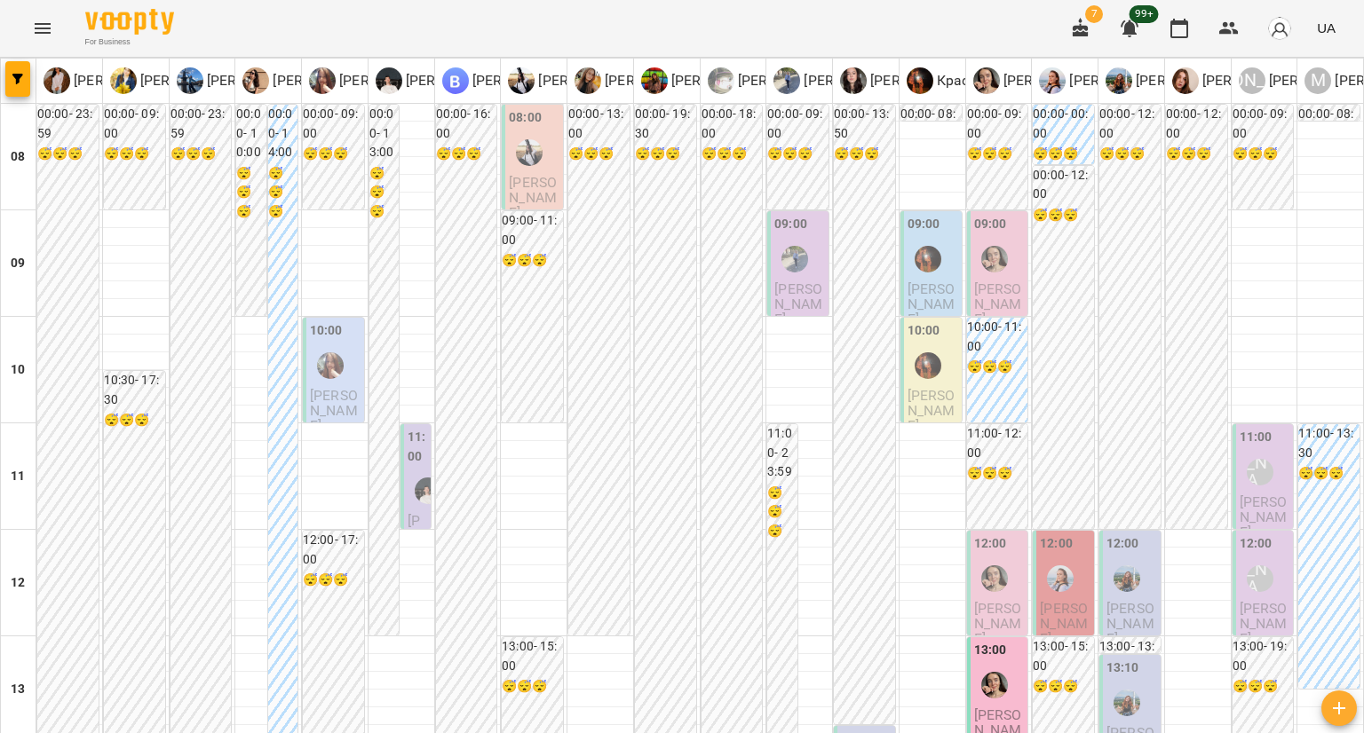
scroll to position [977, 0]
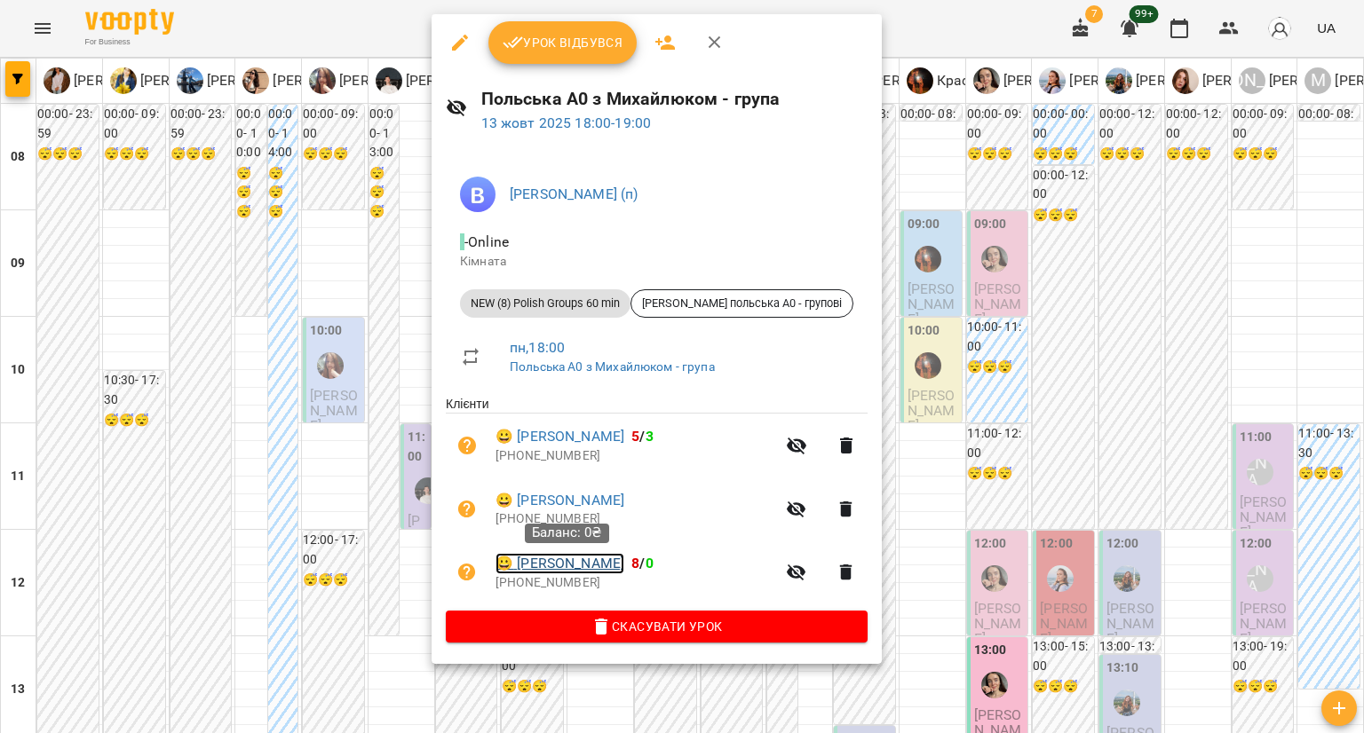
click at [566, 566] on link "😀 Макаренко Євген" at bounding box center [559, 563] width 129 height 21
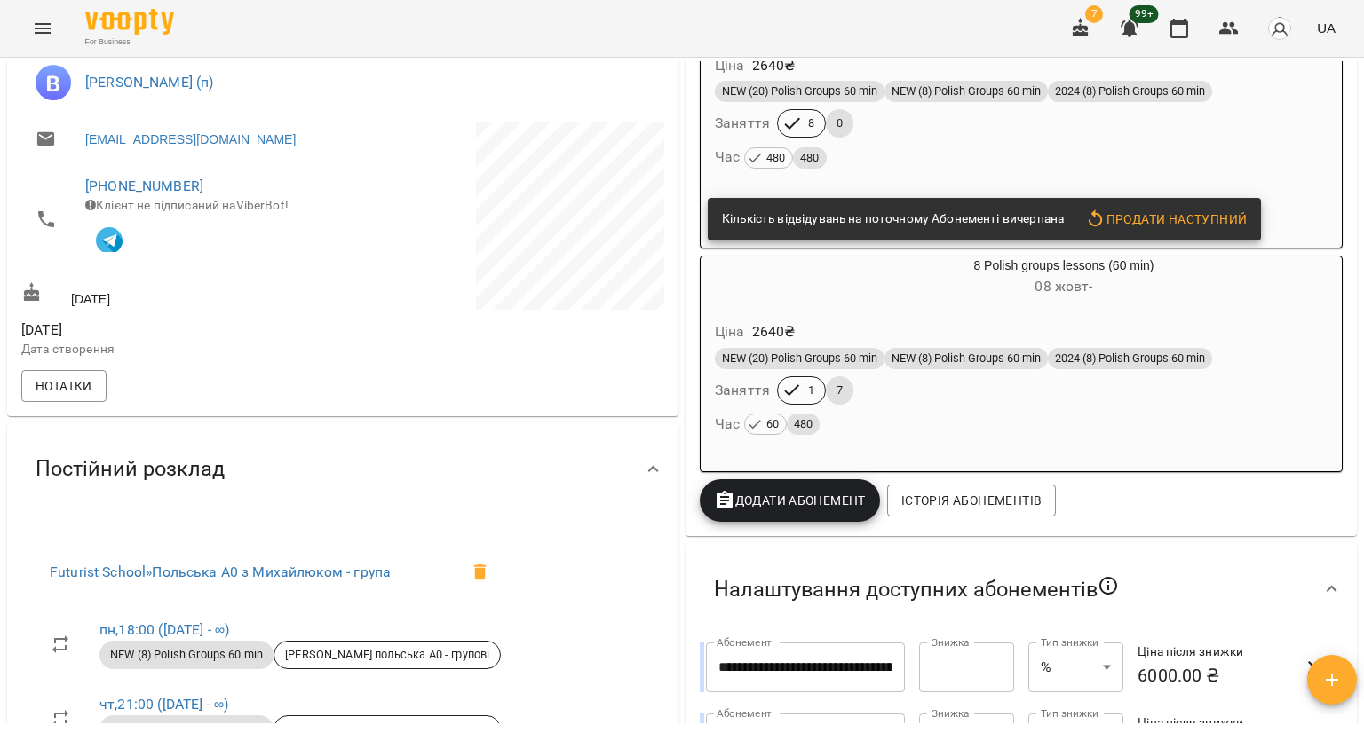
scroll to position [444, 0]
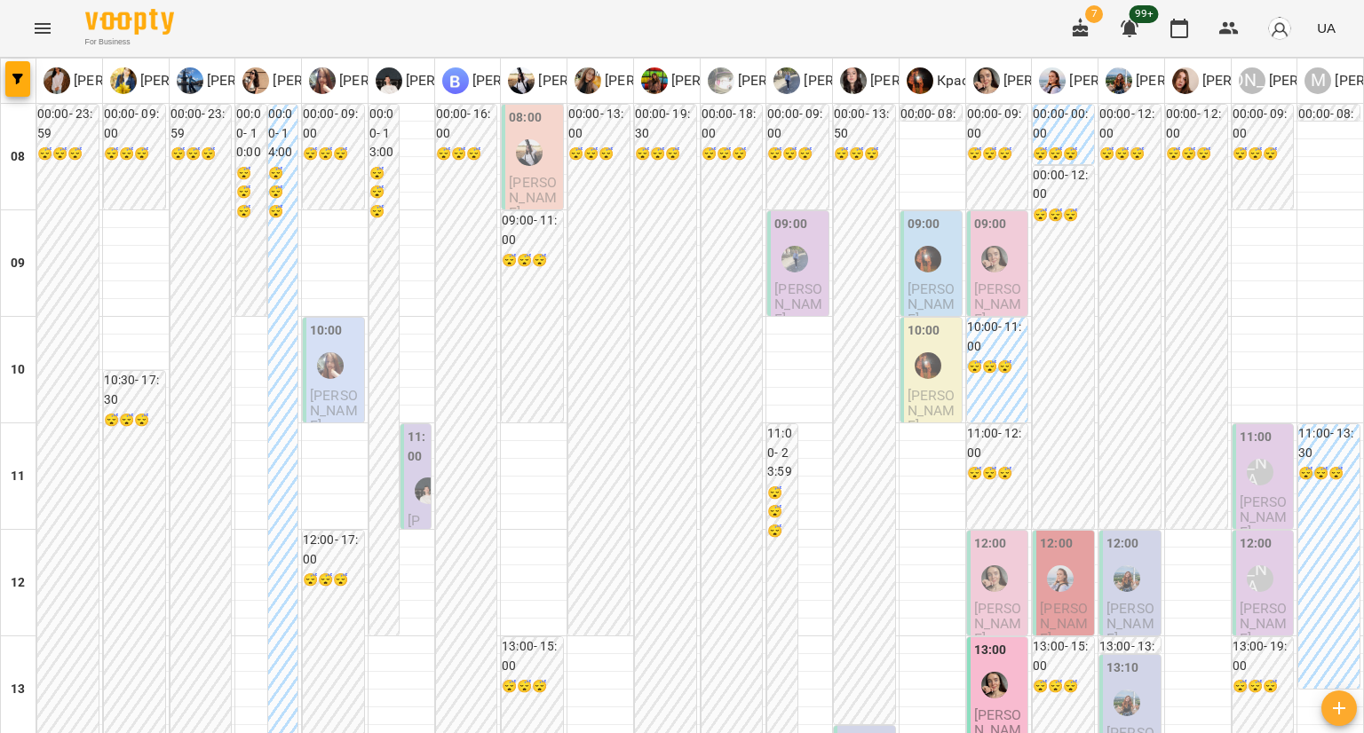
scroll to position [977, 0]
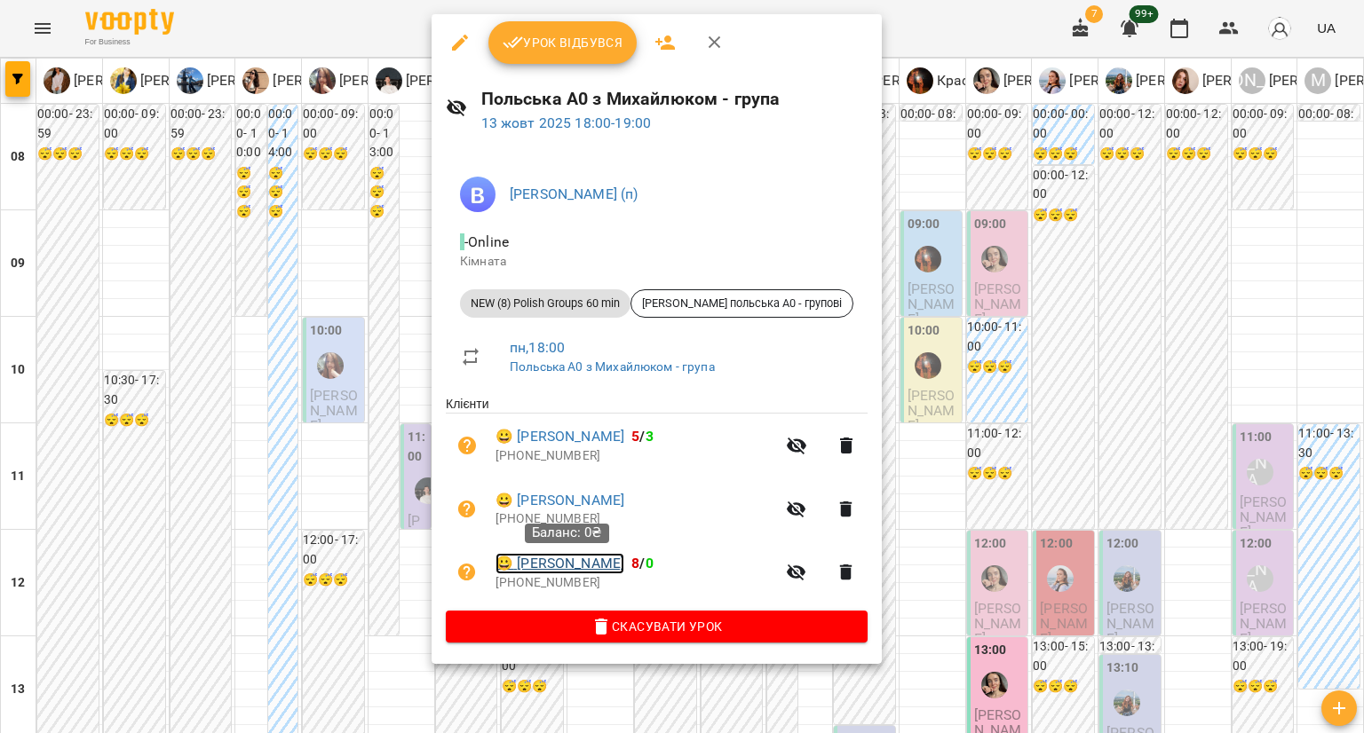
click at [571, 557] on link "😀 Макаренко Євген" at bounding box center [559, 563] width 129 height 21
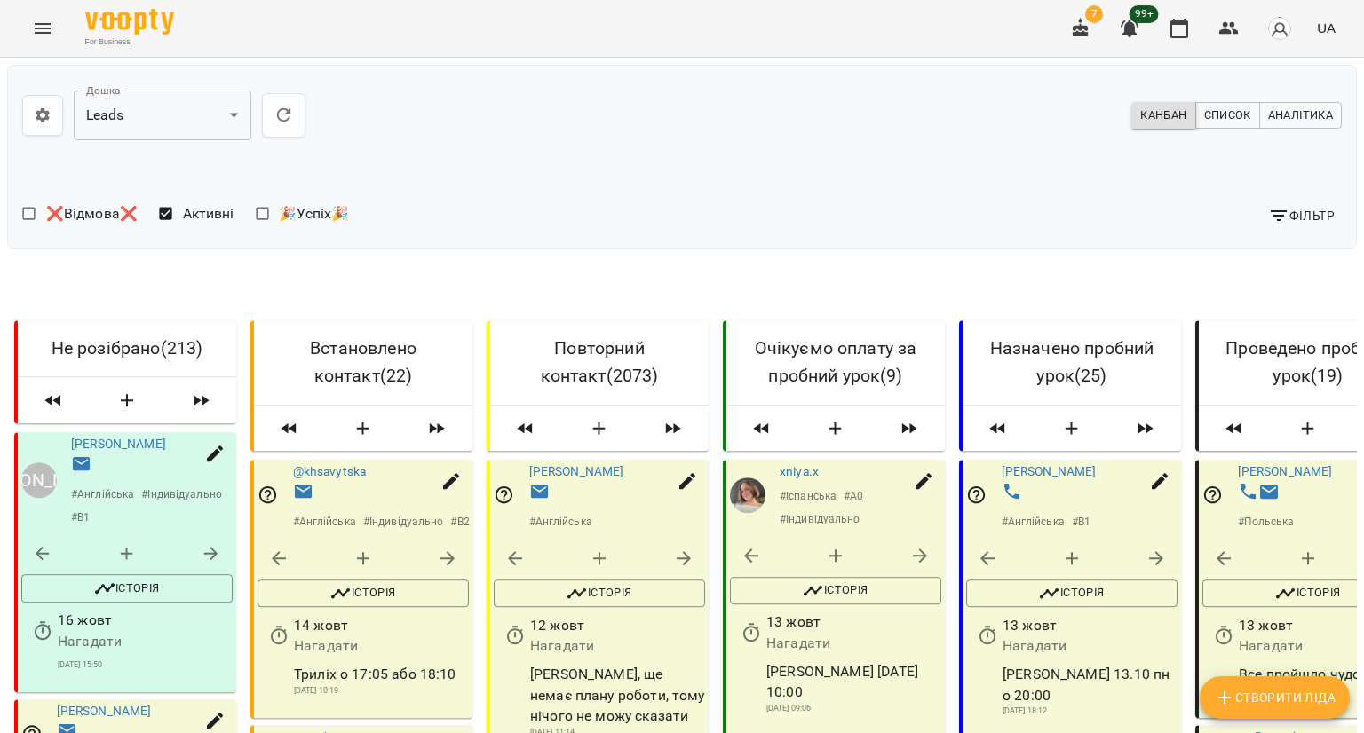
click at [1278, 211] on span "Фільтр" at bounding box center [1301, 215] width 67 height 21
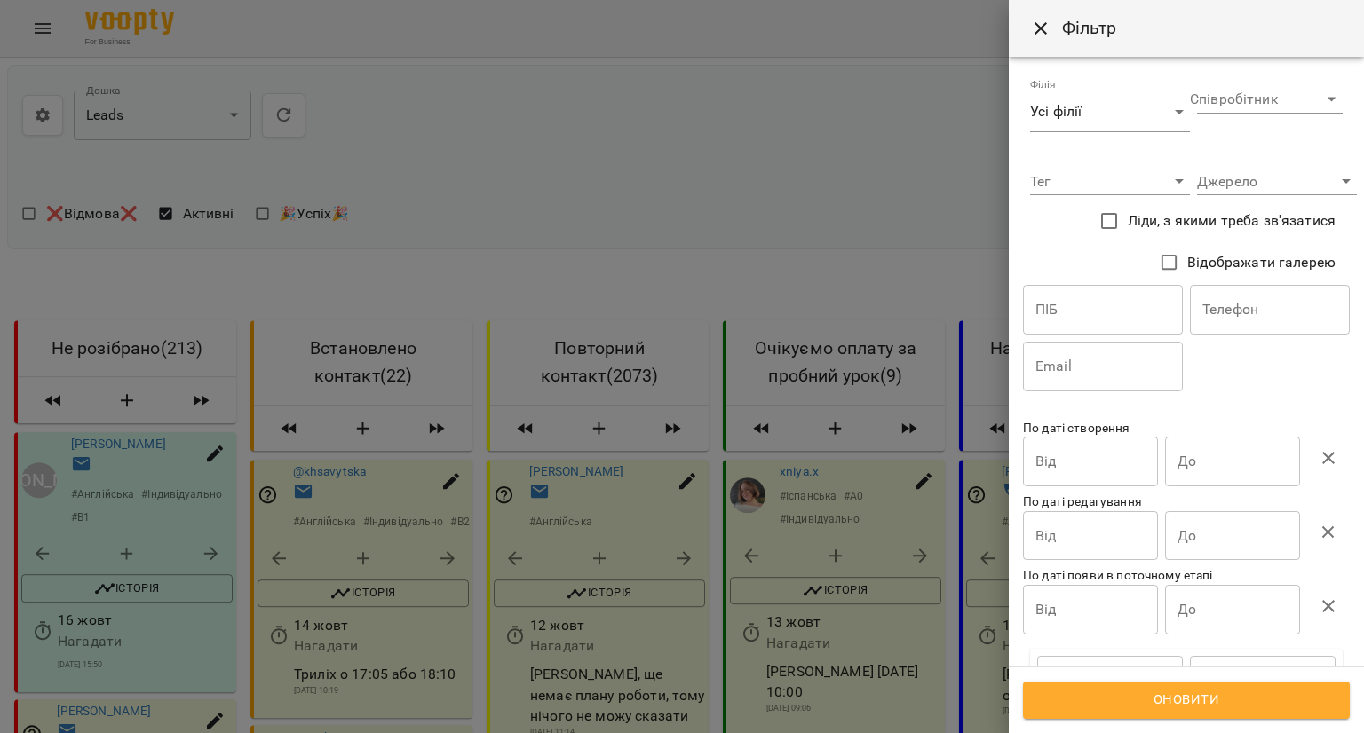
click at [1172, 225] on span "Ліди, з якими треба зв'язатися" at bounding box center [1231, 220] width 208 height 21
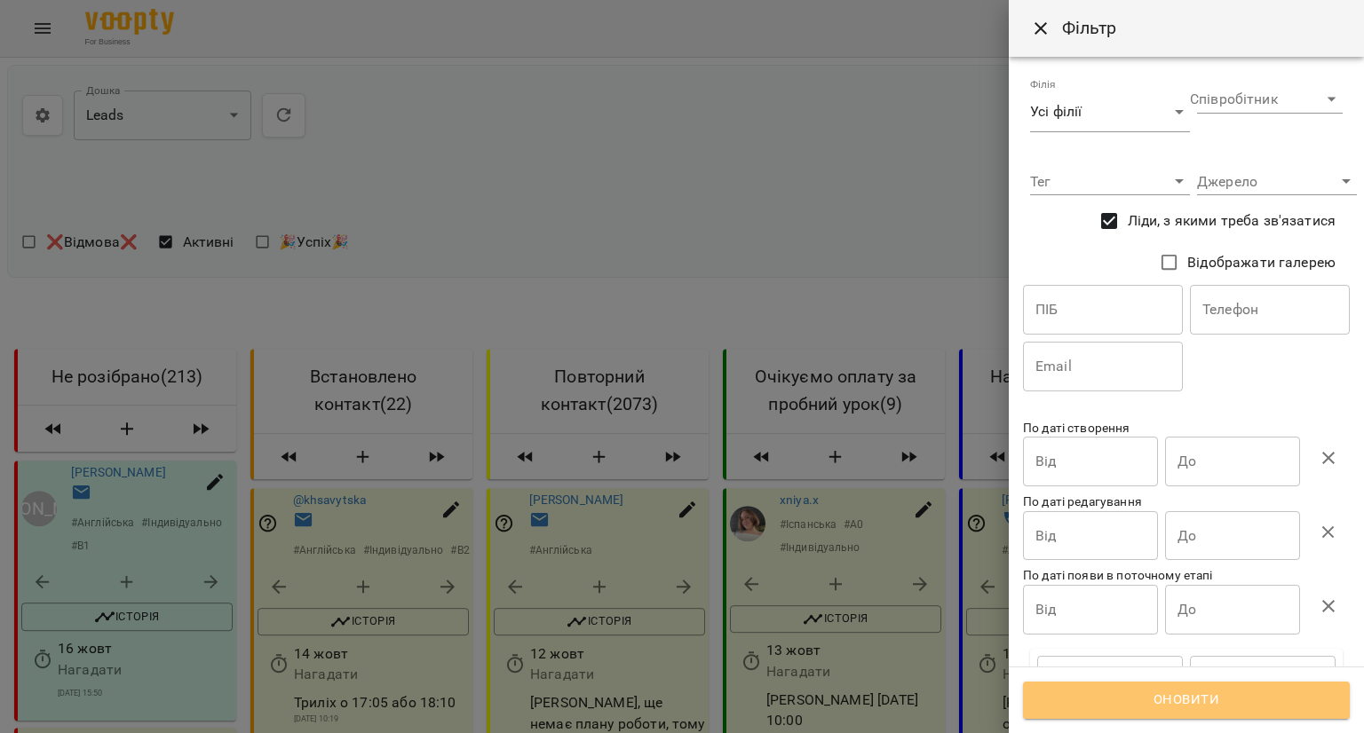
click at [1098, 709] on span "Оновити" at bounding box center [1186, 700] width 288 height 23
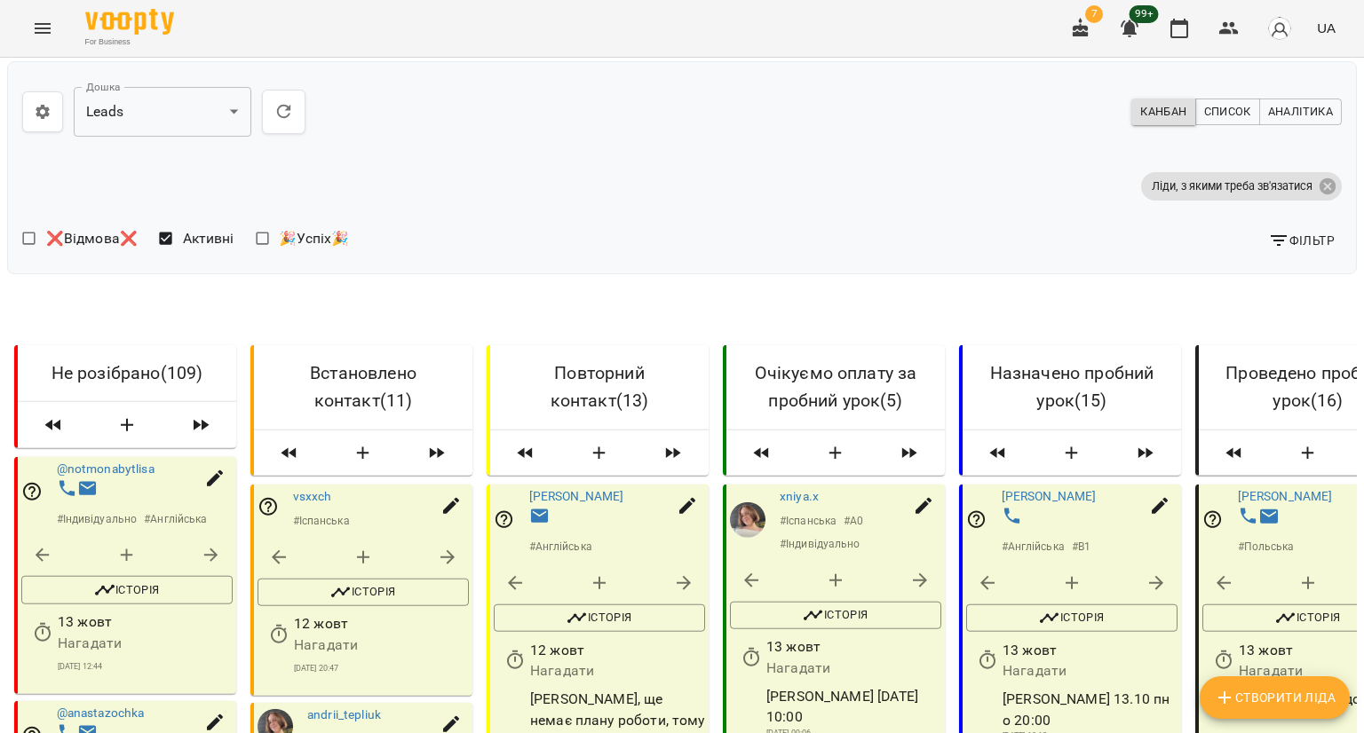
scroll to position [1687, 0]
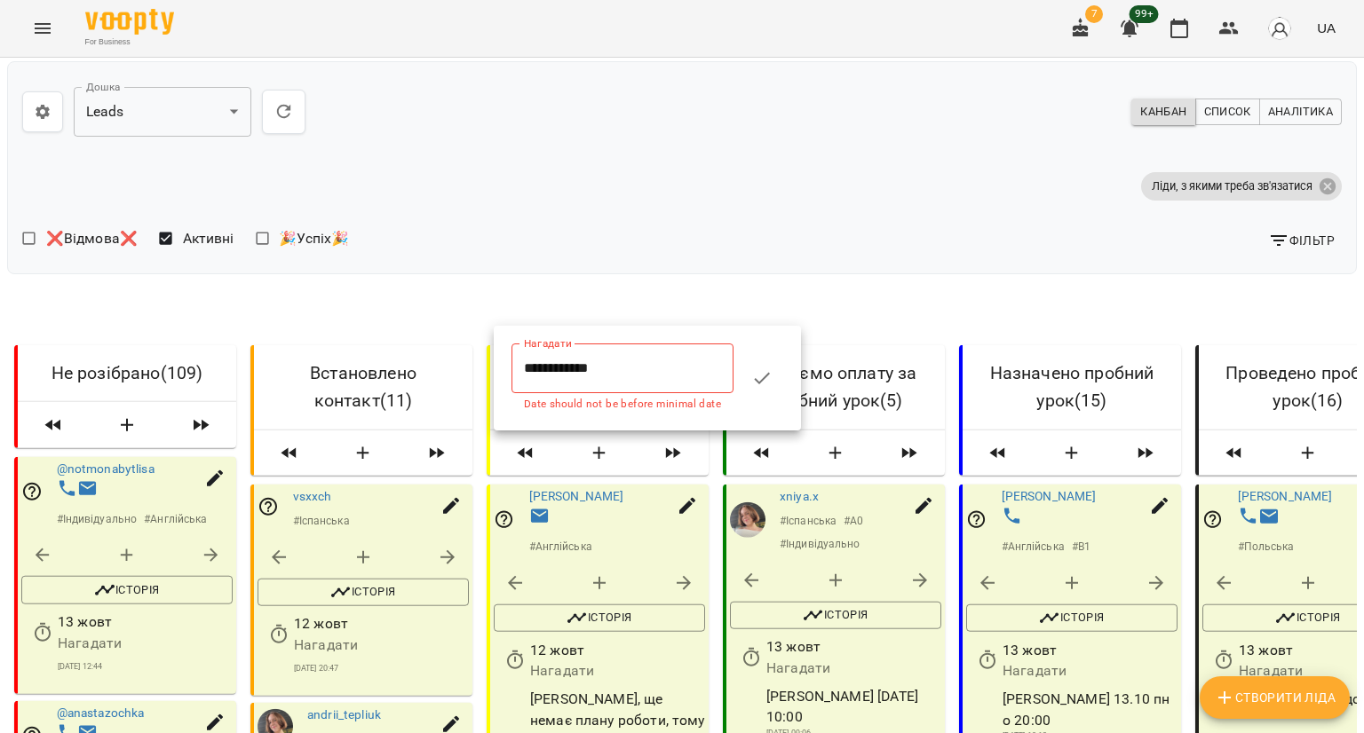
click at [563, 390] on input "**********" at bounding box center [622, 369] width 222 height 50
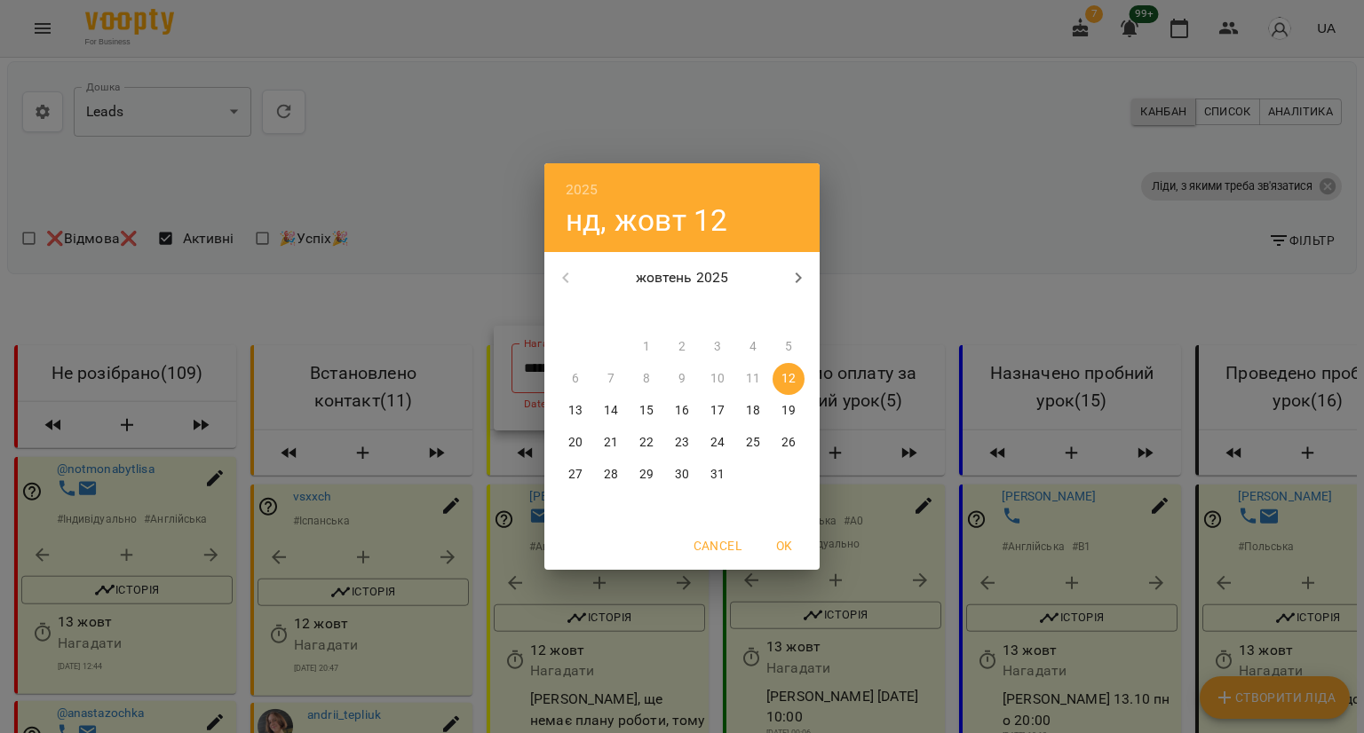
click at [584, 416] on span "13" at bounding box center [575, 411] width 32 height 18
type input "**********"
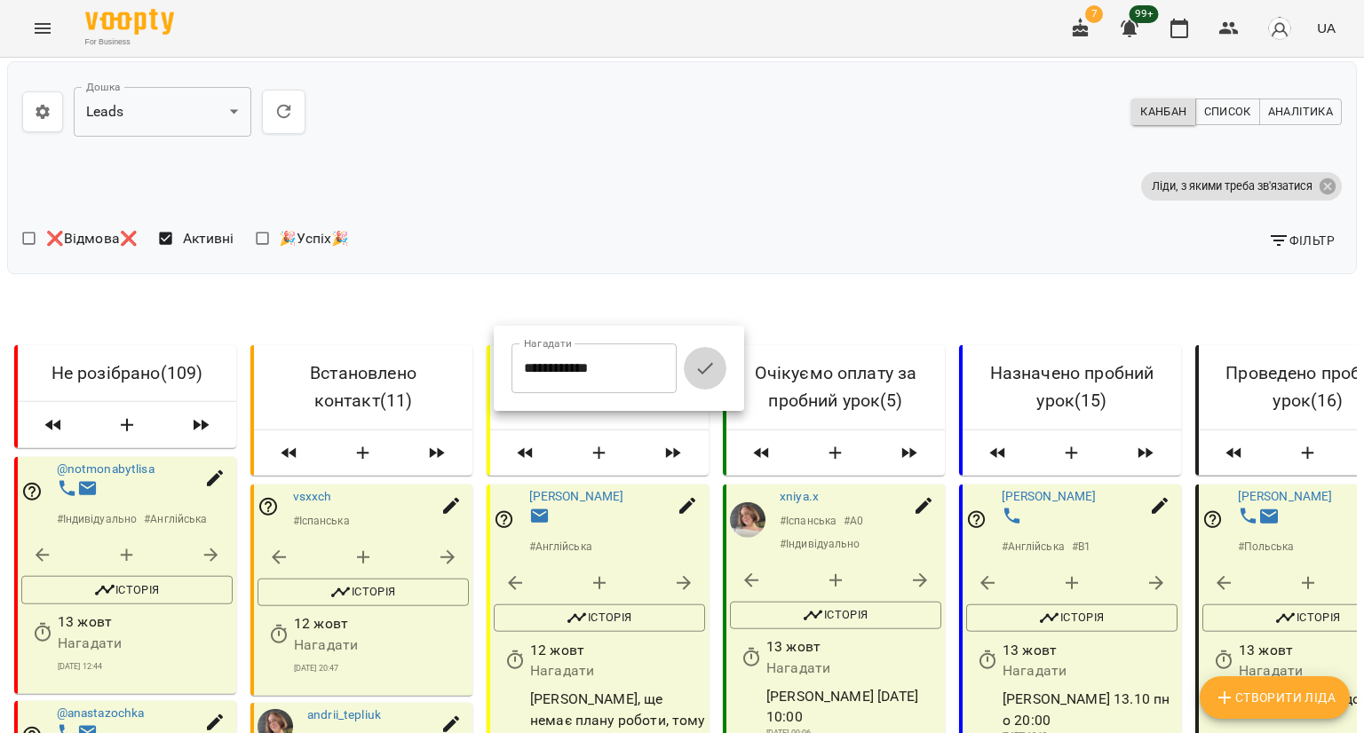
click at [716, 372] on icon "button" at bounding box center [704, 368] width 21 height 21
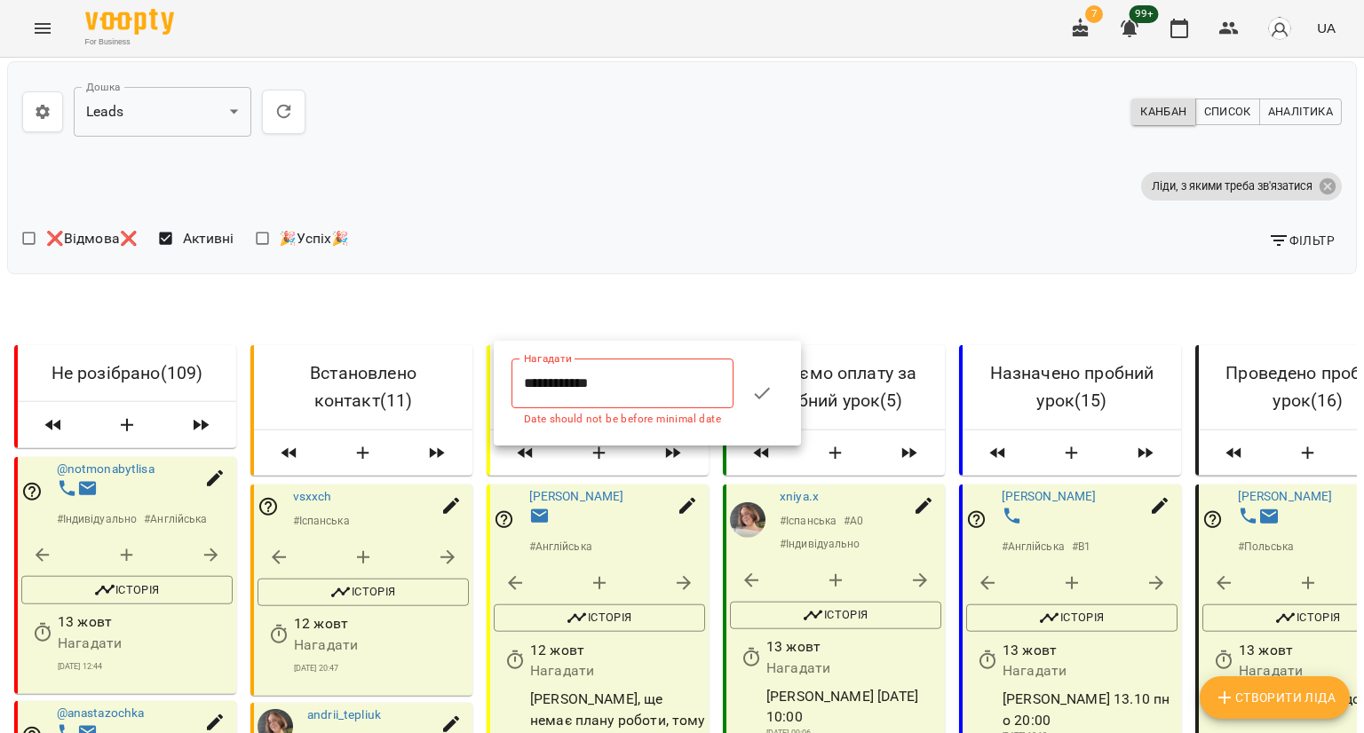
click at [536, 375] on input "**********" at bounding box center [622, 384] width 222 height 50
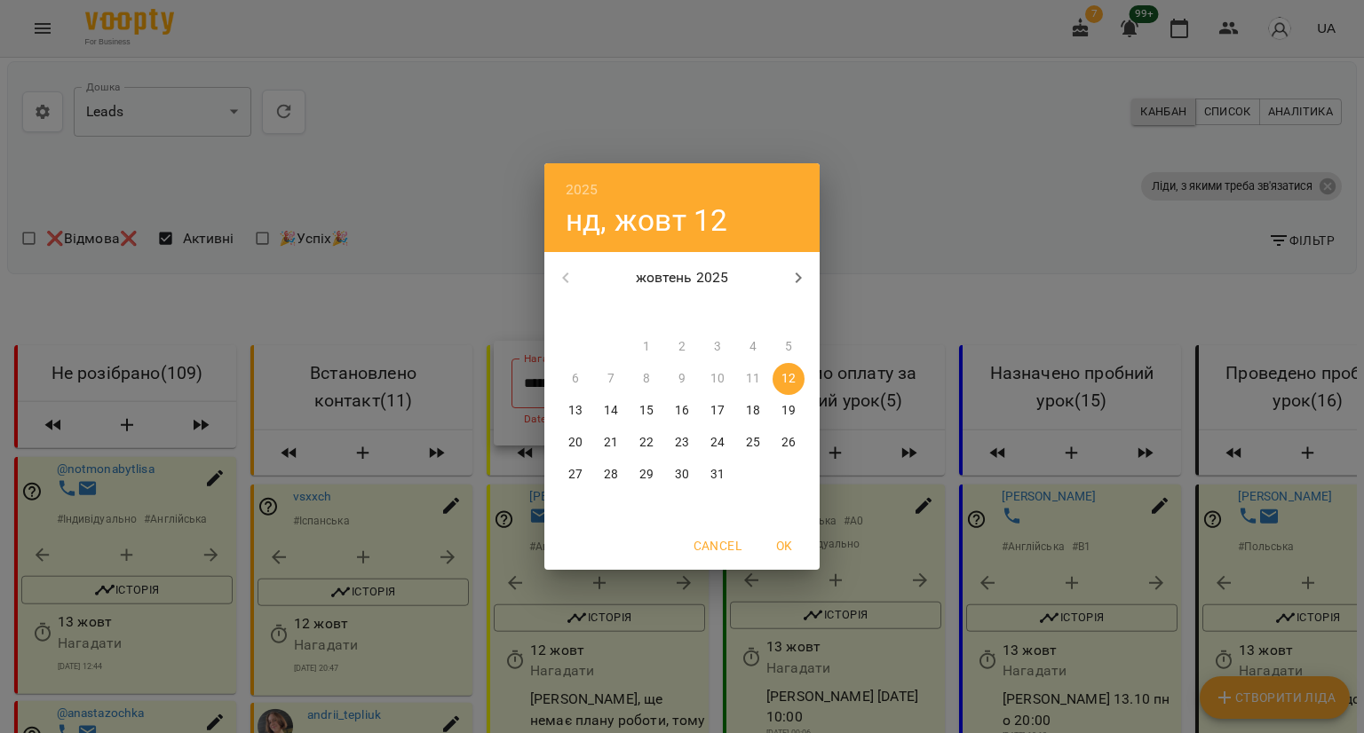
click at [570, 407] on p "13" at bounding box center [575, 411] width 14 height 18
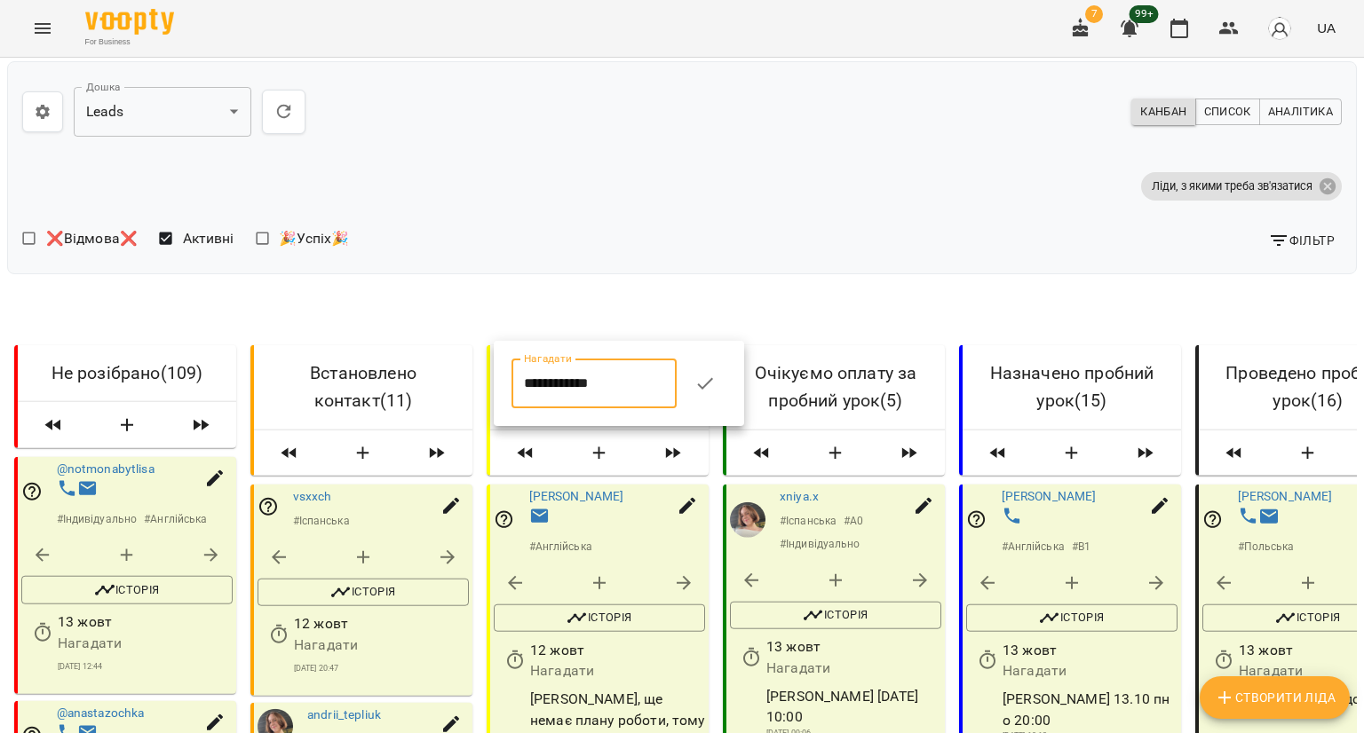
type input "**********"
click at [716, 390] on icon "button" at bounding box center [704, 383] width 21 height 21
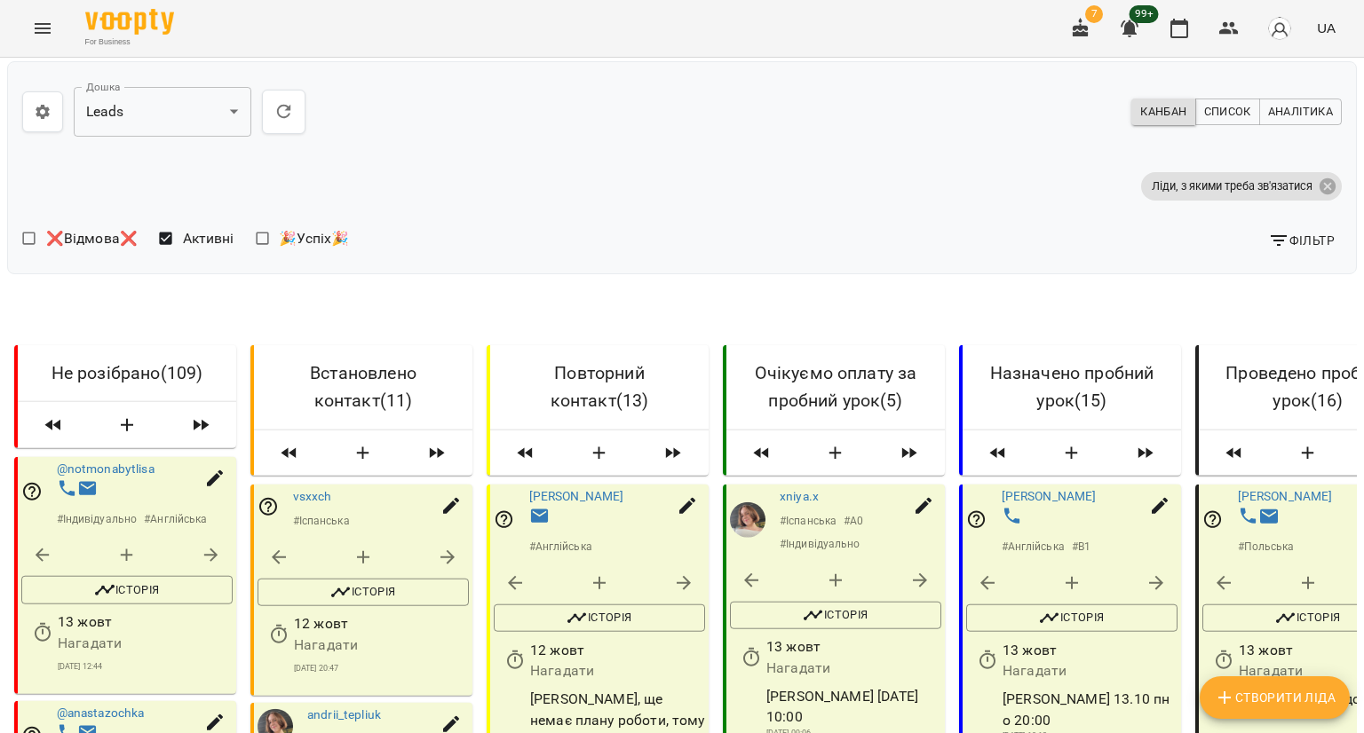
scroll to position [2663, 0]
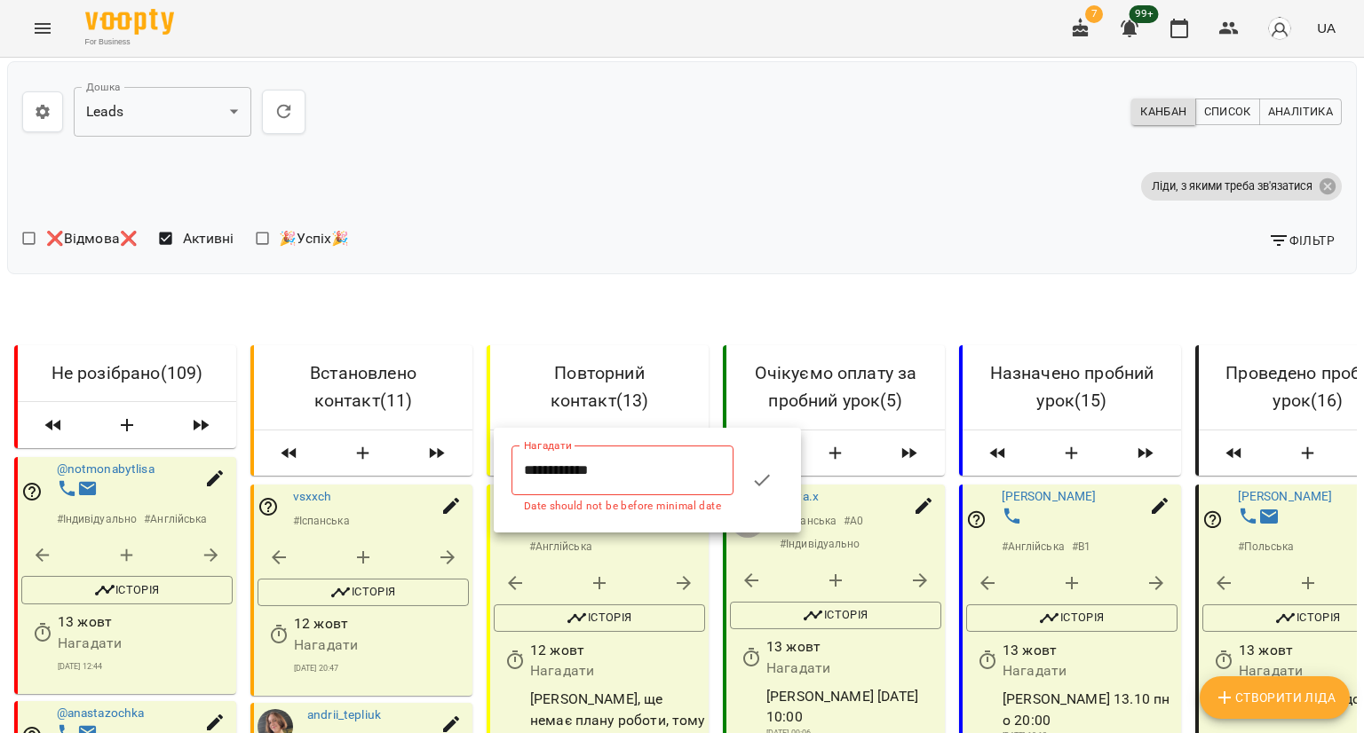
click at [549, 477] on input "**********" at bounding box center [622, 471] width 222 height 50
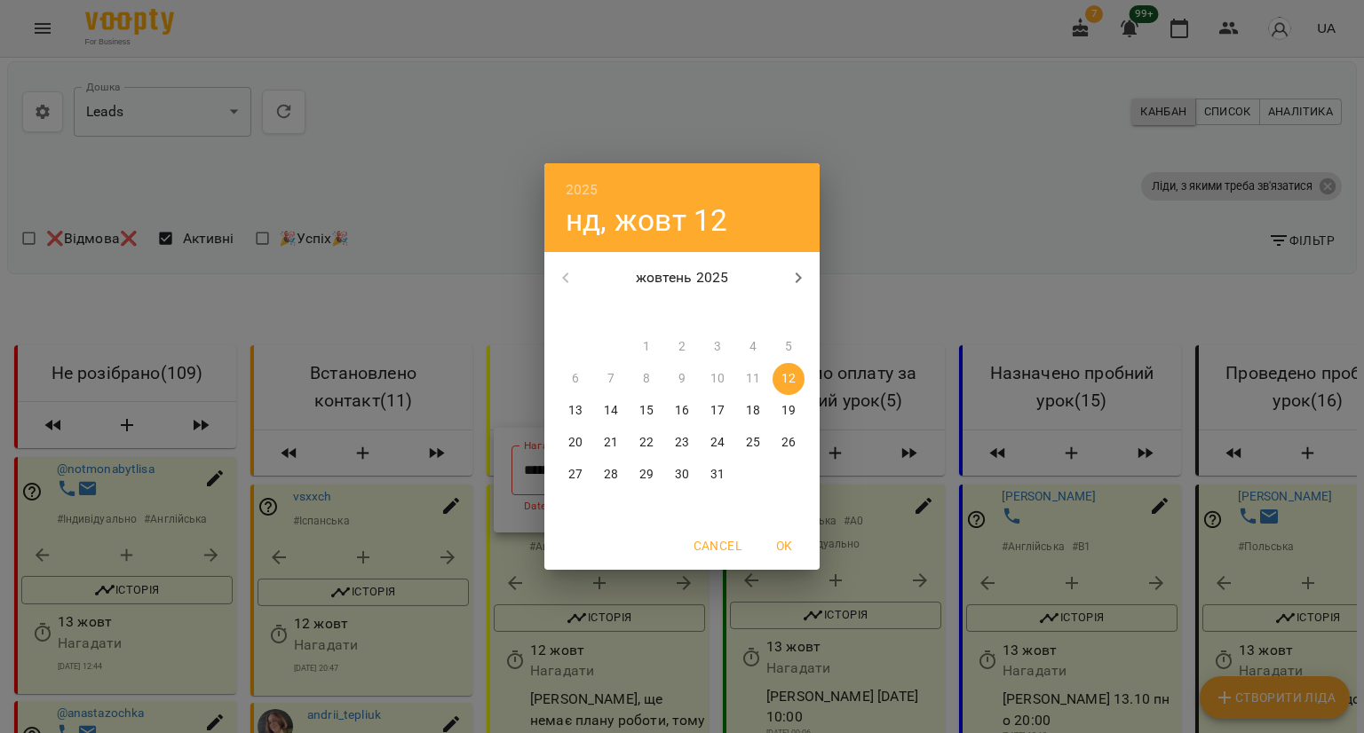
click at [576, 418] on p "13" at bounding box center [575, 411] width 14 height 18
type input "**********"
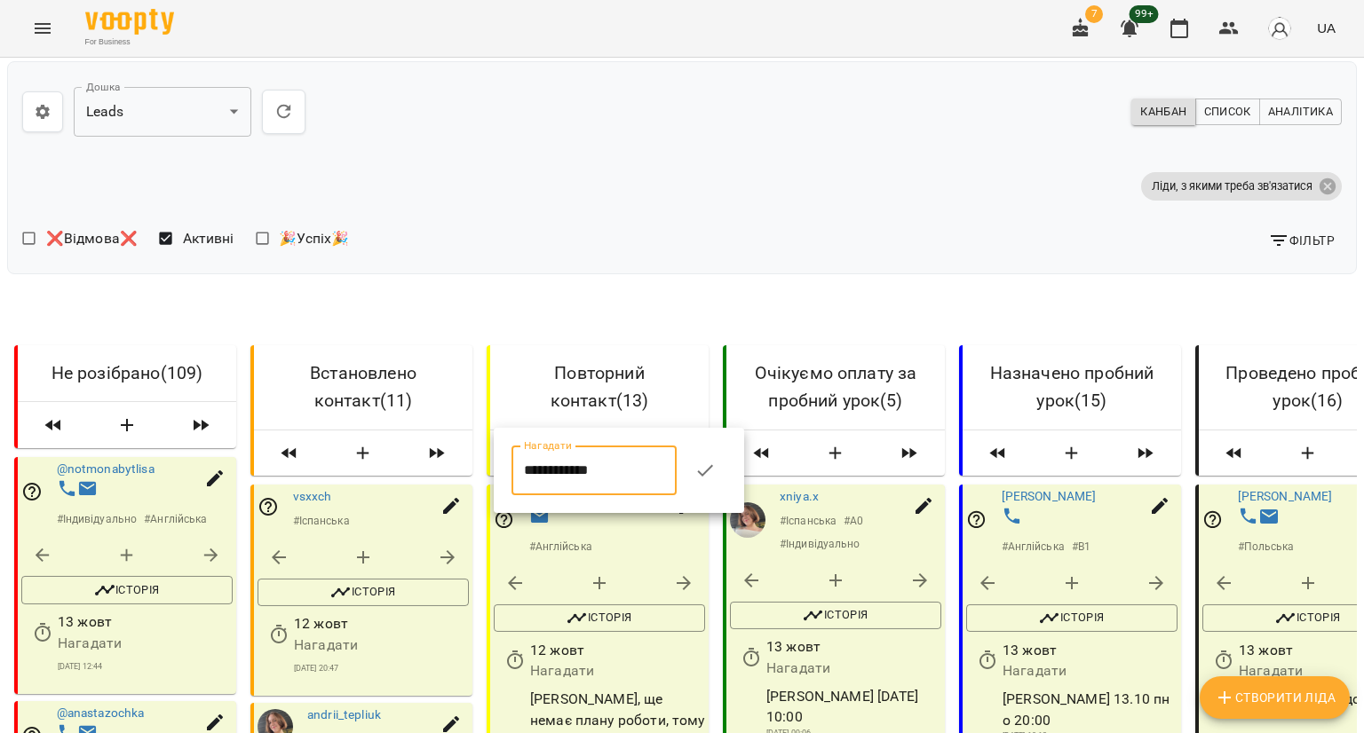
drag, startPoint x: 714, startPoint y: 475, endPoint x: 671, endPoint y: 406, distance: 81.3
click at [714, 474] on icon "button" at bounding box center [704, 470] width 21 height 21
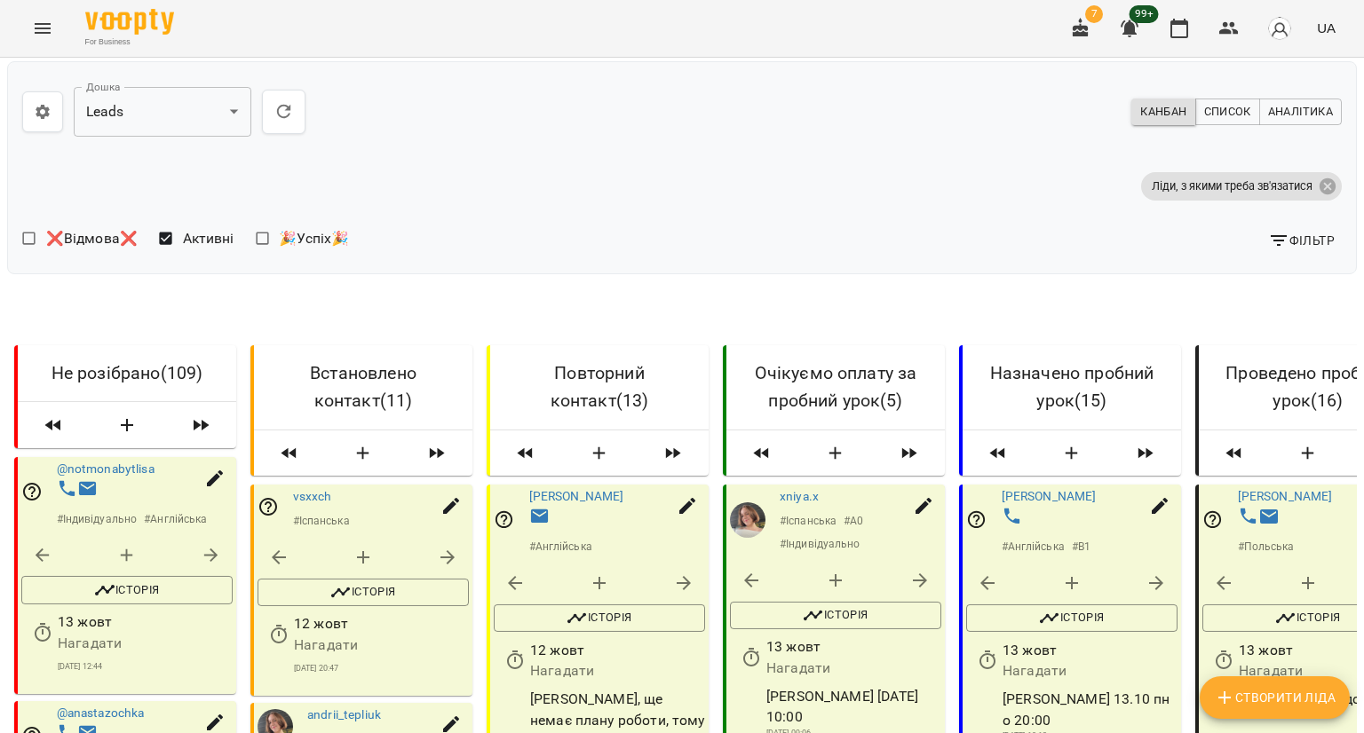
click at [565, 228] on input "**********" at bounding box center [622, 207] width 222 height 50
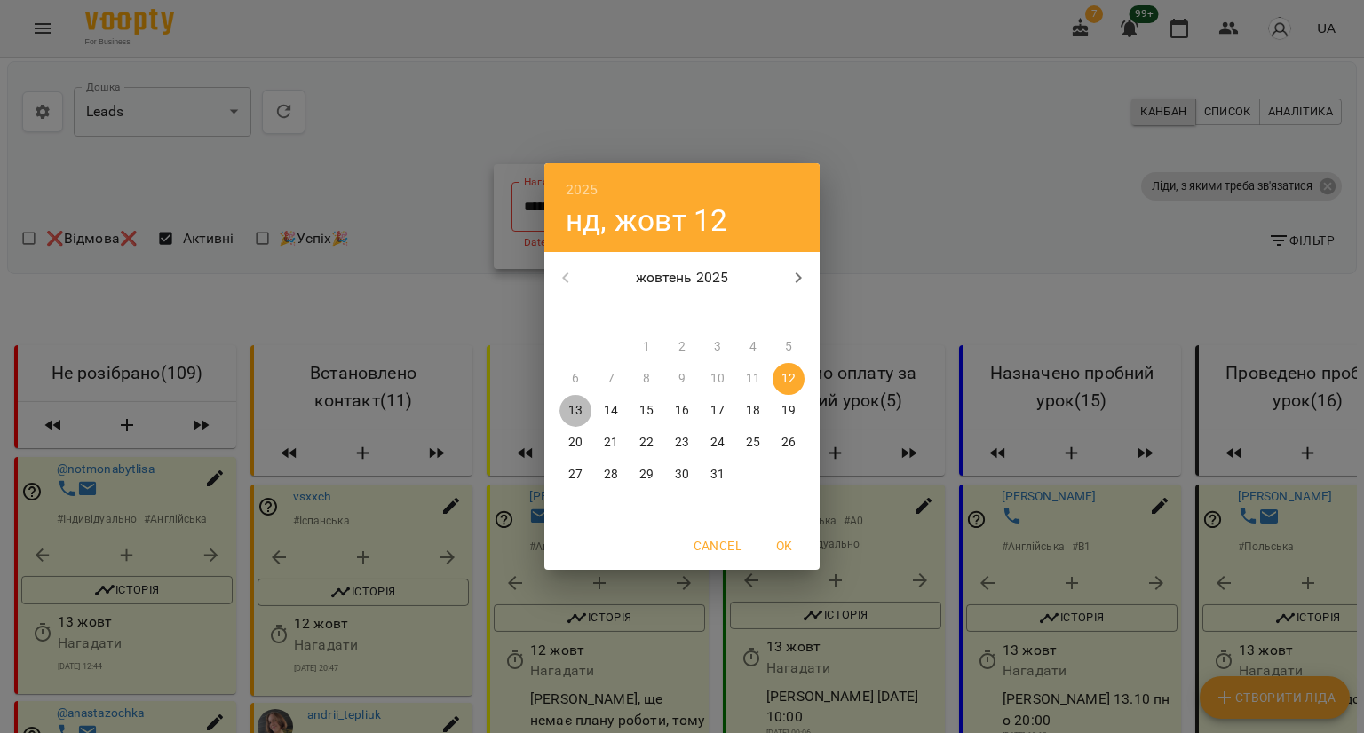
click at [576, 411] on p "13" at bounding box center [575, 411] width 14 height 18
type input "**********"
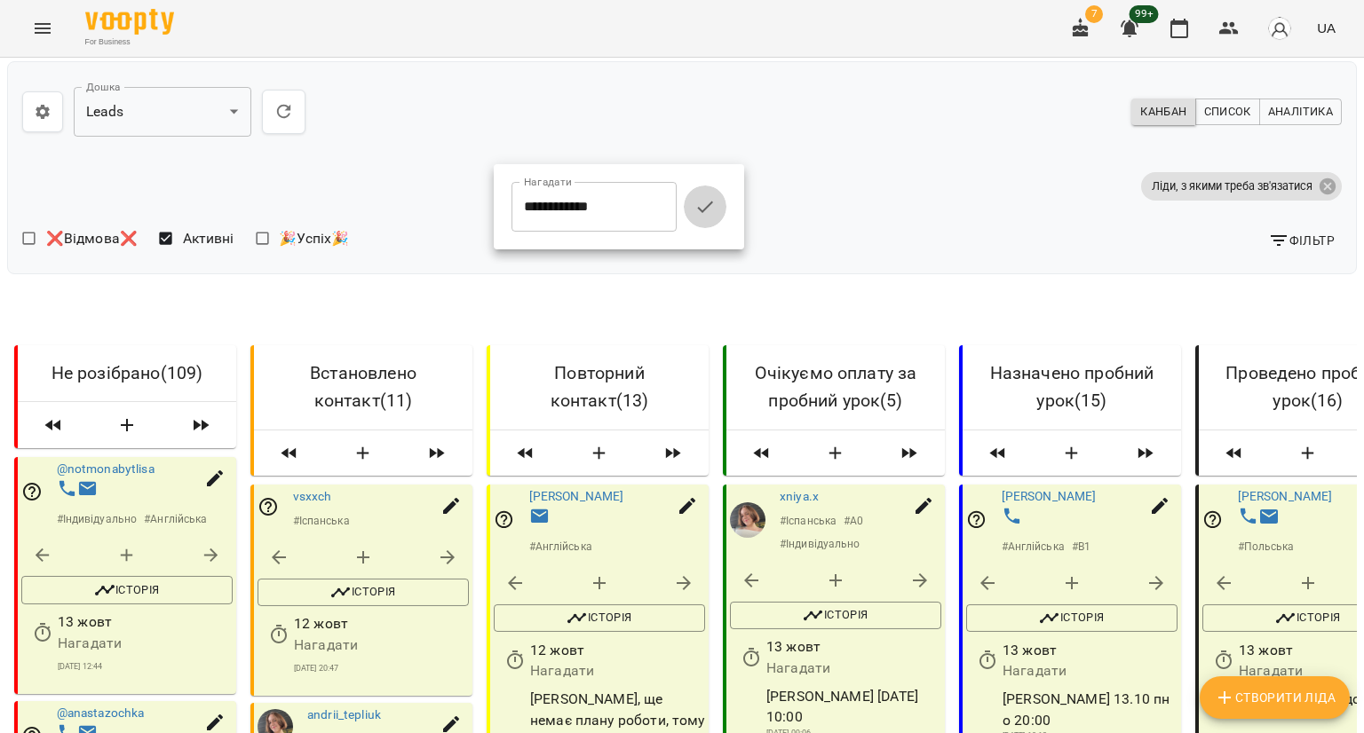
click at [708, 209] on button "button" at bounding box center [705, 207] width 43 height 43
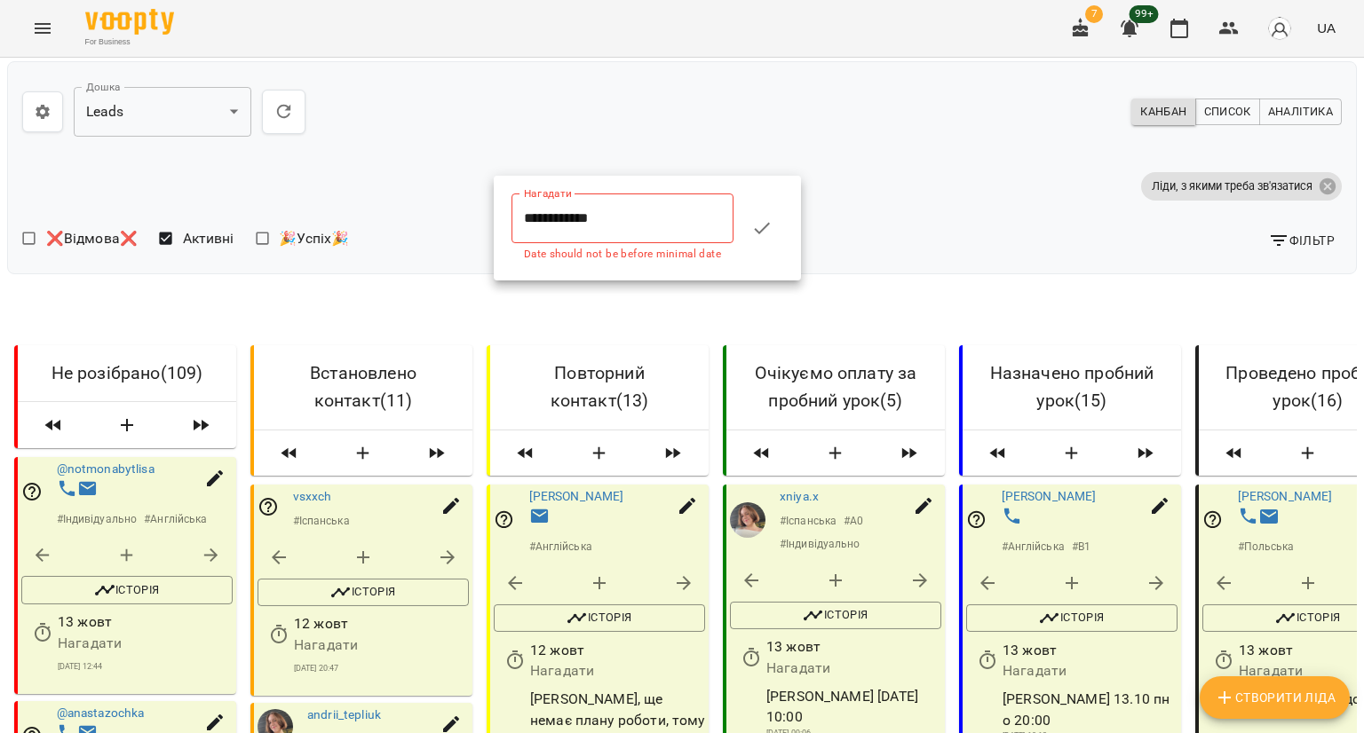
click at [556, 225] on input "**********" at bounding box center [622, 219] width 222 height 50
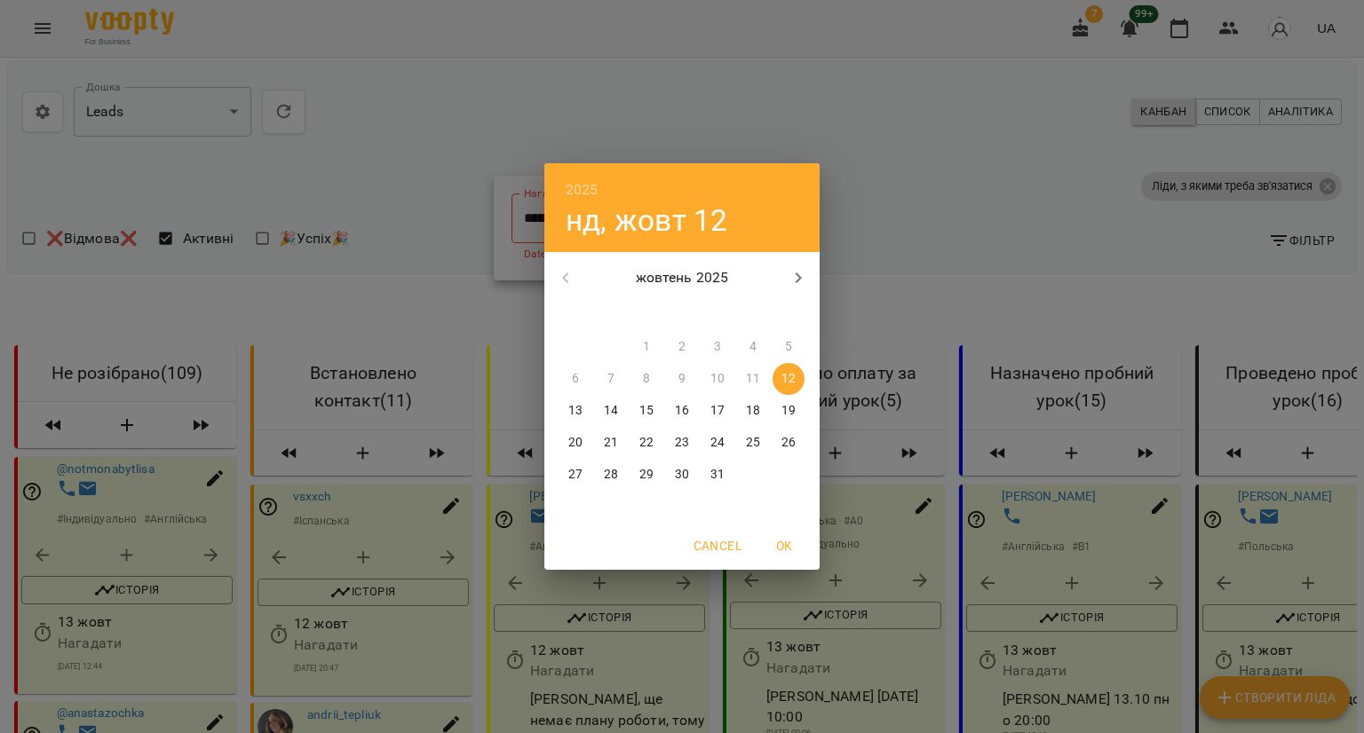
click at [577, 409] on p "13" at bounding box center [575, 411] width 14 height 18
type input "**********"
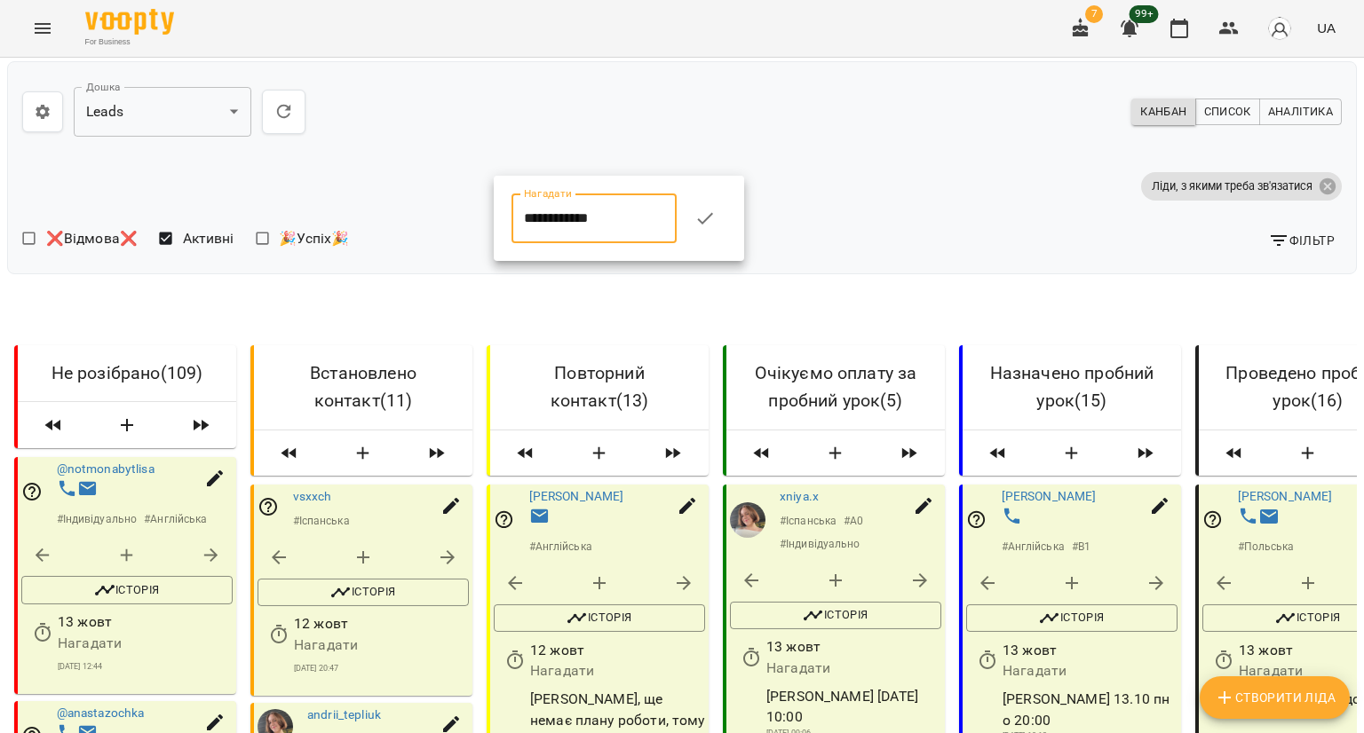
click at [716, 219] on icon "button" at bounding box center [704, 218] width 21 height 21
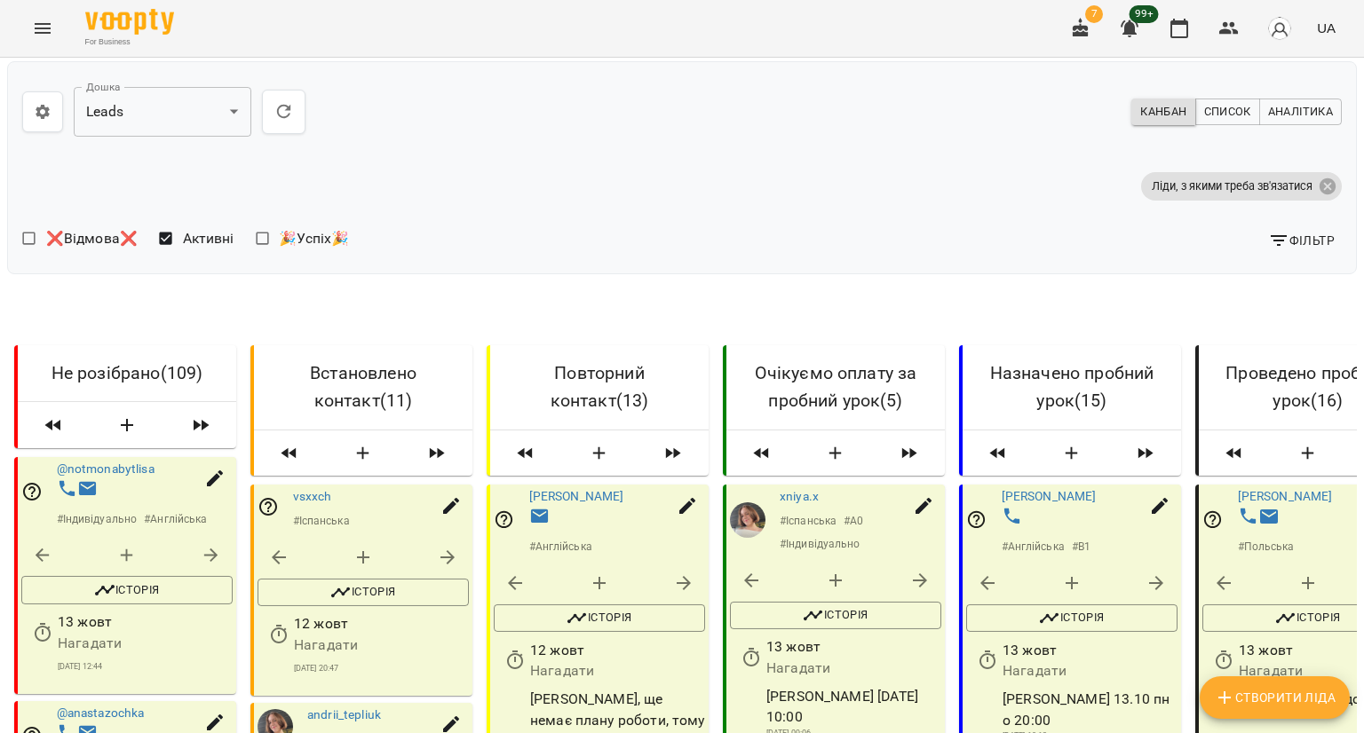
scroll to position [2585, 0]
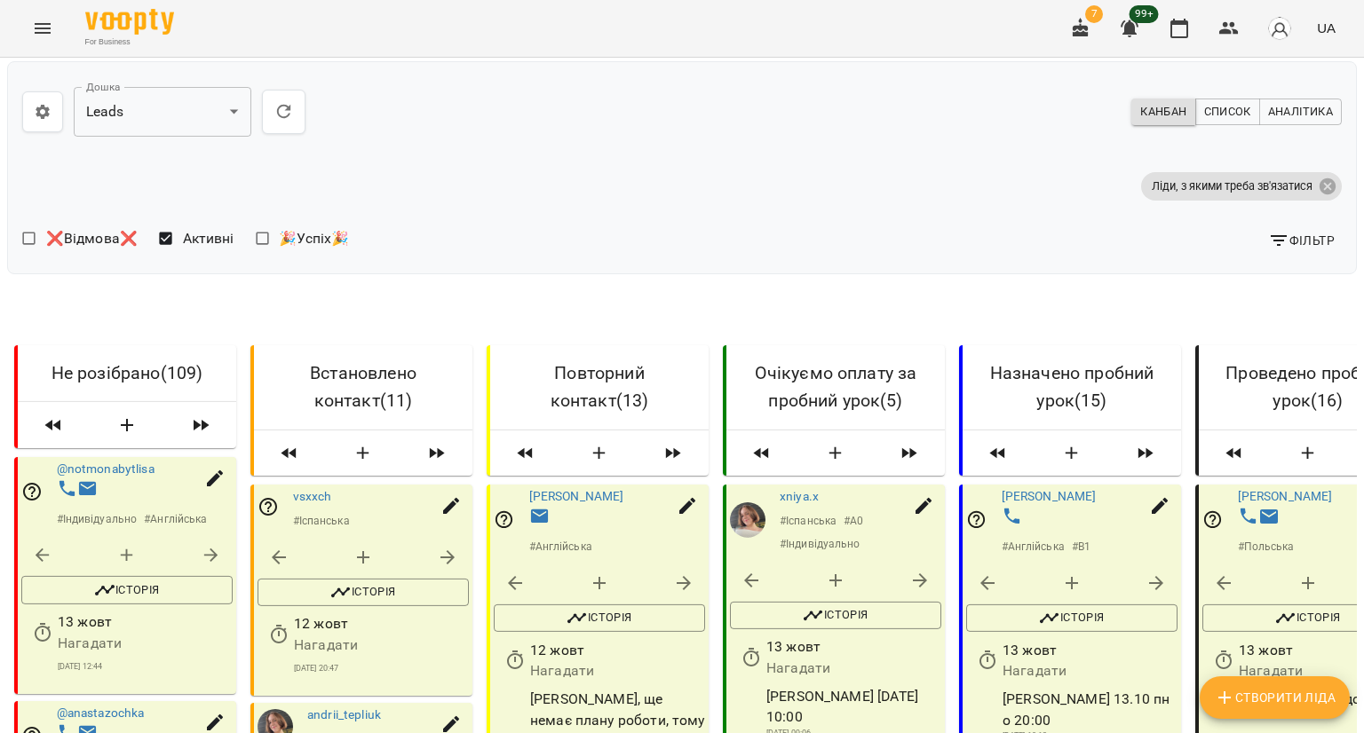
scroll to position [14674, 0]
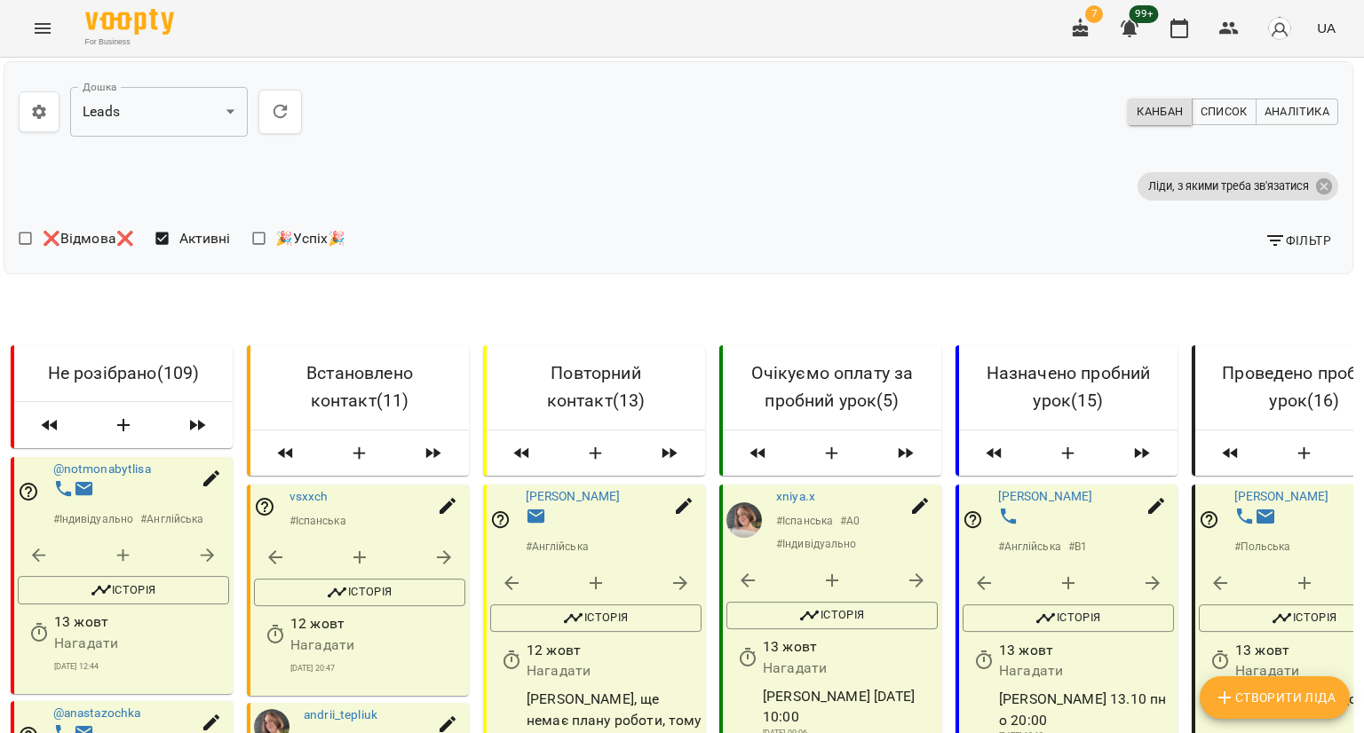
scroll to position [0, 4]
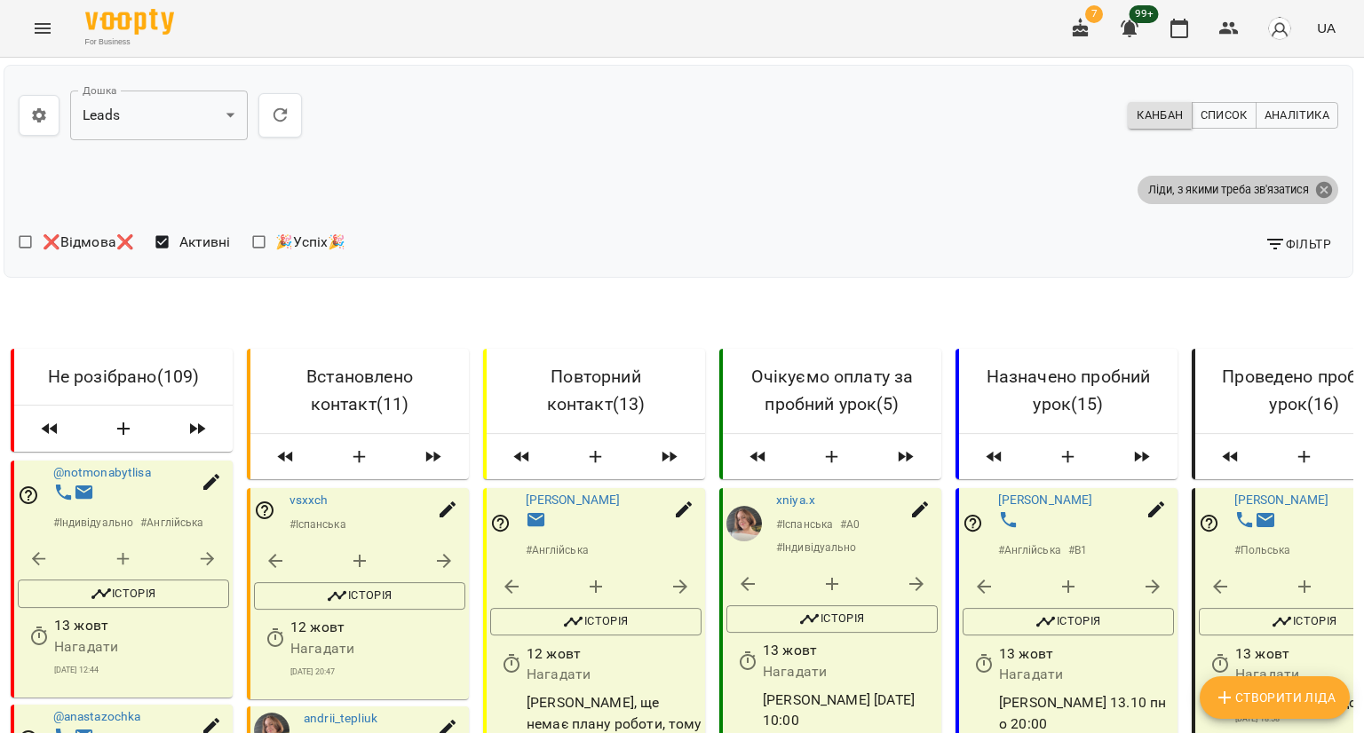
click at [1315, 198] on icon at bounding box center [1324, 190] width 20 height 20
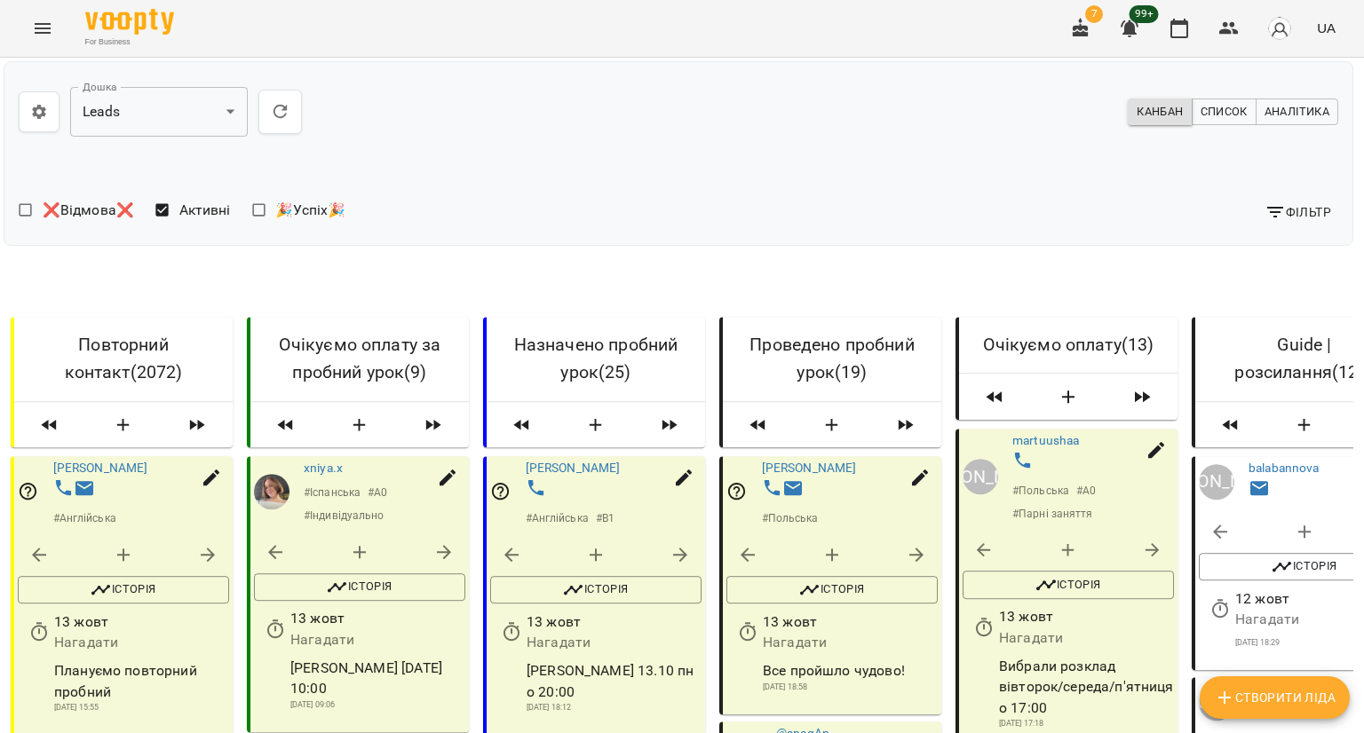
scroll to position [2835, 4]
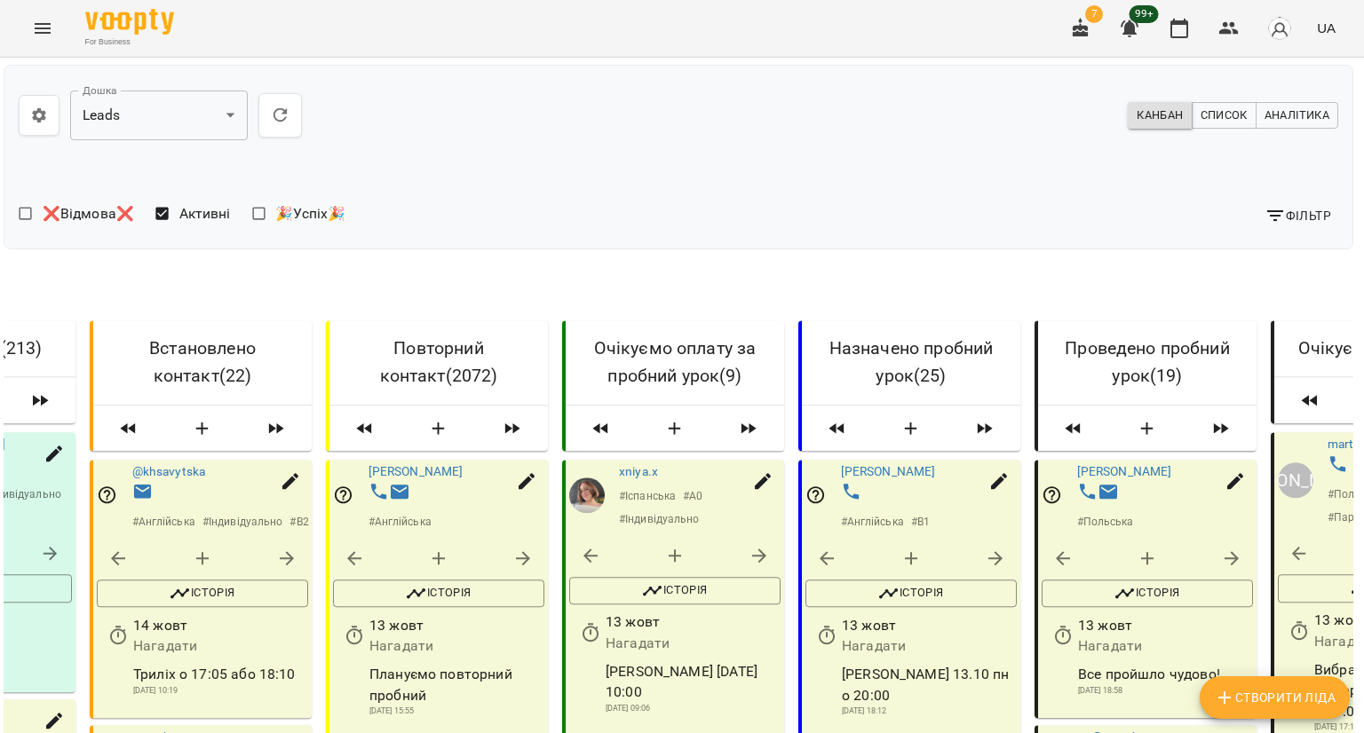
scroll to position [0, 0]
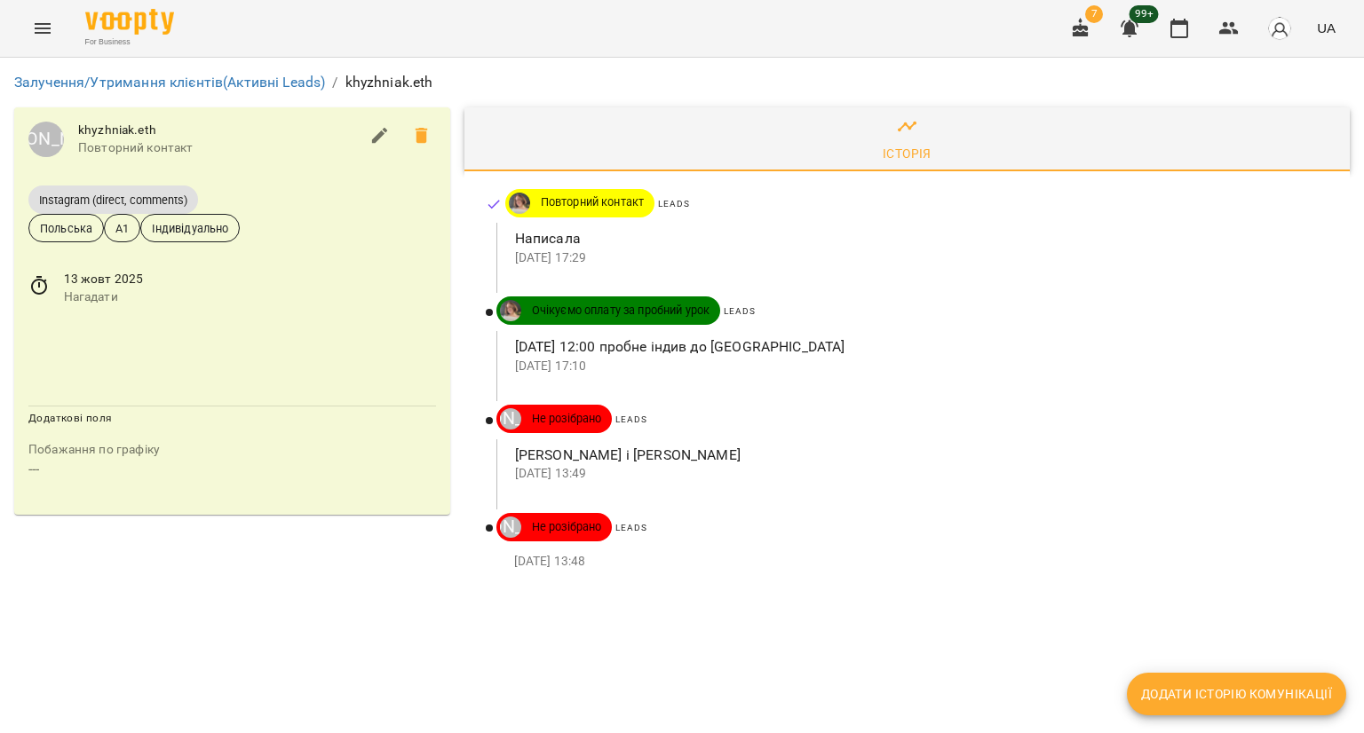
click at [1275, 692] on span "Додати історію комунікації" at bounding box center [1236, 694] width 191 height 21
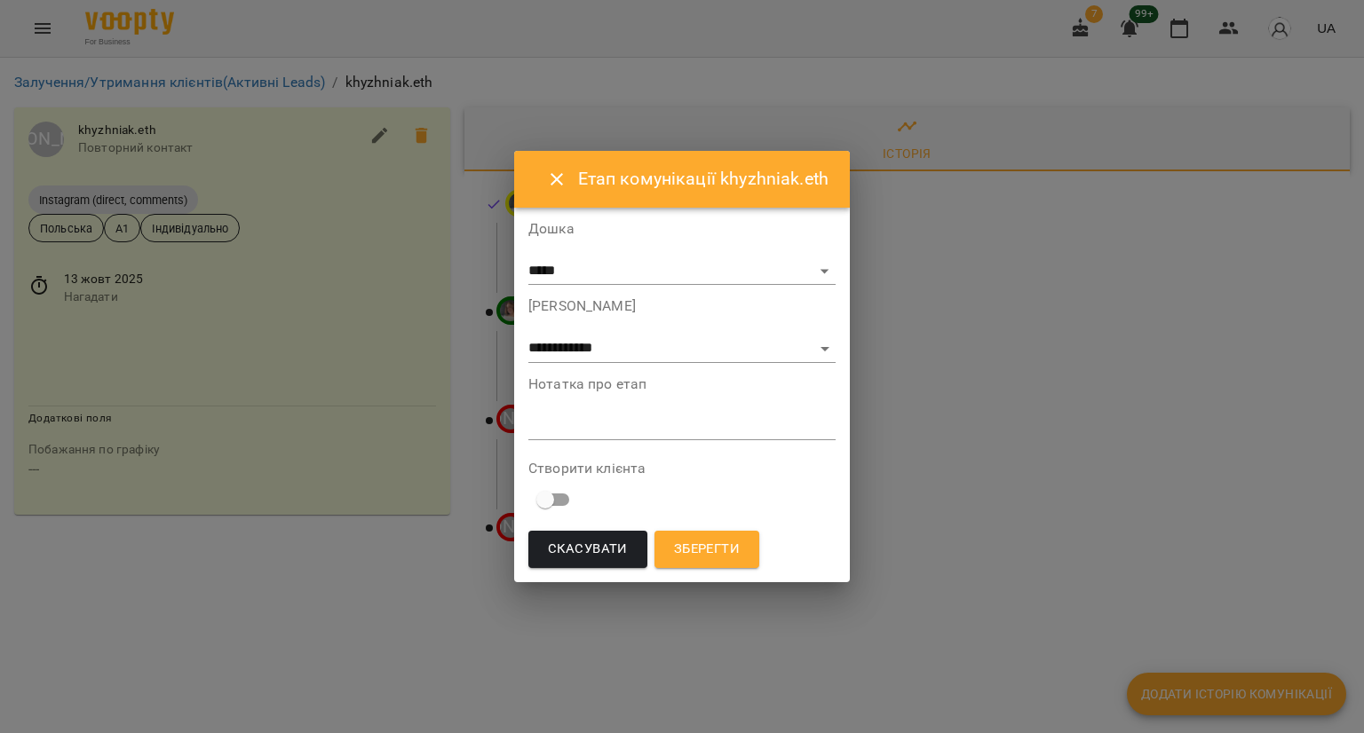
click at [766, 332] on div "**********" at bounding box center [681, 330] width 307 height 63
click at [747, 356] on select "**********" at bounding box center [681, 349] width 307 height 28
select select "**"
click at [528, 363] on select "**********" at bounding box center [681, 349] width 307 height 28
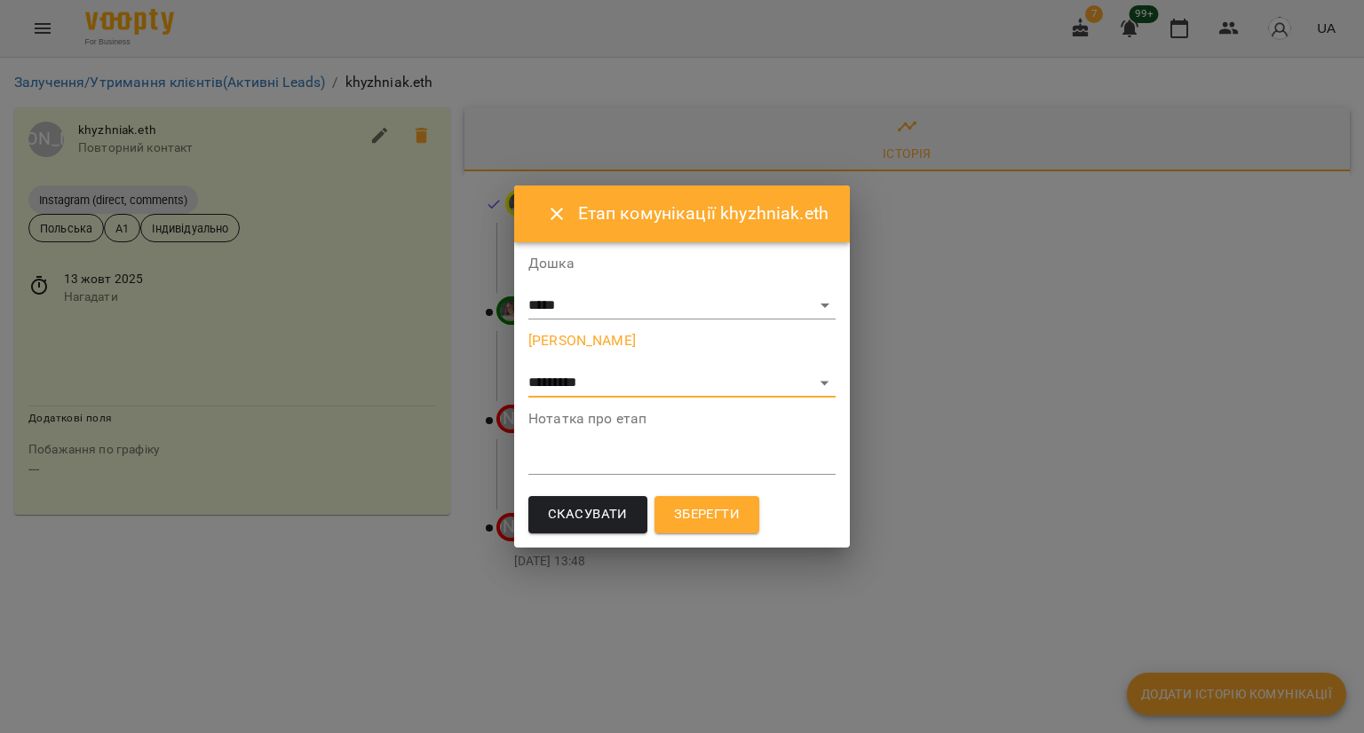
click at [710, 513] on span "Зберегти" at bounding box center [707, 514] width 66 height 23
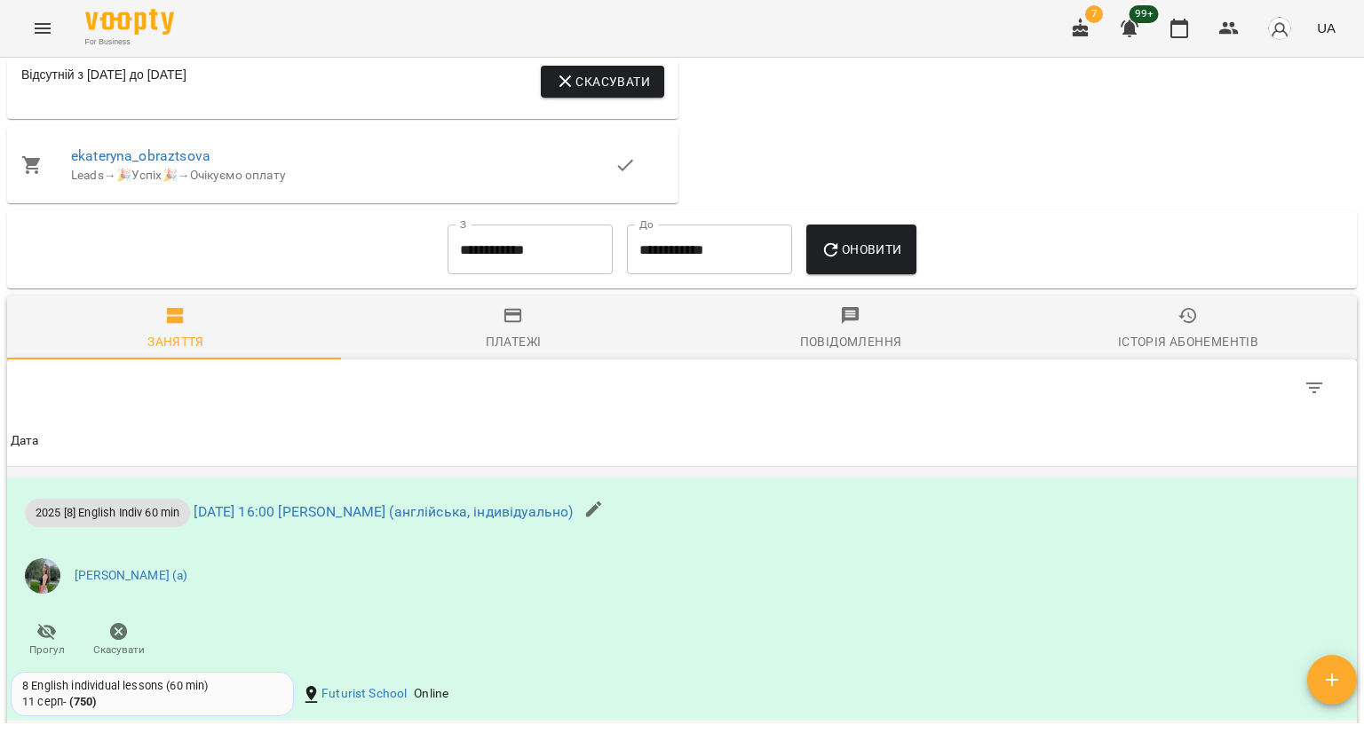
scroll to position [1598, 0]
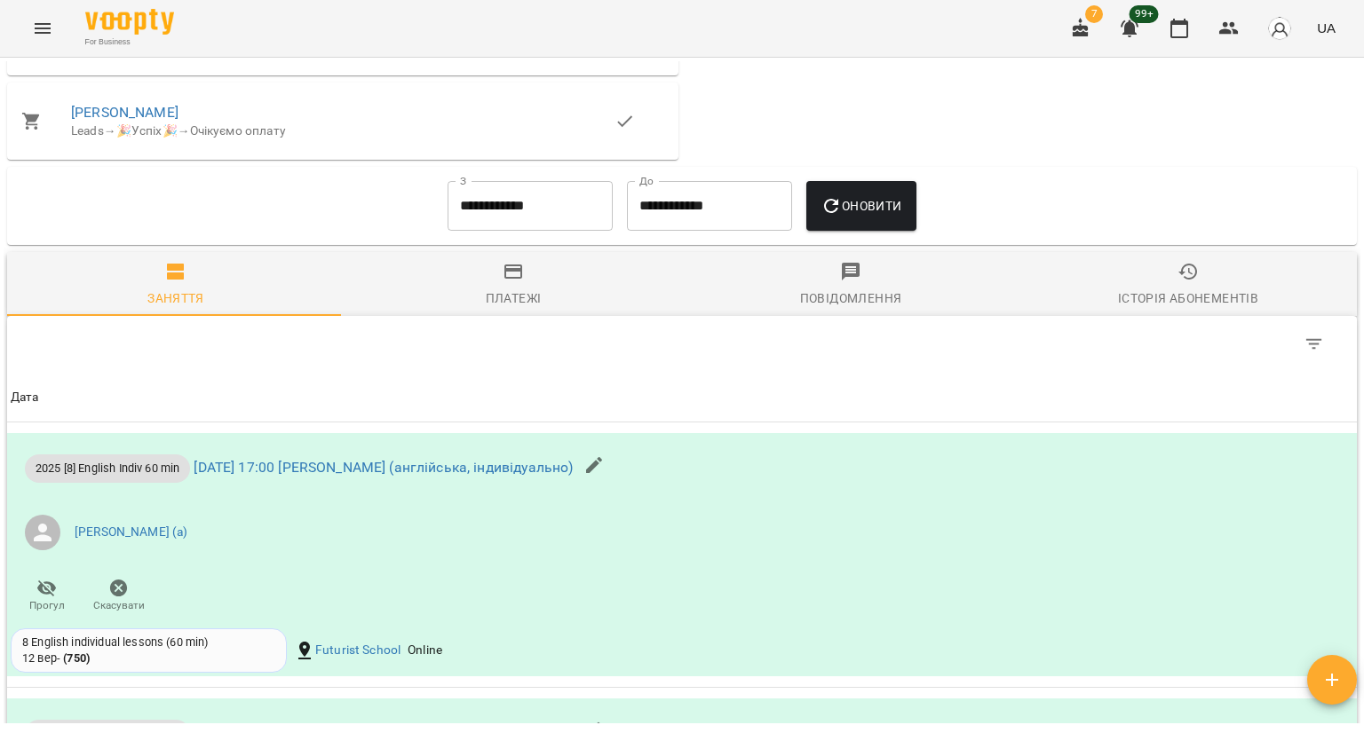
scroll to position [533, 0]
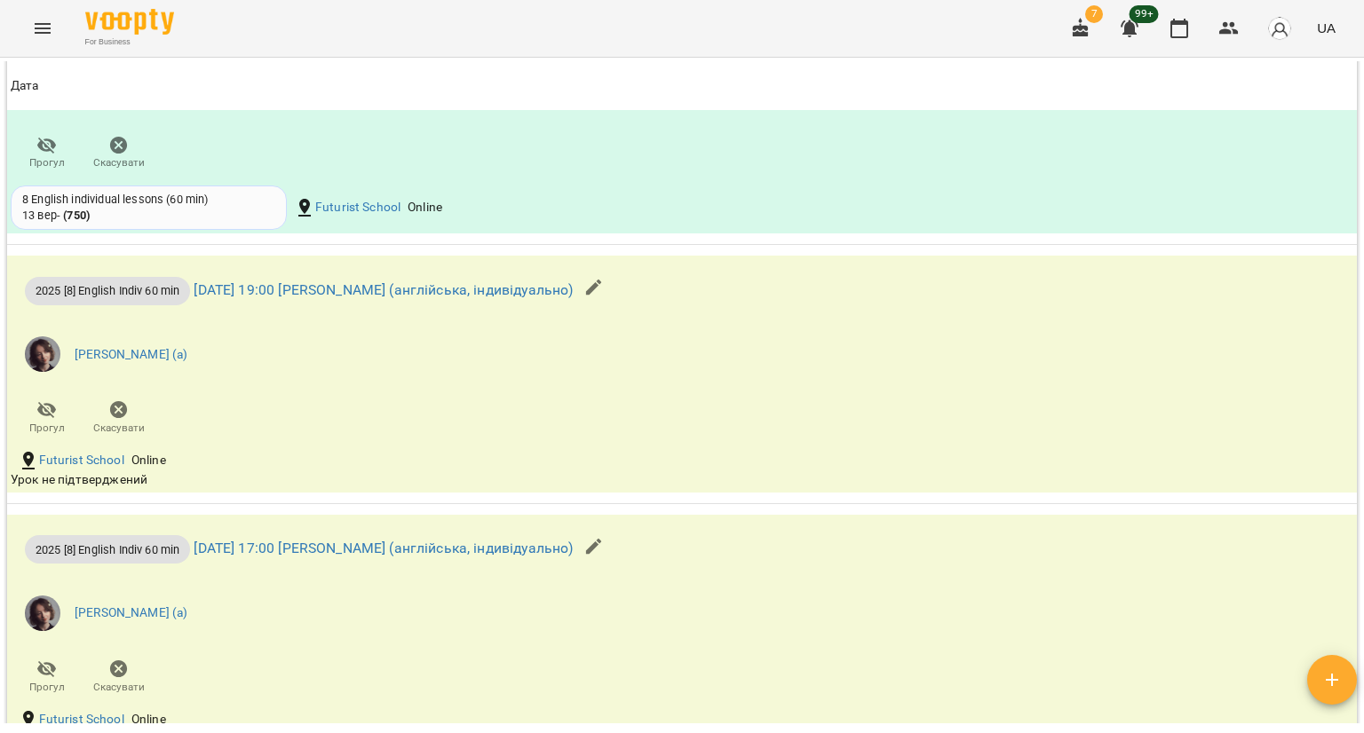
scroll to position [2131, 0]
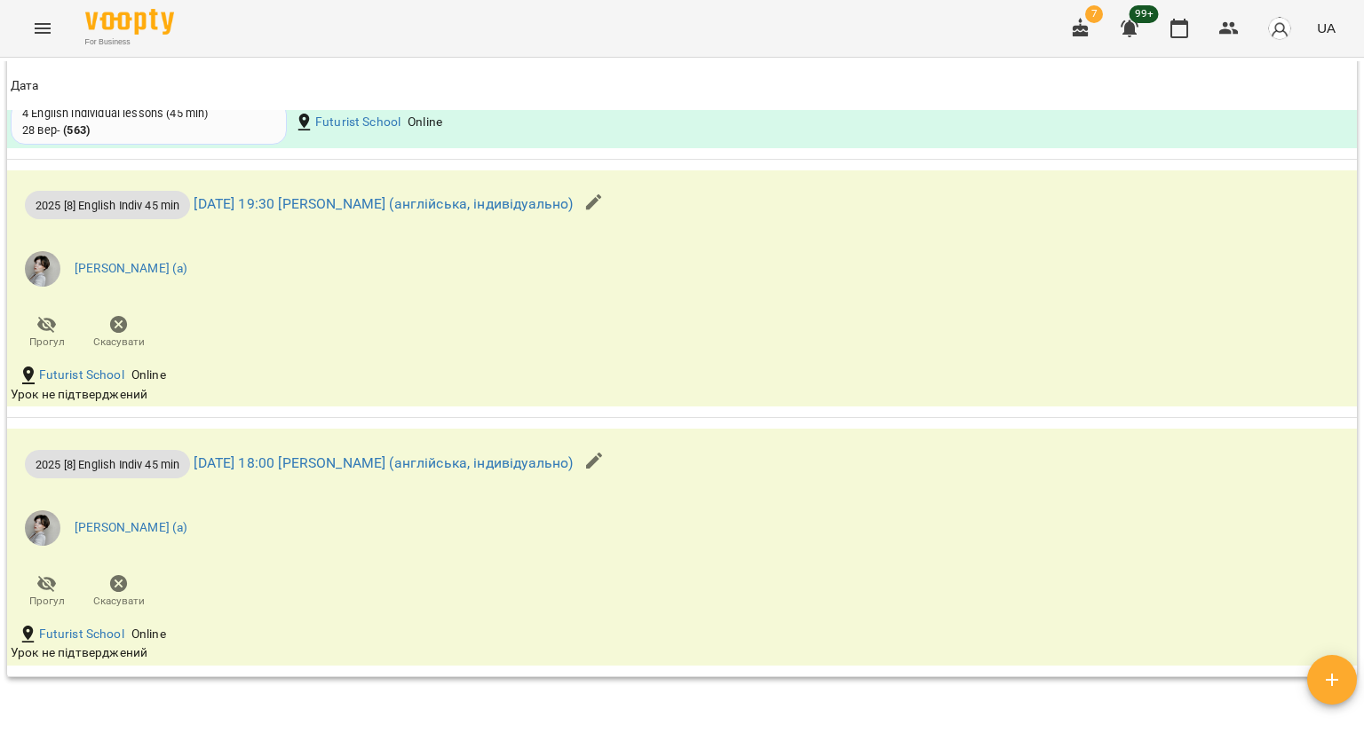
scroll to position [1864, 0]
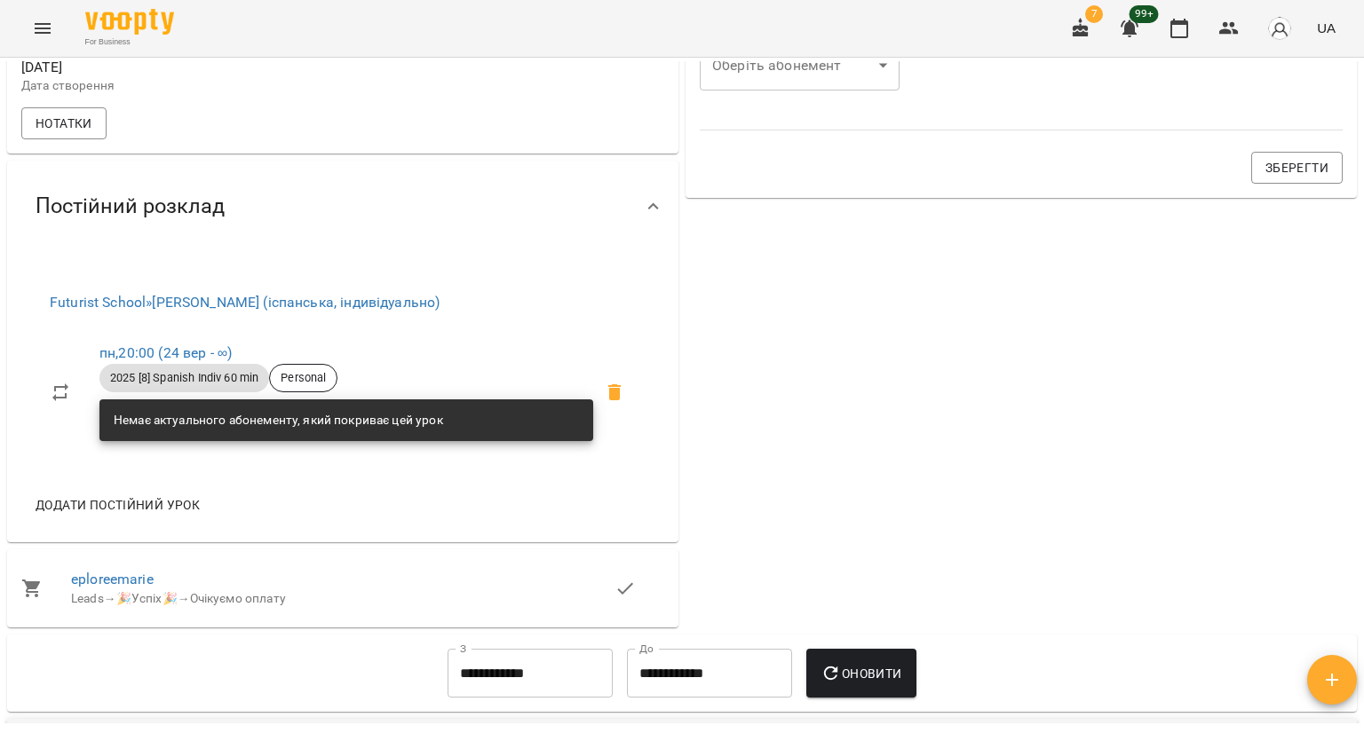
scroll to position [444, 0]
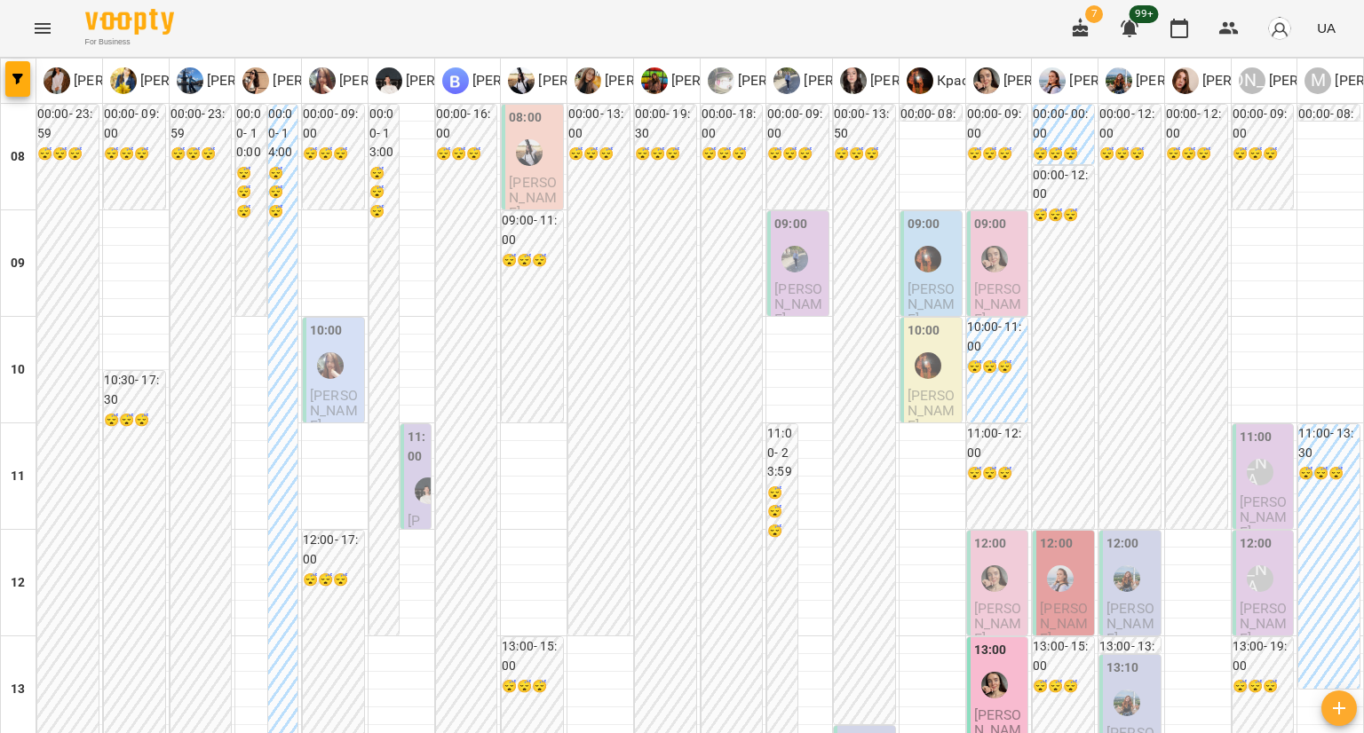
scroll to position [1087, 0]
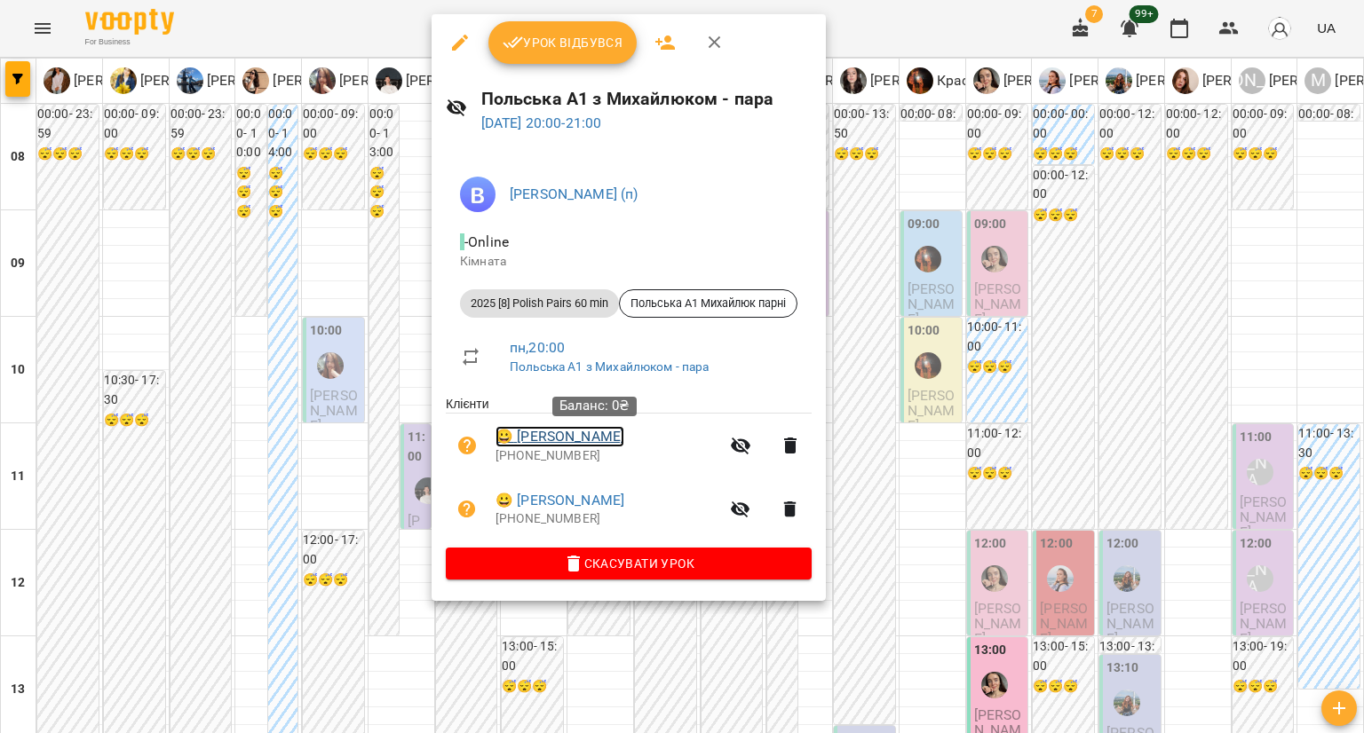
click at [624, 438] on link "😀 [PERSON_NAME]" at bounding box center [559, 436] width 129 height 21
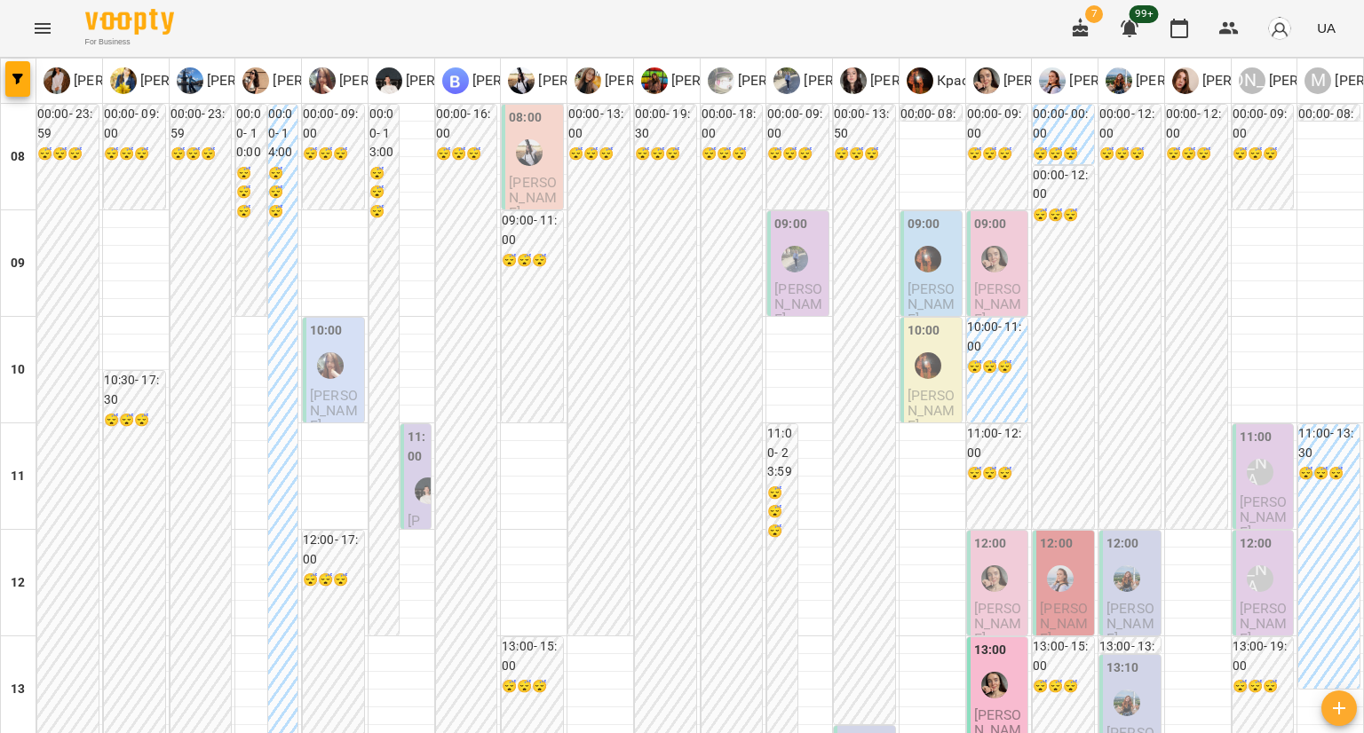
scroll to position [1065, 0]
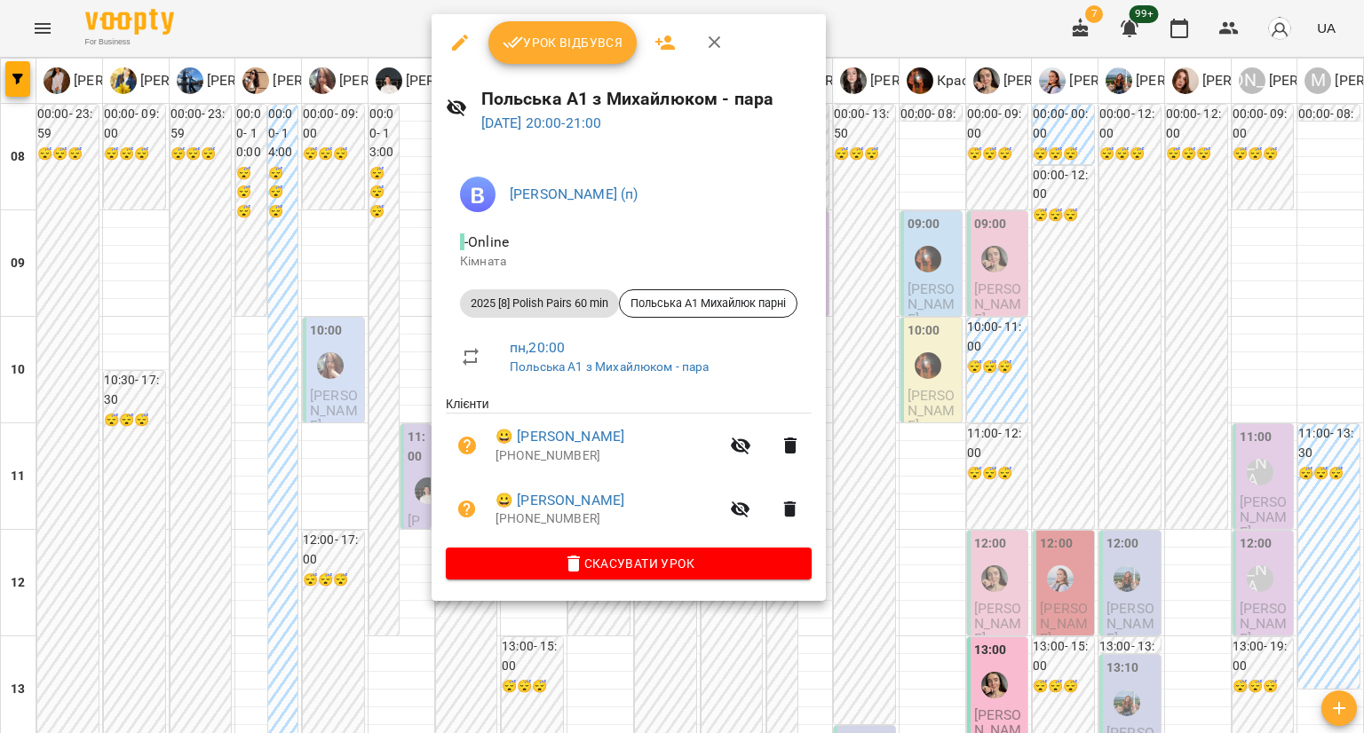
click at [291, 512] on div at bounding box center [682, 366] width 1364 height 733
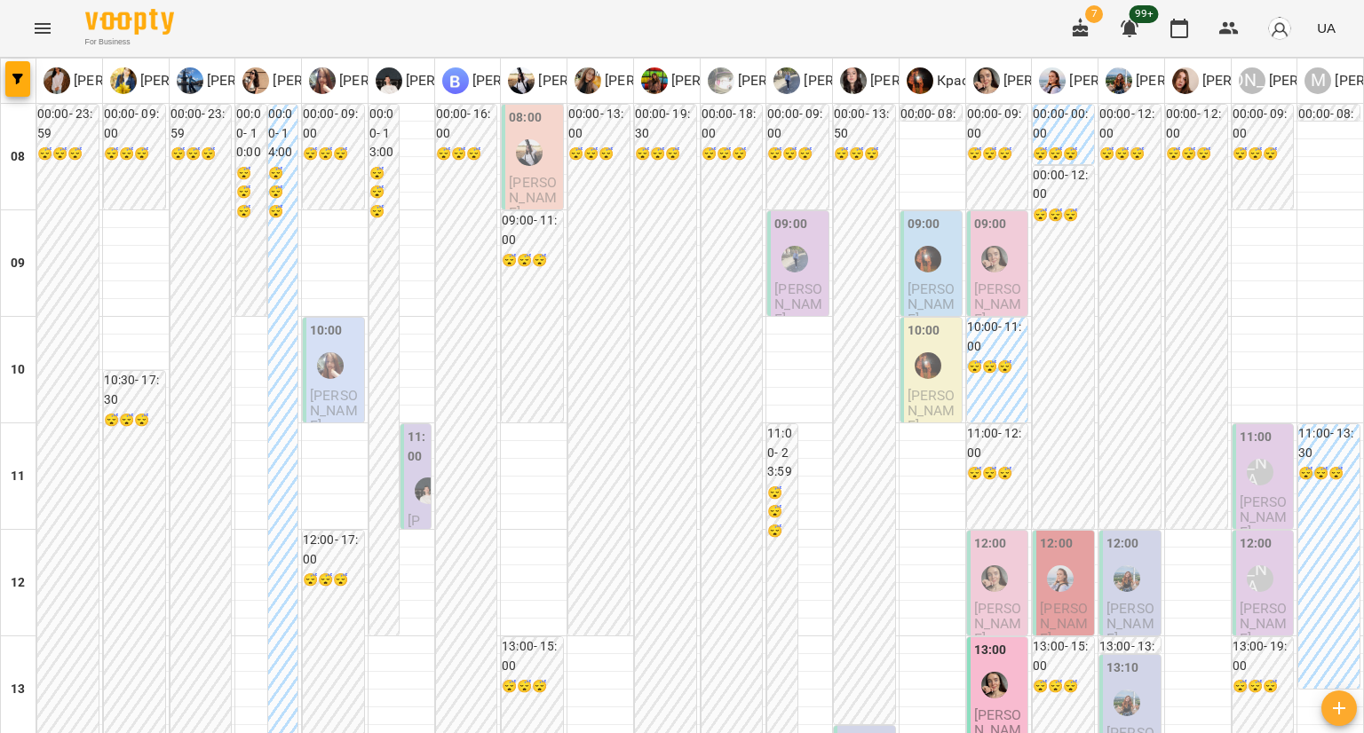
scroll to position [1087, 0]
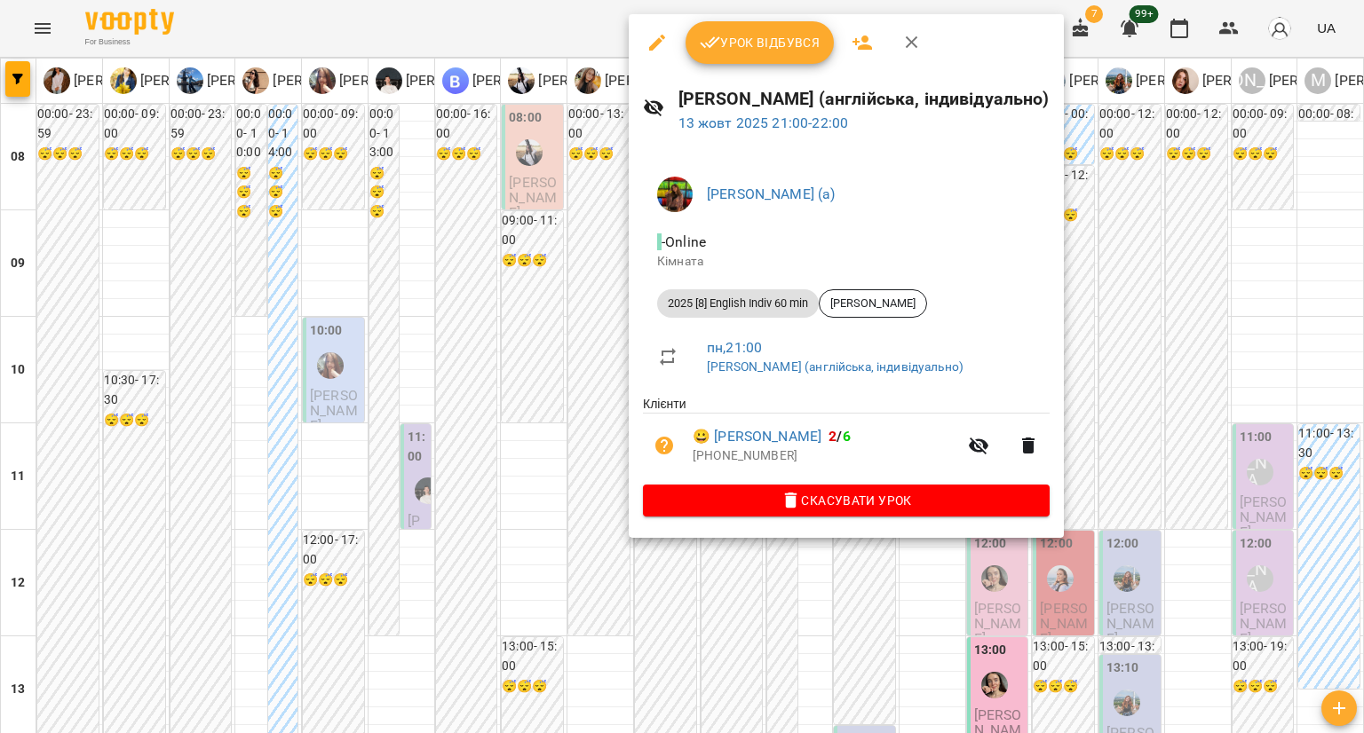
drag, startPoint x: 565, startPoint y: 427, endPoint x: 715, endPoint y: 379, distance: 157.5
click at [565, 427] on div at bounding box center [682, 366] width 1364 height 733
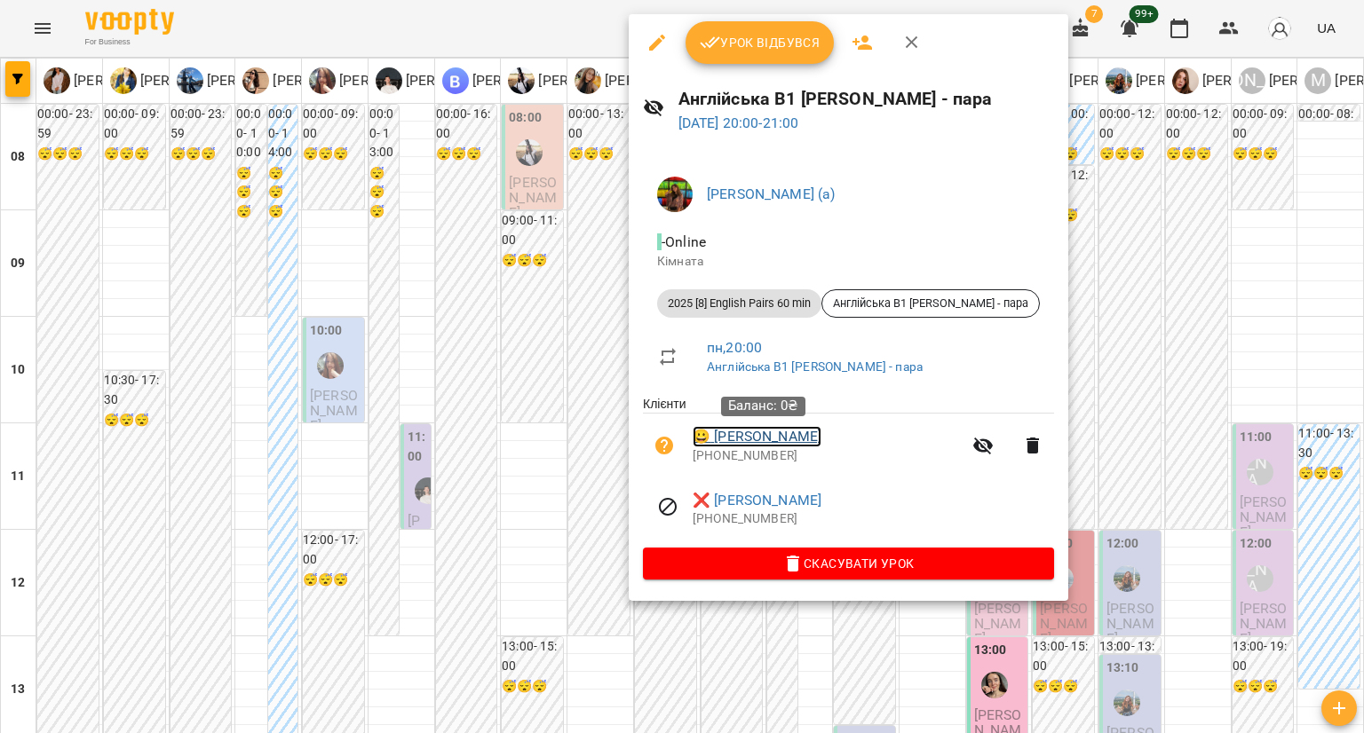
click at [753, 438] on link "😀 [PERSON_NAME]" at bounding box center [756, 436] width 129 height 21
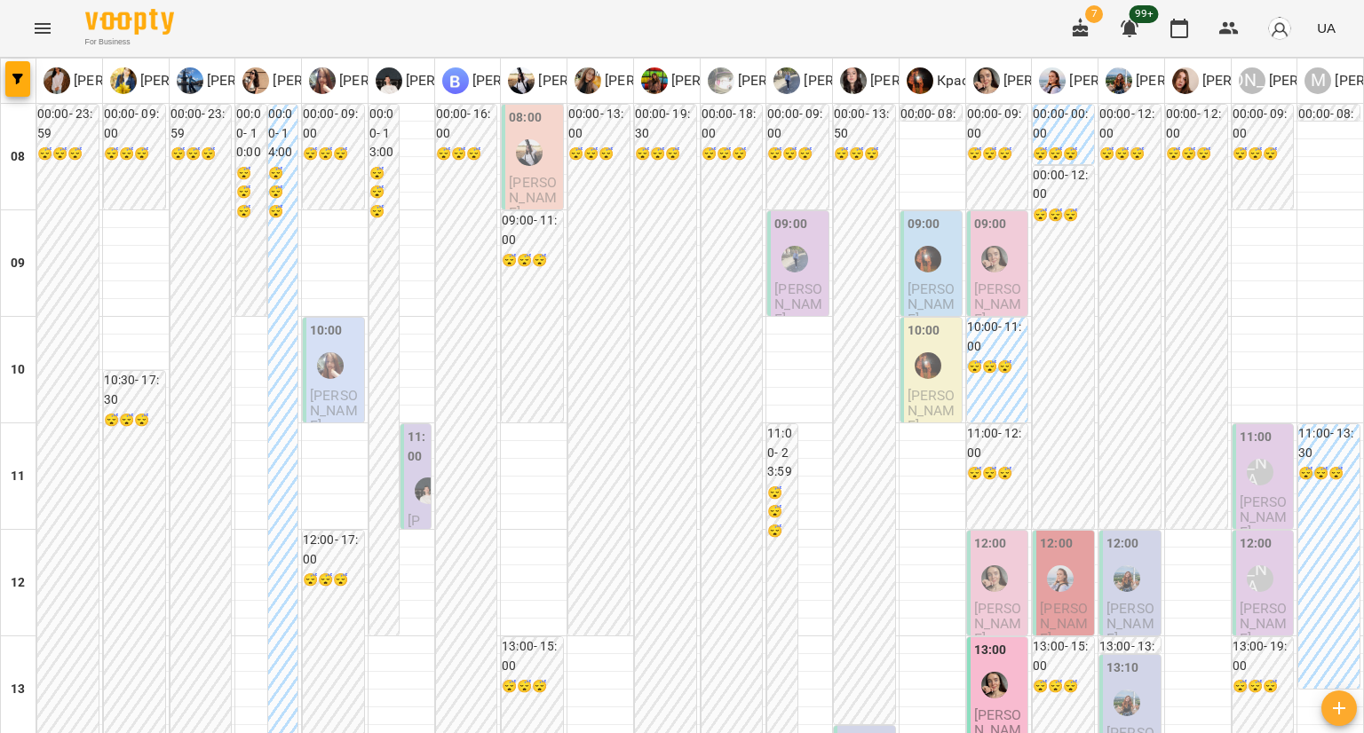
click at [539, 151] on div at bounding box center [529, 152] width 41 height 41
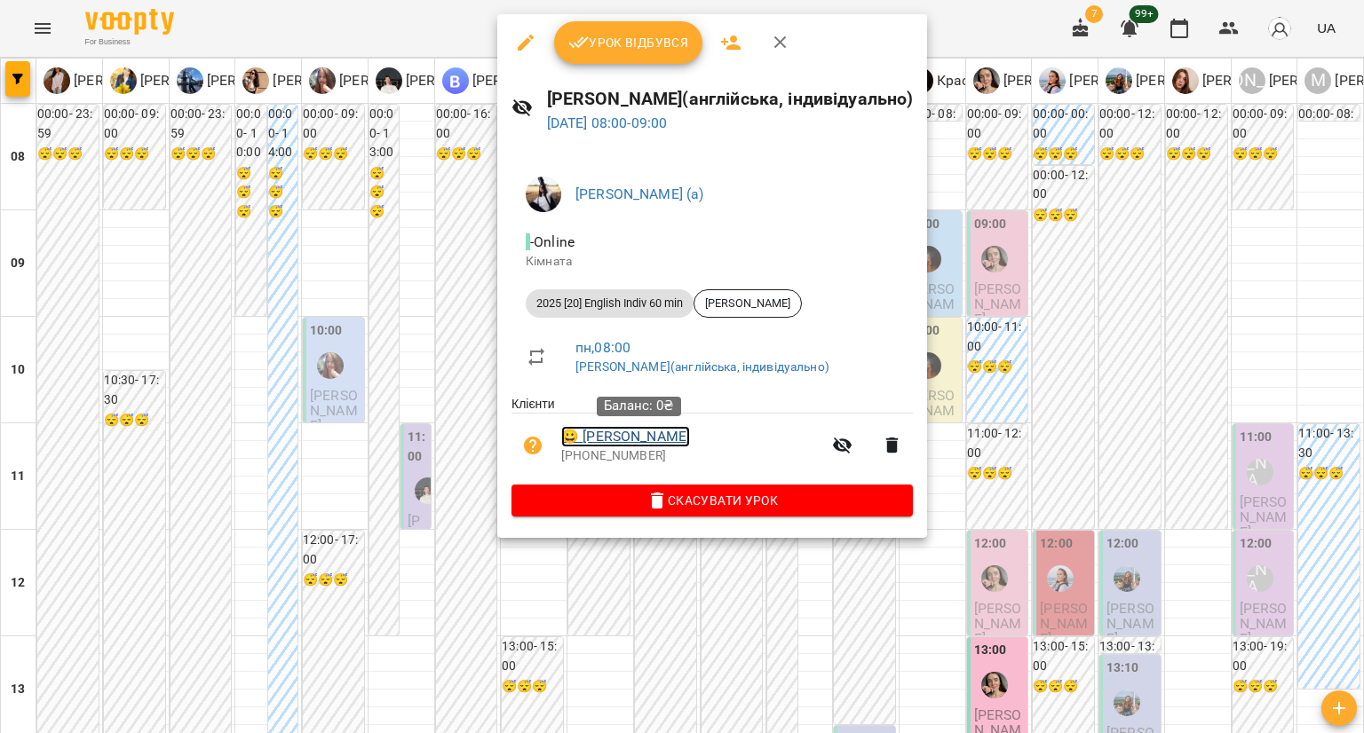
click at [621, 429] on link "😀 [PERSON_NAME]" at bounding box center [625, 436] width 129 height 21
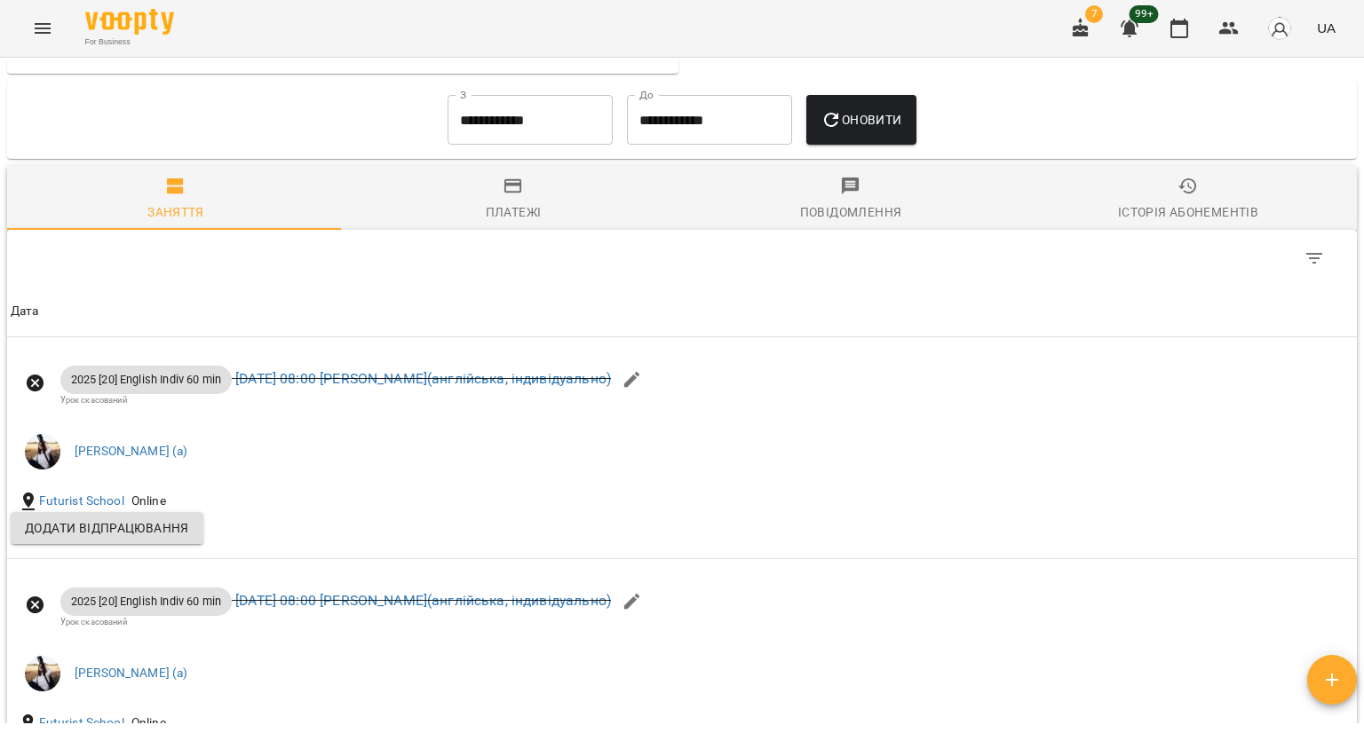
scroll to position [1864, 0]
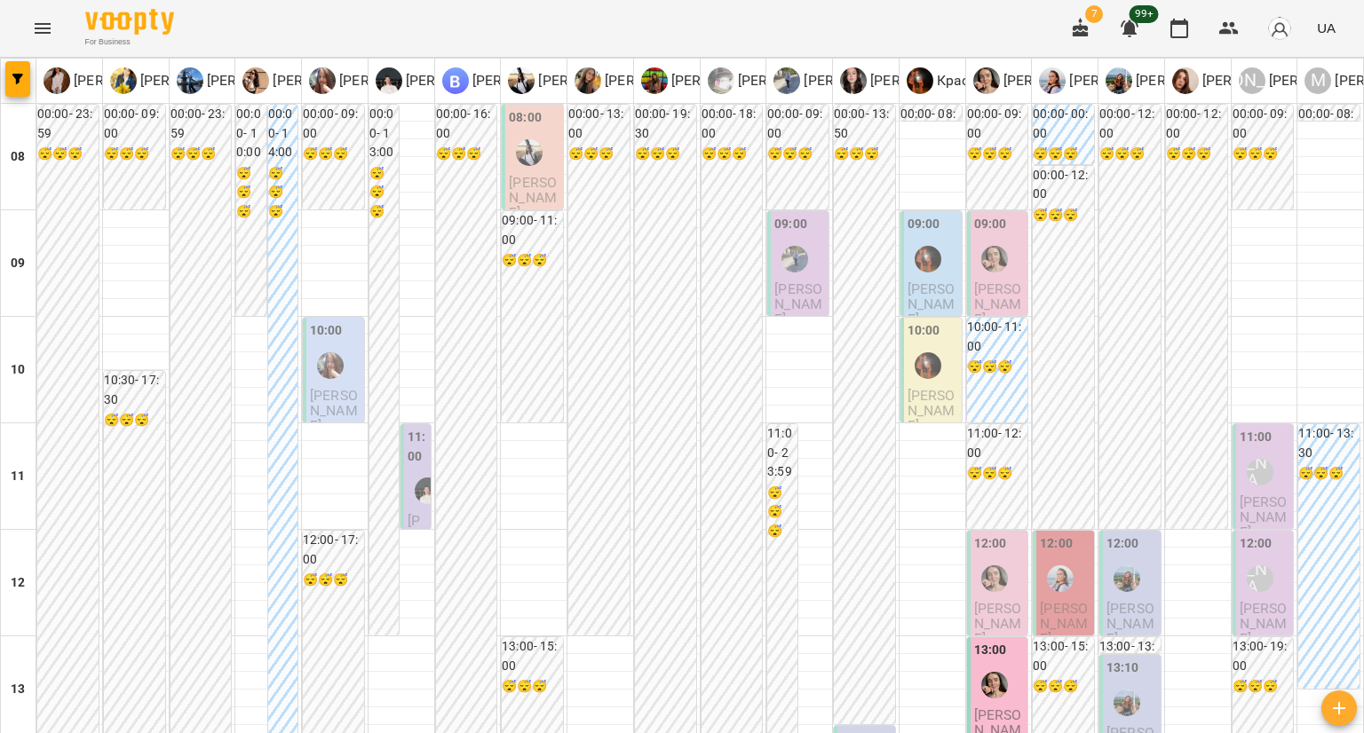
click at [779, 292] on span "[PERSON_NAME]" at bounding box center [798, 305] width 48 height 48
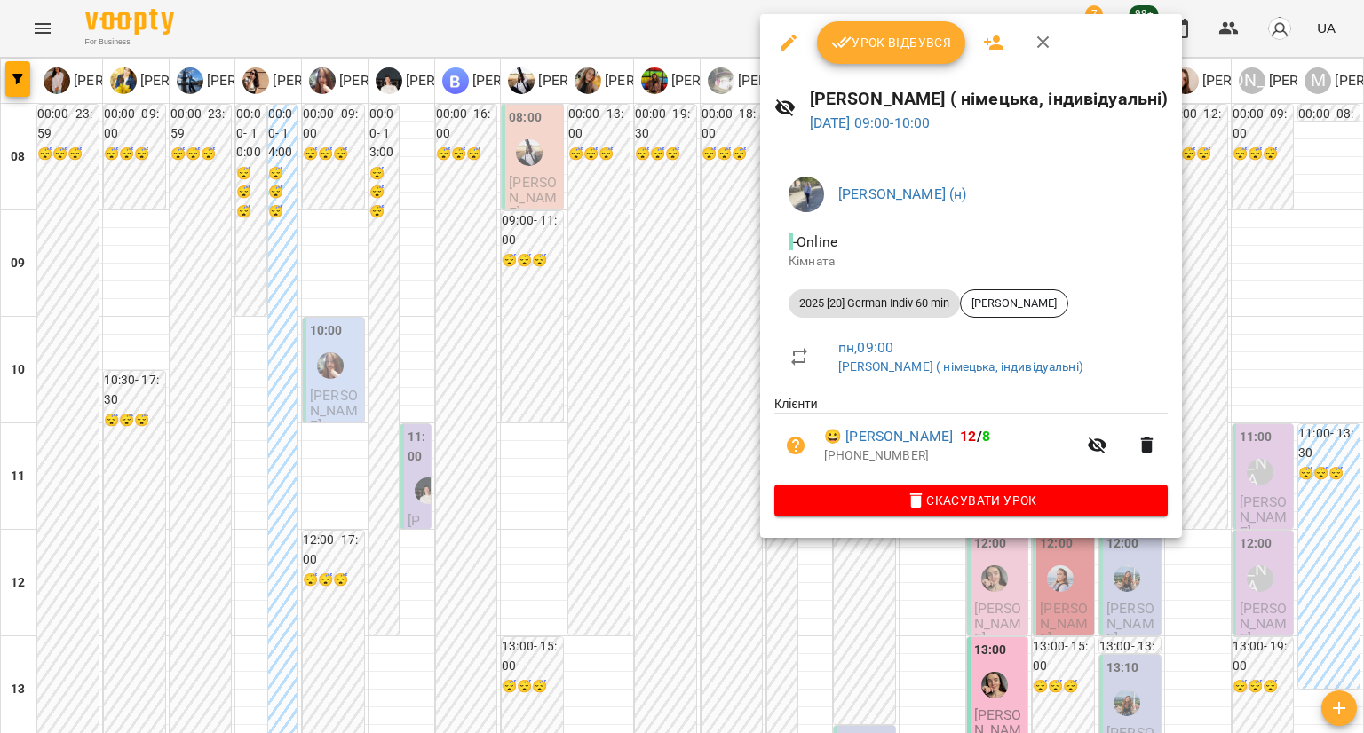
click at [652, 241] on div at bounding box center [682, 366] width 1364 height 733
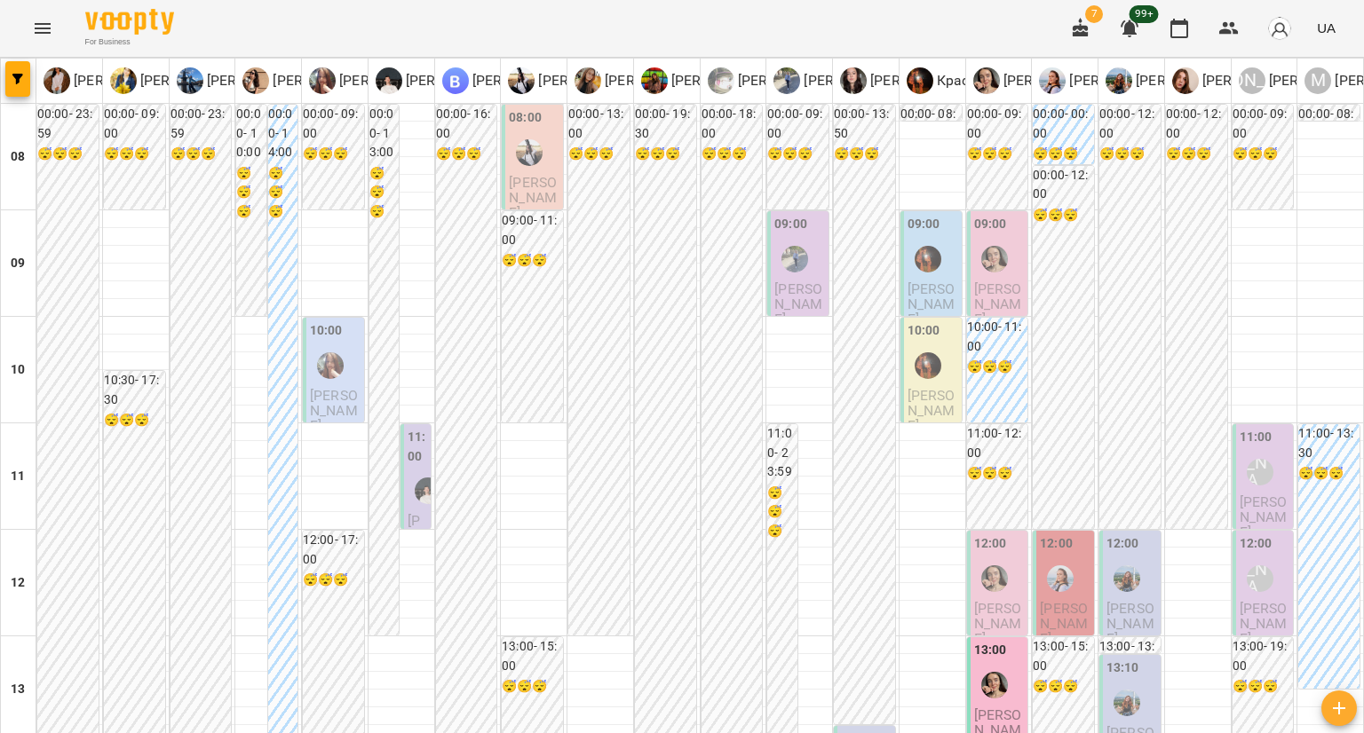
scroll to position [710, 0]
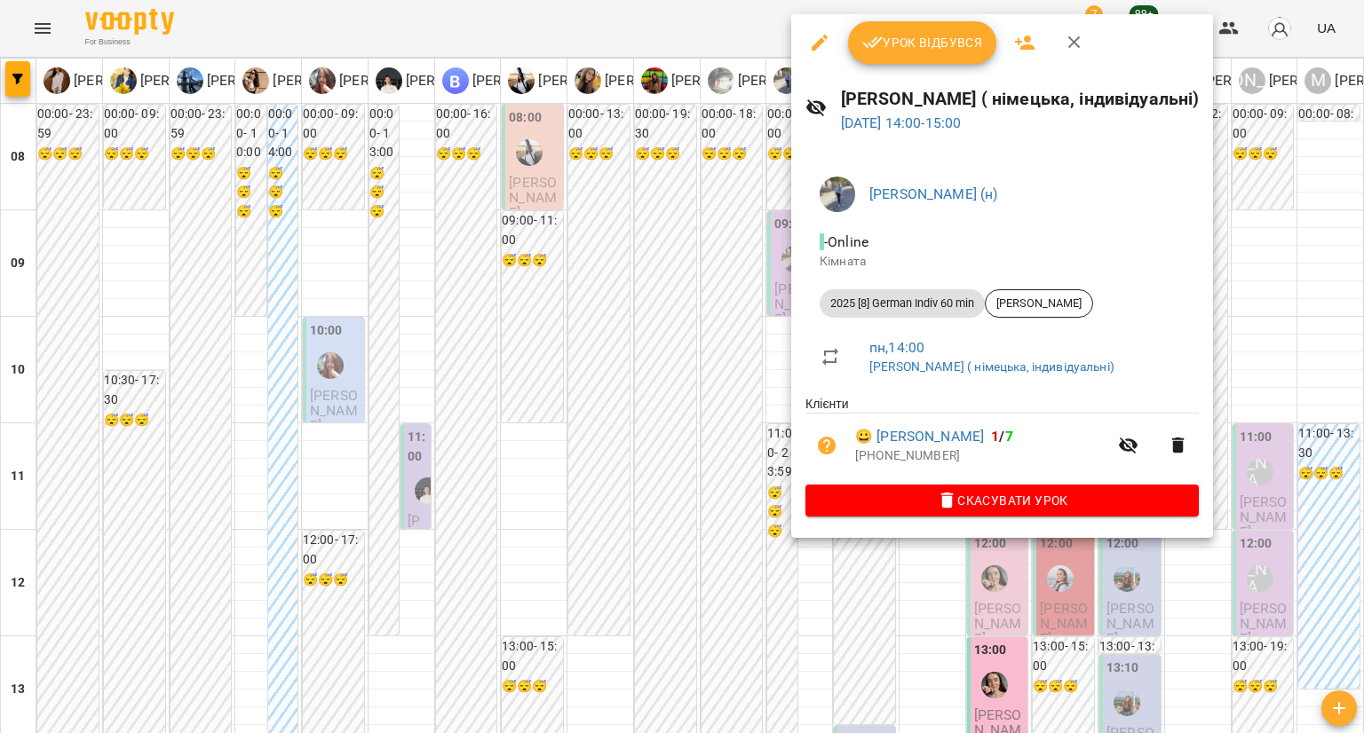
click at [632, 217] on div at bounding box center [682, 366] width 1364 height 733
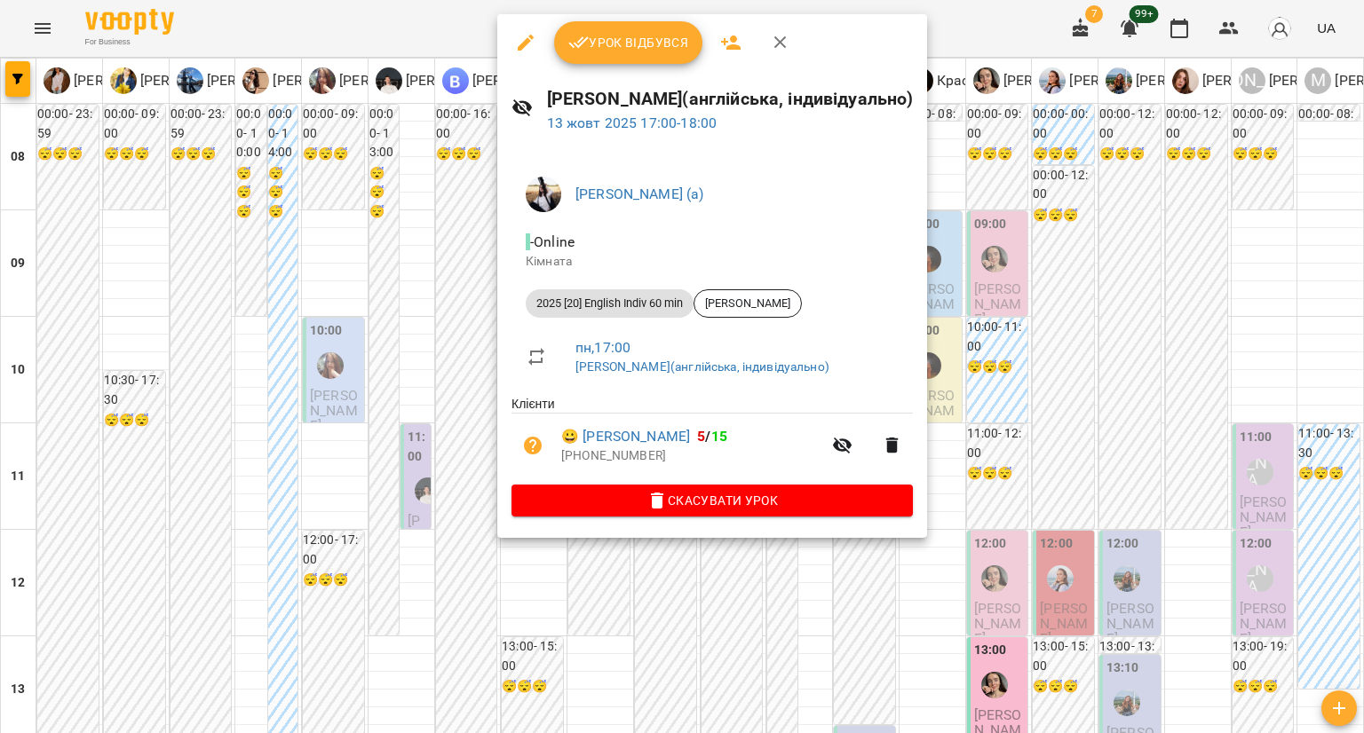
click at [533, 590] on div at bounding box center [682, 366] width 1364 height 733
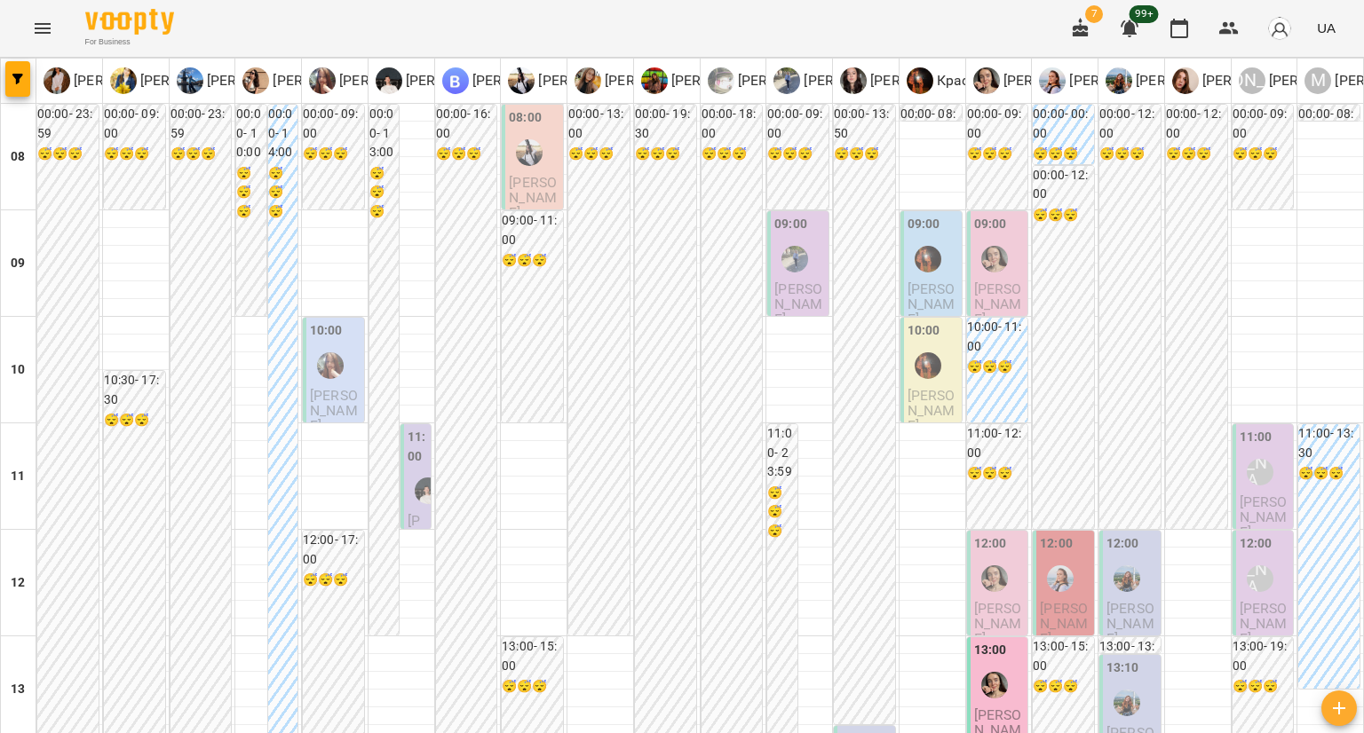
scroll to position [1087, 0]
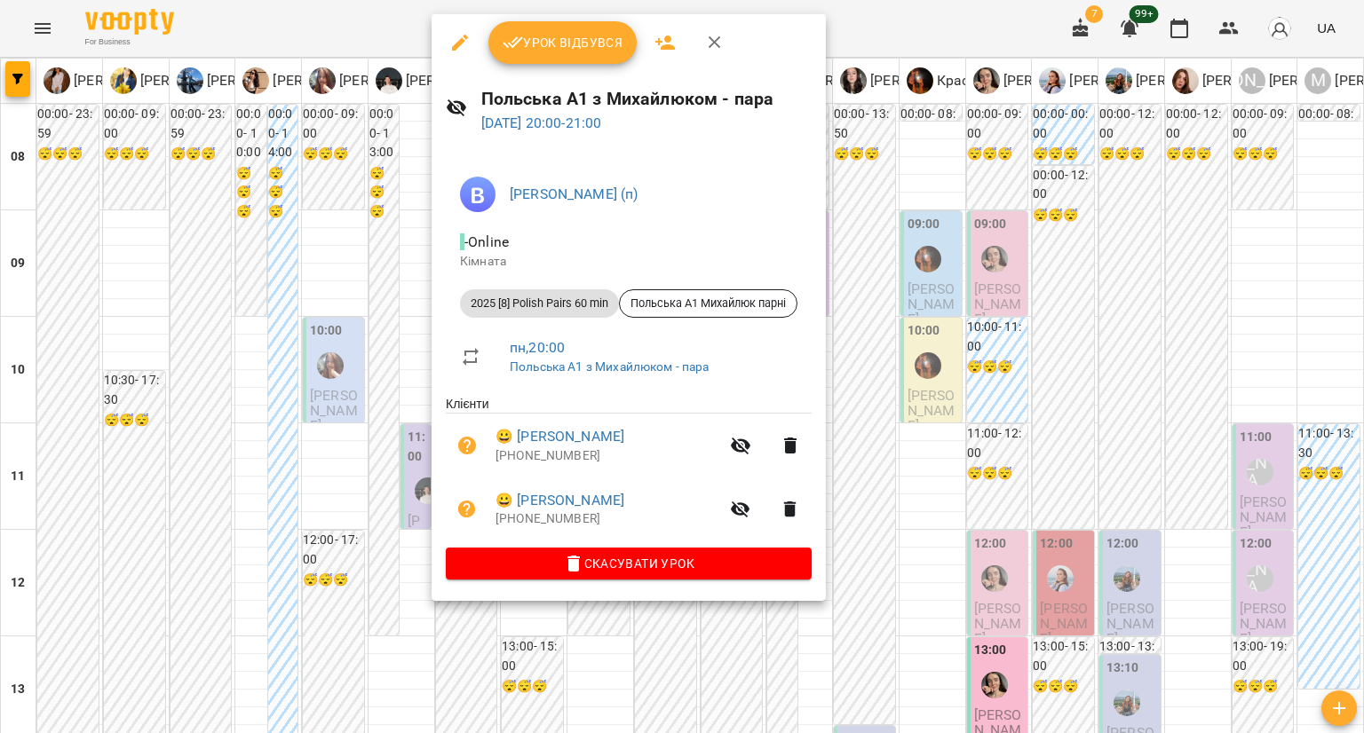
click at [352, 395] on div at bounding box center [682, 366] width 1364 height 733
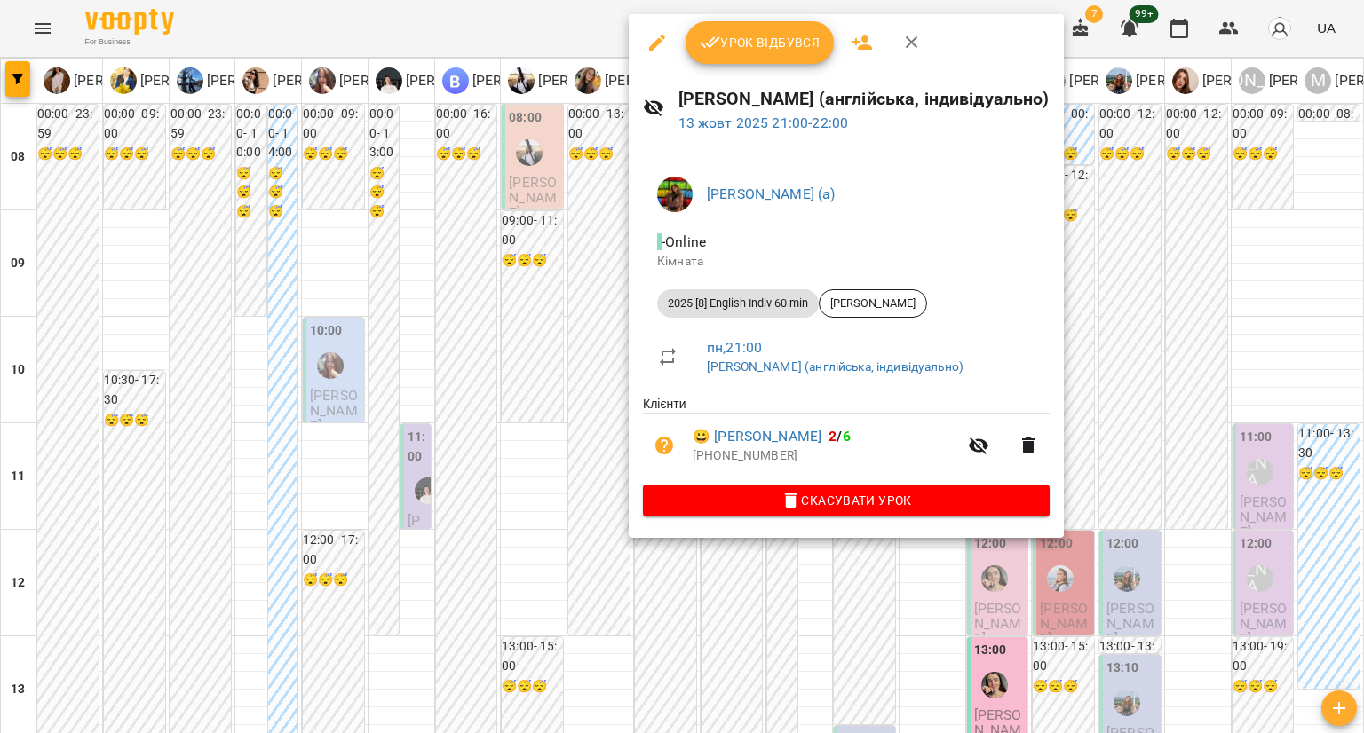
click at [534, 436] on div at bounding box center [682, 366] width 1364 height 733
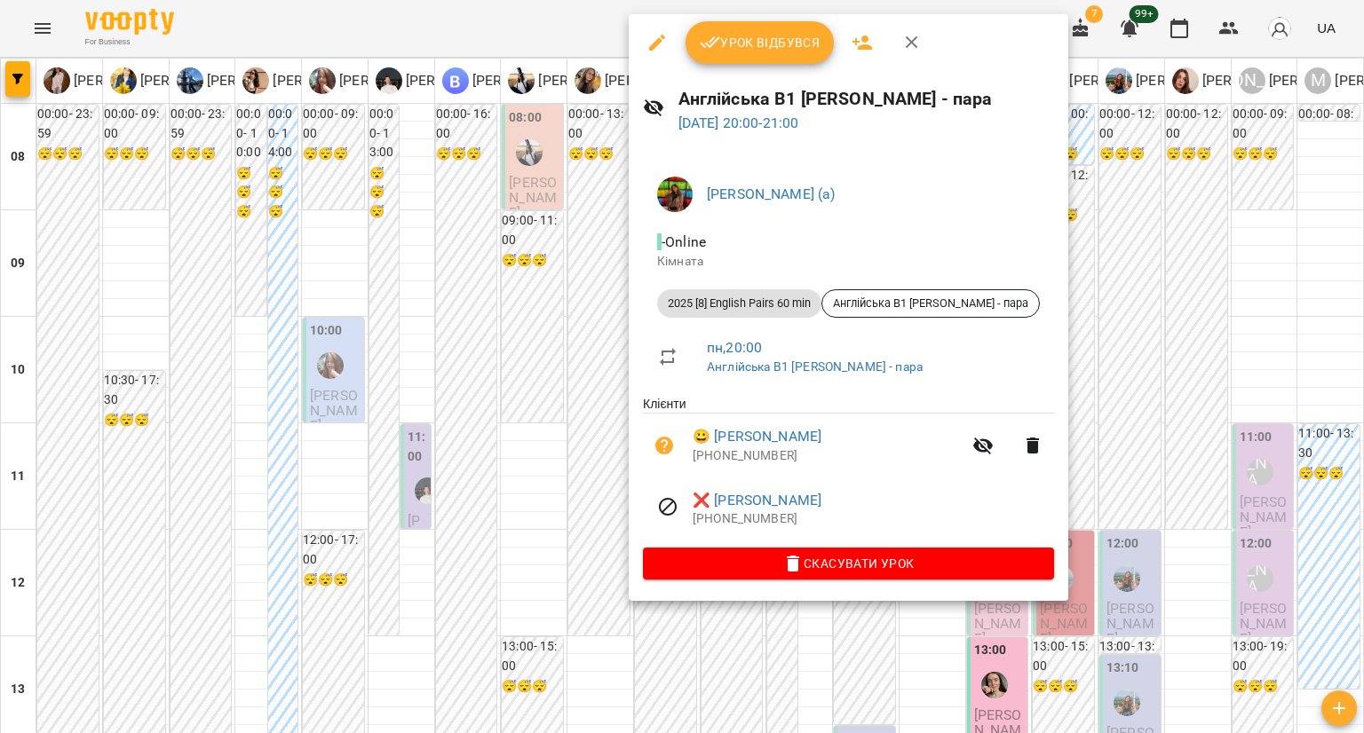
click at [561, 359] on div at bounding box center [682, 366] width 1364 height 733
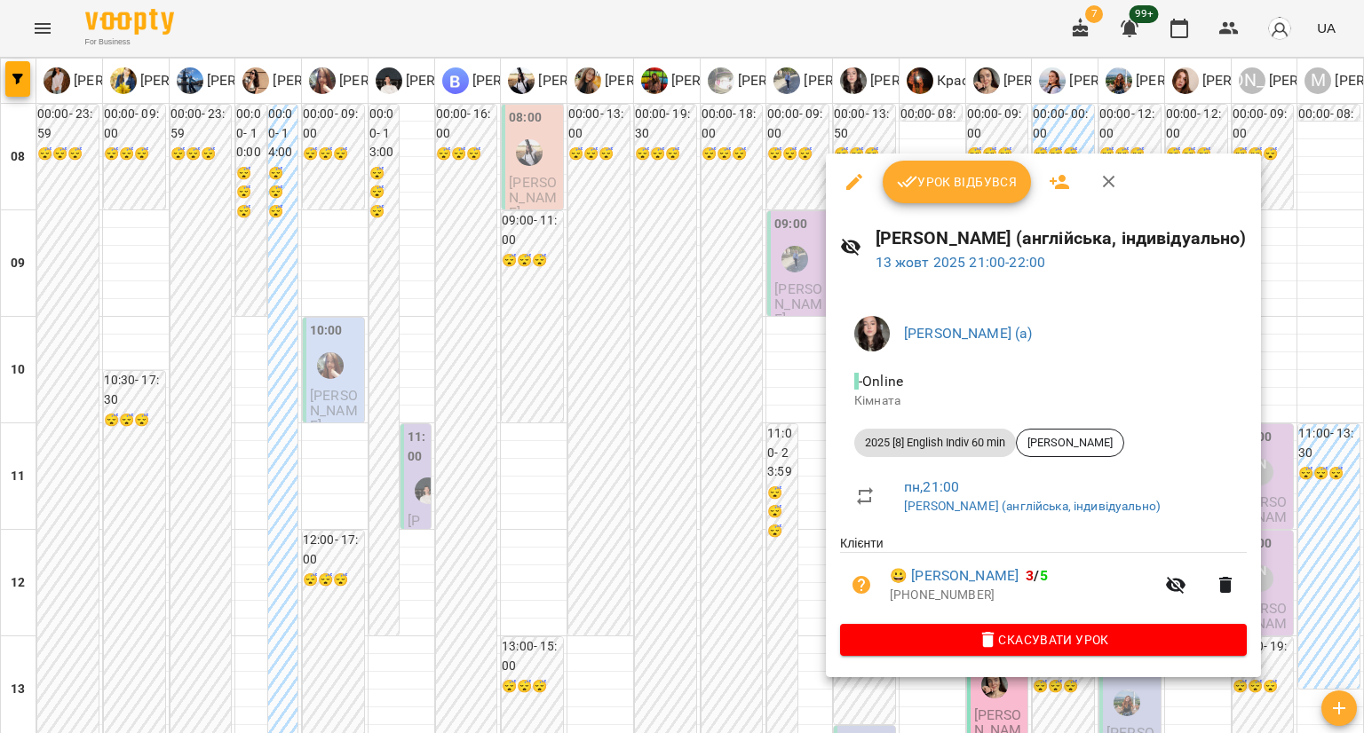
click at [721, 526] on div at bounding box center [682, 366] width 1364 height 733
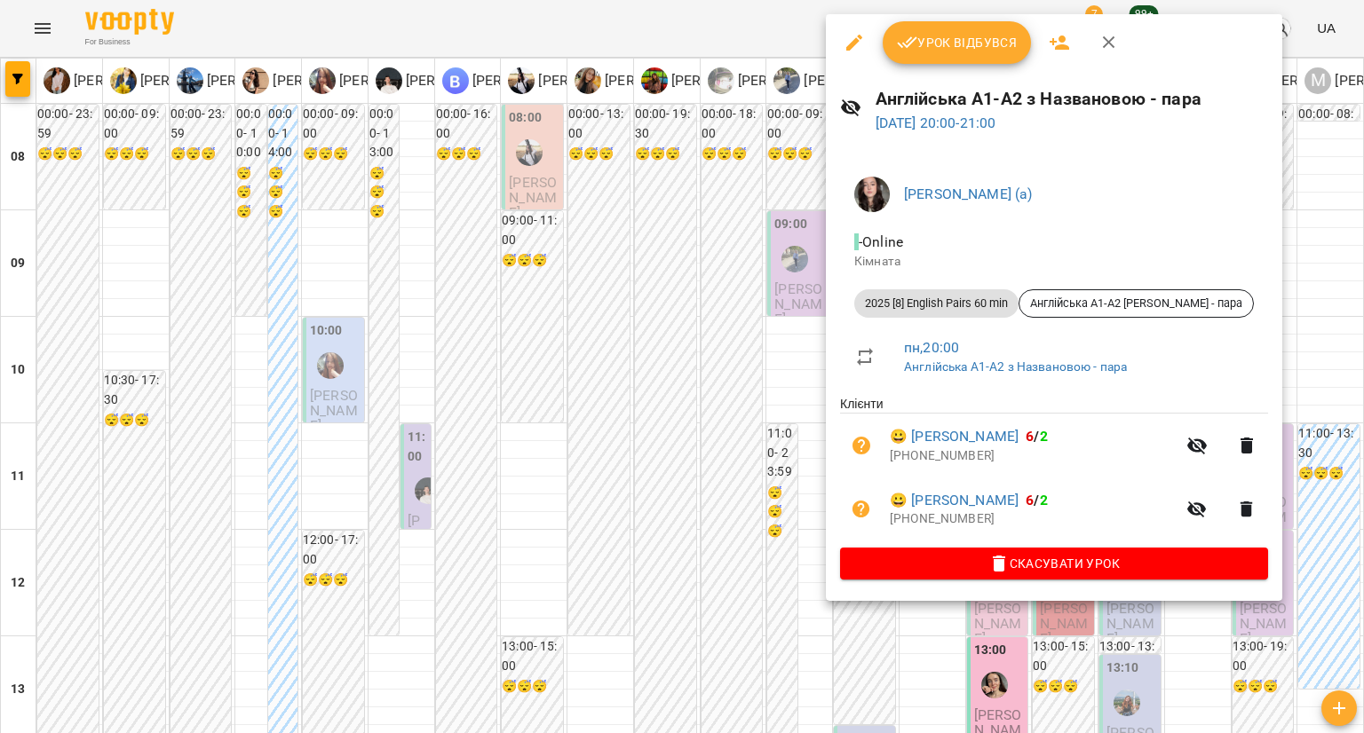
click at [703, 477] on div at bounding box center [682, 366] width 1364 height 733
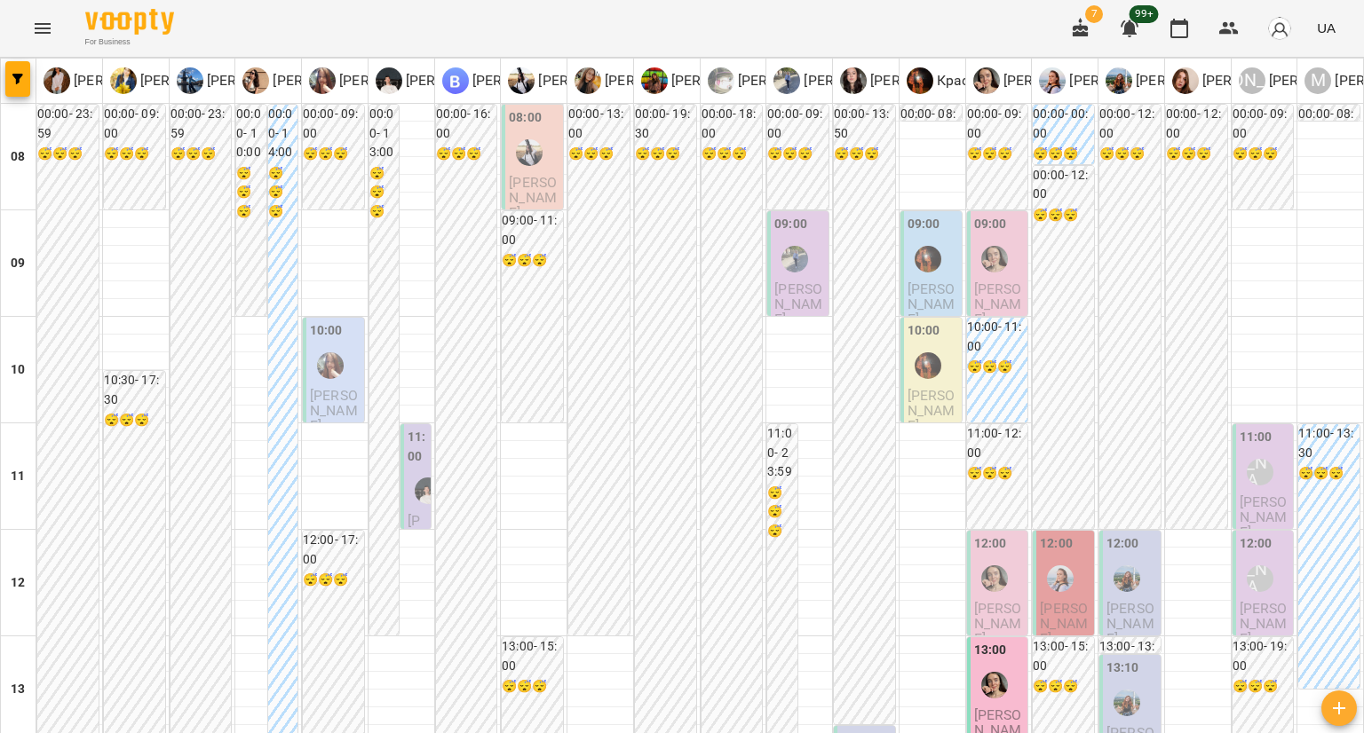
scroll to position [909, 0]
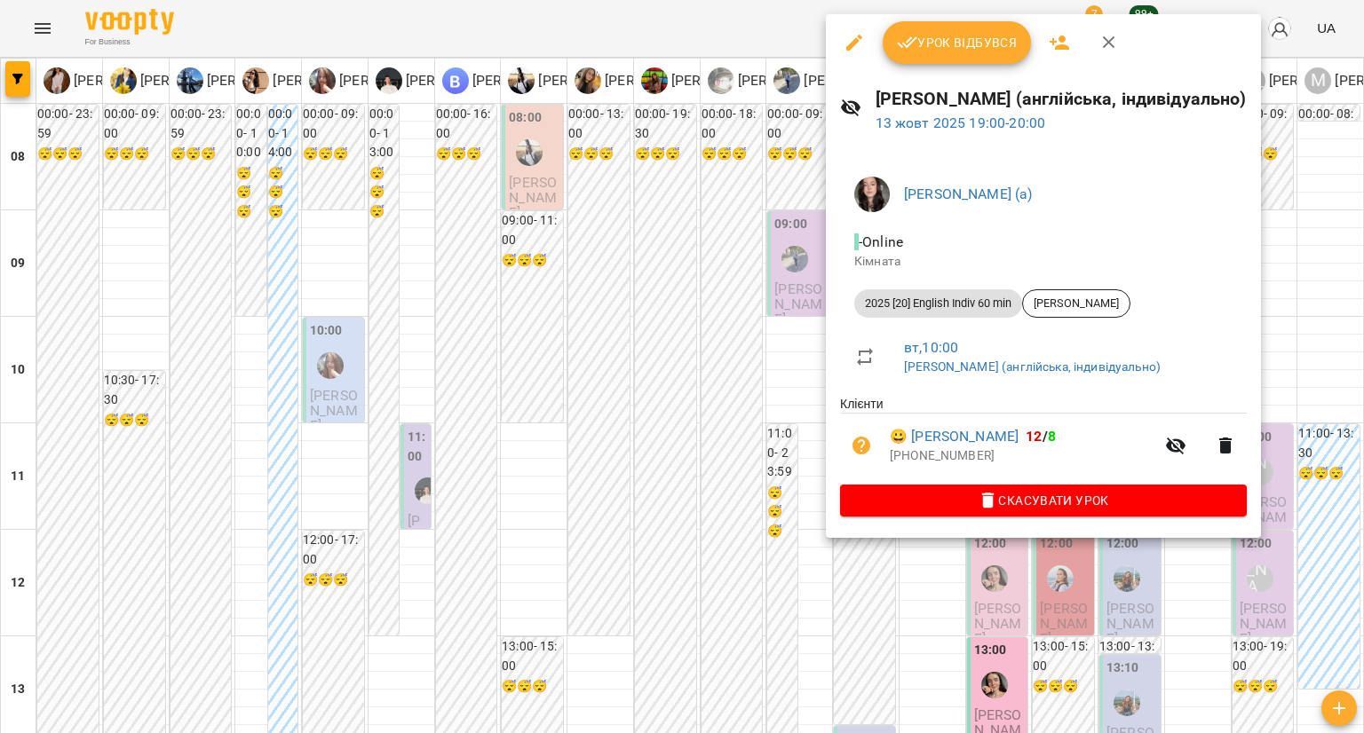
click at [770, 384] on div at bounding box center [682, 366] width 1364 height 733
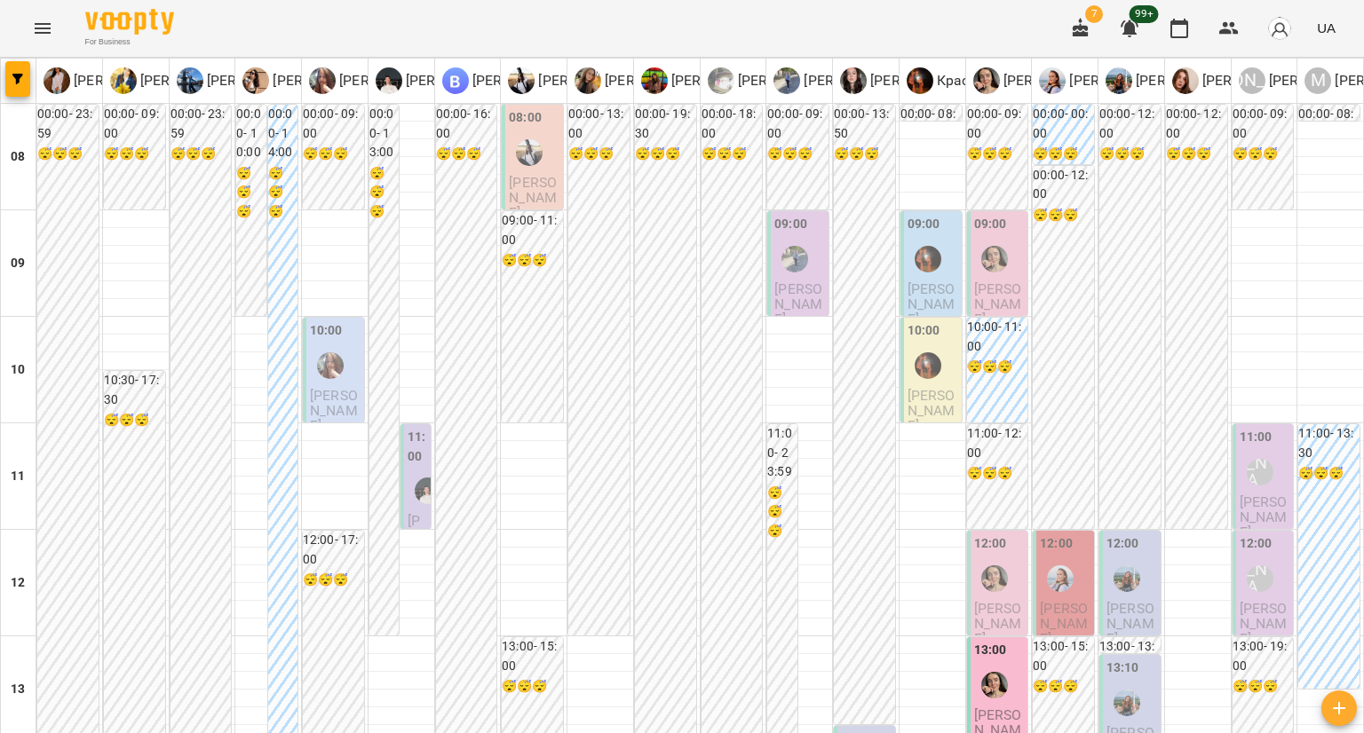
scroll to position [554, 0]
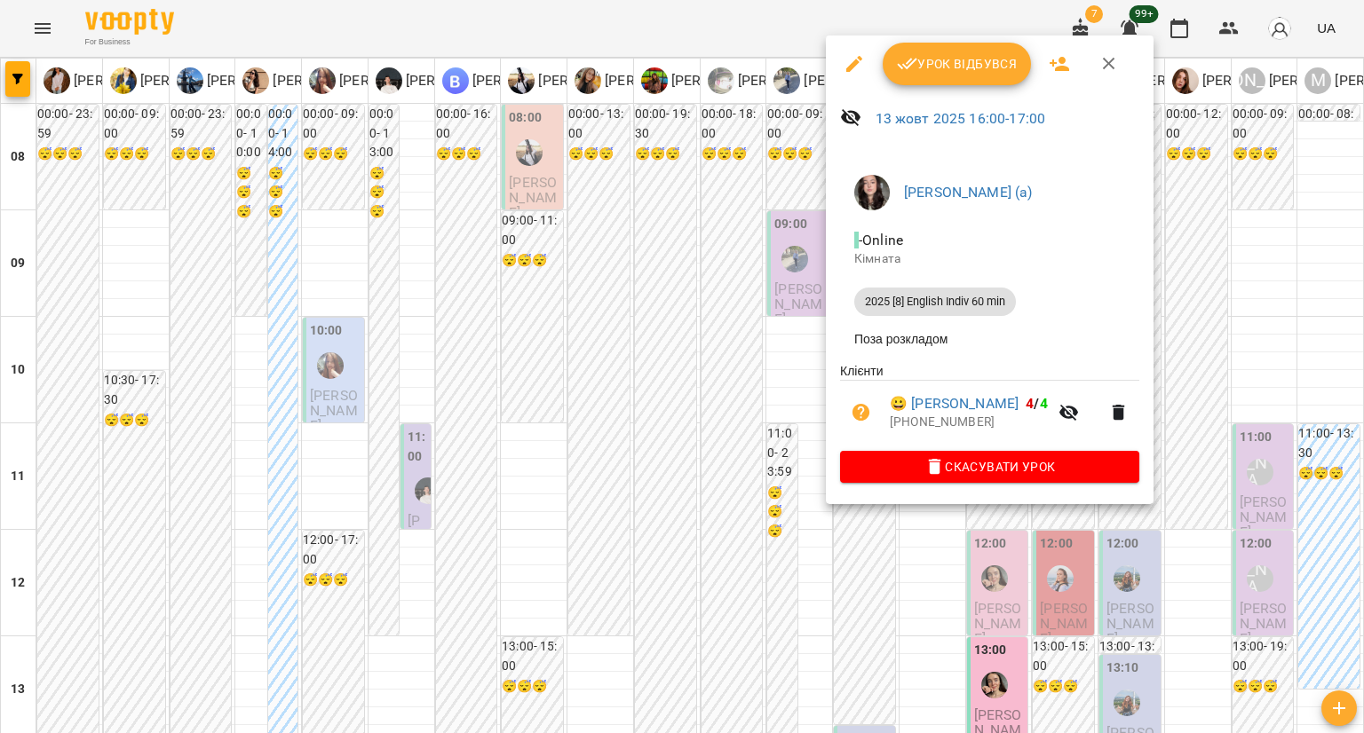
drag, startPoint x: 835, startPoint y: 584, endPoint x: 852, endPoint y: 471, distance: 114.1
click at [835, 585] on div at bounding box center [682, 366] width 1364 height 733
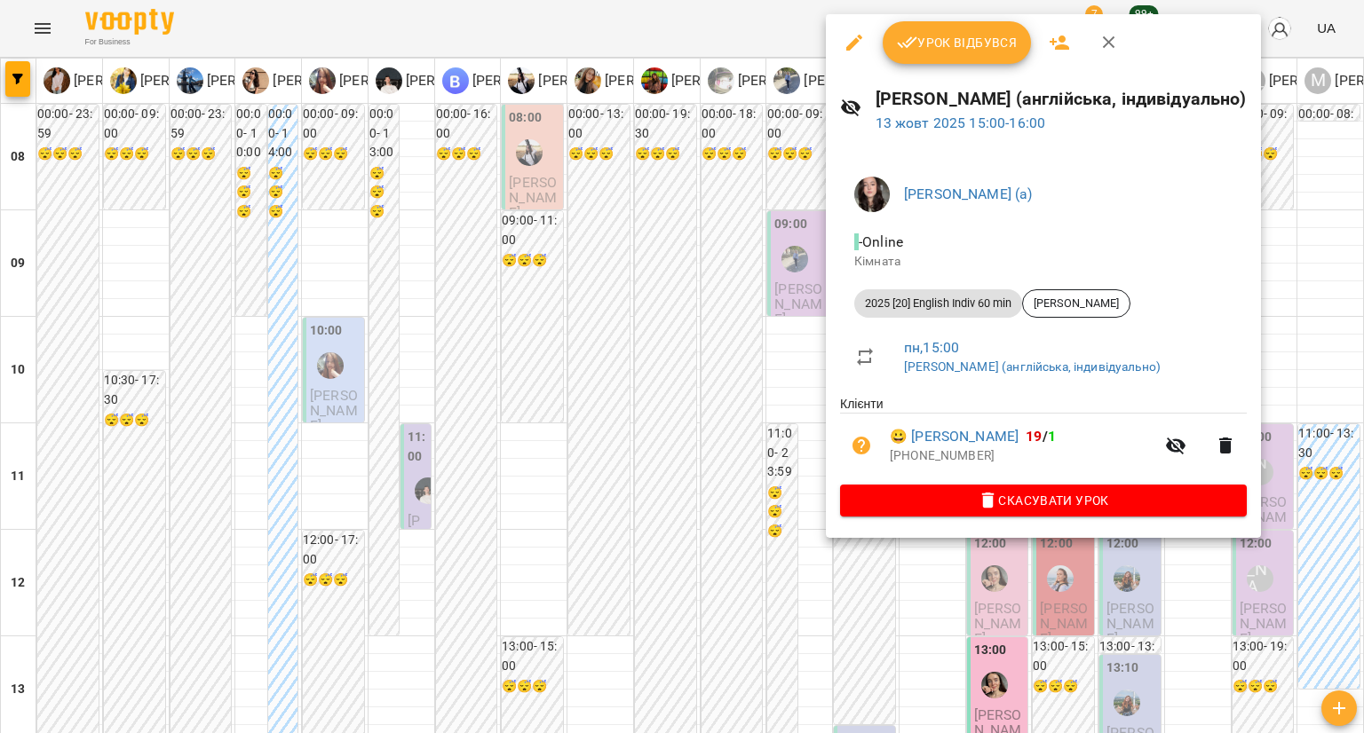
drag, startPoint x: 850, startPoint y: 589, endPoint x: 854, endPoint y: 484, distance: 105.7
click at [850, 589] on div at bounding box center [682, 366] width 1364 height 733
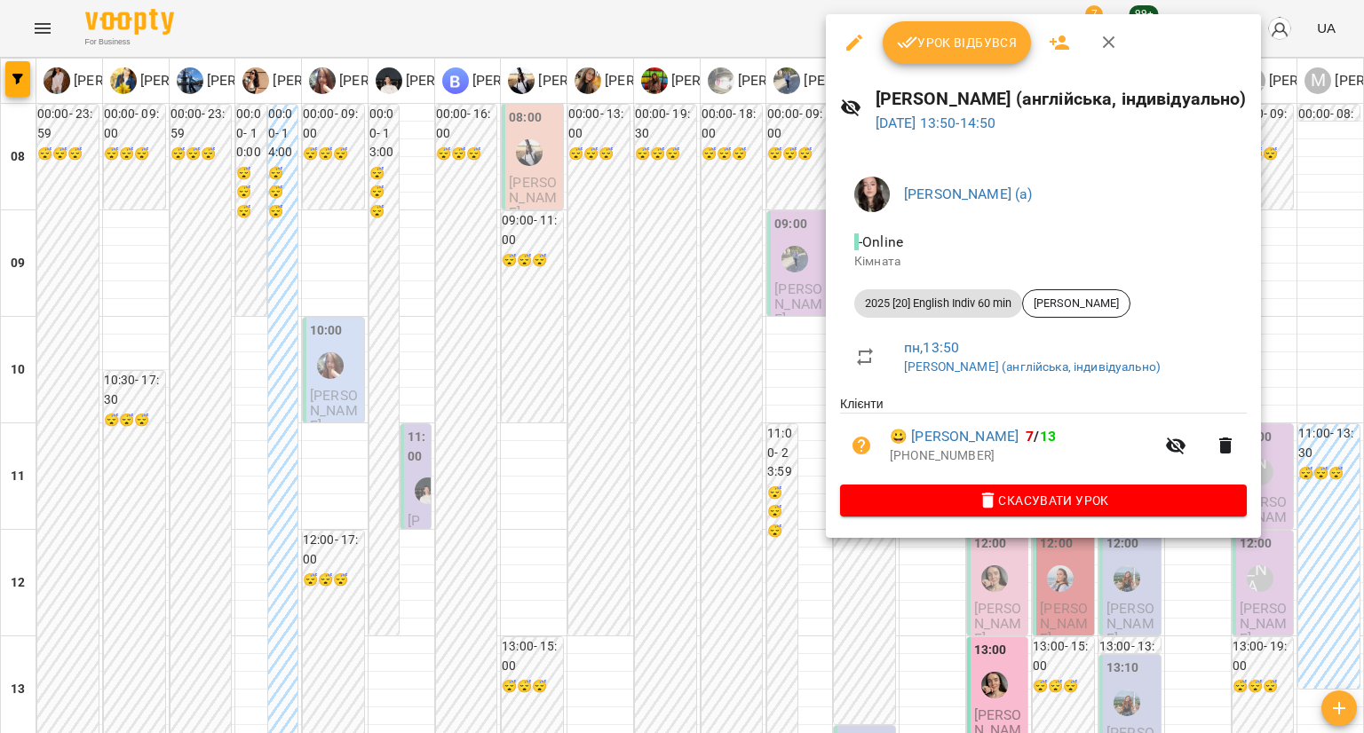
click at [689, 313] on div at bounding box center [682, 366] width 1364 height 733
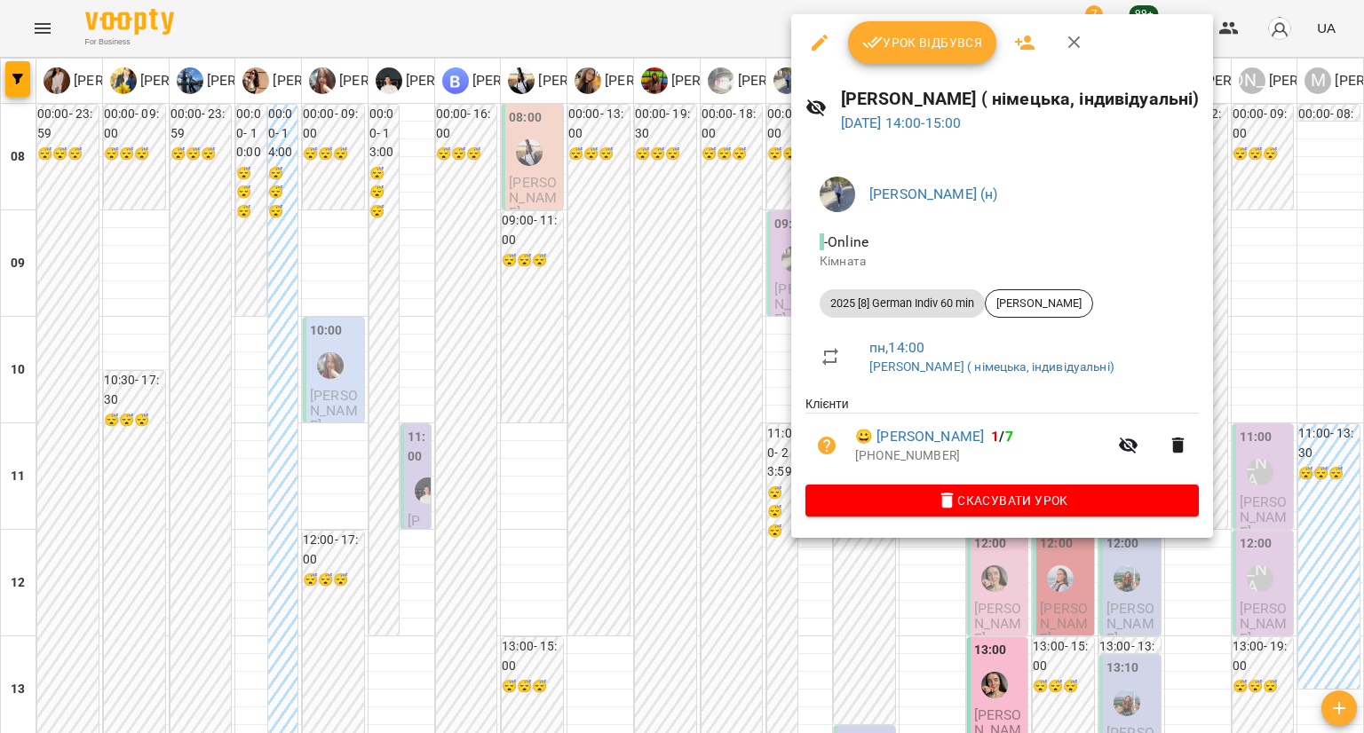
click at [718, 281] on div at bounding box center [682, 366] width 1364 height 733
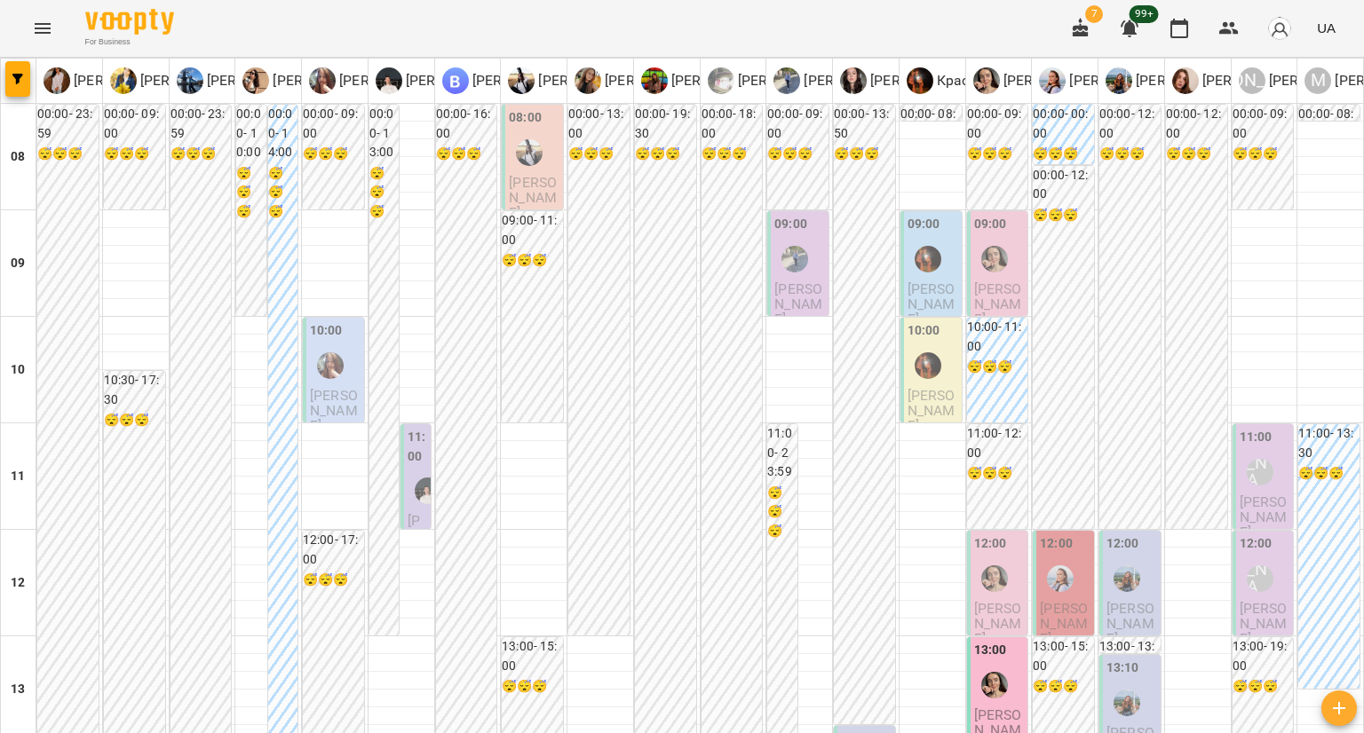
scroll to position [0, 0]
click at [930, 268] on div at bounding box center [927, 259] width 41 height 41
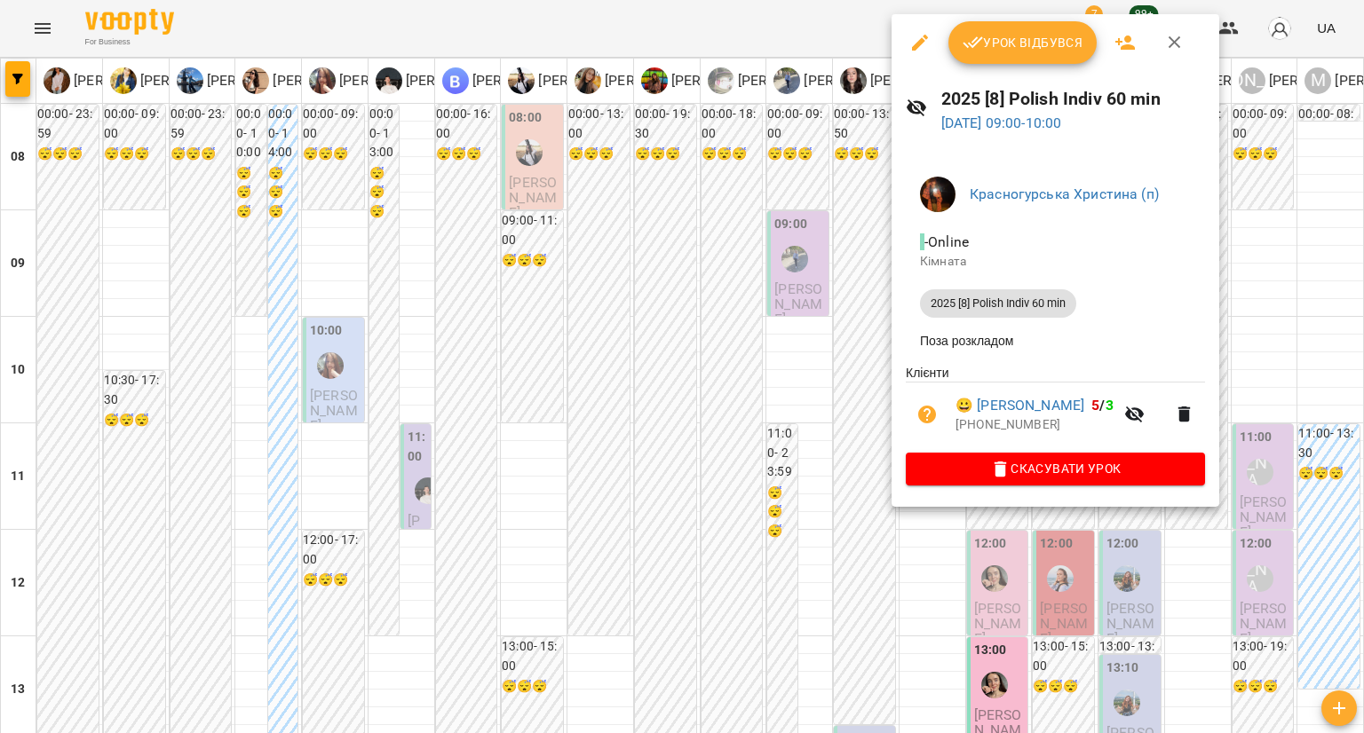
click at [854, 272] on div at bounding box center [682, 366] width 1364 height 733
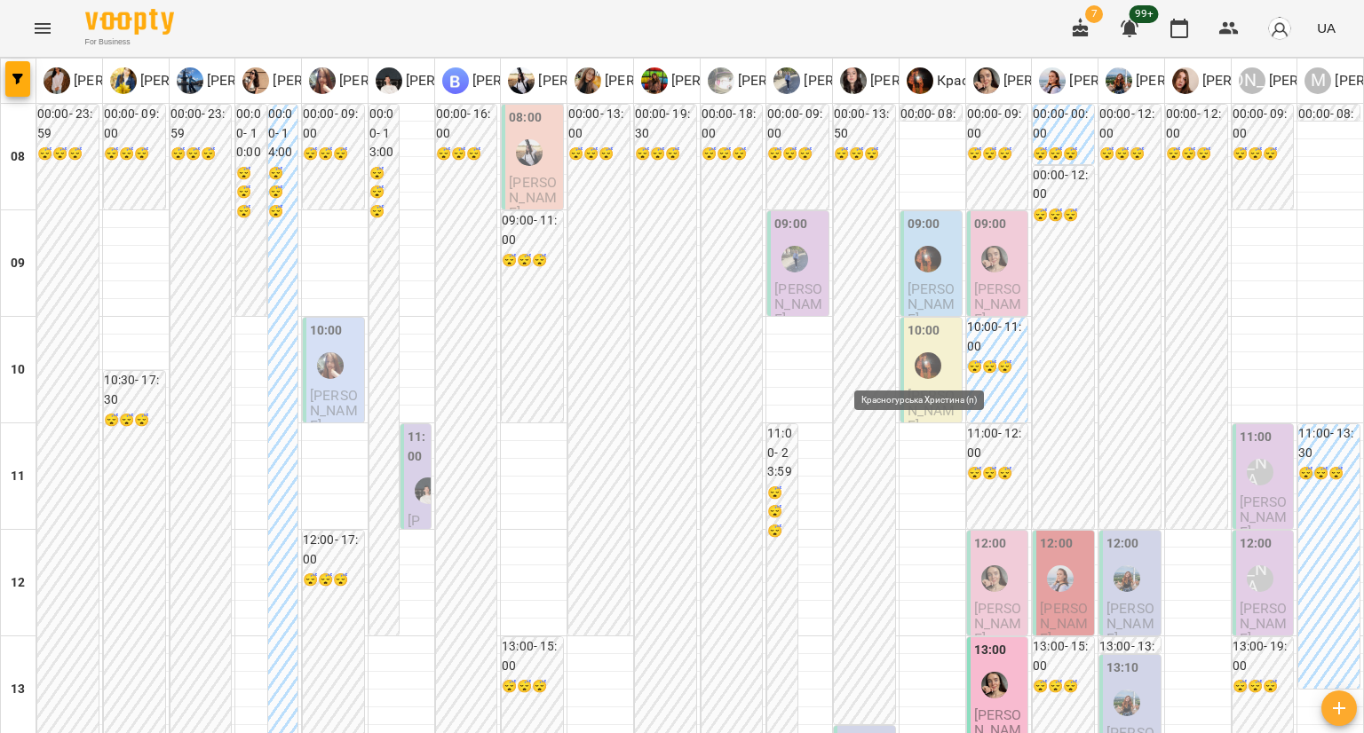
click at [918, 374] on img "Красногурська Христина (п)" at bounding box center [927, 365] width 27 height 27
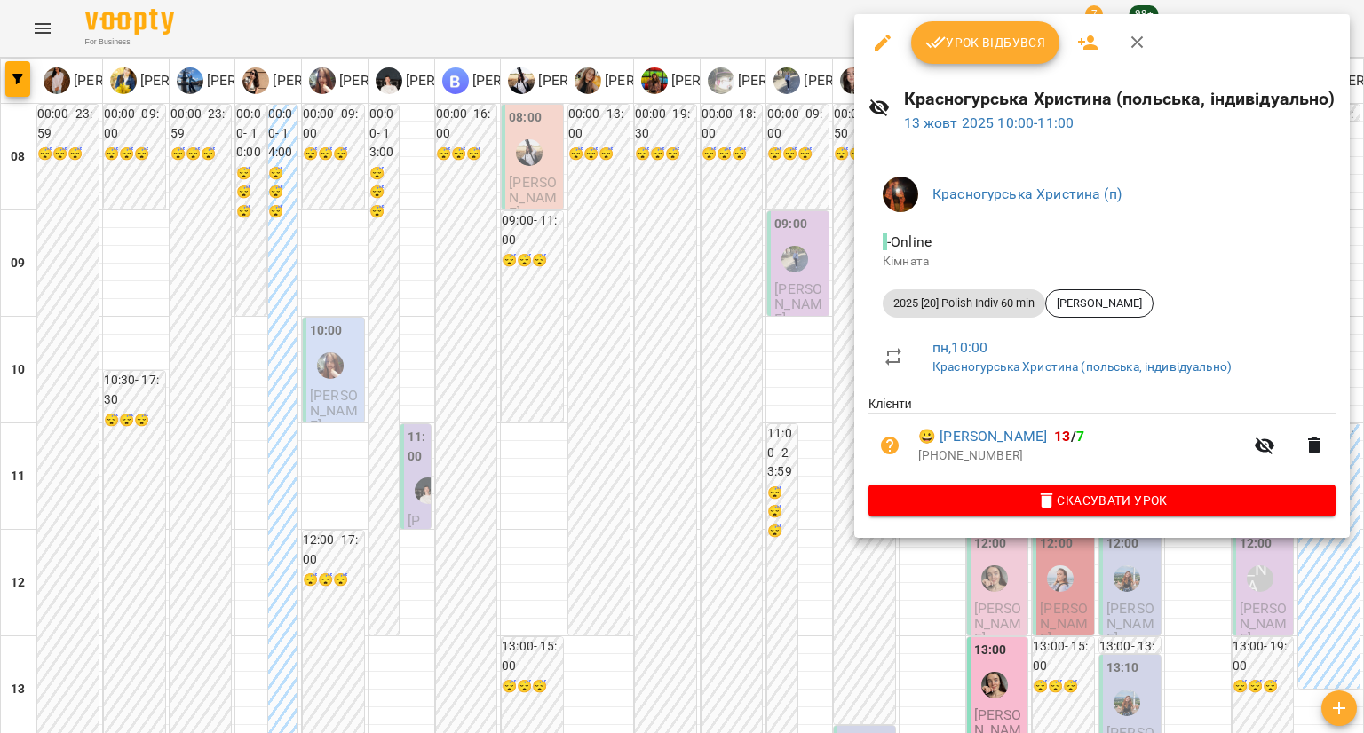
click at [833, 324] on div at bounding box center [682, 366] width 1364 height 733
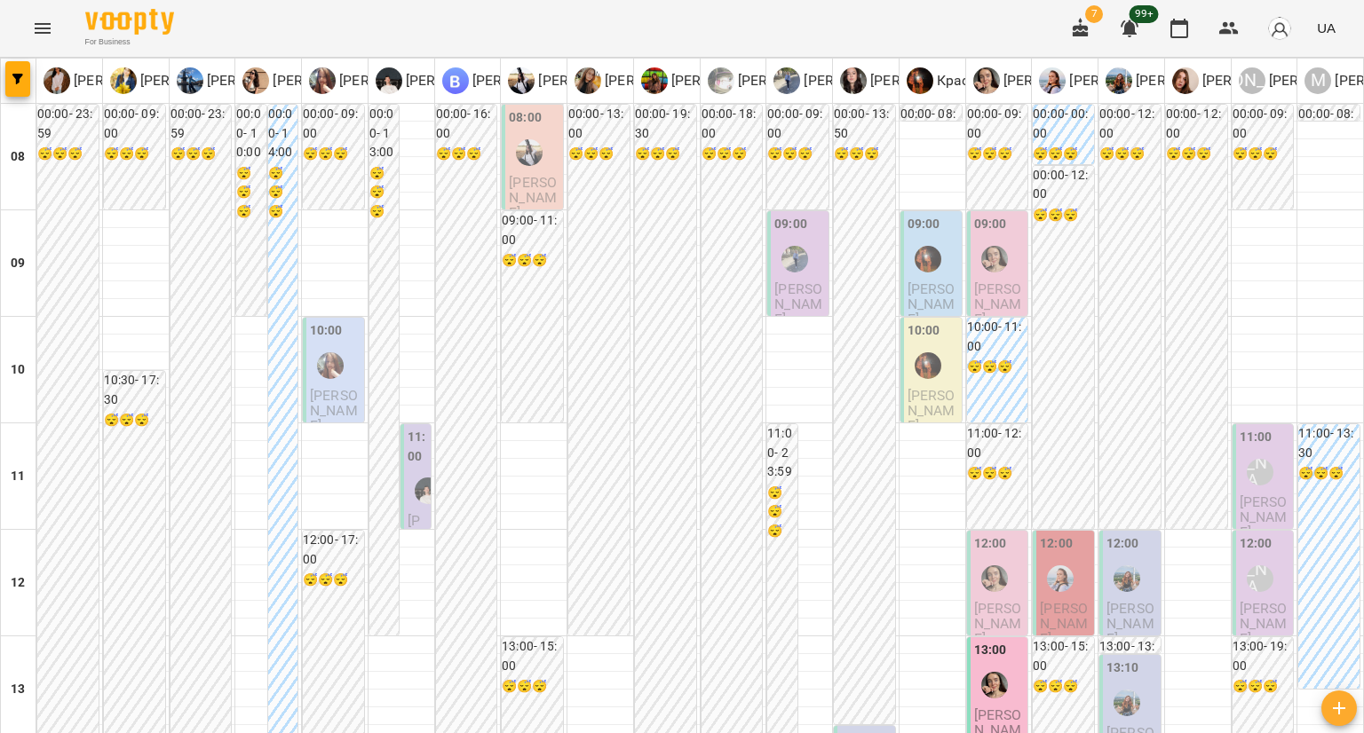
click at [995, 290] on span "Новіков Олександр" at bounding box center [998, 305] width 48 height 48
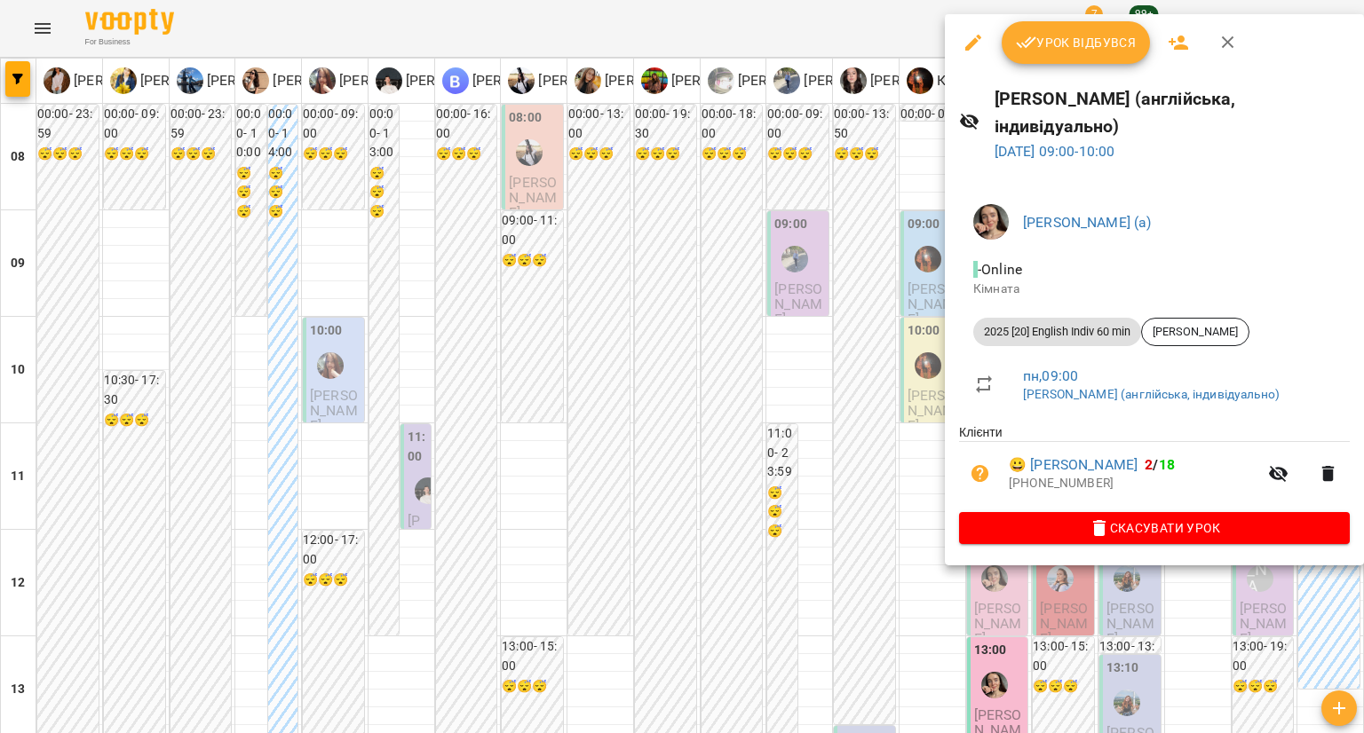
drag, startPoint x: 852, startPoint y: 289, endPoint x: 888, endPoint y: 290, distance: 35.6
click at [853, 289] on div at bounding box center [682, 366] width 1364 height 733
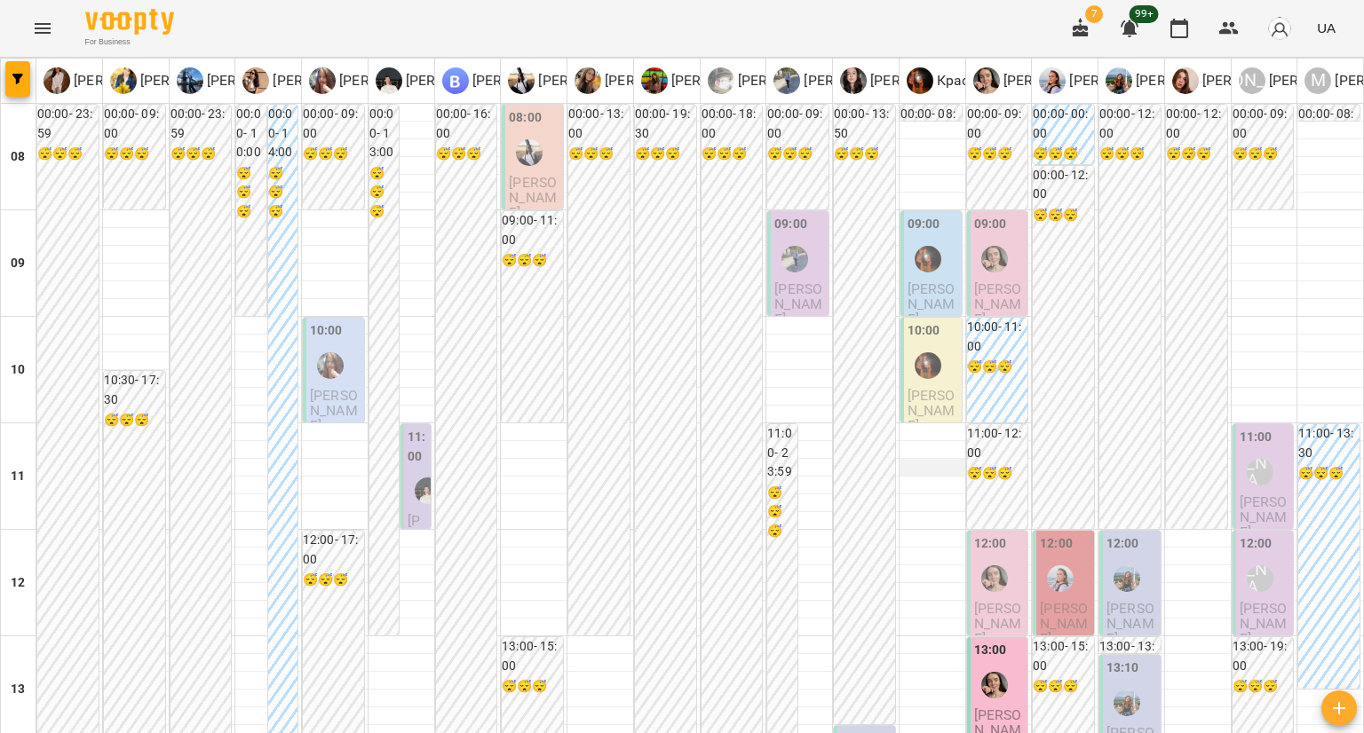
scroll to position [178, 0]
click at [1011, 534] on div "12:00" at bounding box center [999, 566] width 51 height 65
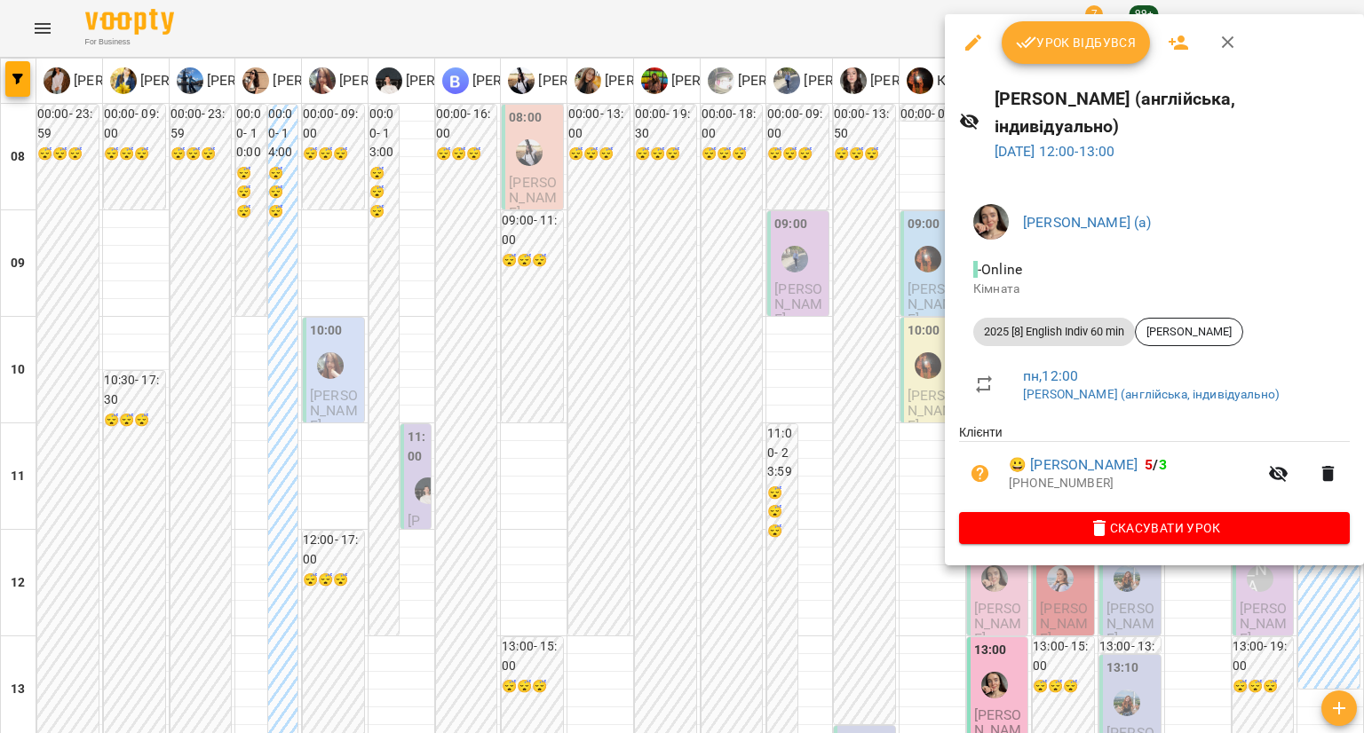
click at [841, 370] on div at bounding box center [682, 366] width 1364 height 733
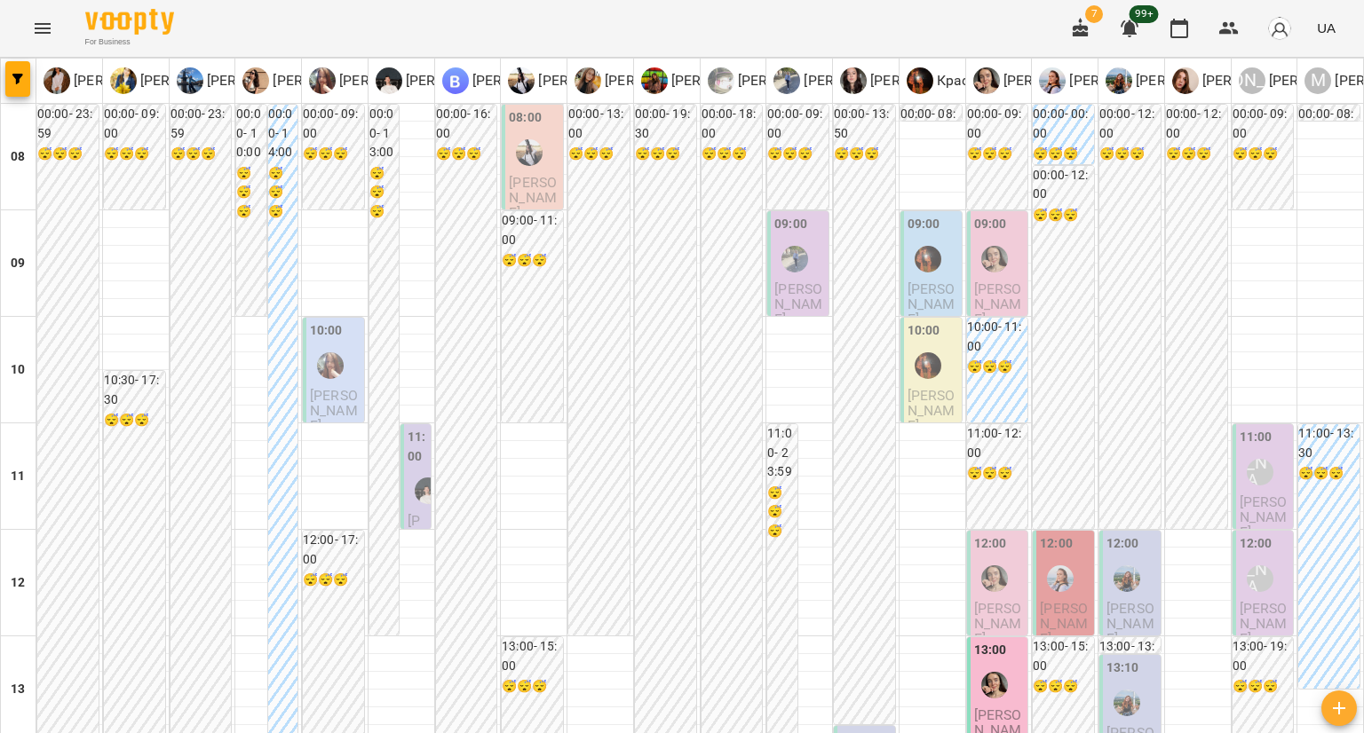
scroll to position [355, 0]
click at [978, 707] on span "Чеботько Софія" at bounding box center [998, 731] width 48 height 48
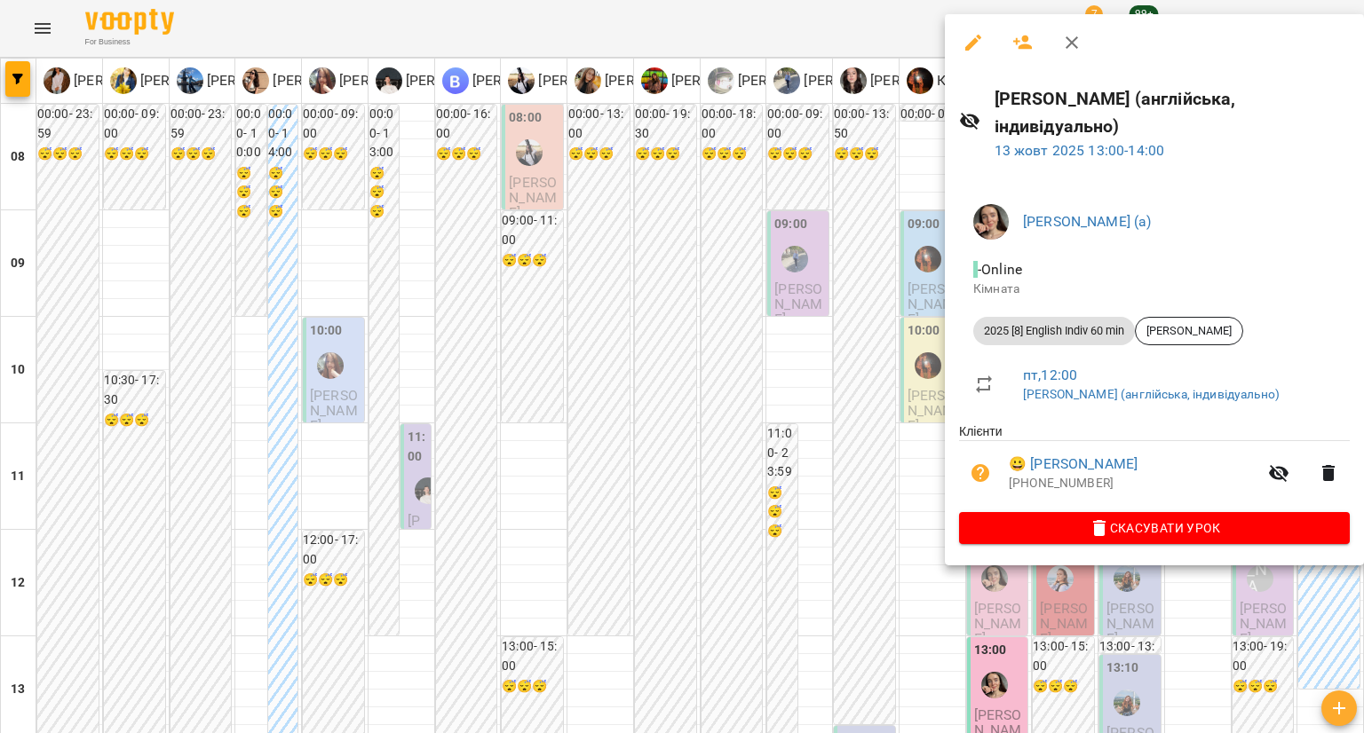
click at [874, 310] on div at bounding box center [682, 366] width 1364 height 733
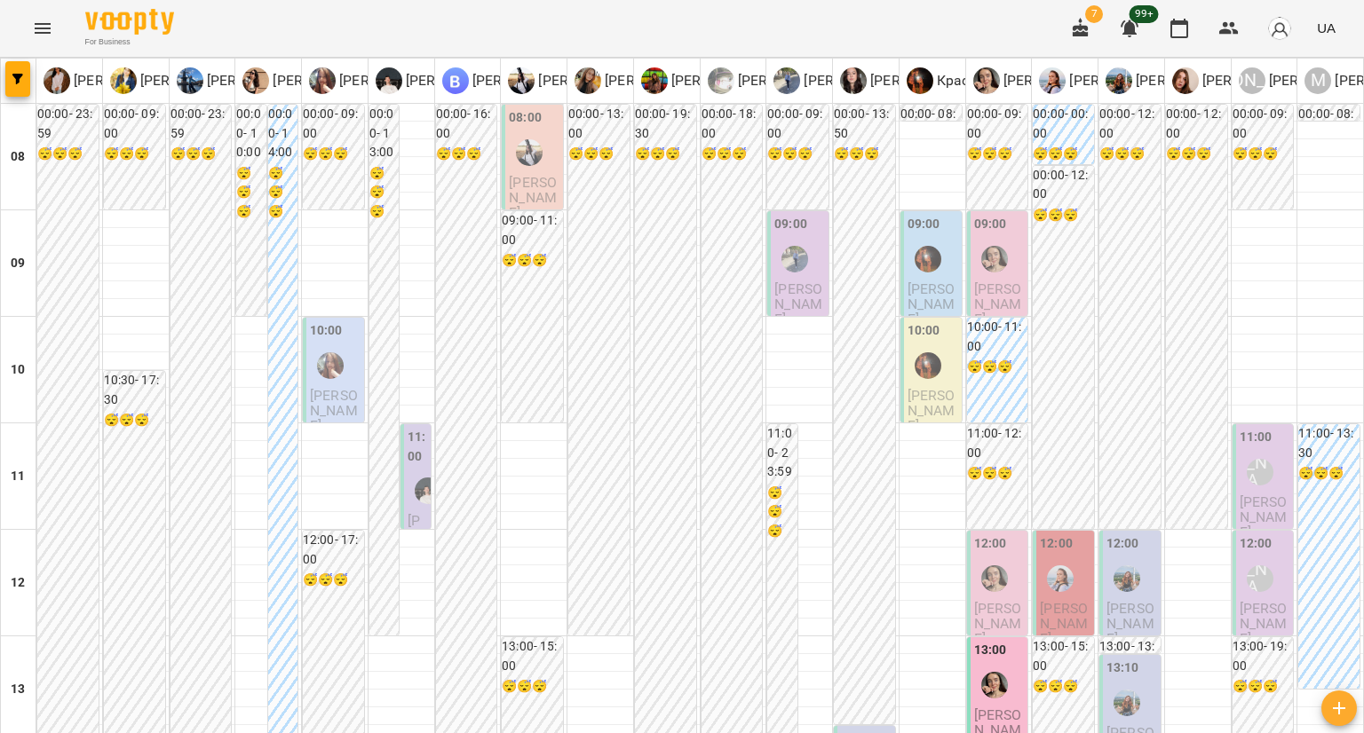
scroll to position [533, 0]
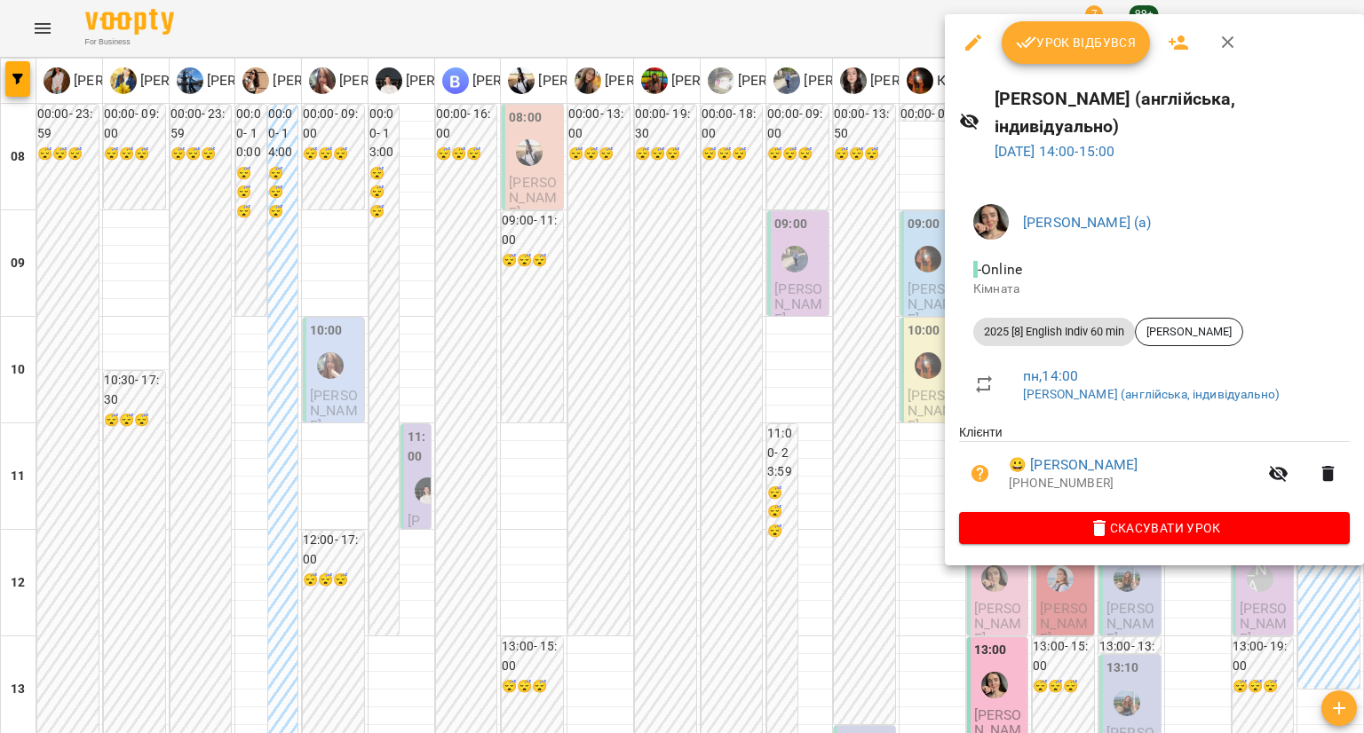
click at [729, 413] on div at bounding box center [682, 366] width 1364 height 733
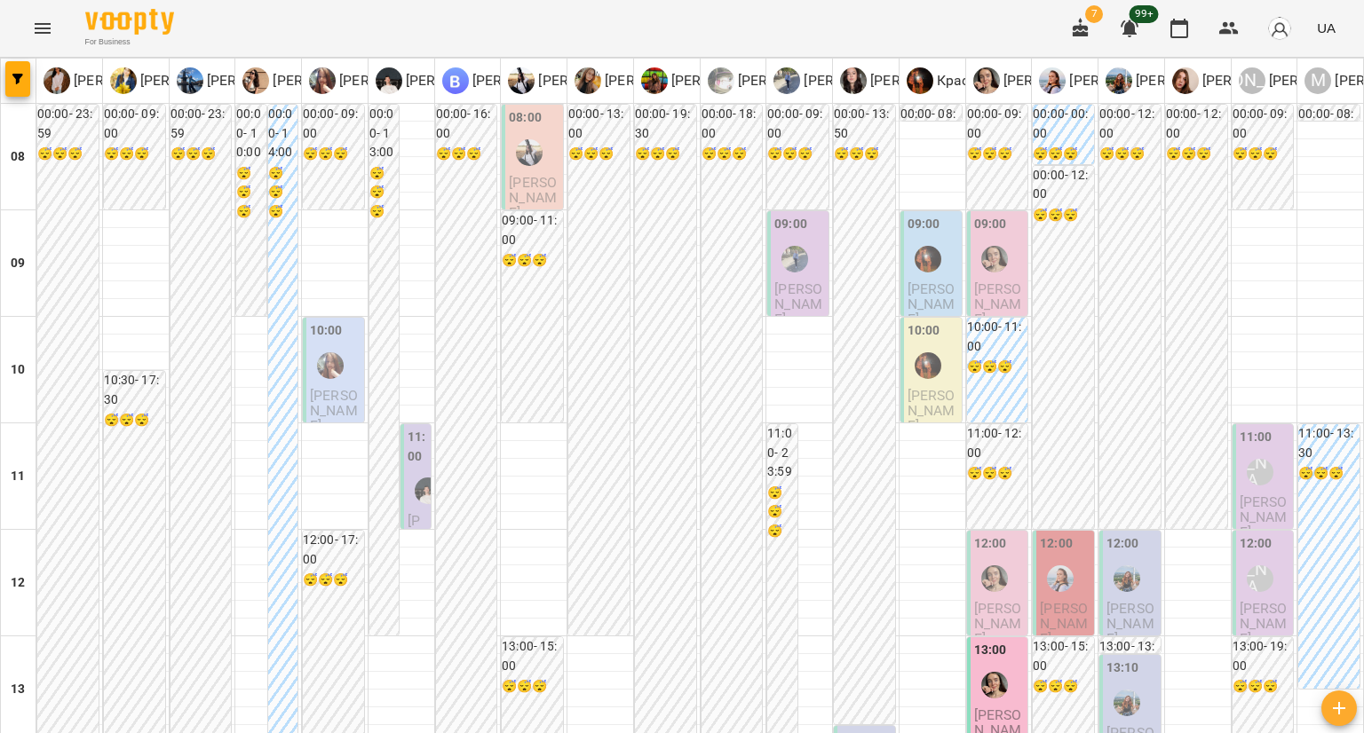
scroll to position [621, 0]
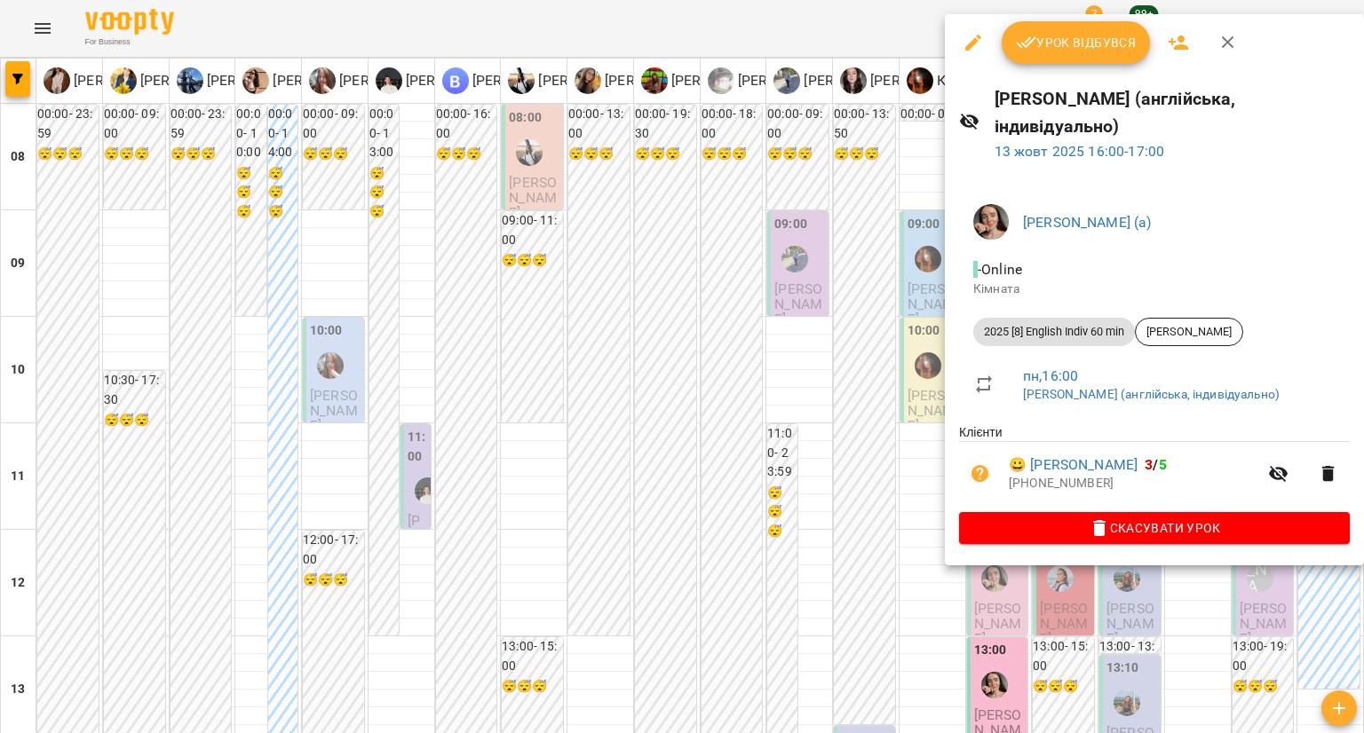
click at [867, 526] on div at bounding box center [682, 366] width 1364 height 733
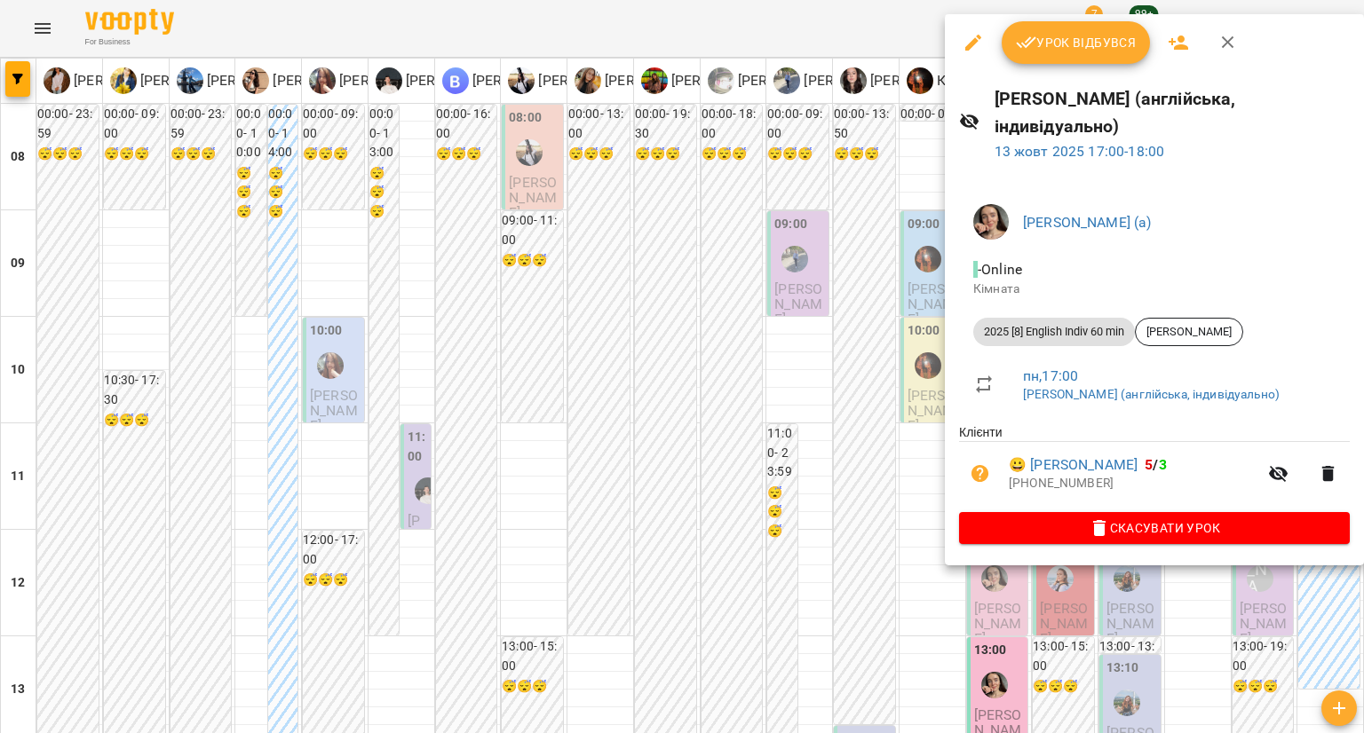
click at [828, 519] on div at bounding box center [682, 366] width 1364 height 733
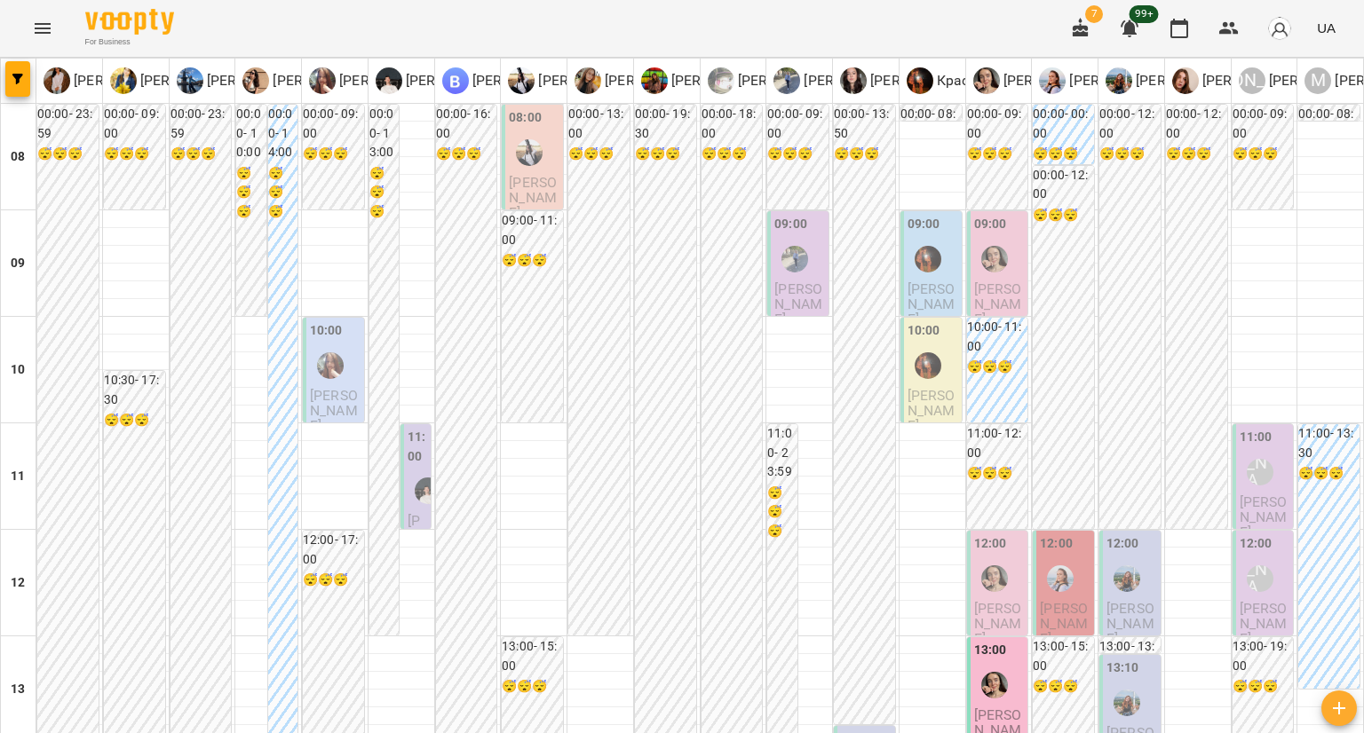
scroll to position [888, 0]
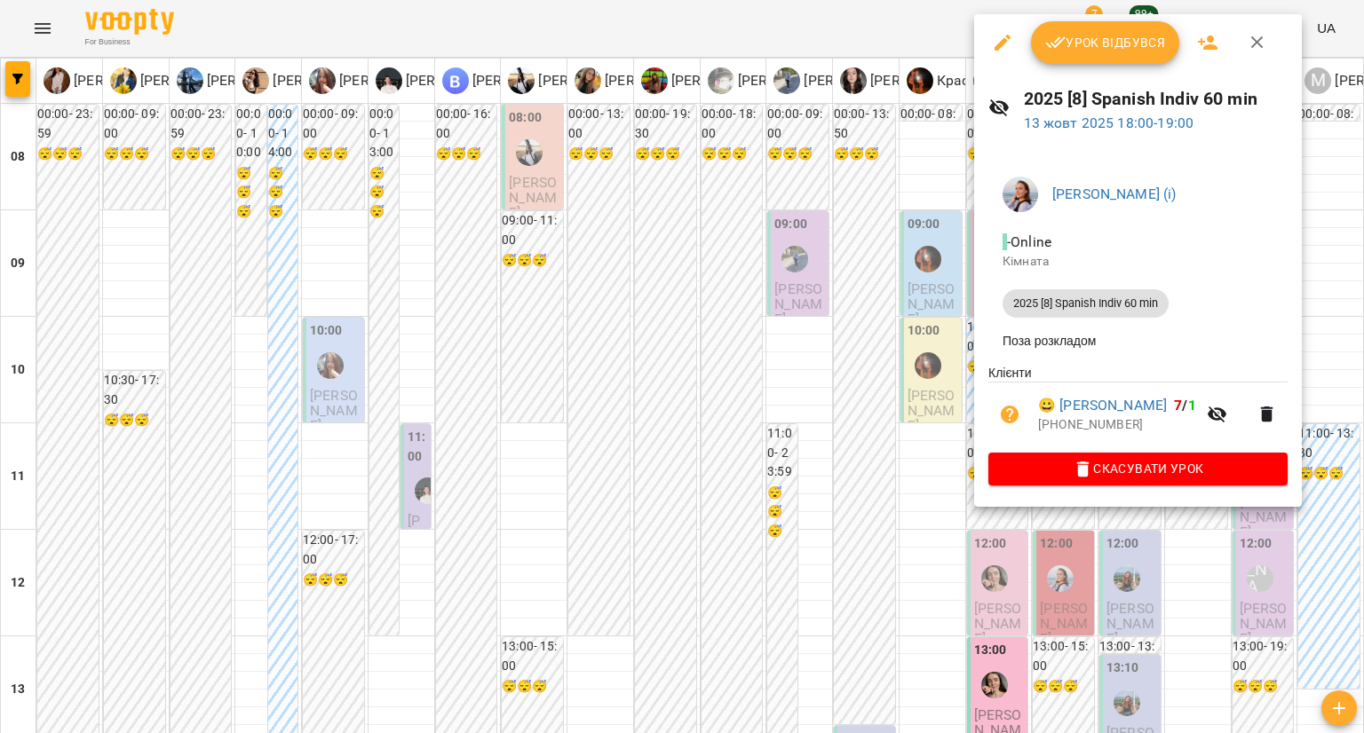
click at [1009, 597] on div at bounding box center [682, 366] width 1364 height 733
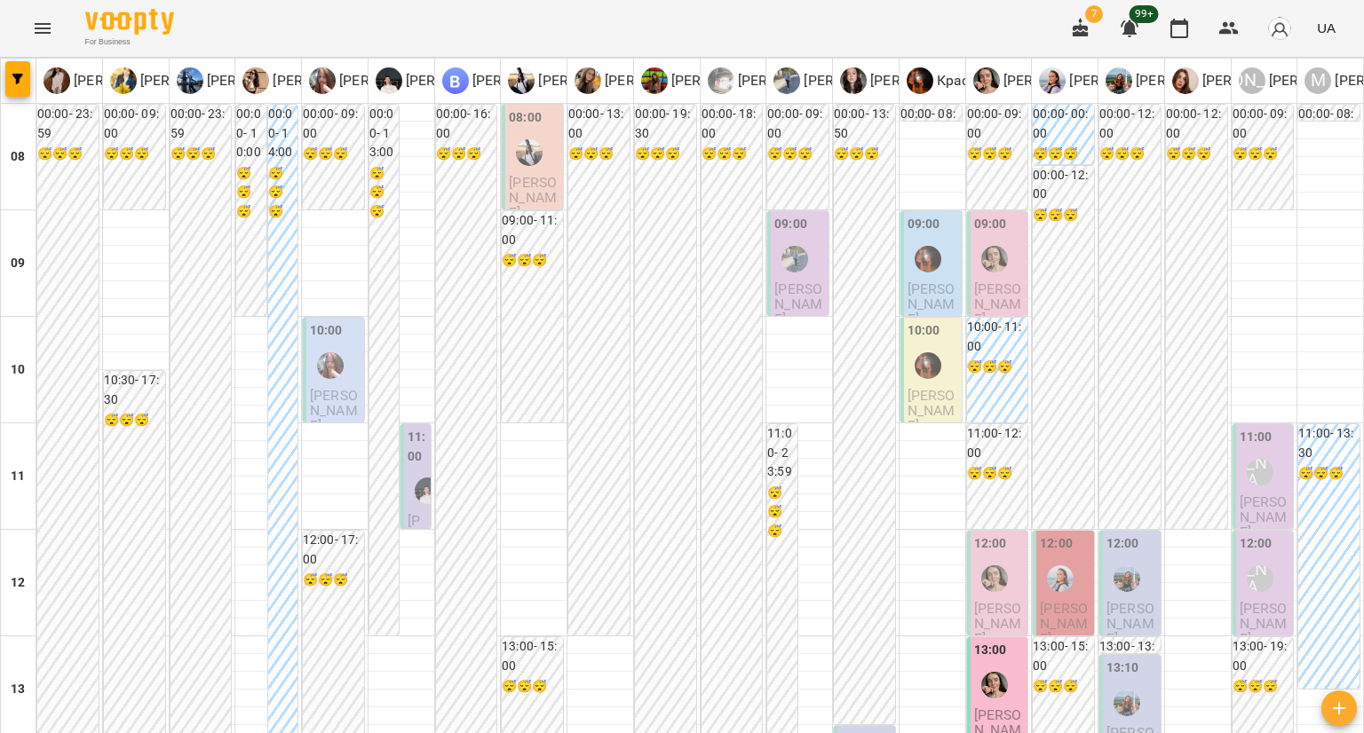
scroll to position [1087, 0]
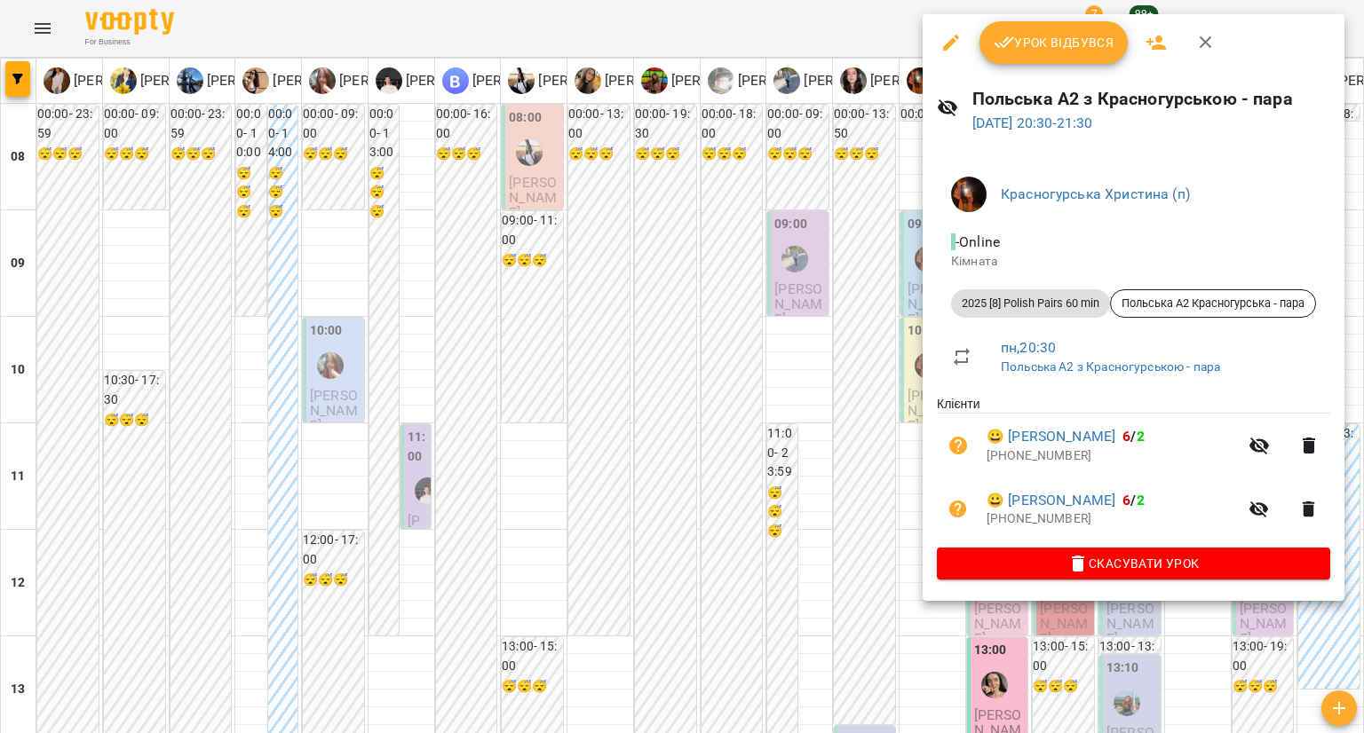
click at [900, 455] on div at bounding box center [682, 366] width 1364 height 733
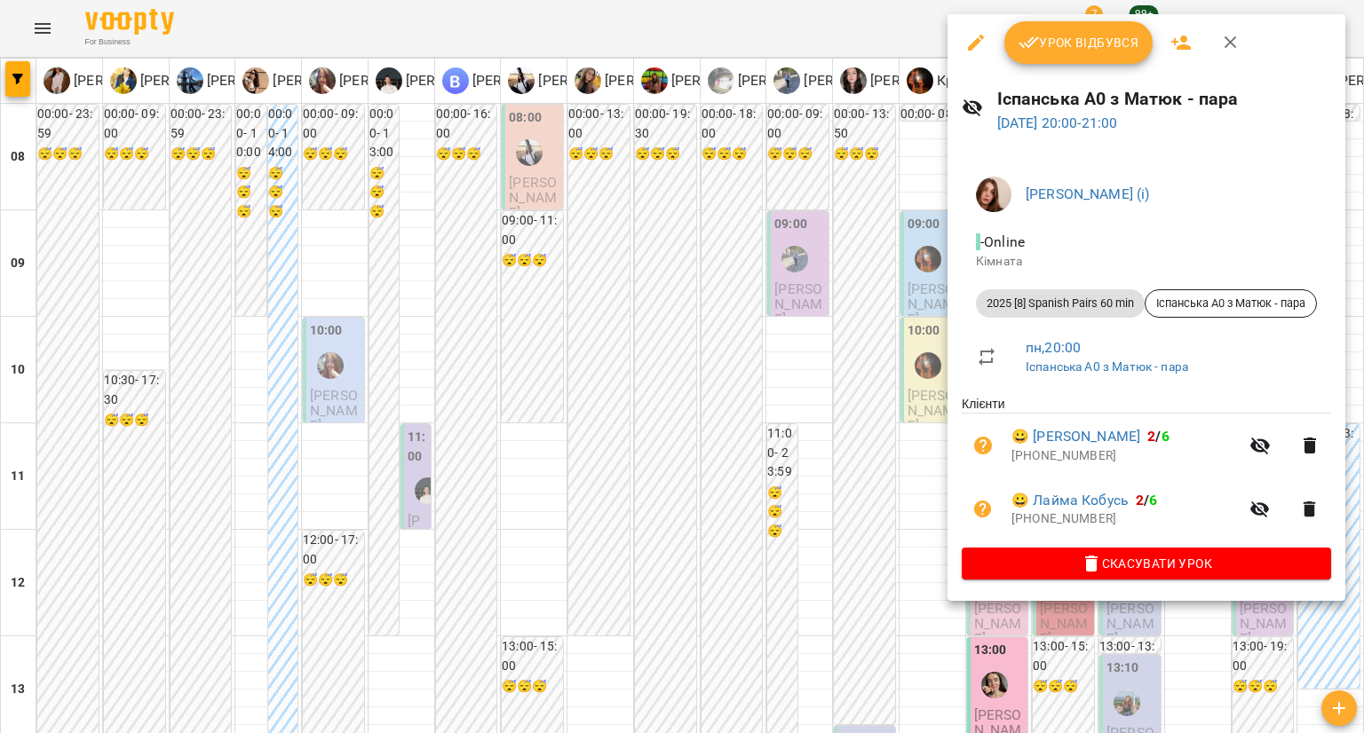
click at [906, 359] on div at bounding box center [682, 366] width 1364 height 733
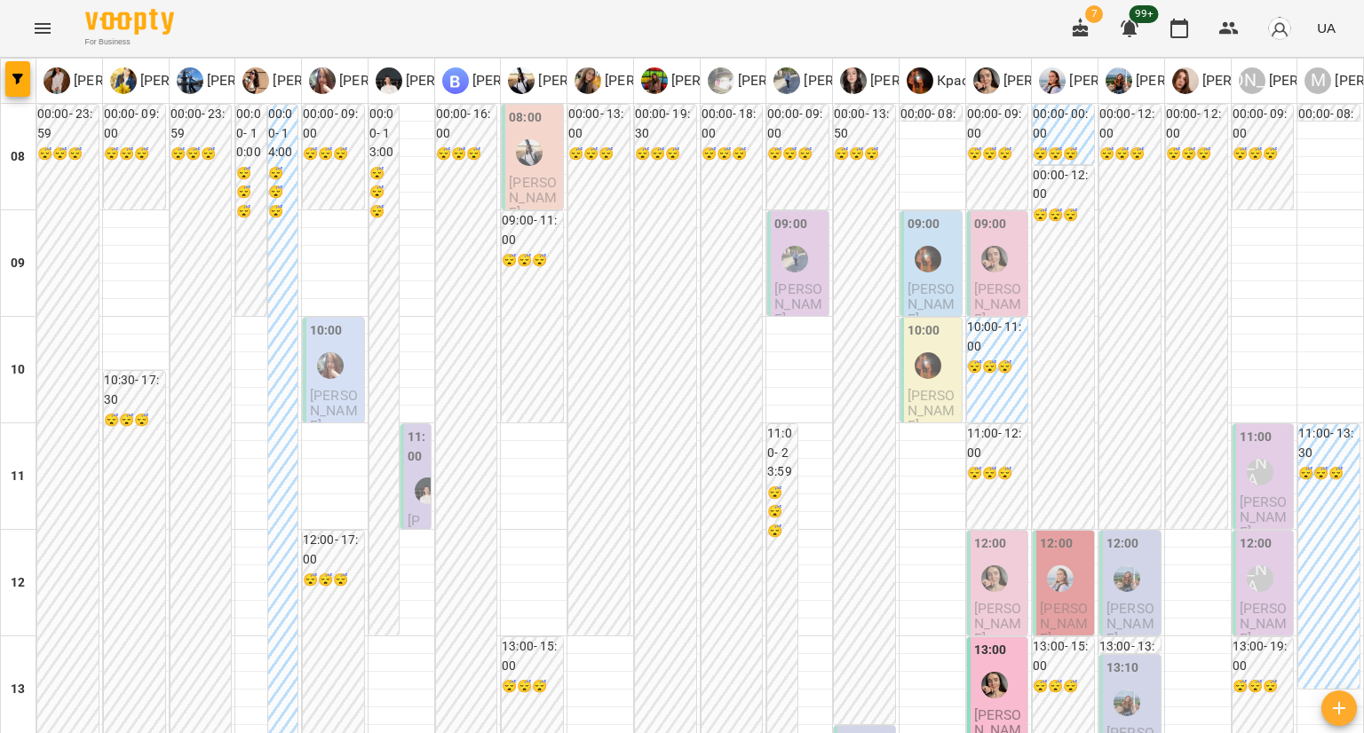
scroll to position [909, 0]
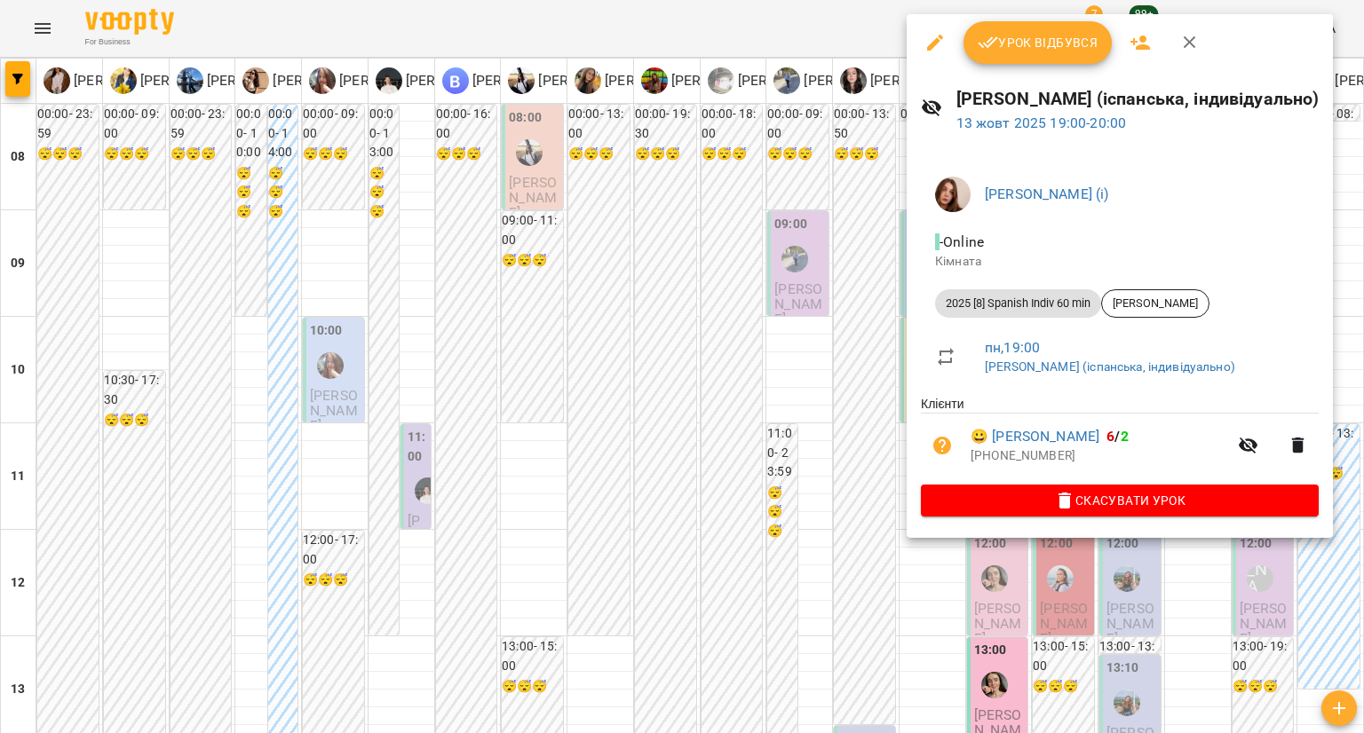
click at [1005, 578] on div at bounding box center [682, 366] width 1364 height 733
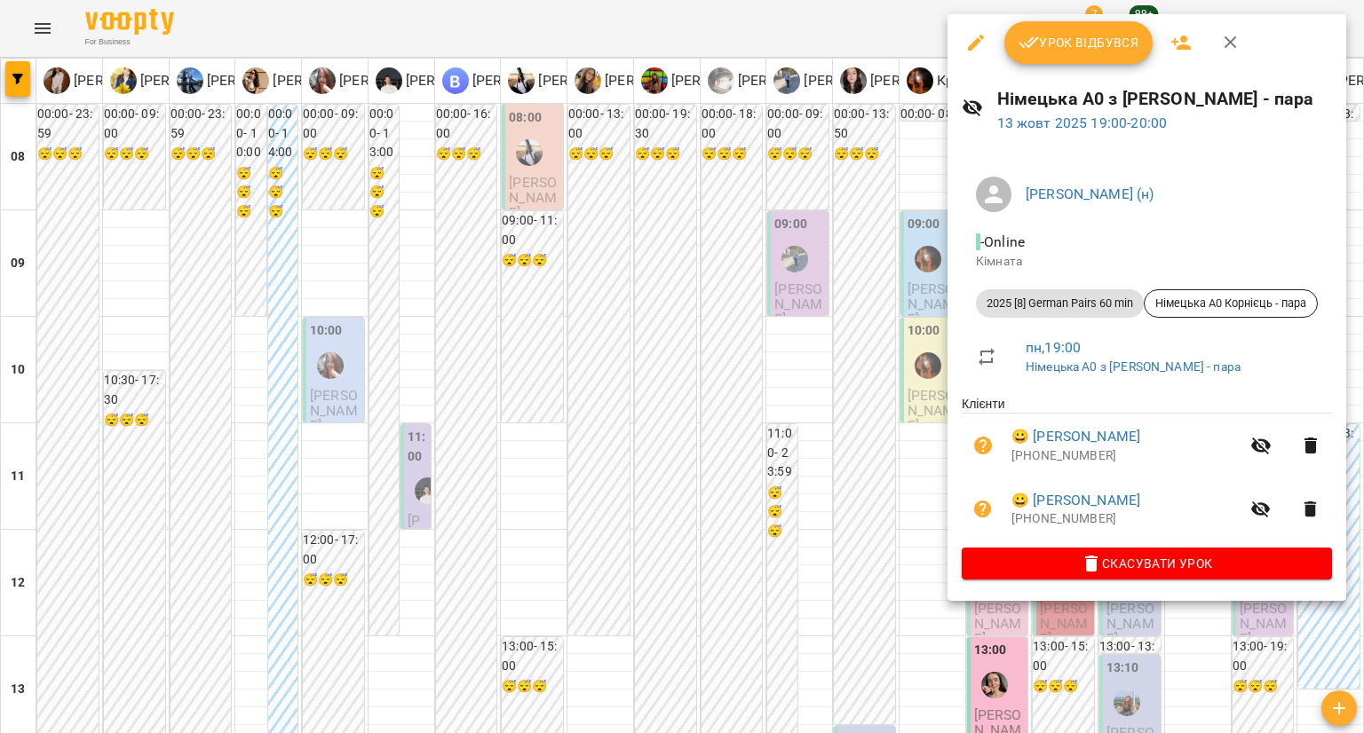
click at [914, 431] on div at bounding box center [682, 366] width 1364 height 733
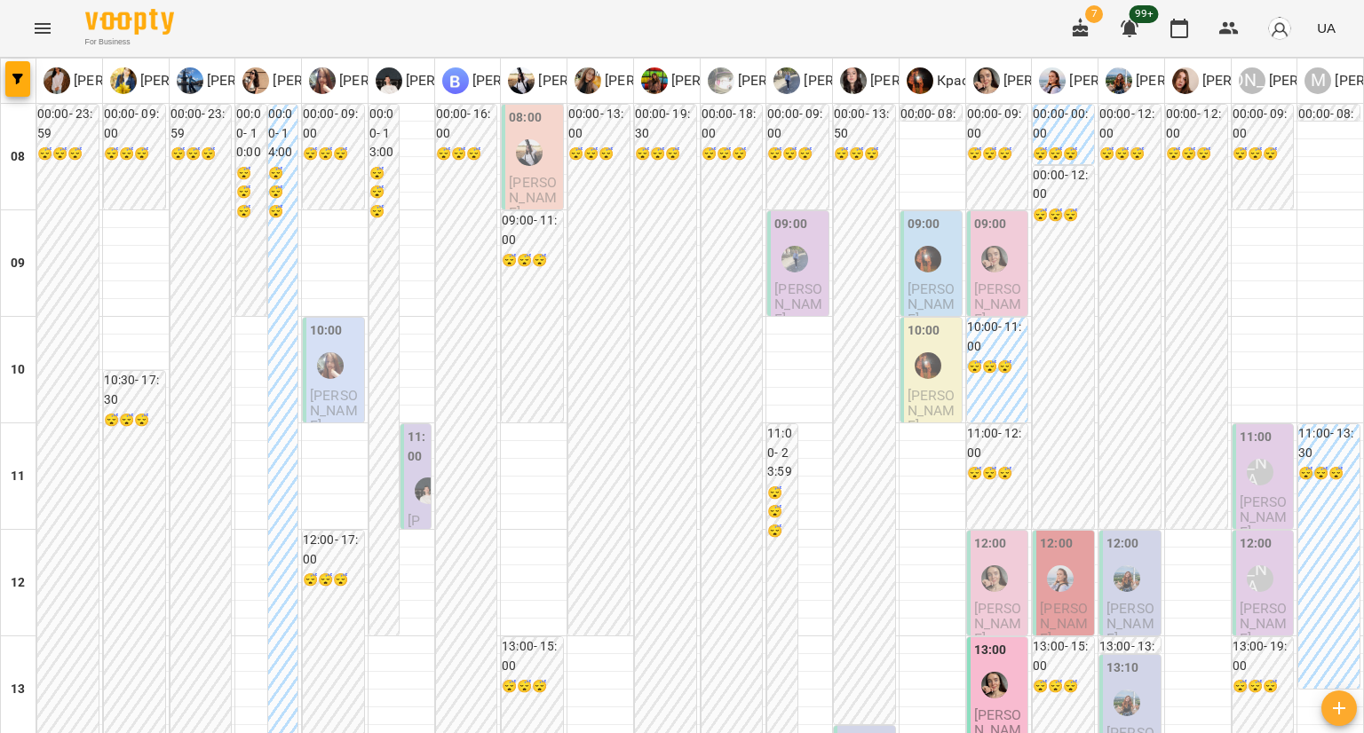
scroll to position [820, 0]
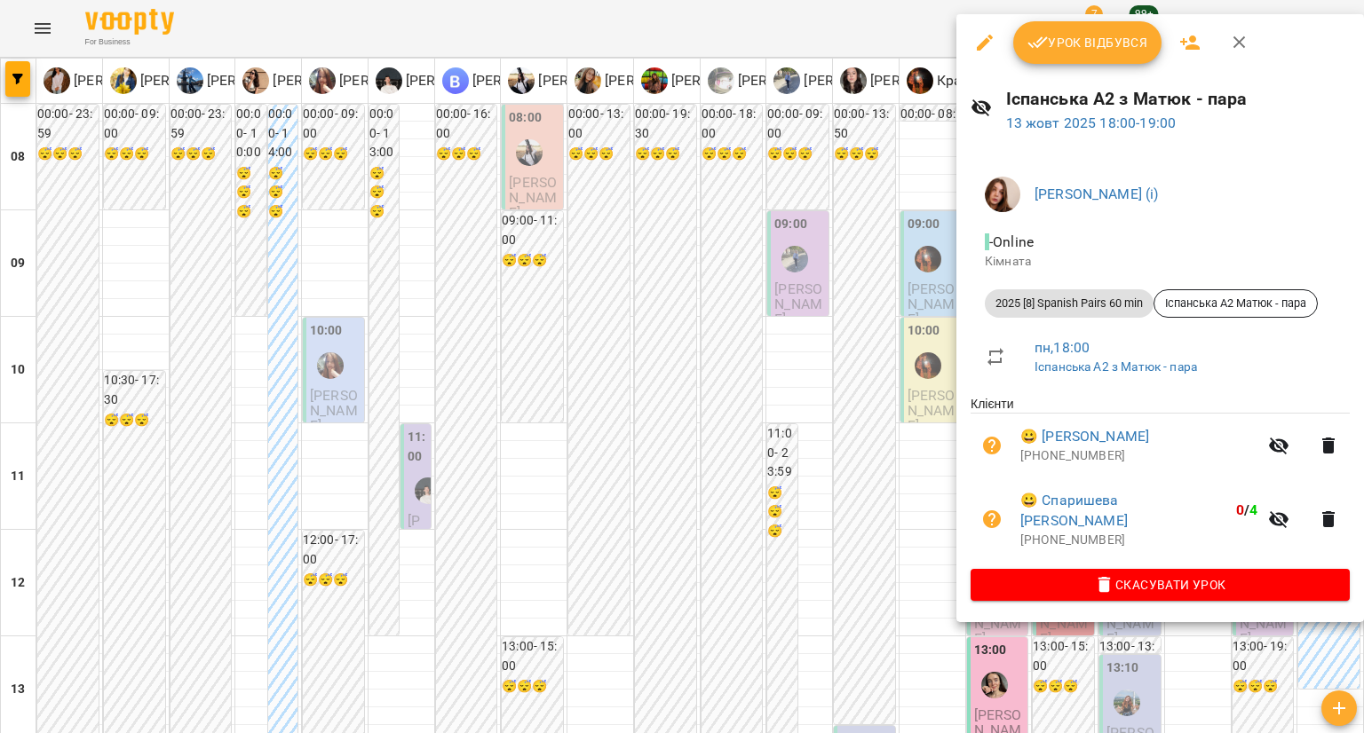
click at [868, 395] on div at bounding box center [682, 366] width 1364 height 733
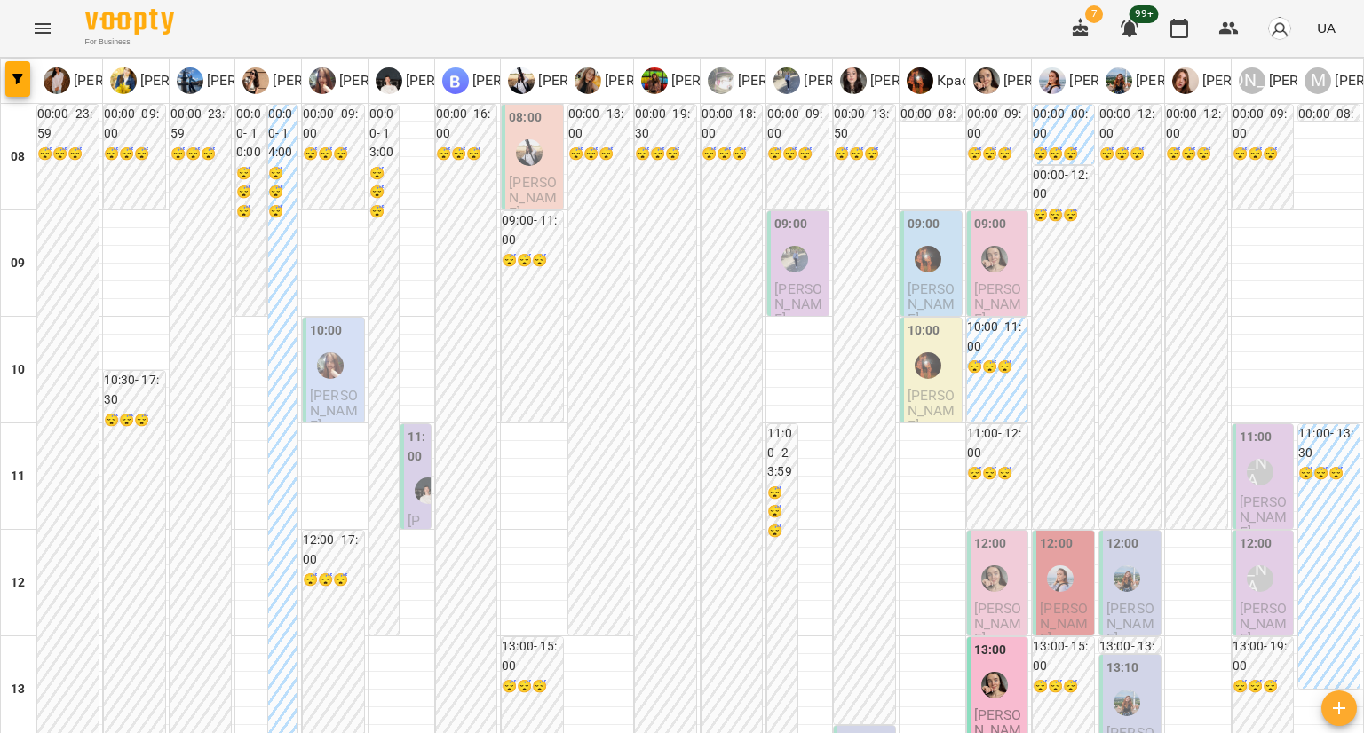
scroll to position [643, 0]
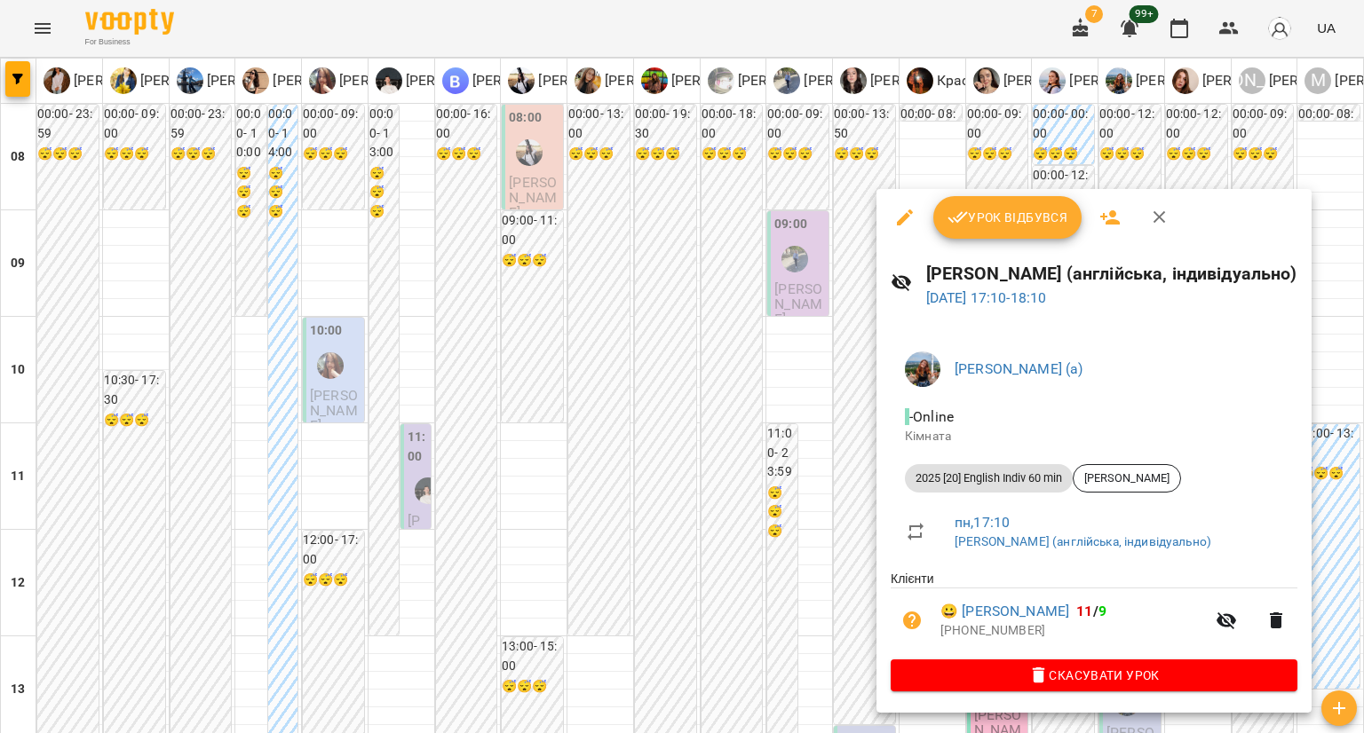
click at [832, 486] on div at bounding box center [682, 366] width 1364 height 733
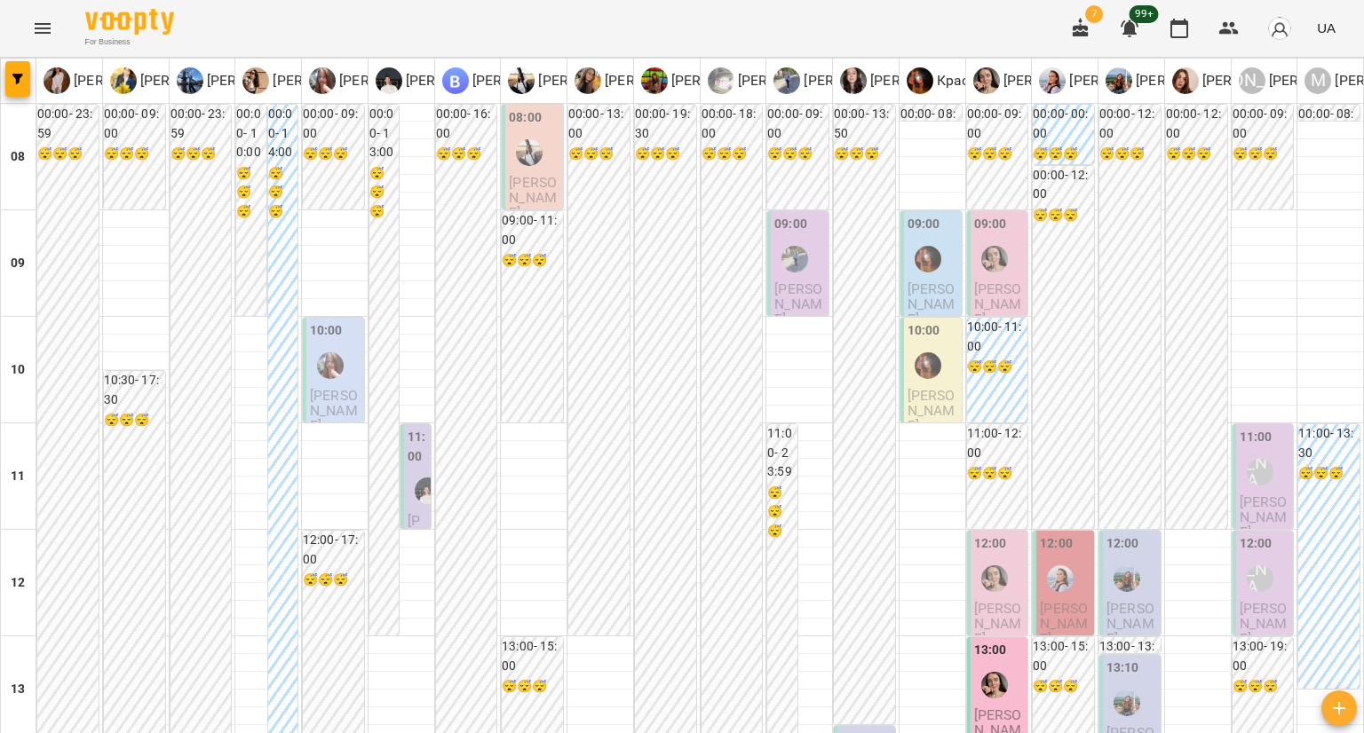
scroll to position [376, 0]
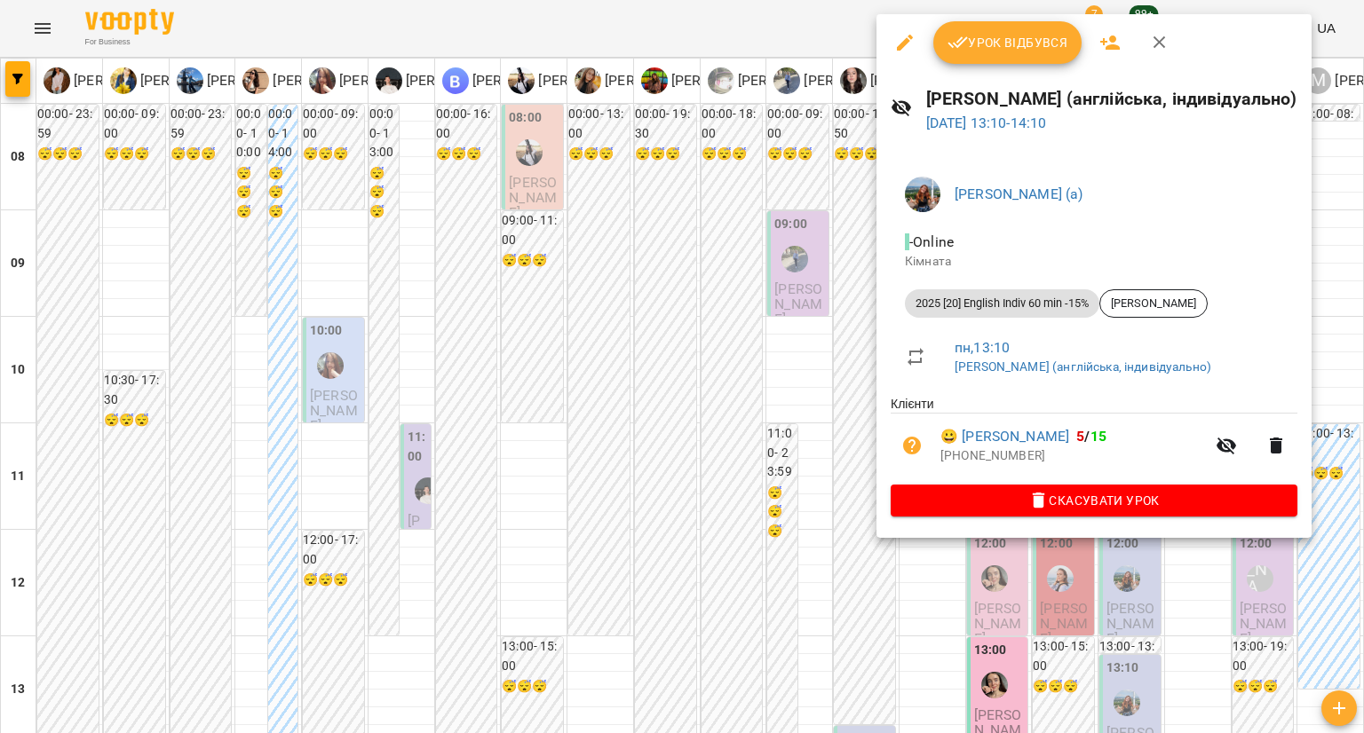
click at [1101, 561] on div at bounding box center [682, 366] width 1364 height 733
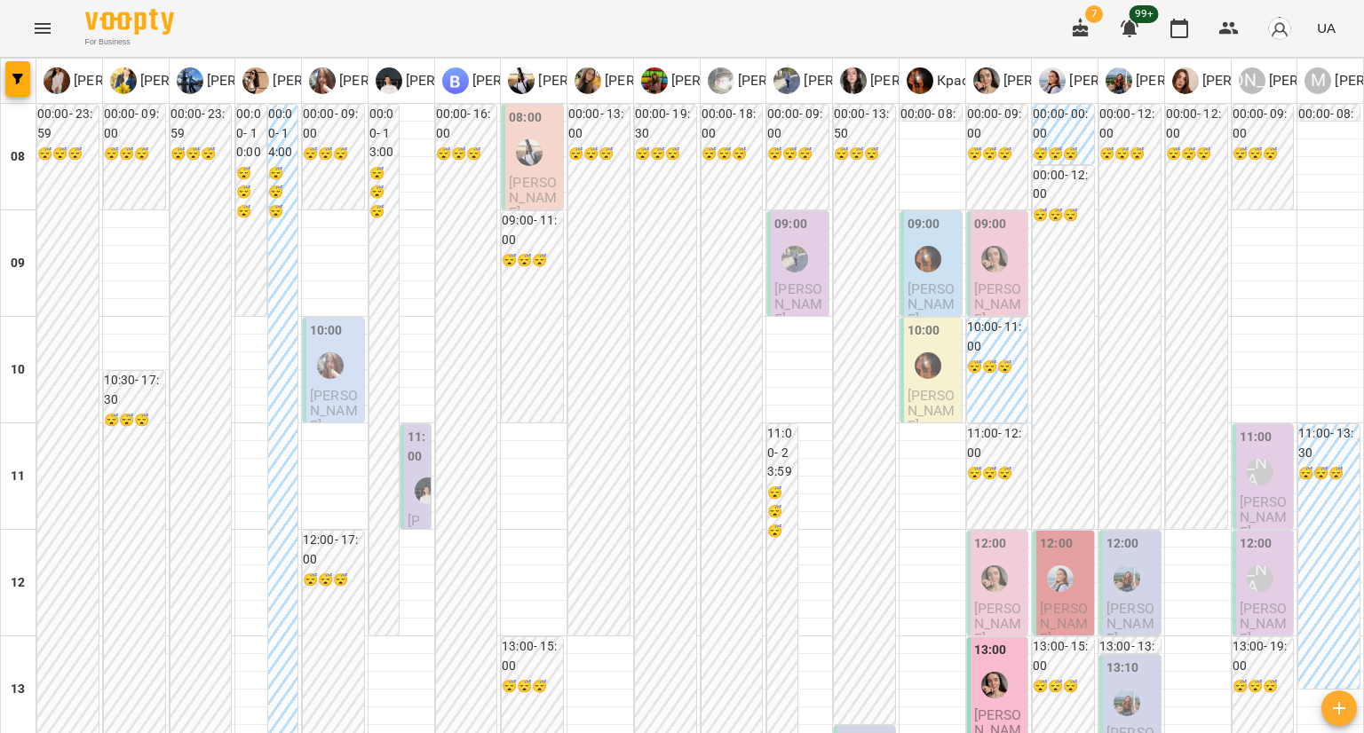
scroll to position [199, 0]
click at [1133, 601] on p "Гілка Юлія" at bounding box center [1131, 624] width 51 height 46
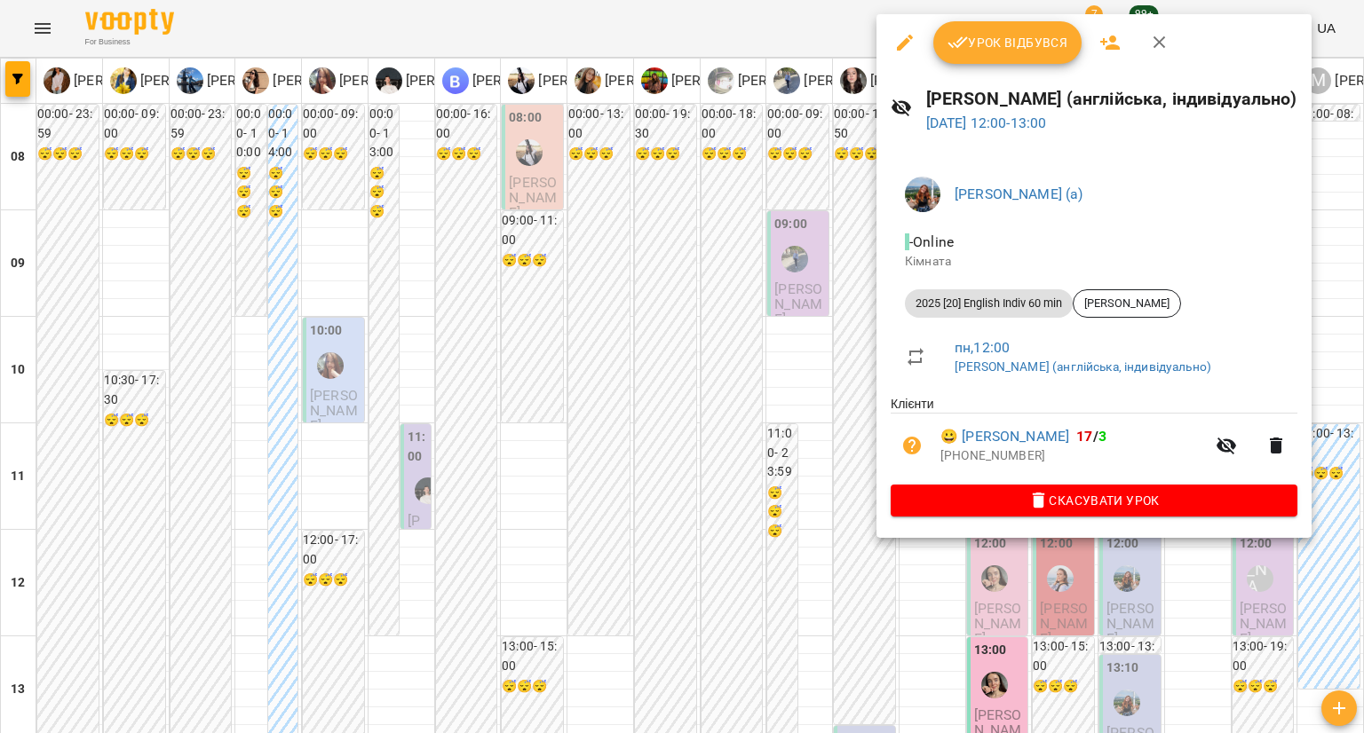
click at [1056, 558] on div at bounding box center [682, 366] width 1364 height 733
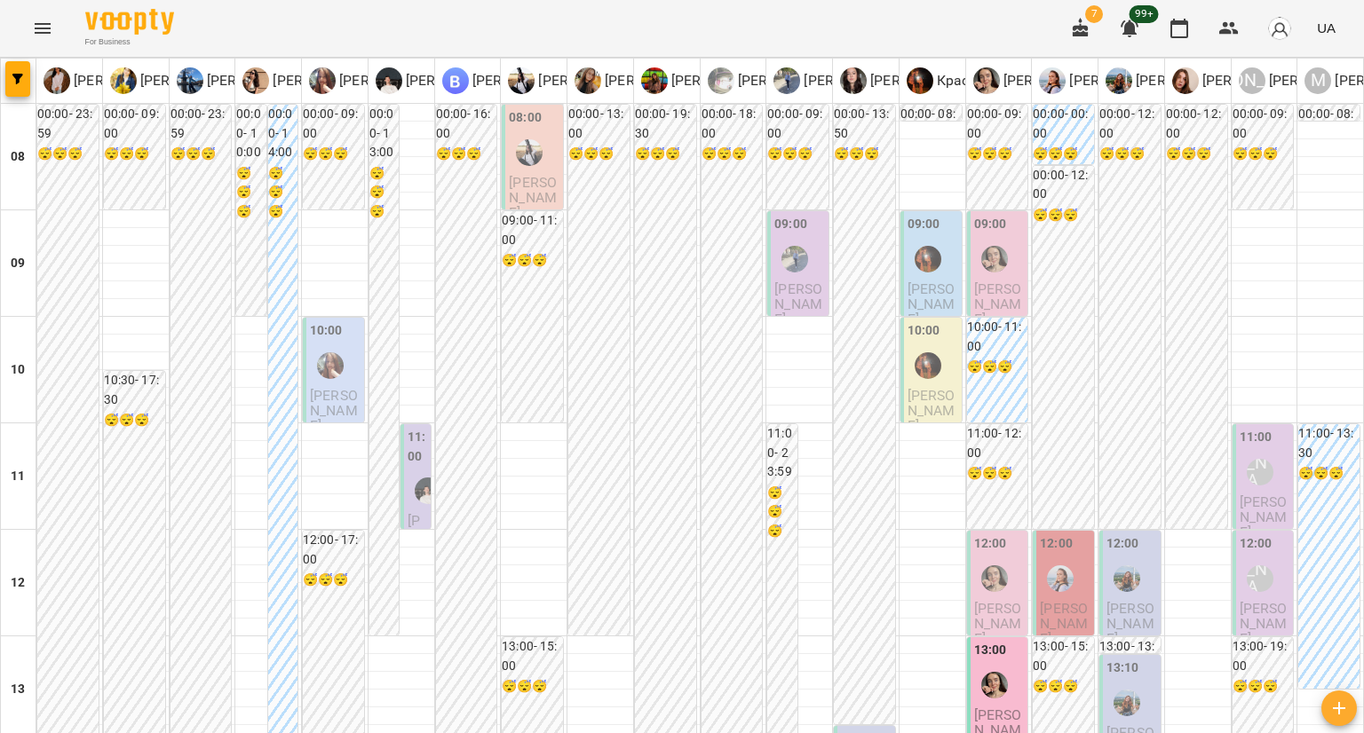
click at [1072, 600] on span "Анастасія Кузьміна" at bounding box center [1064, 624] width 48 height 48
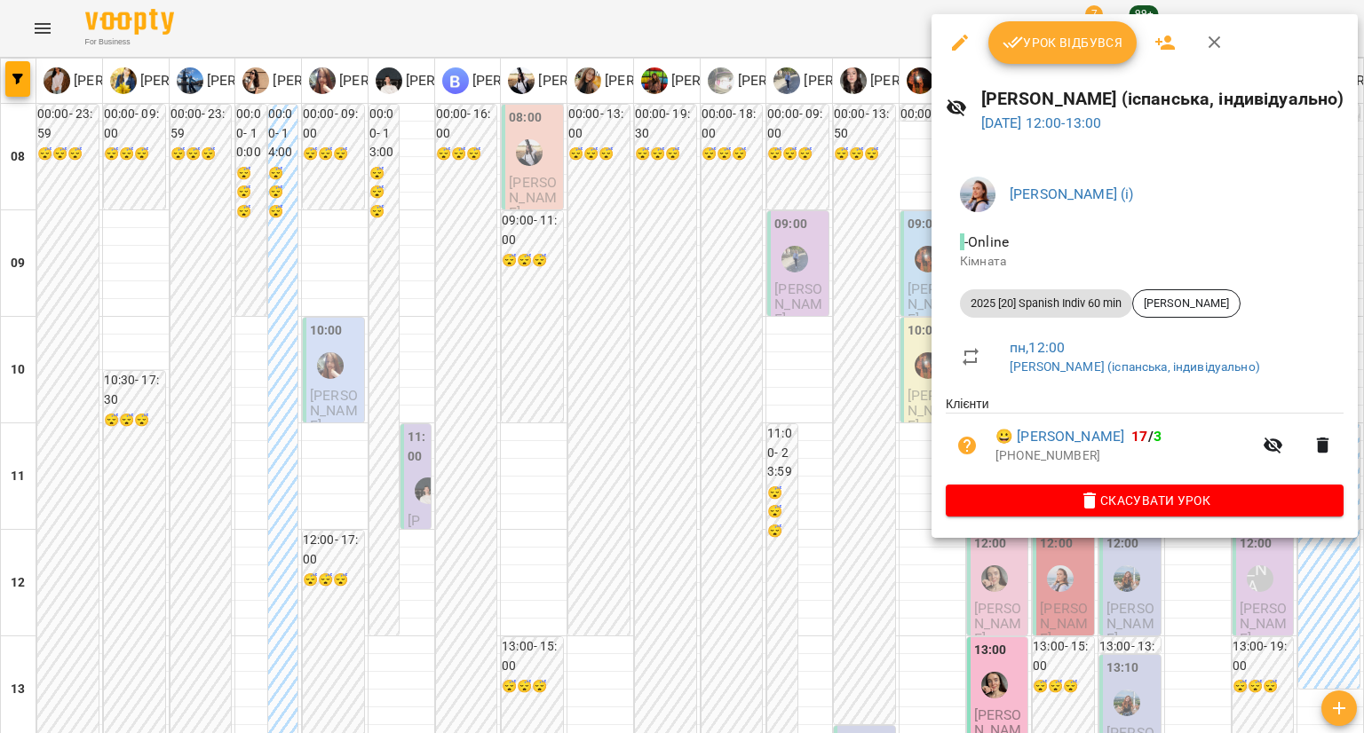
click at [1074, 548] on div at bounding box center [682, 366] width 1364 height 733
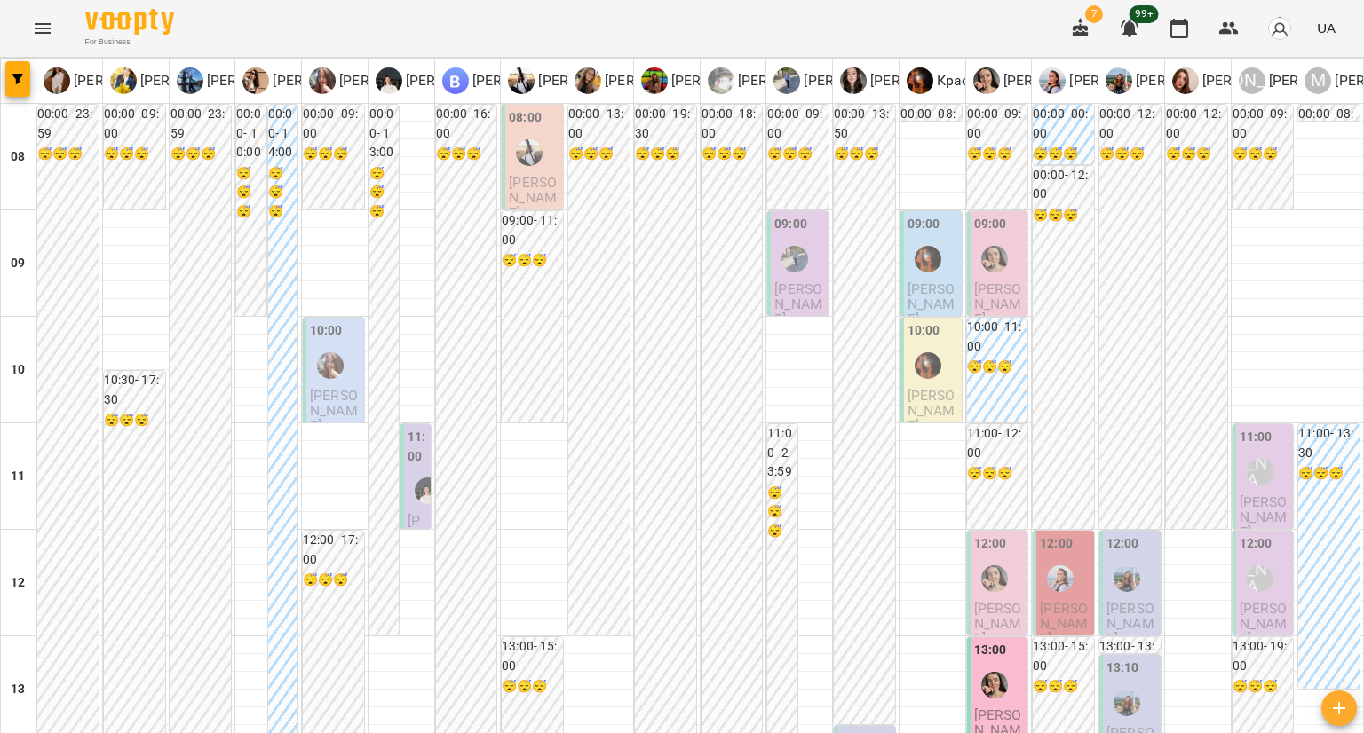
click at [1239, 558] on div "Корнієць Анна (н)" at bounding box center [1259, 578] width 41 height 41
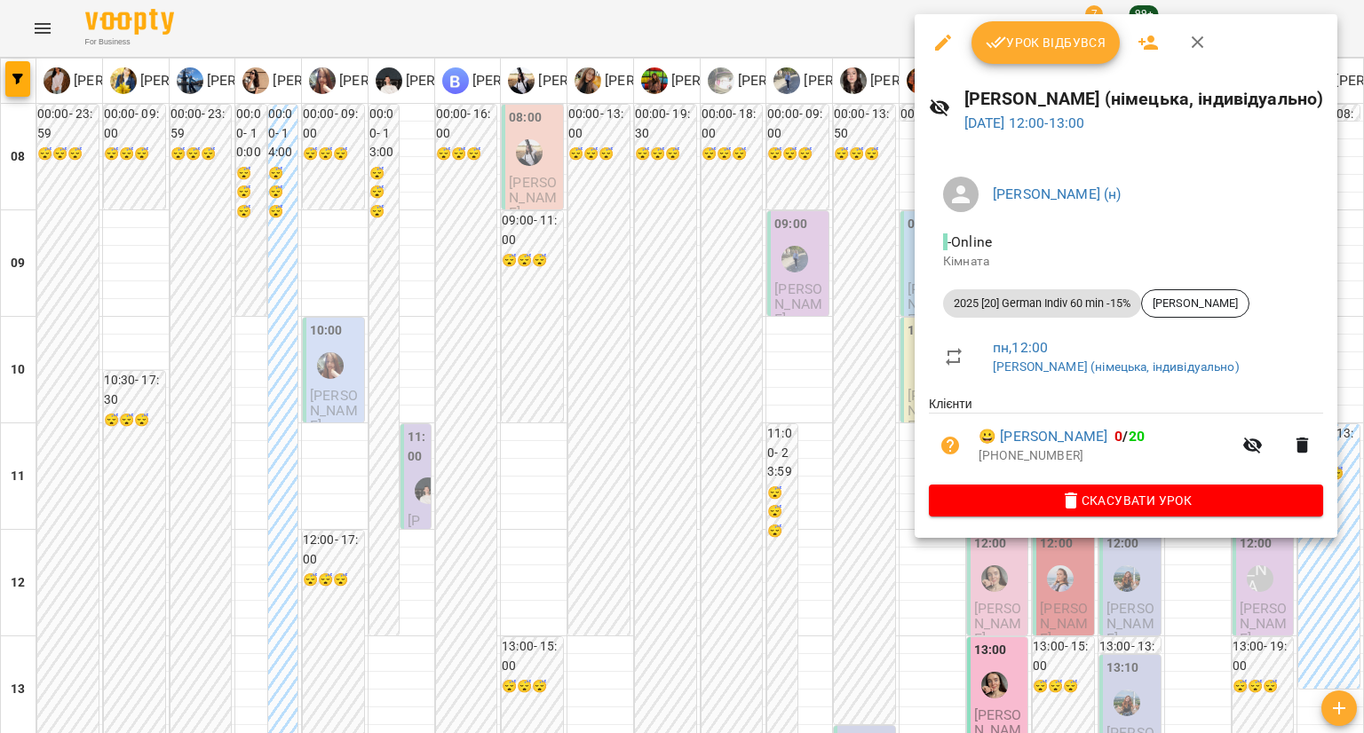
drag, startPoint x: 1267, startPoint y: 590, endPoint x: 1260, endPoint y: 463, distance: 127.2
click at [1269, 589] on div at bounding box center [682, 366] width 1364 height 733
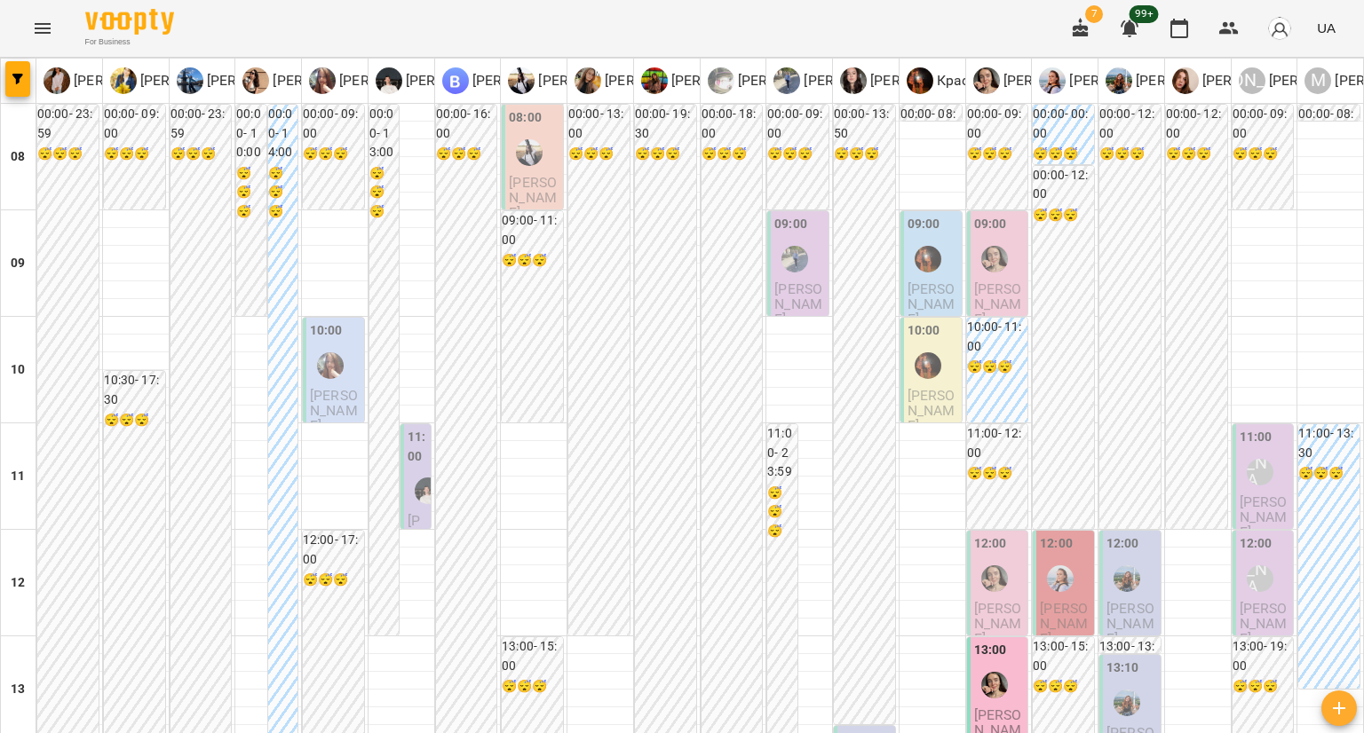
click at [1259, 494] on span "Антошин Микита" at bounding box center [1263, 518] width 48 height 48
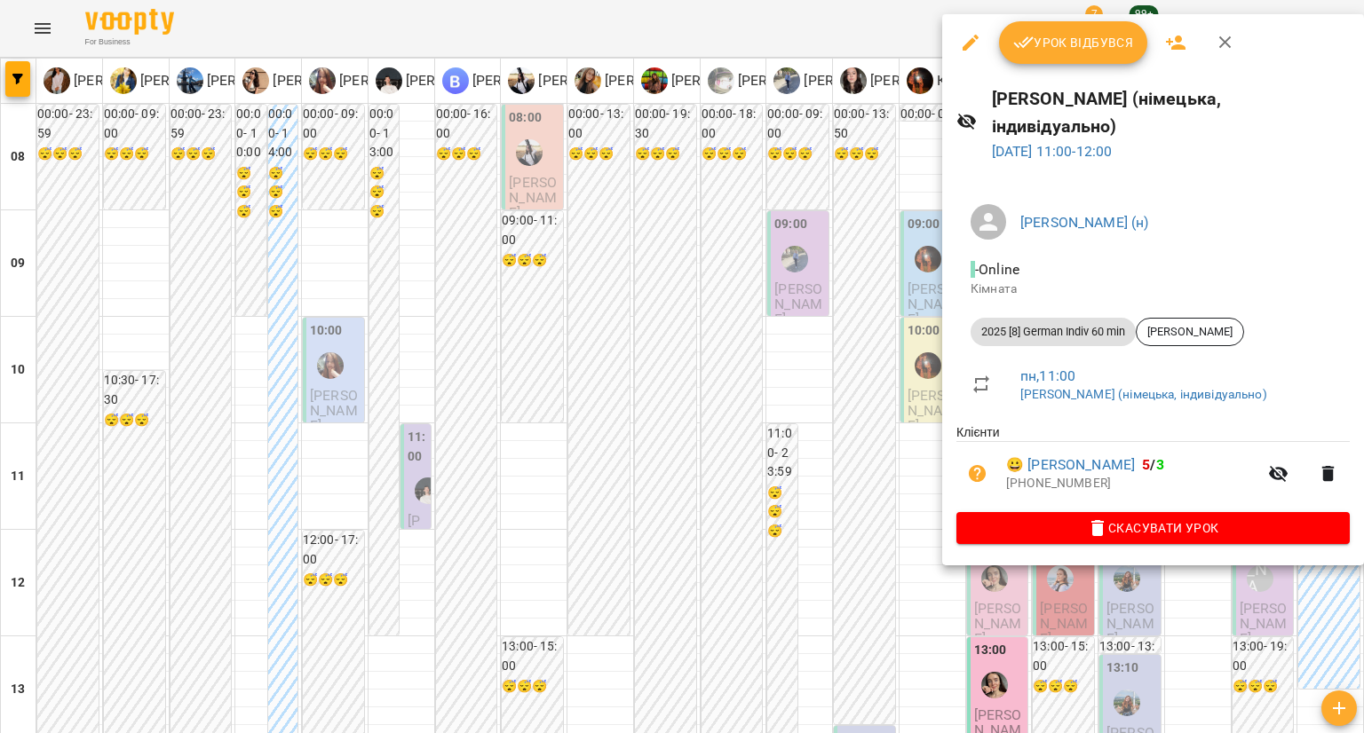
click at [1262, 590] on div at bounding box center [682, 366] width 1364 height 733
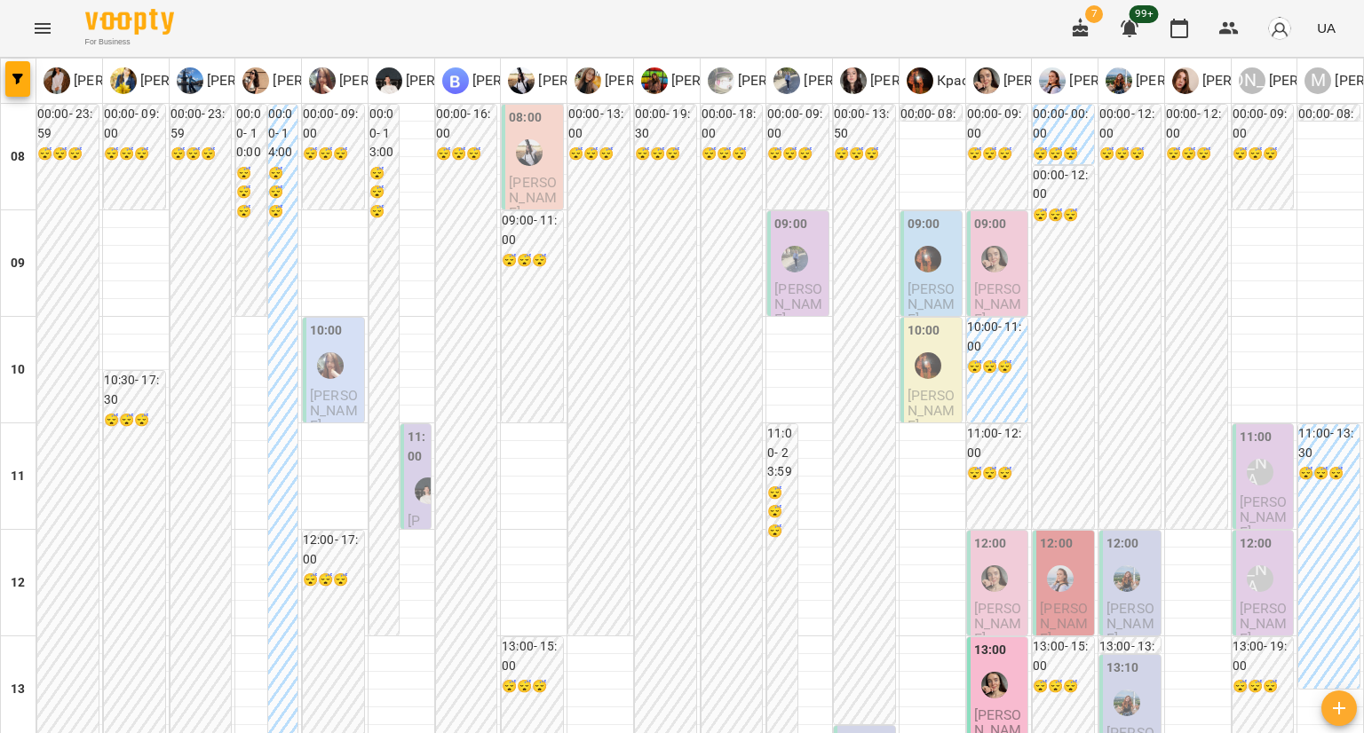
scroll to position [0, 0]
click at [984, 303] on span "Новіков Олександр" at bounding box center [998, 305] width 48 height 48
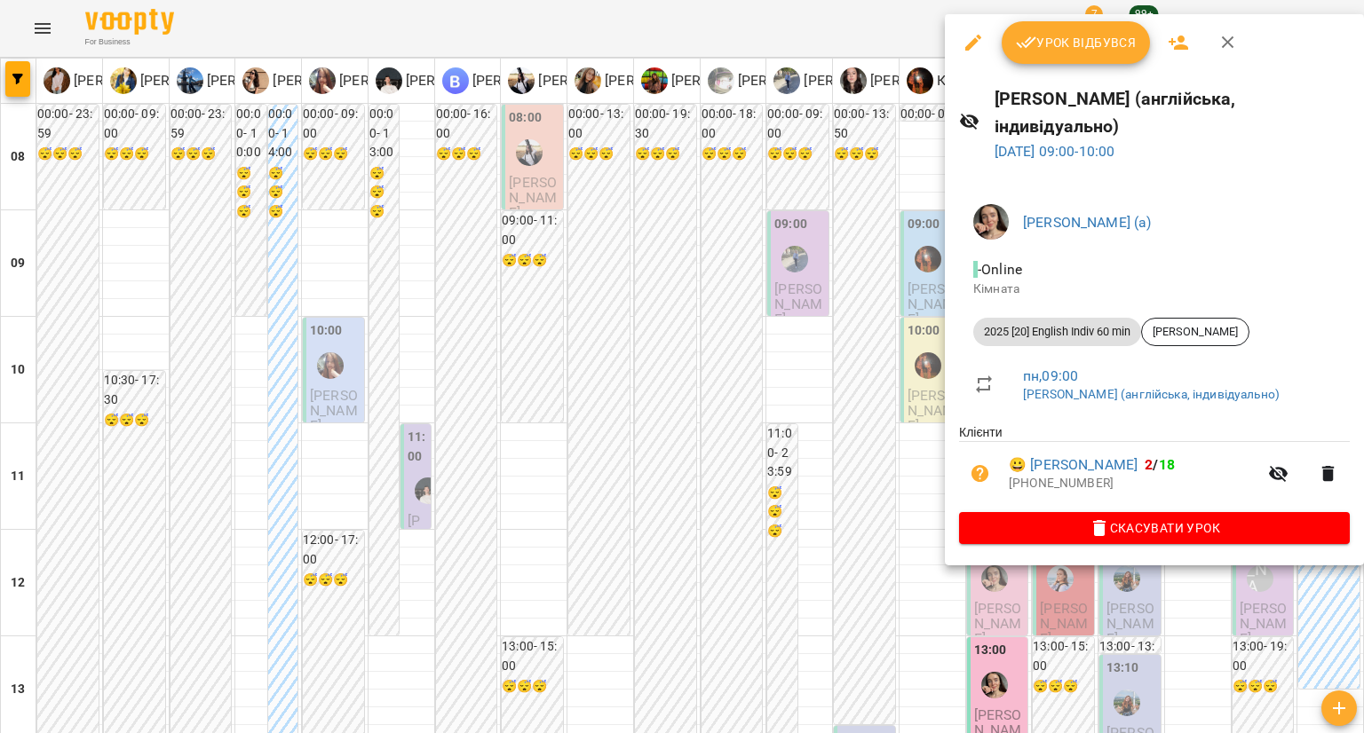
click at [811, 330] on div at bounding box center [682, 366] width 1364 height 733
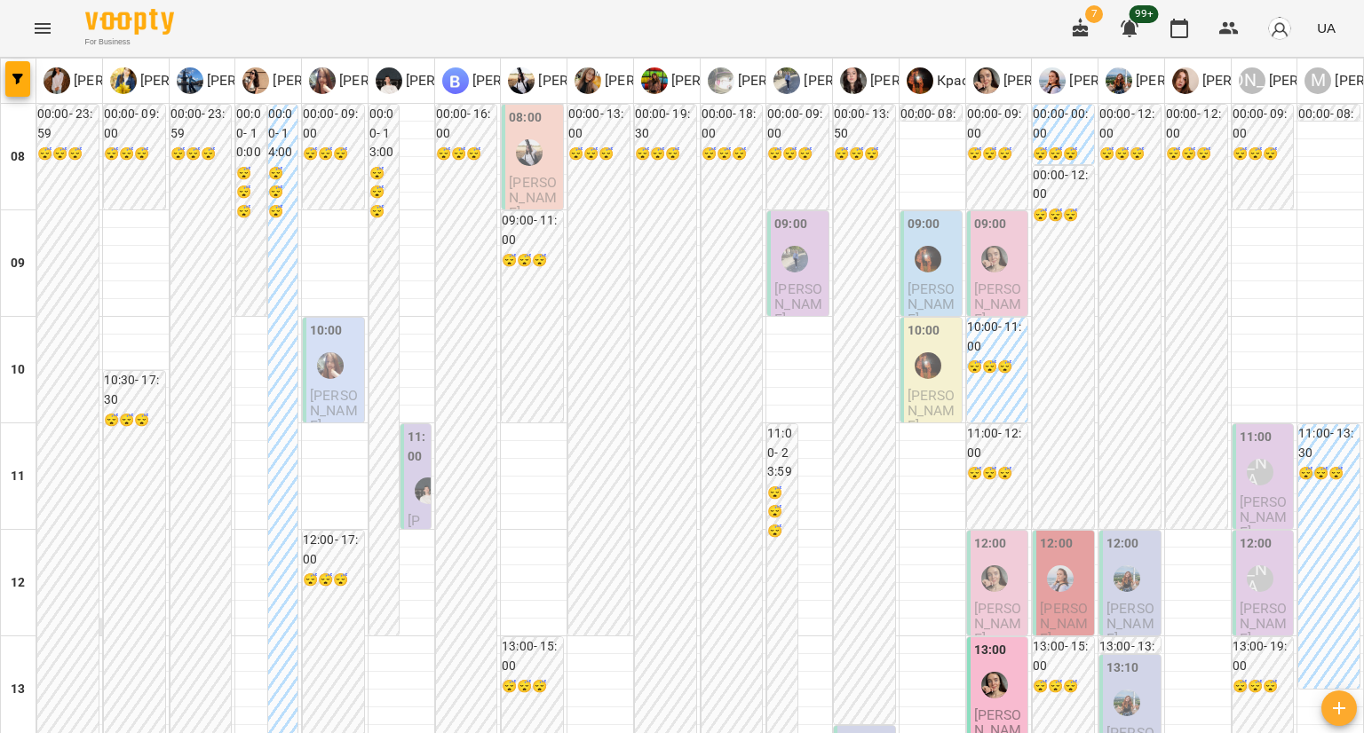
scroll to position [465, 0]
click at [19, 90] on button "button" at bounding box center [17, 79] width 25 height 36
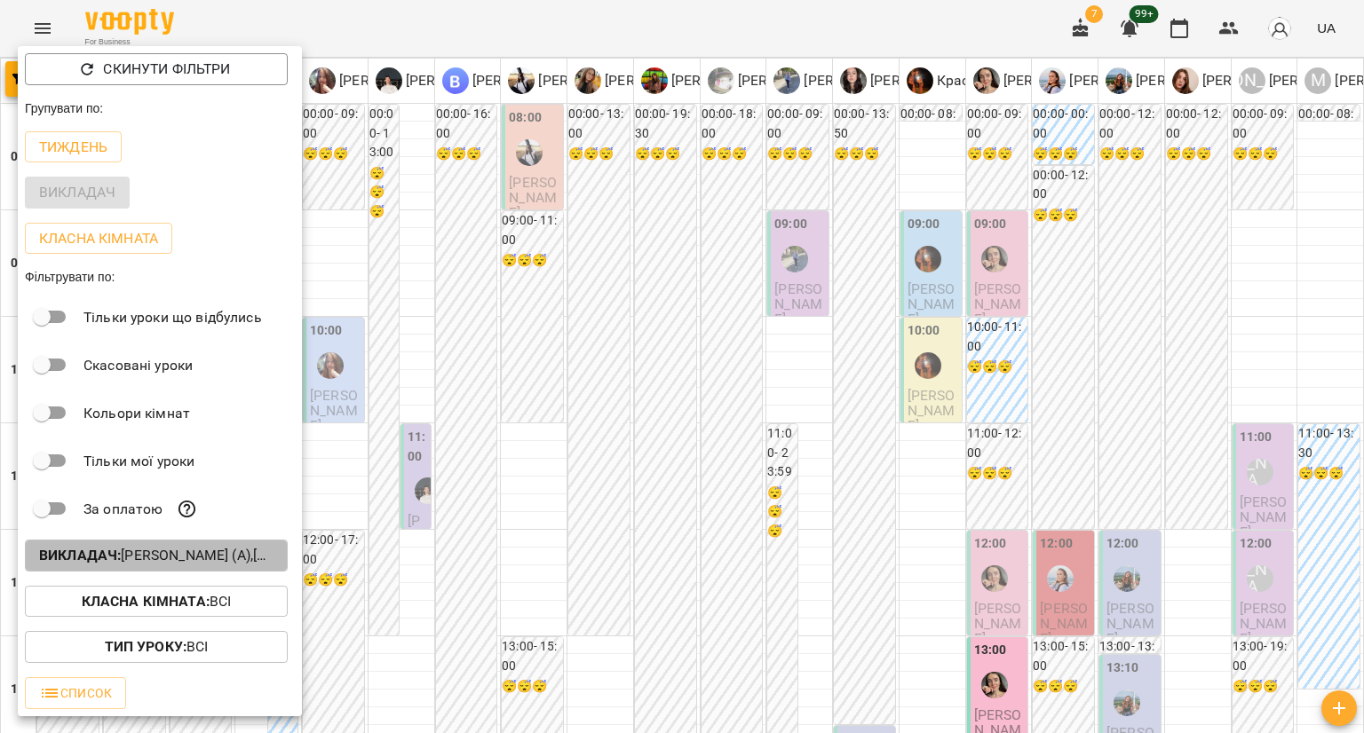
click at [186, 562] on p "Викладач : Корнєва Марина Володимирівна (а),Корнієць Анна (н),Красногурська Хри…" at bounding box center [156, 555] width 234 height 21
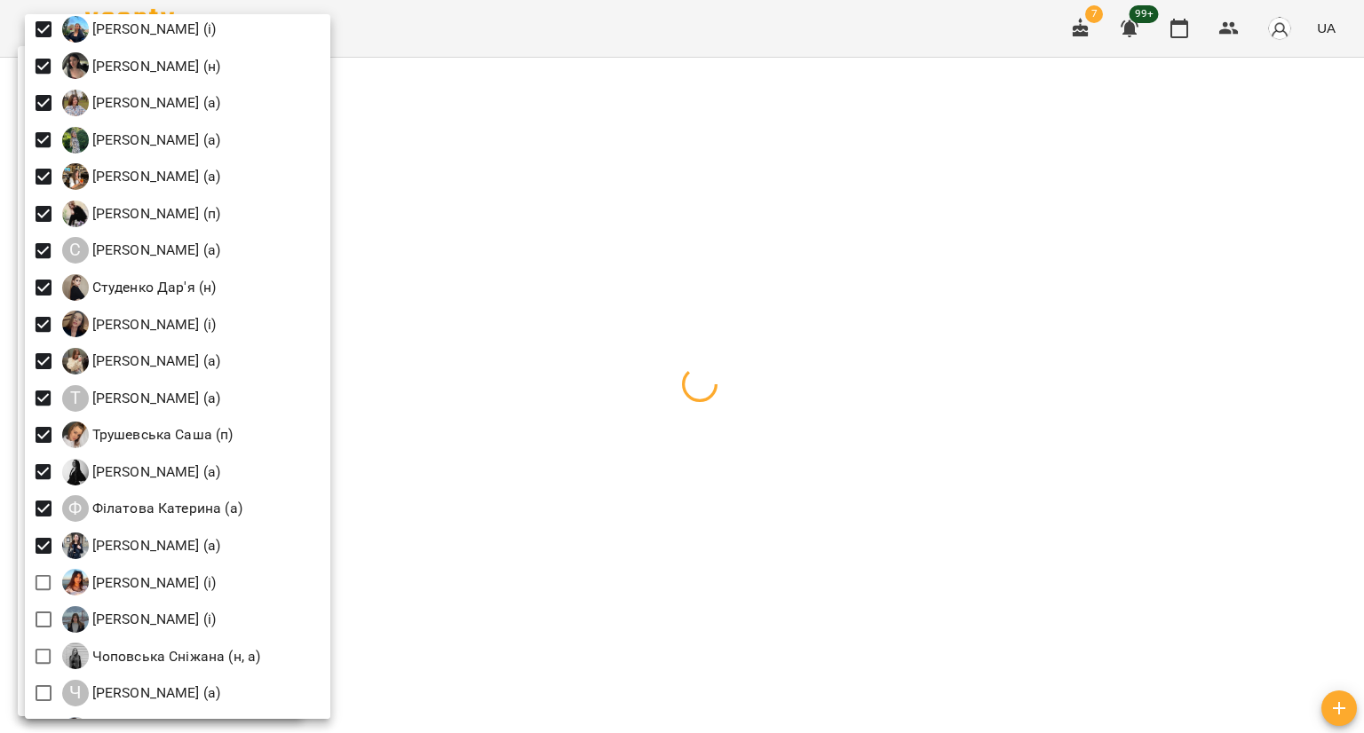
scroll to position [2556, 0]
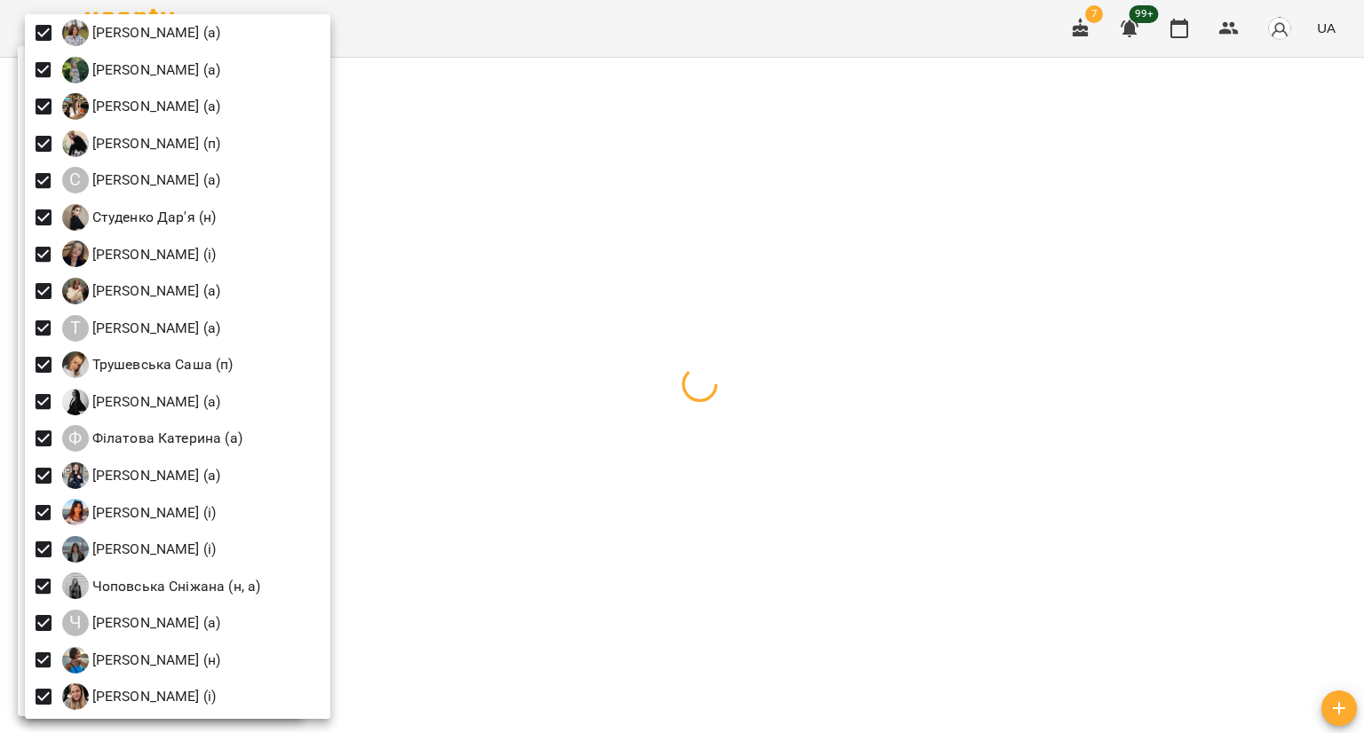
click at [483, 33] on div at bounding box center [682, 366] width 1364 height 733
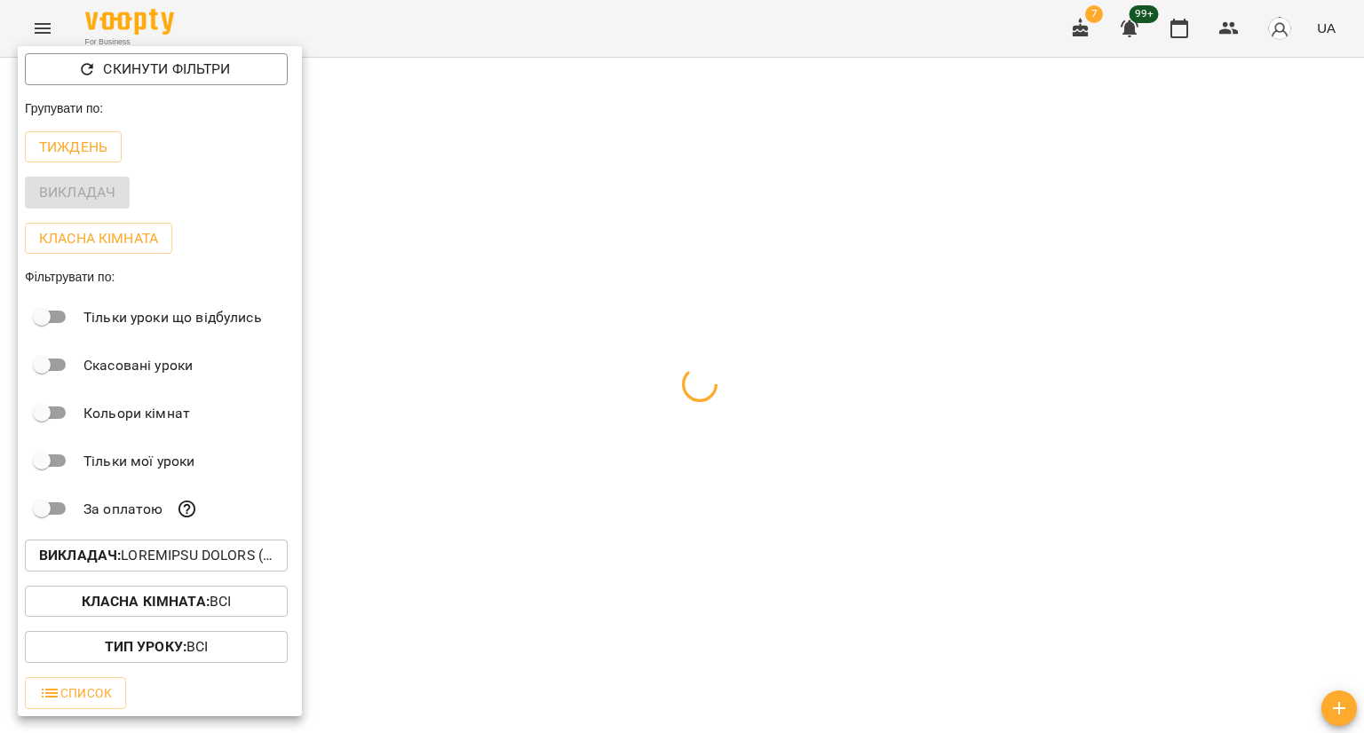
click at [483, 33] on div "Всі Івашура Анна Вікторівна (і) Ілля Закіров (і) Бабійчук Володимир Дмитрович (…" at bounding box center [682, 366] width 1364 height 733
click at [483, 33] on div at bounding box center [682, 366] width 1364 height 733
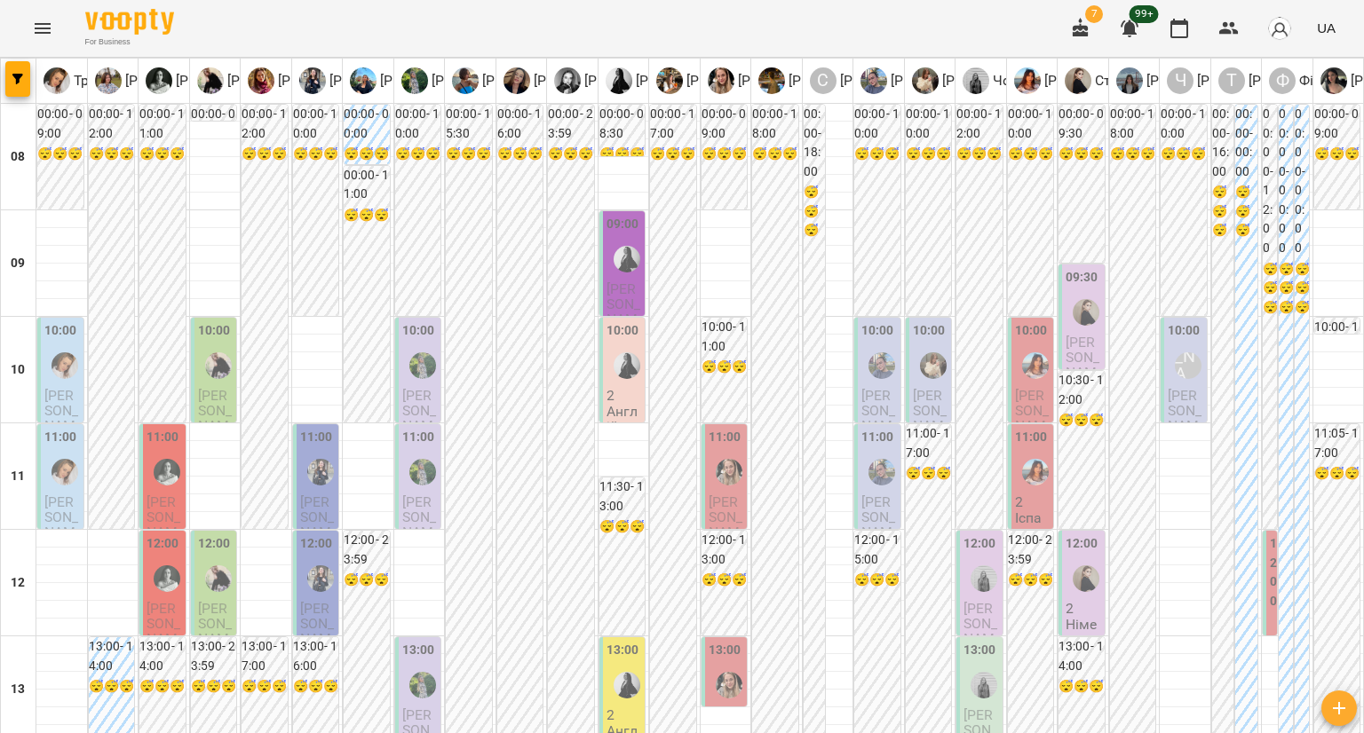
click at [51, 399] on span "Іванов Олександр Юрійович" at bounding box center [61, 418] width 35 height 63
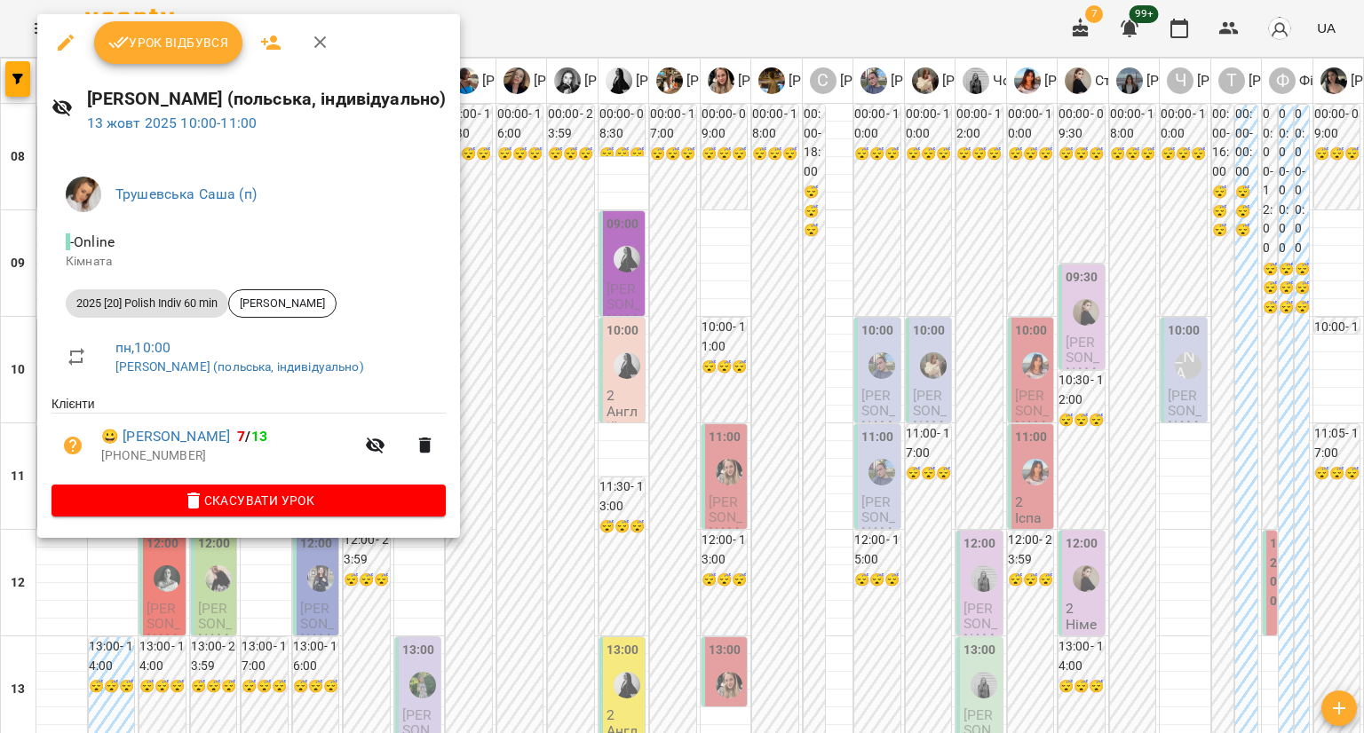
click at [518, 212] on div at bounding box center [682, 366] width 1364 height 733
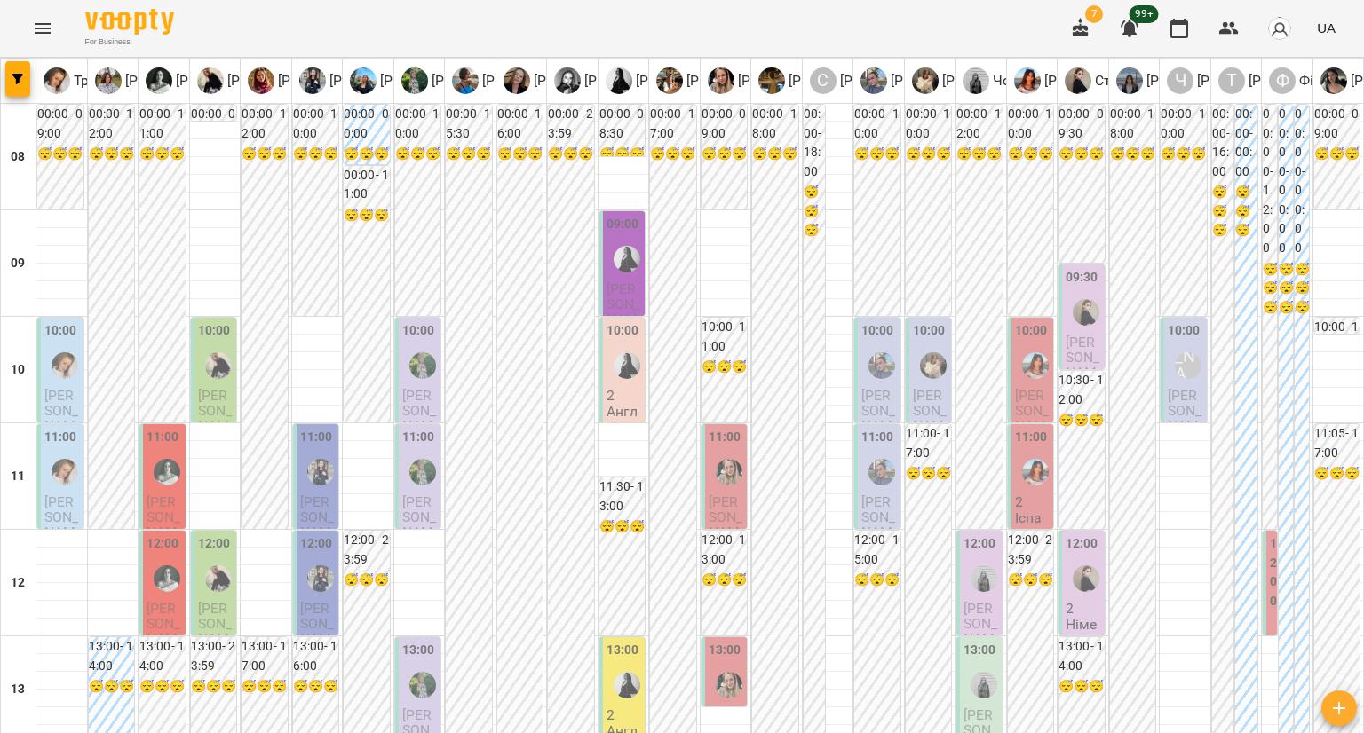
scroll to position [178, 0]
click at [52, 494] on span "Повар Яна" at bounding box center [61, 525] width 35 height 63
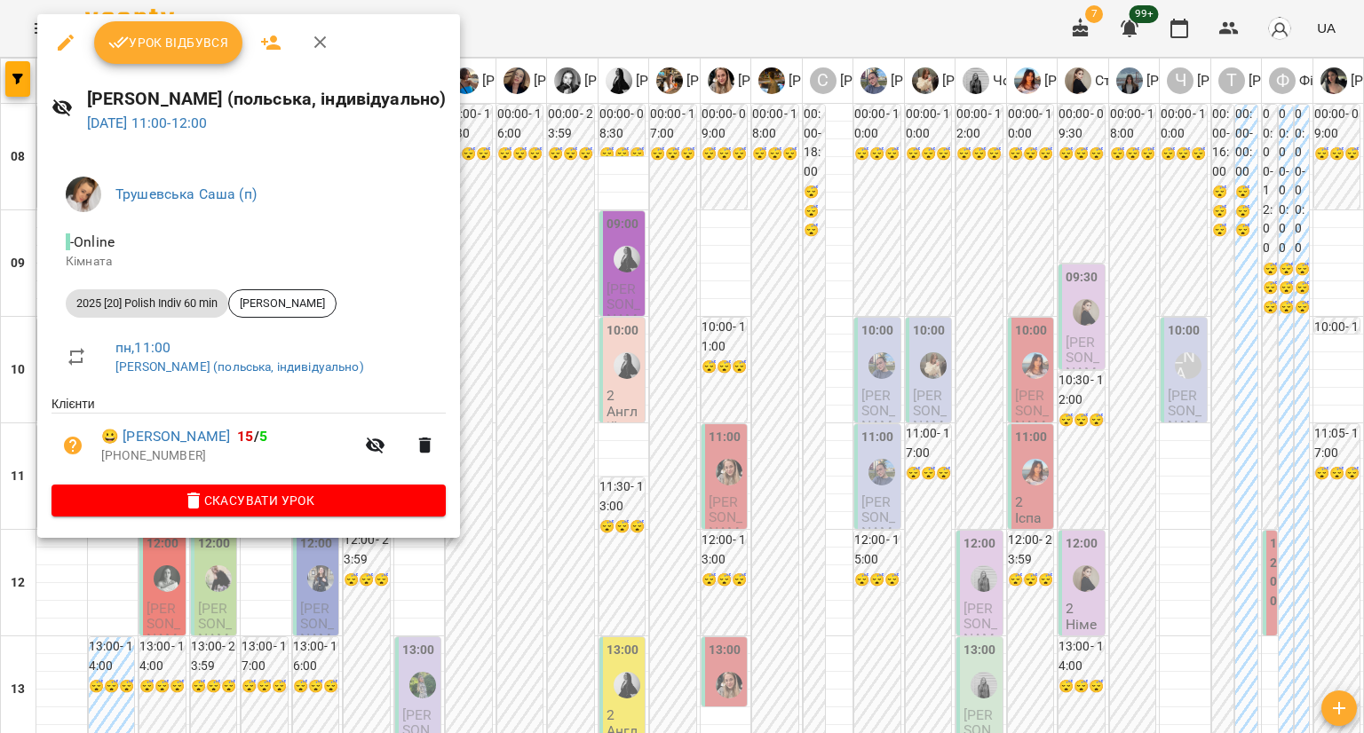
click at [265, 607] on div at bounding box center [682, 366] width 1364 height 733
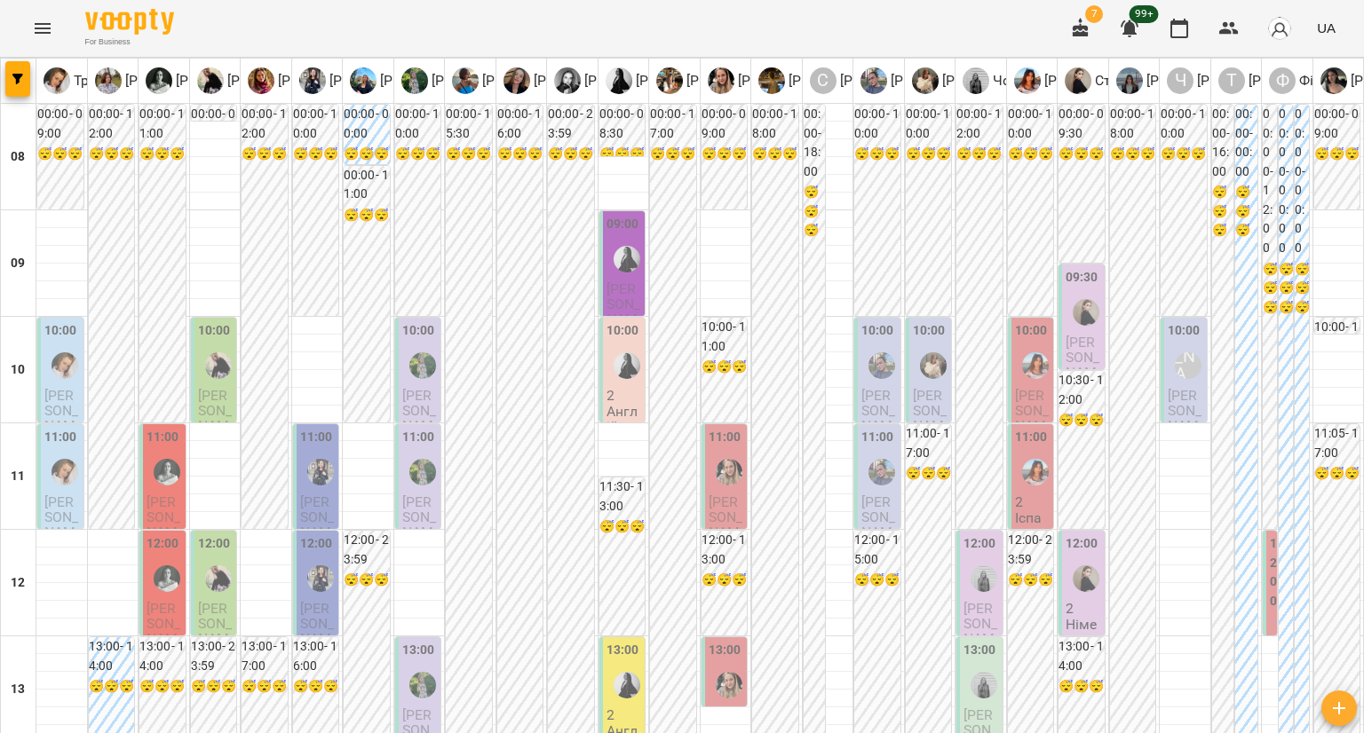
scroll to position [799, 0]
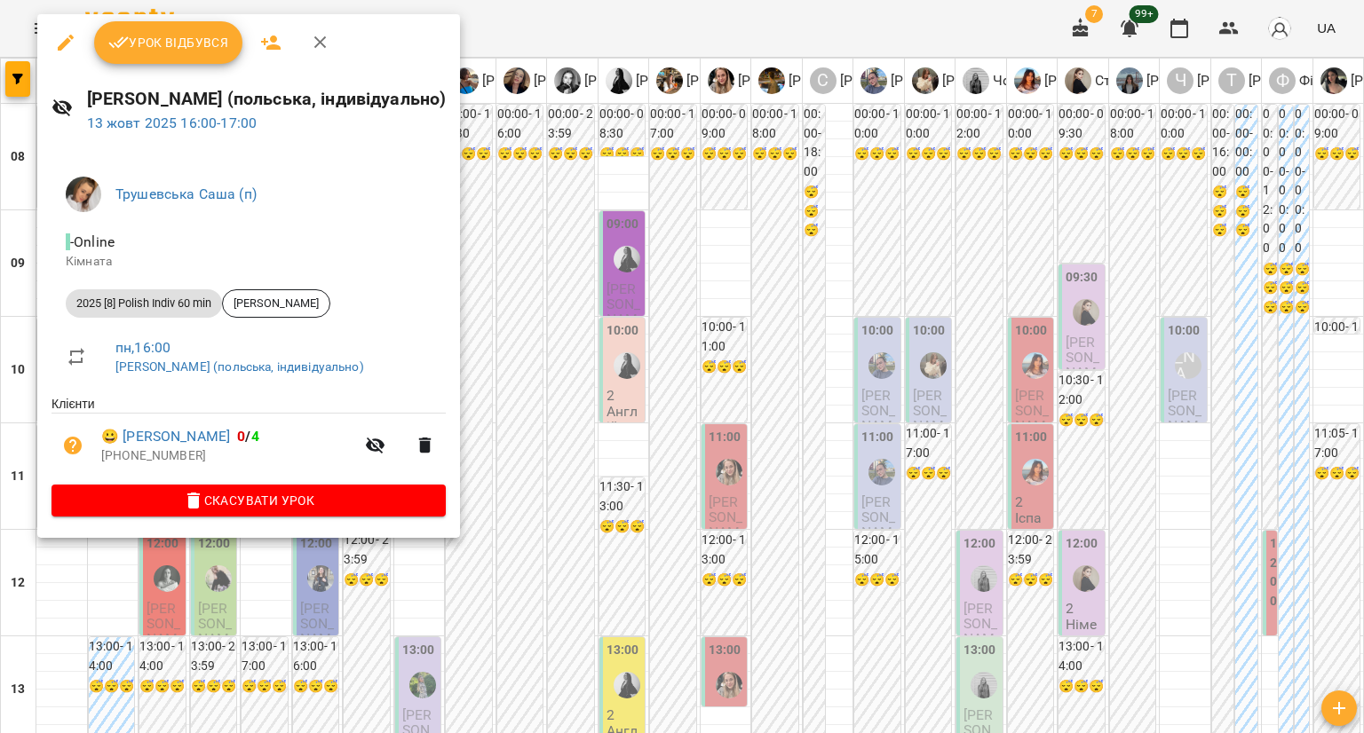
click at [79, 583] on div at bounding box center [682, 366] width 1364 height 733
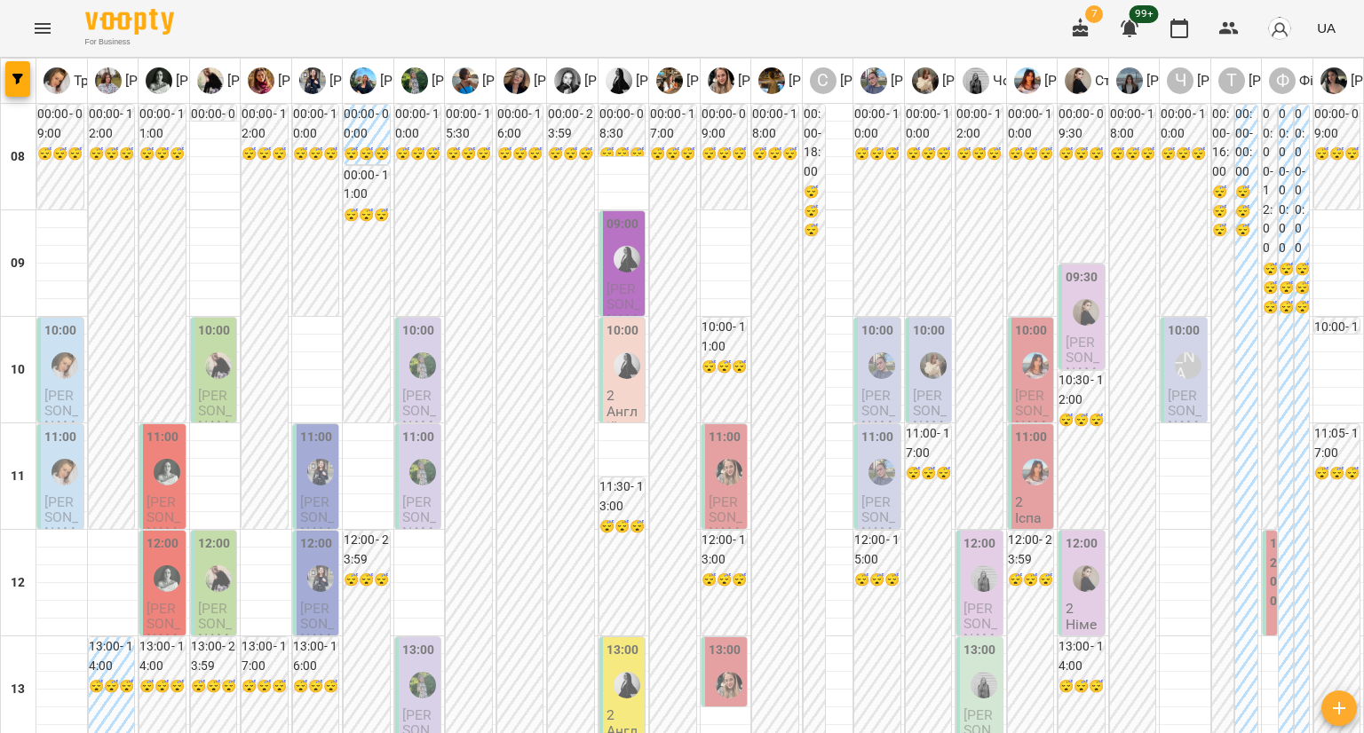
scroll to position [1087, 0]
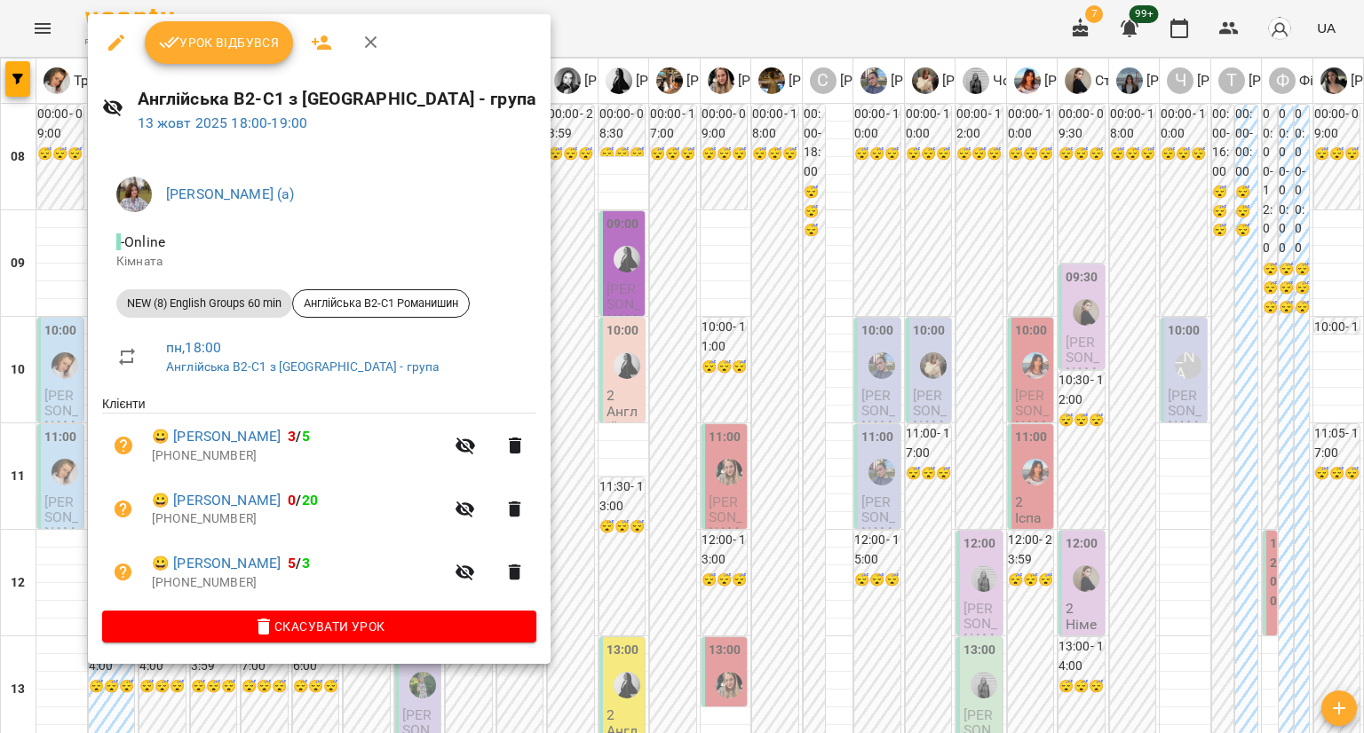
click at [46, 395] on div at bounding box center [682, 366] width 1364 height 733
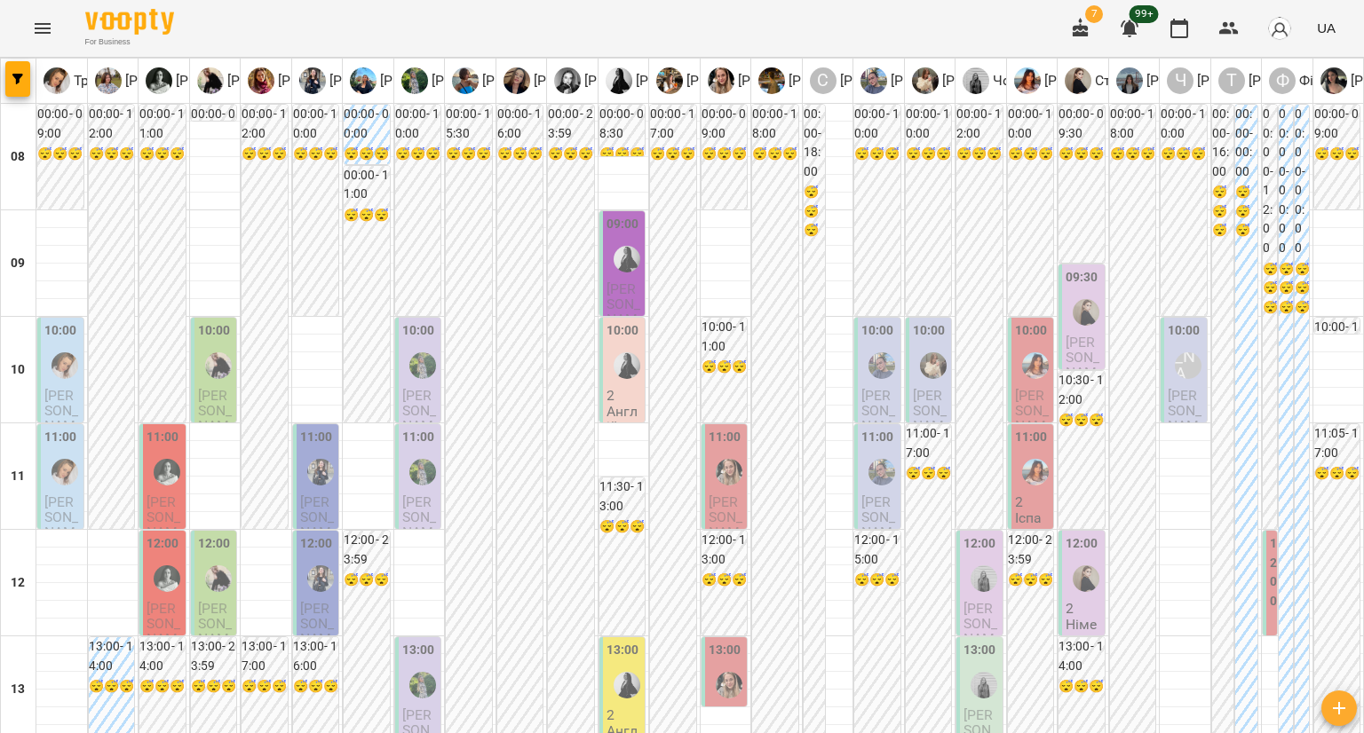
scroll to position [820, 0]
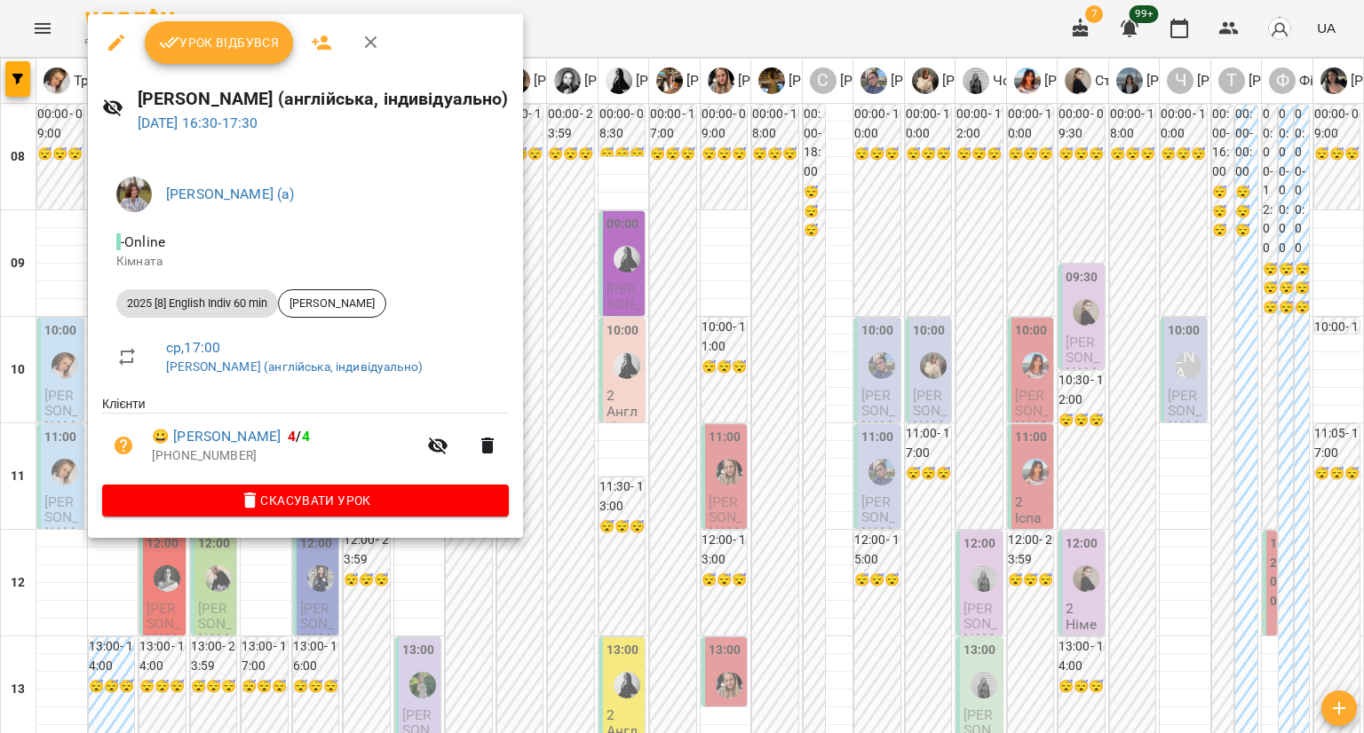
click at [170, 577] on div at bounding box center [682, 366] width 1364 height 733
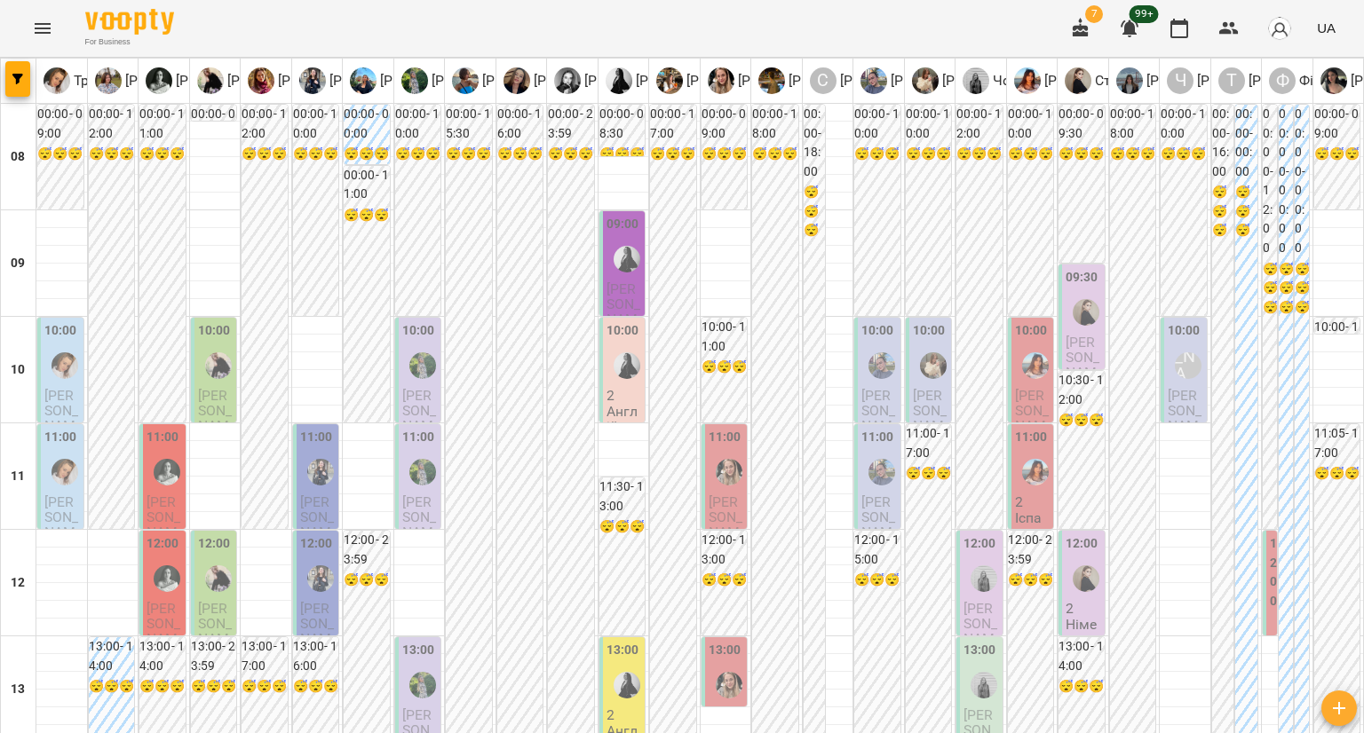
scroll to position [554, 0]
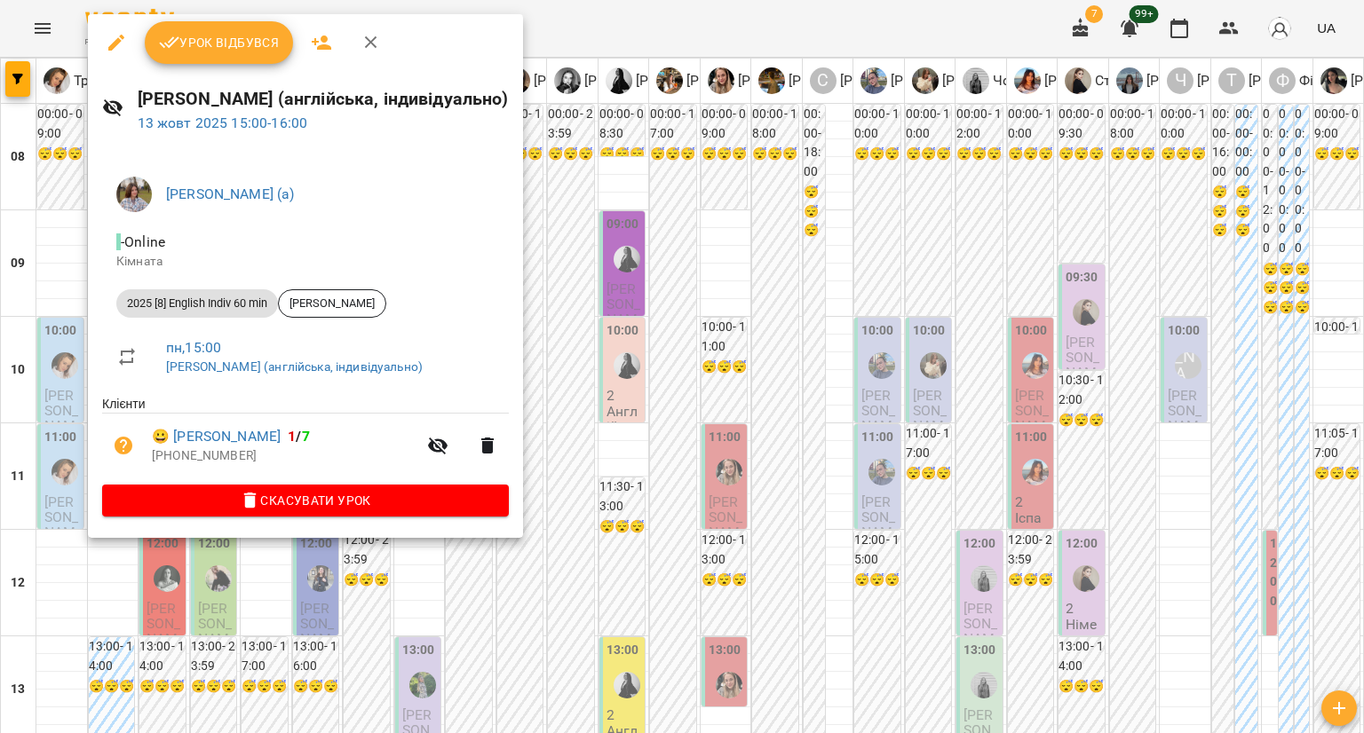
click at [39, 328] on div at bounding box center [682, 366] width 1364 height 733
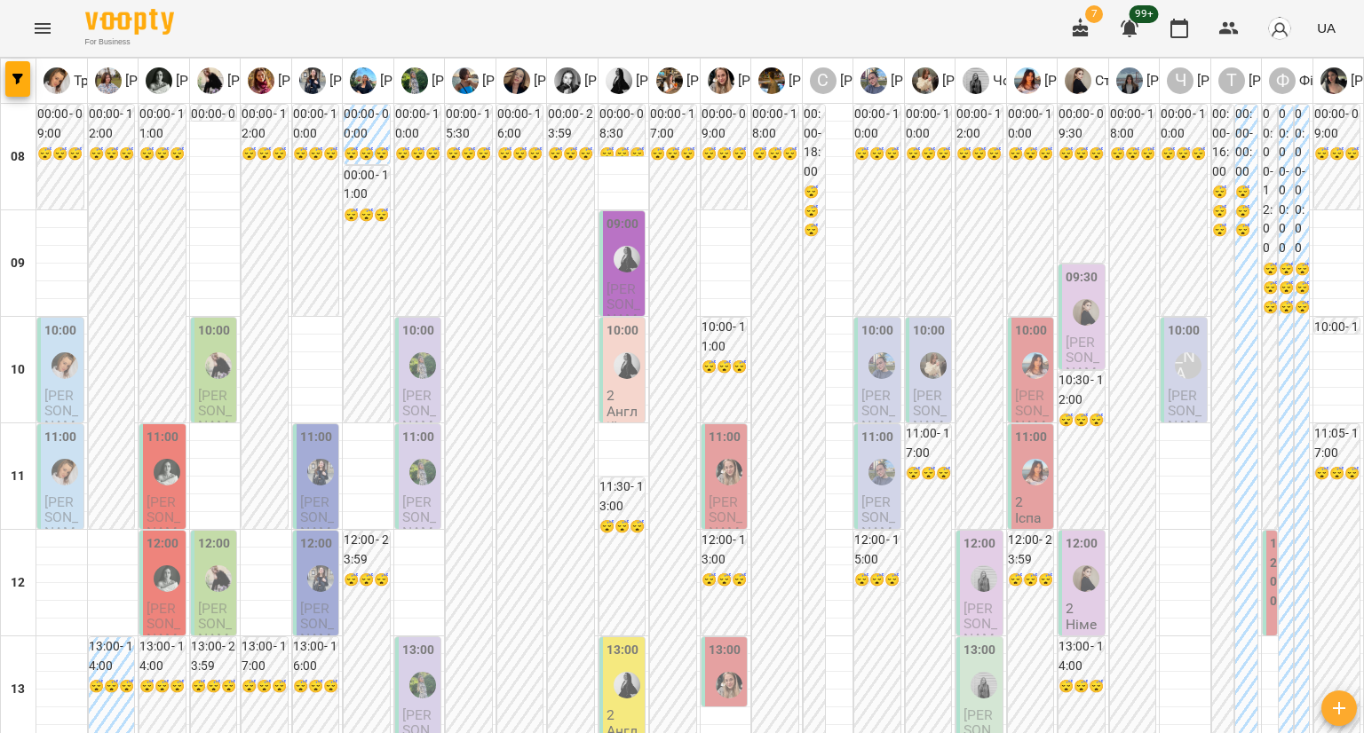
scroll to position [266, 0]
click at [158, 494] on span "Русин Діана Володимирівна" at bounding box center [163, 525] width 35 height 63
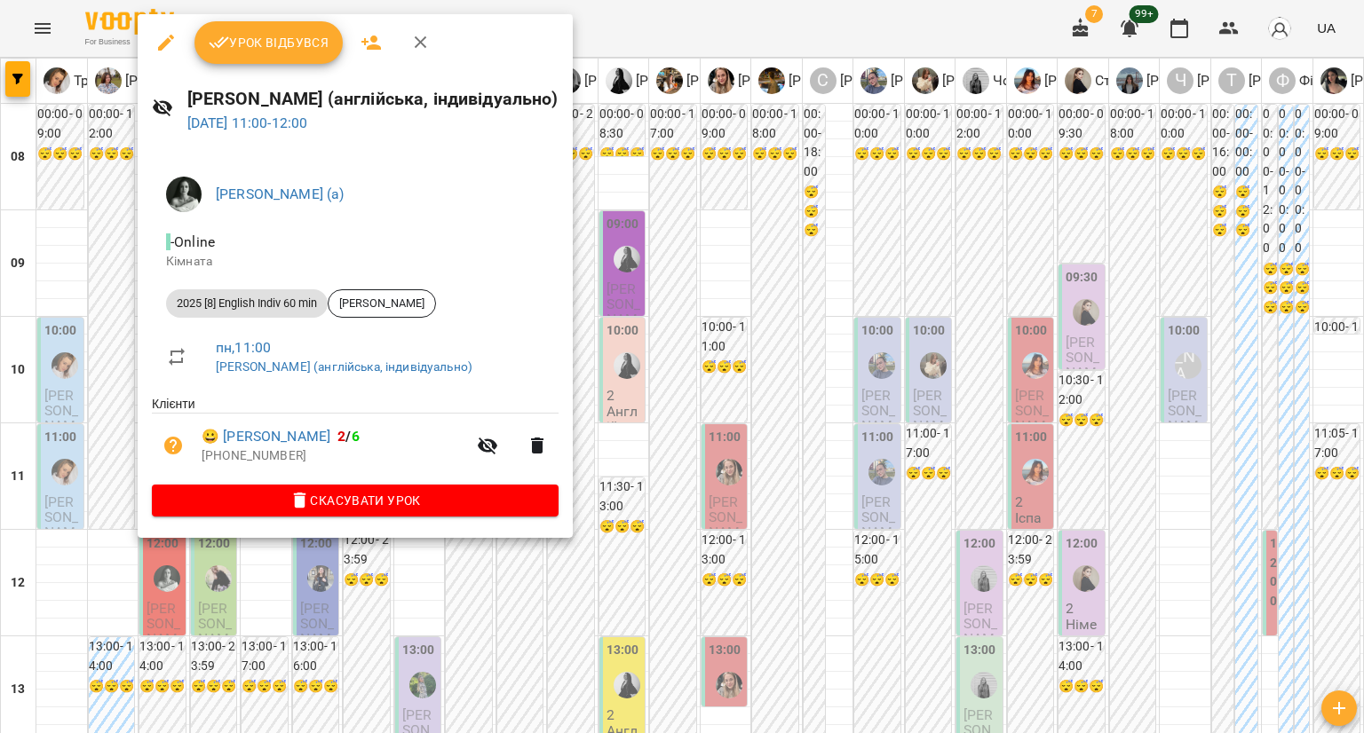
click at [225, 566] on div at bounding box center [682, 366] width 1364 height 733
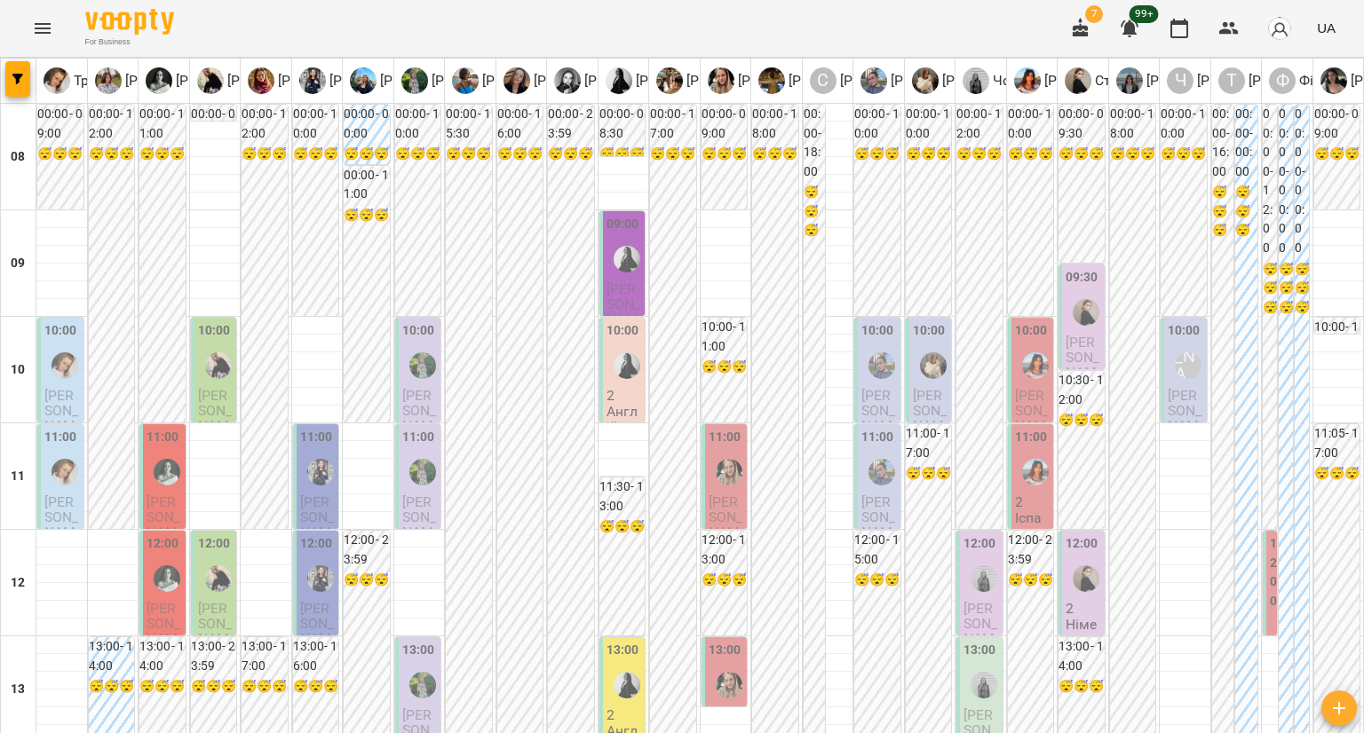
click at [167, 558] on div at bounding box center [166, 578] width 41 height 41
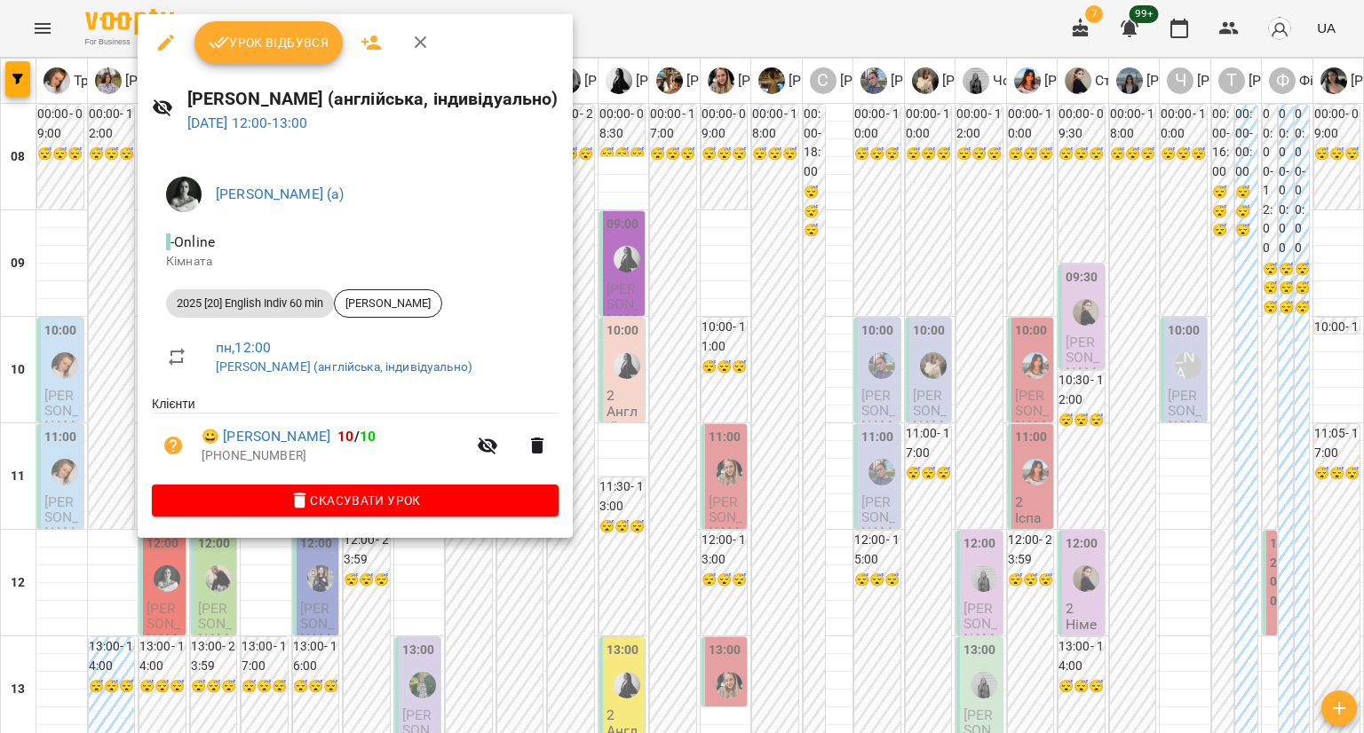
drag, startPoint x: 296, startPoint y: 581, endPoint x: 217, endPoint y: 376, distance: 218.9
click at [296, 581] on div at bounding box center [682, 366] width 1364 height 733
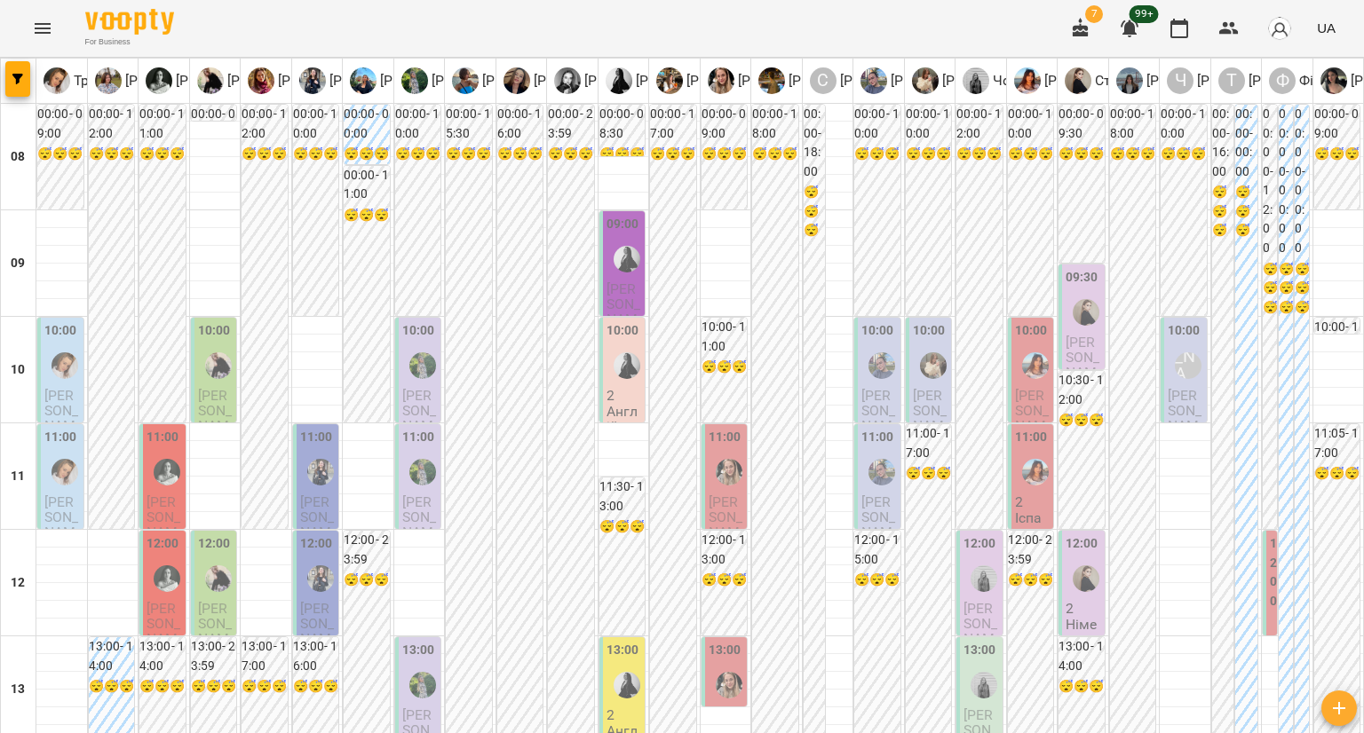
click at [161, 600] on span "Соколенко Поліна Юріївна" at bounding box center [163, 631] width 35 height 63
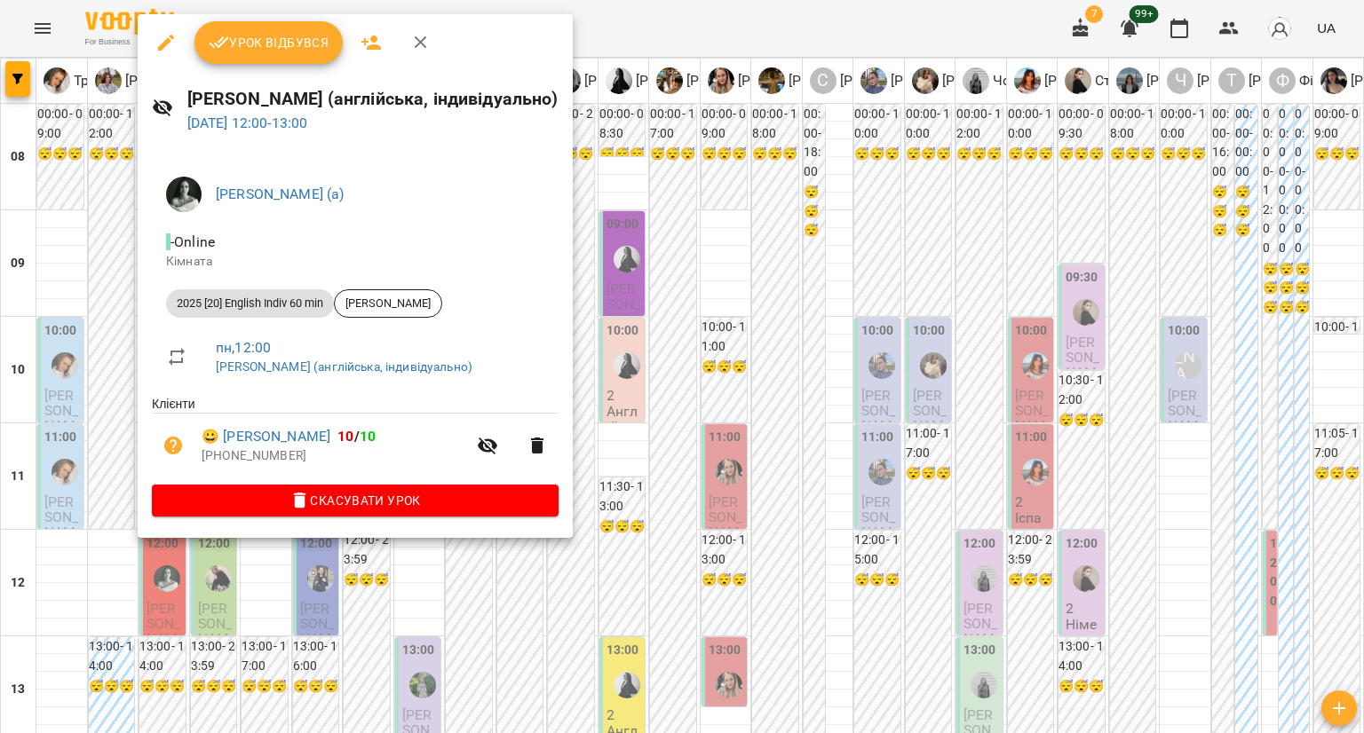
drag, startPoint x: 256, startPoint y: 558, endPoint x: 196, endPoint y: 368, distance: 198.2
click at [257, 558] on div at bounding box center [682, 366] width 1364 height 733
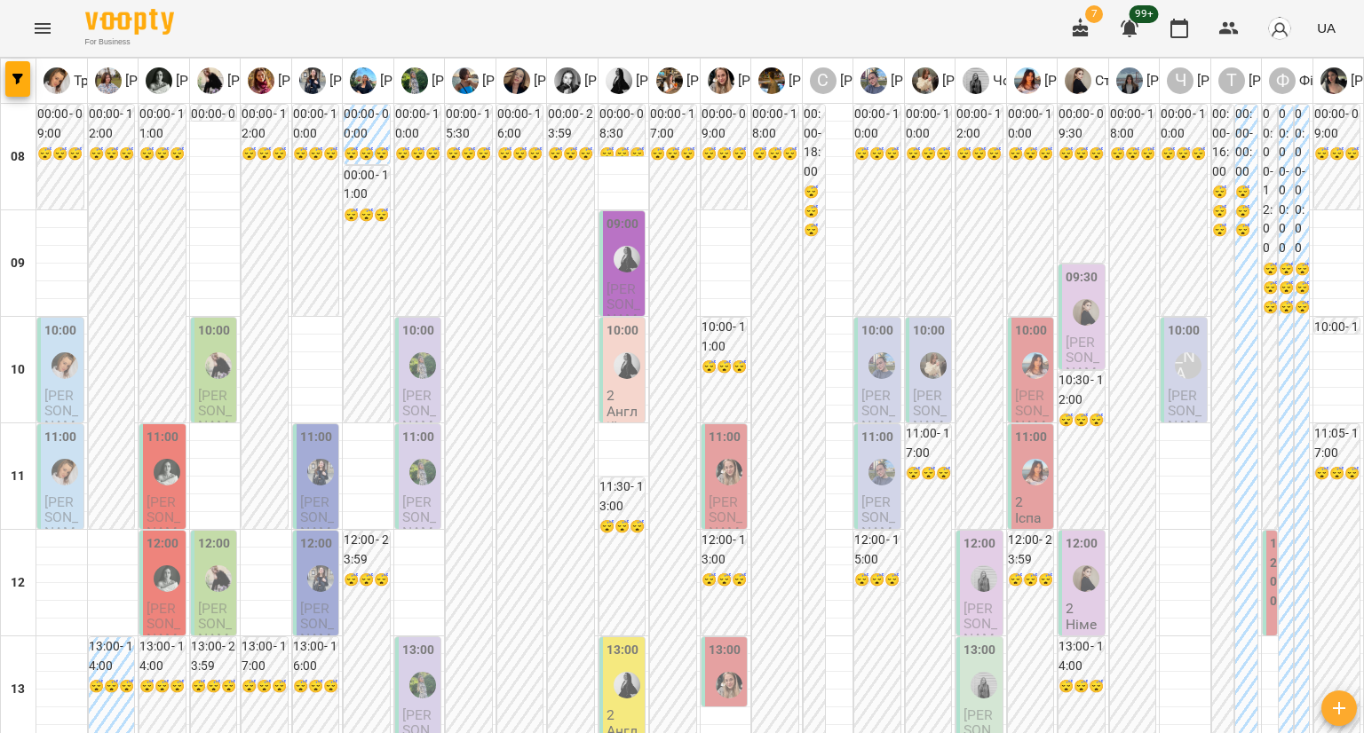
click at [202, 558] on div at bounding box center [218, 578] width 41 height 41
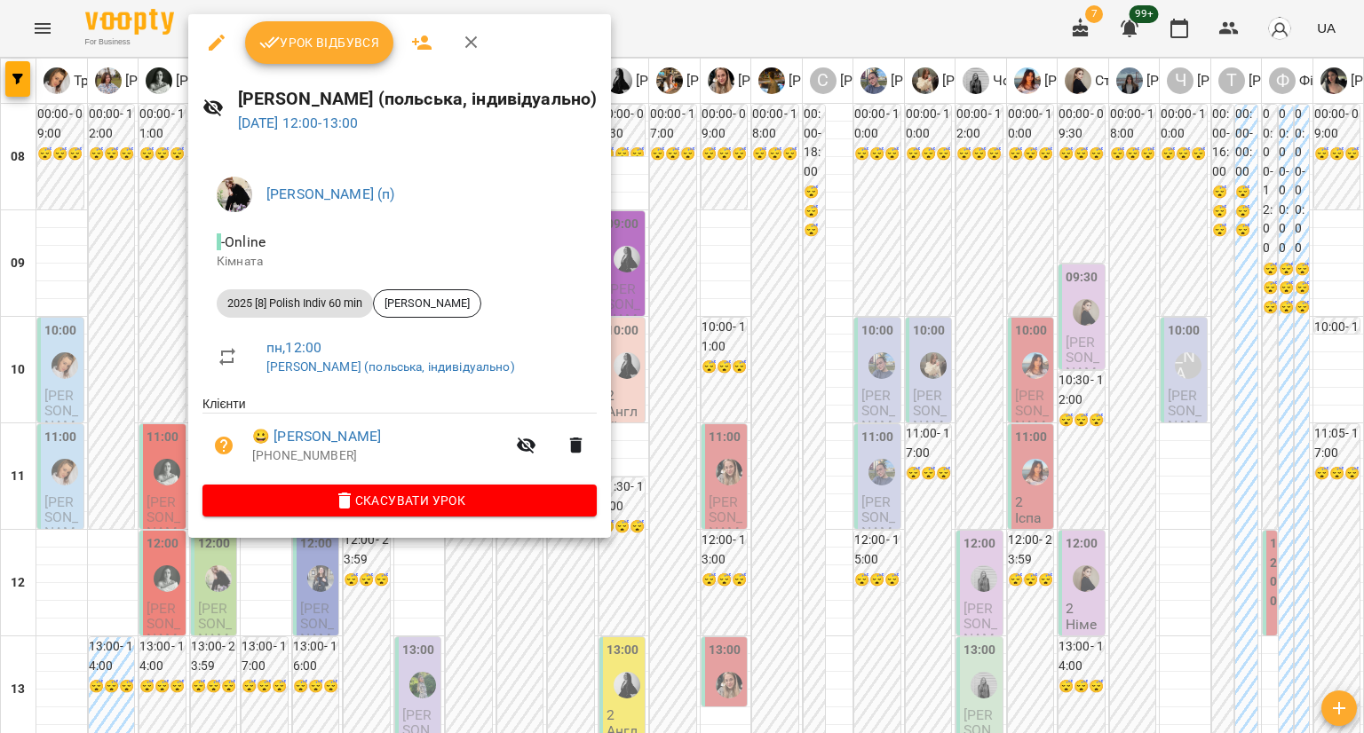
click at [309, 589] on div at bounding box center [682, 366] width 1364 height 733
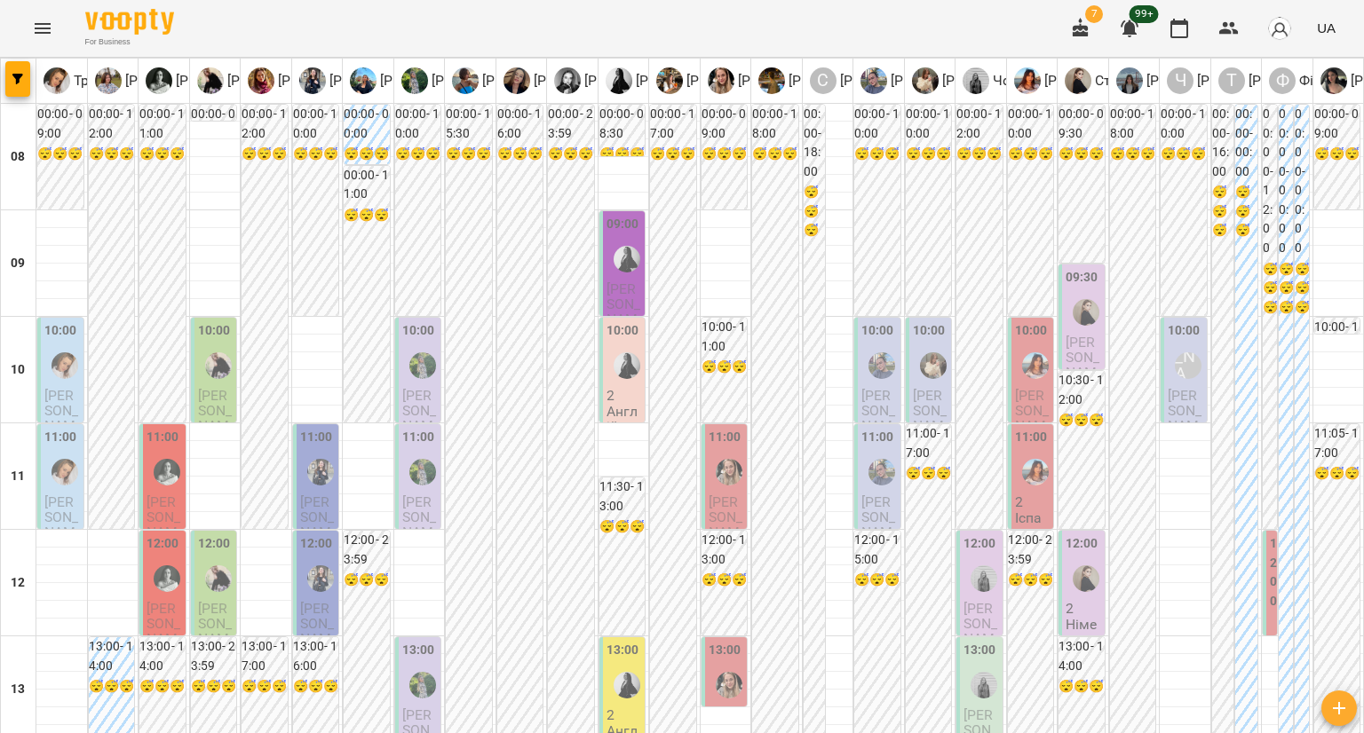
scroll to position [0, 0]
click at [210, 400] on span "Бохан Аліна" at bounding box center [215, 418] width 35 height 63
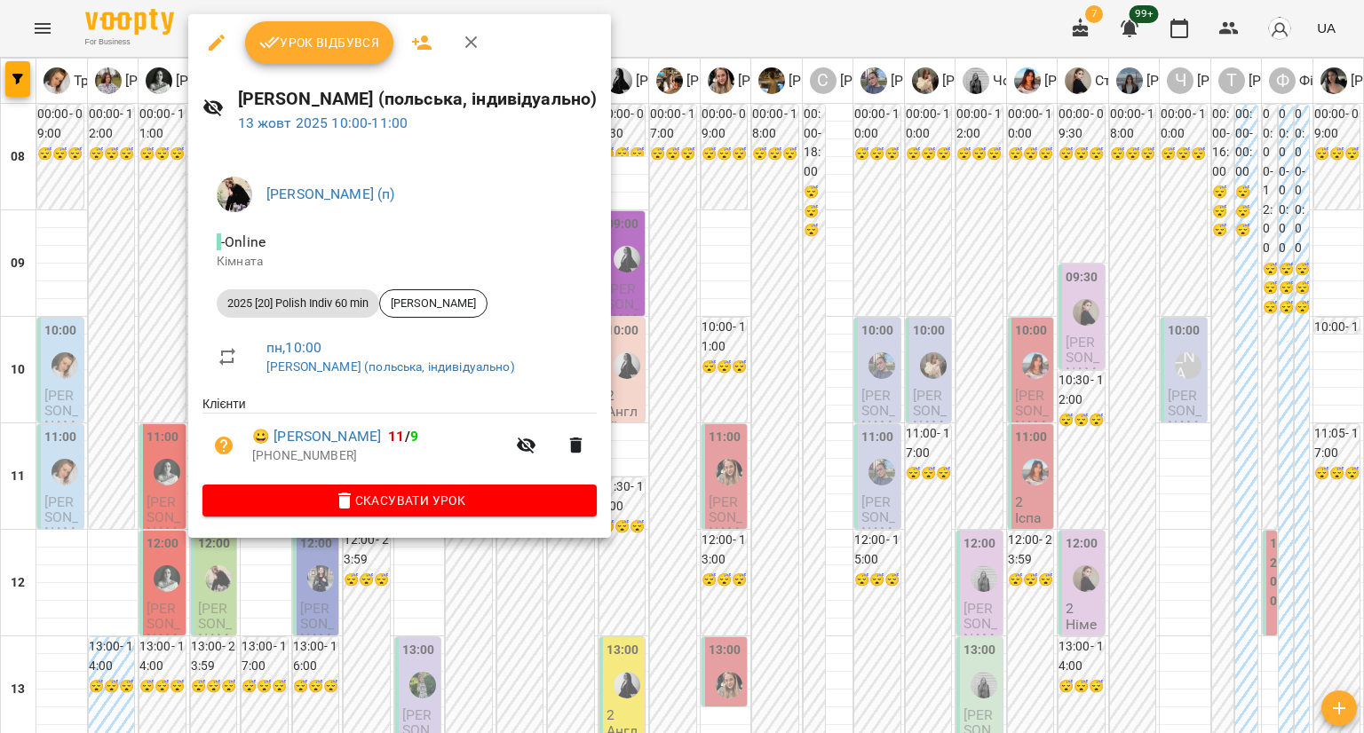
click at [131, 352] on div at bounding box center [682, 366] width 1364 height 733
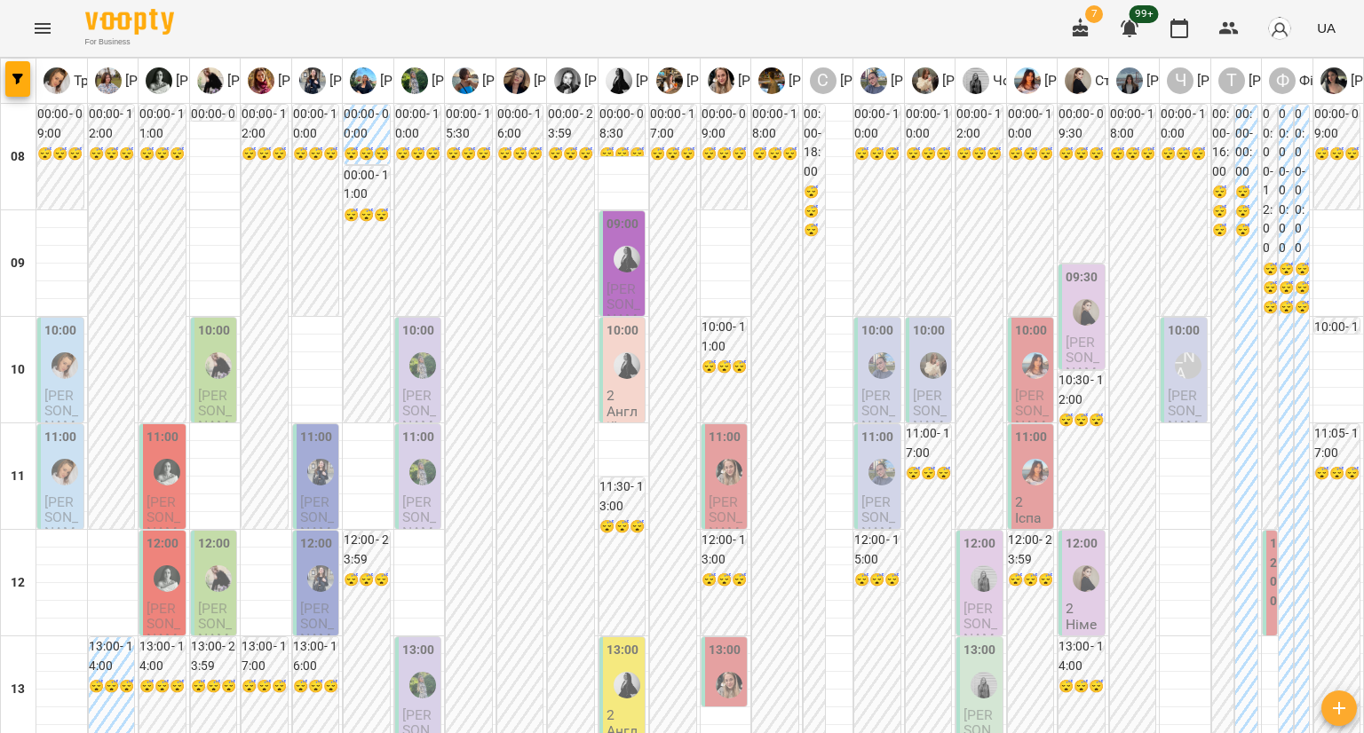
scroll to position [1087, 0]
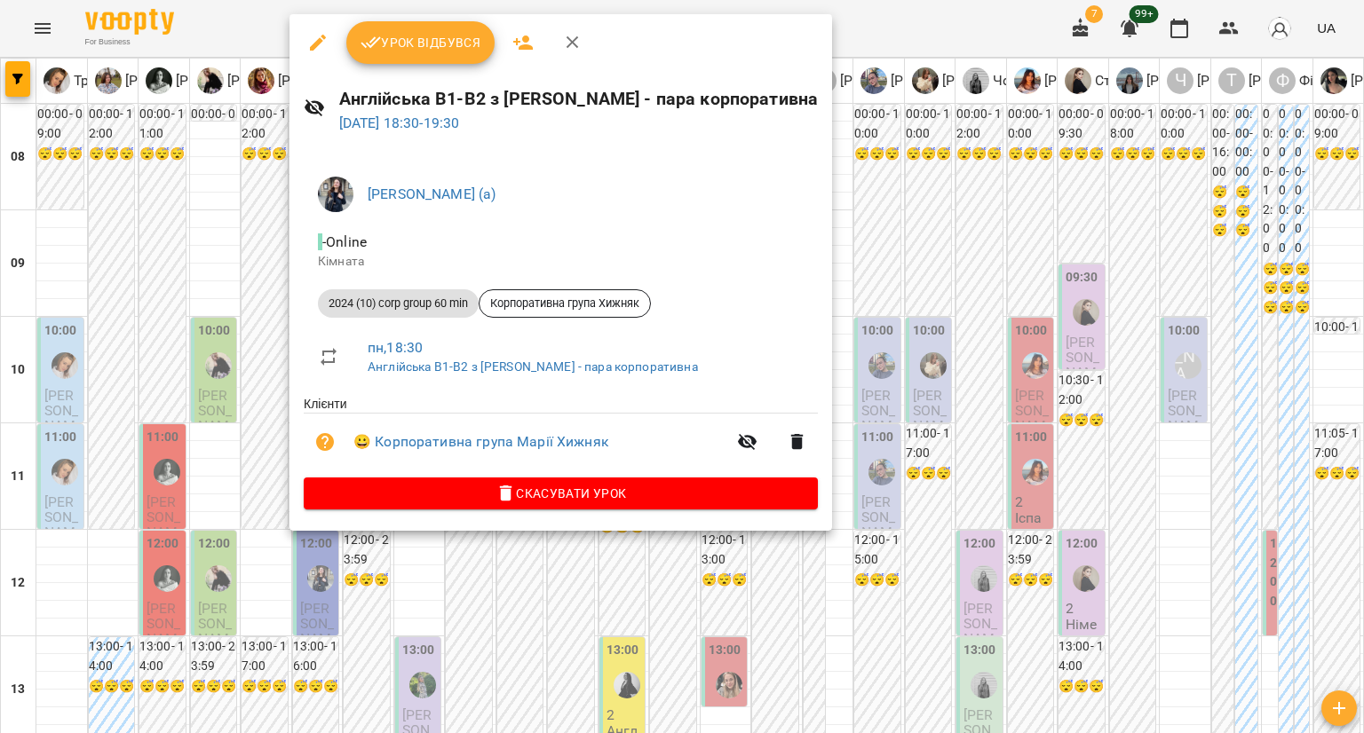
click at [217, 235] on div at bounding box center [682, 366] width 1364 height 733
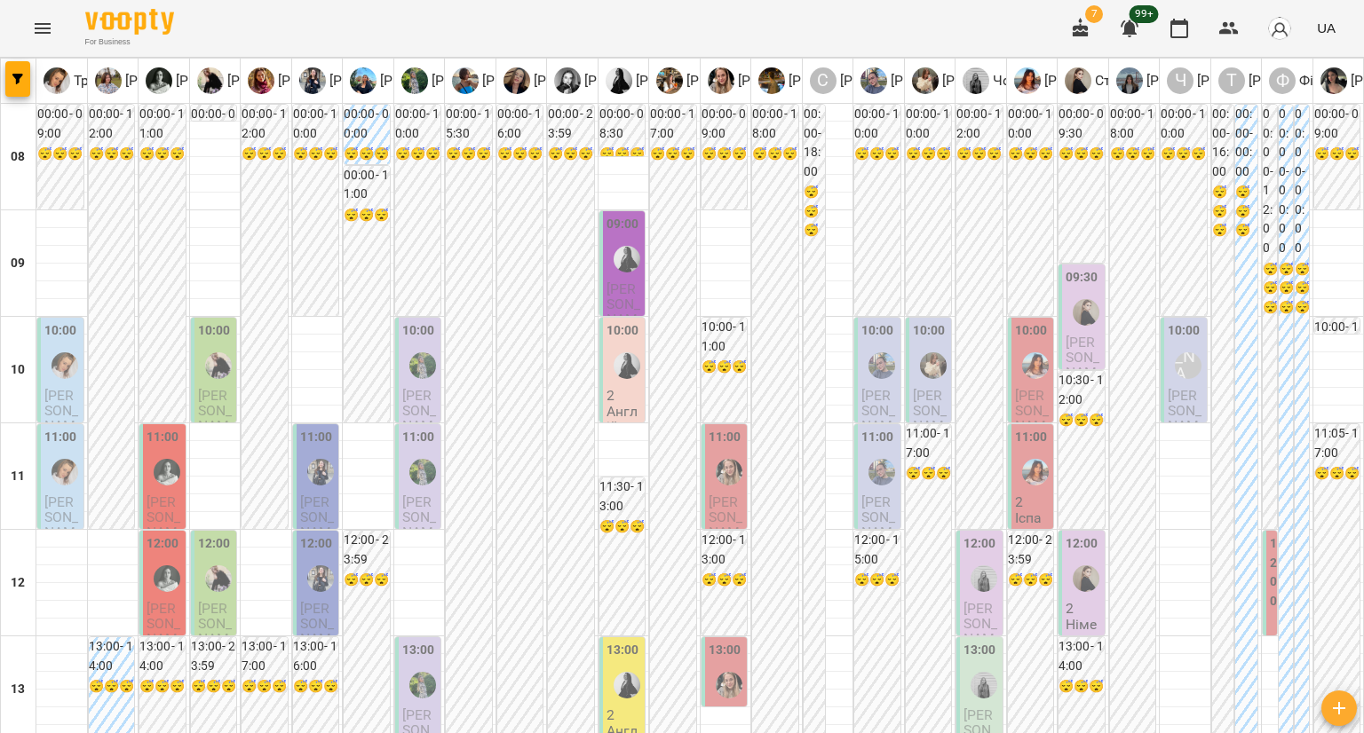
scroll to position [732, 0]
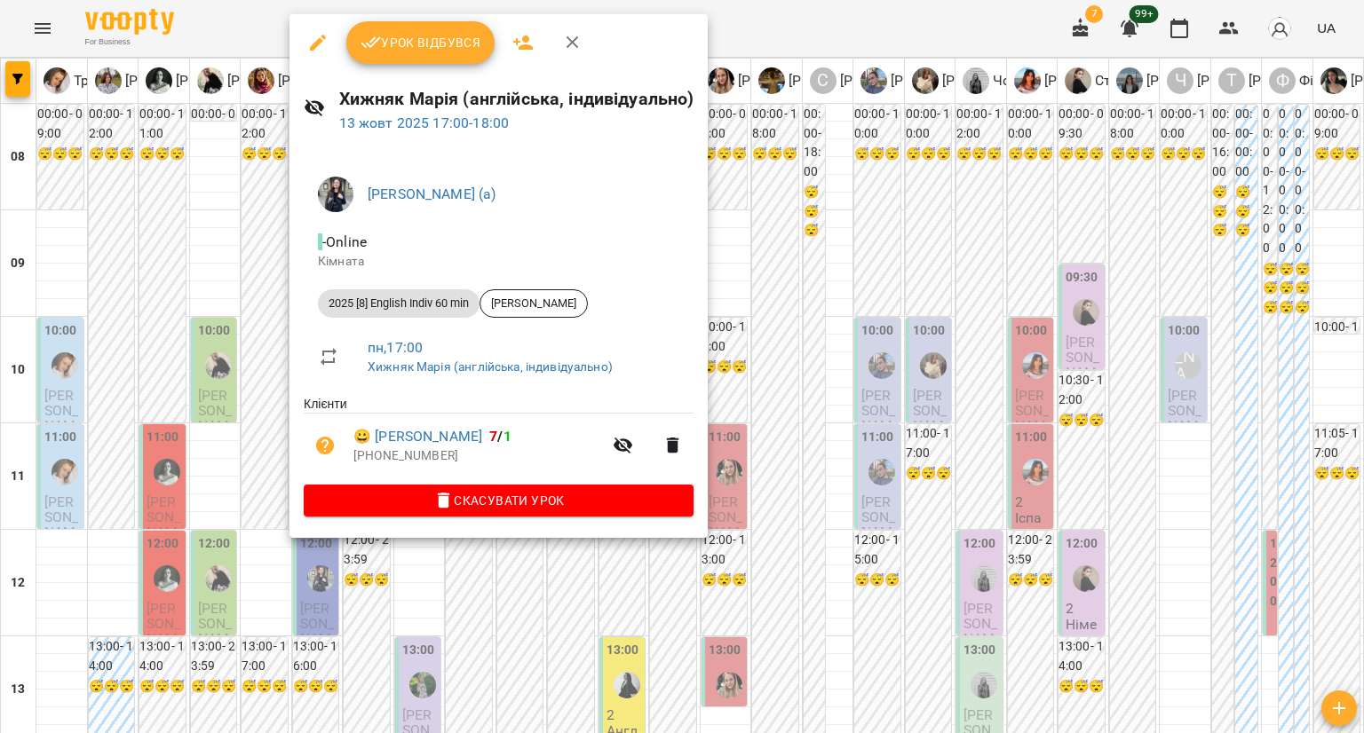
click at [237, 242] on div at bounding box center [682, 366] width 1364 height 733
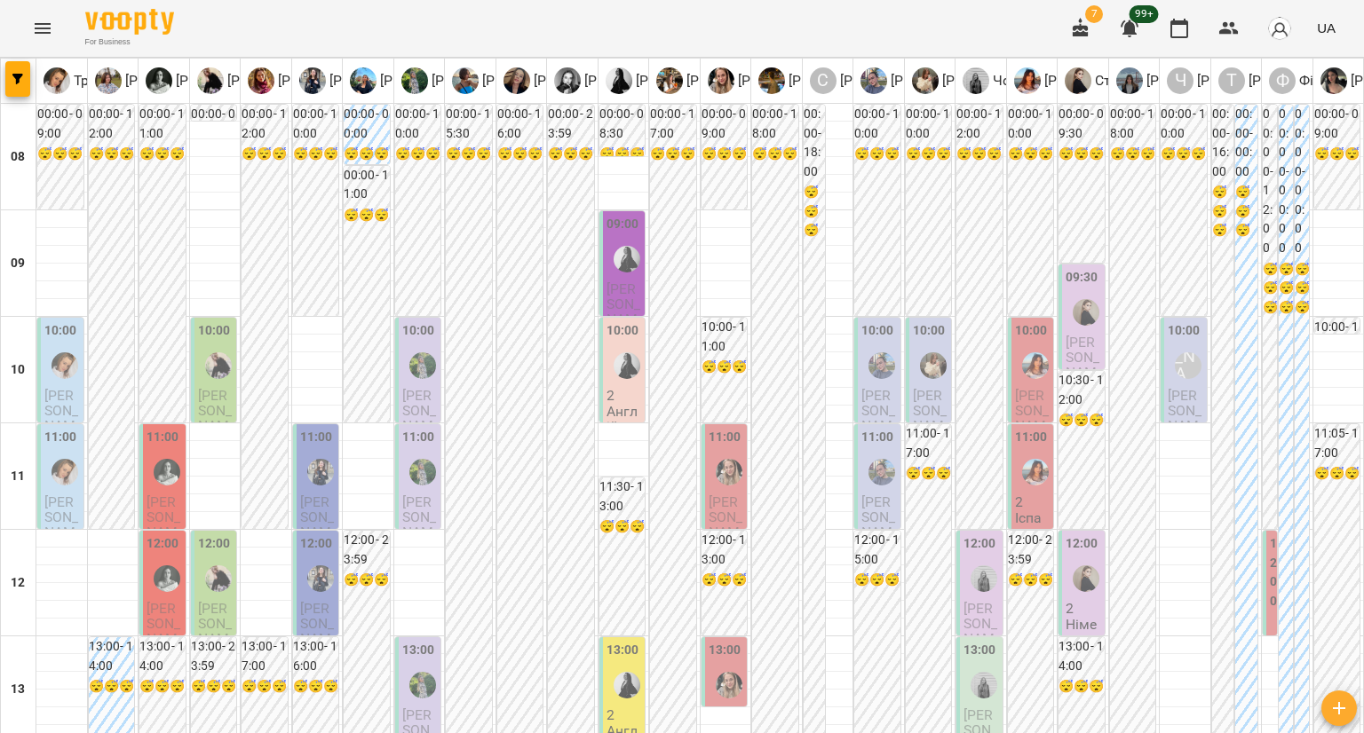
scroll to position [199, 0]
click at [315, 600] on span "Євген Явтушенко" at bounding box center [317, 631] width 35 height 63
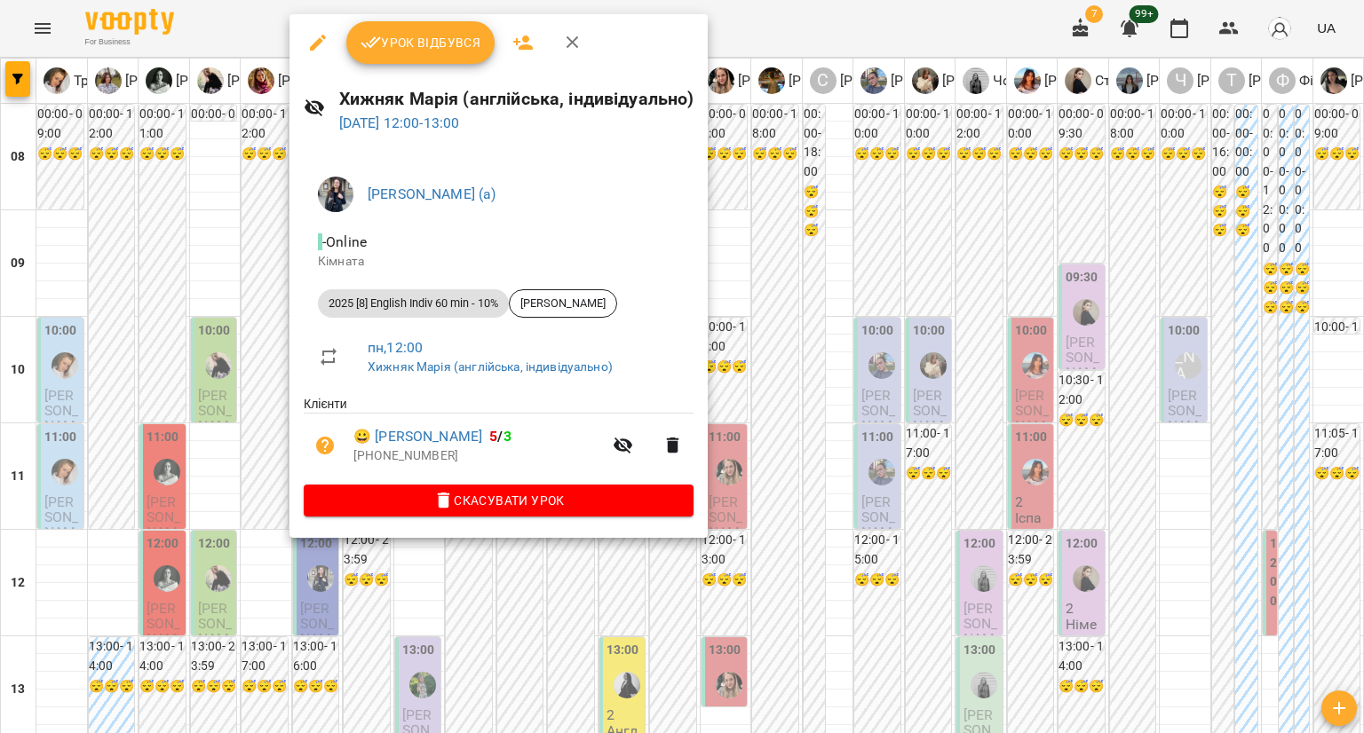
click at [220, 555] on div at bounding box center [682, 366] width 1364 height 733
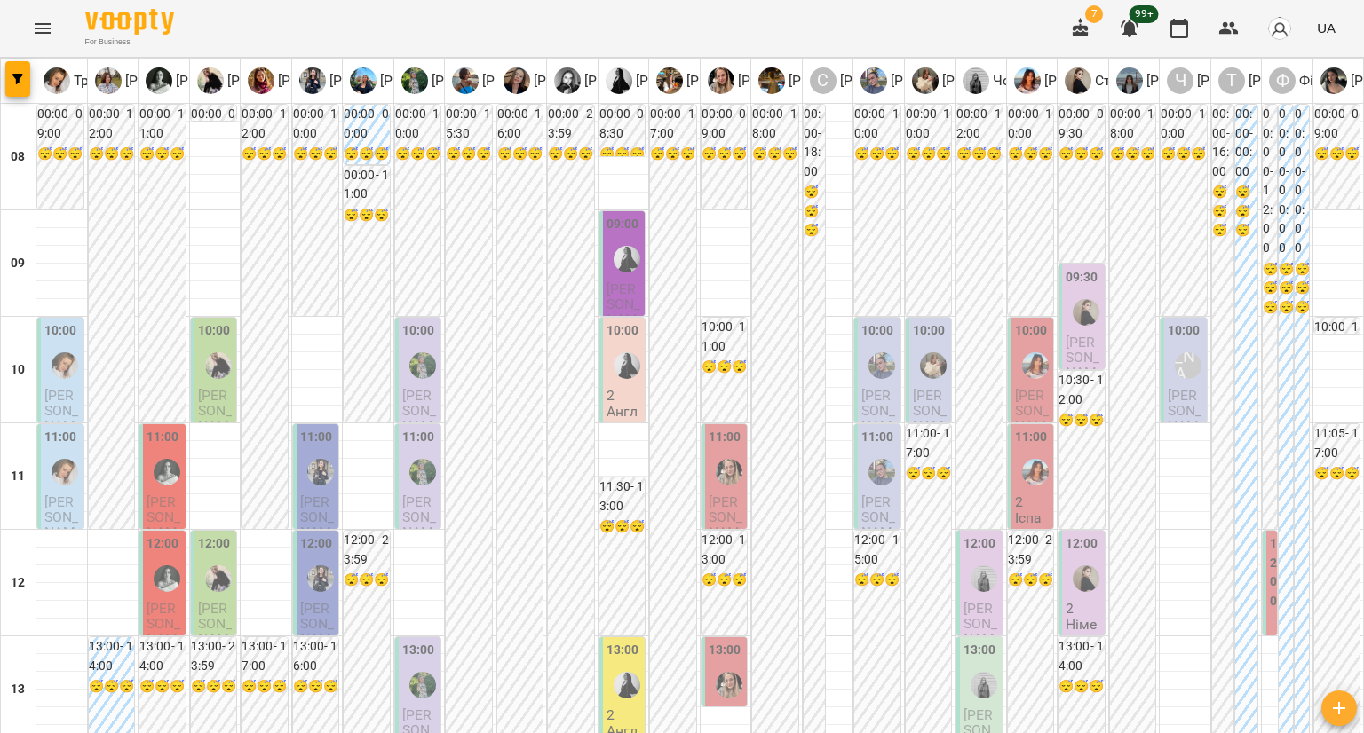
click at [323, 494] on span "Нащук Катерина Миколаївна" at bounding box center [317, 525] width 35 height 63
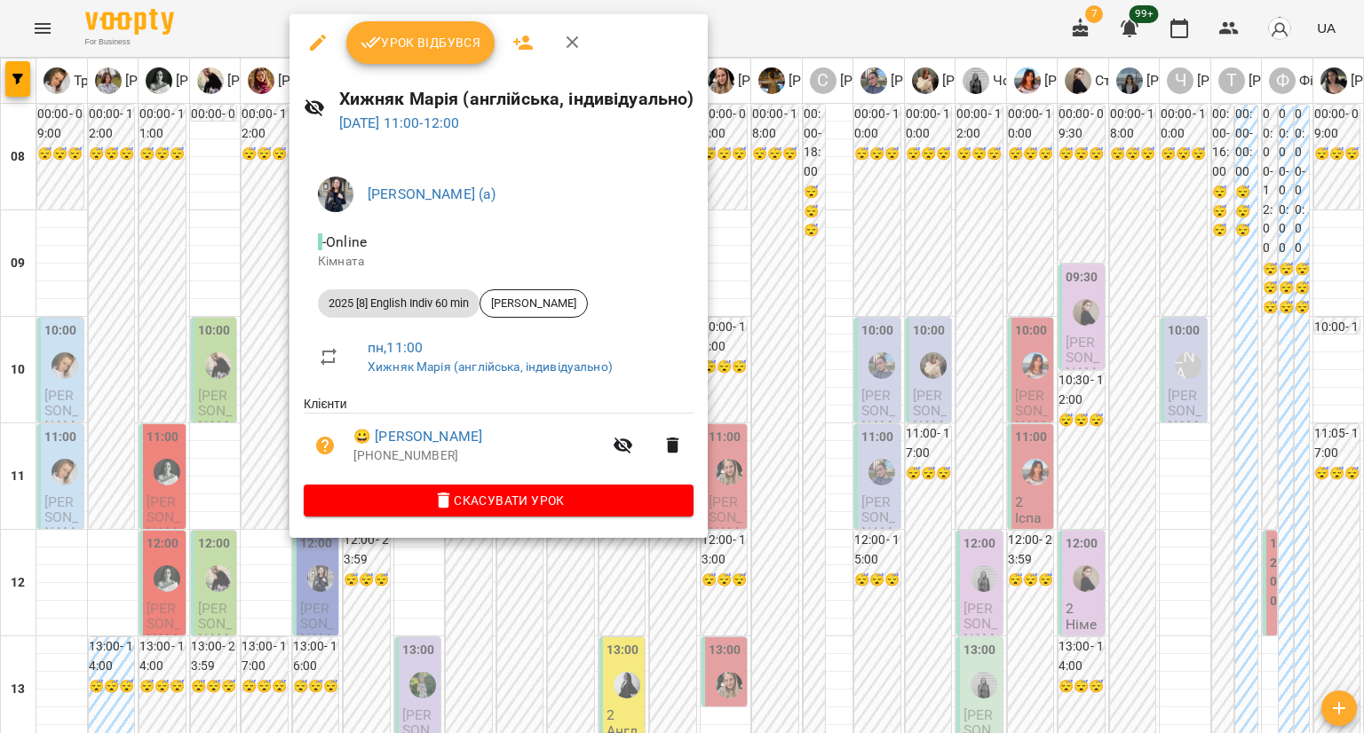
click at [255, 251] on div at bounding box center [682, 366] width 1364 height 733
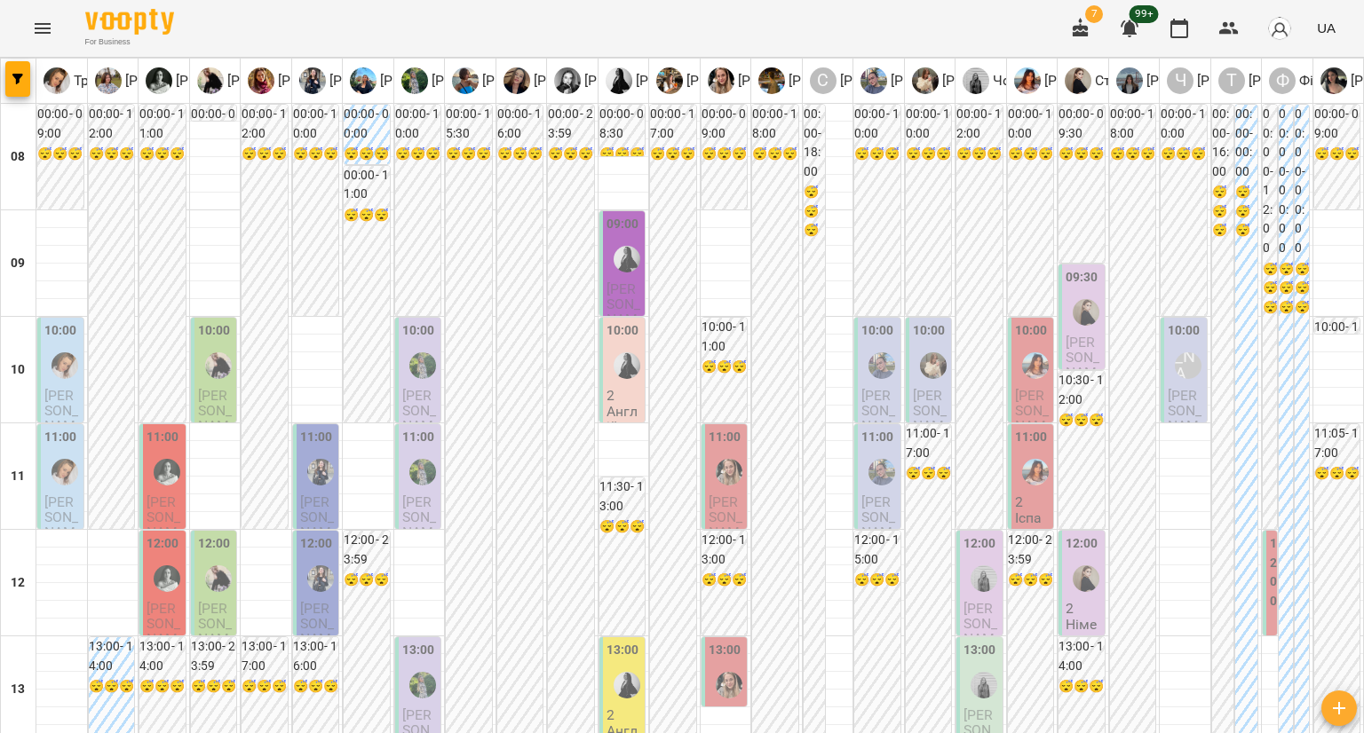
scroll to position [0, 0]
click at [424, 396] on span "Малихіна Ані" at bounding box center [419, 418] width 35 height 63
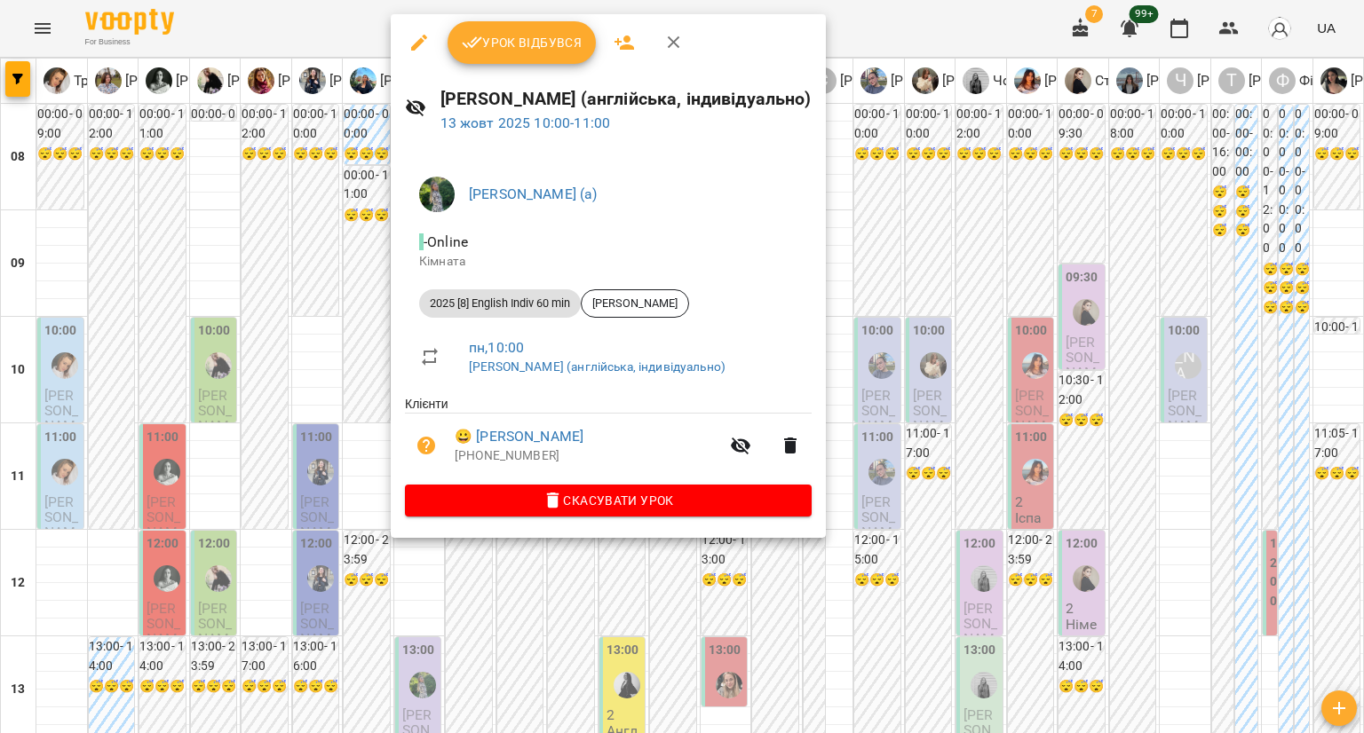
click at [341, 292] on div at bounding box center [682, 366] width 1364 height 733
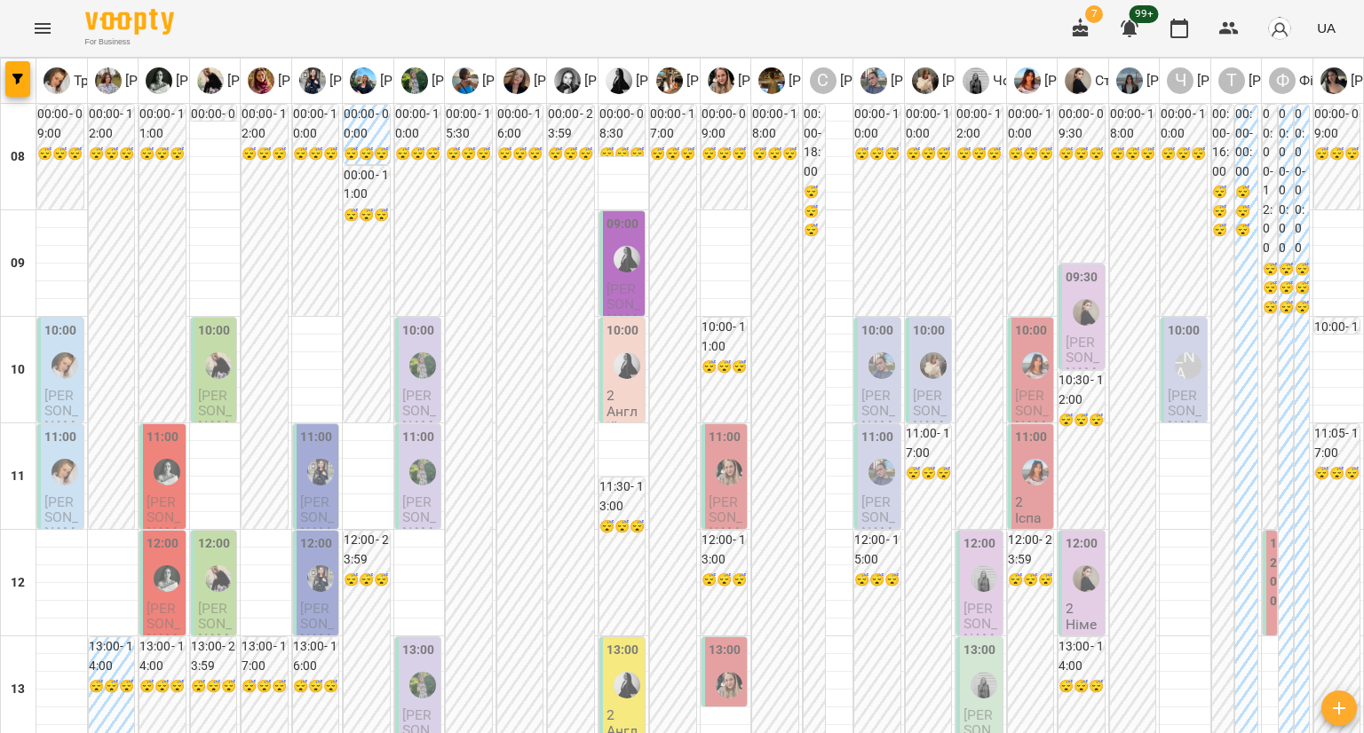
scroll to position [178, 0]
click at [412, 494] on span "Карина Борзенкова" at bounding box center [419, 525] width 35 height 63
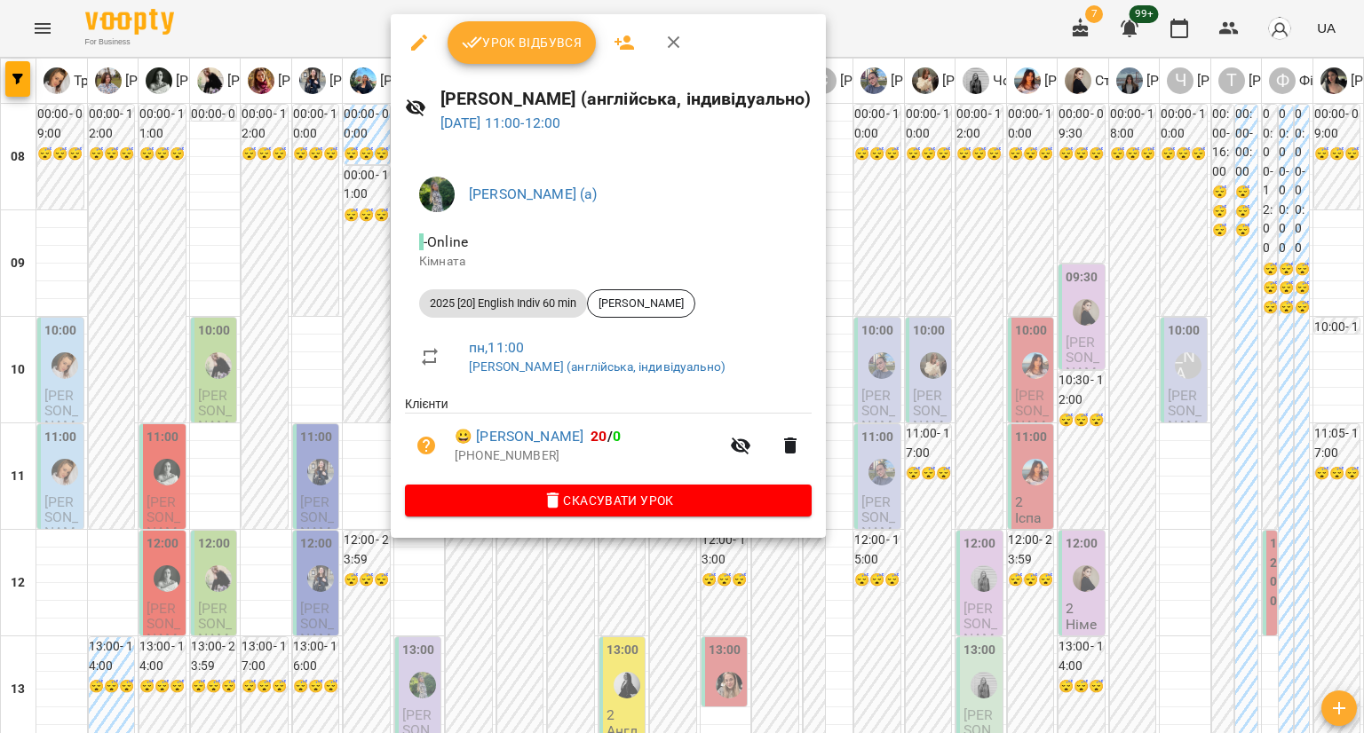
click at [359, 433] on div at bounding box center [682, 366] width 1364 height 733
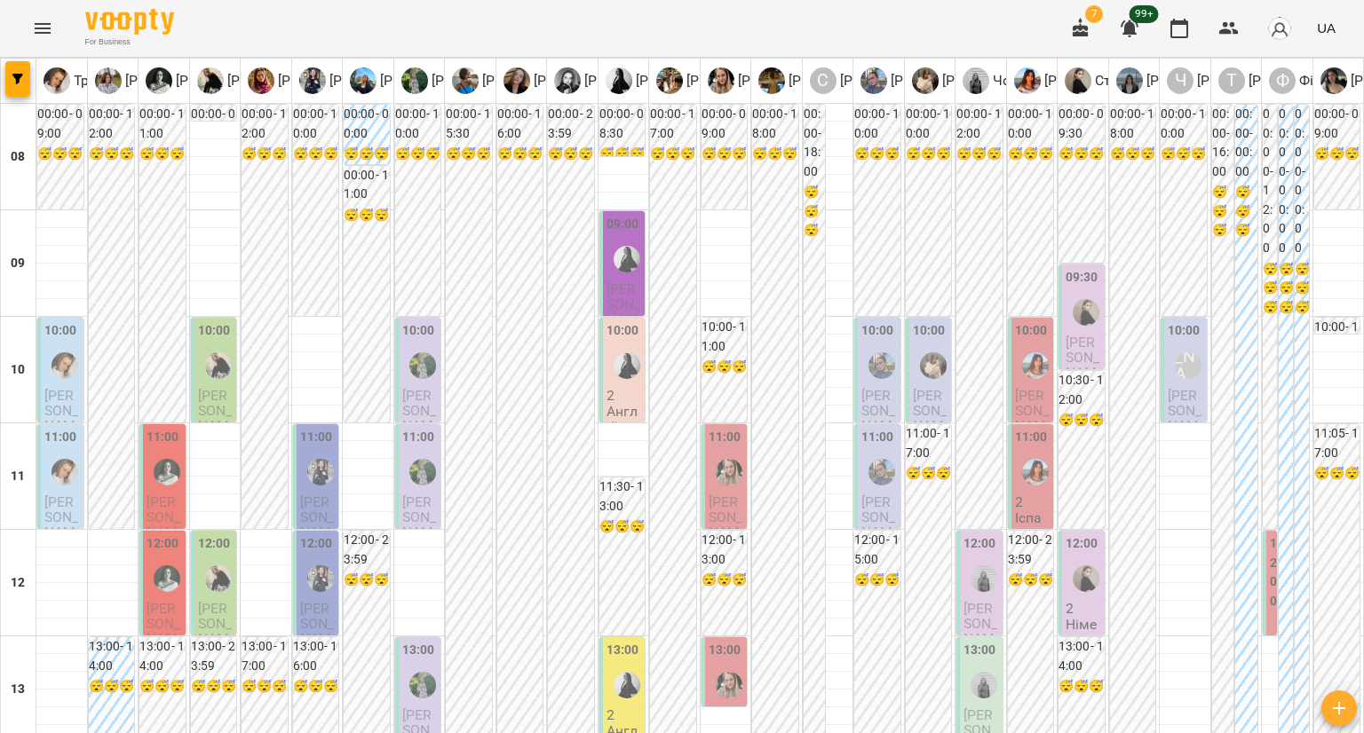
click at [415, 459] on img "Ряба Надія Федорівна (а)" at bounding box center [422, 472] width 27 height 27
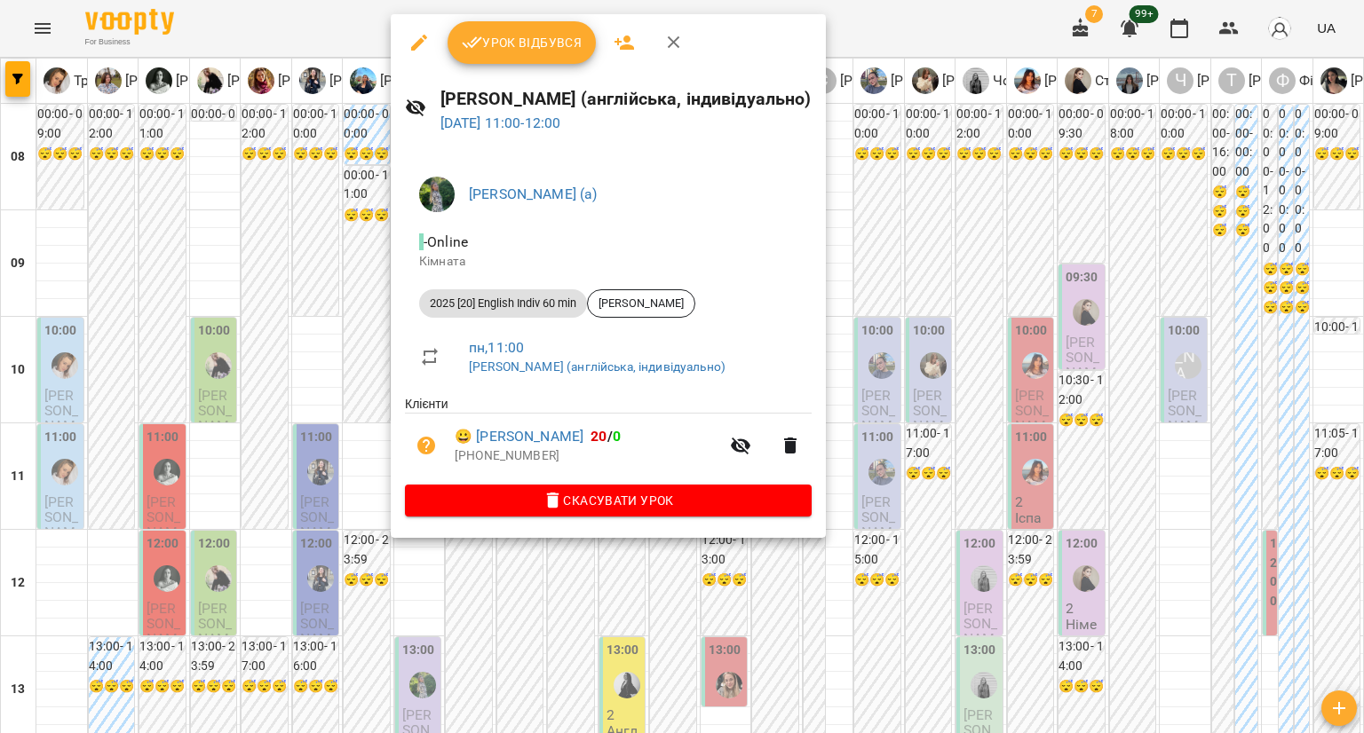
click at [795, 240] on div at bounding box center [682, 366] width 1364 height 733
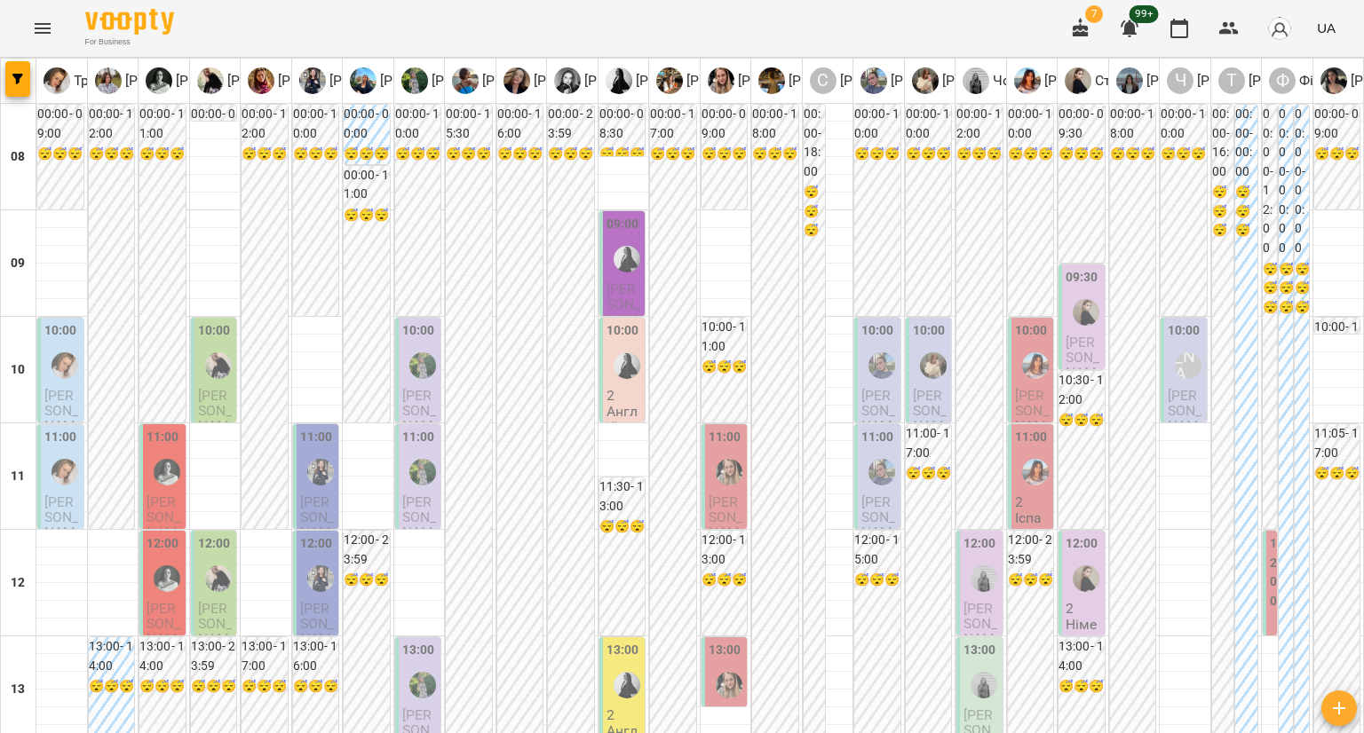
click at [415, 345] on div at bounding box center [422, 365] width 41 height 41
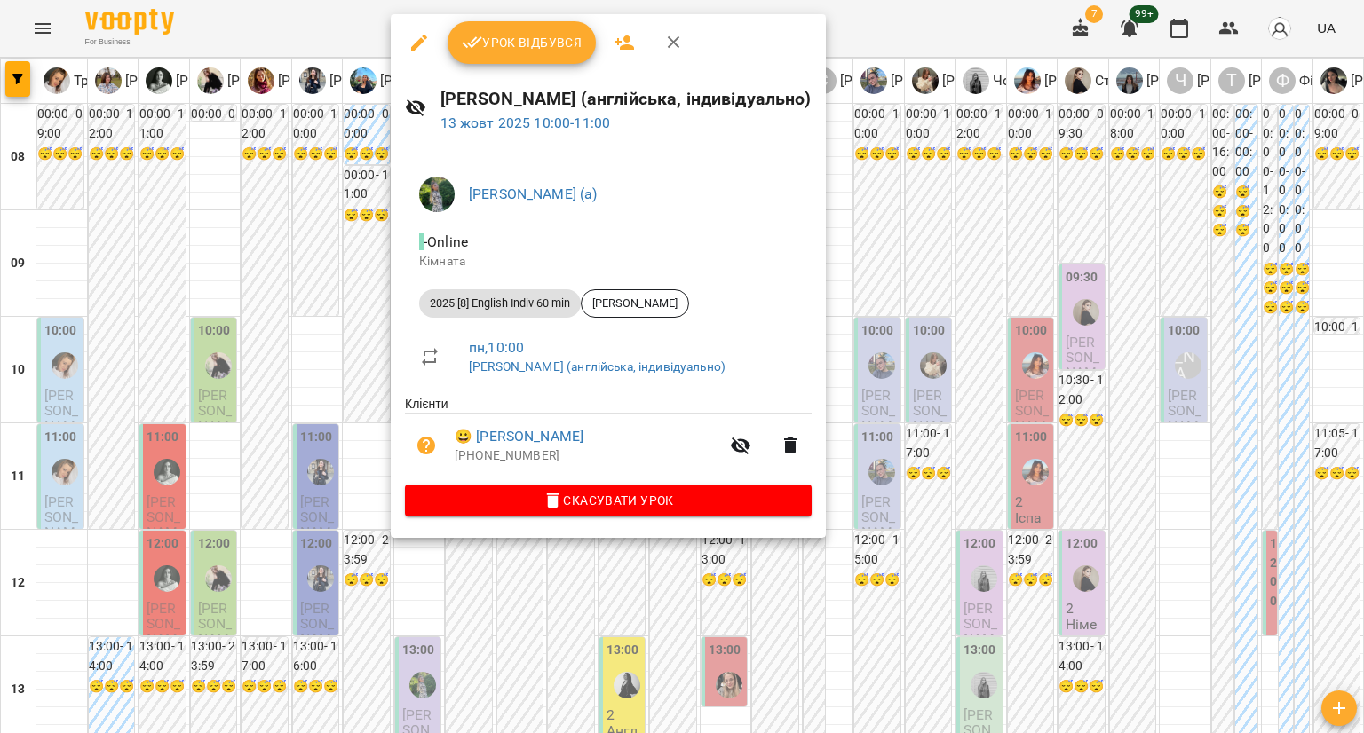
click at [364, 190] on div at bounding box center [682, 366] width 1364 height 733
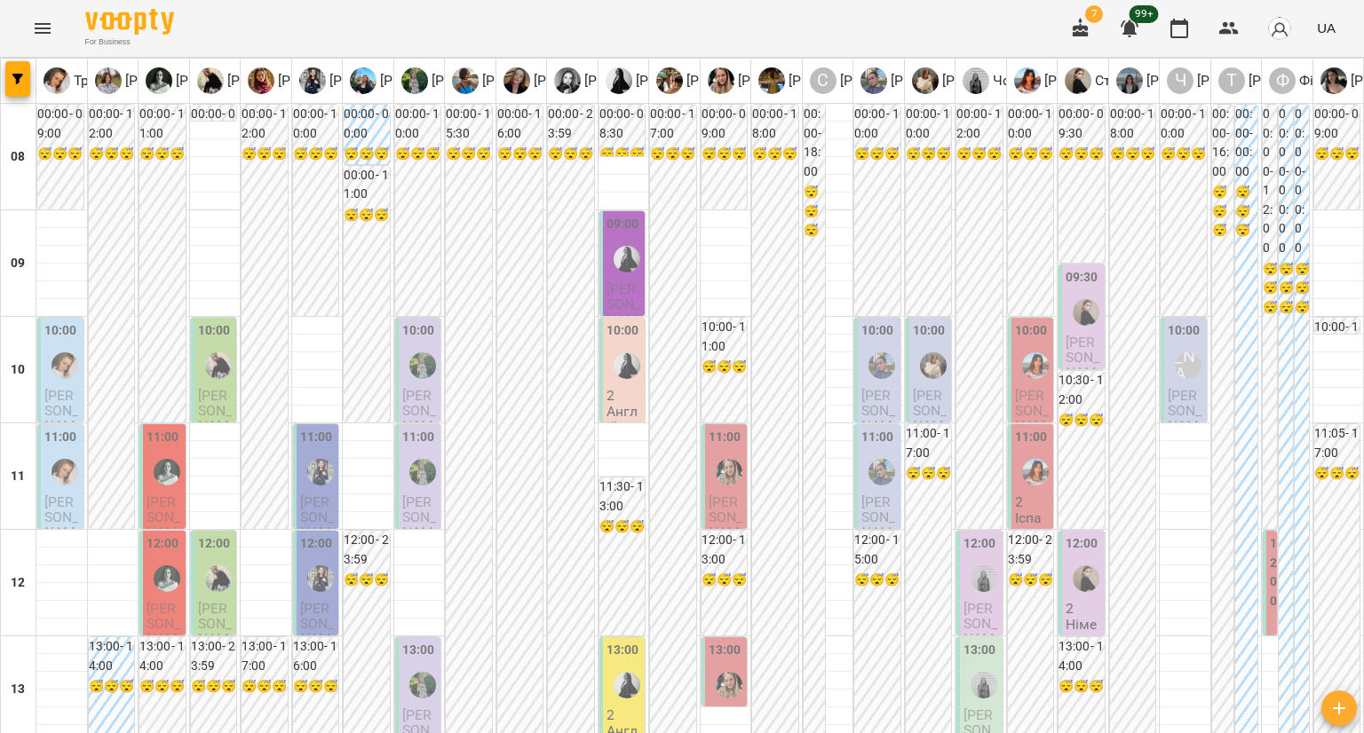
scroll to position [444, 0]
click at [402, 665] on div at bounding box center [422, 685] width 41 height 41
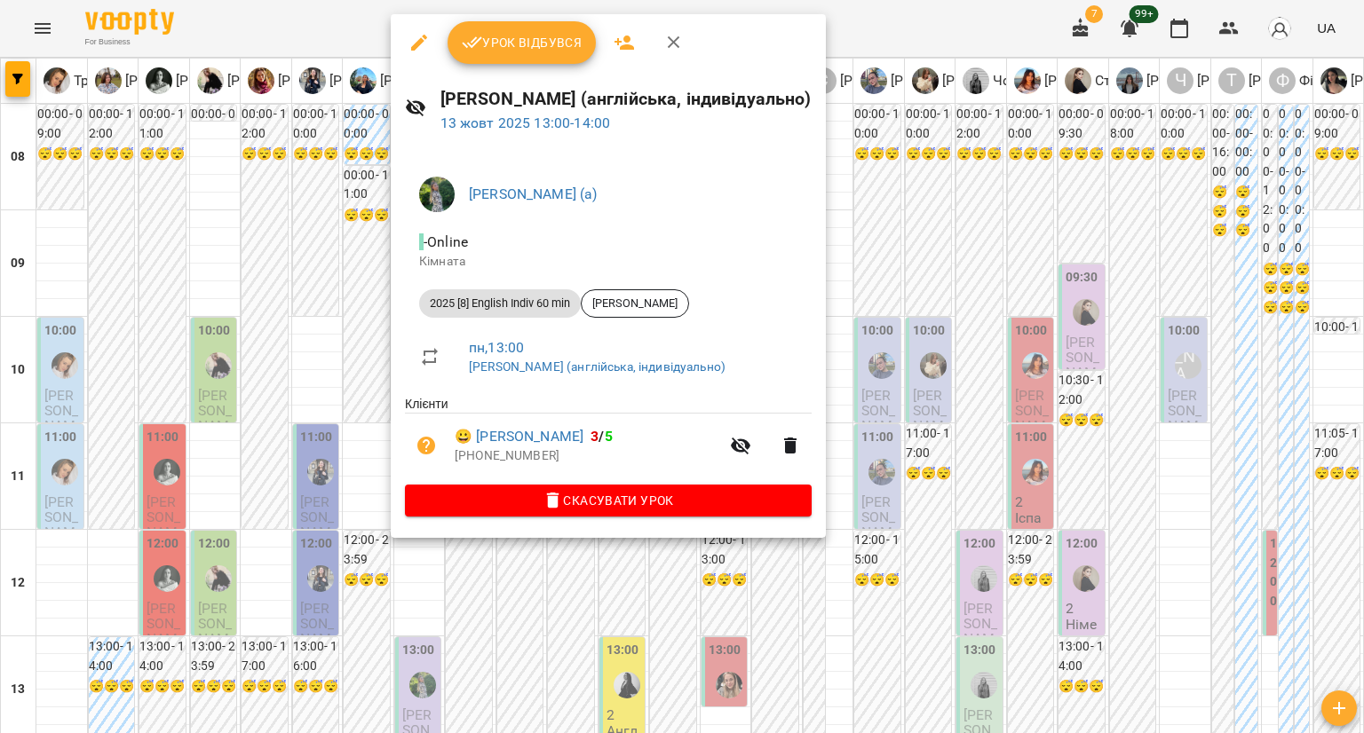
click at [313, 246] on div at bounding box center [682, 366] width 1364 height 733
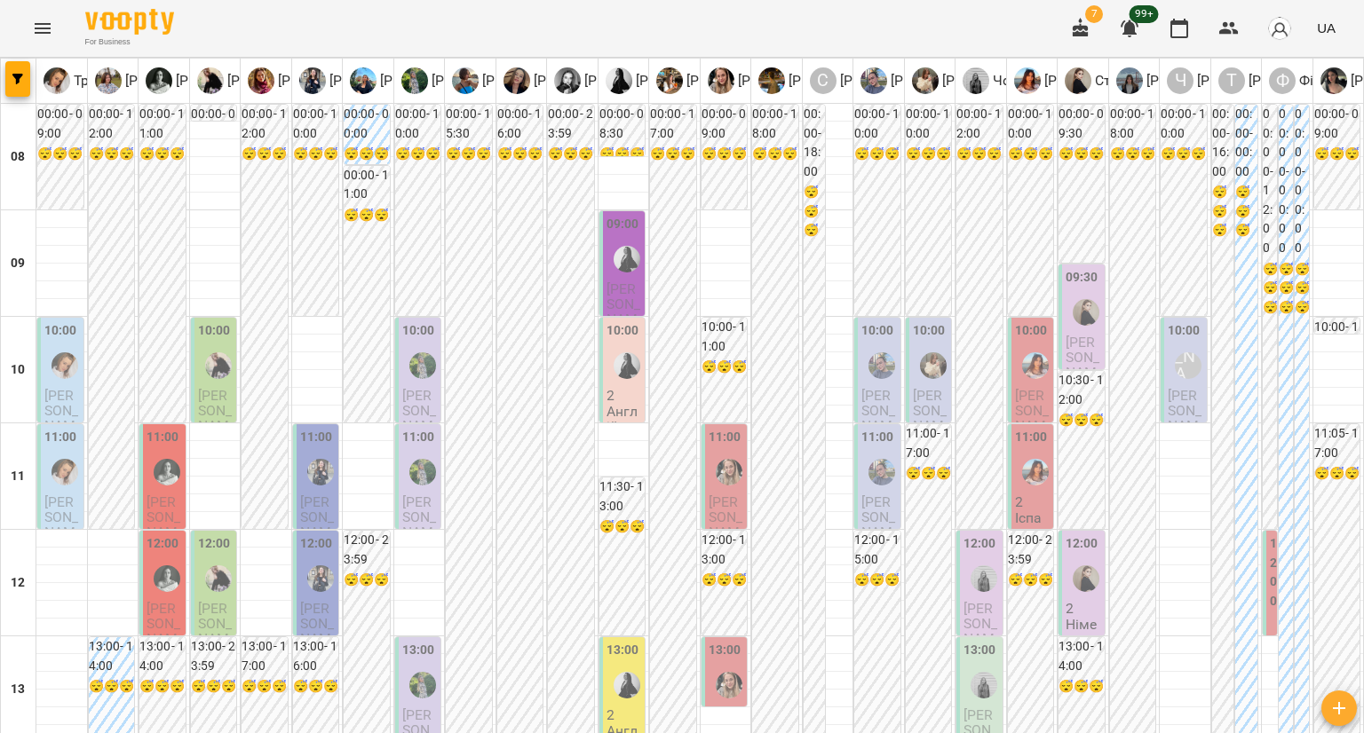
scroll to position [799, 0]
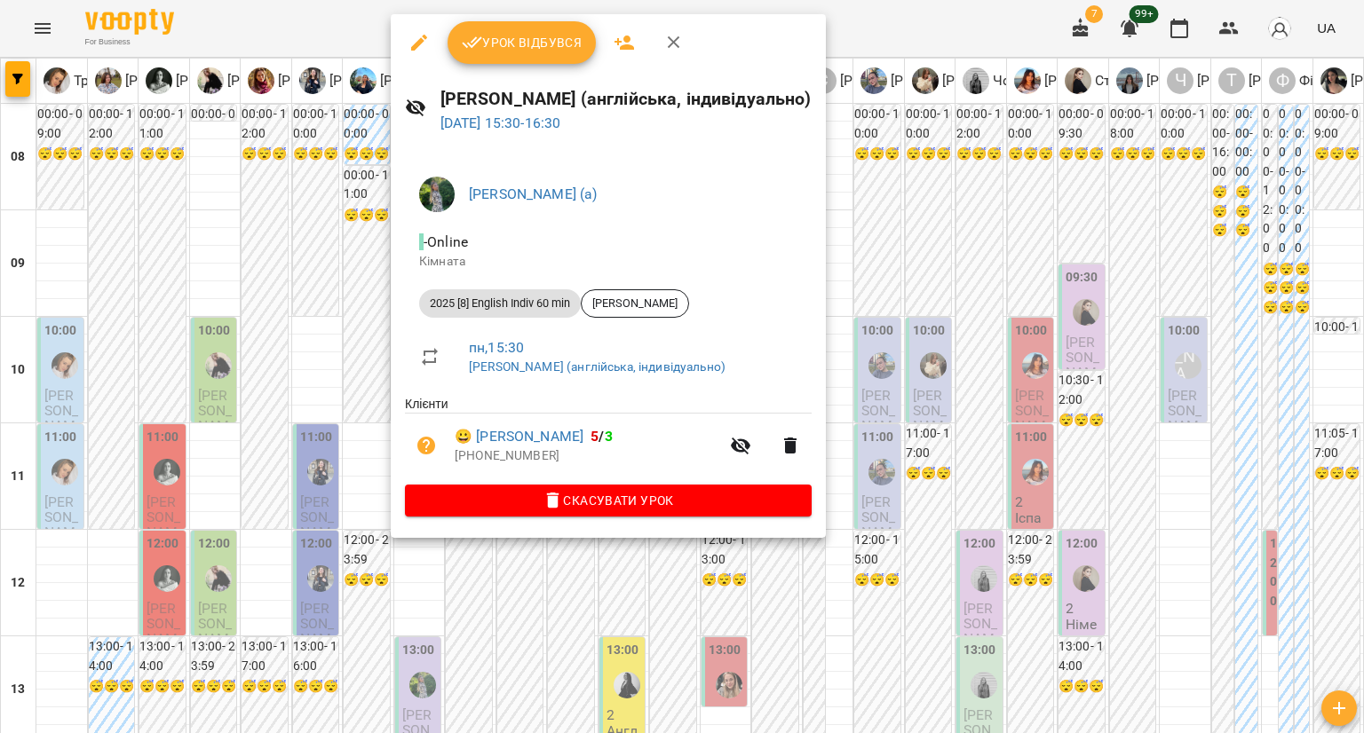
click at [352, 196] on div at bounding box center [682, 366] width 1364 height 733
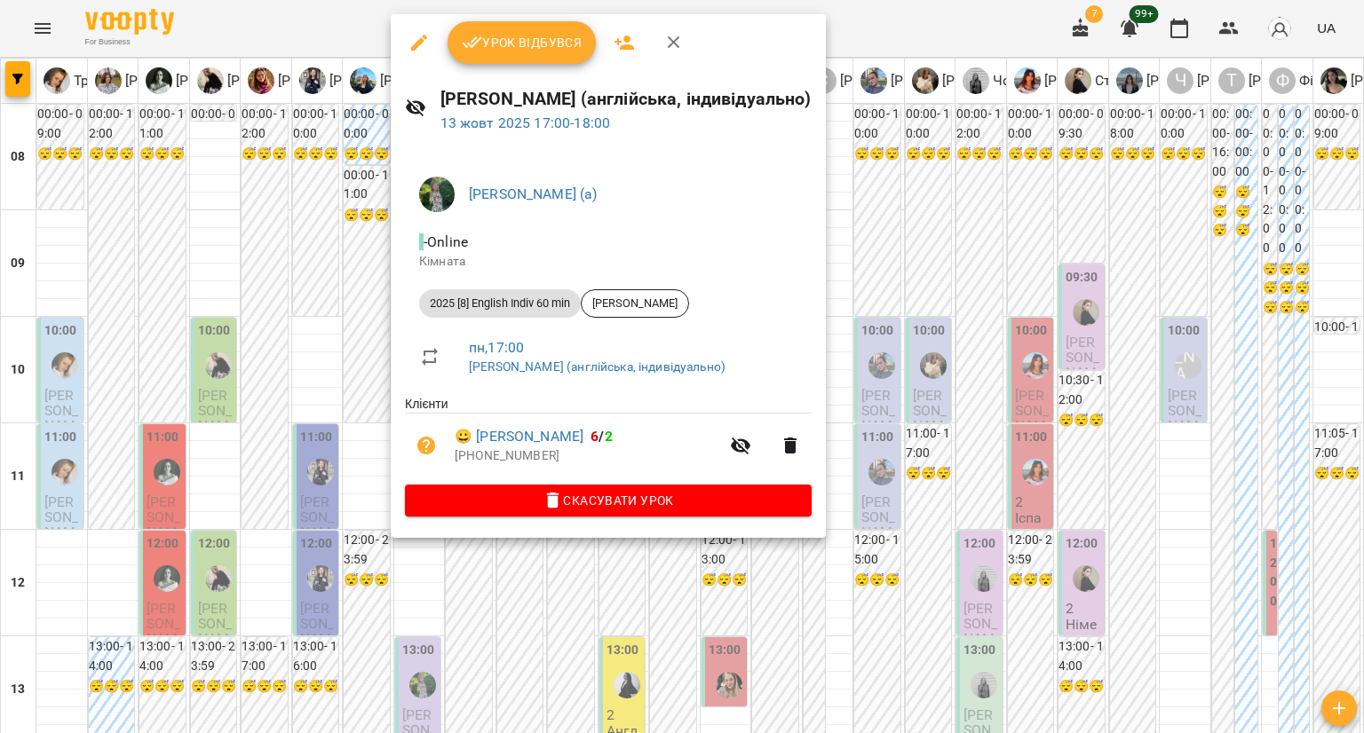
click at [358, 329] on div at bounding box center [682, 366] width 1364 height 733
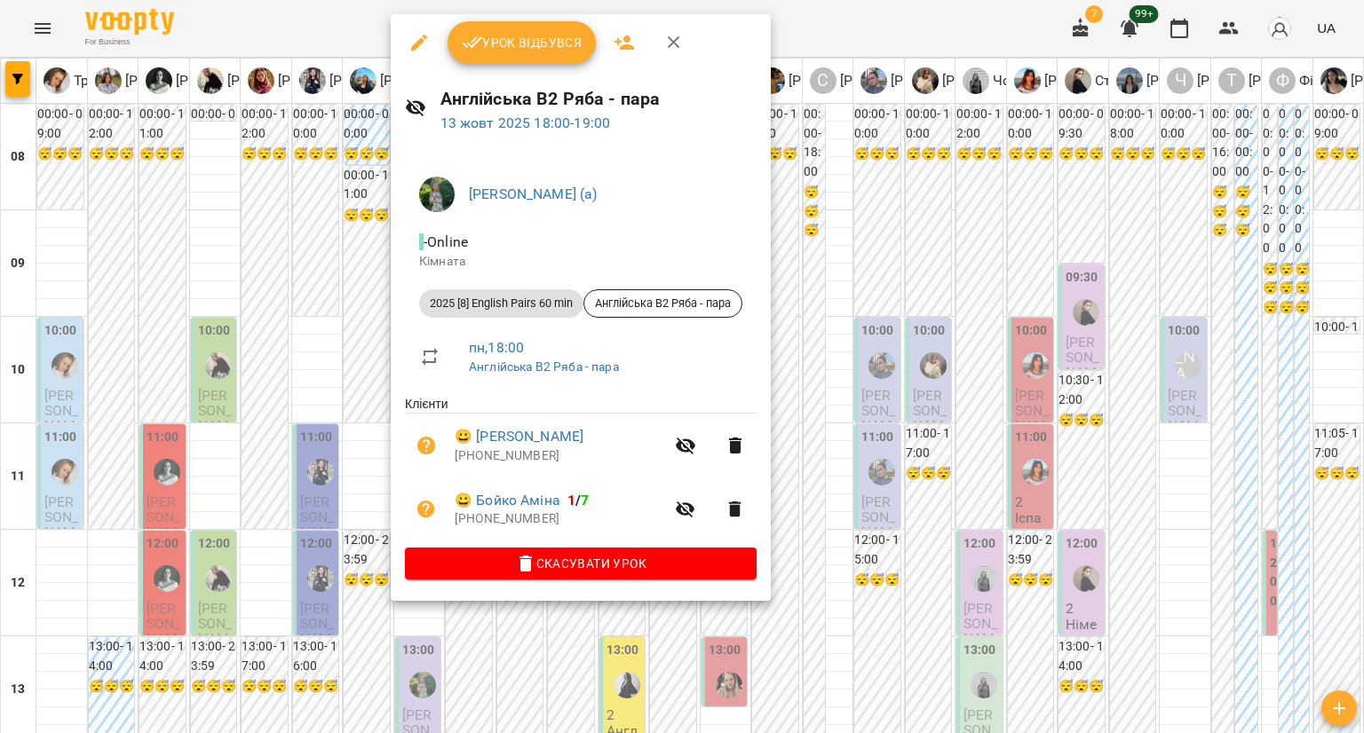
click at [373, 408] on div at bounding box center [682, 366] width 1364 height 733
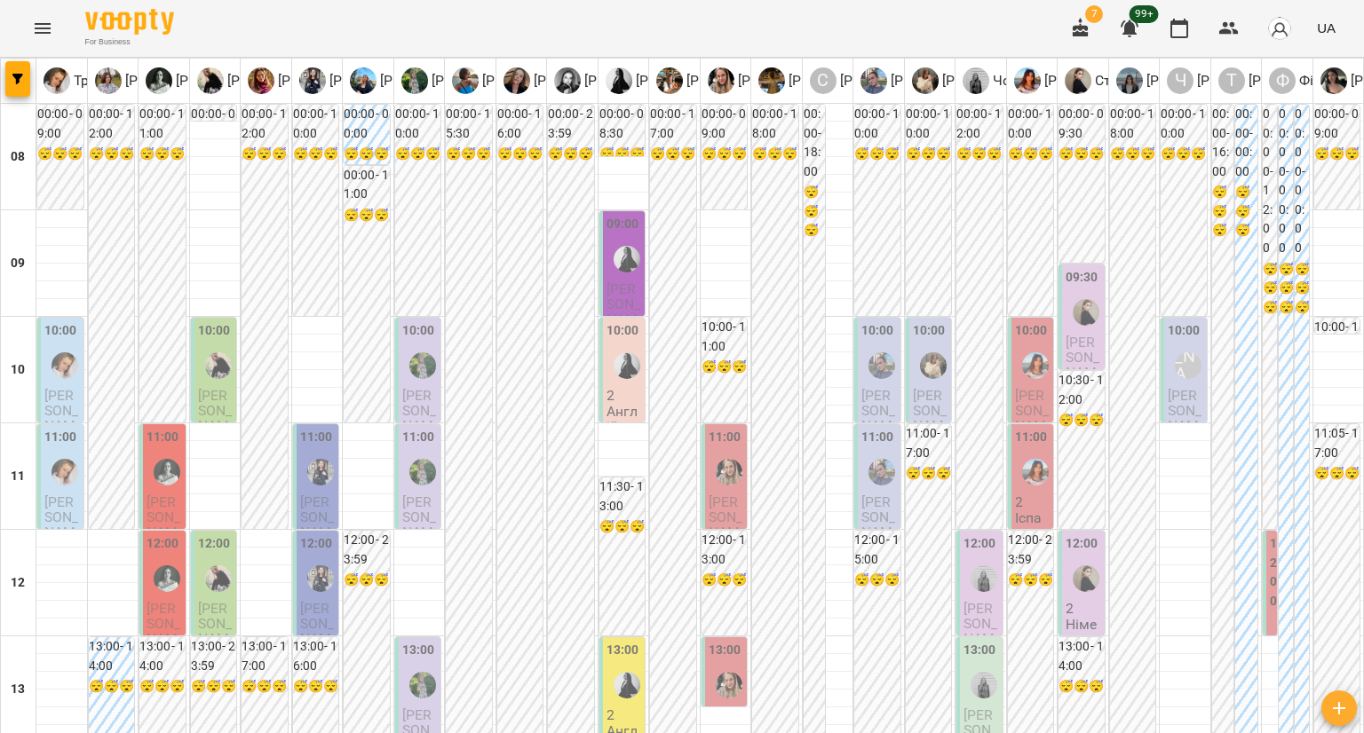
scroll to position [1065, 0]
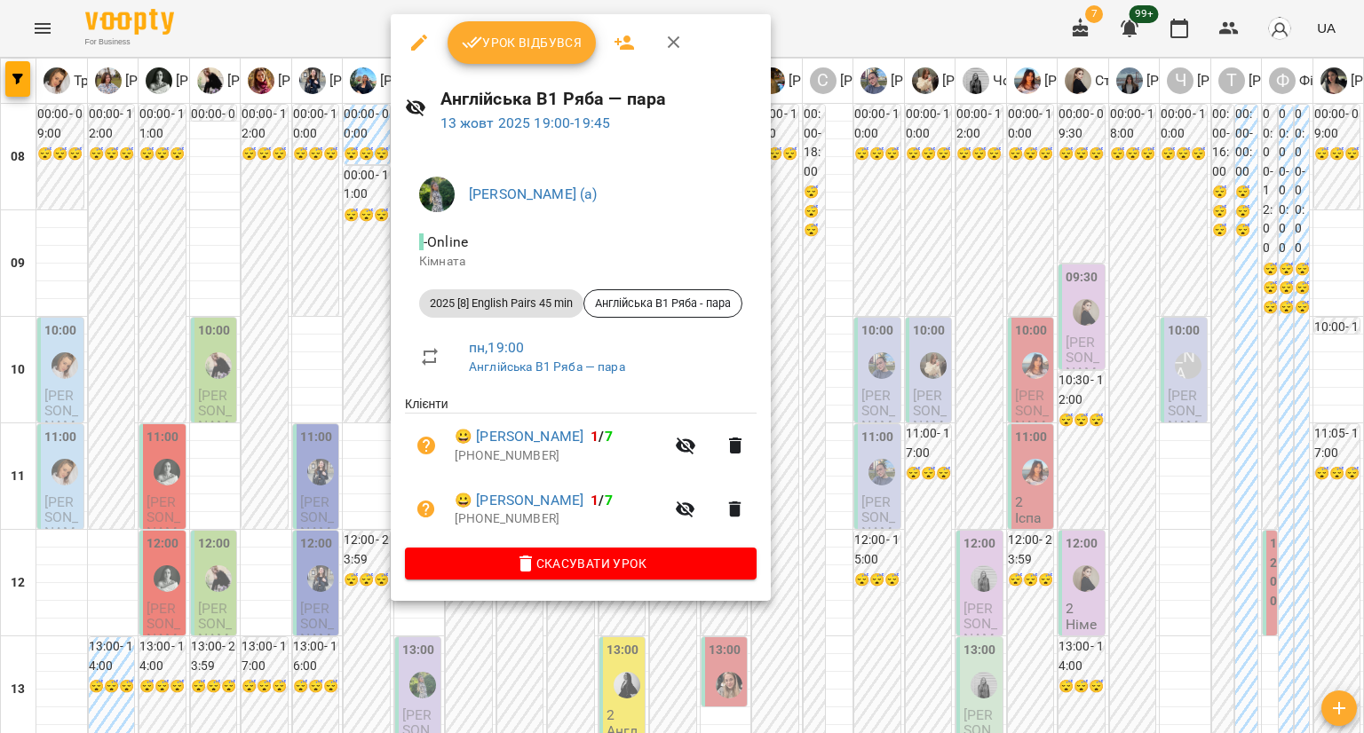
click at [301, 357] on div at bounding box center [682, 366] width 1364 height 733
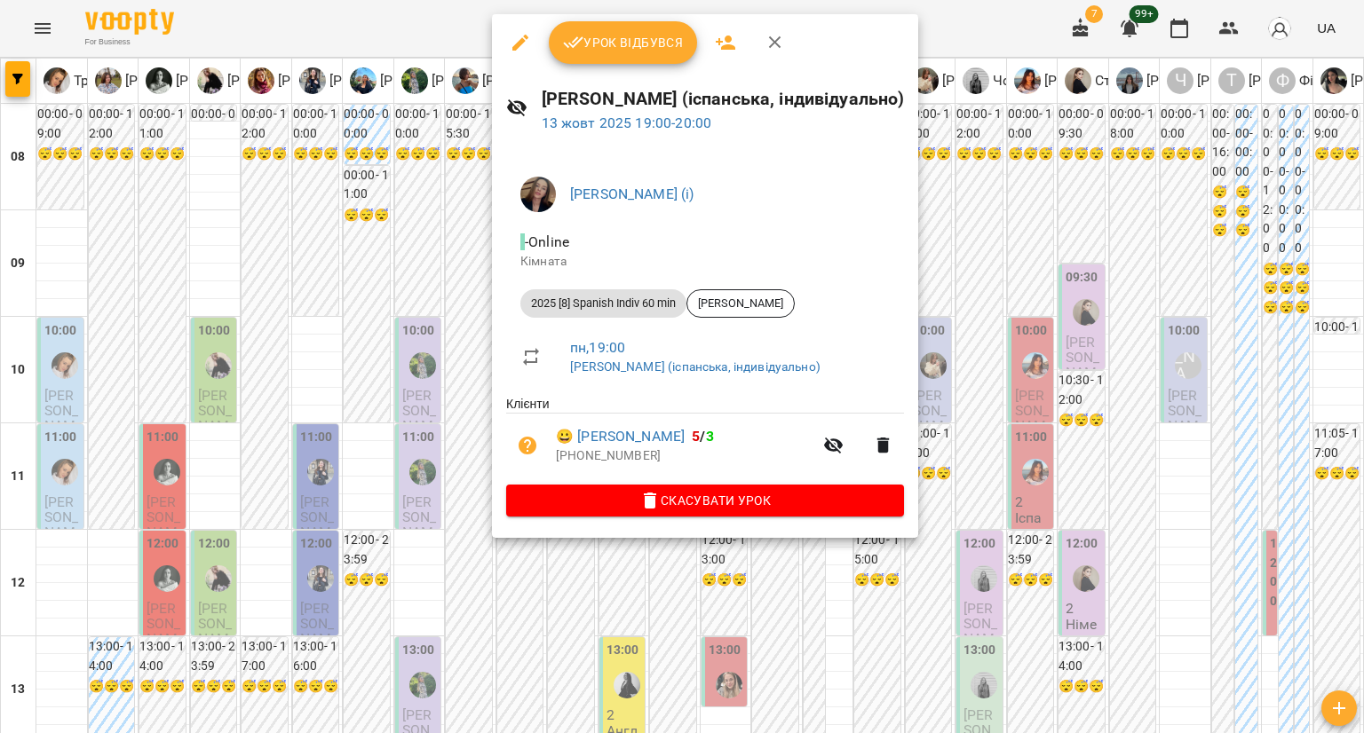
click at [309, 361] on div at bounding box center [682, 366] width 1364 height 733
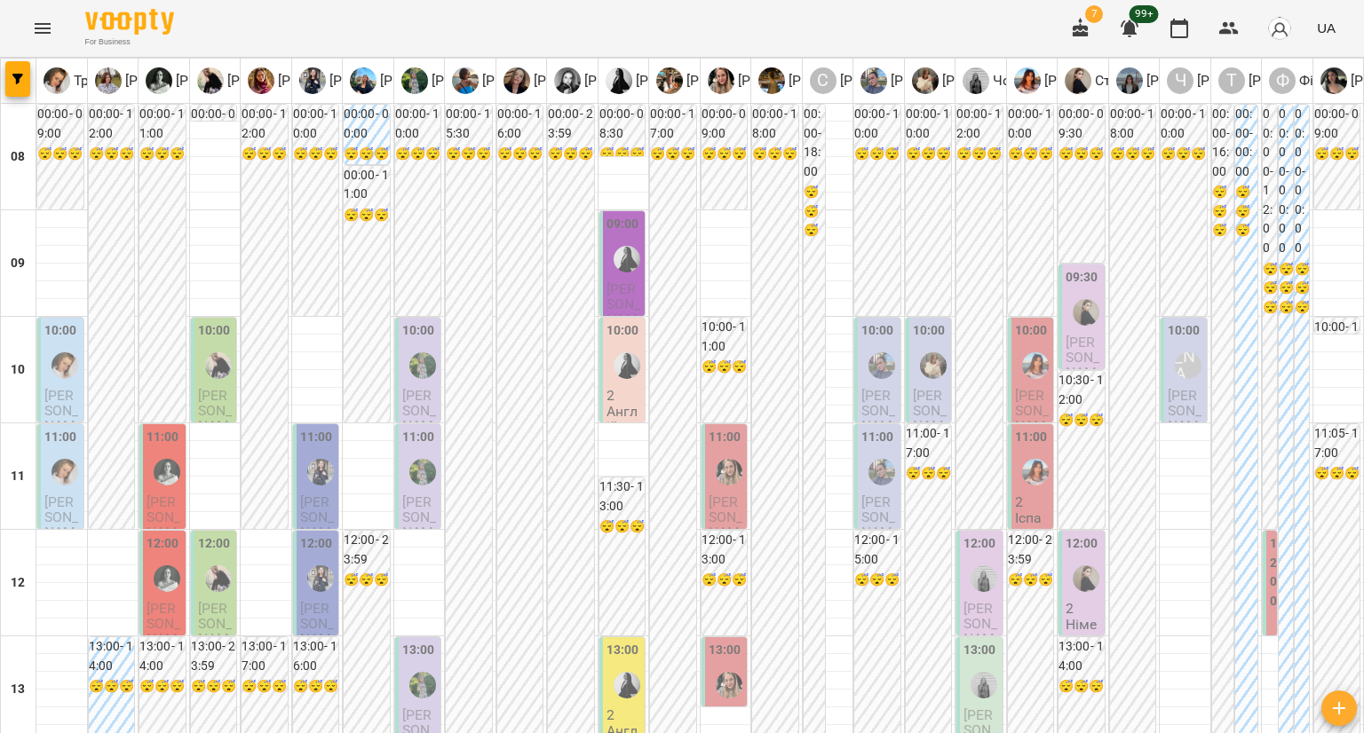
scroll to position [0, 0]
click at [629, 289] on span "Перерва Анастасія" at bounding box center [623, 312] width 35 height 63
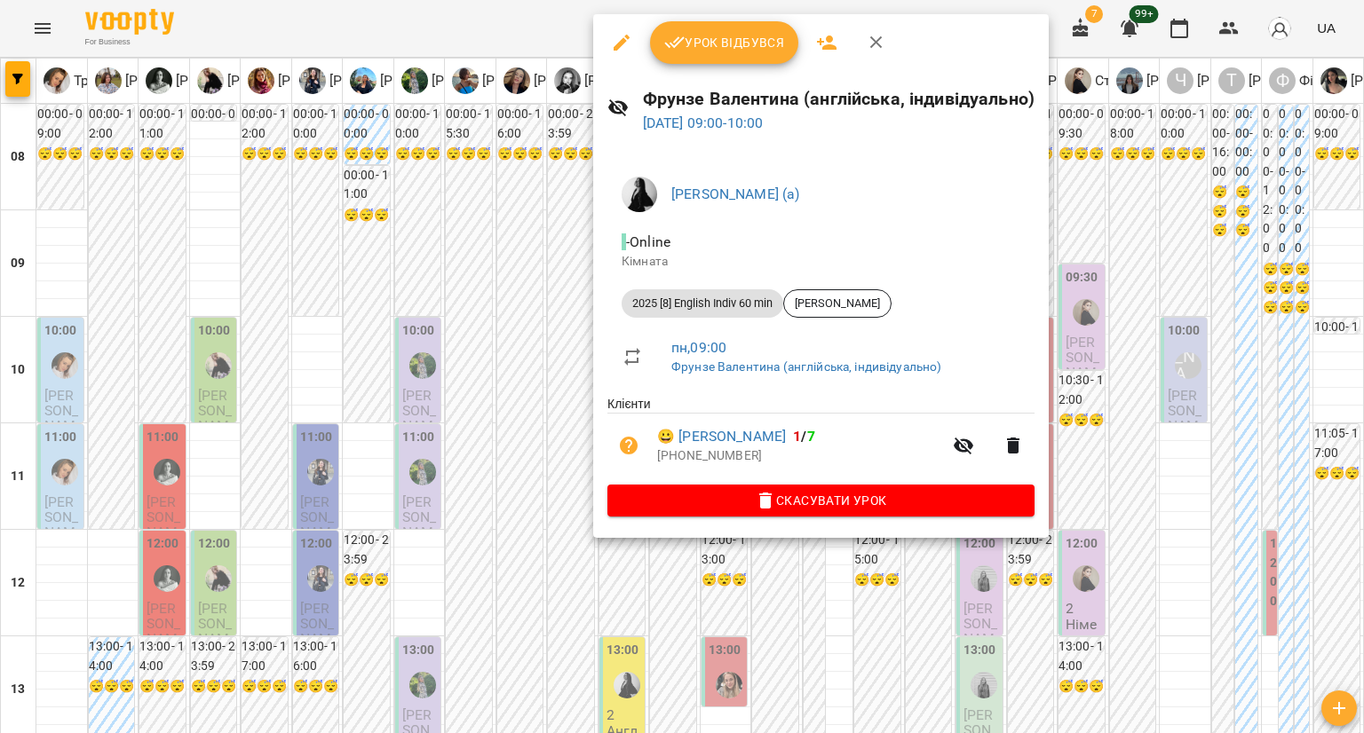
click at [477, 362] on div at bounding box center [682, 366] width 1364 height 733
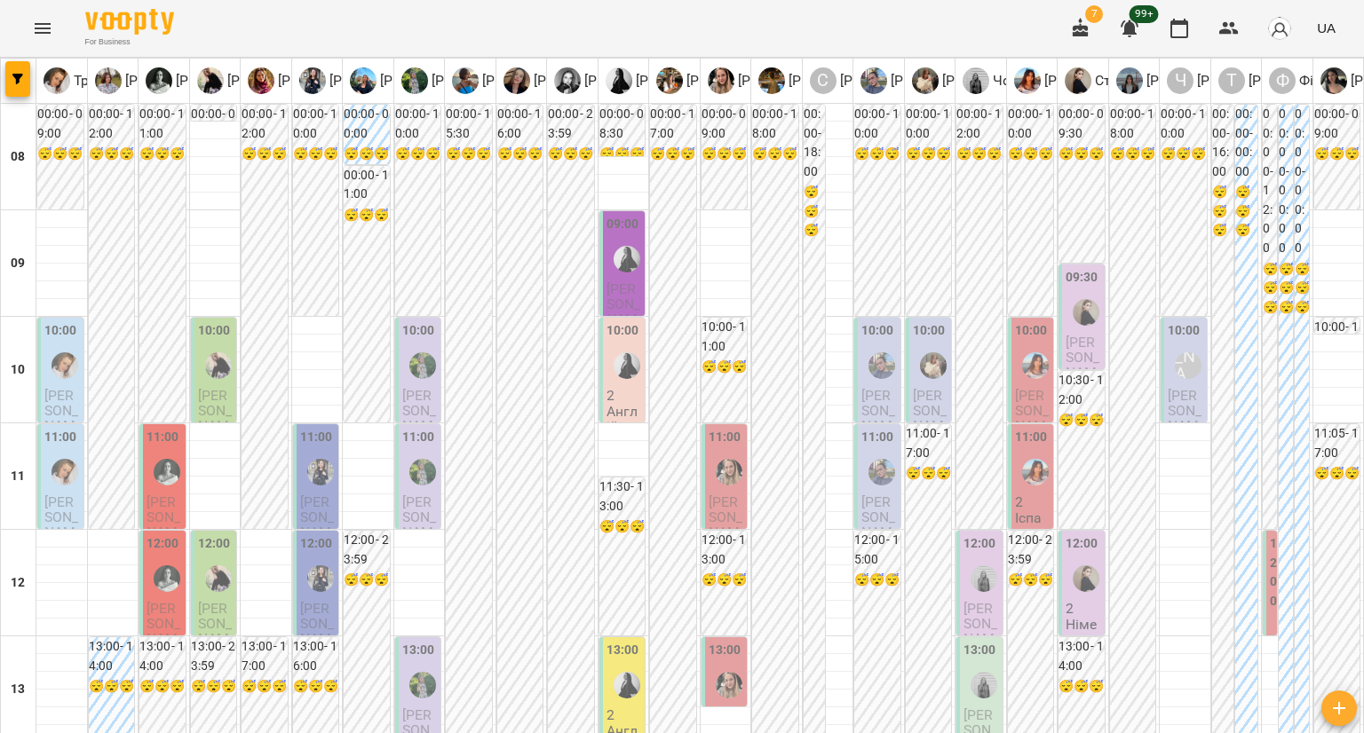
click at [606, 388] on p "2" at bounding box center [624, 395] width 36 height 15
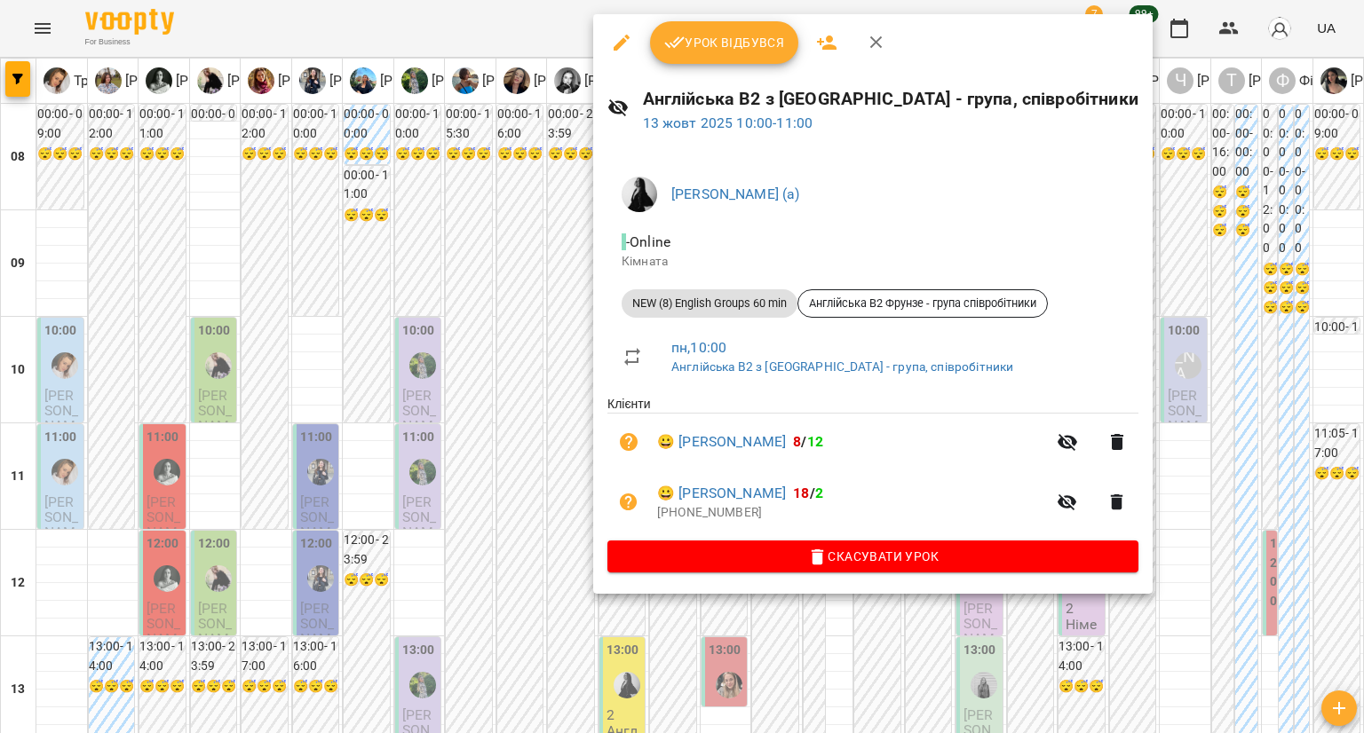
click at [548, 371] on div at bounding box center [682, 366] width 1364 height 733
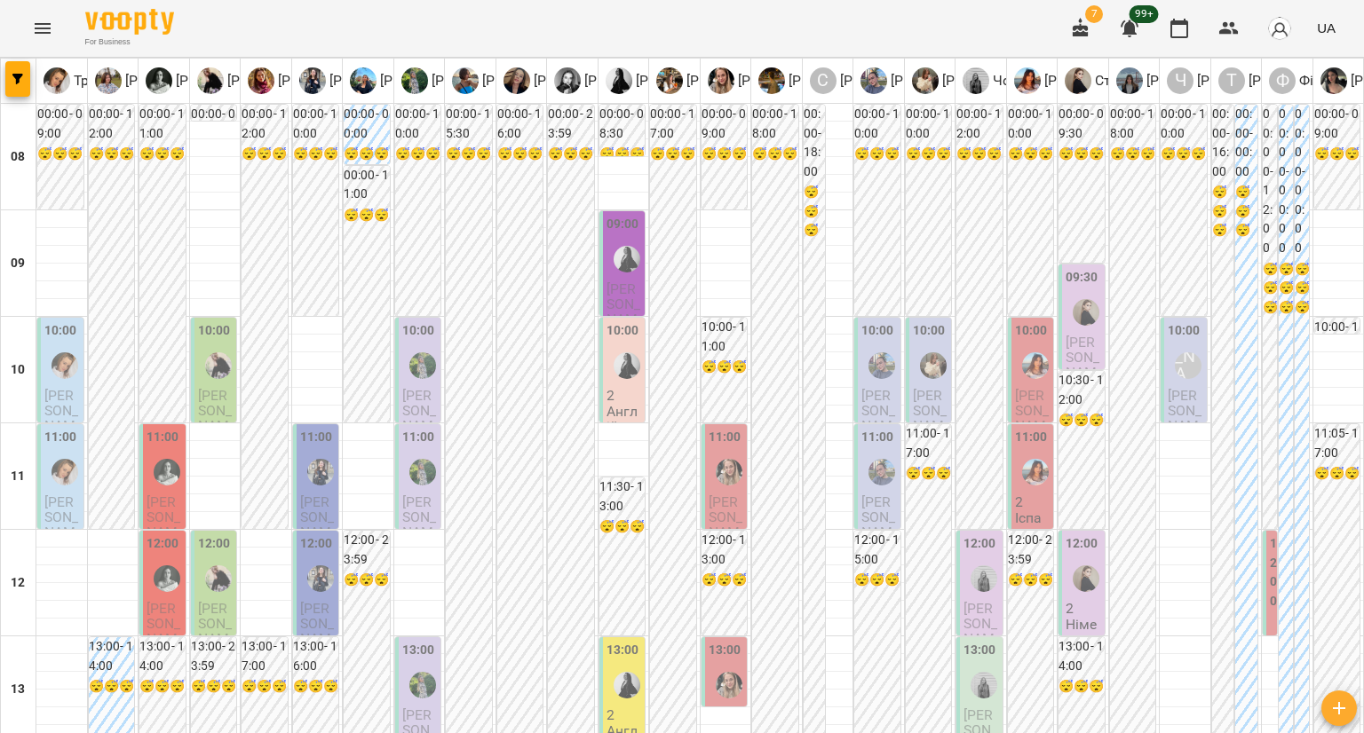
scroll to position [355, 0]
click at [606, 665] on div at bounding box center [626, 685] width 41 height 41
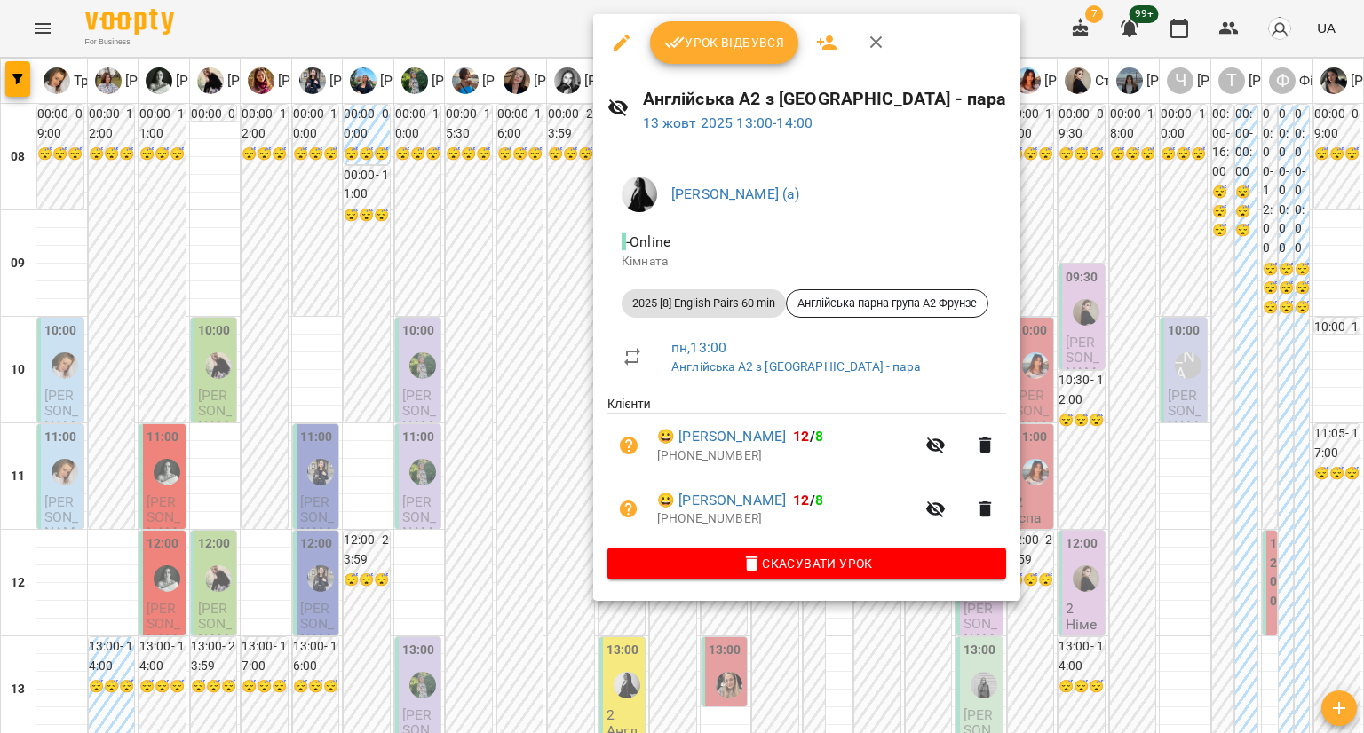
click at [521, 355] on div at bounding box center [682, 366] width 1364 height 733
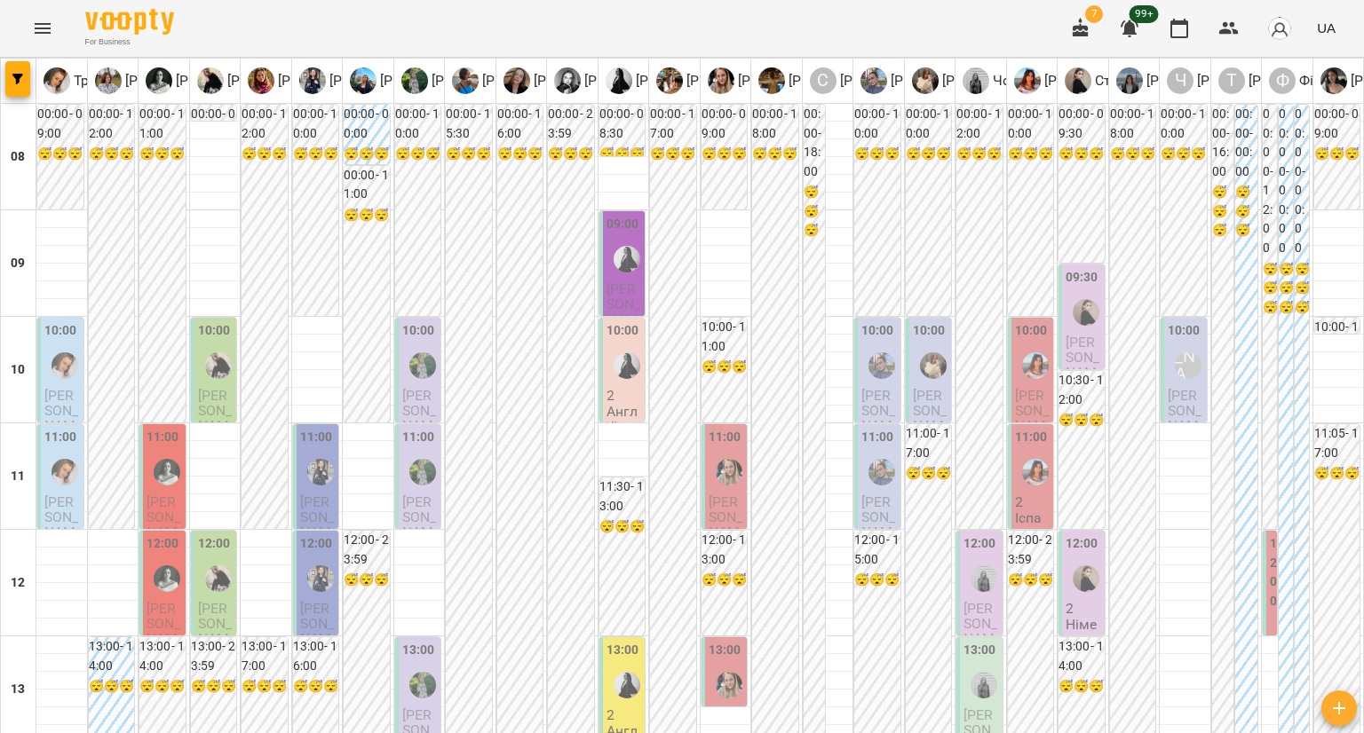
scroll to position [533, 0]
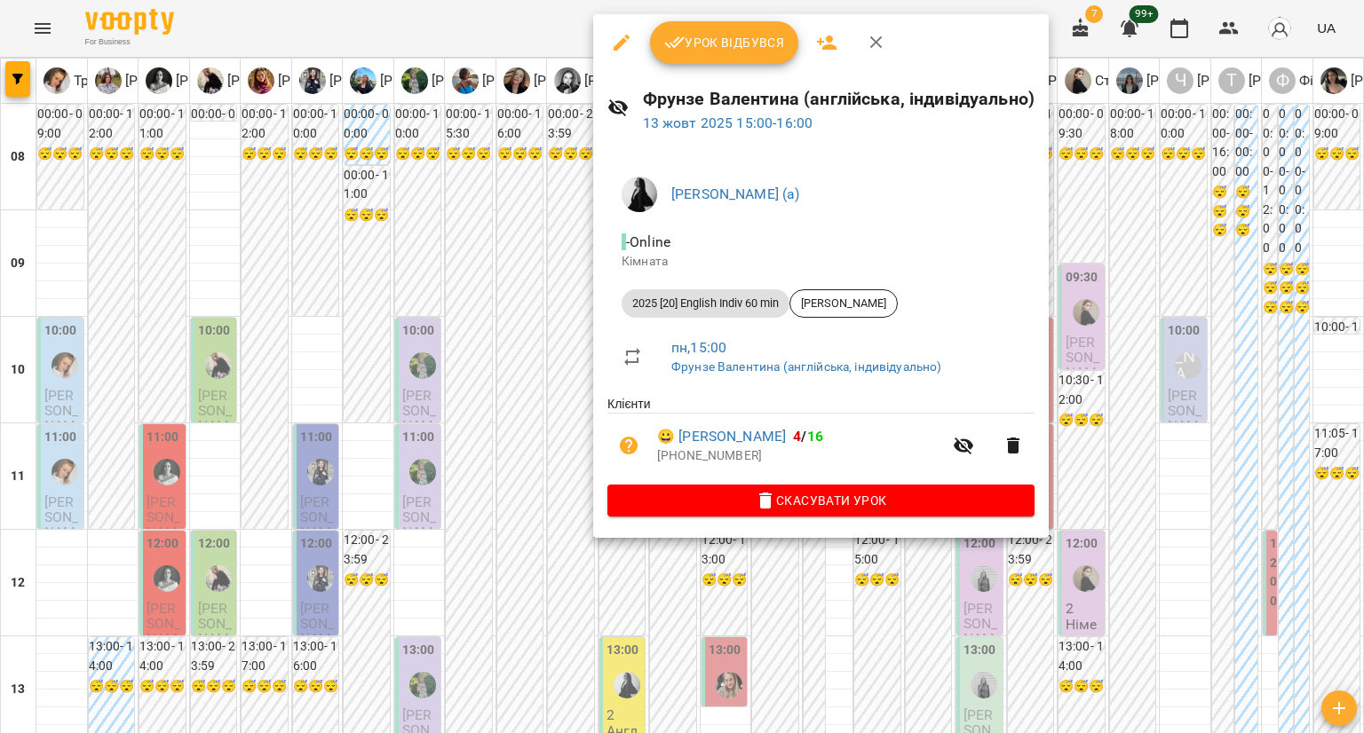
click at [539, 345] on div at bounding box center [682, 366] width 1364 height 733
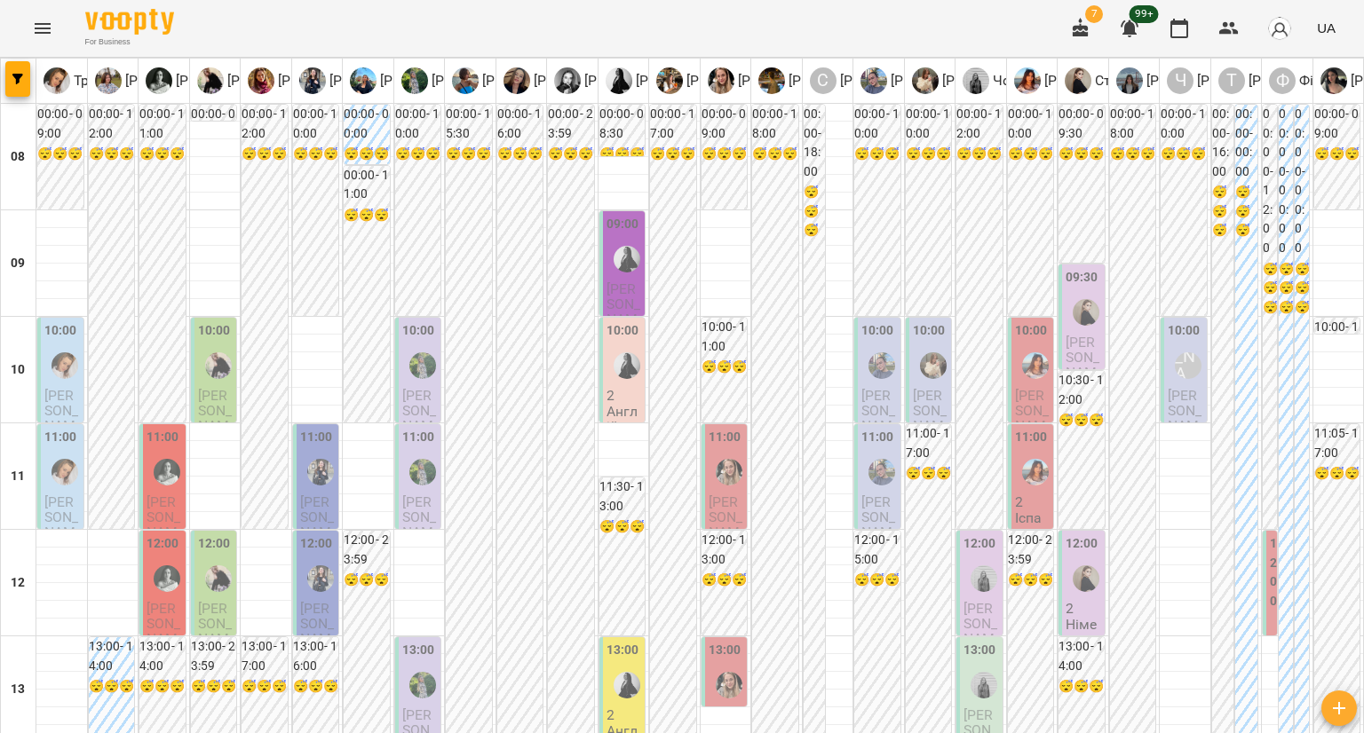
scroll to position [1087, 0]
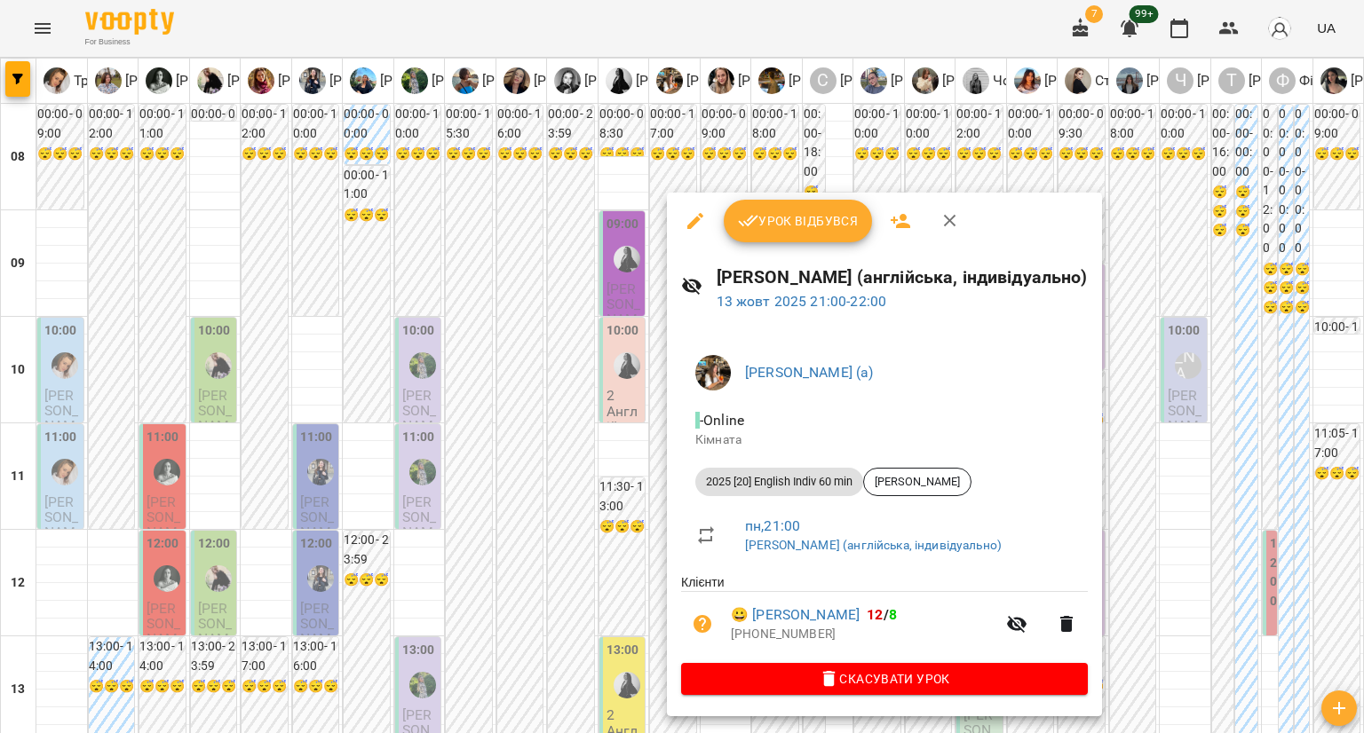
click at [568, 427] on div at bounding box center [682, 366] width 1364 height 733
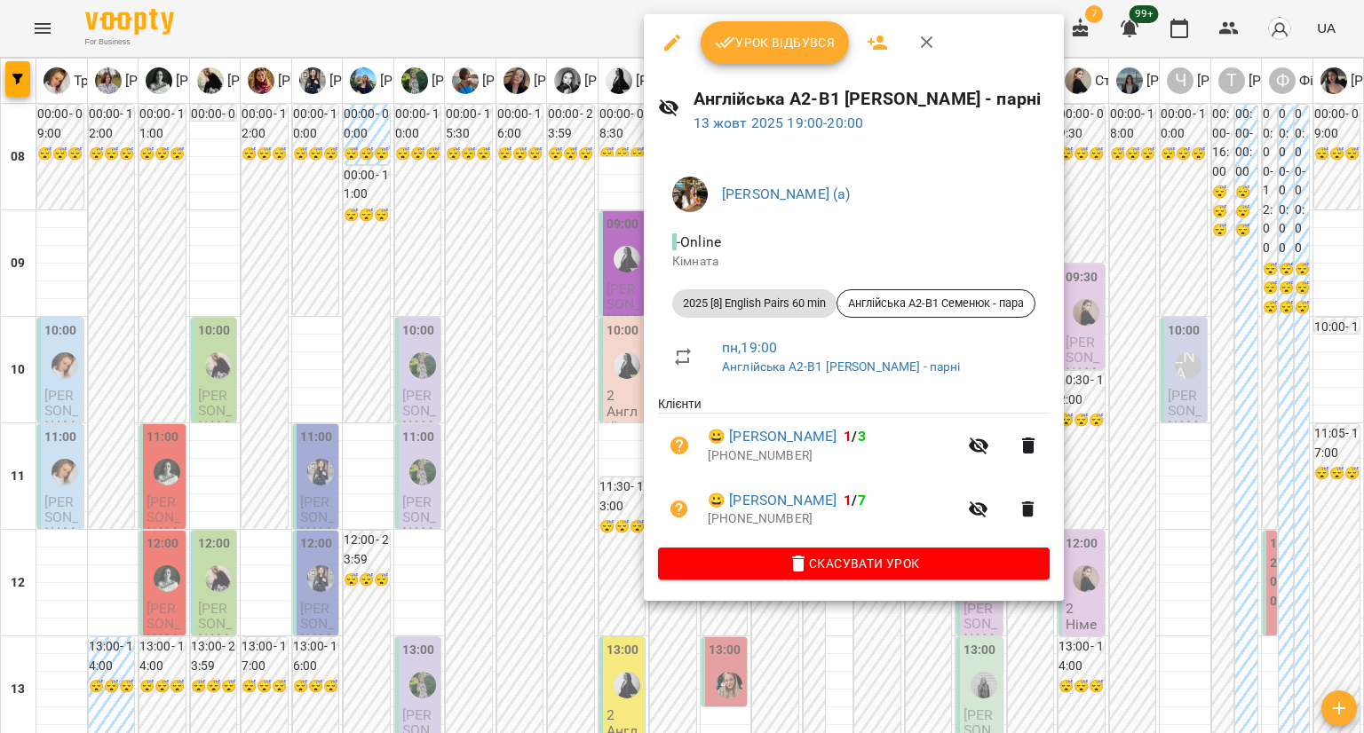
click at [588, 331] on div at bounding box center [682, 366] width 1364 height 733
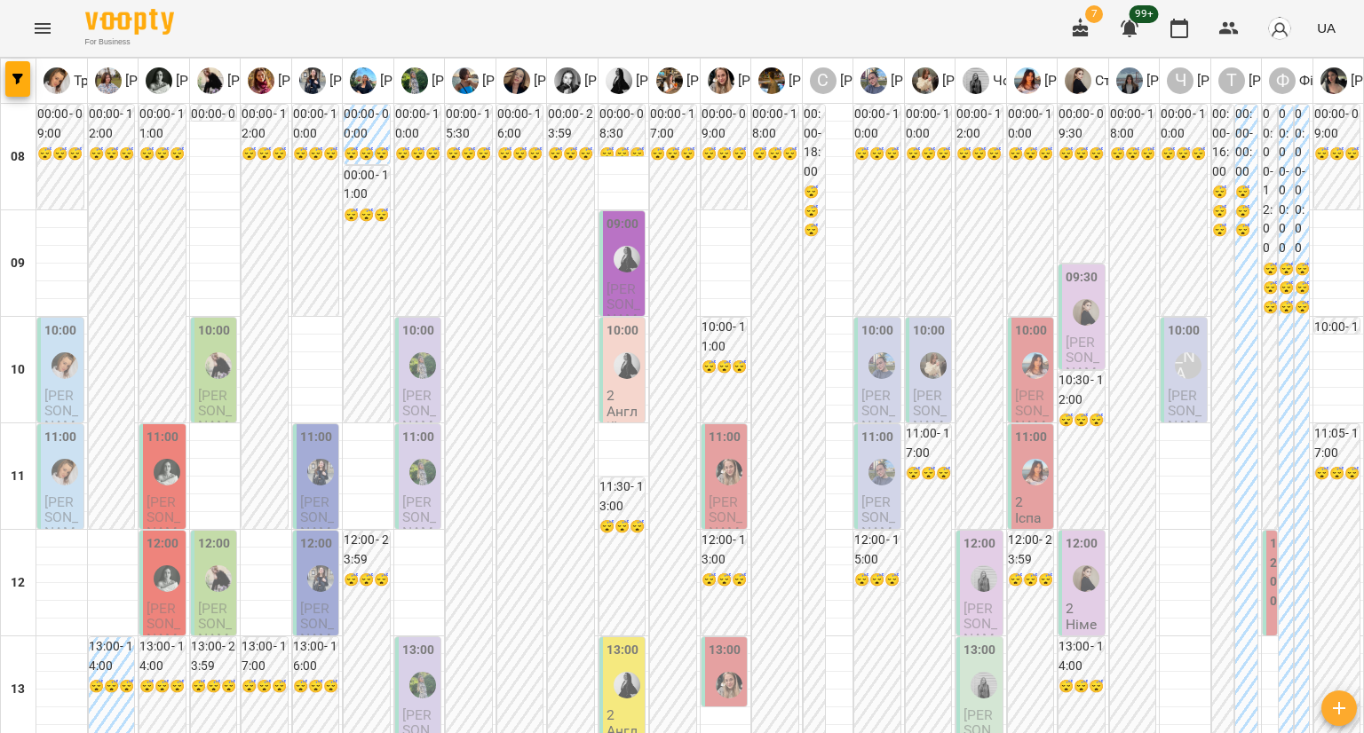
scroll to position [0, 0]
click at [732, 436] on label "11:00" at bounding box center [724, 438] width 33 height 20
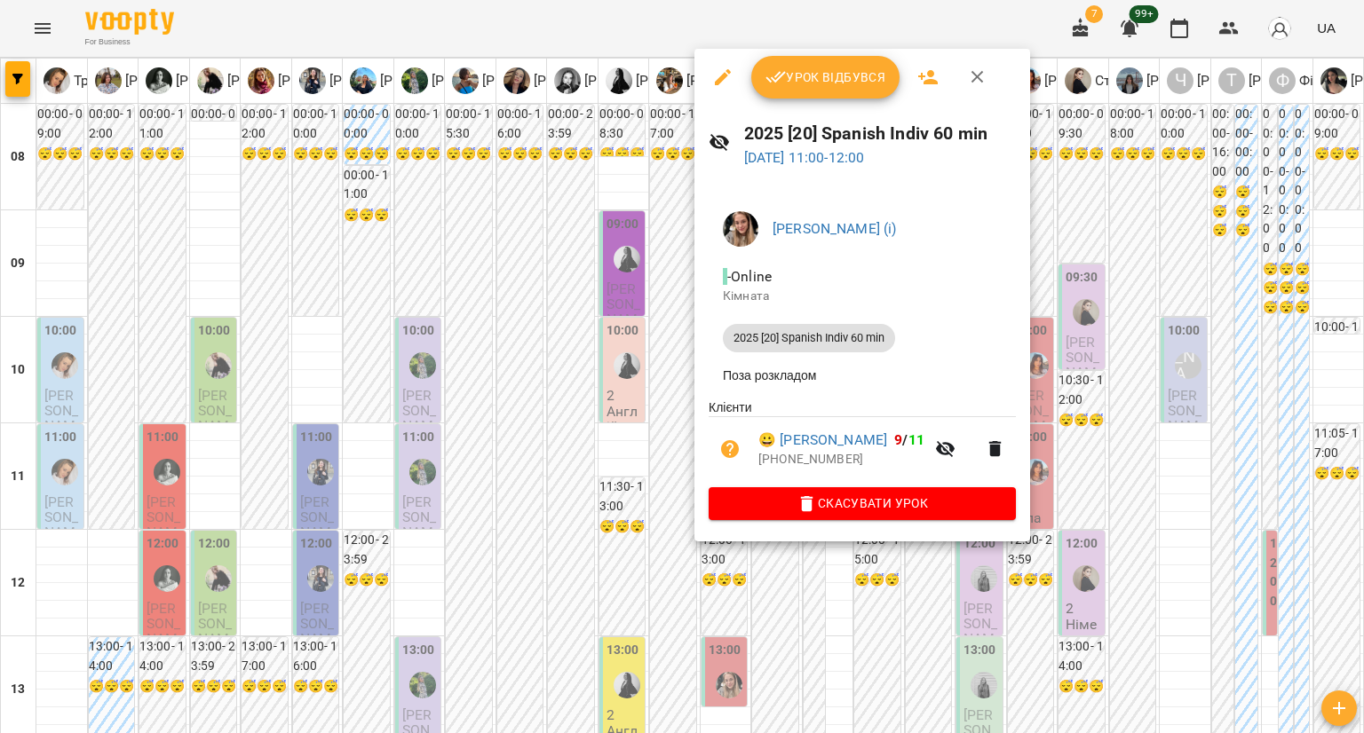
click at [665, 401] on div at bounding box center [682, 366] width 1364 height 733
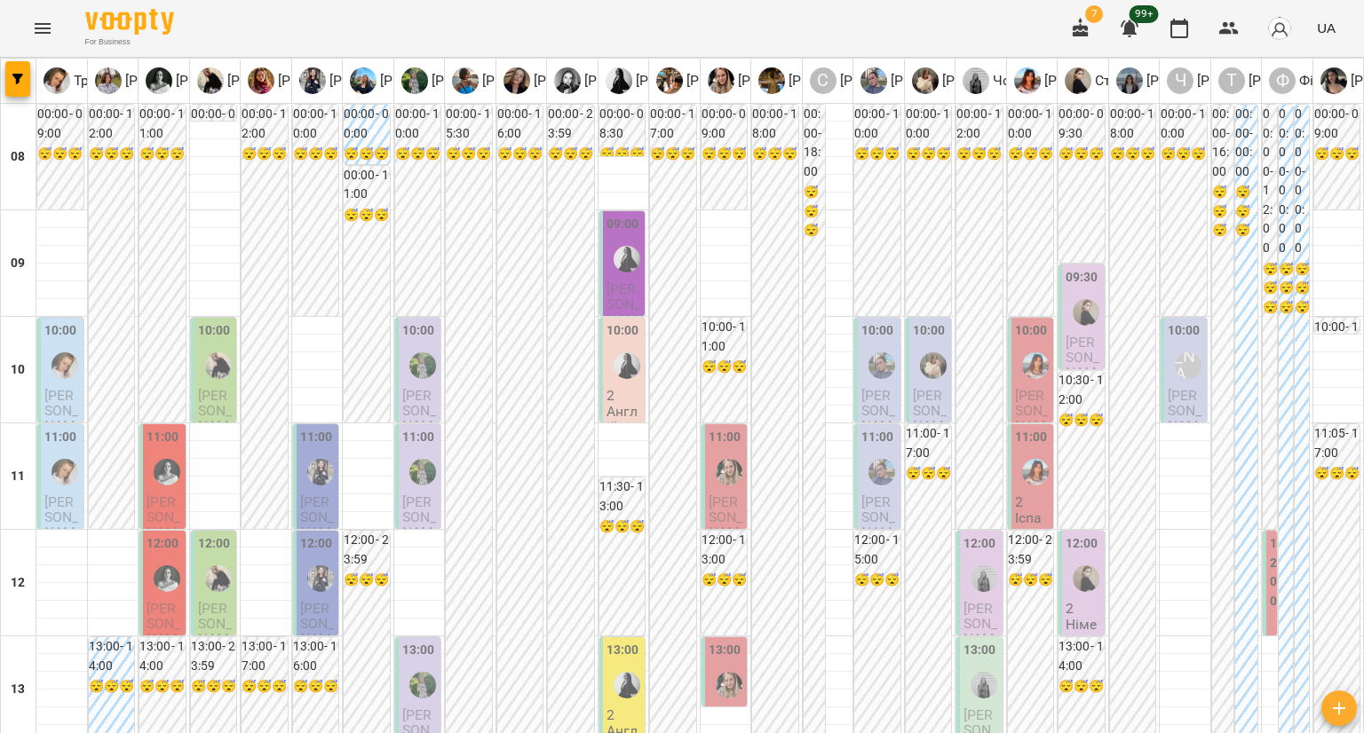
scroll to position [178, 0]
click at [724, 641] on label "13:00" at bounding box center [724, 651] width 33 height 20
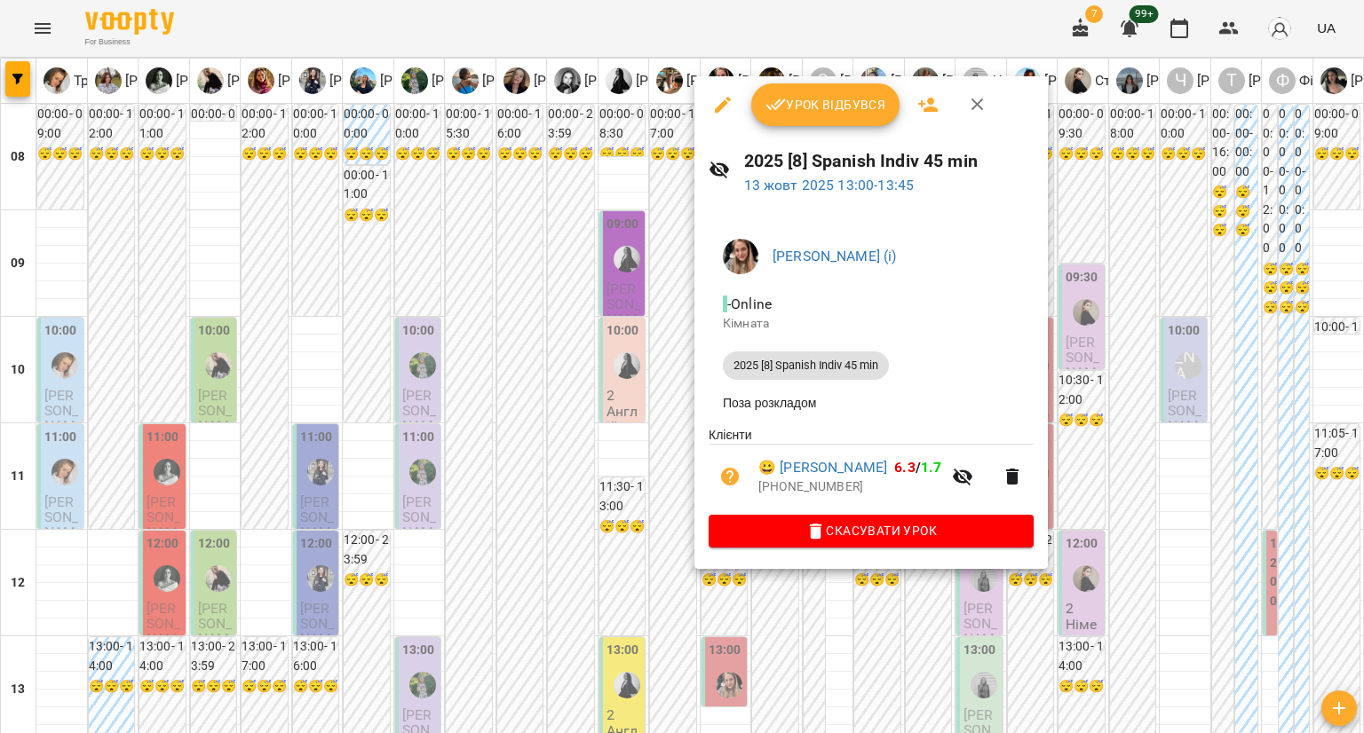
click at [638, 441] on div at bounding box center [682, 366] width 1364 height 733
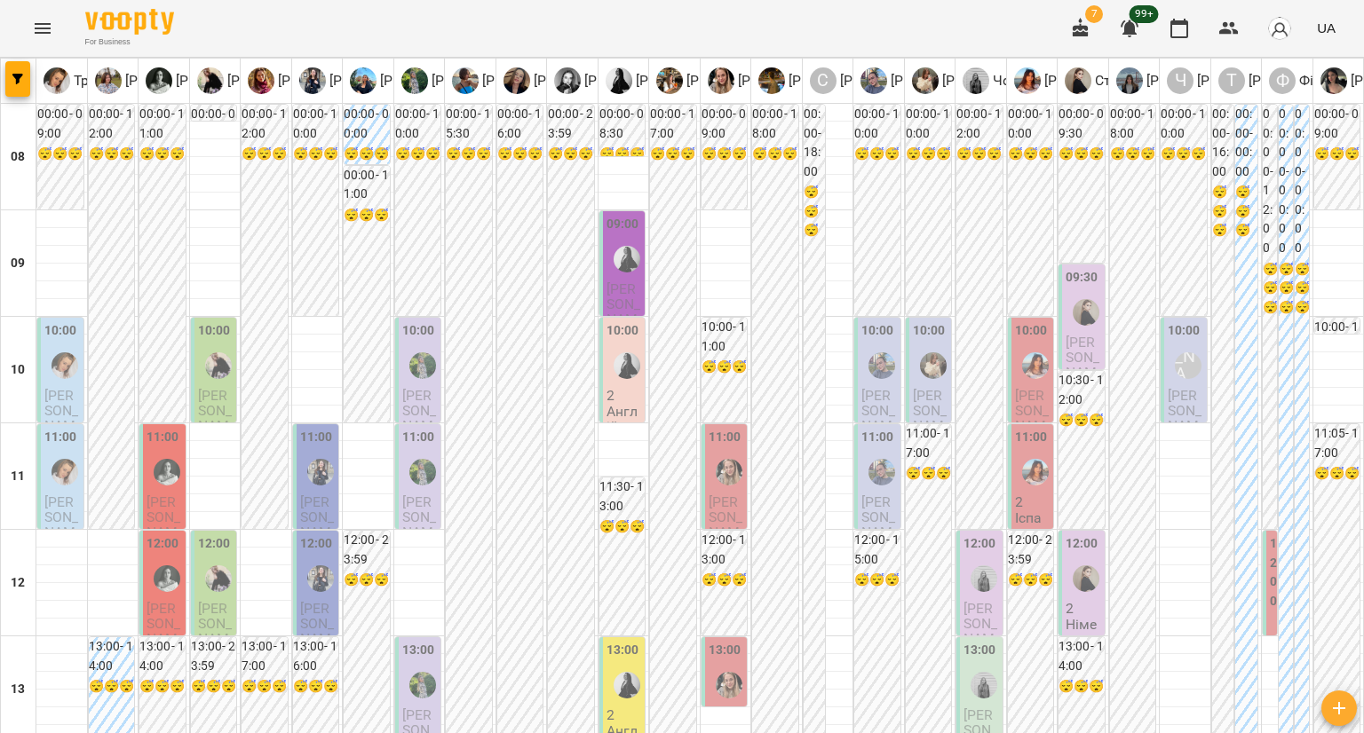
scroll to position [444, 0]
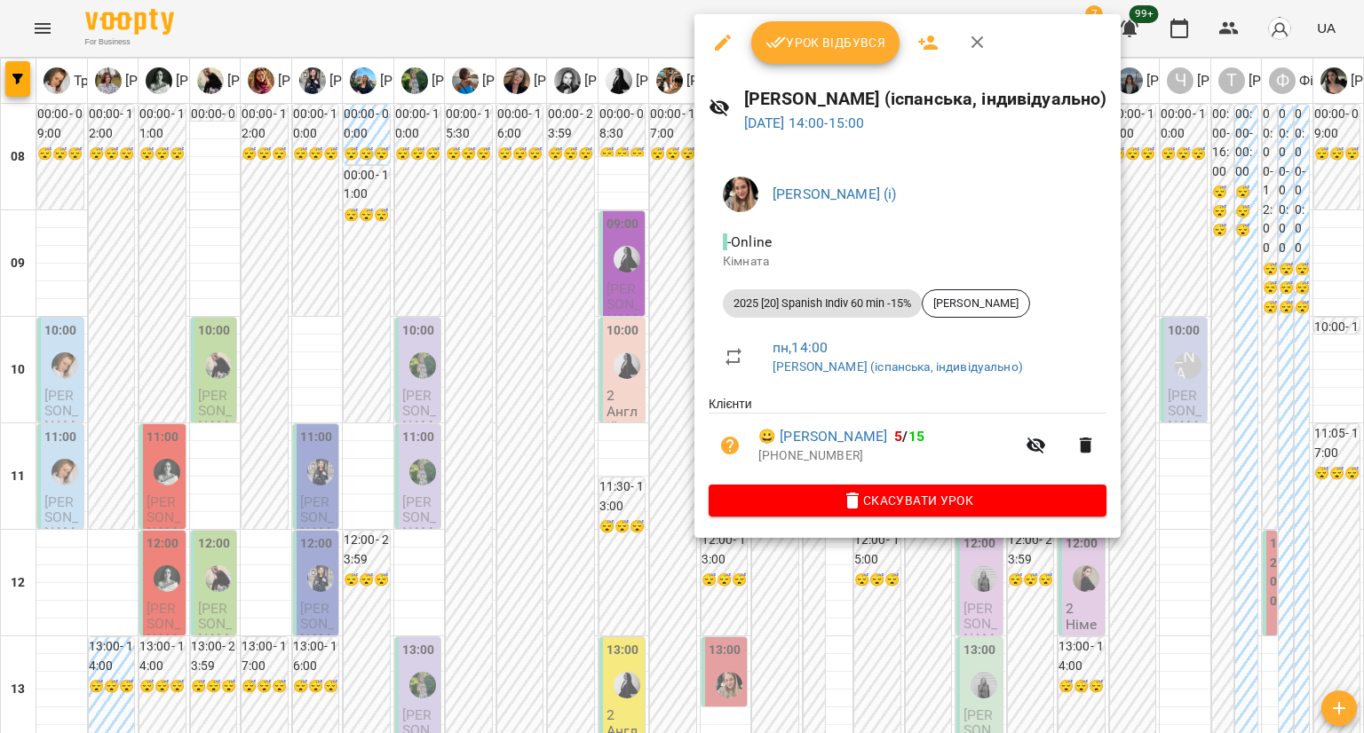
click at [657, 379] on div at bounding box center [682, 366] width 1364 height 733
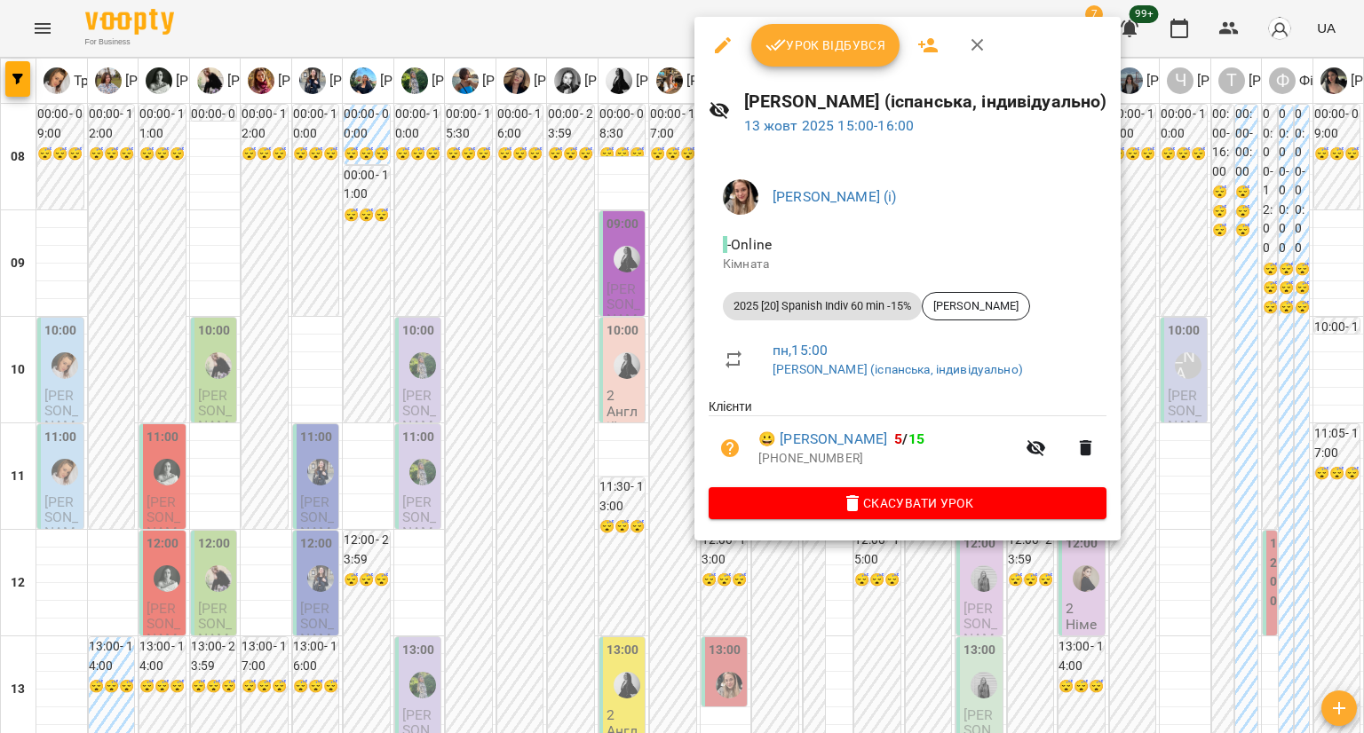
click at [656, 467] on div at bounding box center [682, 366] width 1364 height 733
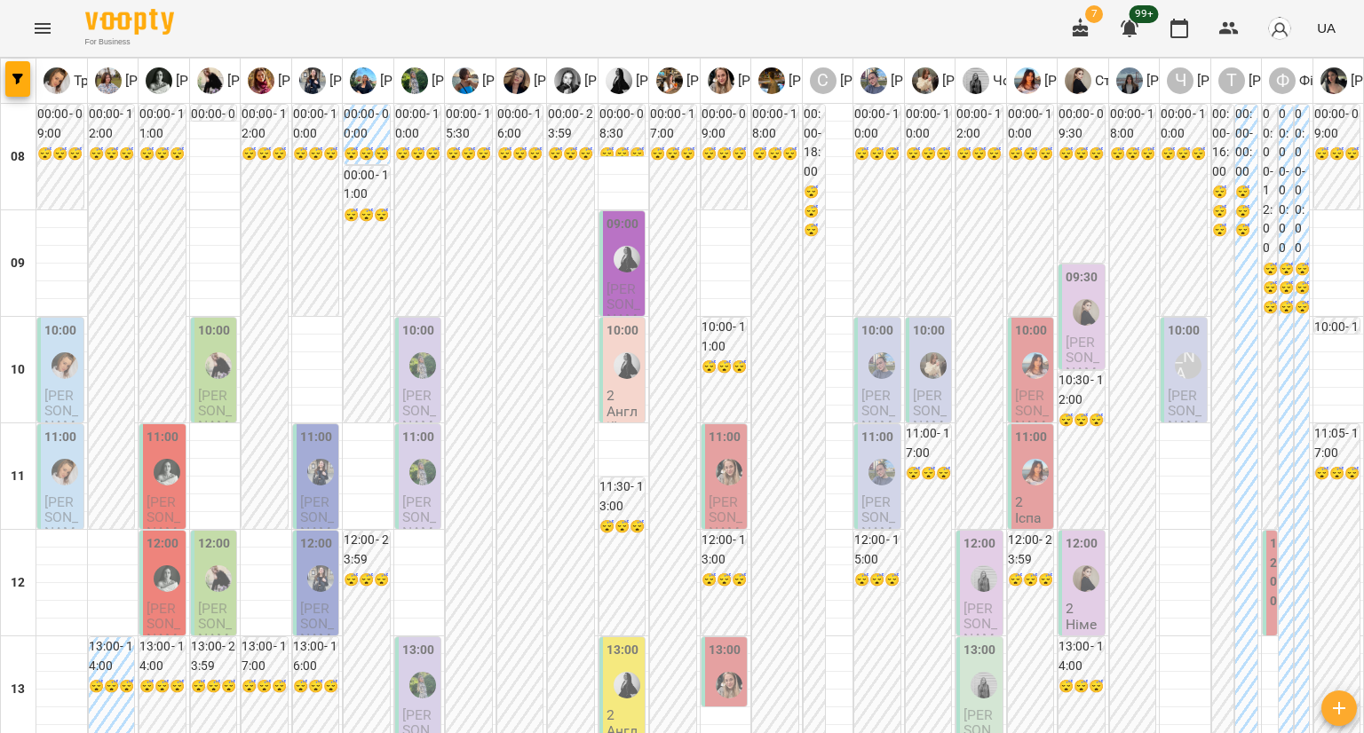
scroll to position [1087, 0]
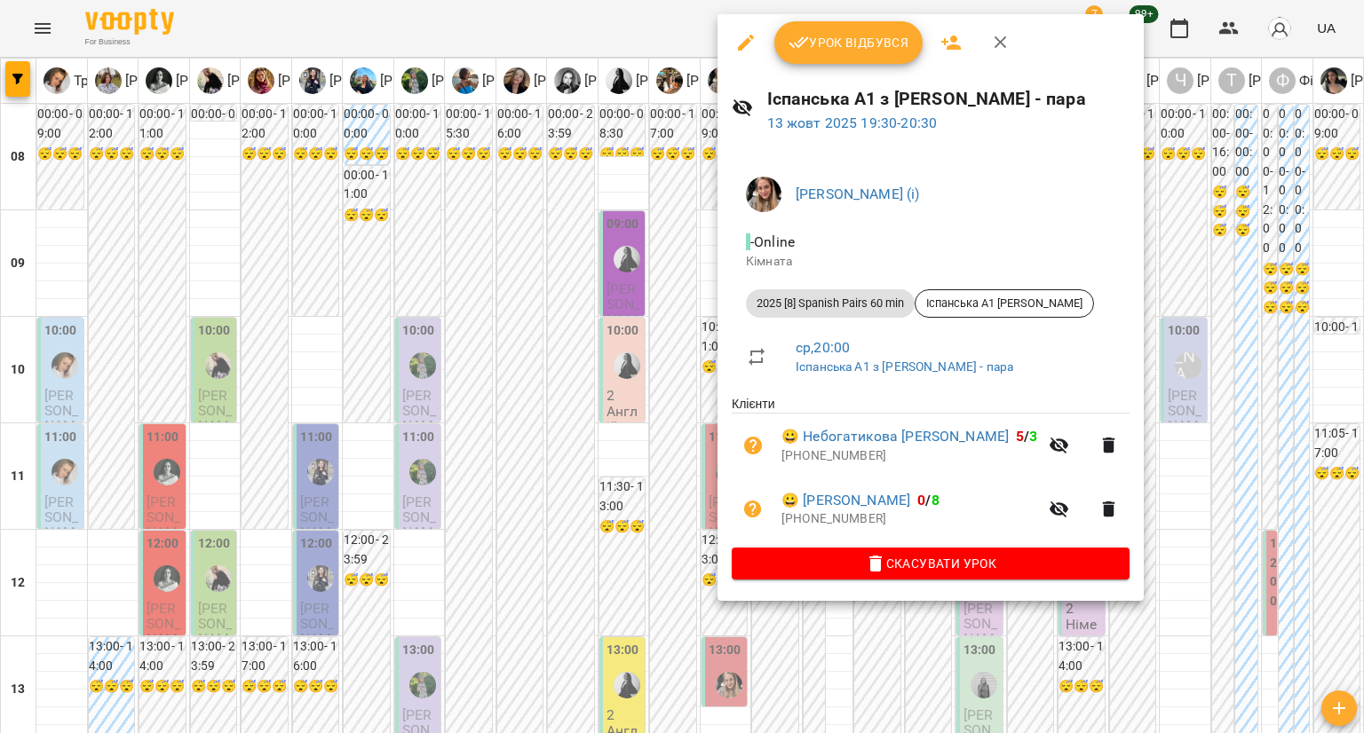
click at [593, 416] on div at bounding box center [682, 366] width 1364 height 733
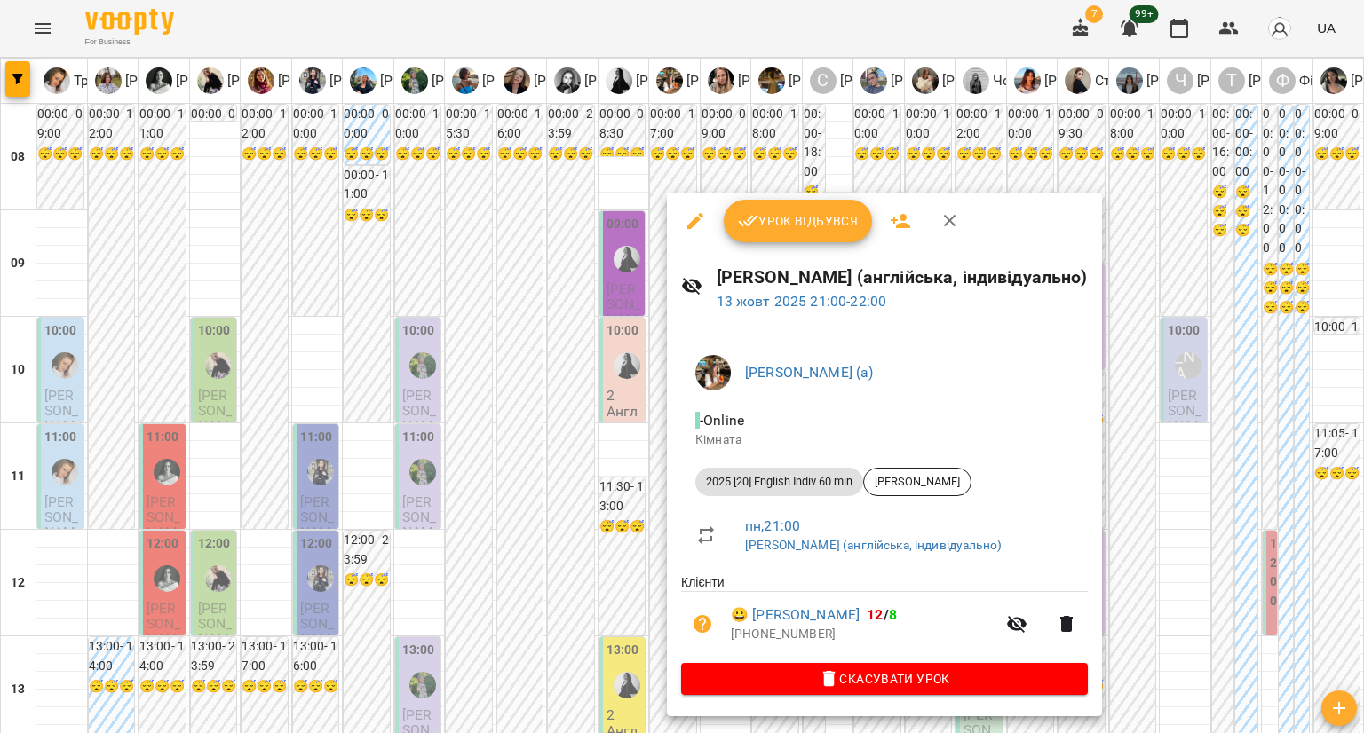
click at [635, 455] on div at bounding box center [682, 366] width 1364 height 733
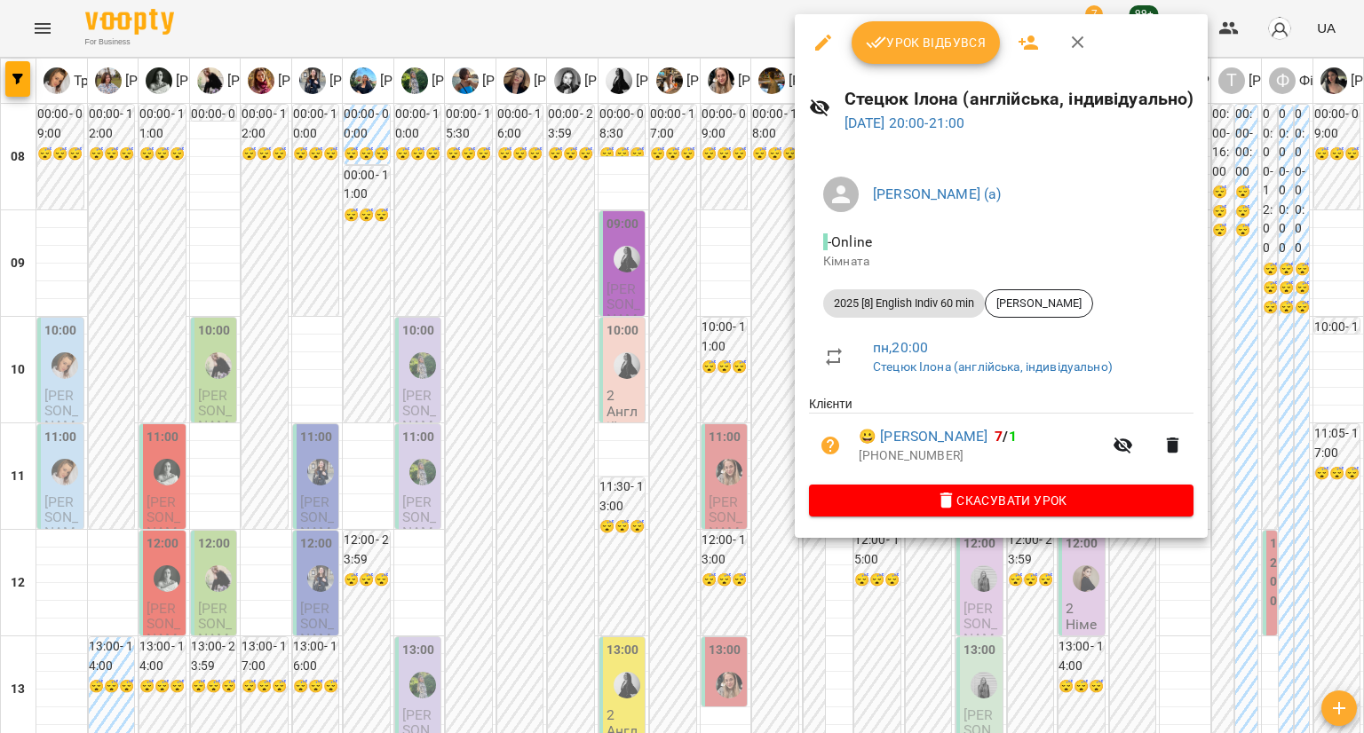
click at [788, 544] on div at bounding box center [682, 366] width 1364 height 733
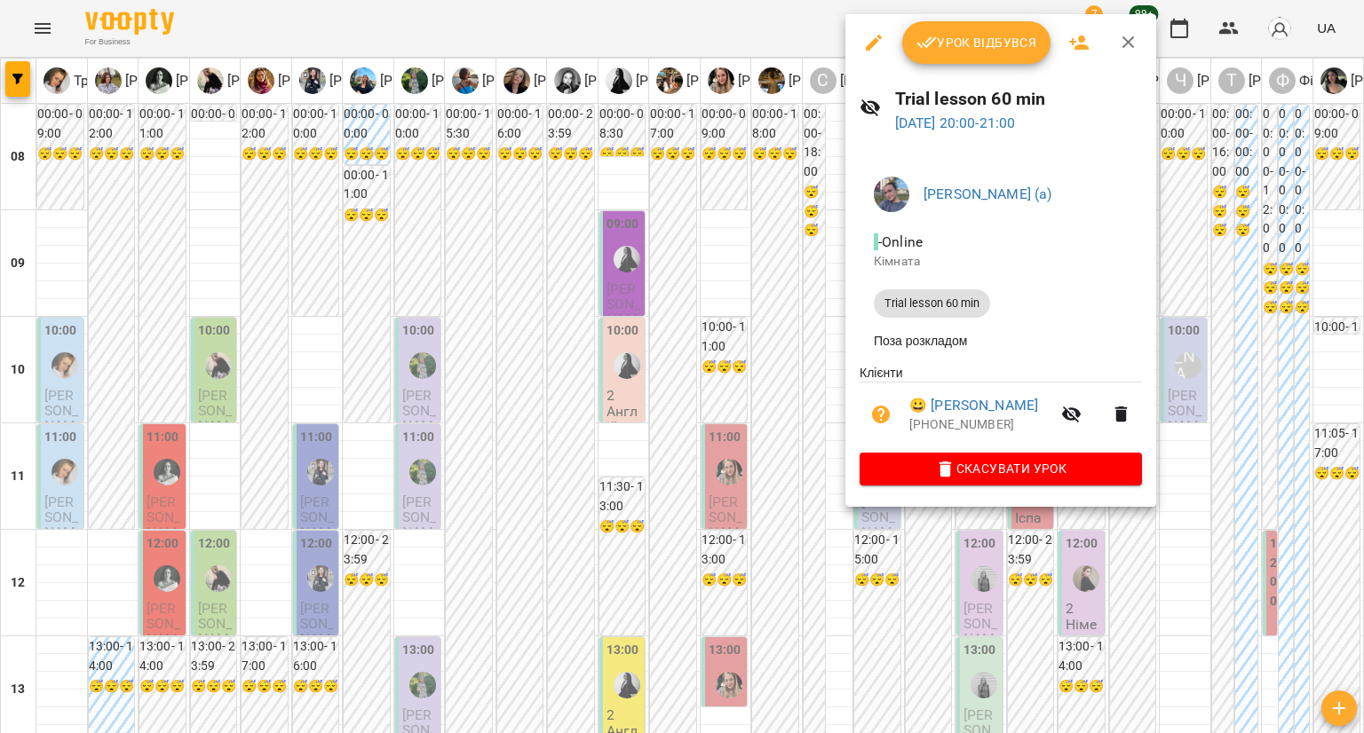
click at [854, 570] on div at bounding box center [682, 366] width 1364 height 733
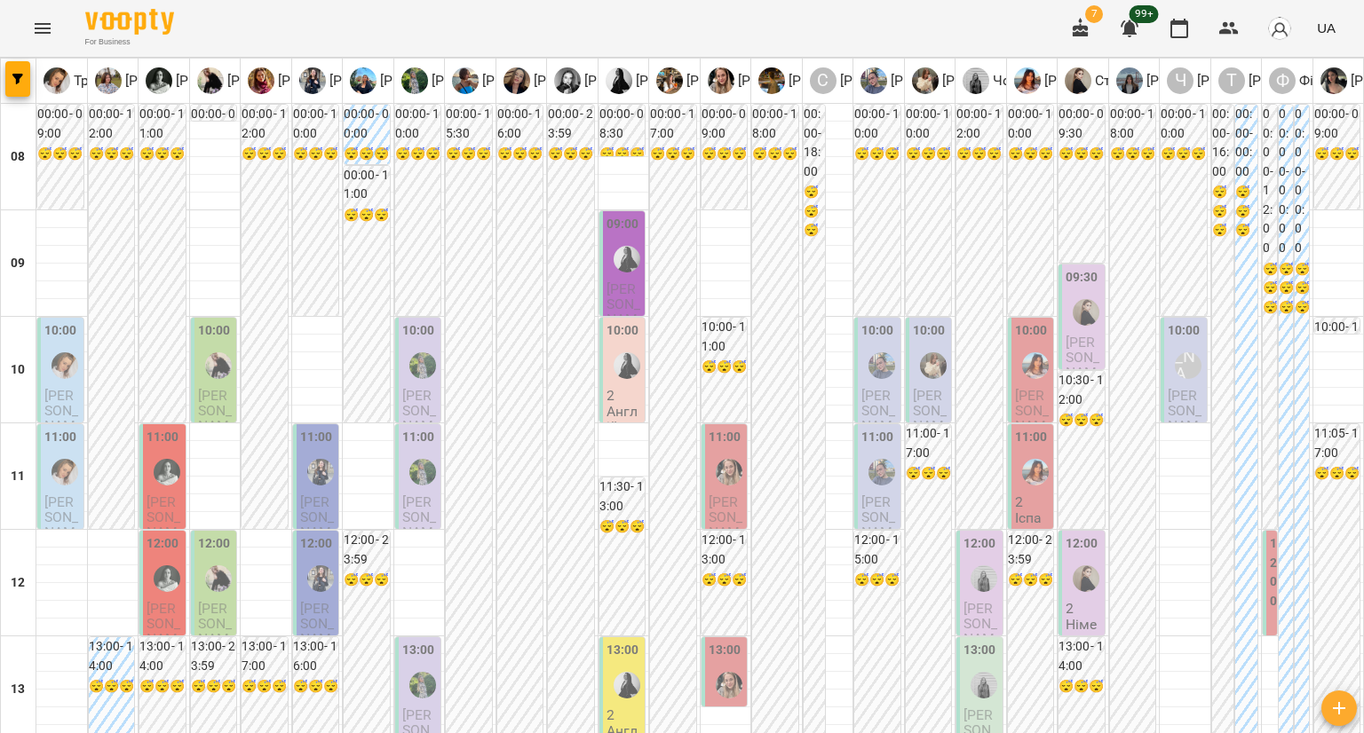
scroll to position [820, 0]
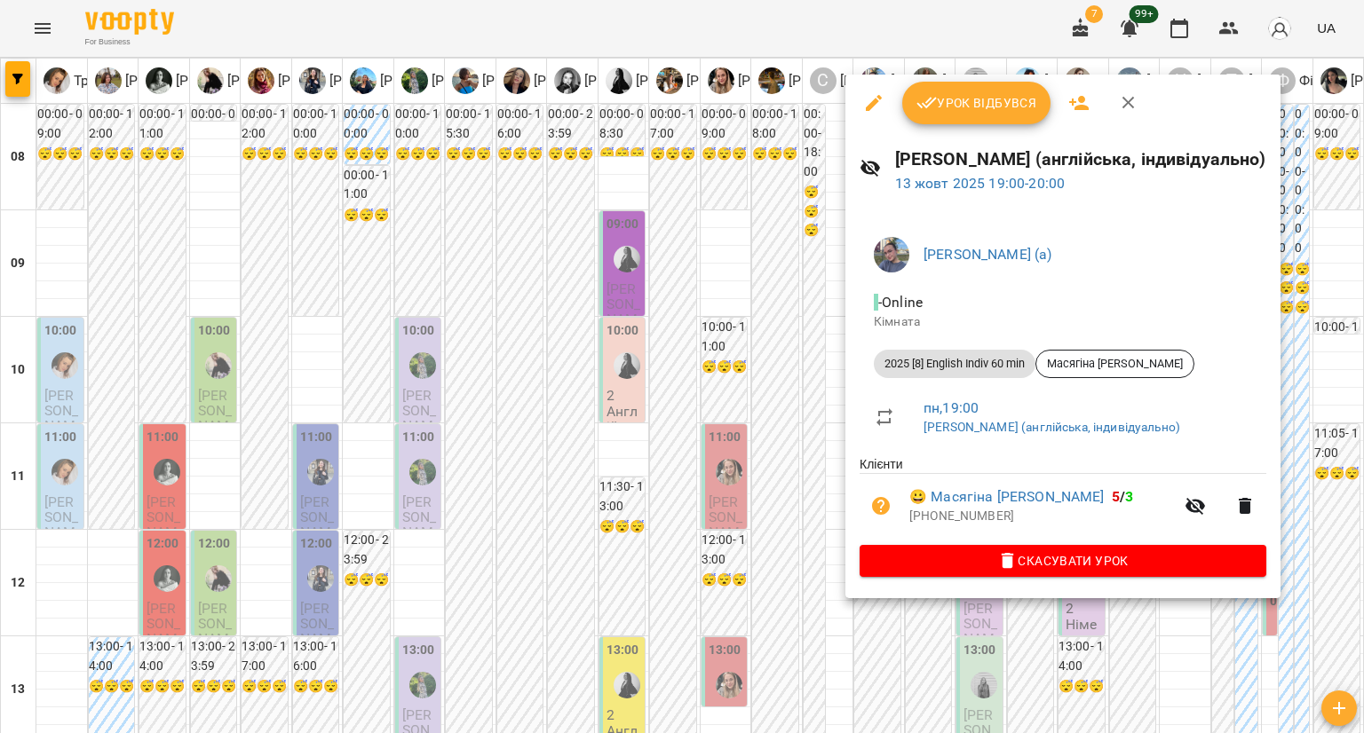
click at [750, 313] on div at bounding box center [682, 366] width 1364 height 733
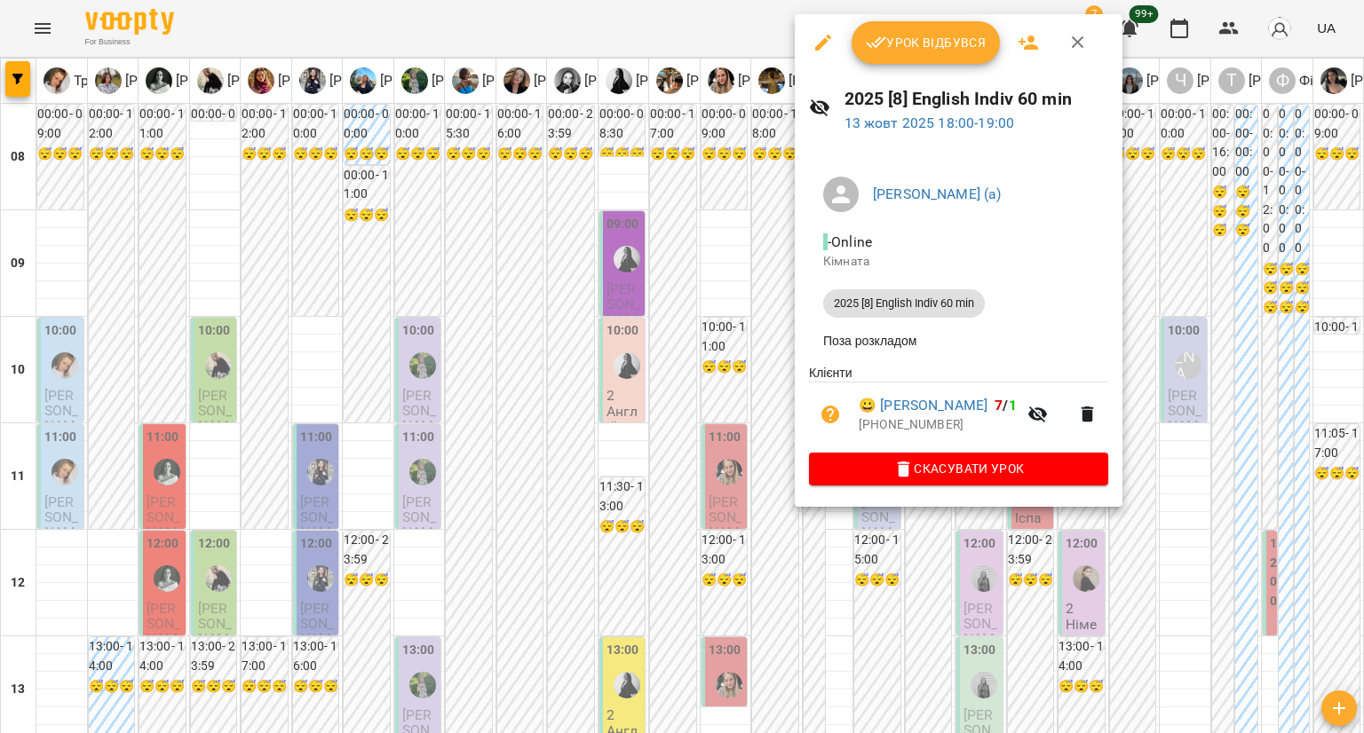
click at [763, 258] on div at bounding box center [682, 366] width 1364 height 733
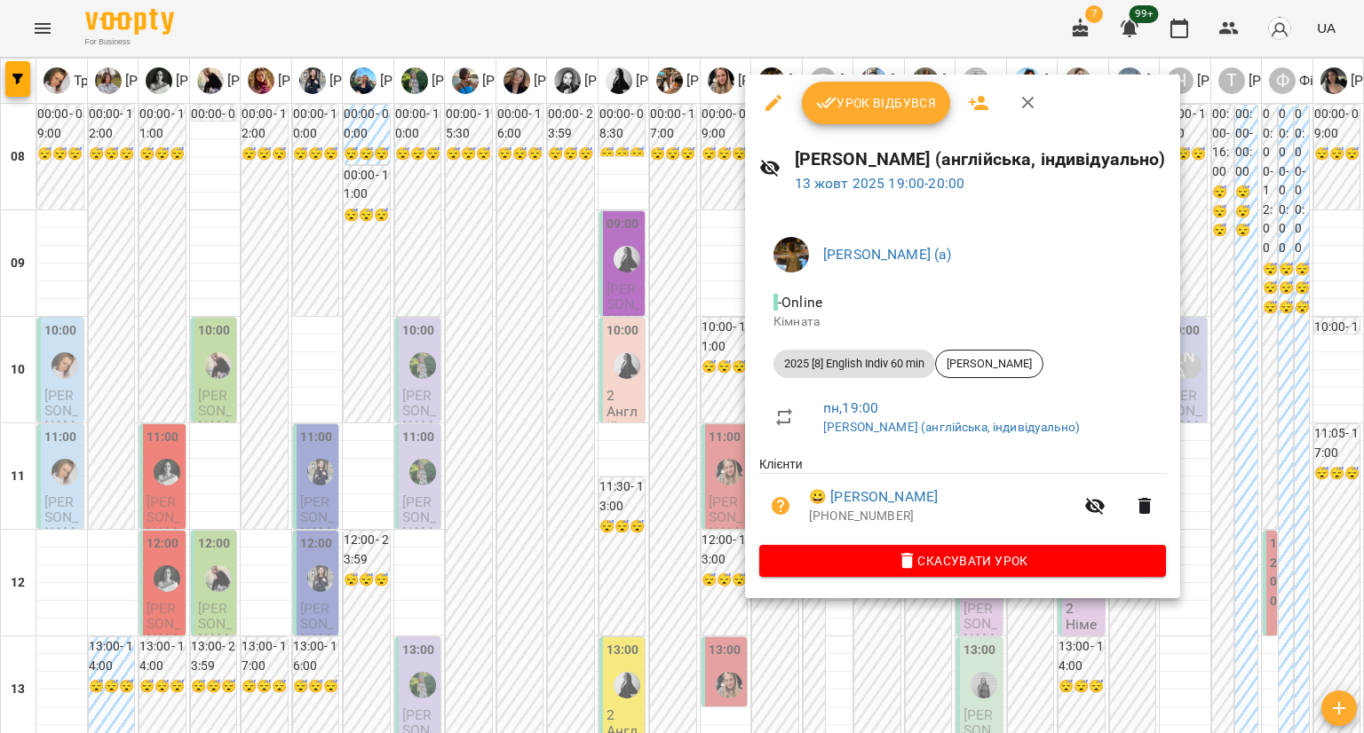
click at [710, 415] on div at bounding box center [682, 366] width 1364 height 733
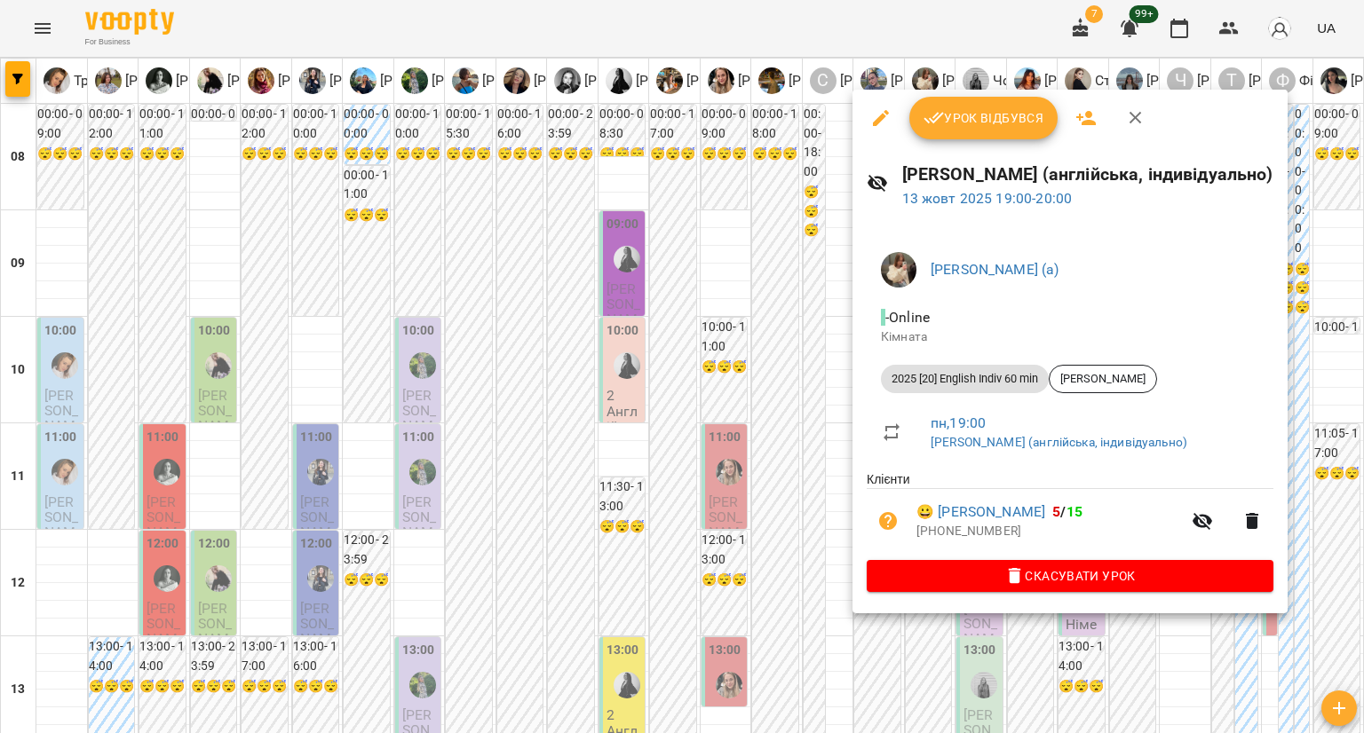
click at [1031, 636] on div at bounding box center [682, 366] width 1364 height 733
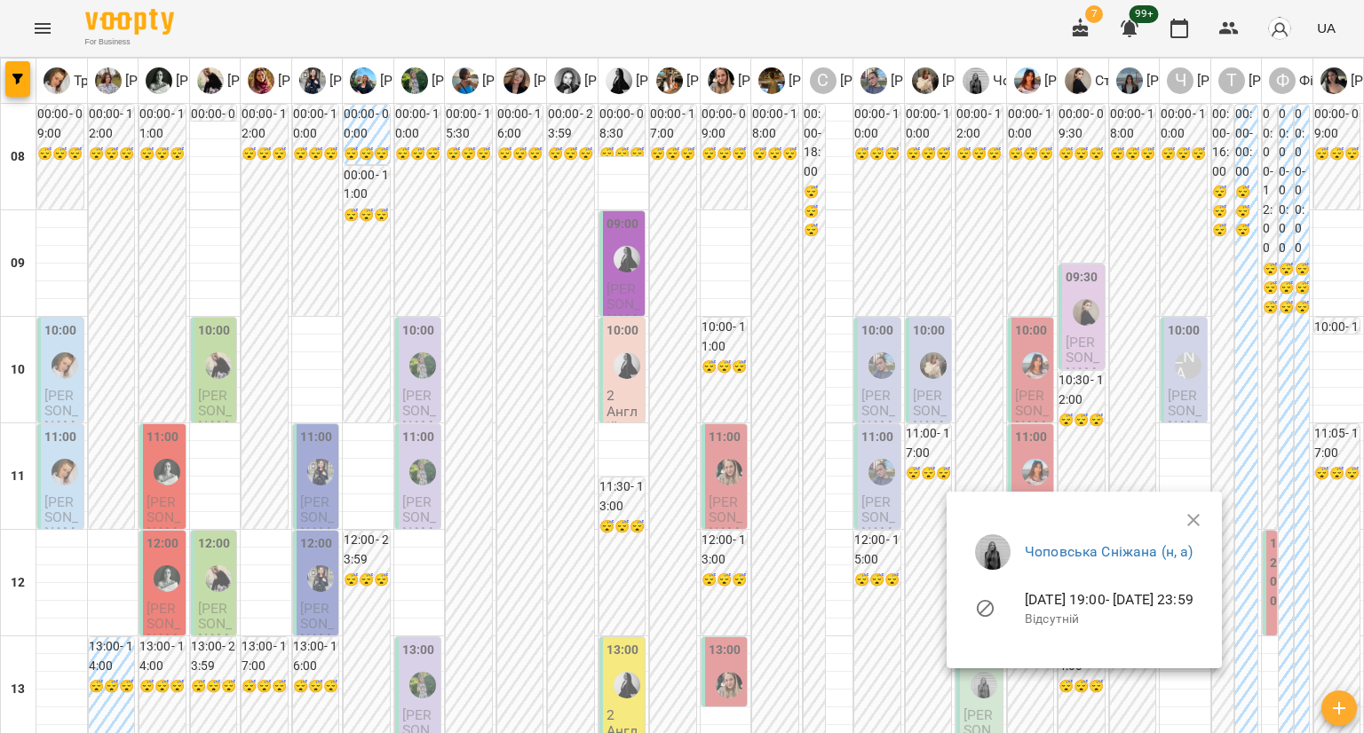
click at [975, 430] on div at bounding box center [682, 366] width 1364 height 733
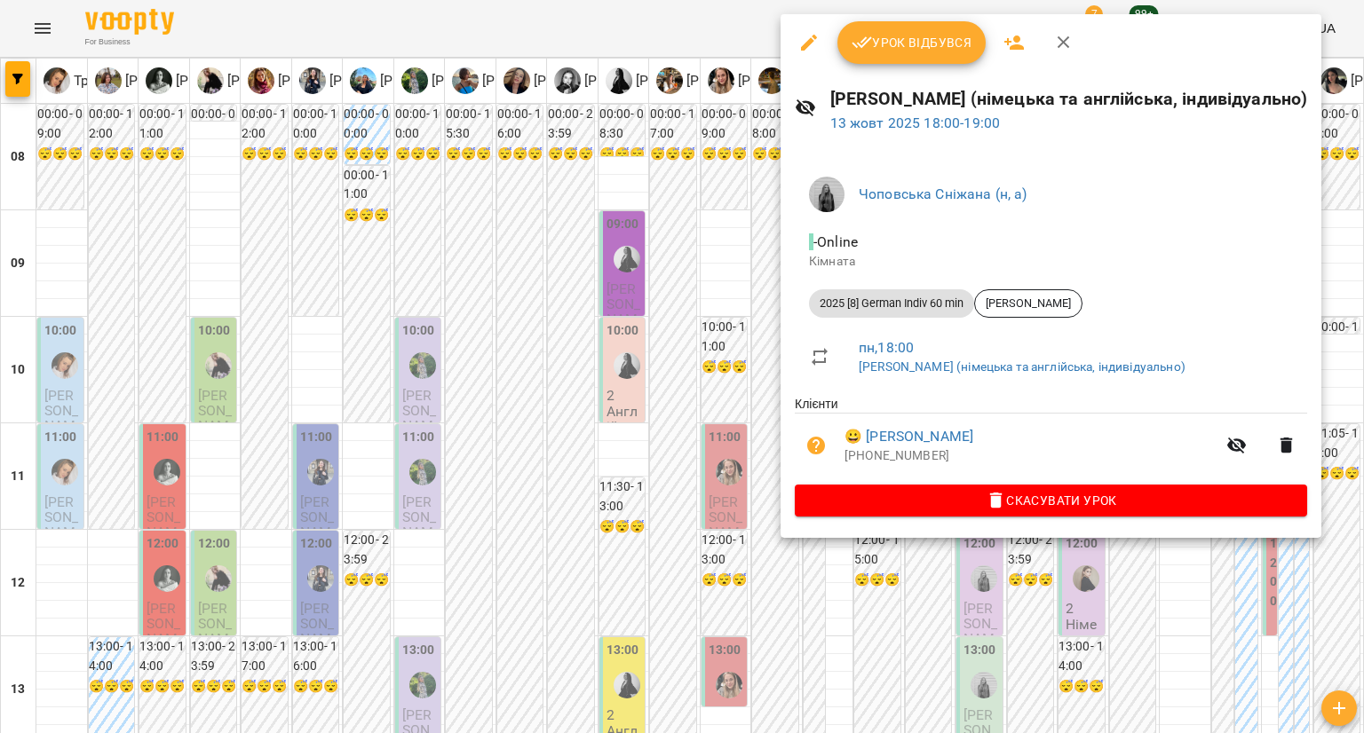
click at [771, 257] on div at bounding box center [682, 366] width 1364 height 733
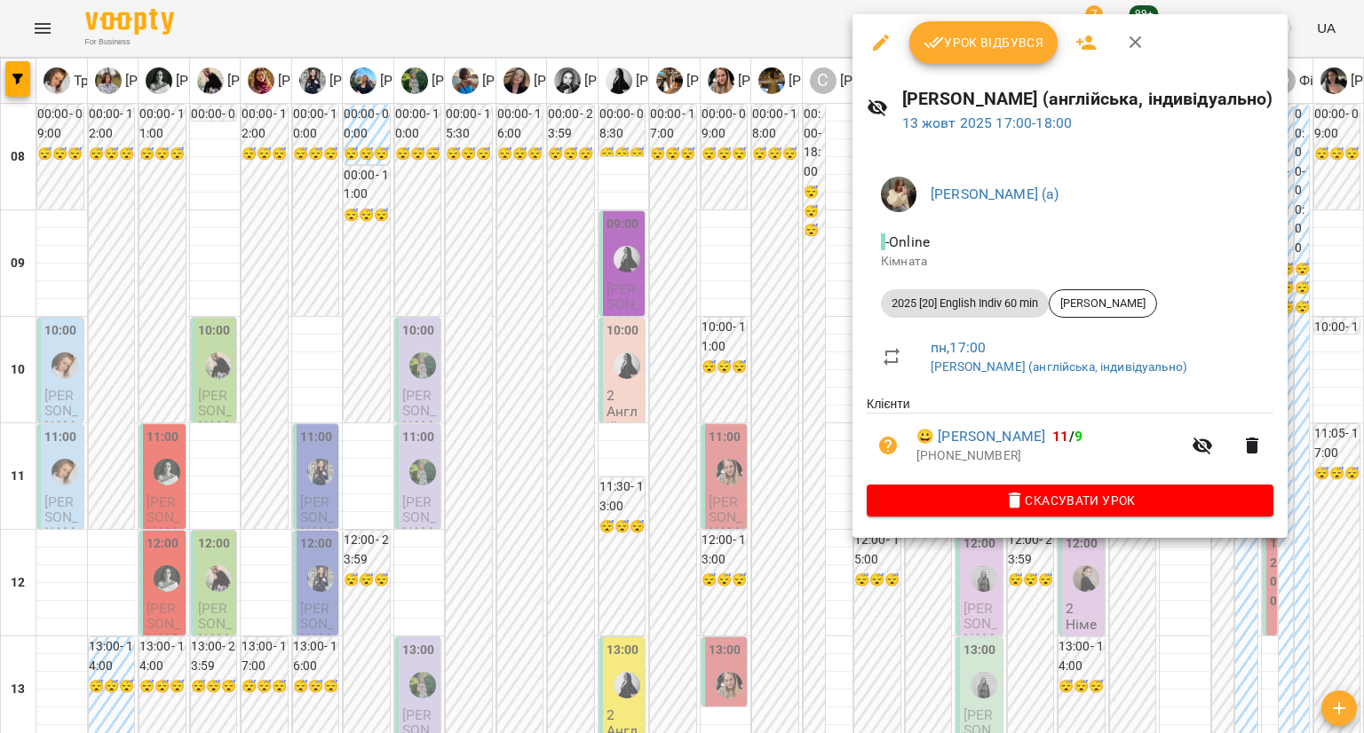
click at [760, 263] on div at bounding box center [682, 366] width 1364 height 733
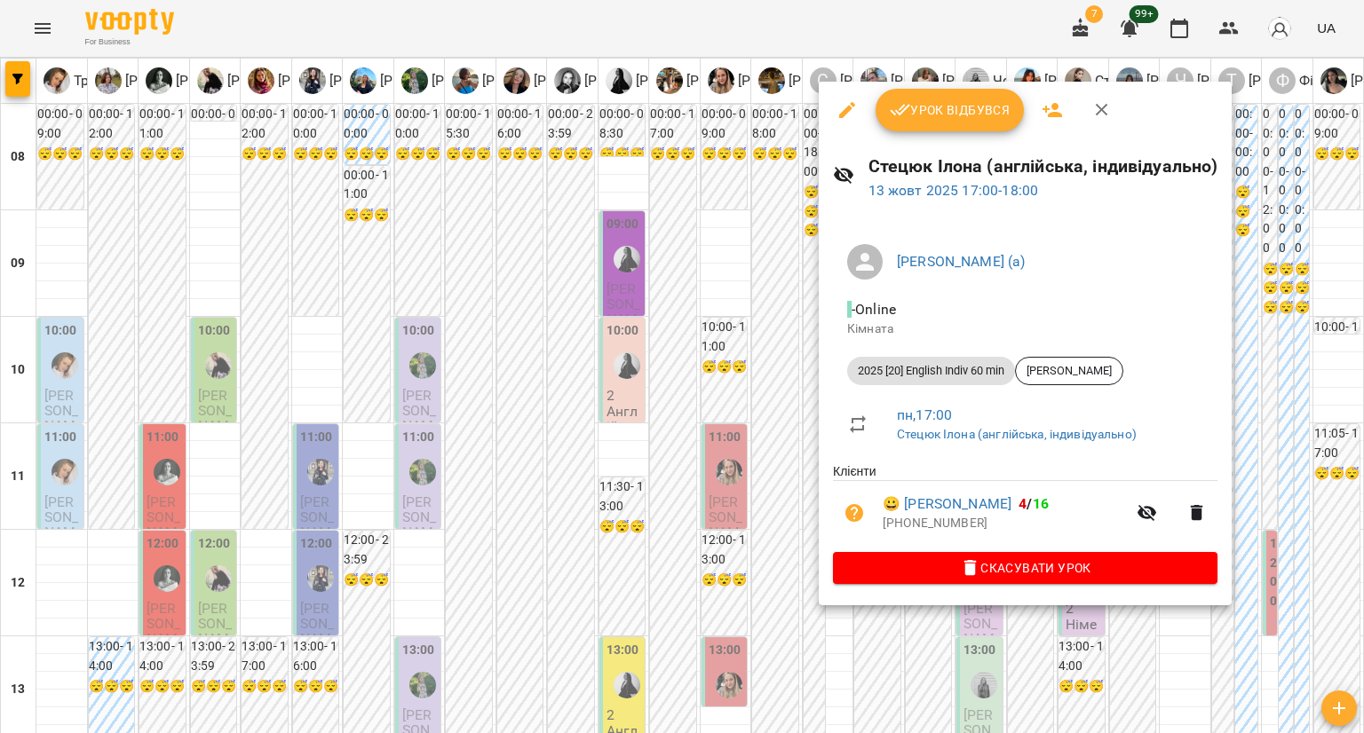
click at [771, 305] on div at bounding box center [682, 366] width 1364 height 733
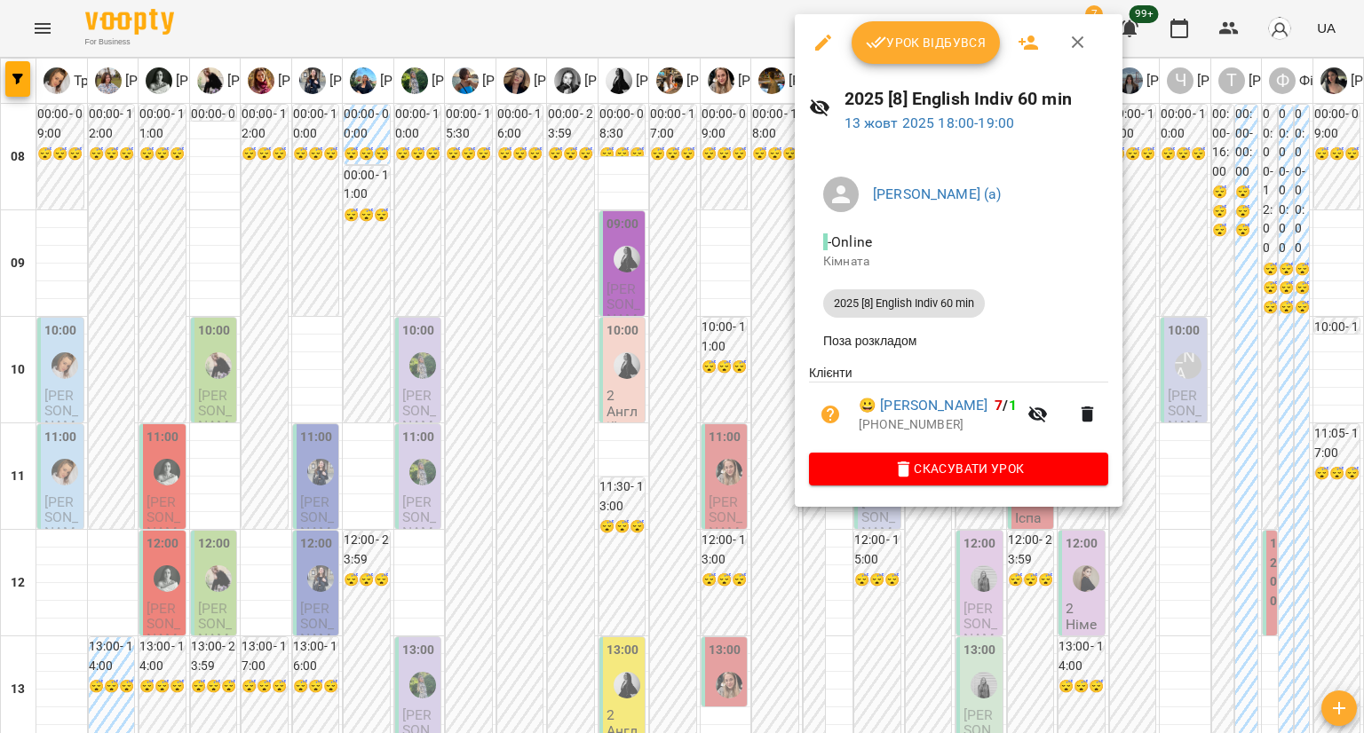
click at [768, 274] on div at bounding box center [682, 366] width 1364 height 733
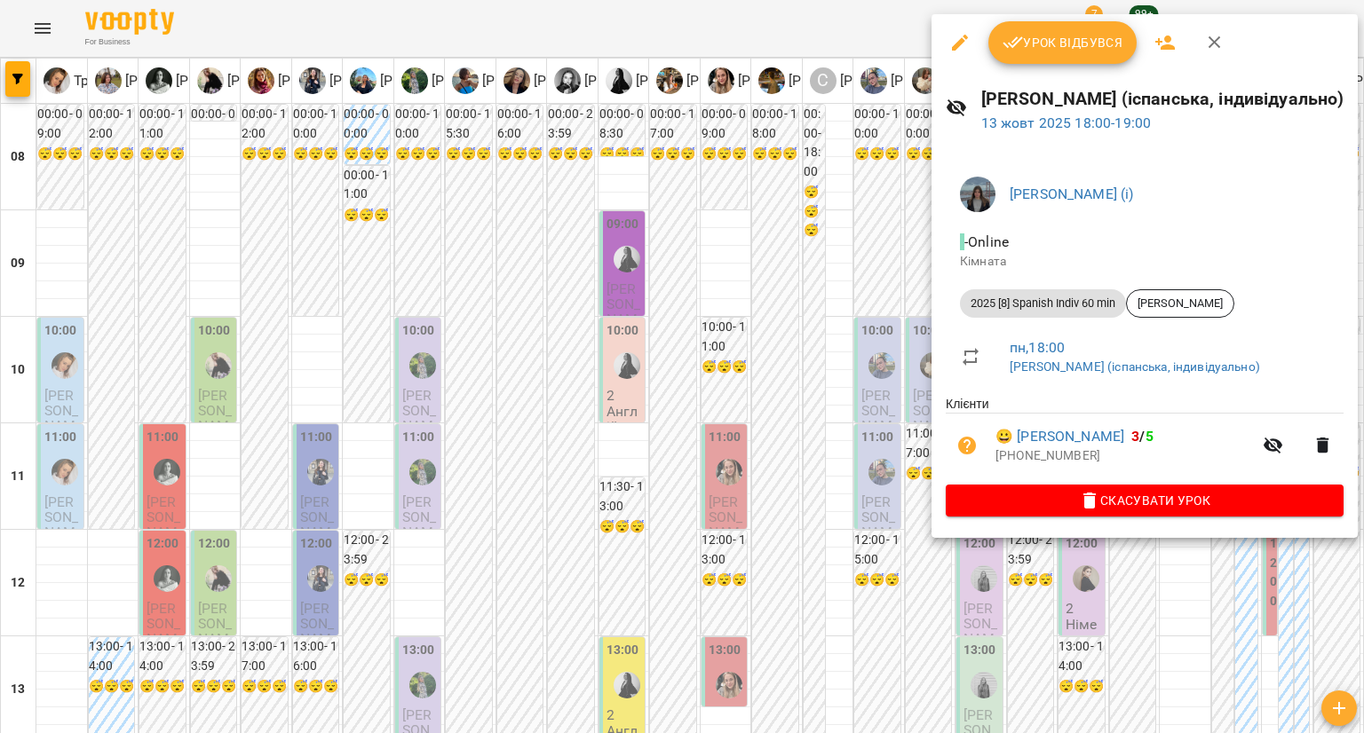
click at [984, 583] on div at bounding box center [682, 366] width 1364 height 733
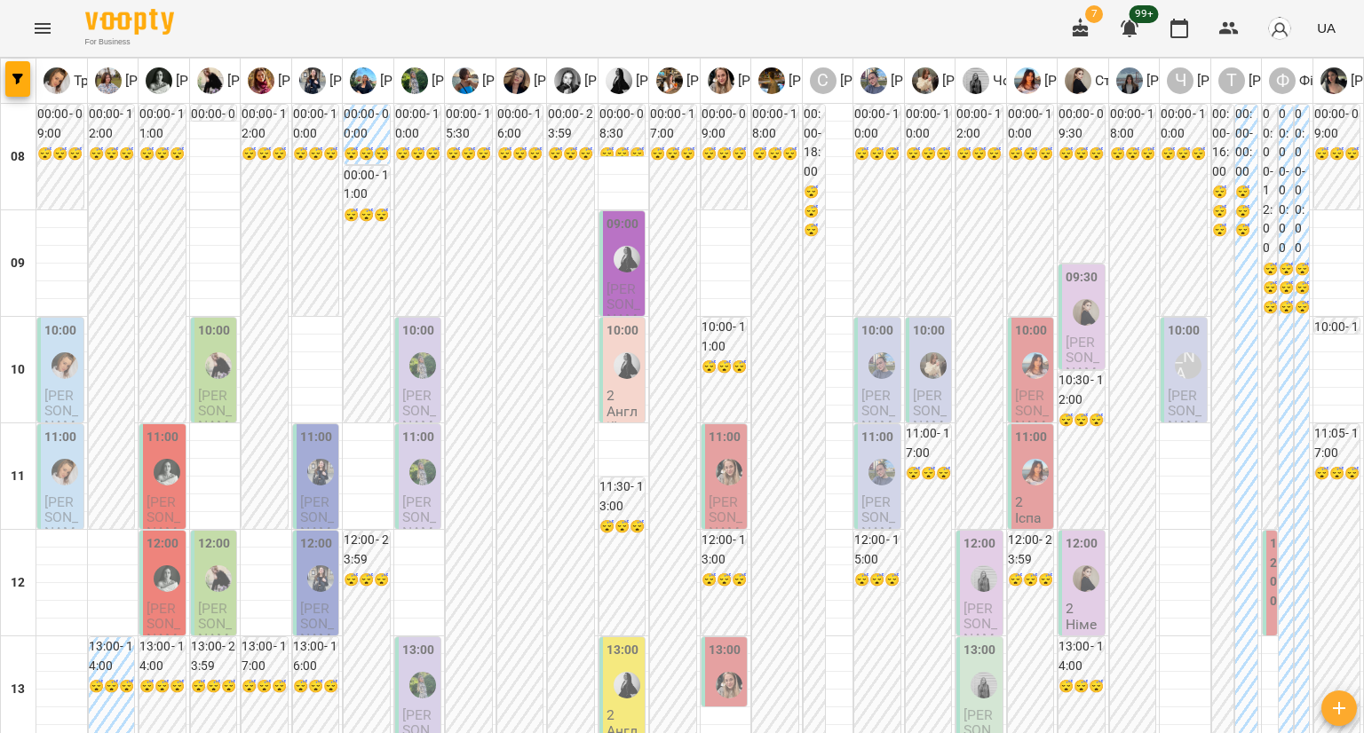
scroll to position [1087, 0]
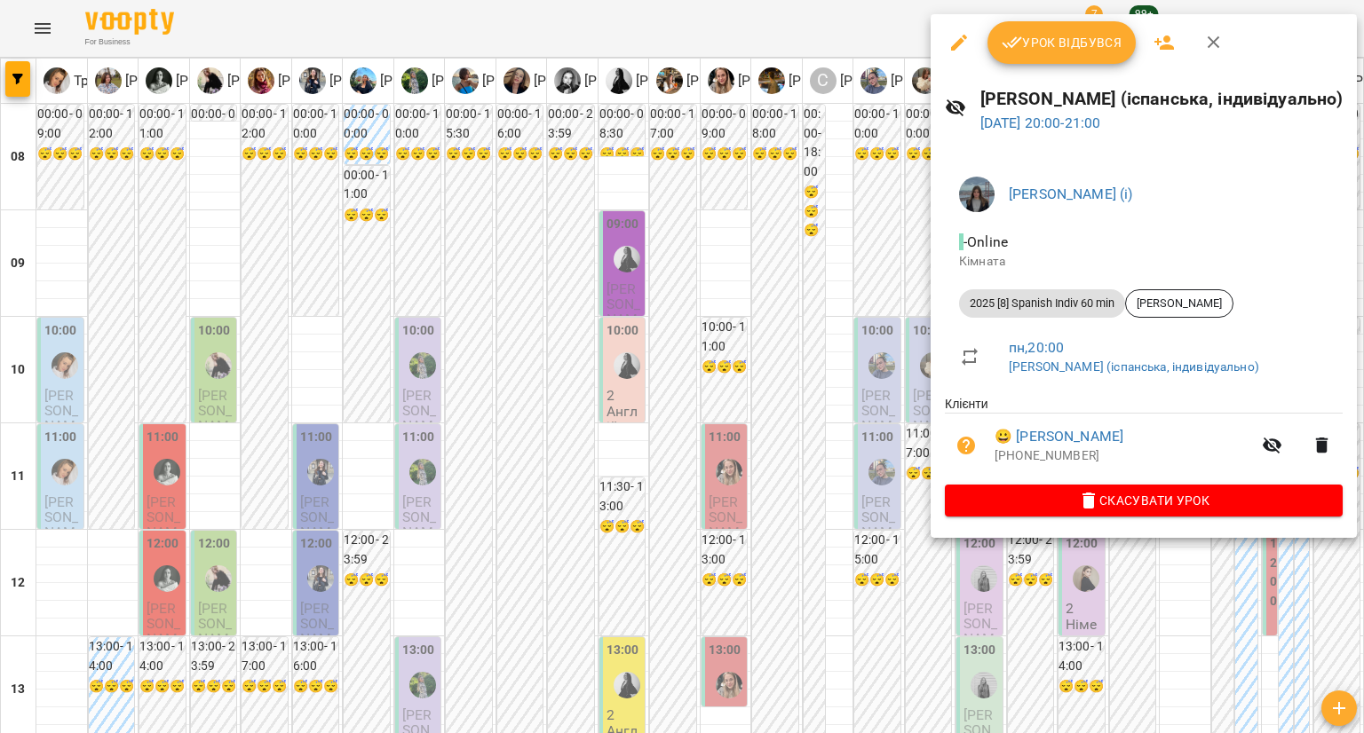
click at [844, 477] on div at bounding box center [682, 366] width 1364 height 733
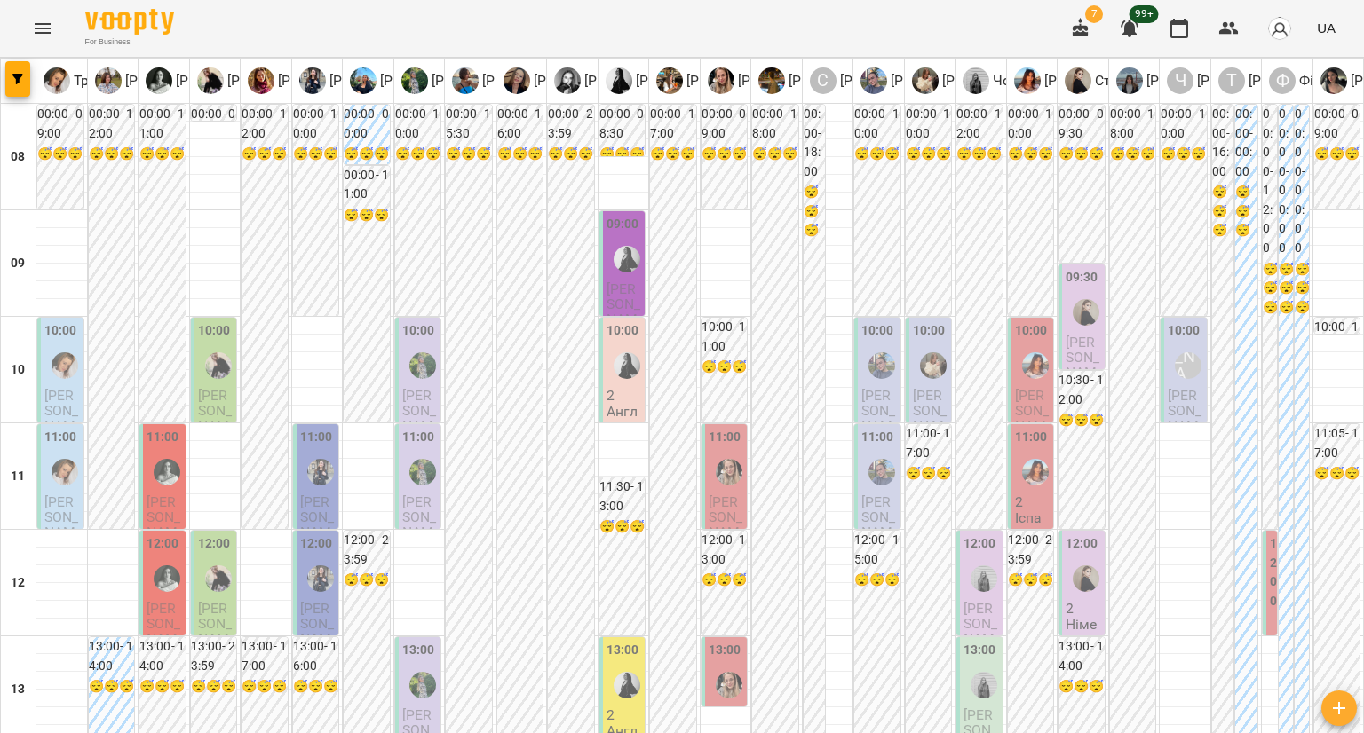
scroll to position [820, 0]
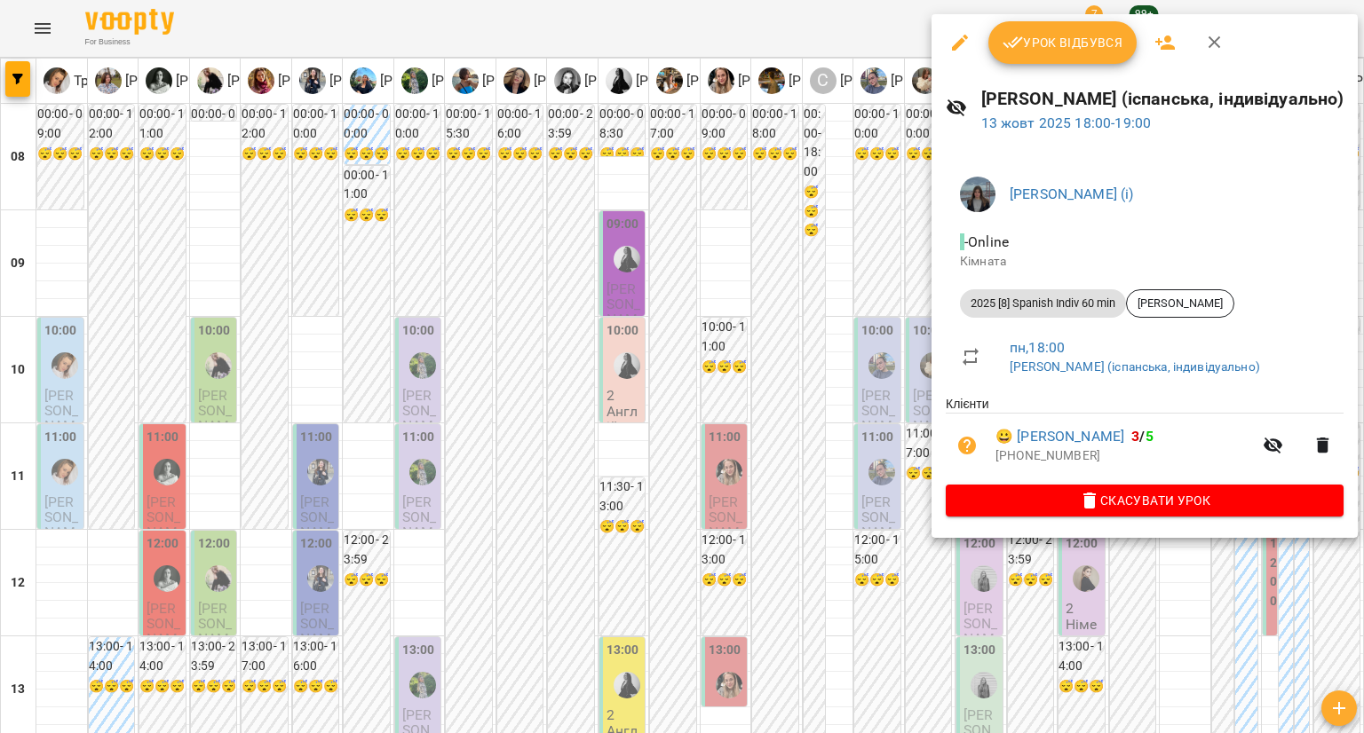
click at [994, 605] on div at bounding box center [682, 366] width 1364 height 733
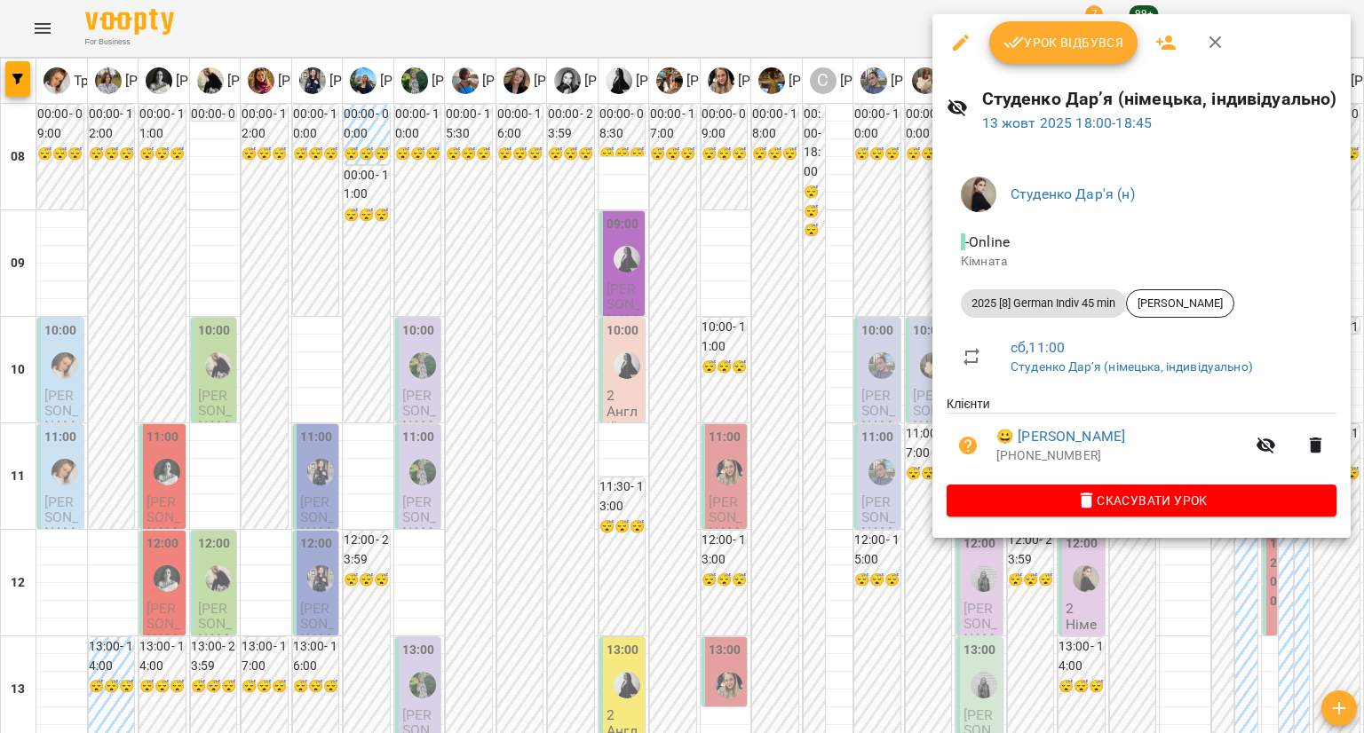
click at [1075, 583] on div at bounding box center [682, 366] width 1364 height 733
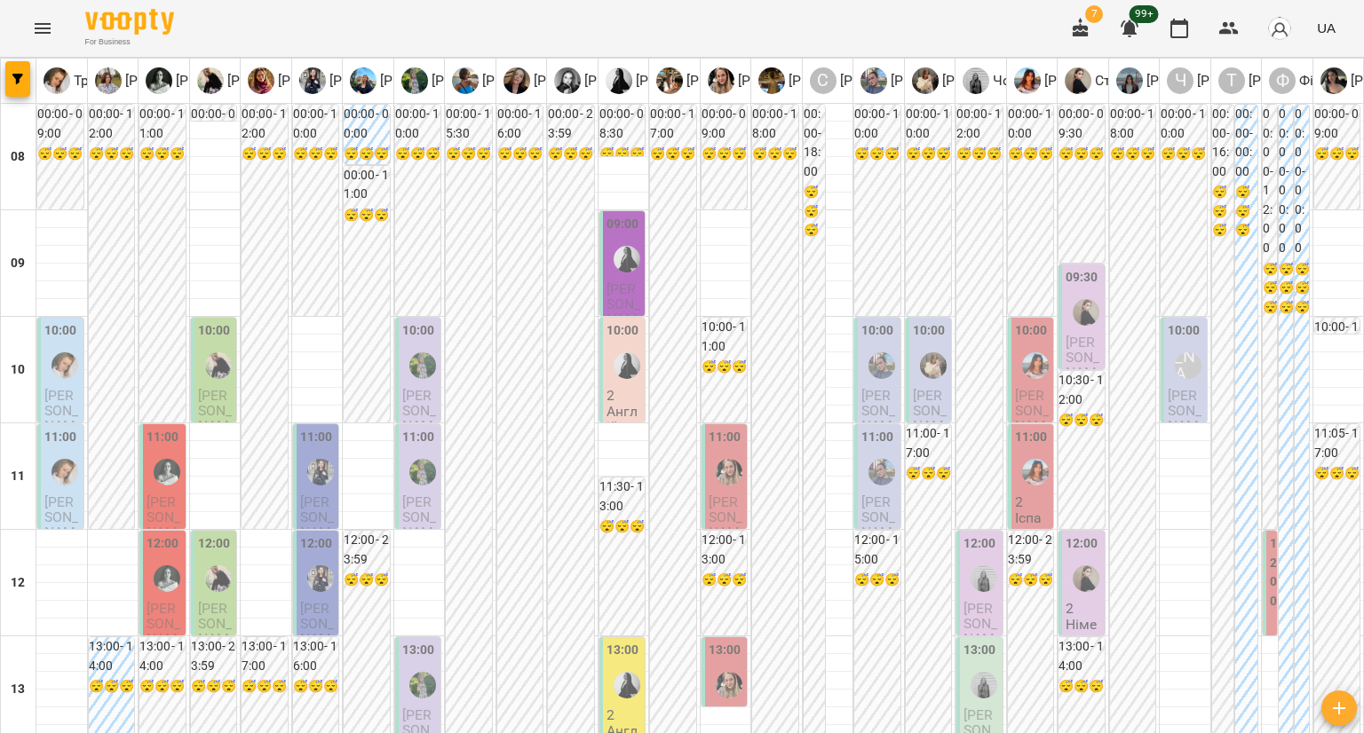
scroll to position [178, 0]
click at [1270, 534] on label "12:00" at bounding box center [1275, 572] width 11 height 76
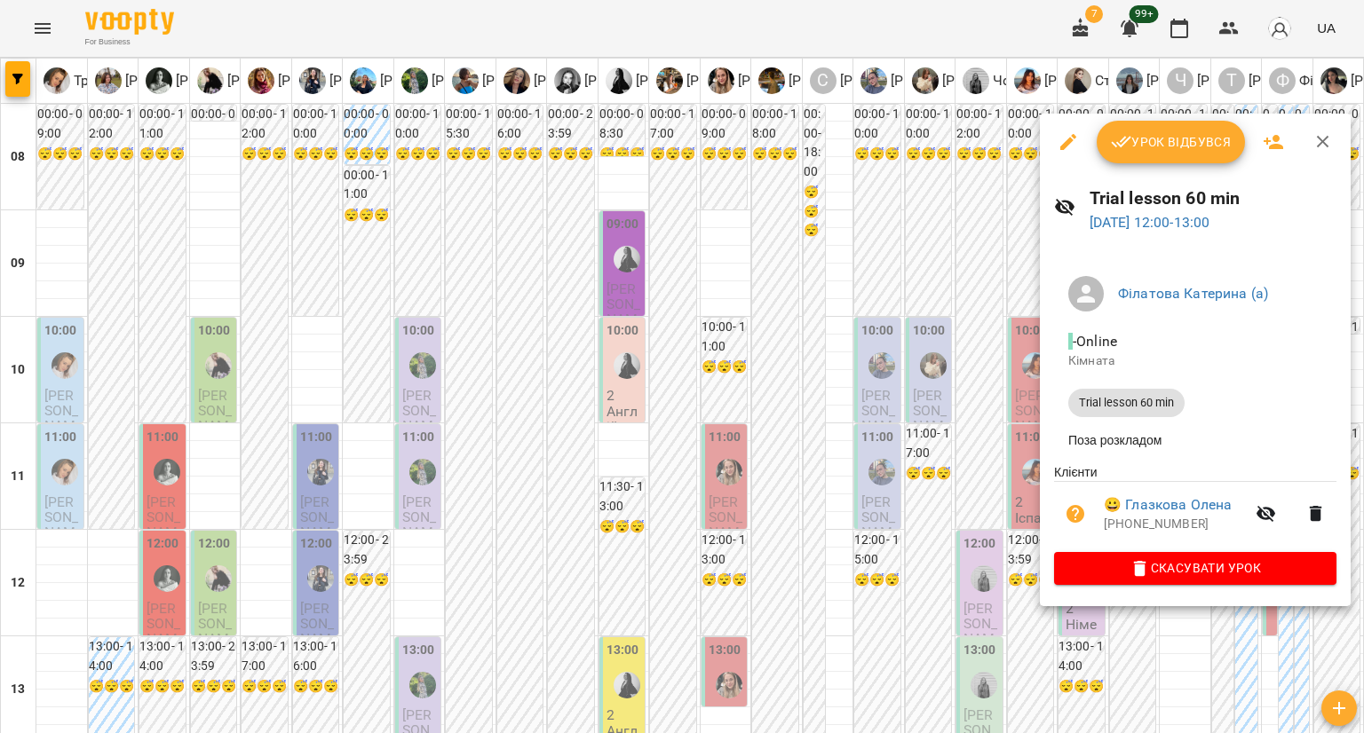
click at [1028, 482] on div at bounding box center [682, 366] width 1364 height 733
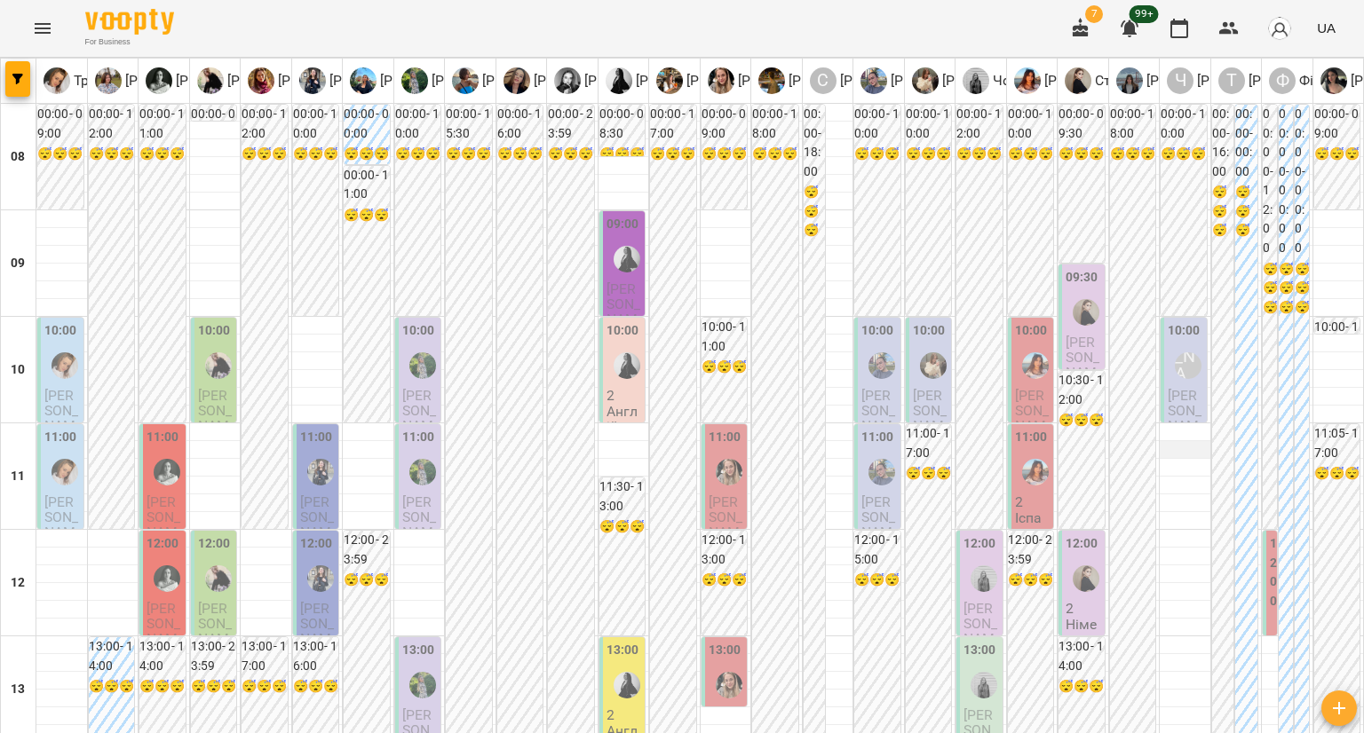
scroll to position [0, 0]
click at [1160, 403] on div "10:00 Чорней Крістіна (а) Софія Гонтар Чорней Крістіна (англійська, індивідуаль…" at bounding box center [1183, 463] width 46 height 290
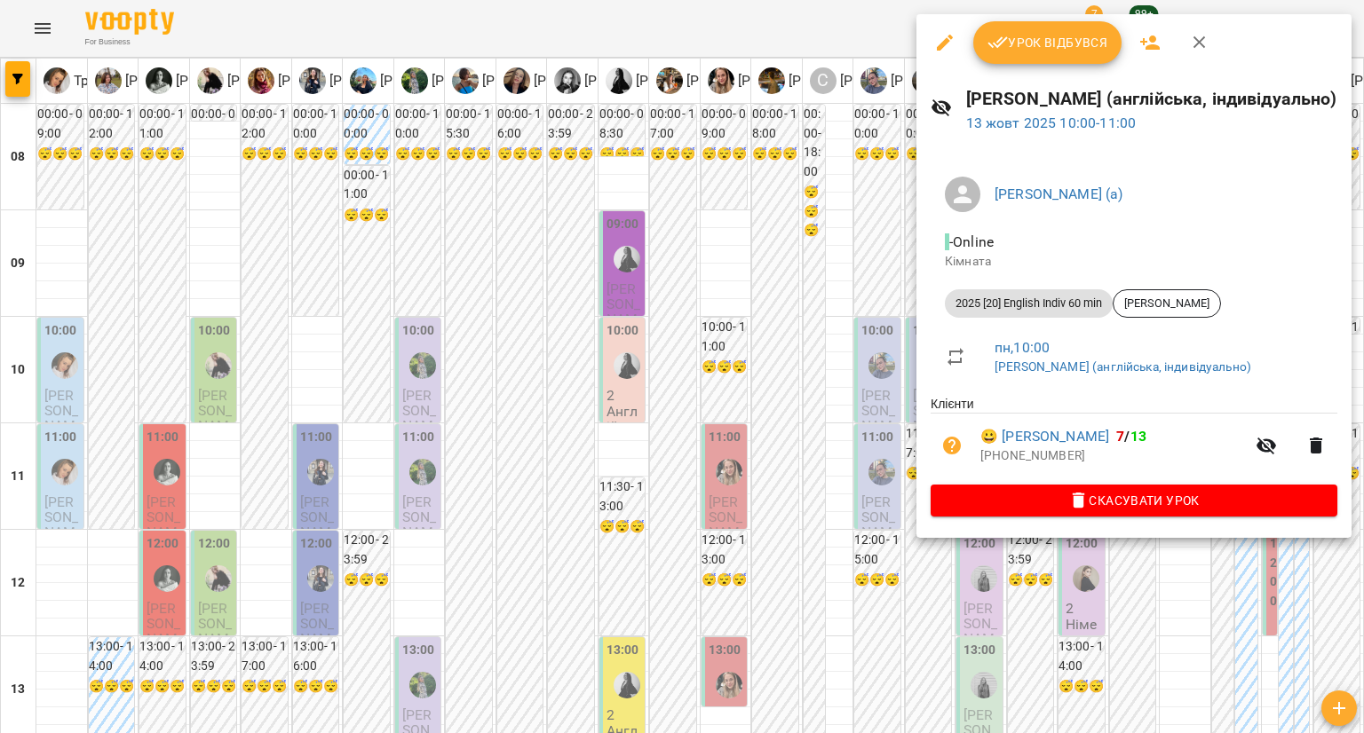
click at [1123, 595] on div at bounding box center [682, 366] width 1364 height 733
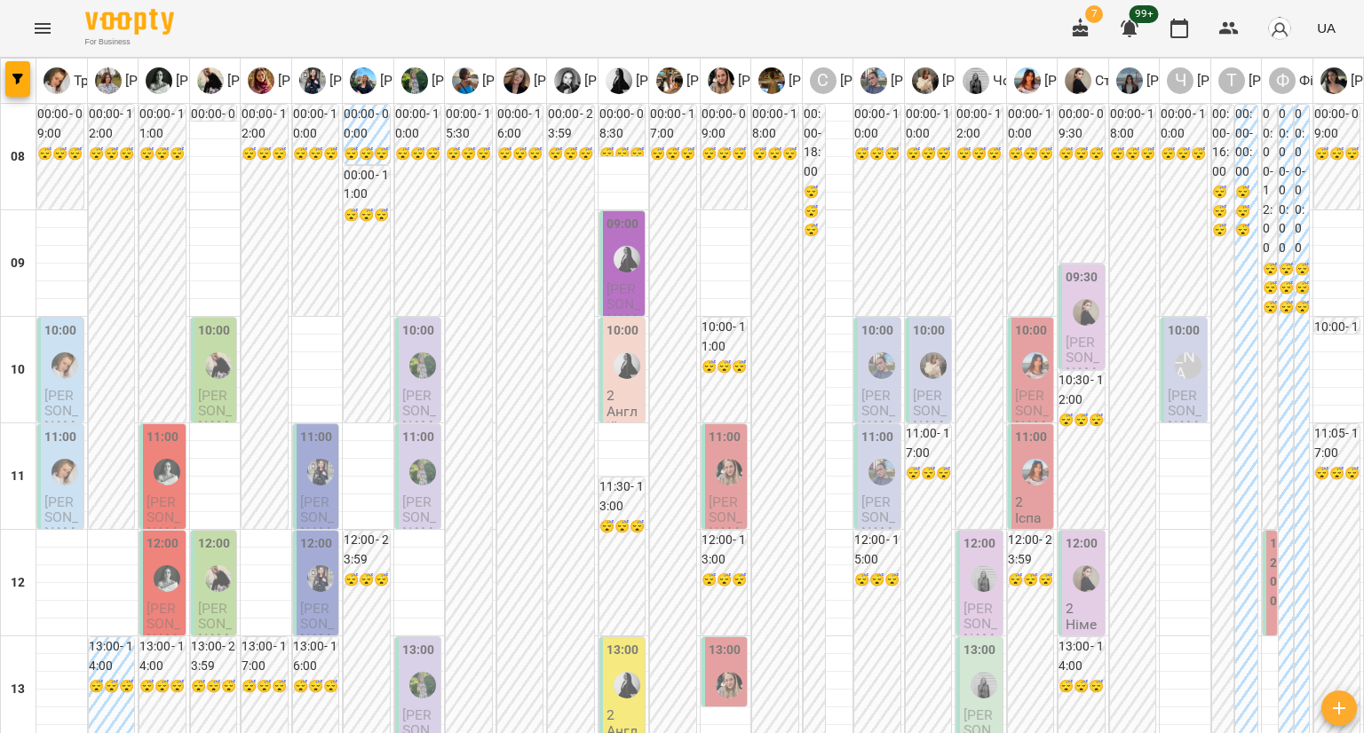
click at [1072, 287] on div "09:30" at bounding box center [1081, 280] width 33 height 24
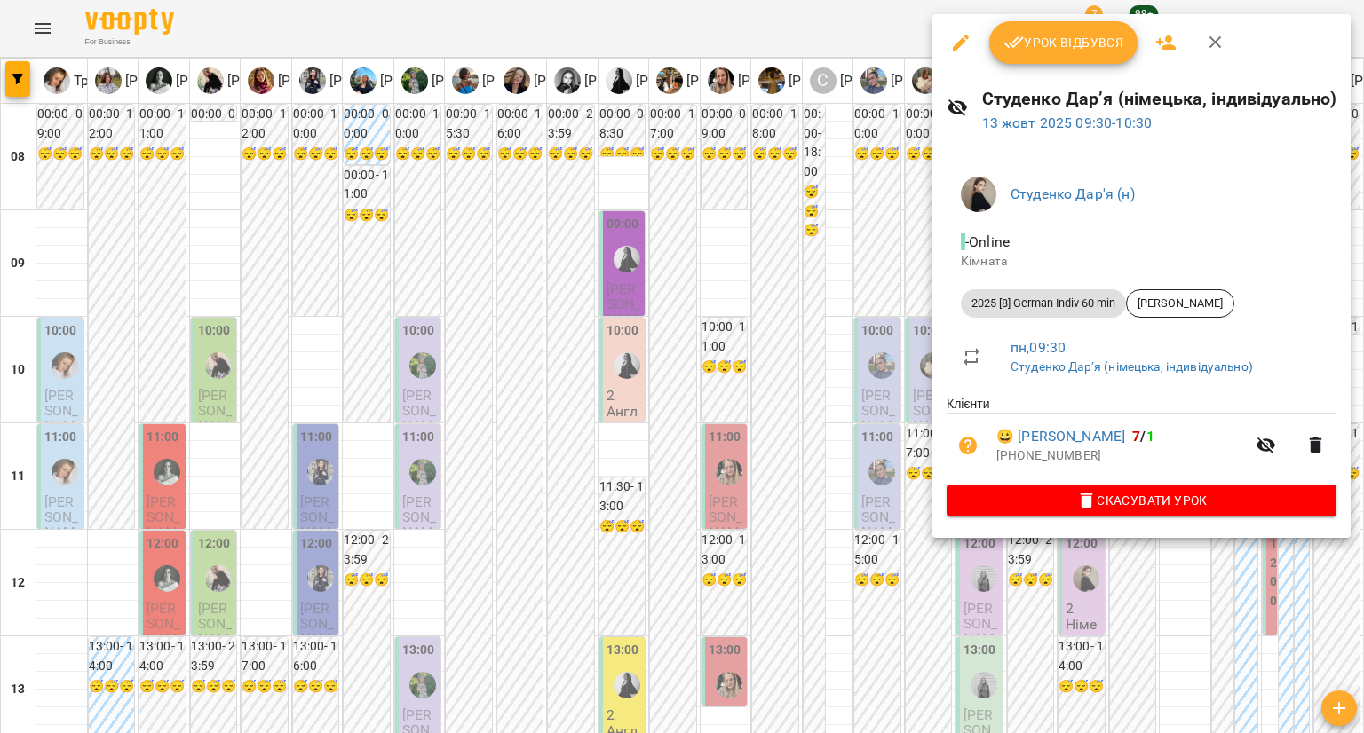
click at [916, 264] on div at bounding box center [682, 366] width 1364 height 733
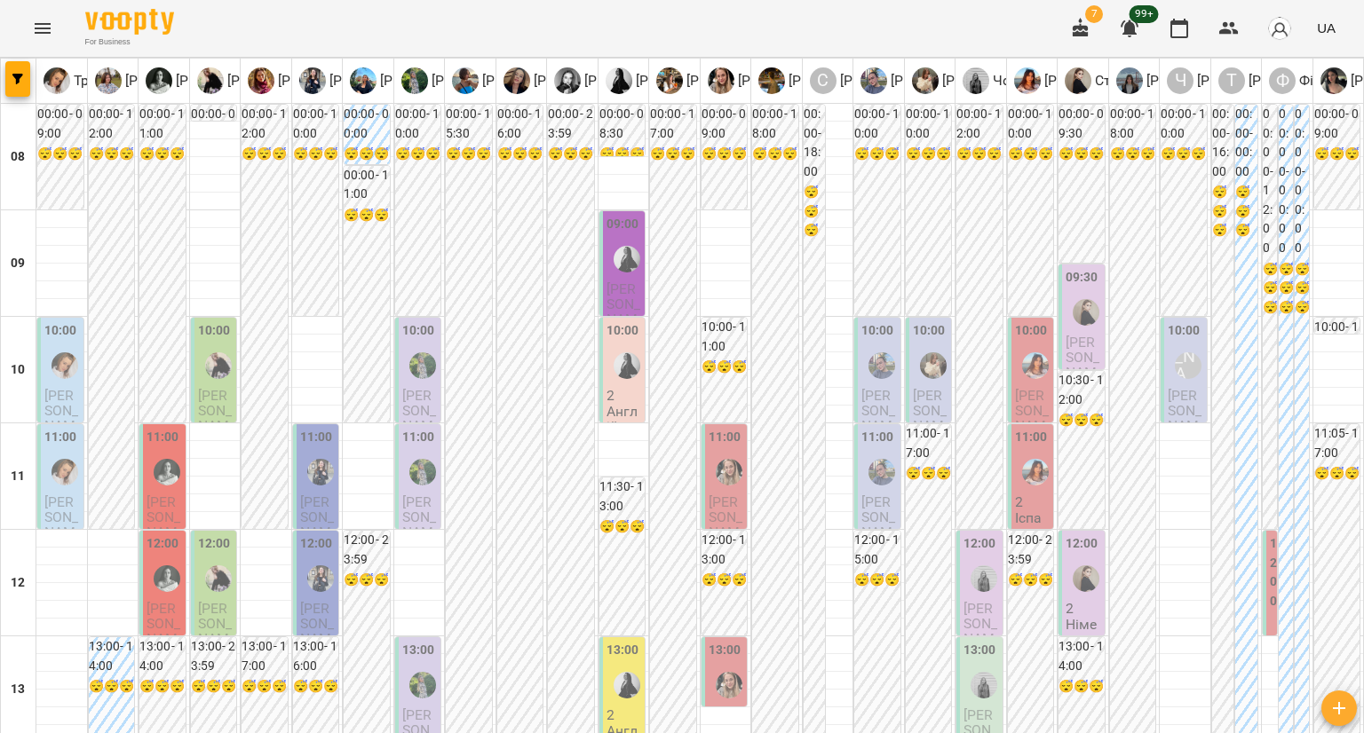
click at [913, 328] on label "10:00" at bounding box center [929, 331] width 33 height 20
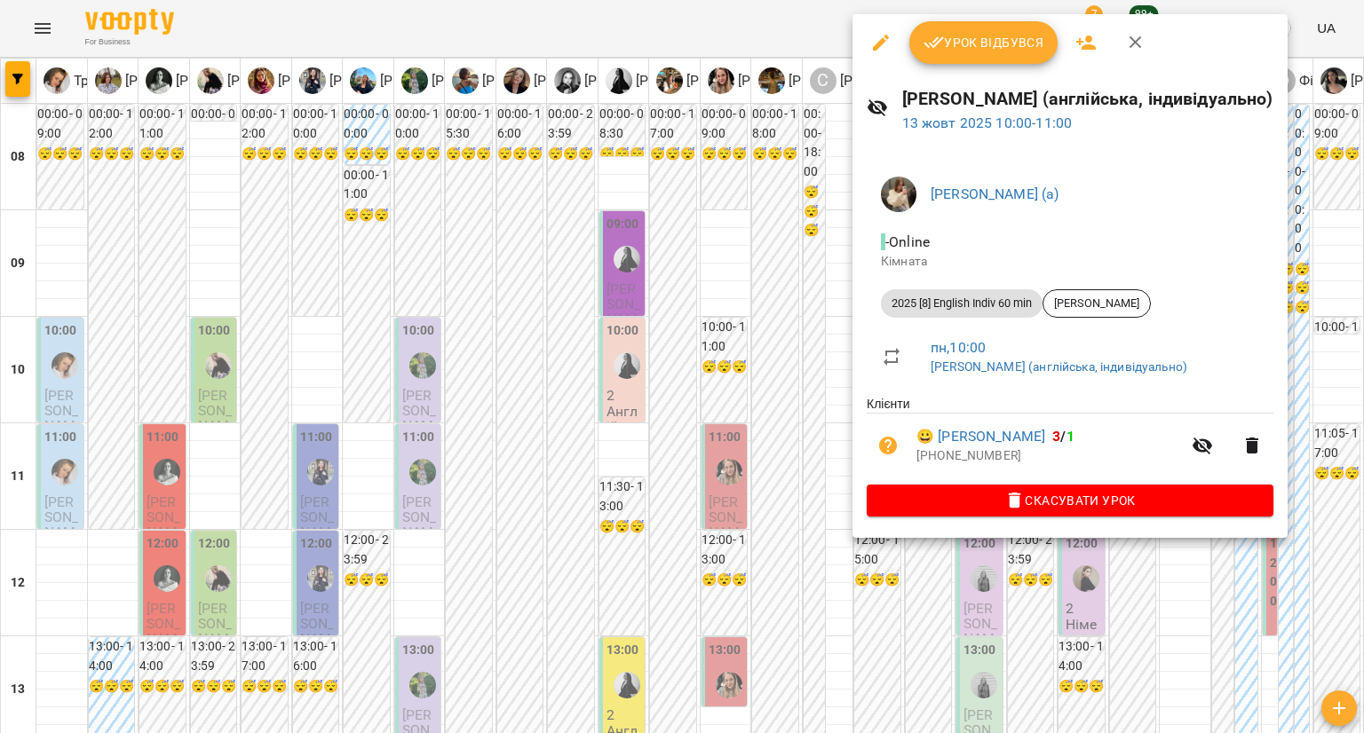
click at [803, 372] on div at bounding box center [682, 366] width 1364 height 733
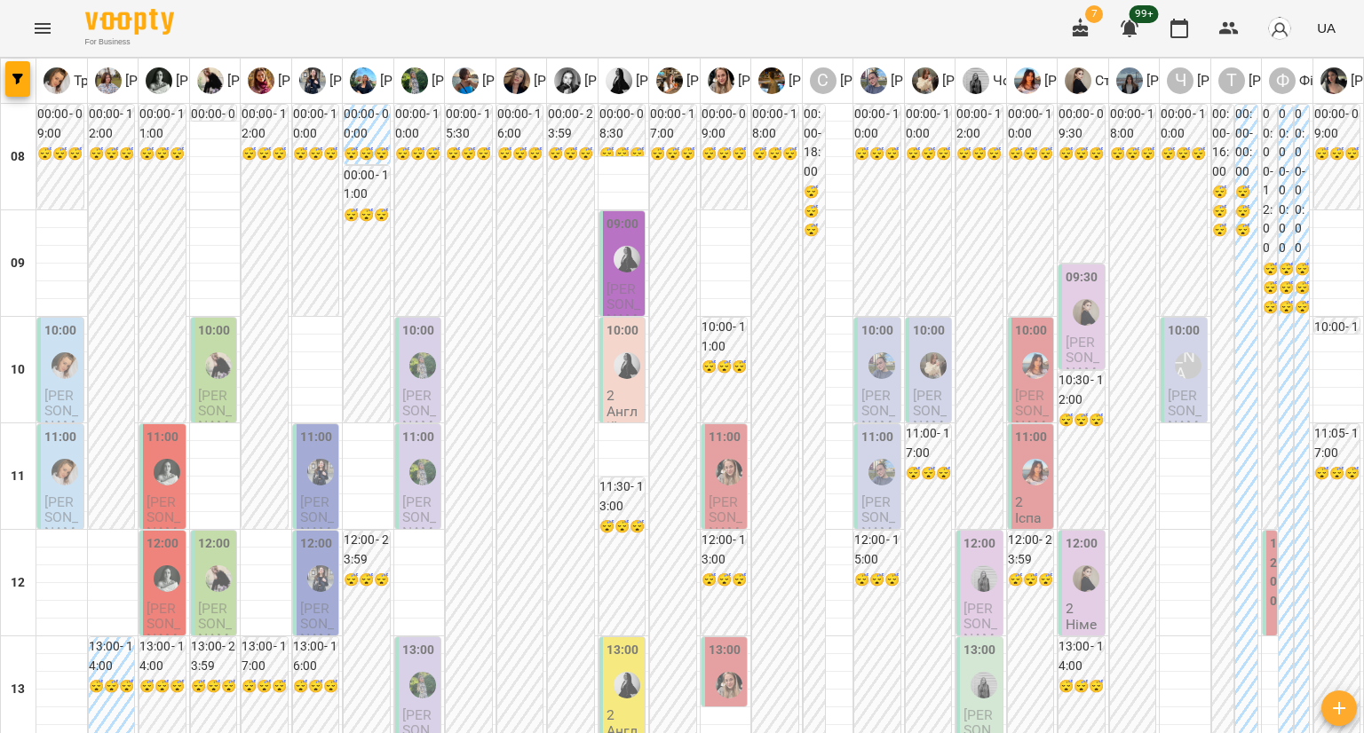
click at [913, 392] on span "Громова Софія" at bounding box center [930, 418] width 35 height 63
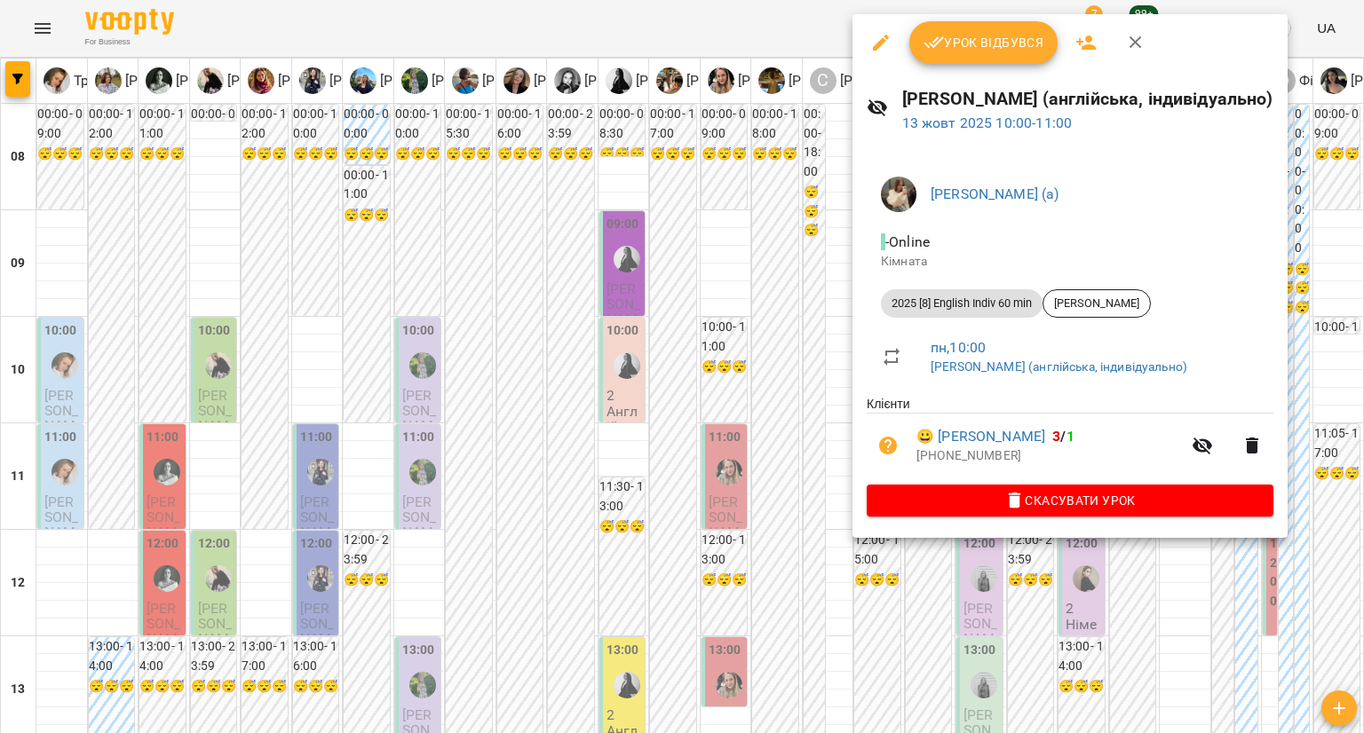
click at [754, 367] on div at bounding box center [682, 366] width 1364 height 733
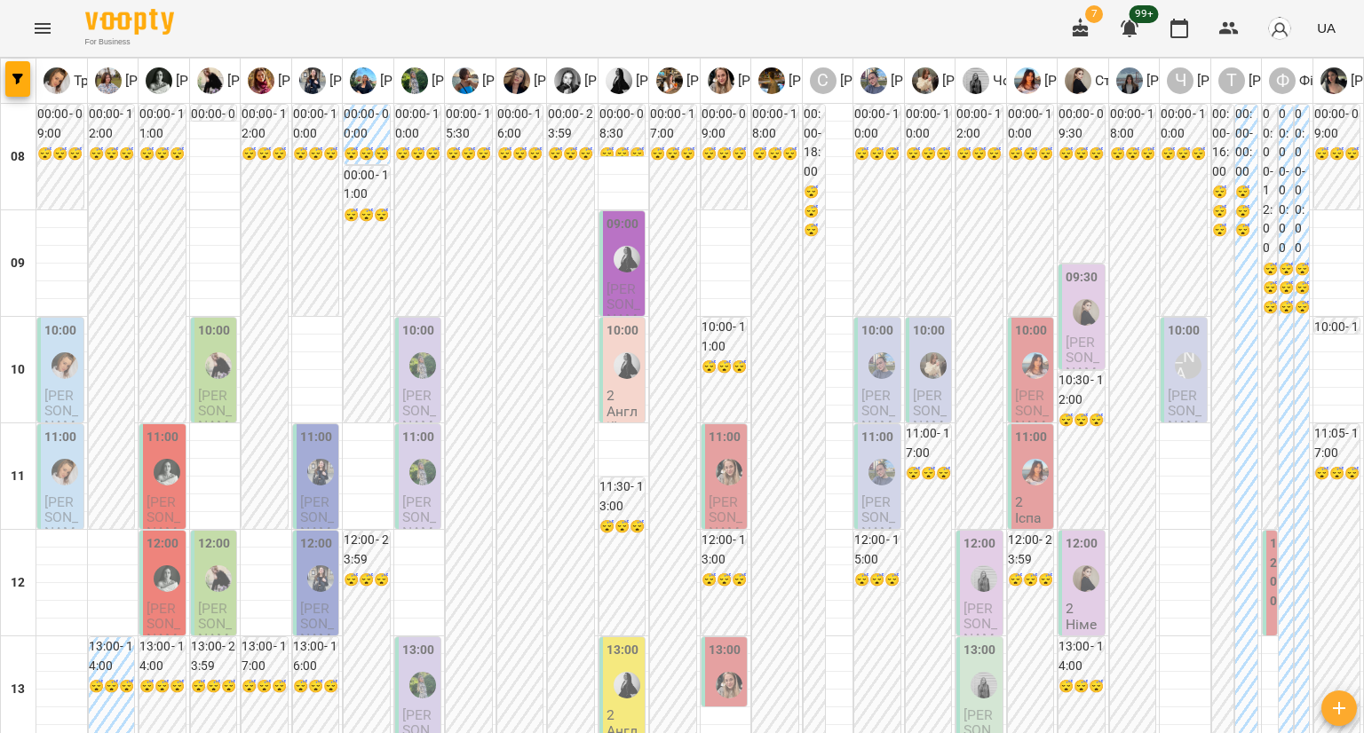
click at [884, 390] on p "Катерина Янченко" at bounding box center [879, 418] width 36 height 61
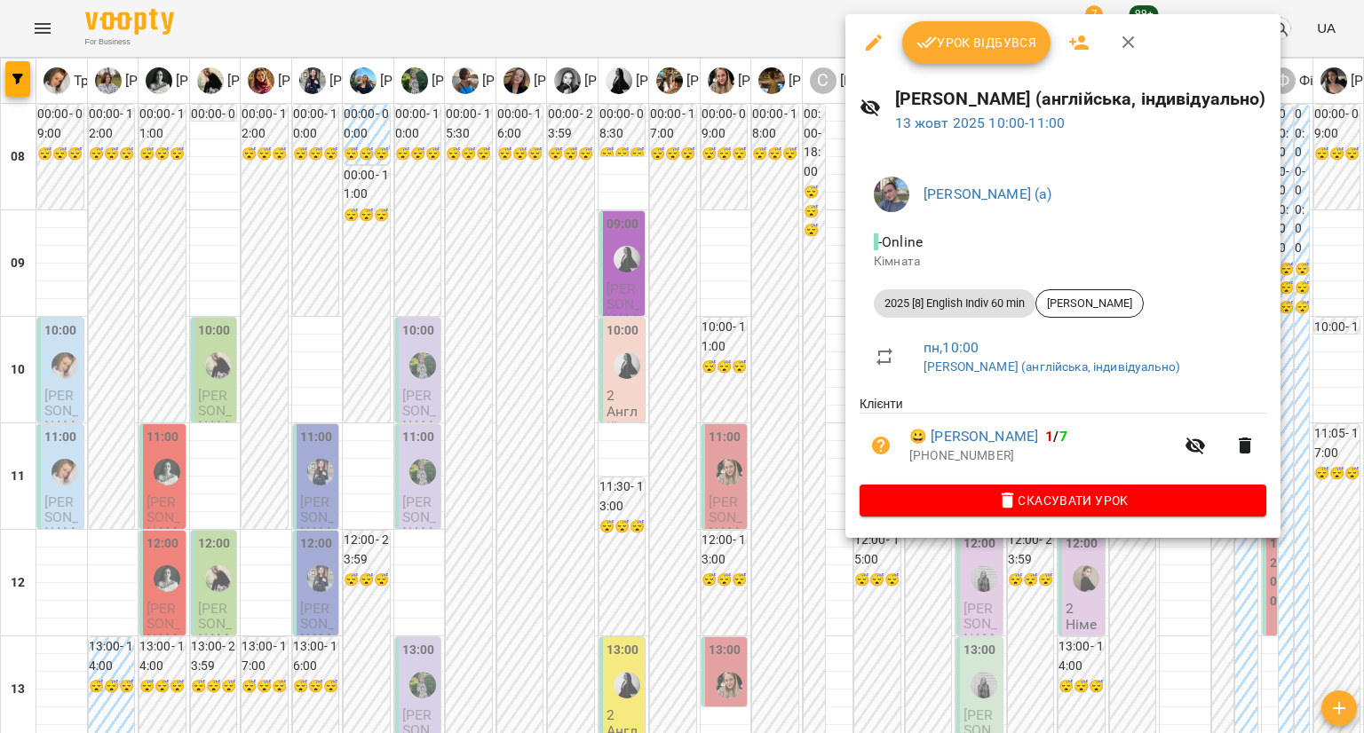
click at [781, 391] on div at bounding box center [682, 366] width 1364 height 733
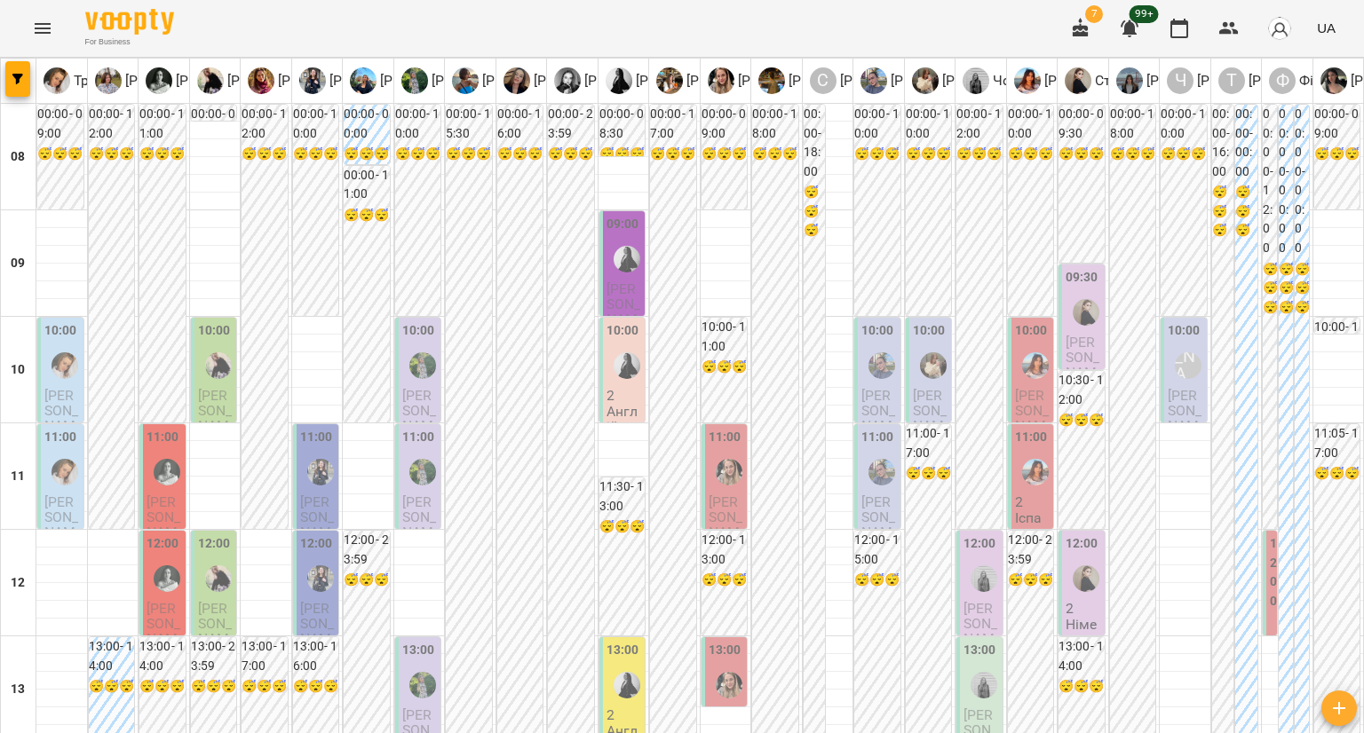
scroll to position [178, 0]
drag, startPoint x: 891, startPoint y: 320, endPoint x: 881, endPoint y: 320, distance: 10.7
click at [890, 423] on div "11:00 Бойкова Юлія Павленко Світлана (англійська, індивідуально)" at bounding box center [877, 476] width 48 height 107
click at [874, 494] on span "Бойкова Юлія" at bounding box center [878, 525] width 35 height 63
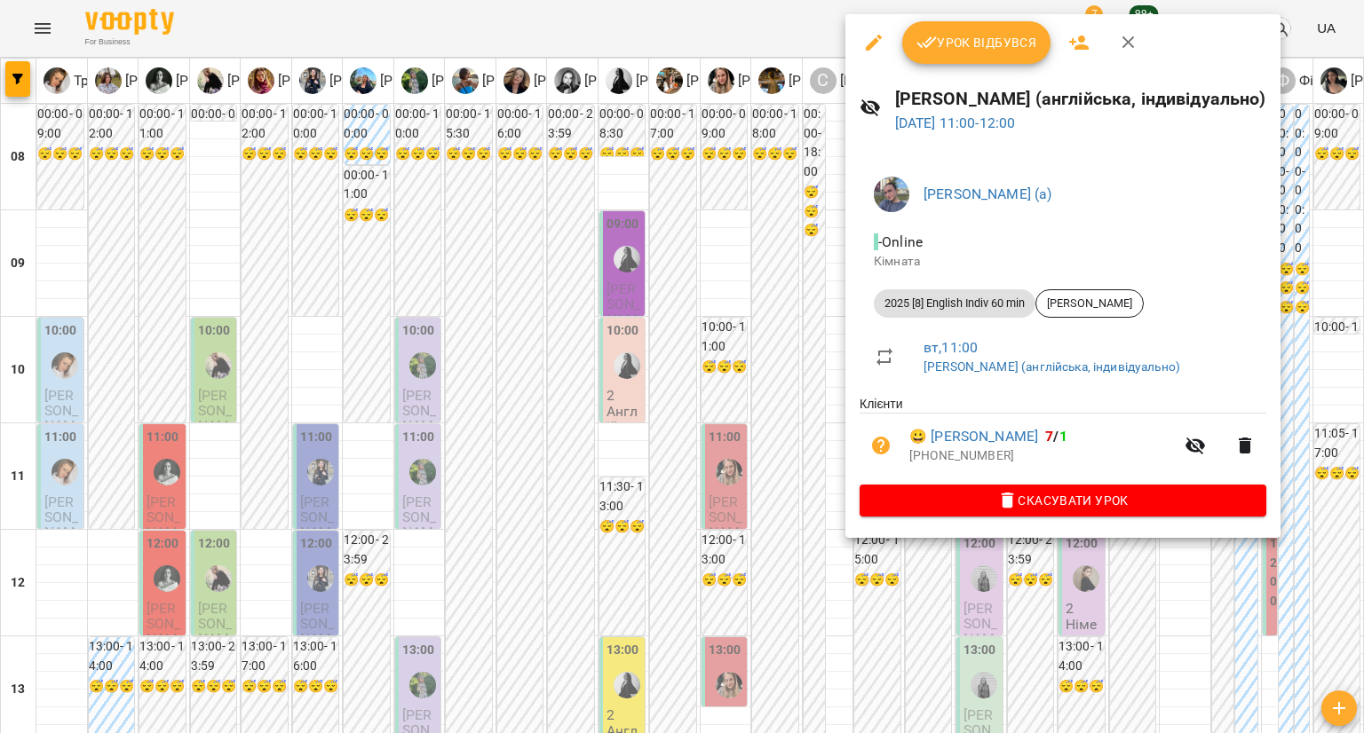
click at [885, 563] on div at bounding box center [682, 366] width 1364 height 733
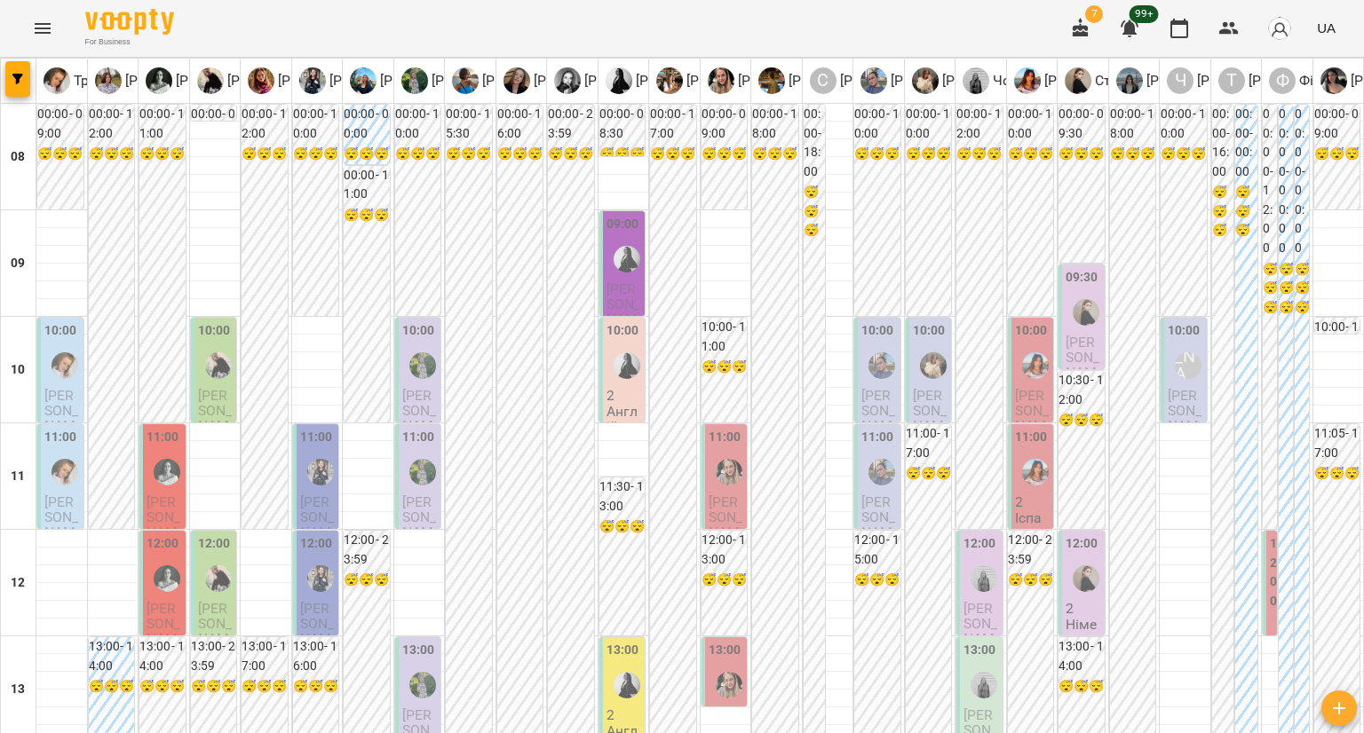
click at [1015, 494] on p "2" at bounding box center [1033, 501] width 36 height 15
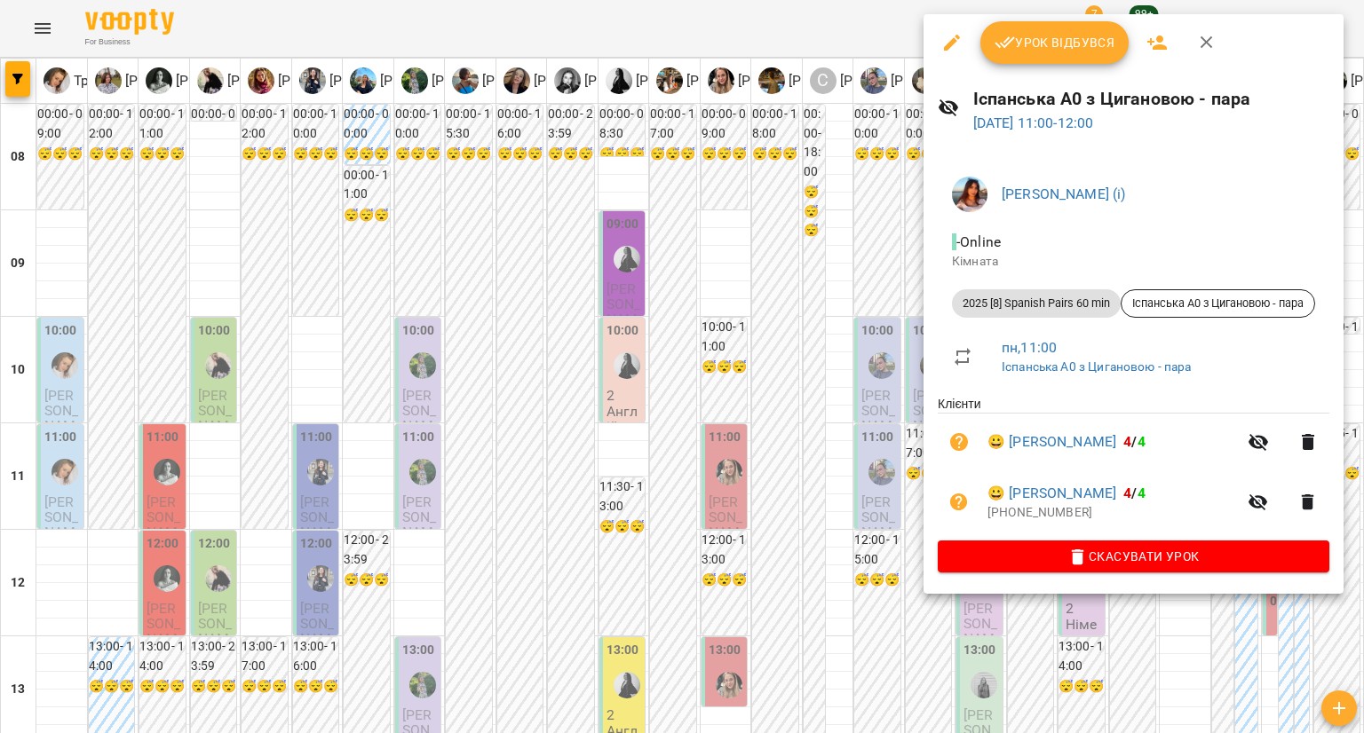
click at [867, 431] on div at bounding box center [682, 366] width 1364 height 733
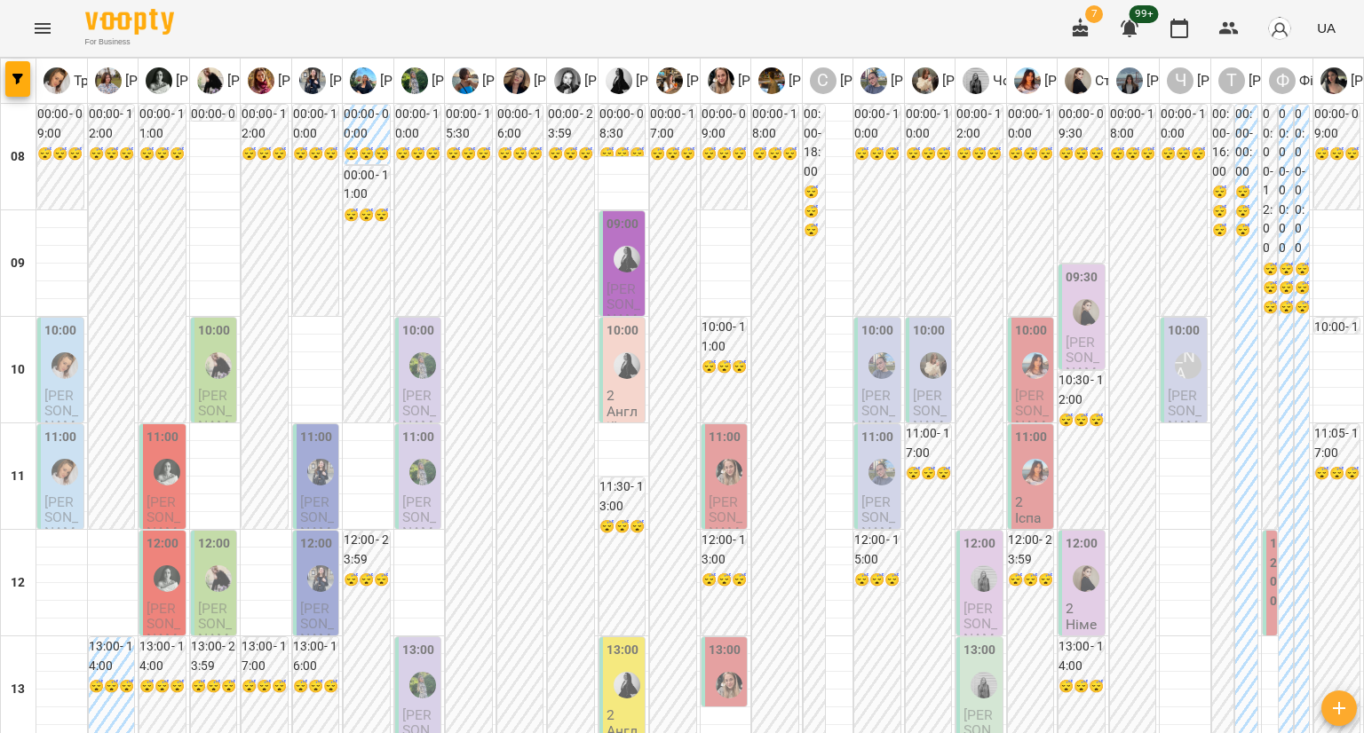
click at [1024, 387] on span "Рупак Аліна" at bounding box center [1032, 418] width 35 height 63
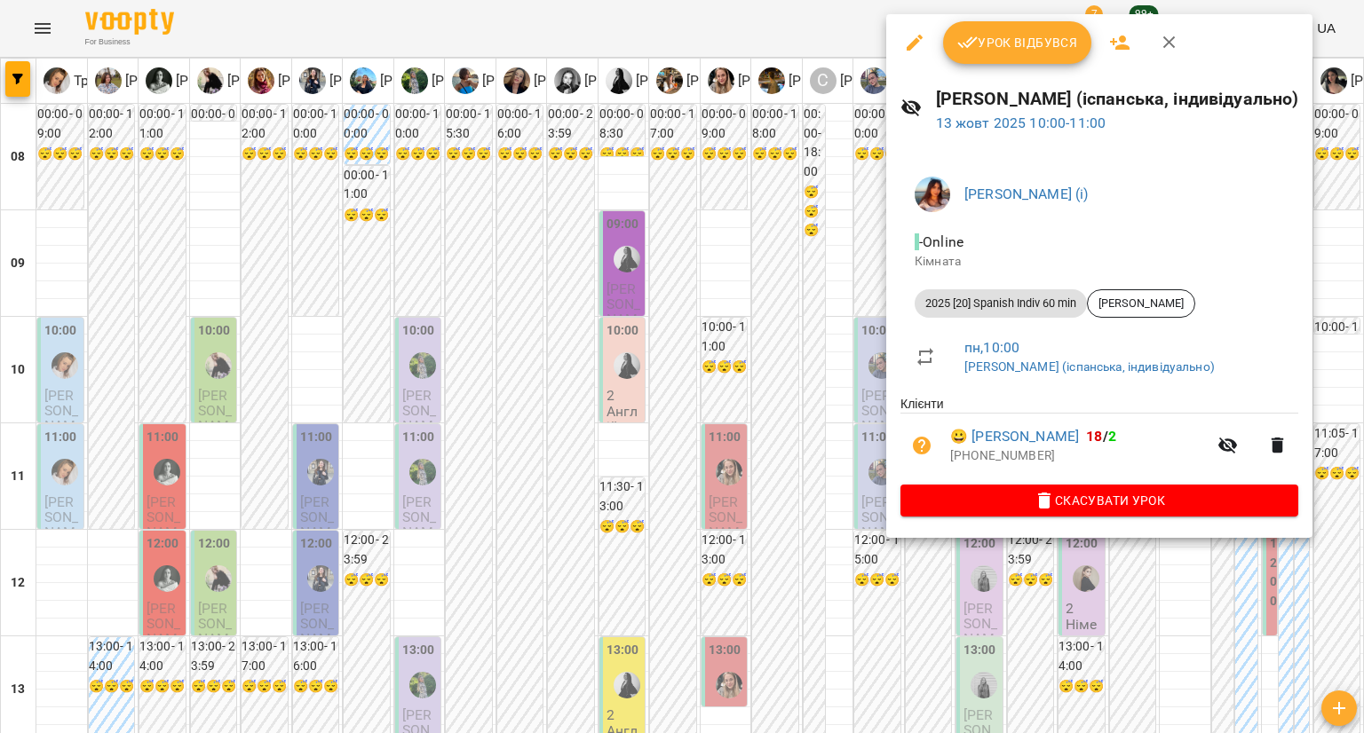
click at [863, 465] on div at bounding box center [682, 366] width 1364 height 733
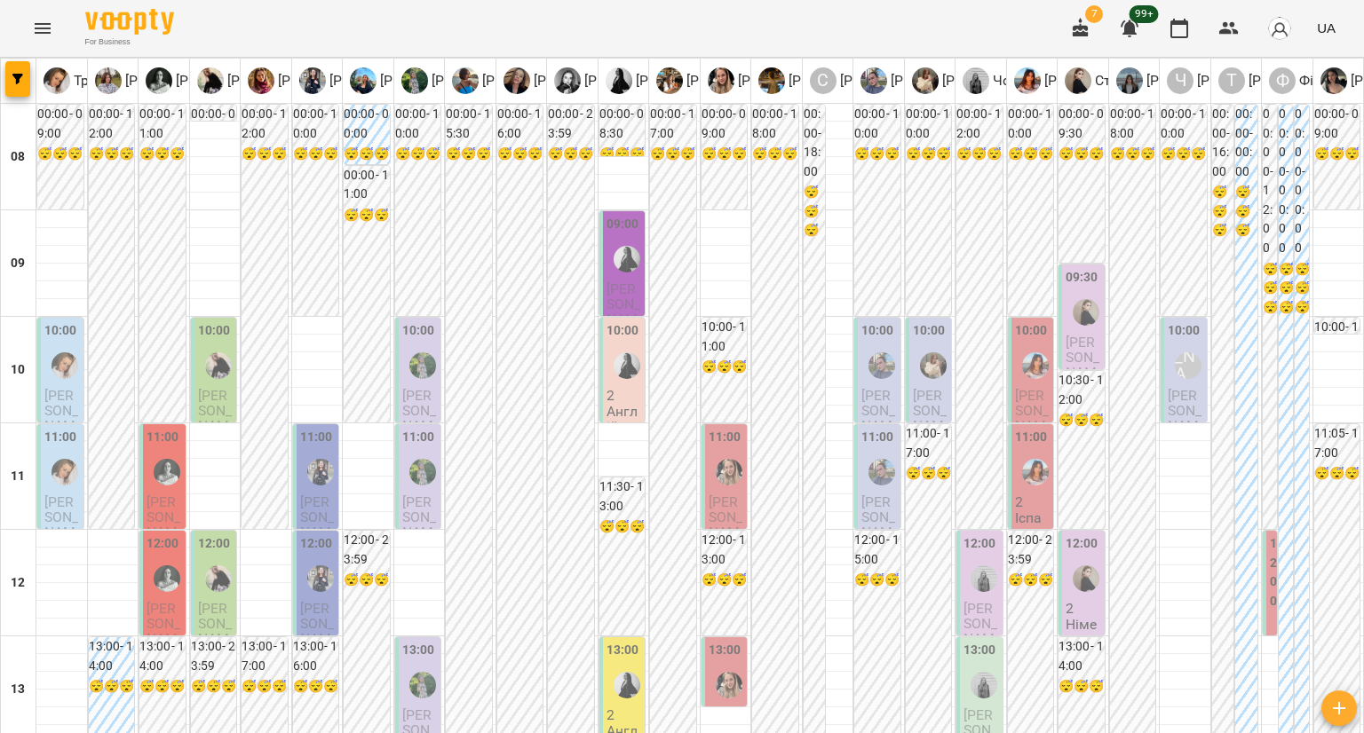
click at [963, 641] on div "13:00" at bounding box center [979, 653] width 33 height 24
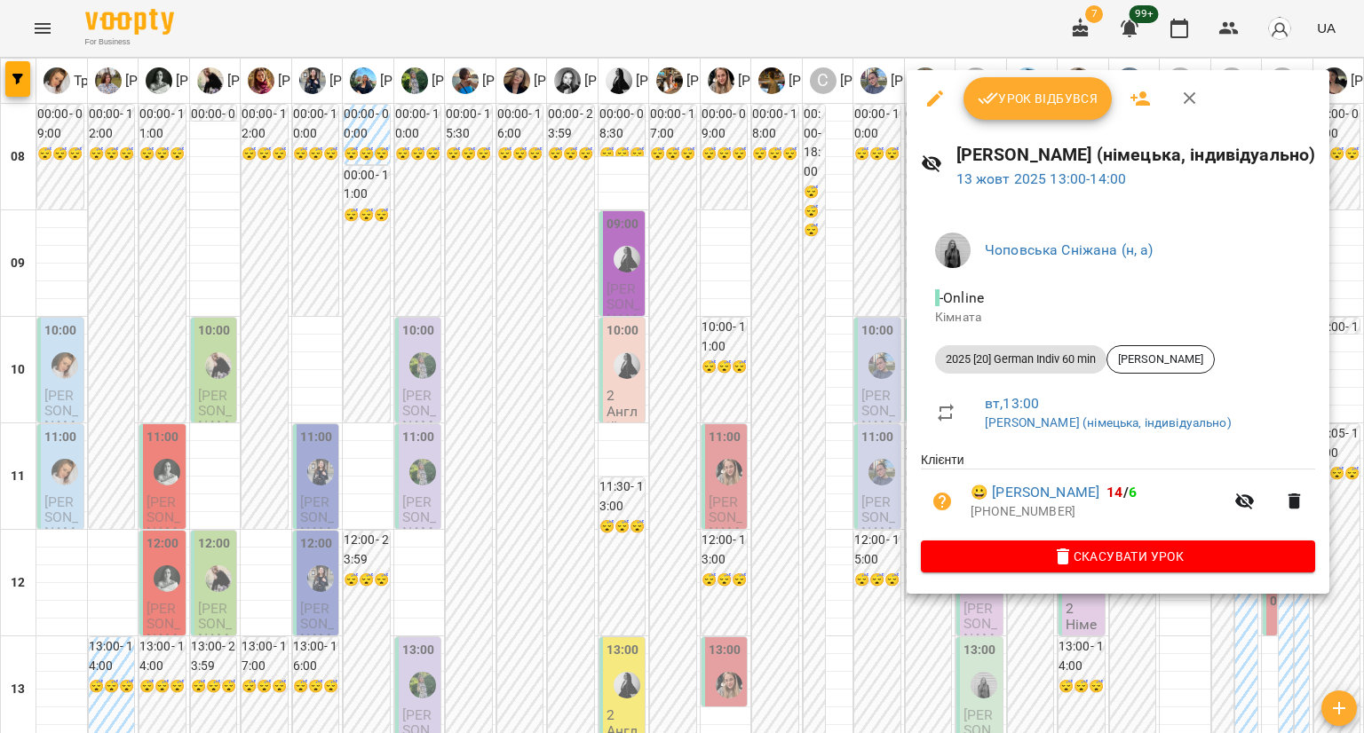
click at [890, 473] on div at bounding box center [682, 366] width 1364 height 733
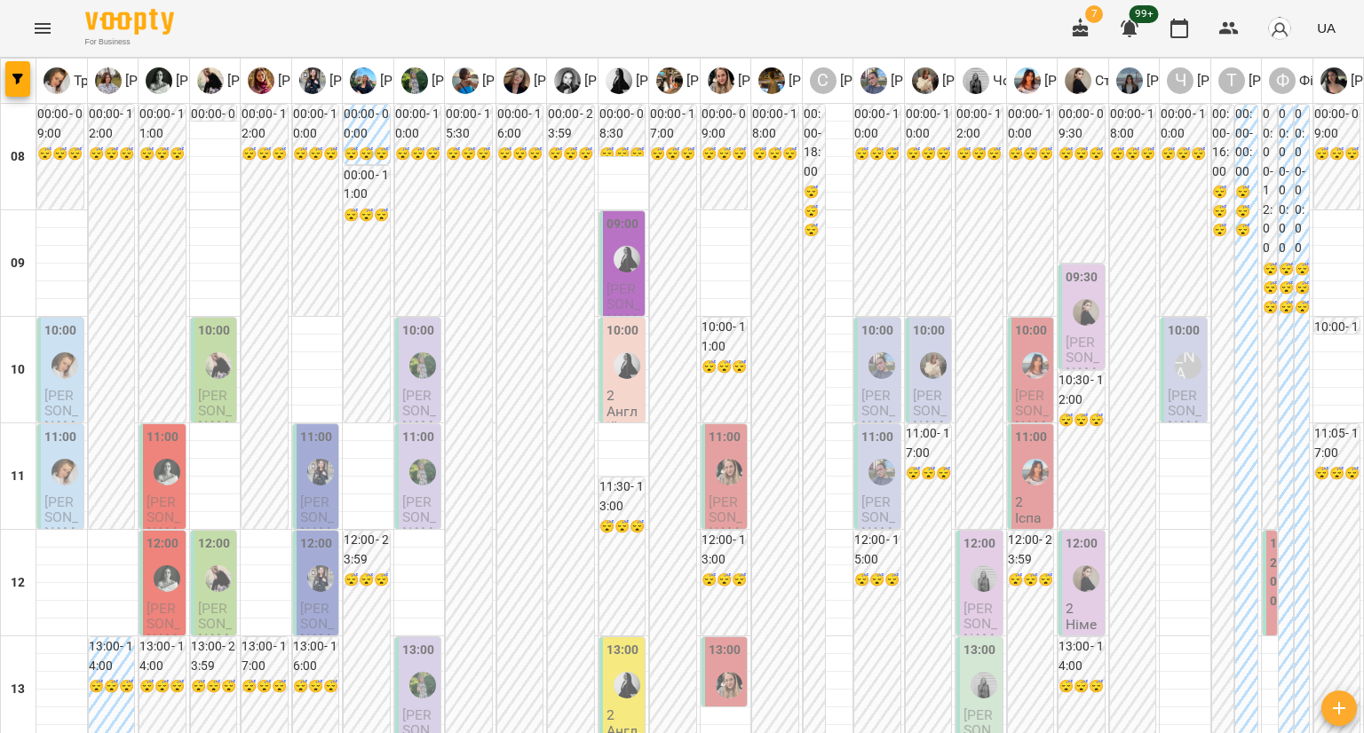
click at [964, 600] on span "Вікторія Візяк" at bounding box center [980, 631] width 35 height 63
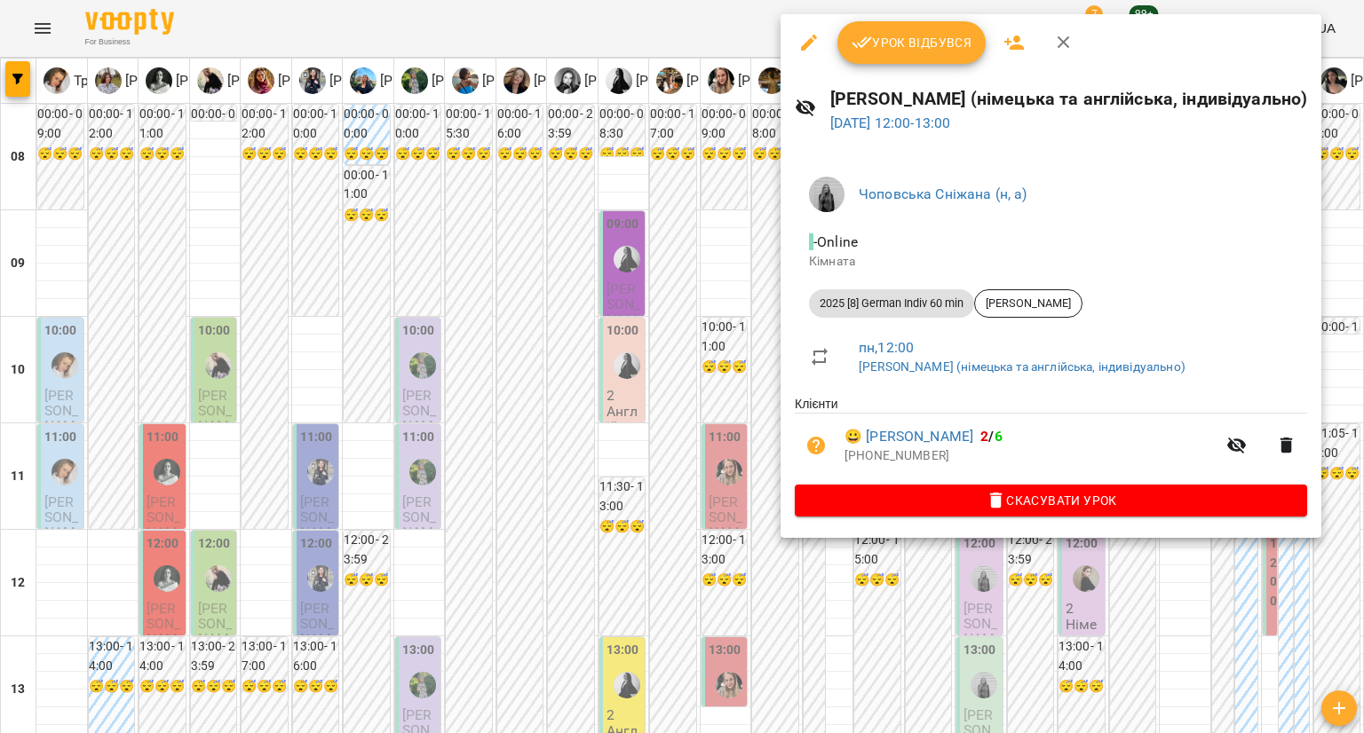
click at [920, 565] on div at bounding box center [682, 366] width 1364 height 733
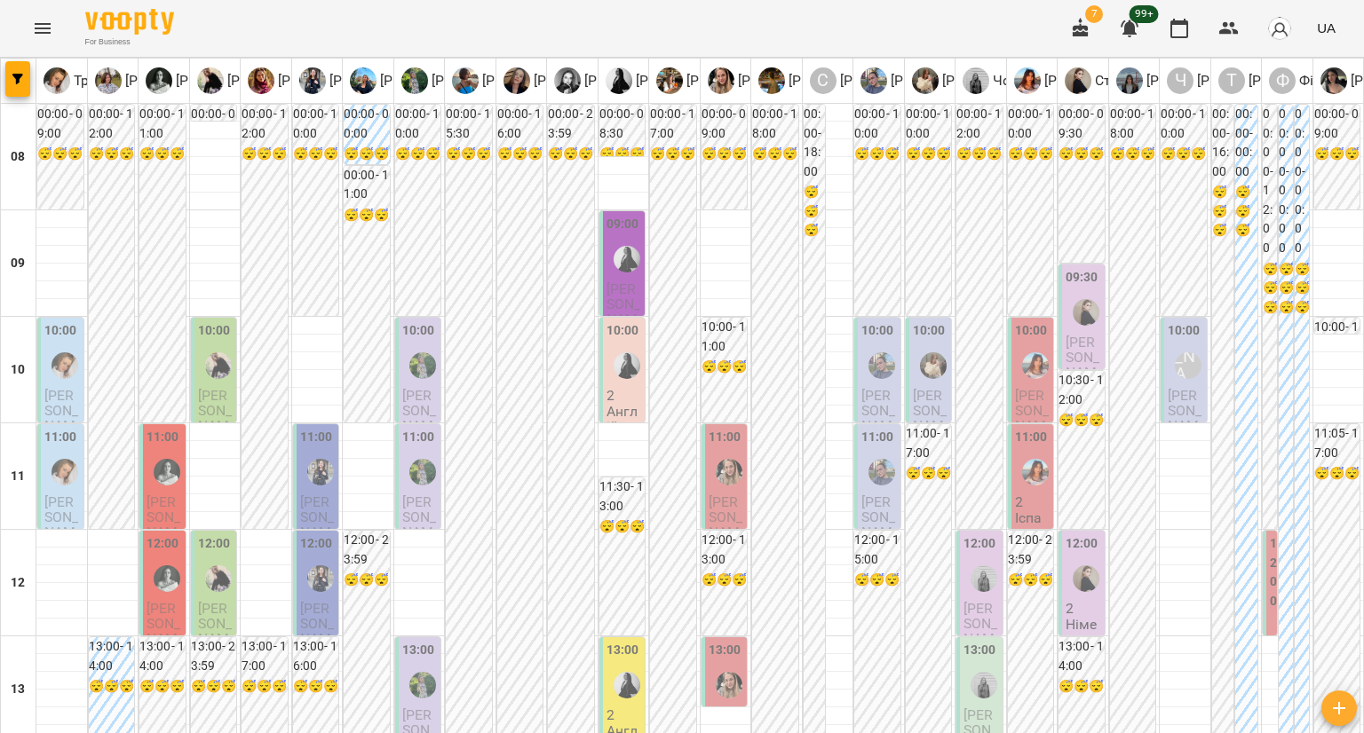
click at [1075, 617] on p "Німецька А1 Студенко - пара" at bounding box center [1083, 663] width 36 height 92
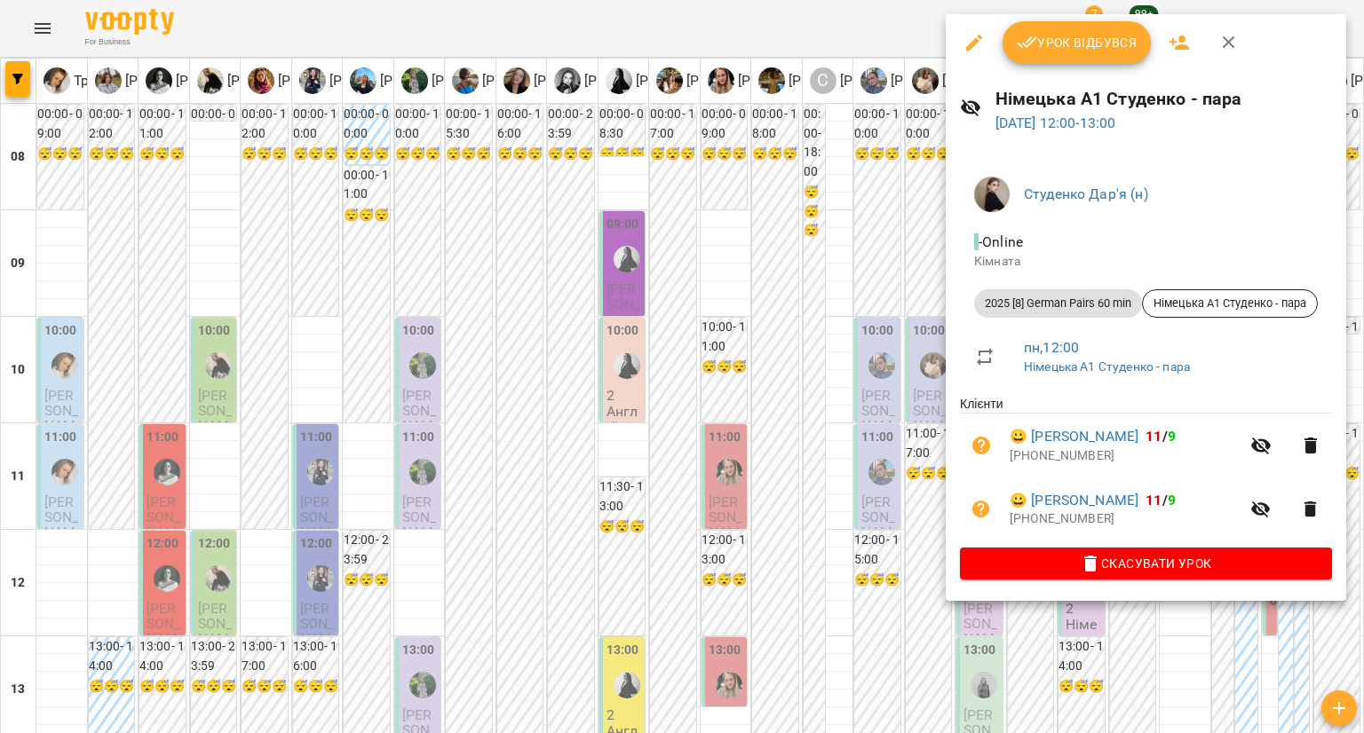
click at [905, 454] on div at bounding box center [682, 366] width 1364 height 733
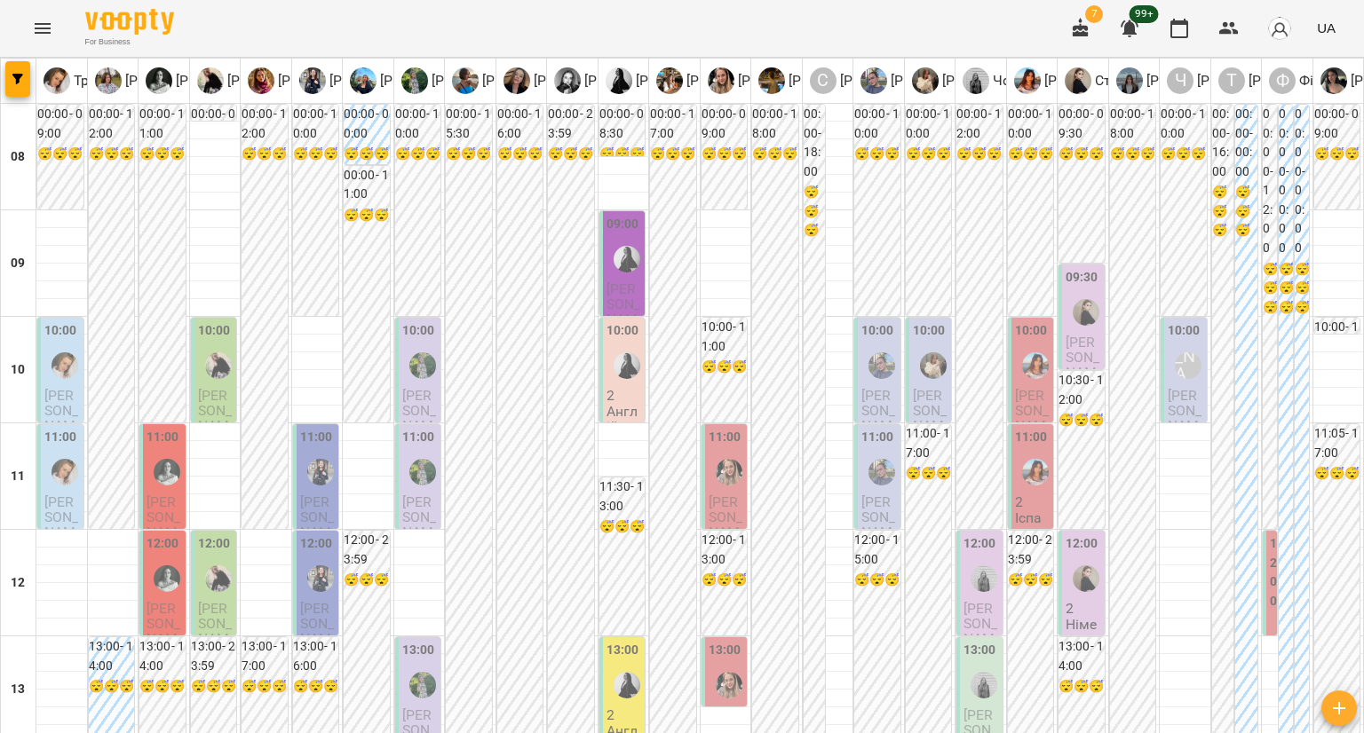
click at [1033, 387] on span "Рупак Аліна" at bounding box center [1032, 418] width 35 height 63
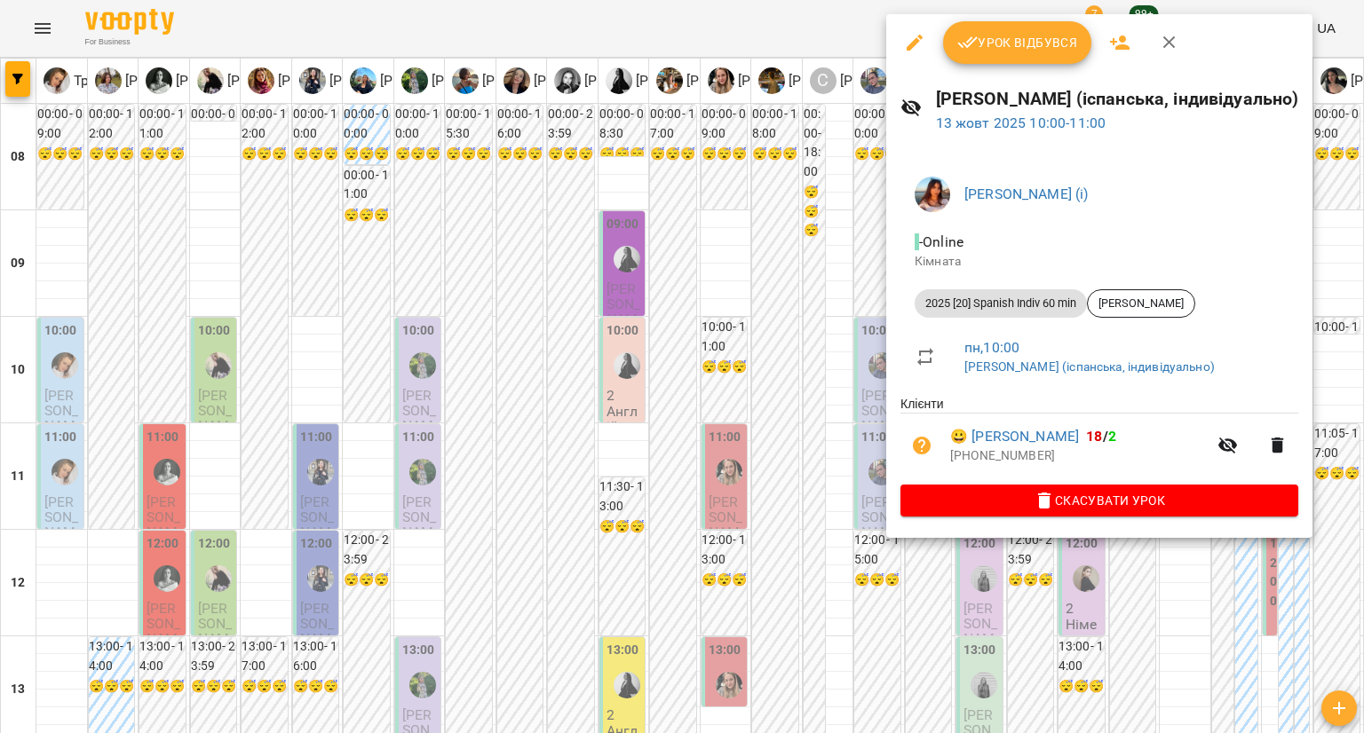
click at [859, 419] on div at bounding box center [682, 366] width 1364 height 733
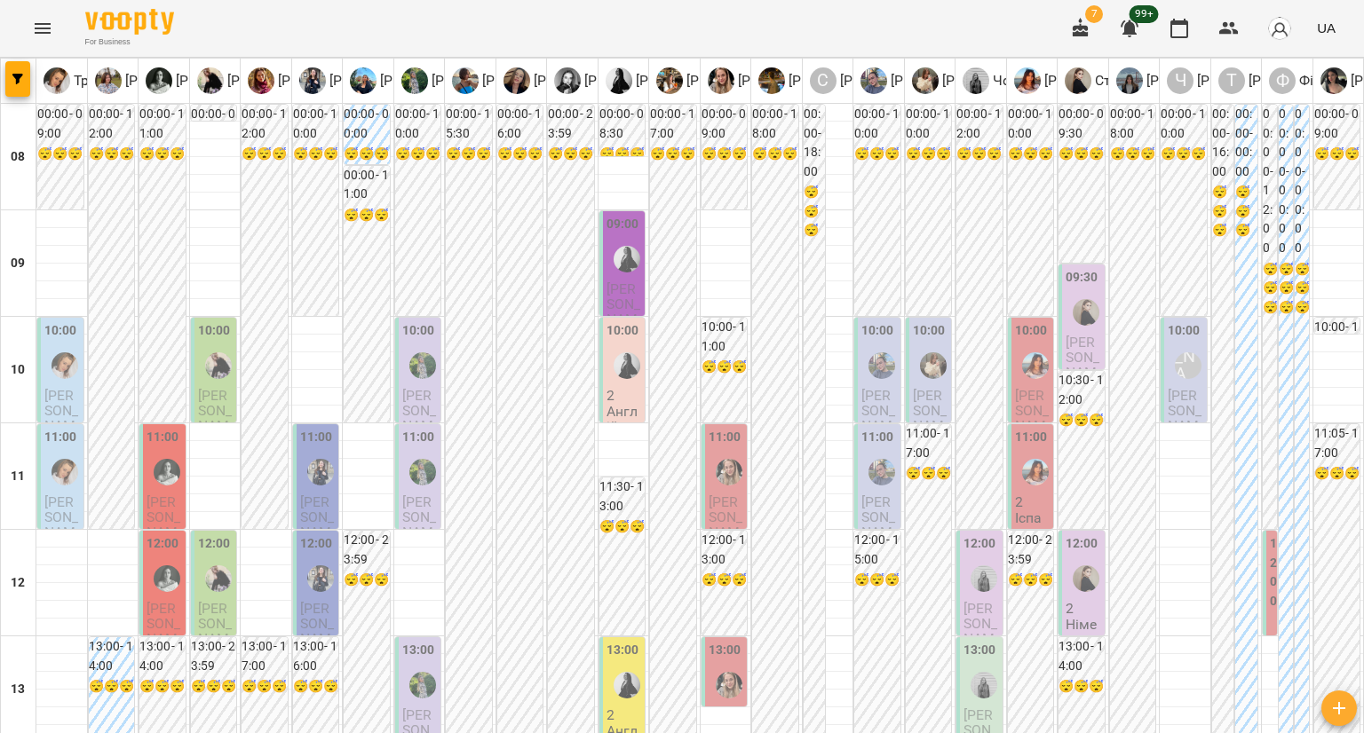
scroll to position [799, 0]
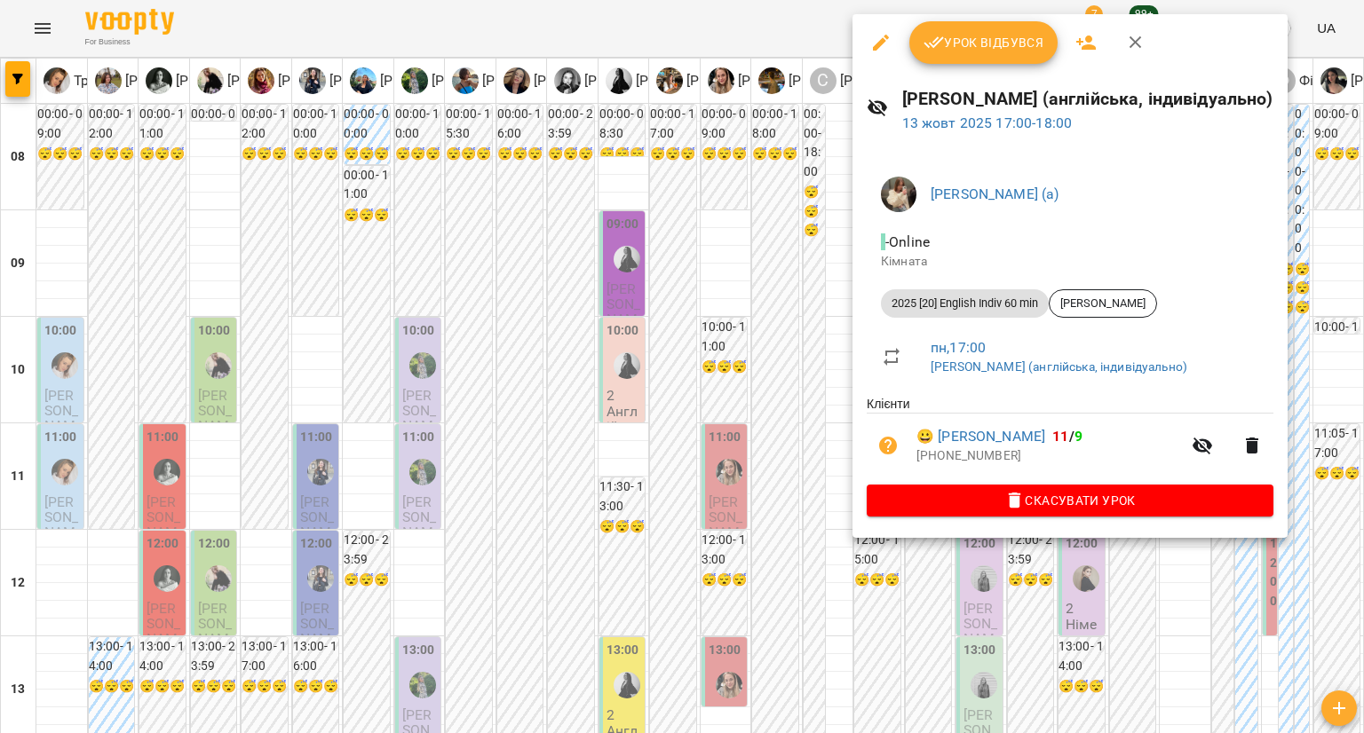
click at [985, 559] on div at bounding box center [682, 366] width 1364 height 733
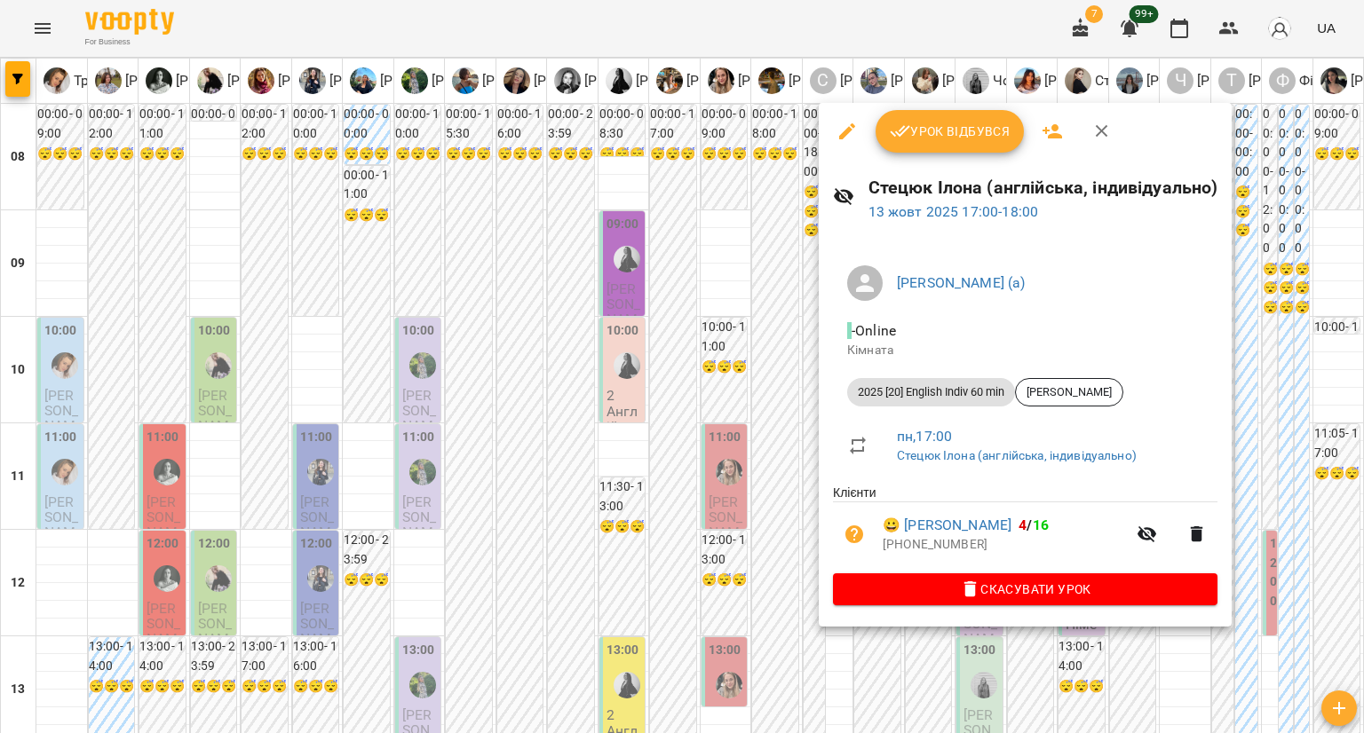
click at [795, 320] on div at bounding box center [682, 366] width 1364 height 733
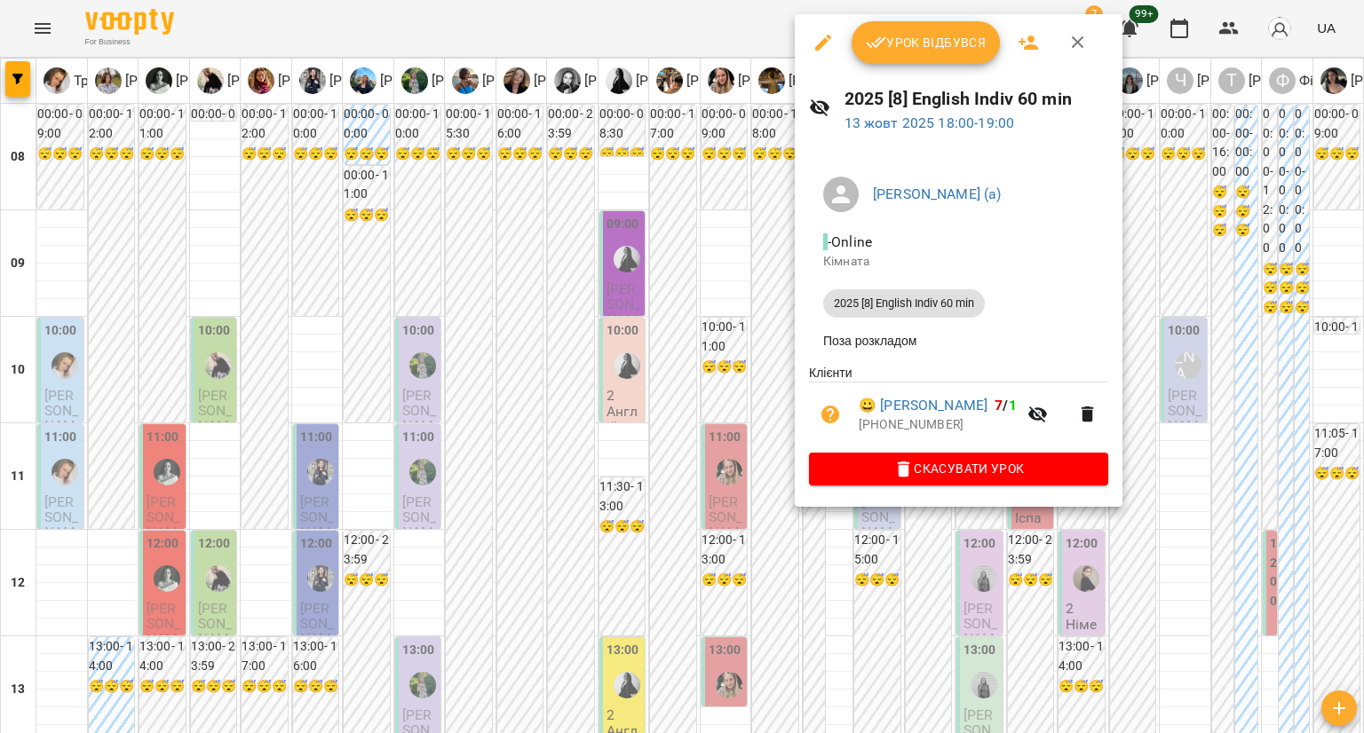
click at [756, 263] on div at bounding box center [682, 366] width 1364 height 733
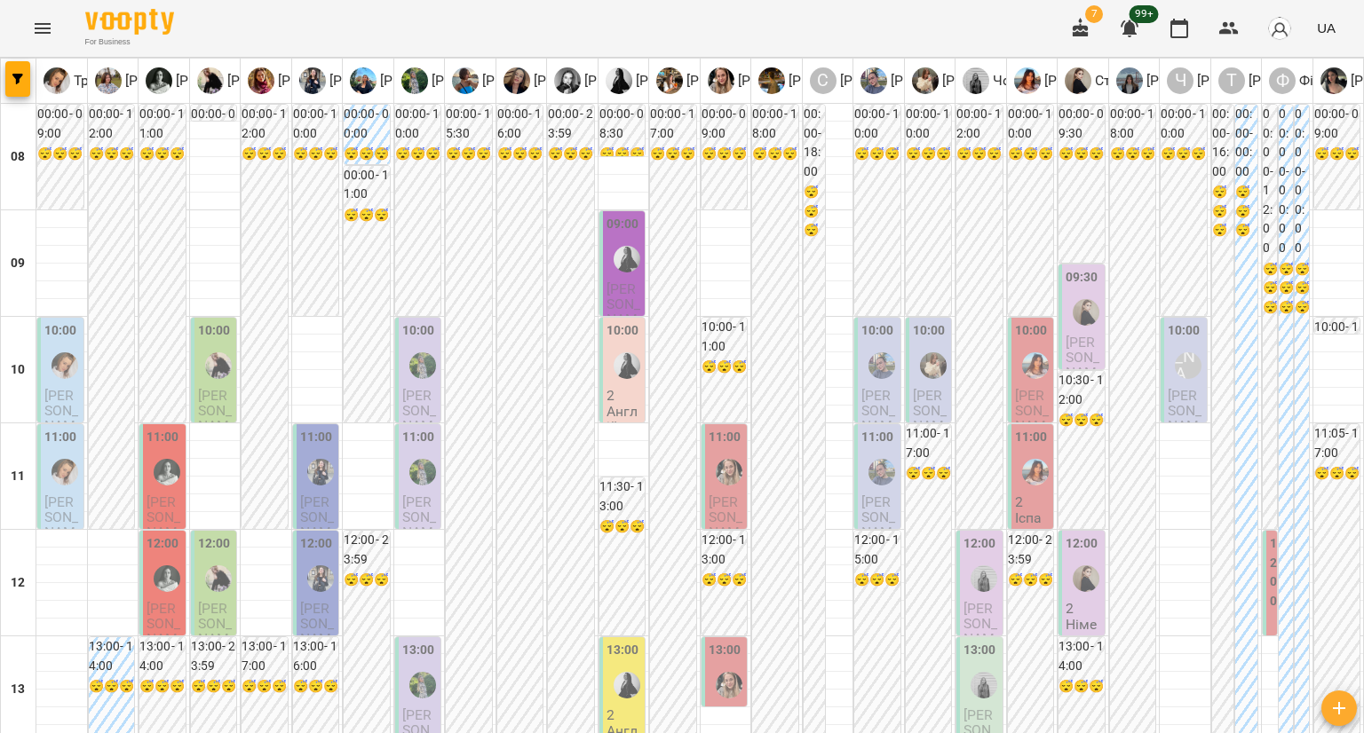
scroll to position [998, 0]
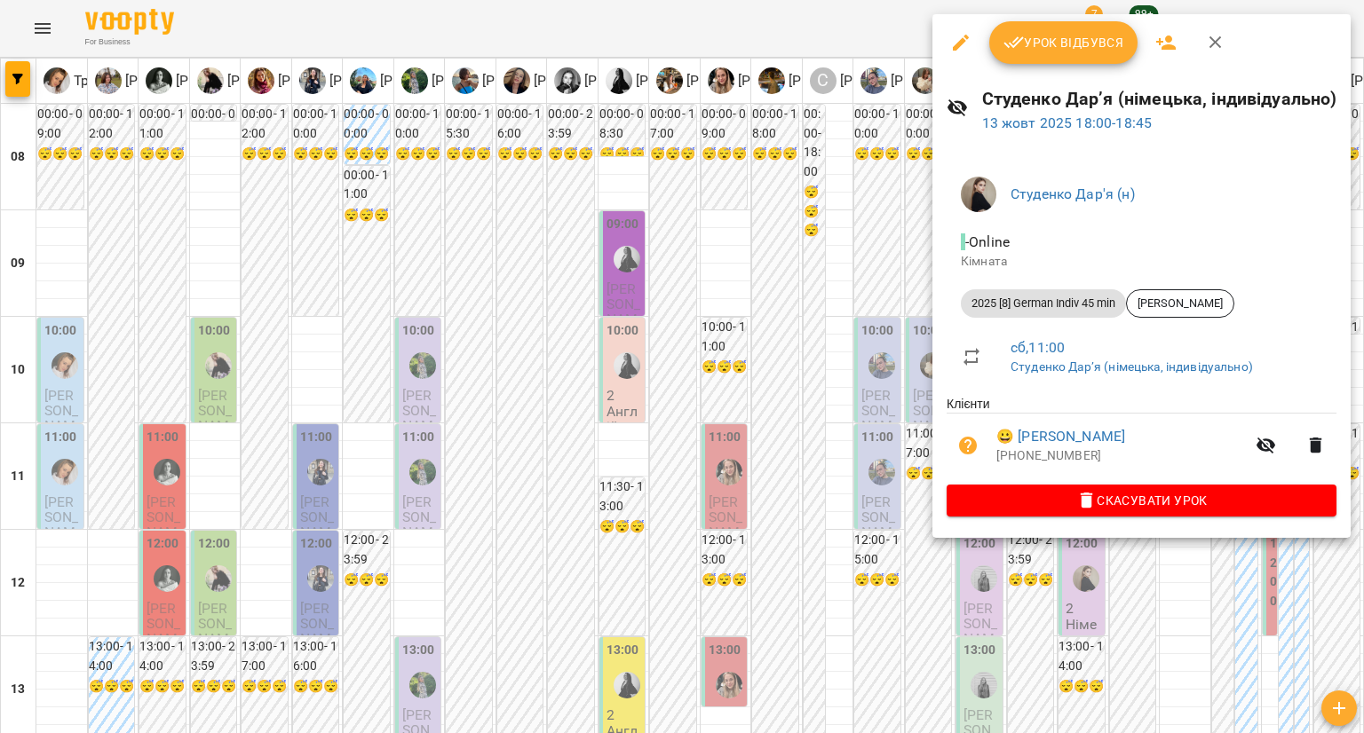
click at [980, 574] on div at bounding box center [682, 366] width 1364 height 733
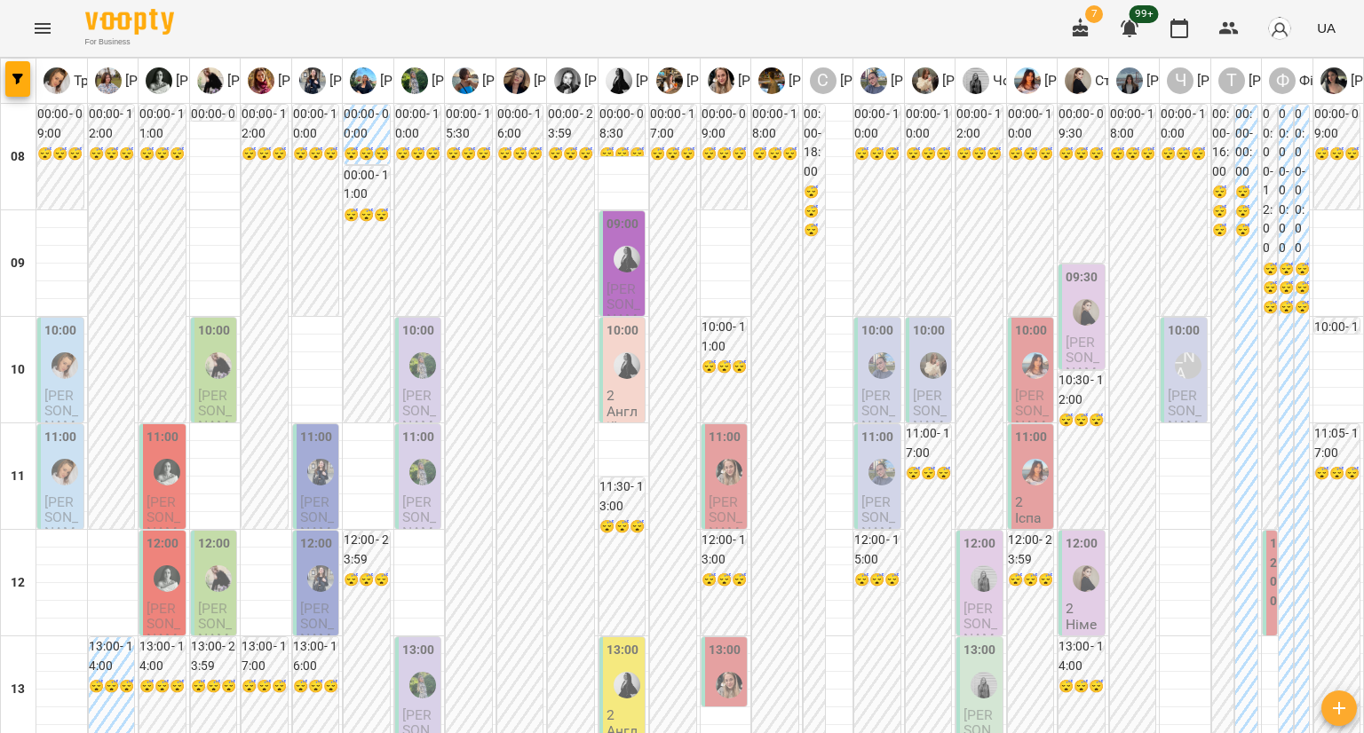
scroll to position [0, 0]
click at [522, 312] on div "00:00 - 16:00 😴😴😴" at bounding box center [520, 530] width 46 height 850
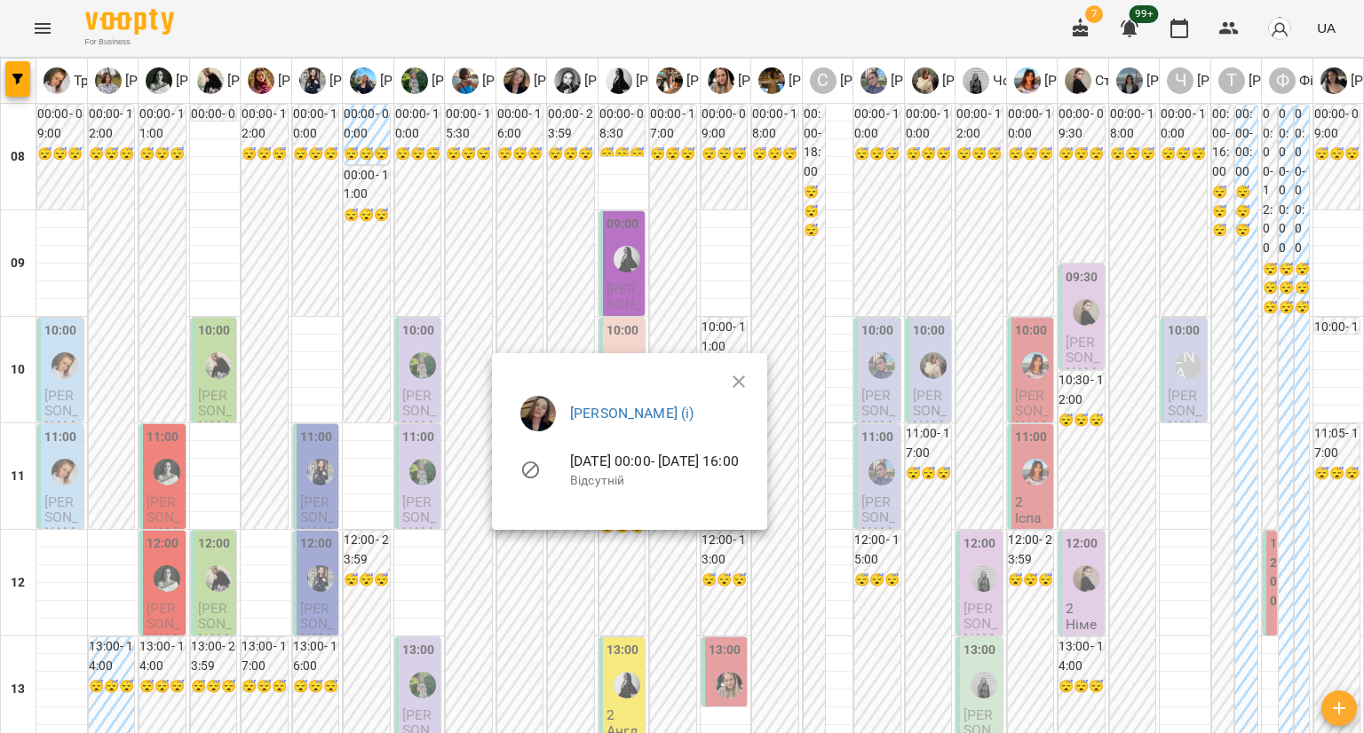
click at [1097, 197] on div at bounding box center [682, 366] width 1364 height 733
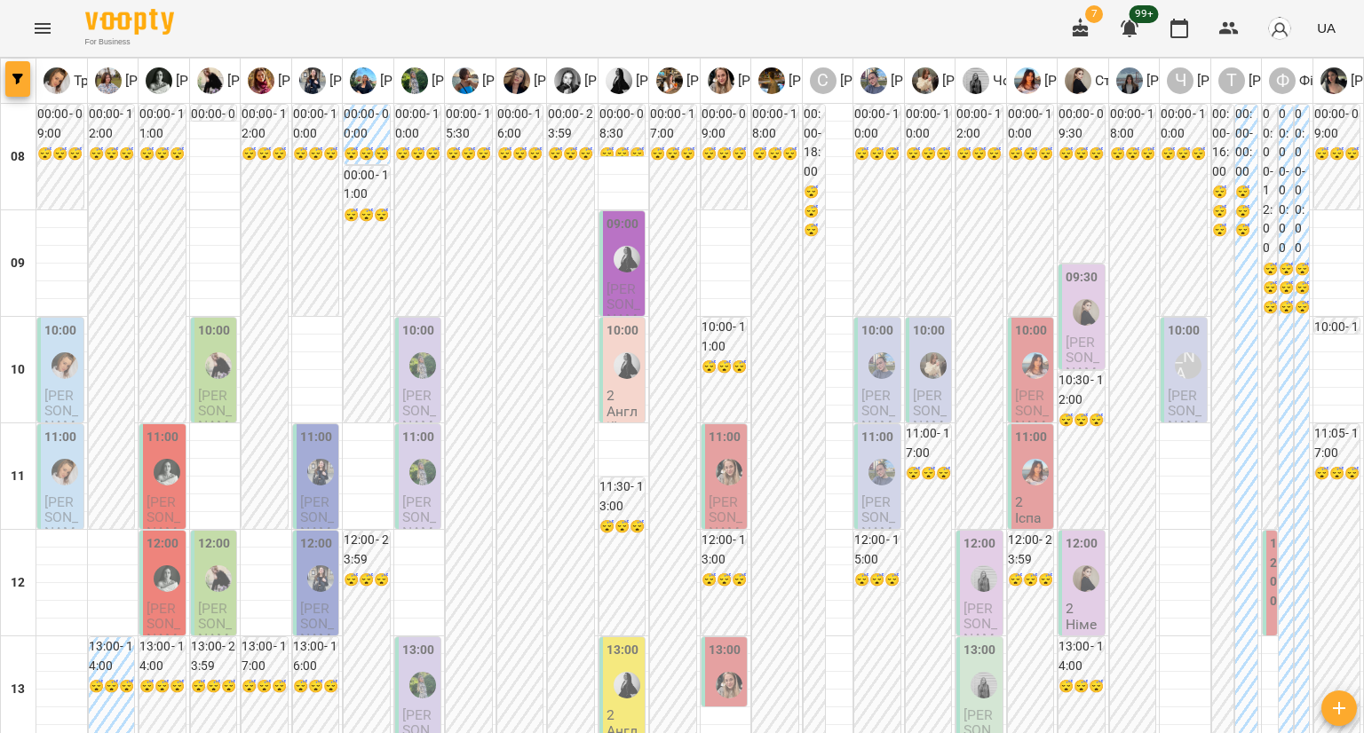
click at [9, 75] on span "button" at bounding box center [17, 79] width 25 height 11
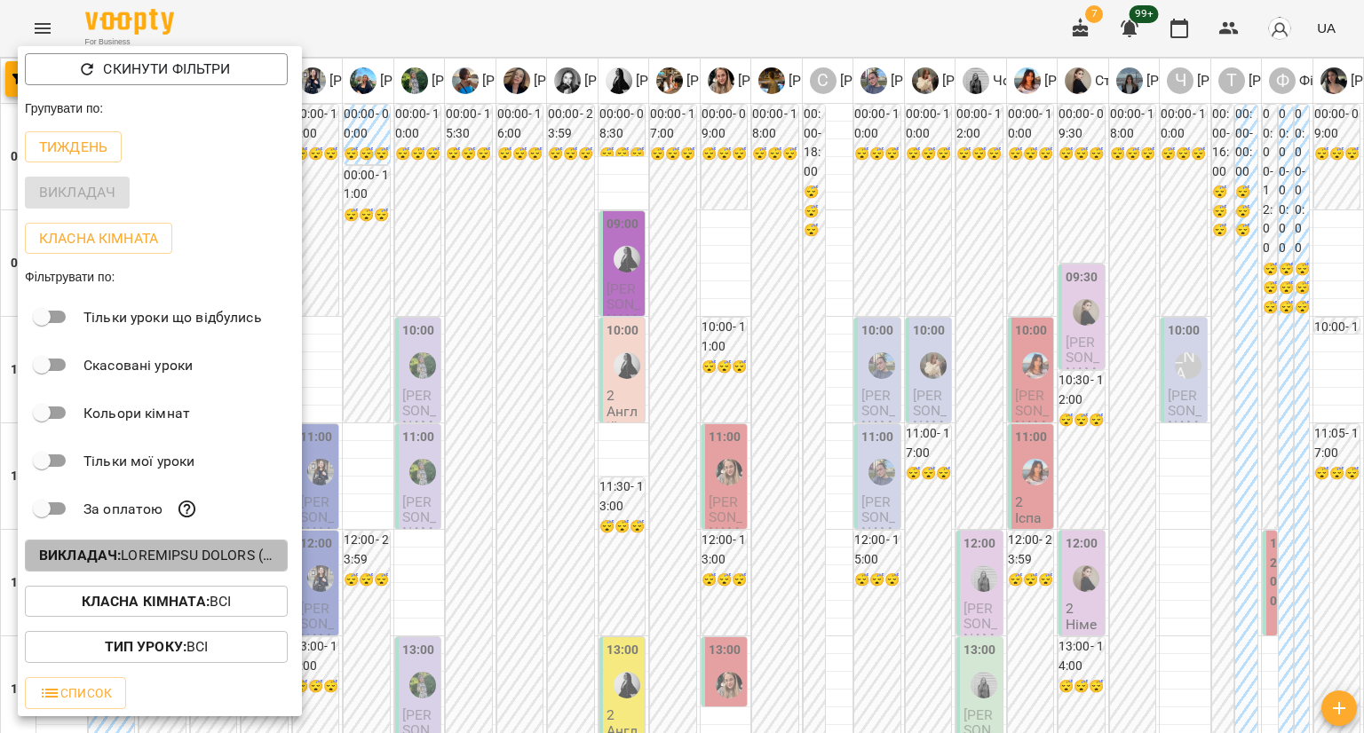
click at [114, 557] on b "Викладач :" at bounding box center [80, 555] width 82 height 17
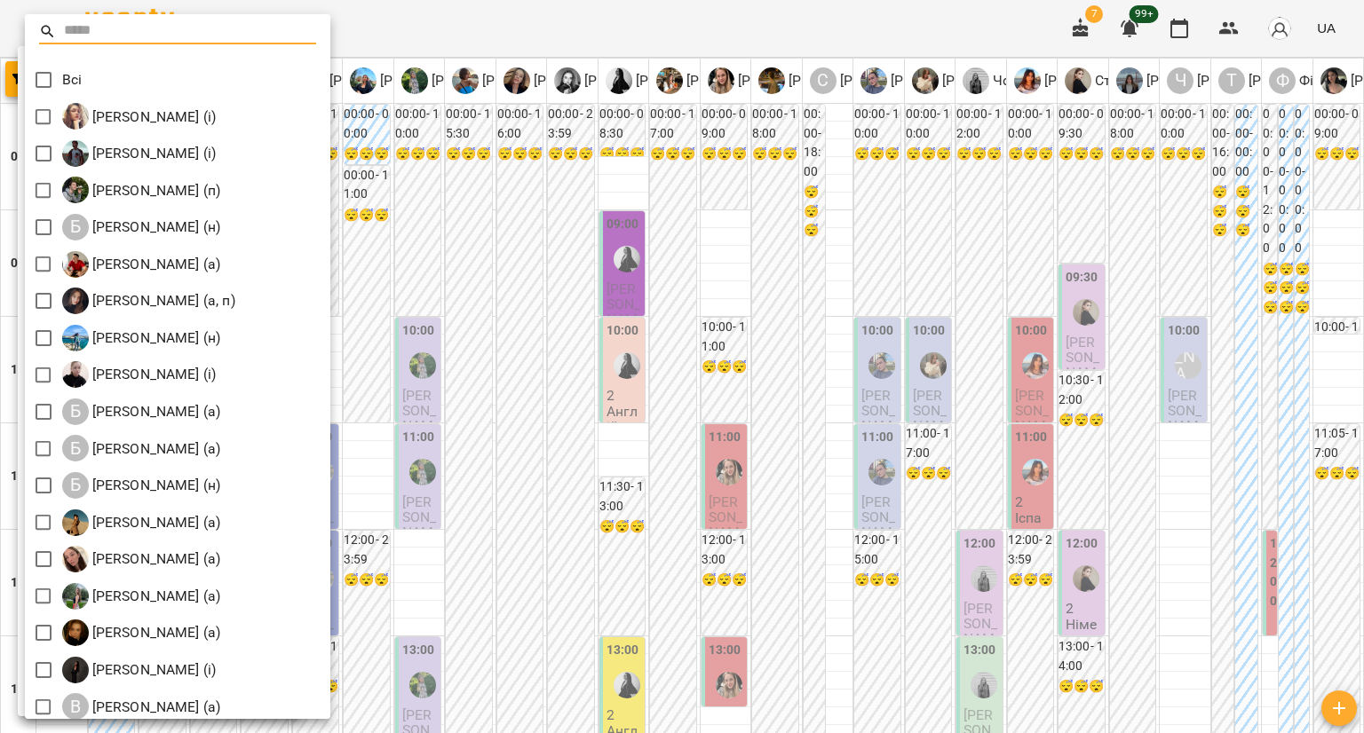
click at [75, 76] on p "Всі" at bounding box center [72, 79] width 20 height 21
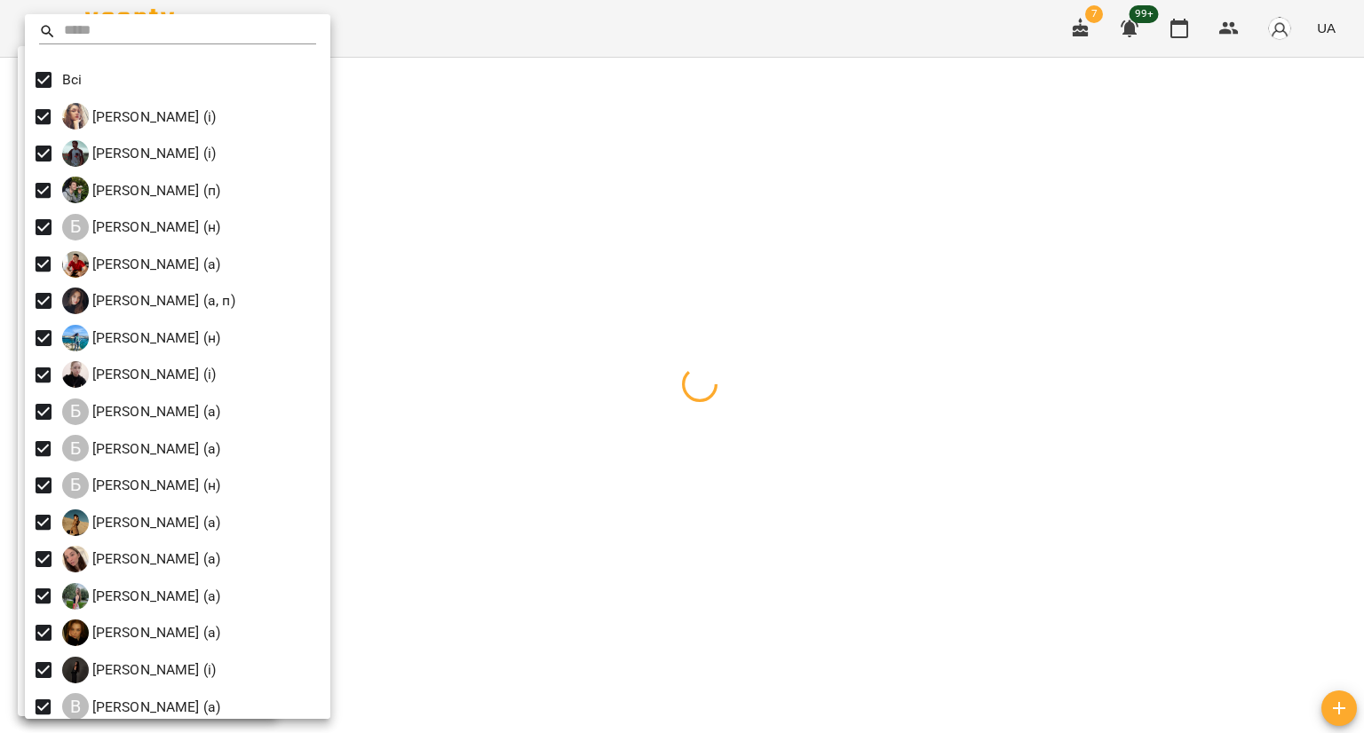
click at [480, 39] on div at bounding box center [682, 366] width 1364 height 733
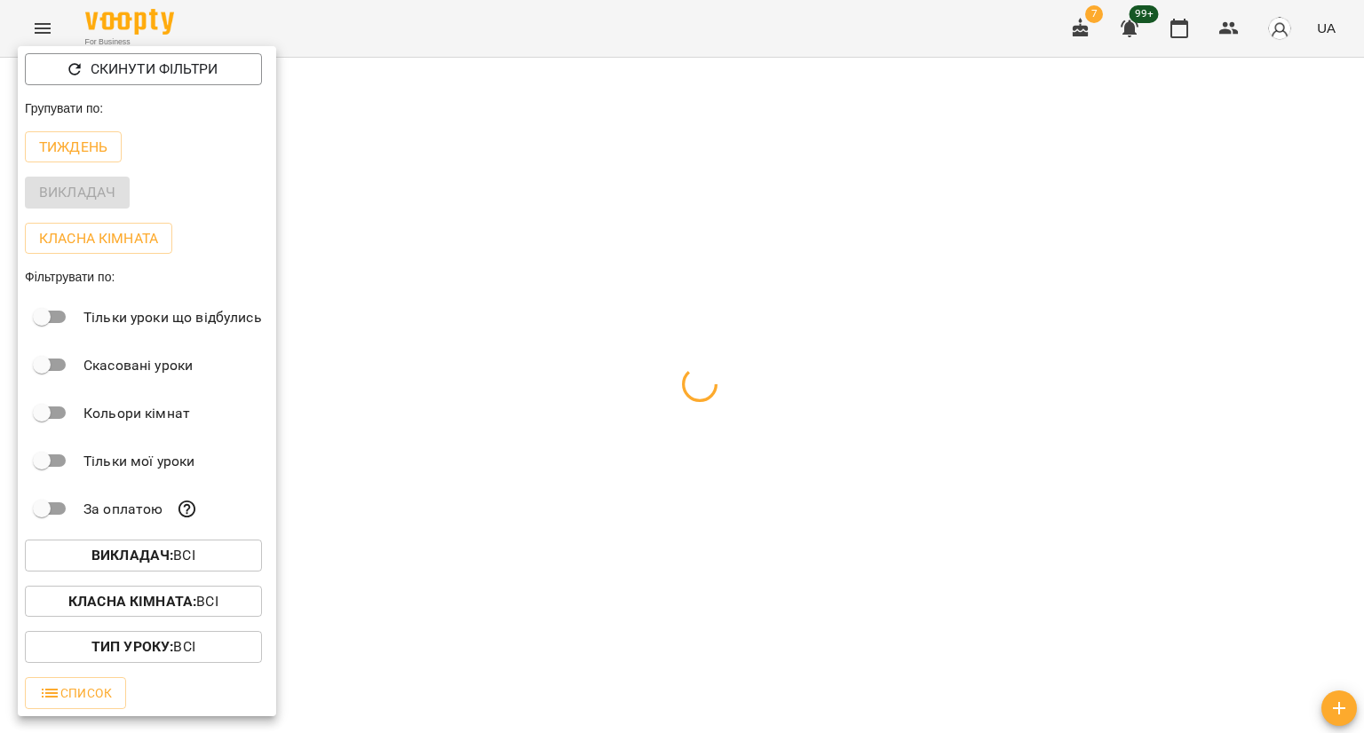
click at [91, 651] on b "Тип Уроку :" at bounding box center [132, 646] width 82 height 17
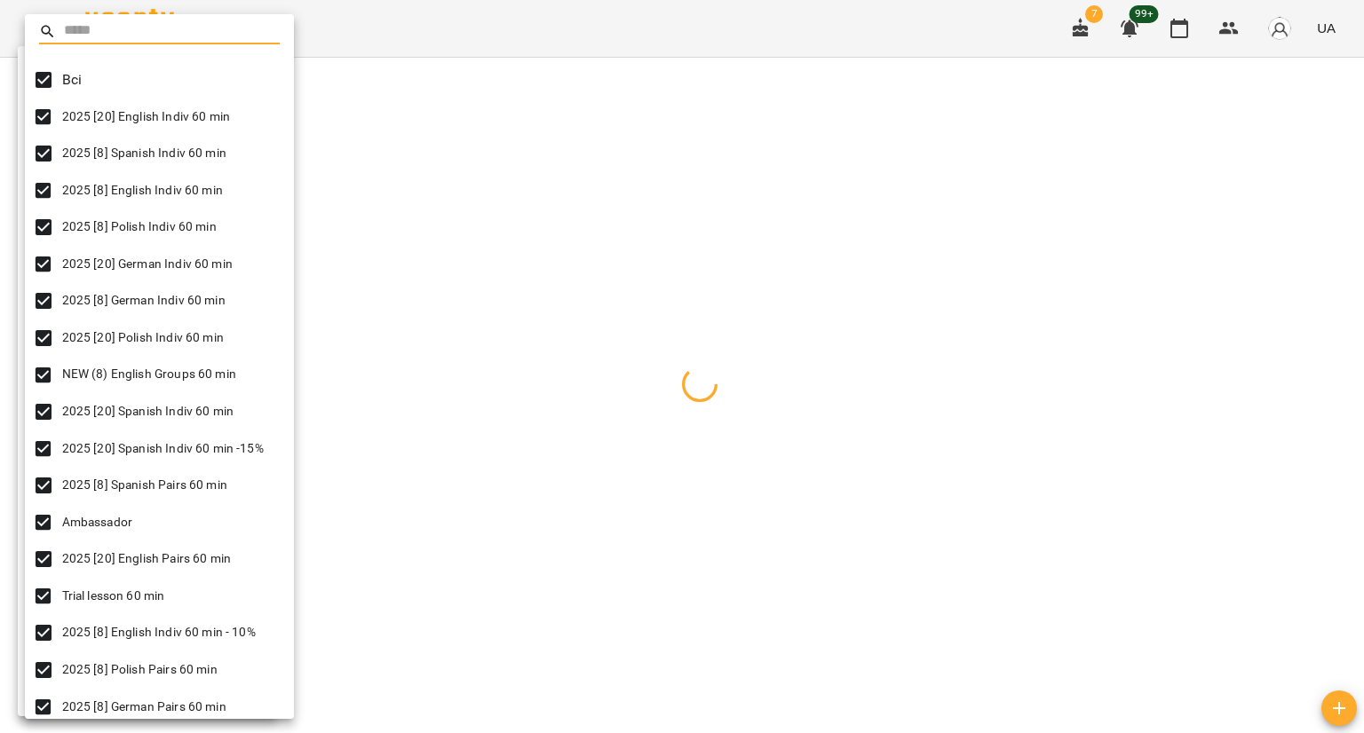
click at [501, 34] on div at bounding box center [682, 366] width 1364 height 733
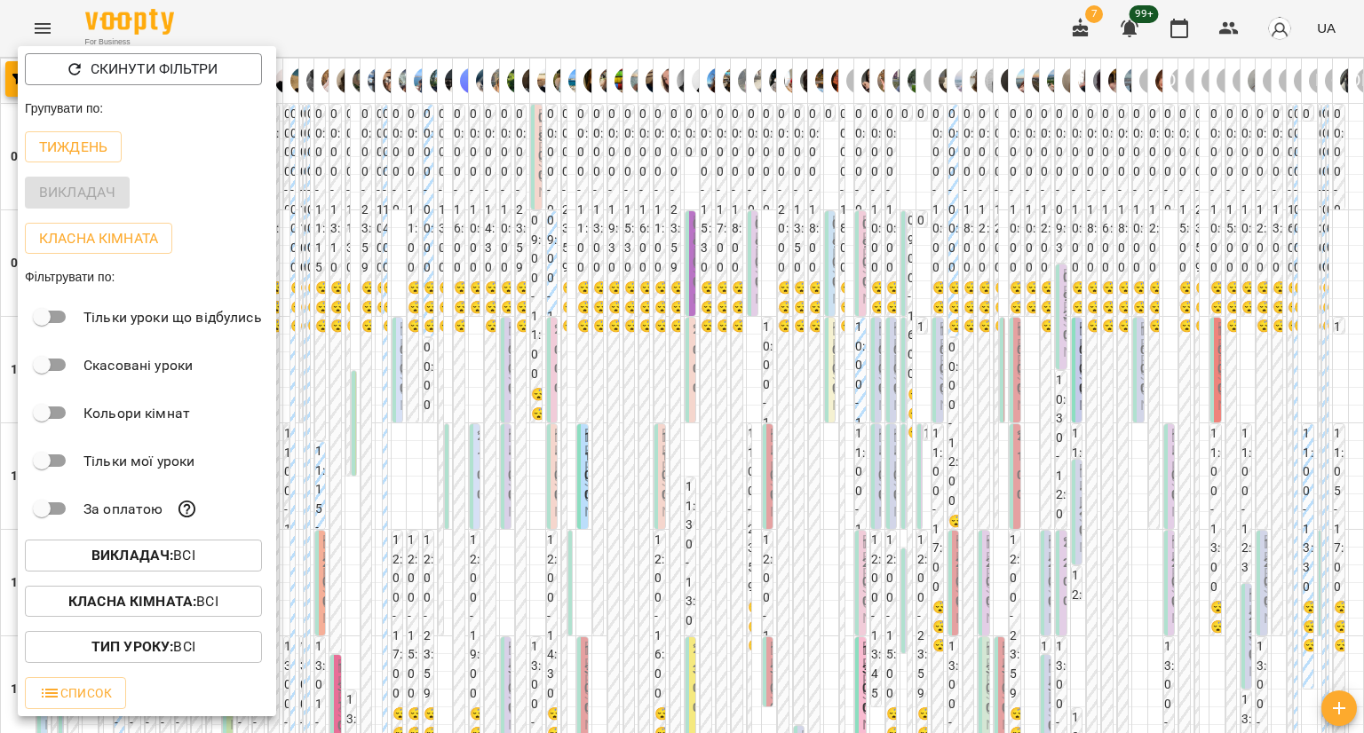
click at [355, 26] on div "Всі 2025 [20] English Indiv 60 min 2025 [8] English Indiv 60 min 2025 [8] Polis…" at bounding box center [682, 366] width 1364 height 733
click at [355, 26] on div at bounding box center [682, 366] width 1364 height 733
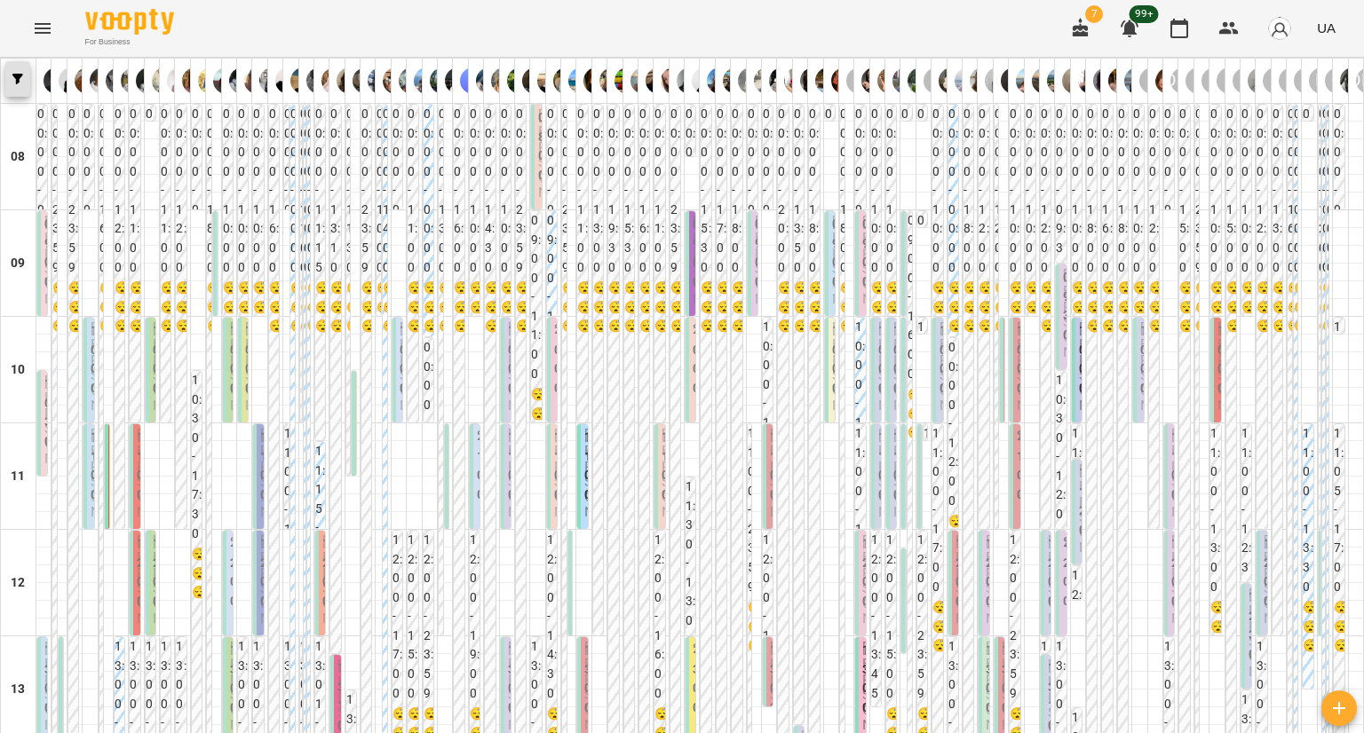
click at [17, 86] on button "button" at bounding box center [17, 79] width 25 height 36
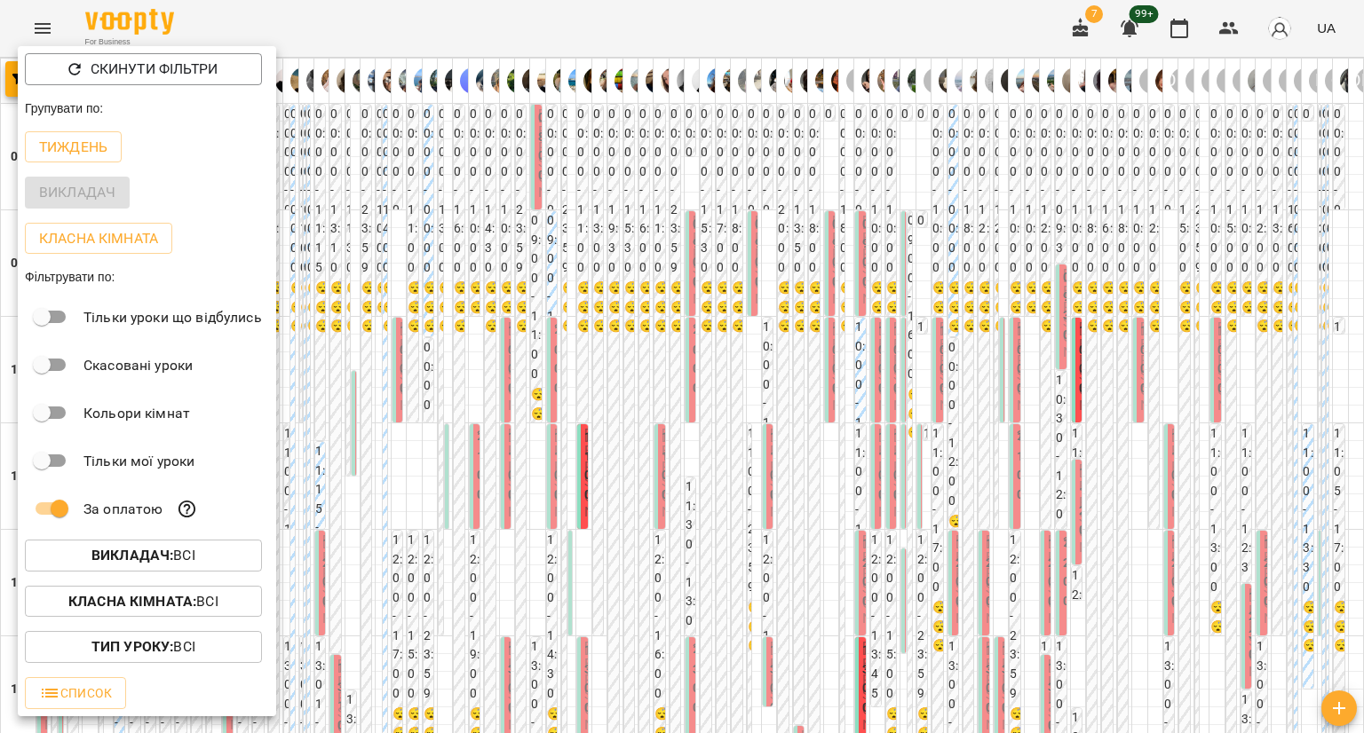
click at [406, 25] on div at bounding box center [682, 366] width 1364 height 733
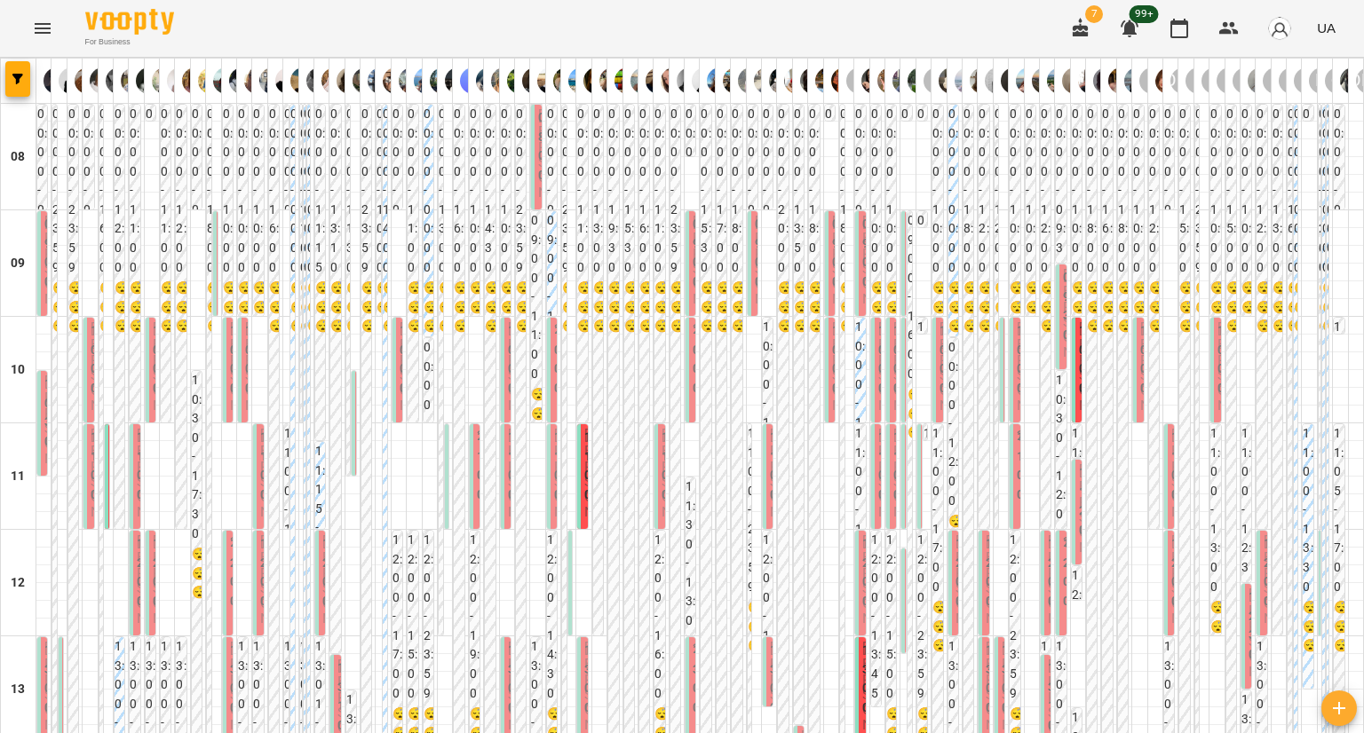
scroll to position [732, 0]
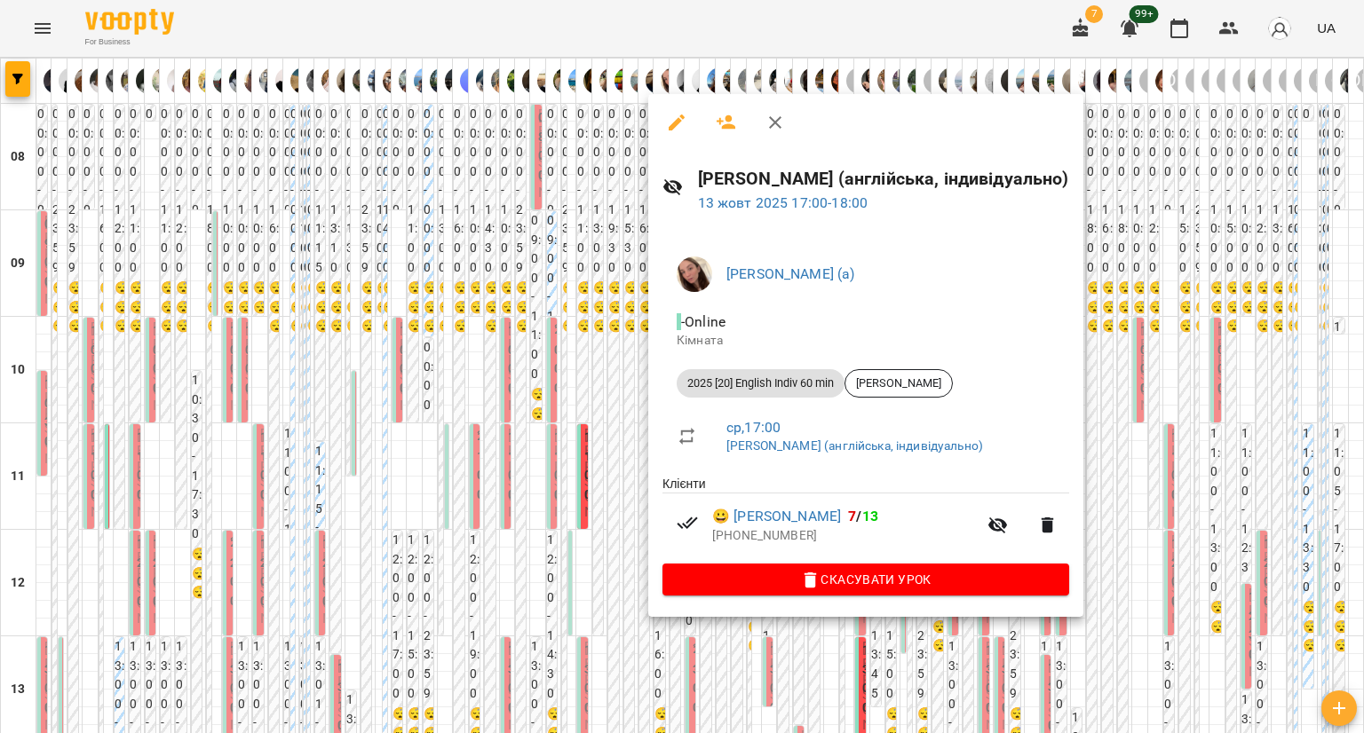
click at [576, 530] on div at bounding box center [682, 366] width 1364 height 733
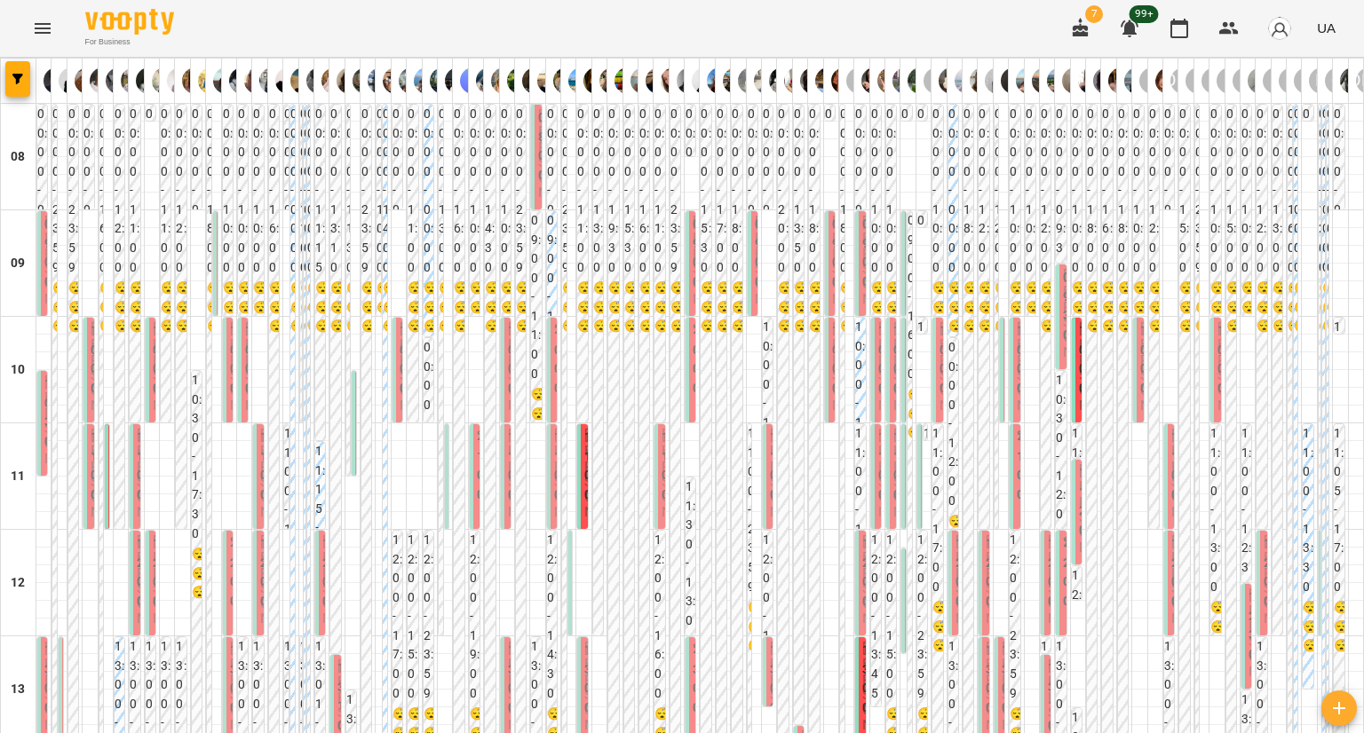
scroll to position [643, 0]
click at [22, 81] on icon "button" at bounding box center [17, 79] width 11 height 11
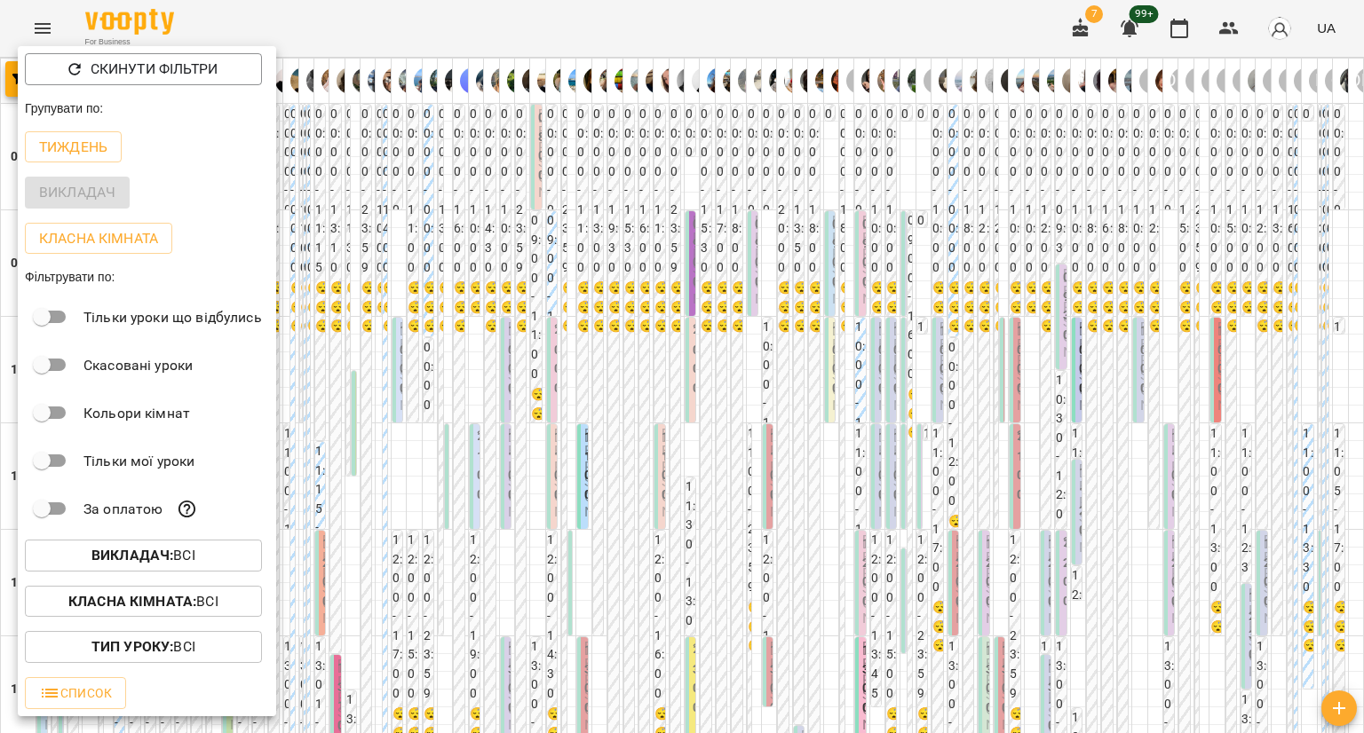
click at [407, 34] on div at bounding box center [682, 366] width 1364 height 733
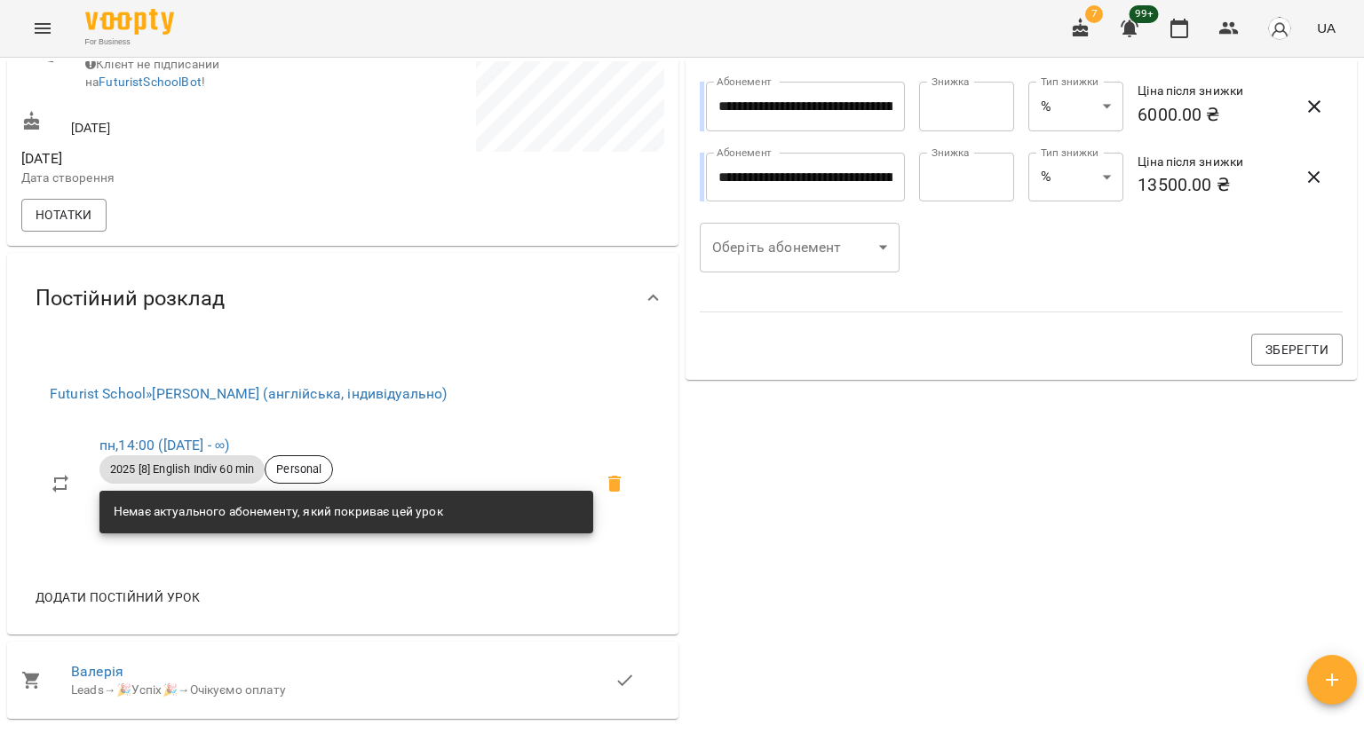
scroll to position [621, 0]
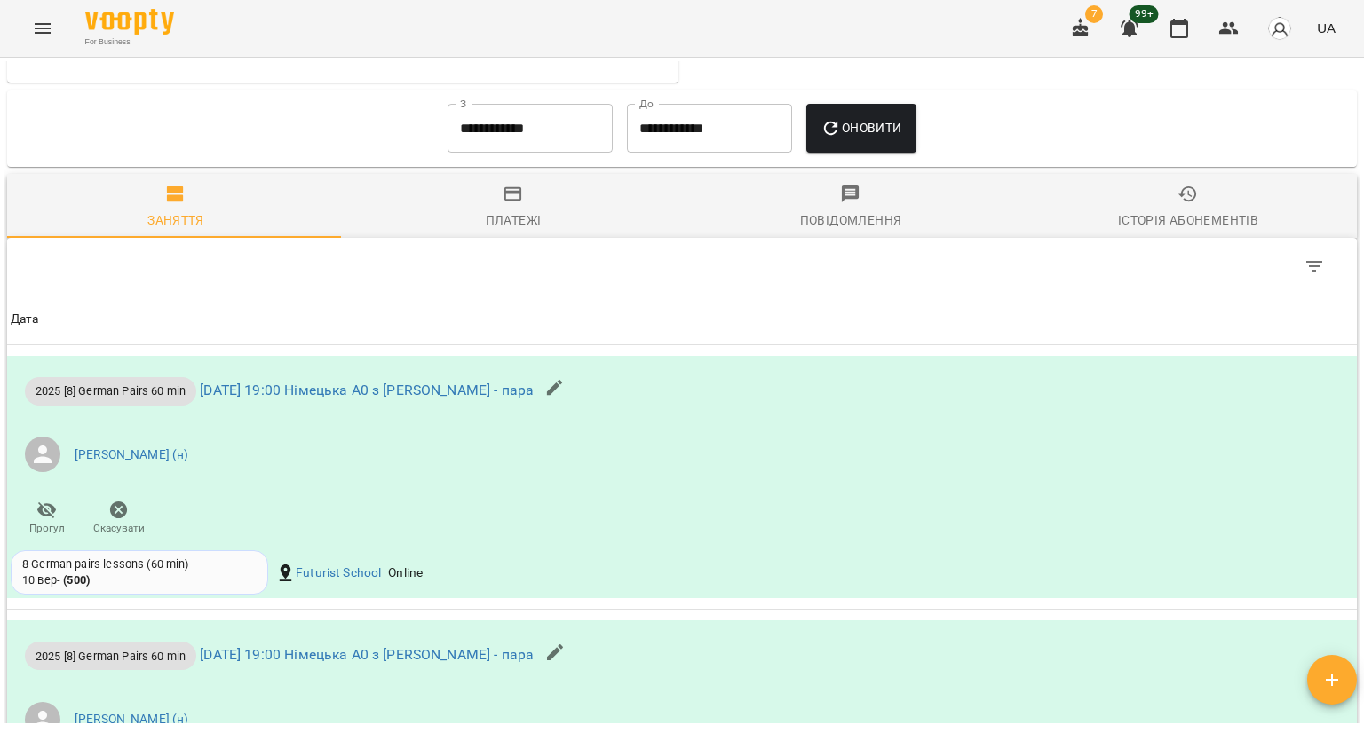
scroll to position [1776, 0]
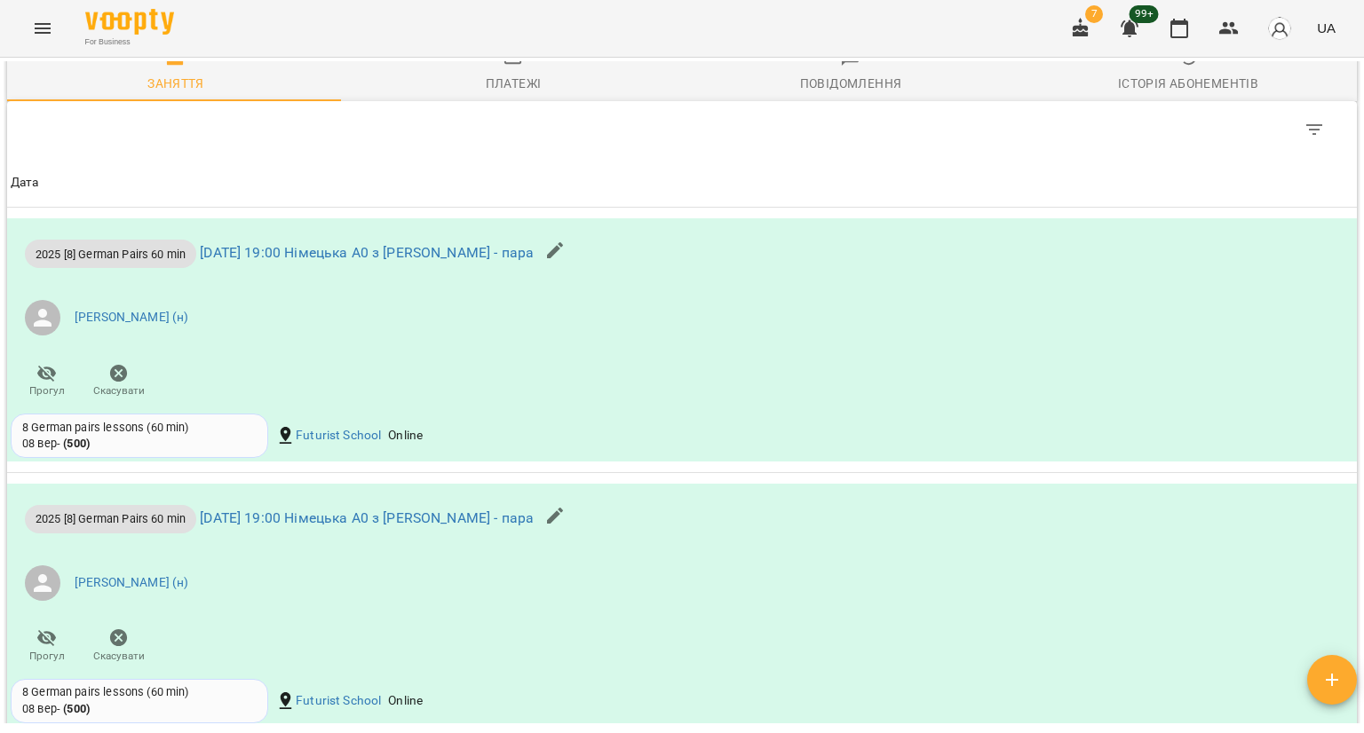
scroll to position [1864, 0]
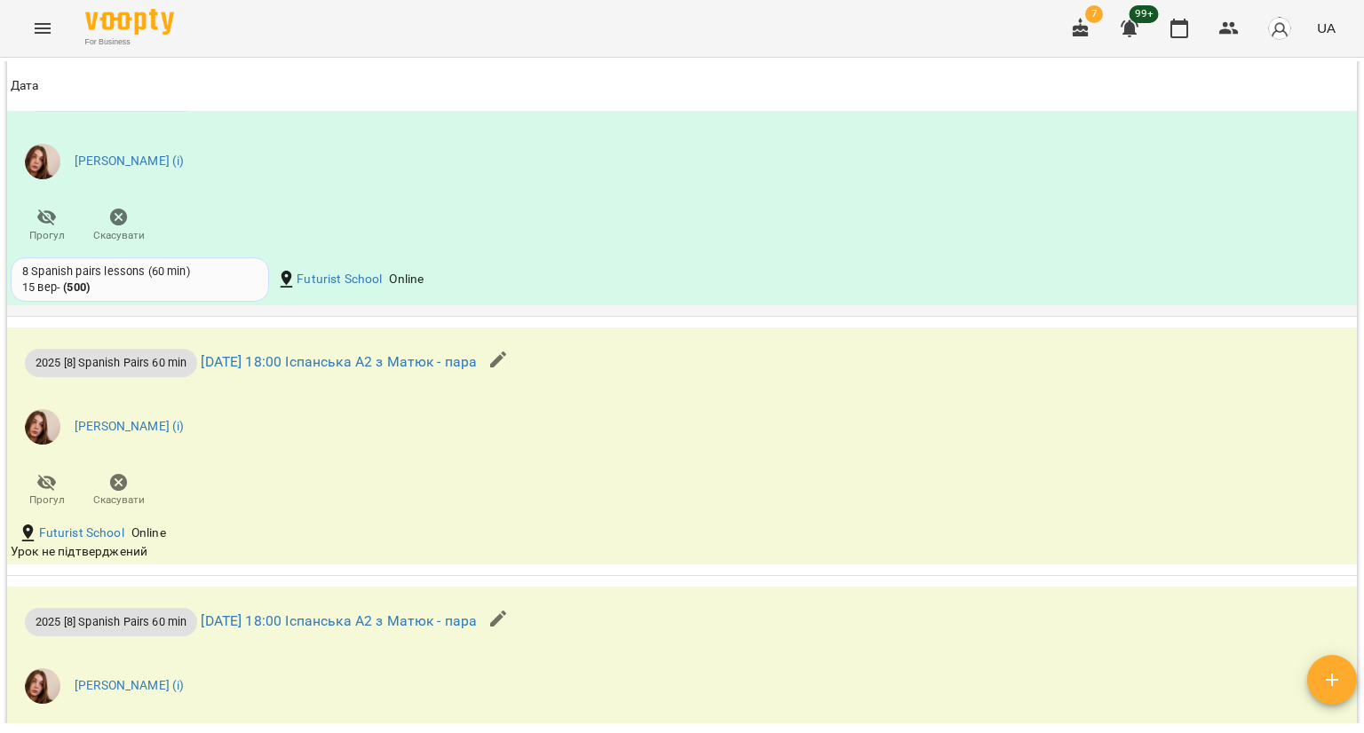
scroll to position [1243, 0]
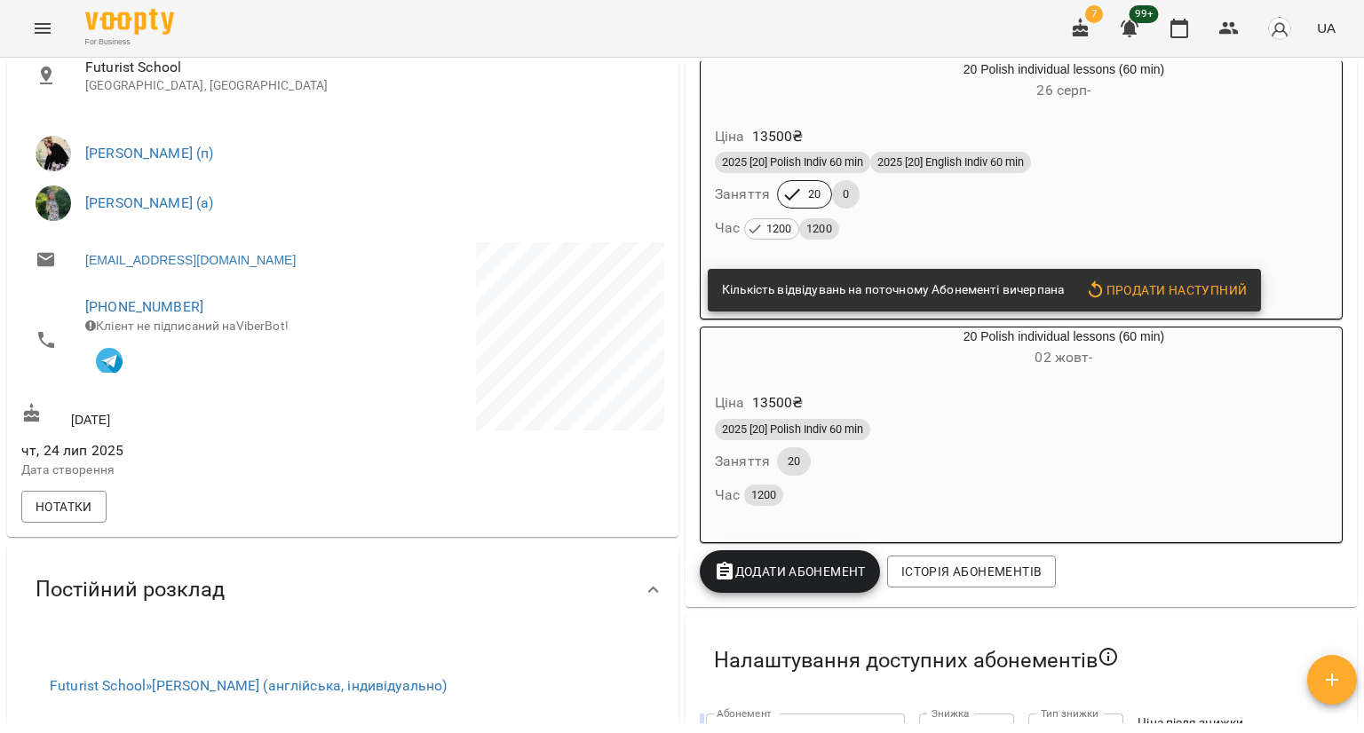
scroll to position [136, 0]
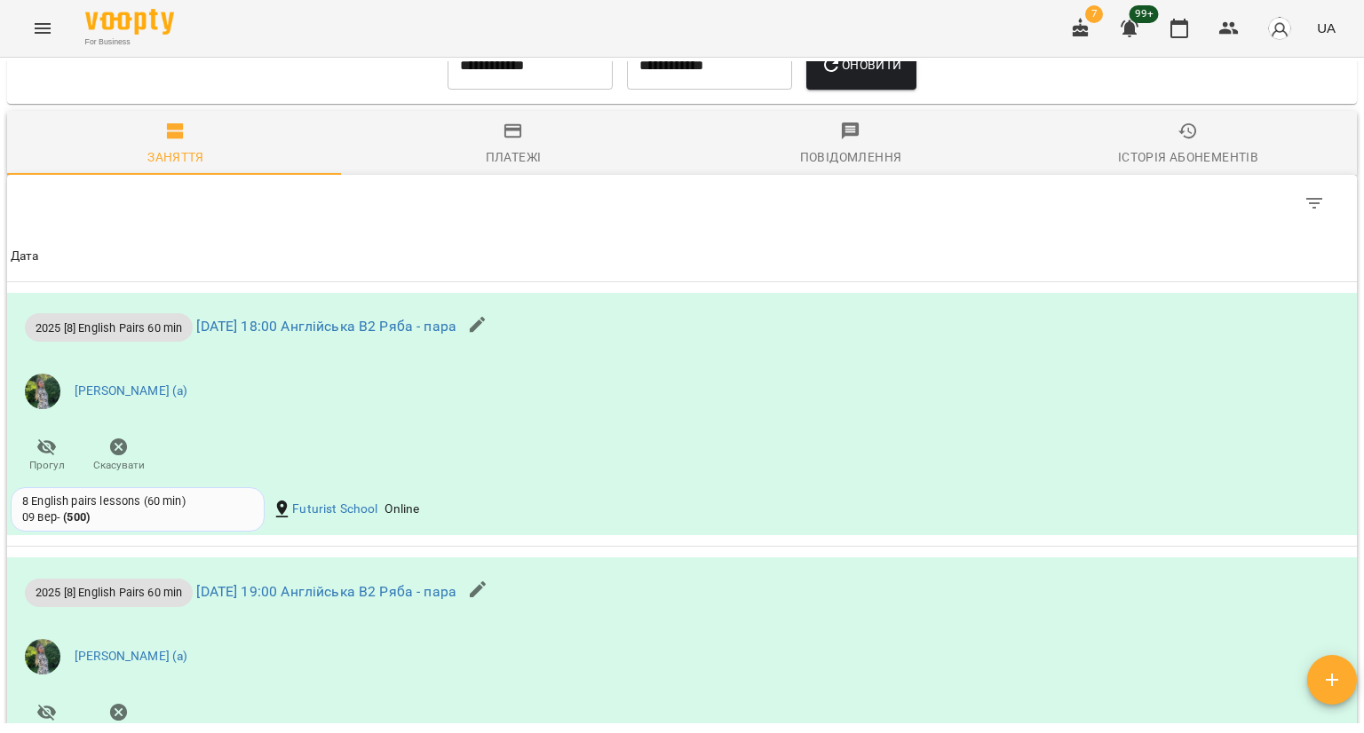
scroll to position [1864, 0]
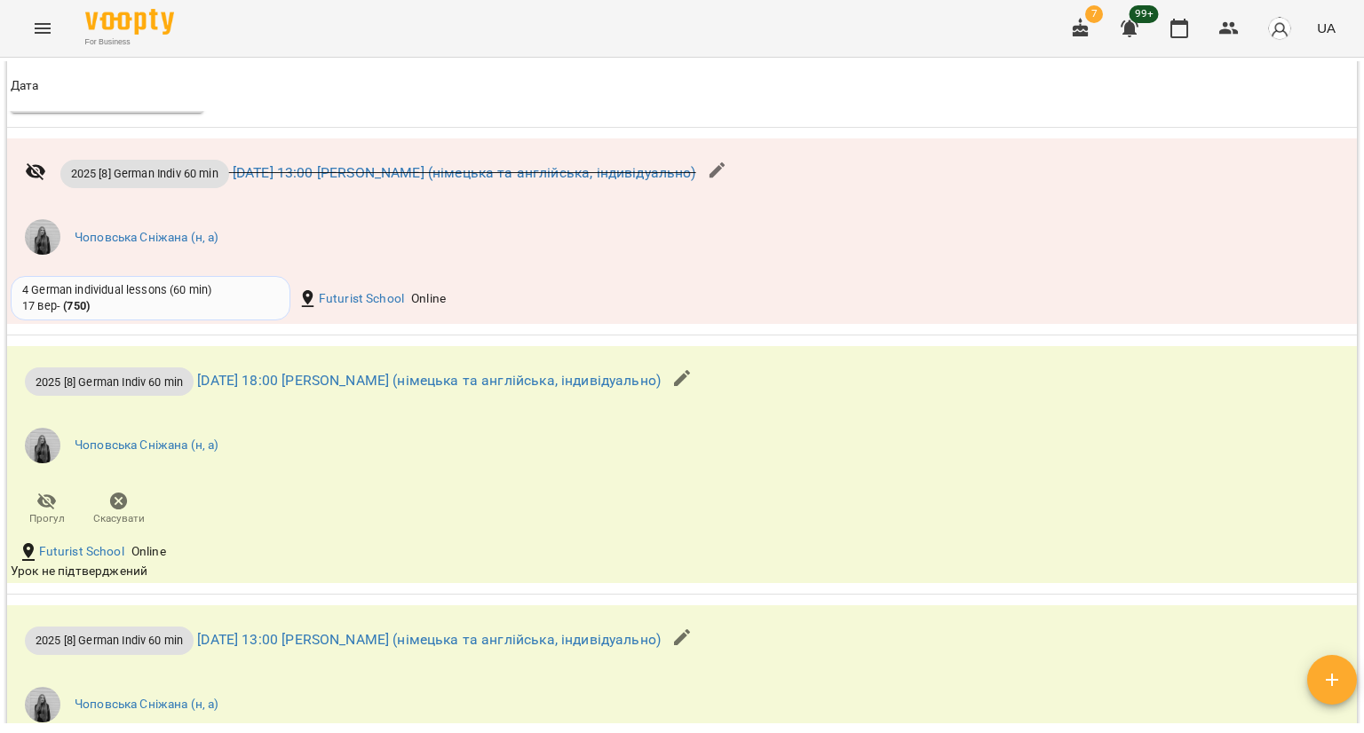
scroll to position [1776, 0]
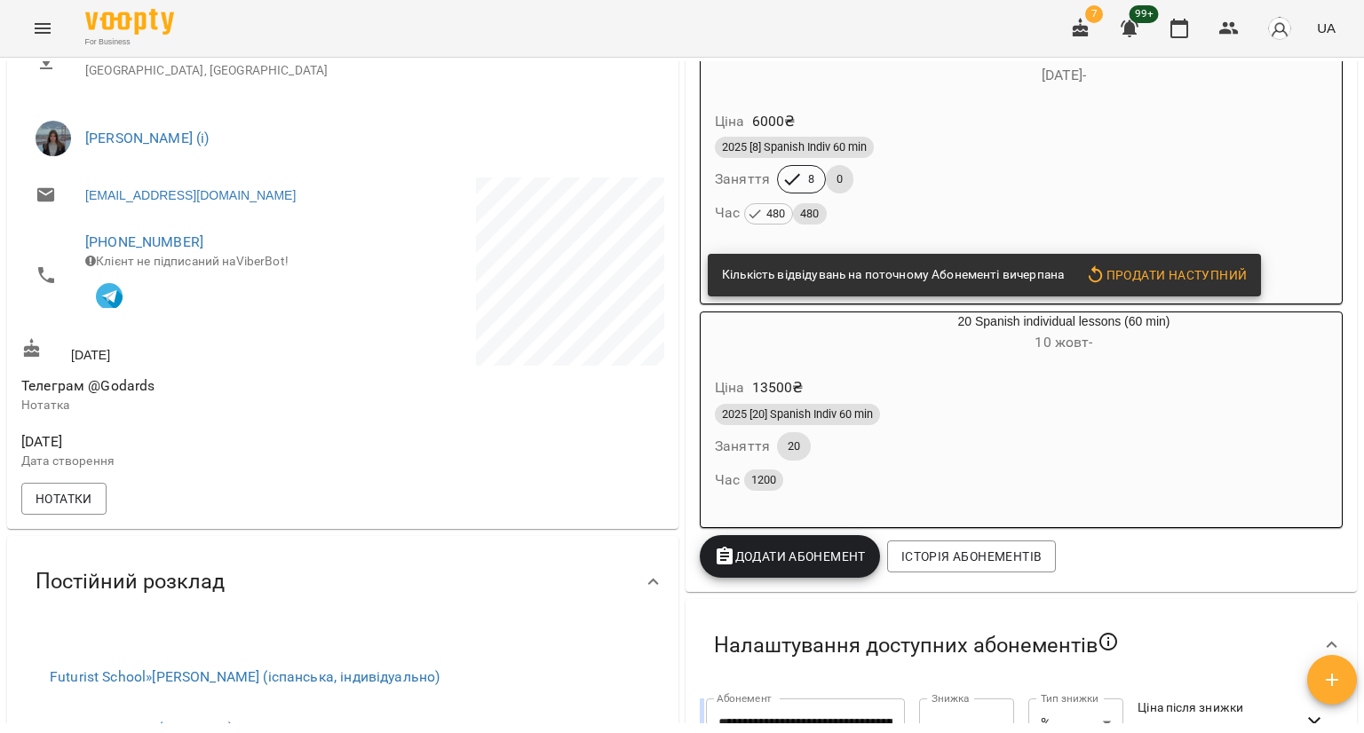
scroll to position [533, 0]
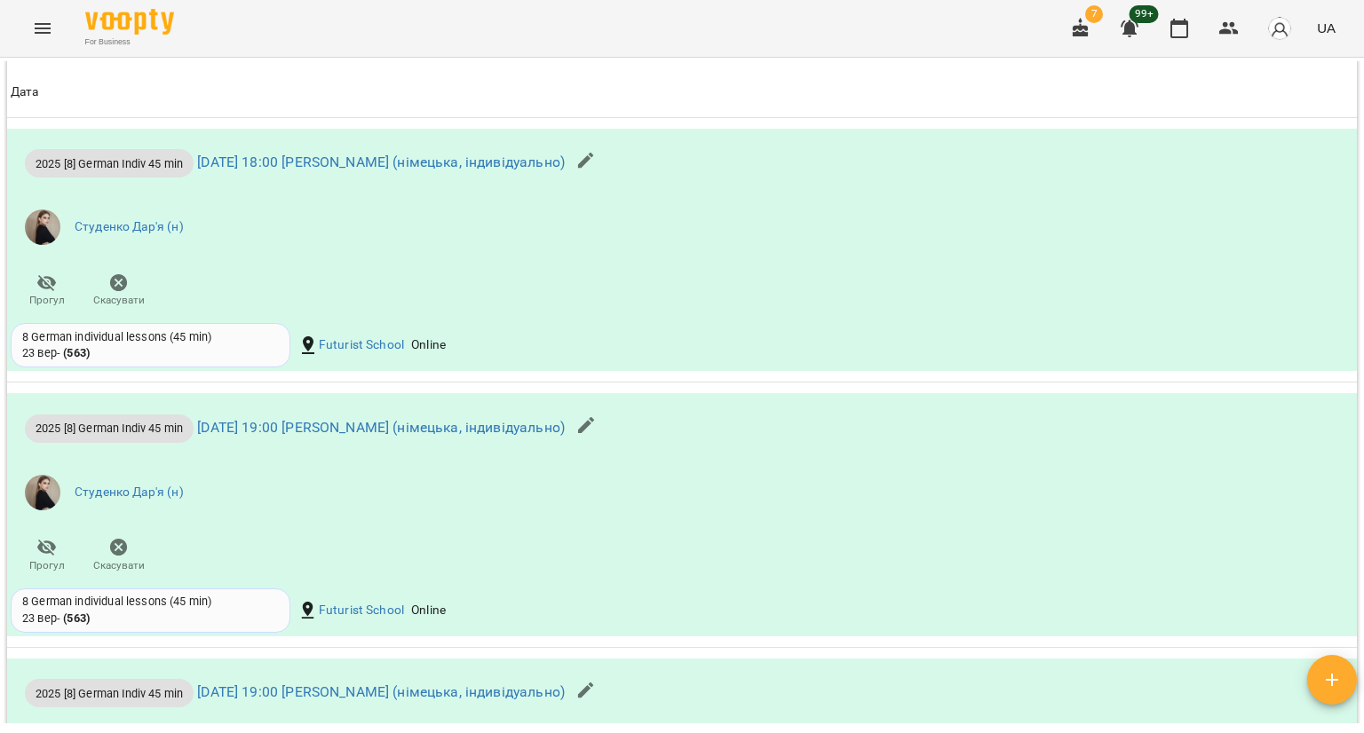
scroll to position [1065, 0]
